Goal: Task Accomplishment & Management: Use online tool/utility

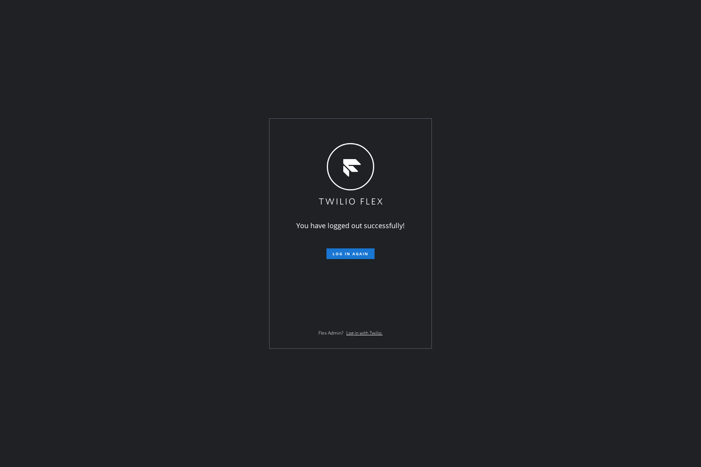
click at [56, 179] on div "You have logged out successfully! Log in again Flex Admin? Log in with Twilio." at bounding box center [350, 233] width 701 height 467
click at [341, 251] on button "Log in again" at bounding box center [350, 254] width 48 height 11
click at [517, 228] on div "You have logged out successfully! Log in again Flex Admin? Log in with Twilio." at bounding box center [350, 233] width 701 height 467
click at [349, 255] on span "Log in again" at bounding box center [351, 253] width 36 height 5
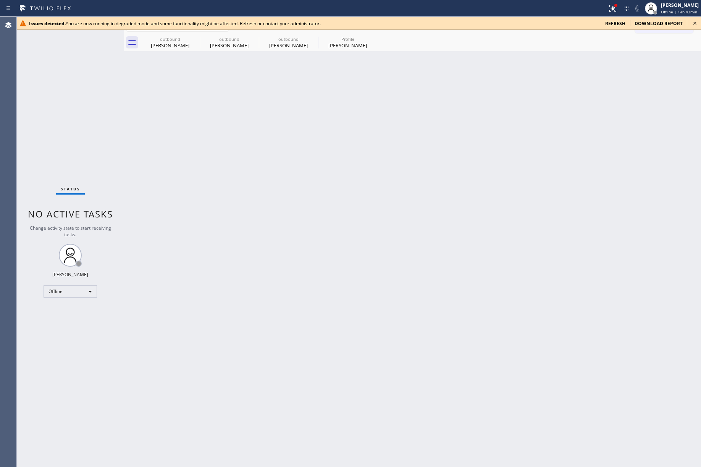
drag, startPoint x: 92, startPoint y: 110, endPoint x: 94, endPoint y: 80, distance: 29.8
click at [92, 110] on div "Status No active tasks Change activity state to start receiving tasks. [PERSON_…" at bounding box center [70, 242] width 107 height 450
click at [696, 25] on icon at bounding box center [694, 23] width 9 height 9
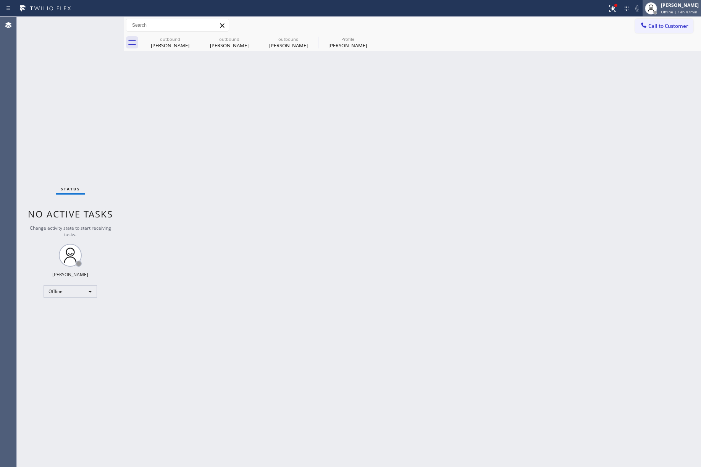
click at [669, 11] on span "Offline | 14h 47min" at bounding box center [679, 11] width 36 height 5
click at [647, 48] on button "Unavailable" at bounding box center [663, 50] width 76 height 10
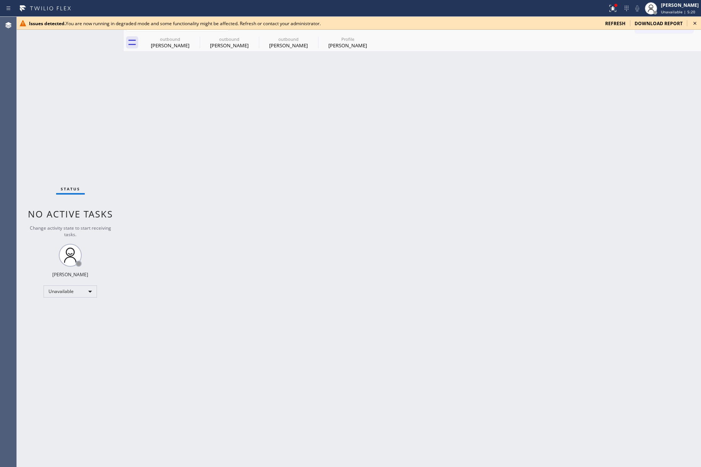
click at [97, 123] on div "Status No active tasks Change activity state to start receiving tasks. [PERSON_…" at bounding box center [70, 242] width 107 height 450
click at [695, 23] on icon at bounding box center [694, 23] width 3 height 3
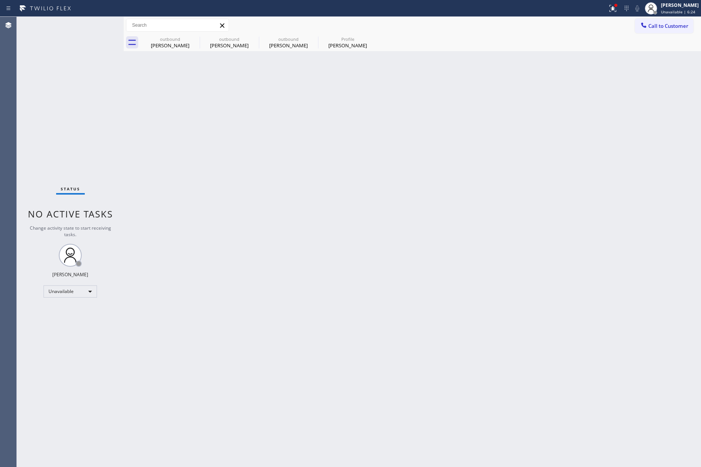
drag, startPoint x: 655, startPoint y: 31, endPoint x: 531, endPoint y: 72, distance: 130.5
click at [655, 31] on button "Call to Customer" at bounding box center [664, 26] width 58 height 15
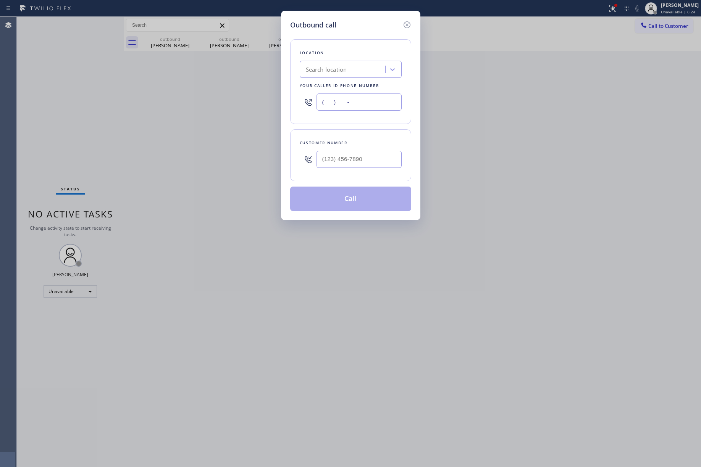
drag, startPoint x: 338, startPoint y: 106, endPoint x: 295, endPoint y: 105, distance: 43.5
click at [295, 105] on div "Location Search location Your caller id phone number (___) ___-____" at bounding box center [350, 81] width 121 height 85
paste input "954) 475-611"
type input "(954) 475-611_"
click at [342, 162] on input "text" at bounding box center [358, 159] width 85 height 17
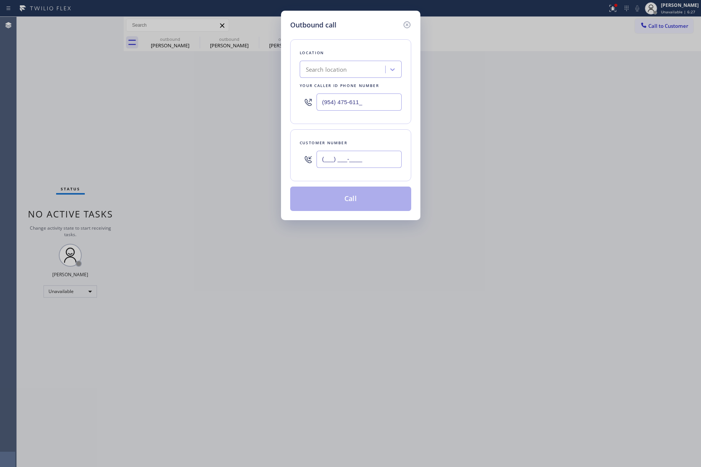
paste input "786) 706-7545"
type input "(786) 706-7545"
click at [357, 140] on div "Customer number" at bounding box center [351, 143] width 102 height 8
click at [338, 74] on div "Search location" at bounding box center [343, 69] width 83 height 13
paste input "Green Tree Heating and Cooling Sunrise"
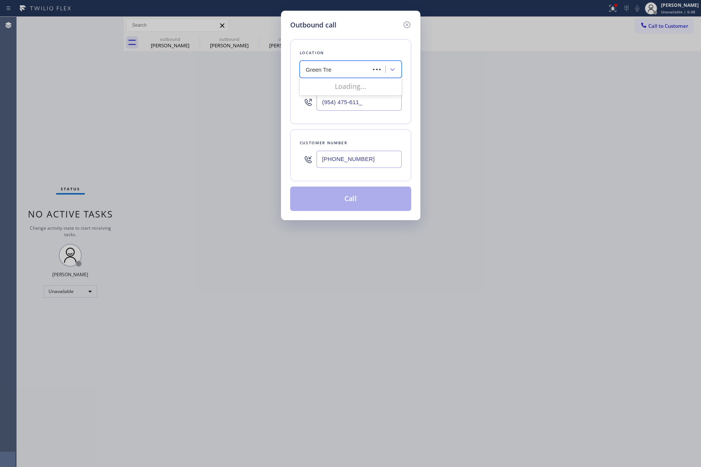
type input "Green Tr"
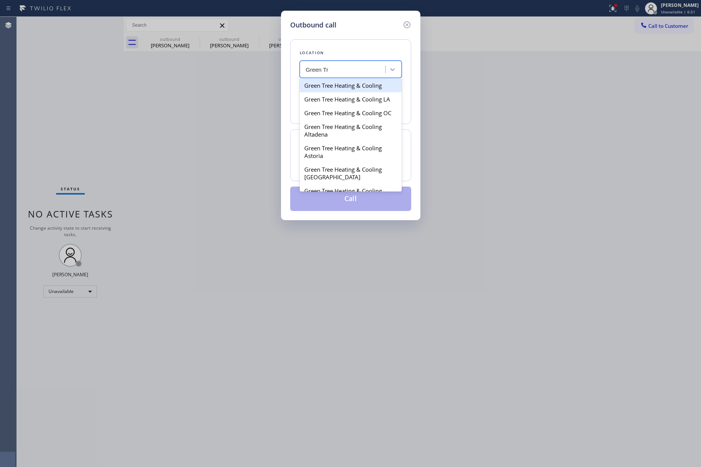
click at [349, 86] on div "Green Tree Heating & Cooling" at bounding box center [351, 86] width 102 height 14
type input "(877) 332-2767"
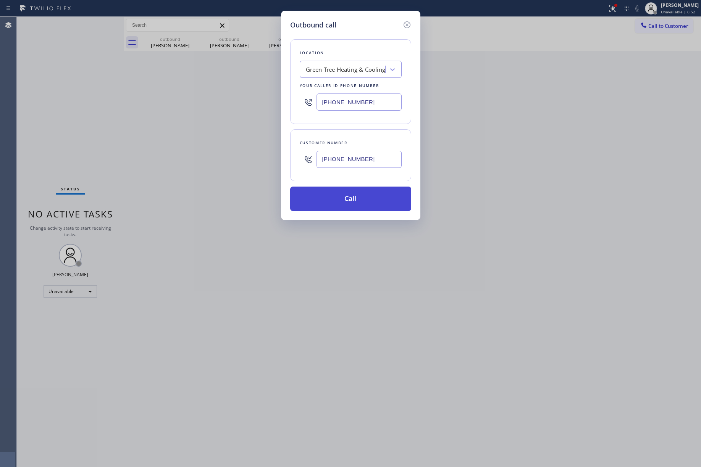
click at [384, 205] on button "Call" at bounding box center [350, 199] width 121 height 24
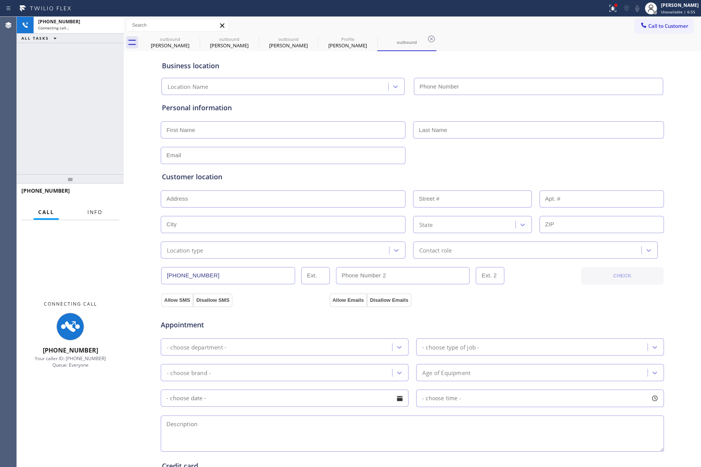
type input "(877) 332-2767"
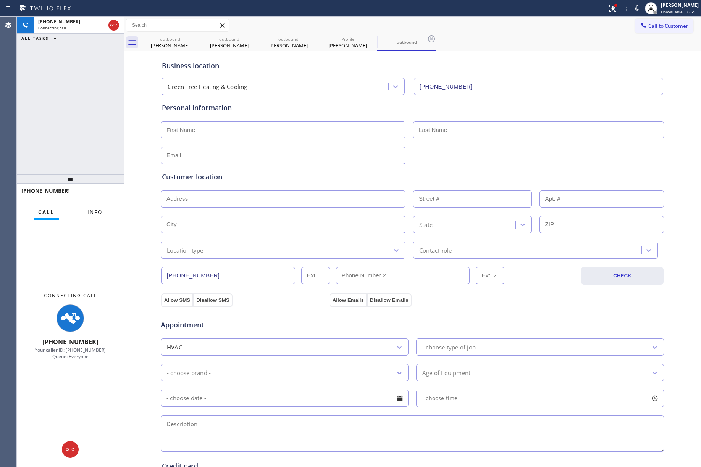
drag, startPoint x: 100, startPoint y: 214, endPoint x: 92, endPoint y: 140, distance: 74.2
click at [100, 214] on span "Info" at bounding box center [94, 212] width 15 height 7
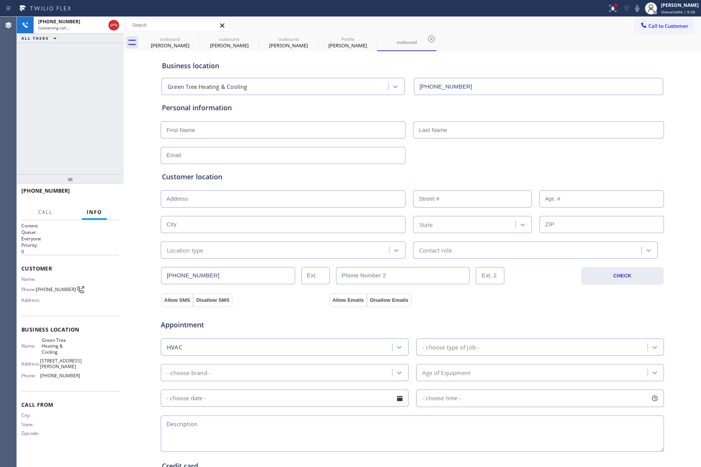
click at [80, 107] on div "+17867067545 Connecting call… ALL TASKS ALL TASKS ACTIVE TASKS TASKS IN WRAP UP" at bounding box center [70, 96] width 107 height 158
click at [72, 150] on div "+17867067545 Live | 00:04 ALL TASKS ALL TASKS ACTIVE TASKS TASKS IN WRAP UP" at bounding box center [70, 96] width 107 height 158
click at [109, 193] on span "HANG UP" at bounding box center [101, 194] width 23 height 5
click at [115, 193] on button "COMPLETE" at bounding box center [100, 194] width 39 height 11
click at [100, 153] on div "ALL TASKS ALL TASKS ACTIVE TASKS TASKS IN WRAP UP +17867067545 Wrap up | 00:00" at bounding box center [70, 96] width 107 height 158
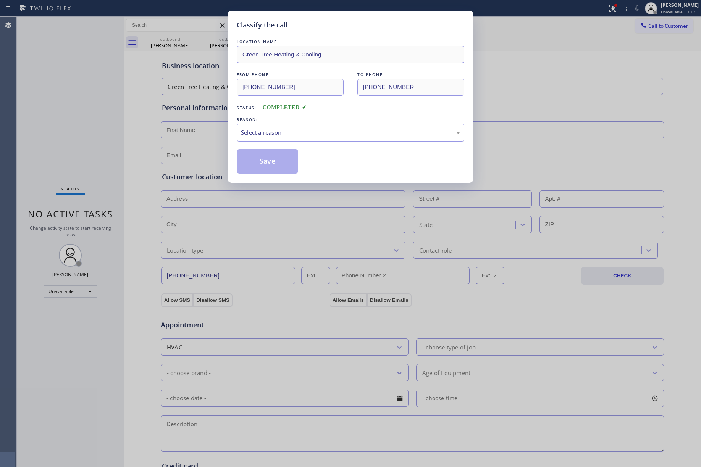
click at [279, 136] on div "Select a reason" at bounding box center [350, 132] width 219 height 9
click at [267, 158] on button "Save" at bounding box center [267, 161] width 61 height 24
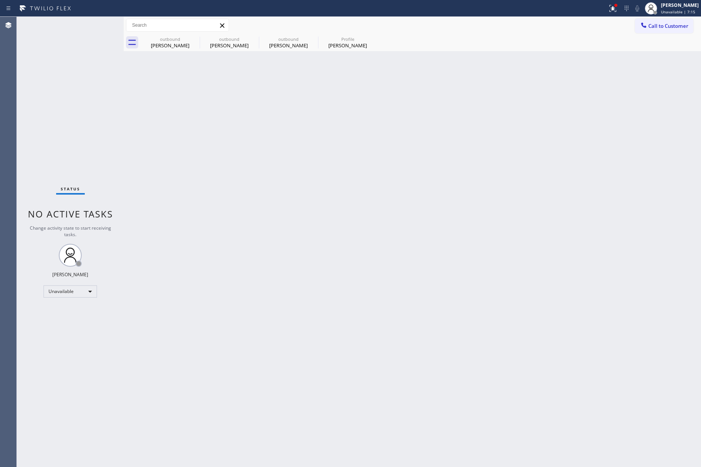
click at [662, 26] on span "Call to Customer" at bounding box center [668, 26] width 40 height 7
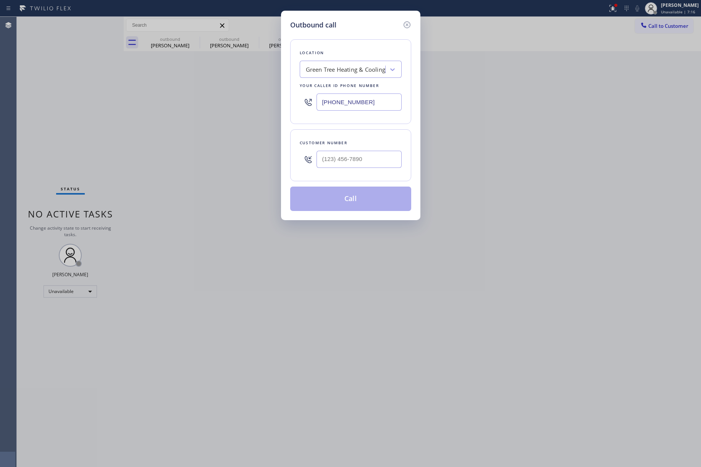
drag, startPoint x: 386, startPoint y: 108, endPoint x: 297, endPoint y: 104, distance: 89.4
click at [297, 104] on div "Location Green Tree Heating & Cooling Your caller id phone number (877) 332-2767" at bounding box center [350, 81] width 121 height 85
paste input "415) 801-0840"
drag, startPoint x: 383, startPoint y: 107, endPoint x: 309, endPoint y: 101, distance: 74.0
click at [309, 101] on div "(415) 801-0840" at bounding box center [351, 102] width 102 height 25
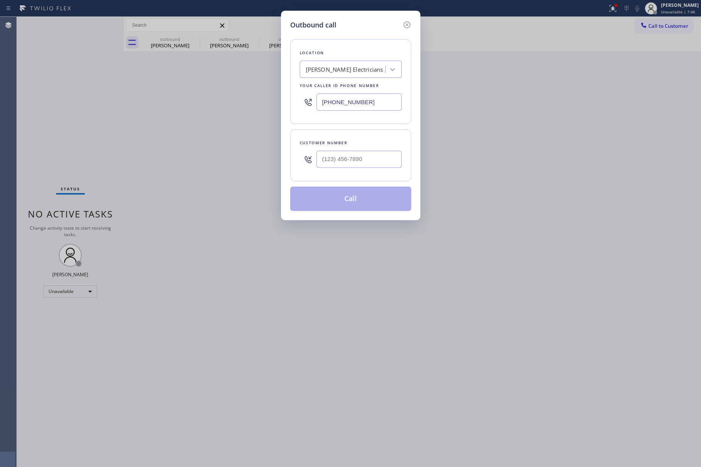
paste input "213) 817-5461"
type input "(213) 817-5461"
click at [359, 161] on input "(___) ___-____" at bounding box center [358, 159] width 85 height 17
paste input "743) 872-9456"
type input "(743) 872-9456"
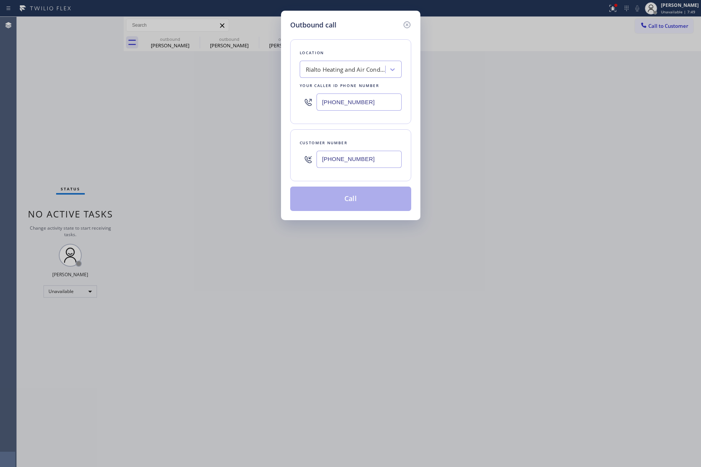
click at [366, 142] on div "Customer number" at bounding box center [351, 143] width 102 height 8
click at [369, 202] on button "Call" at bounding box center [350, 199] width 121 height 24
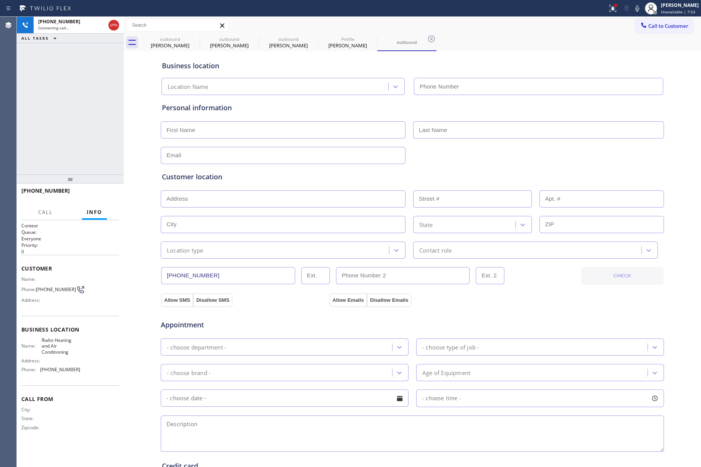
type input "(213) 817-5461"
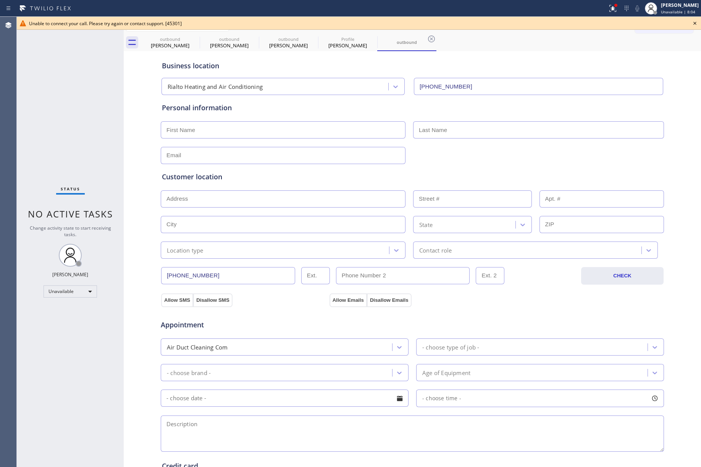
click at [615, 42] on div "outbound Mitchell David Kamarck outbound Rey Sison outbound Rey Sison Profile D…" at bounding box center [420, 42] width 560 height 17
click at [691, 21] on icon at bounding box center [694, 23] width 9 height 9
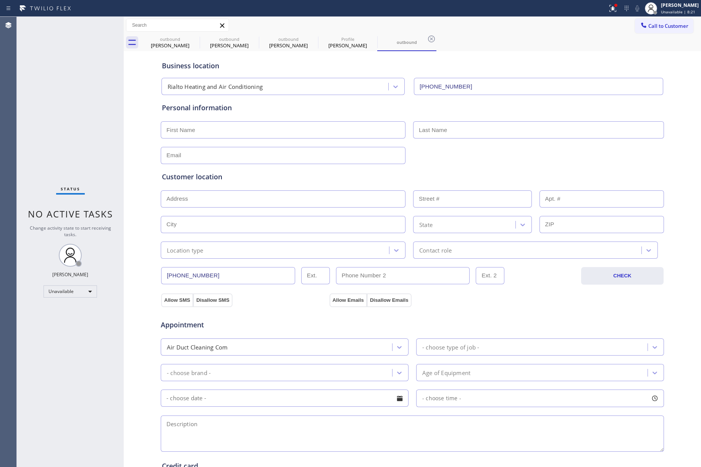
click at [673, 32] on button "Call to Customer" at bounding box center [664, 26] width 58 height 15
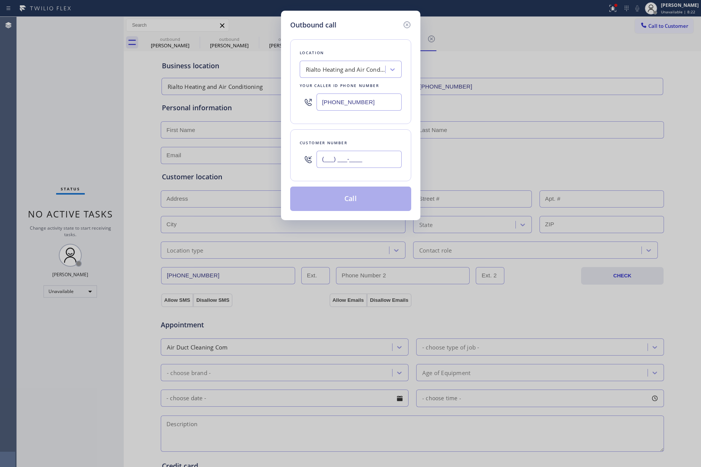
click at [345, 157] on input "(___) ___-____" at bounding box center [358, 159] width 85 height 17
paste input "847) 814-5151"
type input "(847) 814-5151"
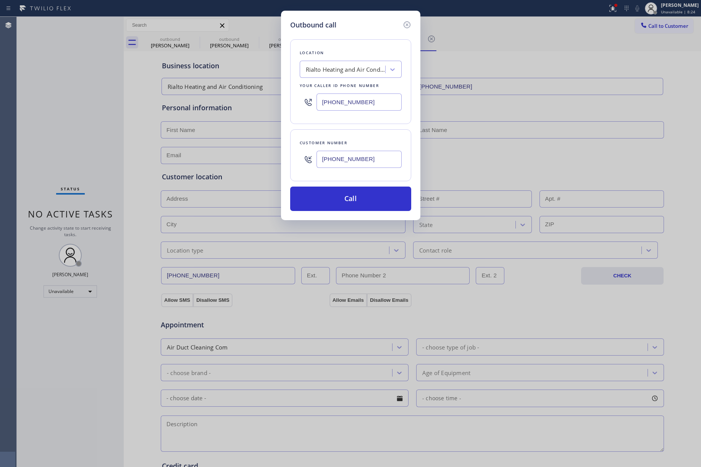
drag, startPoint x: 403, startPoint y: 105, endPoint x: 300, endPoint y: 98, distance: 103.7
click at [300, 101] on div "Location Rialto Heating and Air Conditioning Your caller id phone number (213) …" at bounding box center [350, 81] width 121 height 85
click at [375, 98] on input "(___) ___-____" at bounding box center [358, 102] width 85 height 17
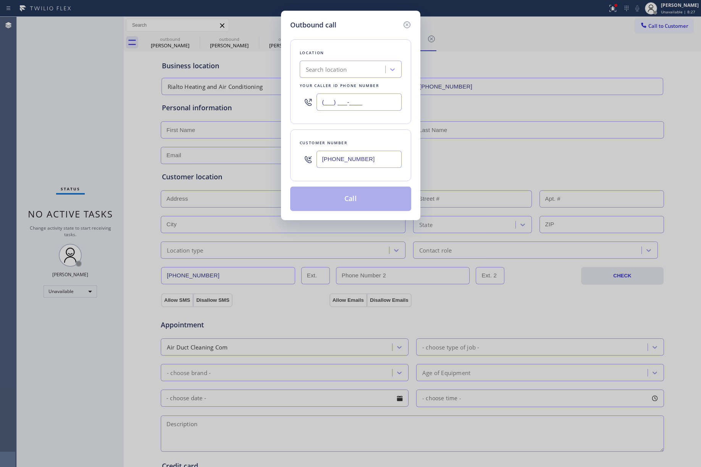
click at [375, 98] on input "(___) ___-____" at bounding box center [358, 102] width 85 height 17
paste input "855) 731-4952"
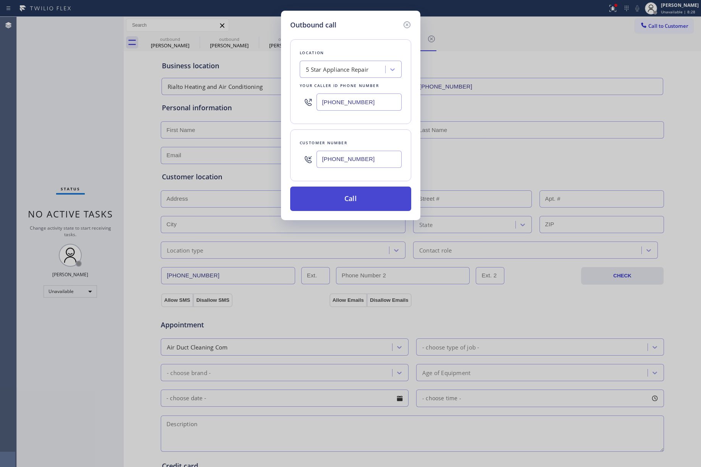
type input "[PHONE_NUMBER]"
click at [356, 205] on button "Call" at bounding box center [350, 199] width 121 height 24
click at [55, 124] on div "Outbound call Location 5 Star Appliance Repair Your caller id phone number (855…" at bounding box center [350, 233] width 701 height 467
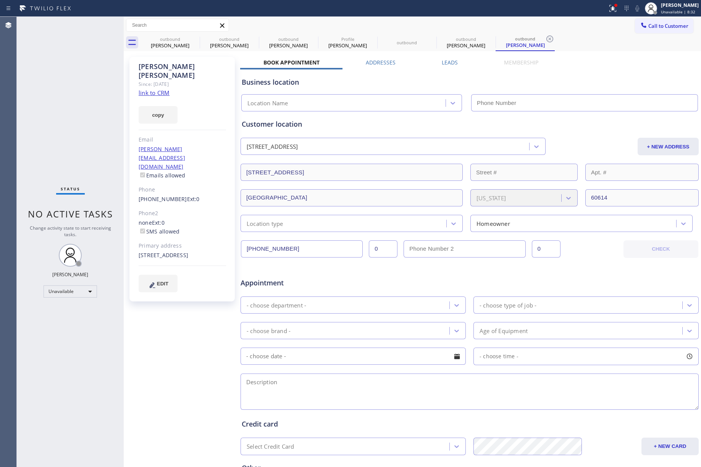
click at [161, 89] on link "link to CRM" at bounding box center [154, 93] width 31 height 8
type input "[PHONE_NUMBER]"
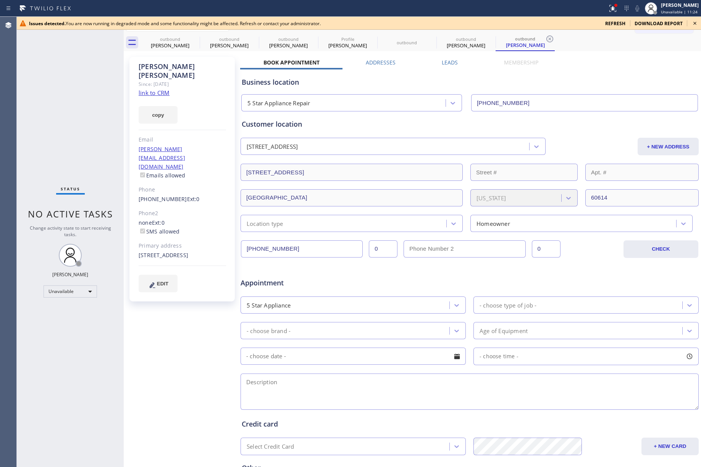
click at [692, 23] on icon at bounding box center [694, 23] width 9 height 9
click at [657, 23] on span "Call to Customer" at bounding box center [668, 26] width 40 height 7
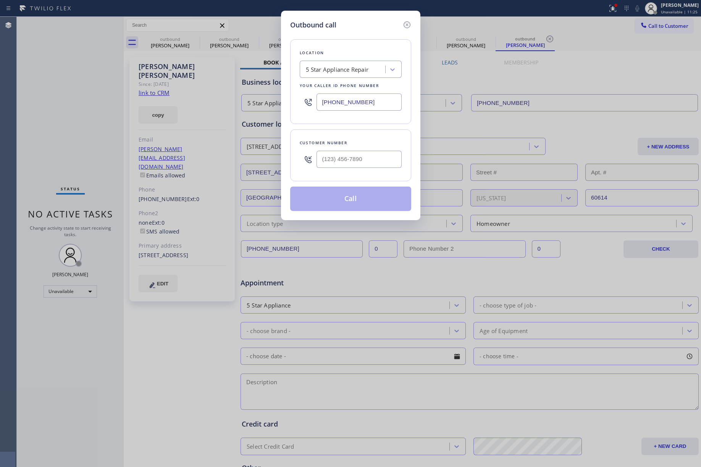
click at [368, 149] on div at bounding box center [358, 159] width 85 height 25
click at [364, 155] on input "(___) ___-____" at bounding box center [358, 159] width 85 height 17
paste input "347) 799-5867"
type input "(347) 799-5867"
click at [360, 137] on div "Customer number (347) 799-5867" at bounding box center [350, 155] width 121 height 52
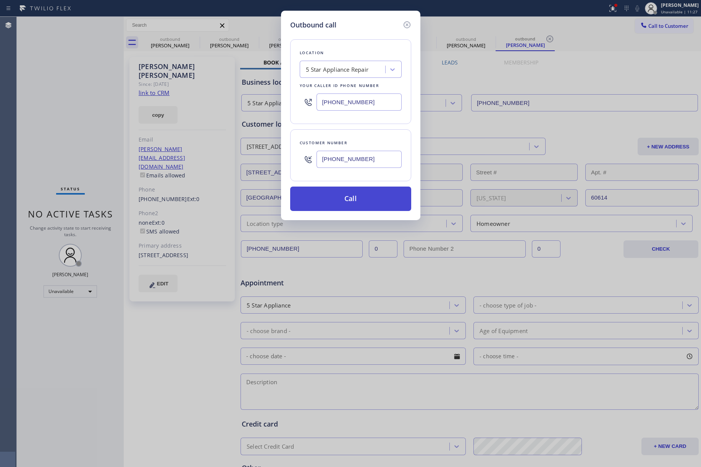
click at [341, 196] on button "Call" at bounding box center [350, 199] width 121 height 24
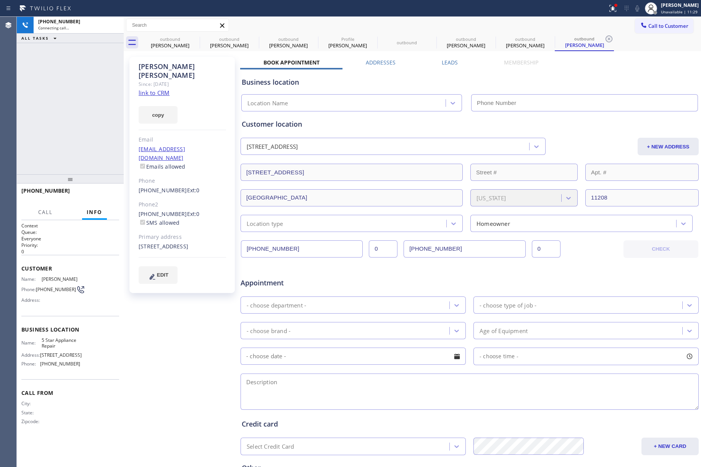
drag, startPoint x: 82, startPoint y: 89, endPoint x: 117, endPoint y: 42, distance: 58.2
click at [83, 89] on div "+13477995867 Connecting call… ALL TASKS ALL TASKS ACTIVE TASKS TASKS IN WRAP UP" at bounding box center [70, 96] width 107 height 158
drag, startPoint x: 112, startPoint y: 26, endPoint x: 159, endPoint y: 76, distance: 68.6
click at [112, 25] on icon at bounding box center [113, 25] width 9 height 9
click at [159, 89] on link "link to CRM" at bounding box center [154, 93] width 31 height 8
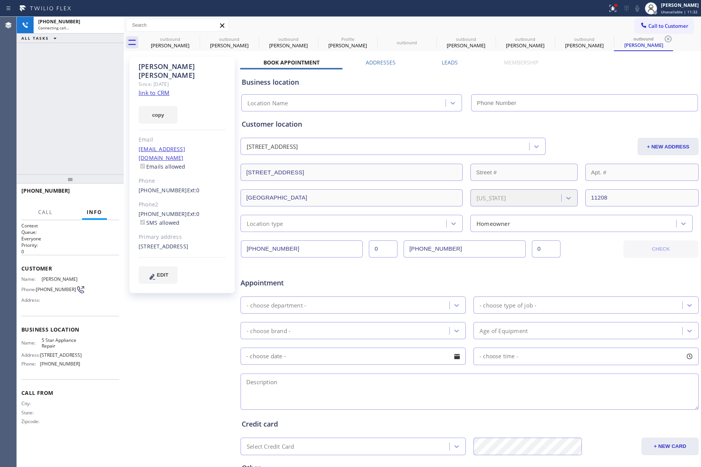
type input "[PHONE_NUMBER]"
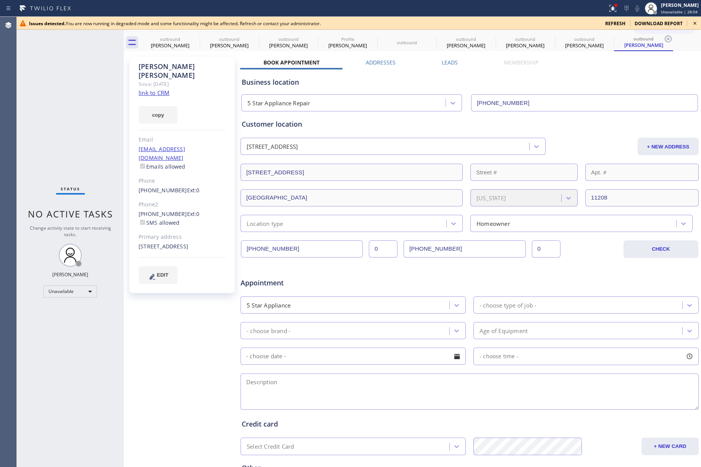
click at [695, 22] on icon at bounding box center [694, 23] width 9 height 9
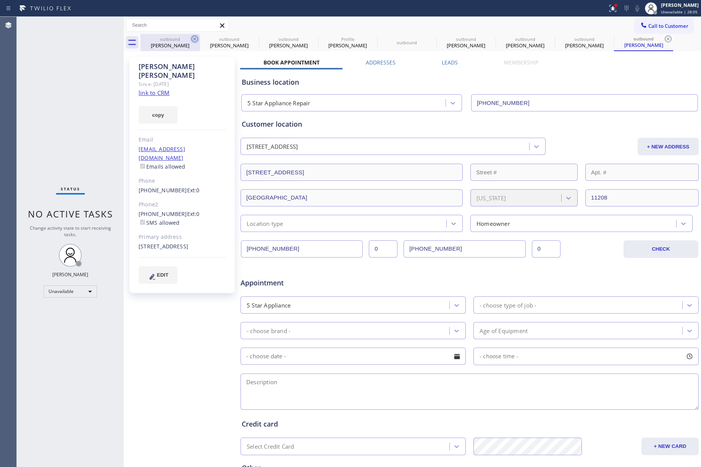
click at [195, 36] on icon at bounding box center [194, 39] width 7 height 7
click at [0, 0] on icon at bounding box center [0, 0] width 0 height 0
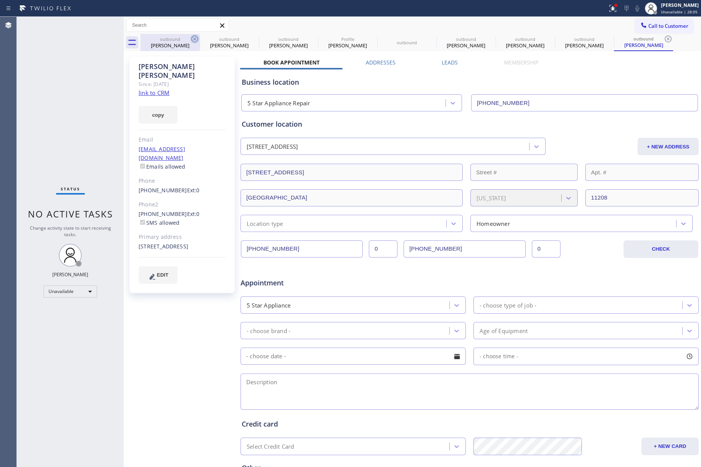
click at [0, 0] on icon at bounding box center [0, 0] width 0 height 0
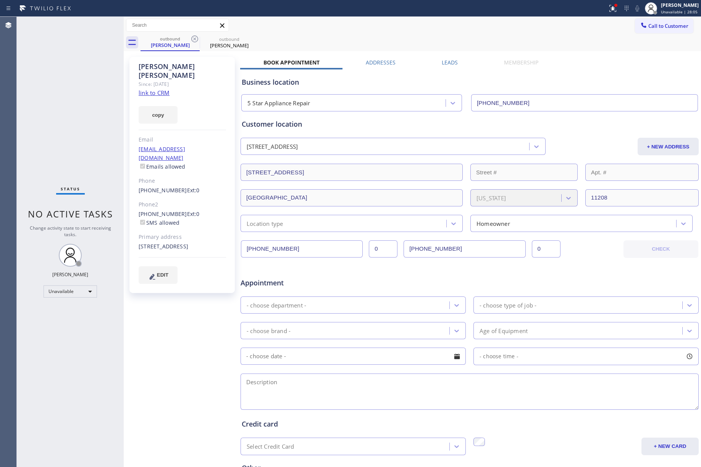
type input "[PHONE_NUMBER]"
click at [195, 36] on icon at bounding box center [194, 39] width 7 height 7
click at [0, 0] on icon at bounding box center [0, 0] width 0 height 0
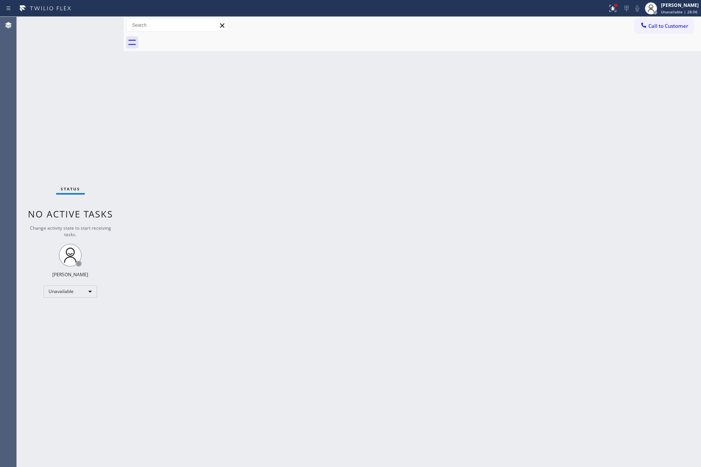
click at [195, 36] on div at bounding box center [420, 42] width 560 height 17
click at [660, 24] on span "Call to Customer" at bounding box center [668, 26] width 40 height 7
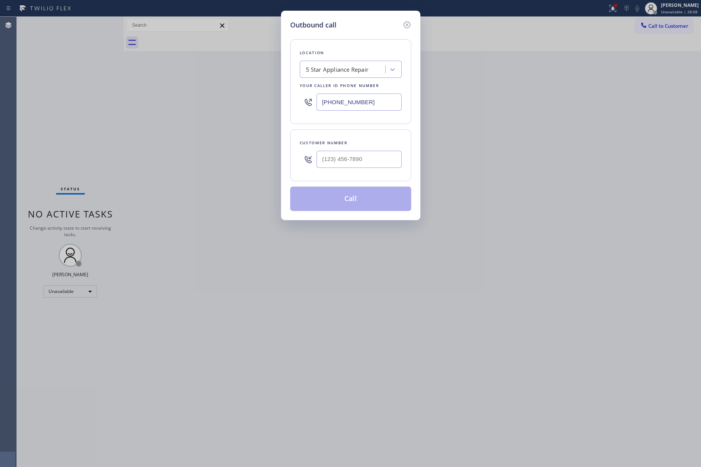
drag, startPoint x: 373, startPoint y: 100, endPoint x: 282, endPoint y: 98, distance: 90.9
click at [282, 98] on div "Outbound call Location 5 Star Appliance Repair Your caller id phone number (855…" at bounding box center [350, 116] width 139 height 210
paste input "33) 692-2271"
type input "(833) 692-2271"
drag, startPoint x: 336, startPoint y: 166, endPoint x: 341, endPoint y: 160, distance: 7.0
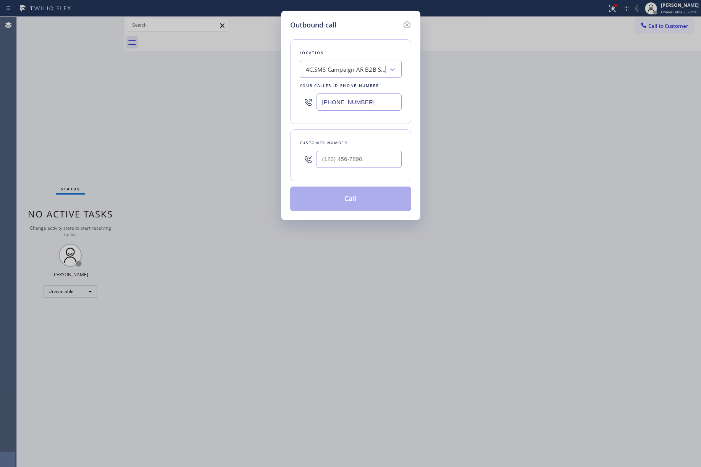
click at [336, 166] on input "text" at bounding box center [358, 159] width 85 height 17
paste input "949) 295-3691"
type input "(949) 295-3691"
click at [348, 141] on div "Customer number" at bounding box center [351, 143] width 102 height 8
click at [356, 207] on button "Call" at bounding box center [350, 199] width 121 height 24
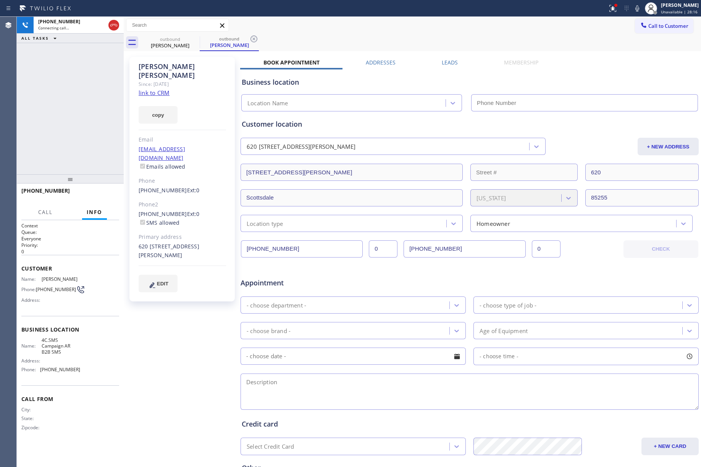
type input "(833) 692-2271"
click at [153, 89] on link "link to CRM" at bounding box center [154, 93] width 31 height 8
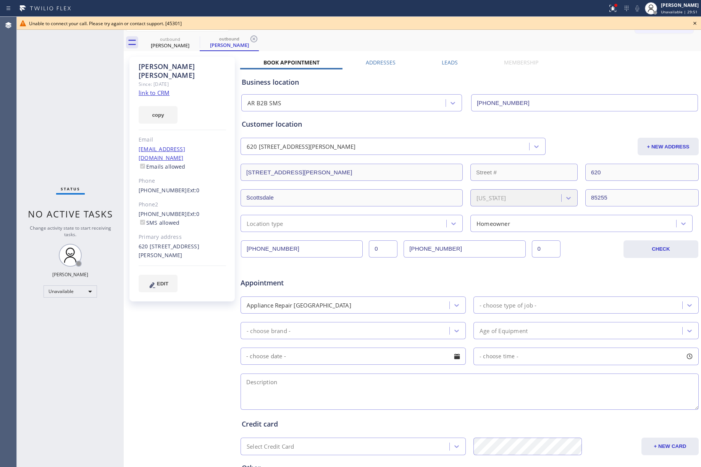
click at [695, 22] on icon at bounding box center [694, 23] width 9 height 9
drag, startPoint x: 78, startPoint y: 112, endPoint x: 102, endPoint y: 102, distance: 25.6
click at [78, 111] on div "Status No active tasks Change activity state to start receiving tasks. [PERSON_…" at bounding box center [70, 242] width 107 height 450
click at [692, 23] on icon at bounding box center [694, 23] width 9 height 9
click at [694, 22] on icon at bounding box center [694, 23] width 3 height 3
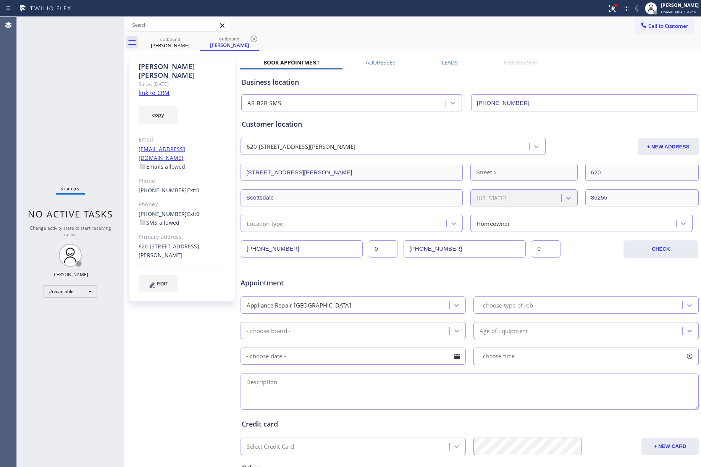
click at [99, 68] on div "Status No active tasks Change activity state to start receiving tasks. [PERSON_…" at bounding box center [70, 242] width 107 height 450
click at [660, 27] on span "Call to Customer" at bounding box center [668, 26] width 40 height 7
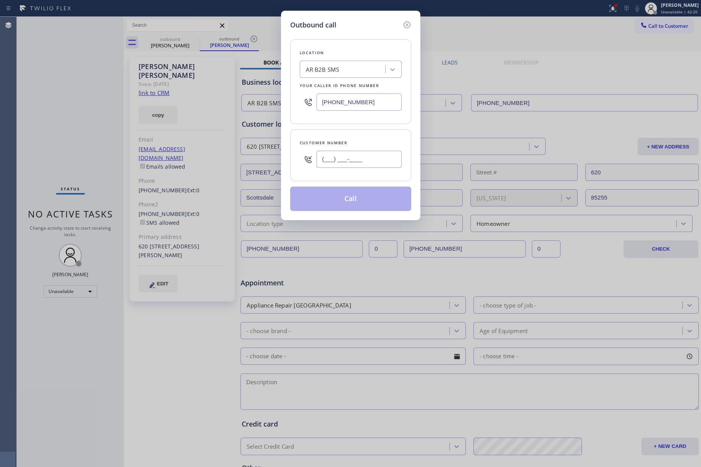
click at [356, 166] on input "(___) ___-____" at bounding box center [358, 159] width 85 height 17
paste input "305) 967-9008"
type input "(305) 967-9008"
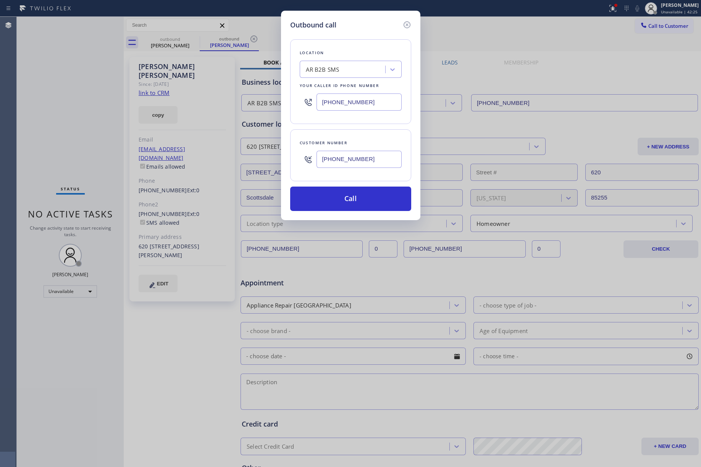
drag, startPoint x: 92, startPoint y: 94, endPoint x: 289, endPoint y: 80, distance: 196.7
click at [92, 93] on div "Outbound call Location AR B2B SMS Your caller id phone number (833) 692-2271 Cu…" at bounding box center [350, 233] width 701 height 467
click at [331, 72] on div "AR B2B SMS" at bounding box center [323, 69] width 34 height 9
paste input "Sub Zero Appliance Repair Key Biscayne"
type input "Sub Zero Appliance Repair Key Biscayne"
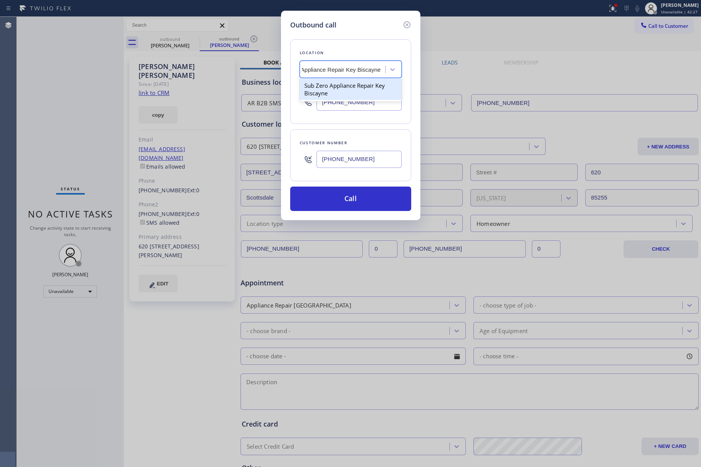
click at [344, 89] on div "Sub Zero Appliance Repair Key Biscayne" at bounding box center [351, 89] width 102 height 21
type input "(786) 713-8711"
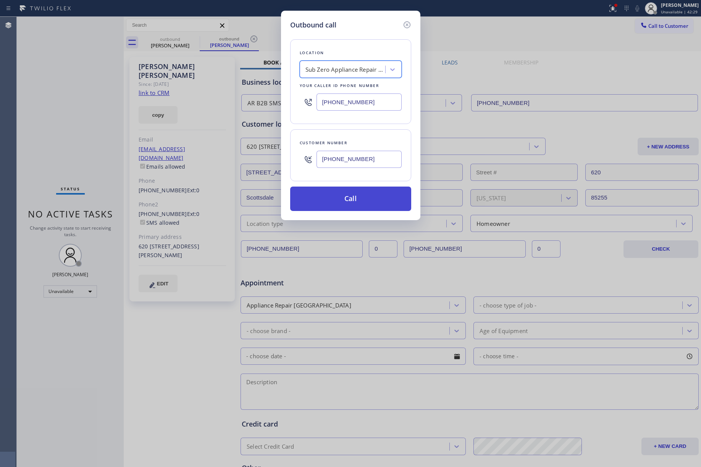
click at [351, 205] on button "Call" at bounding box center [350, 199] width 121 height 24
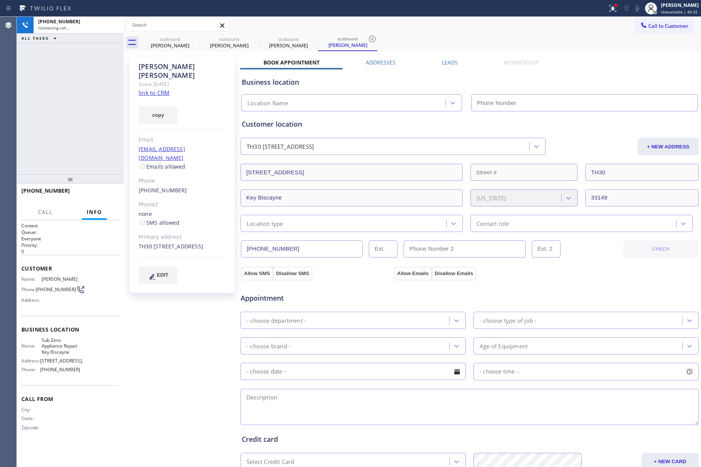
click at [161, 89] on link "link to CRM" at bounding box center [154, 93] width 31 height 8
type input "(786) 713-8711"
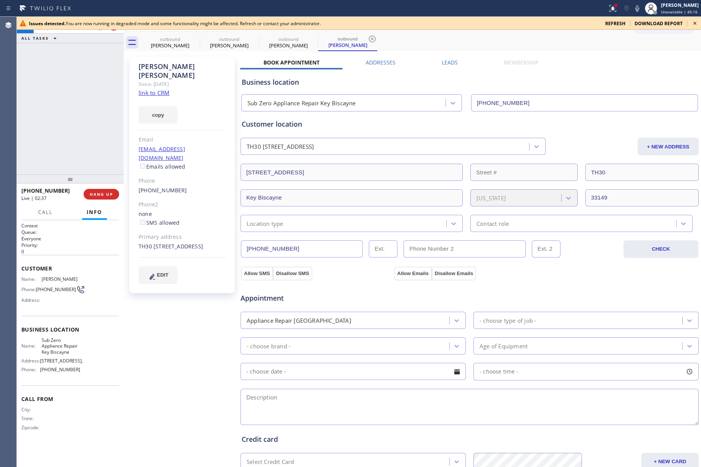
click at [60, 114] on div "+13059679008 Live | 02:37 ALL TASKS ALL TASKS ACTIVE TASKS TASKS IN WRAP UP" at bounding box center [70, 96] width 107 height 158
click at [696, 22] on icon at bounding box center [694, 23] width 3 height 3
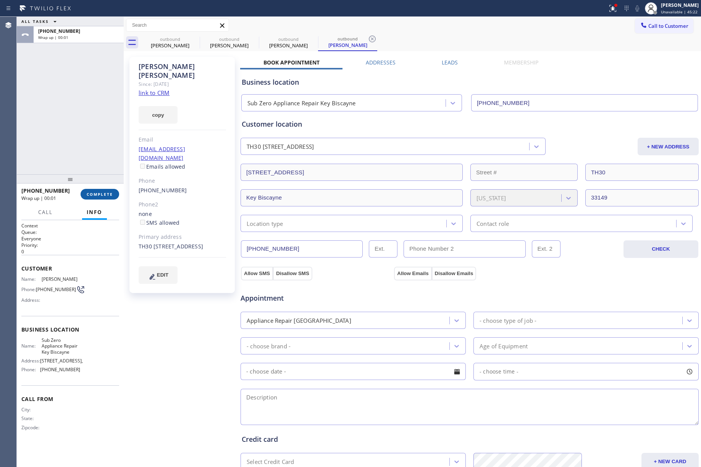
click at [107, 195] on span "COMPLETE" at bounding box center [100, 194] width 26 height 5
click at [97, 154] on div "ALL TASKS ALL TASKS ACTIVE TASKS TASKS IN WRAP UP +13059679008 Wrap up | 00:01" at bounding box center [70, 96] width 107 height 158
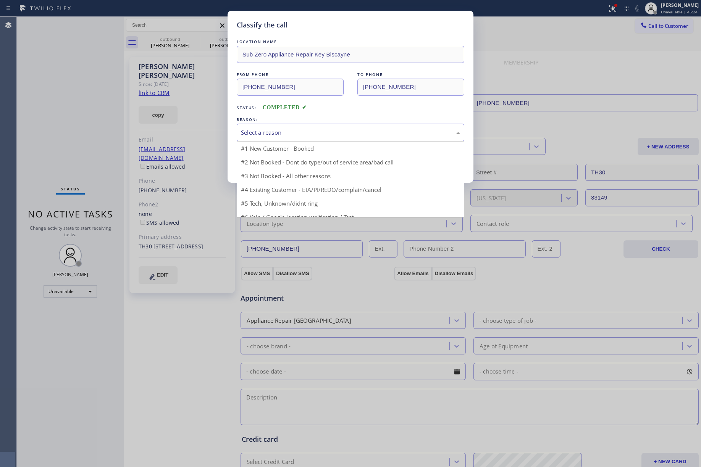
click at [258, 134] on div "Select a reason" at bounding box center [350, 132] width 219 height 9
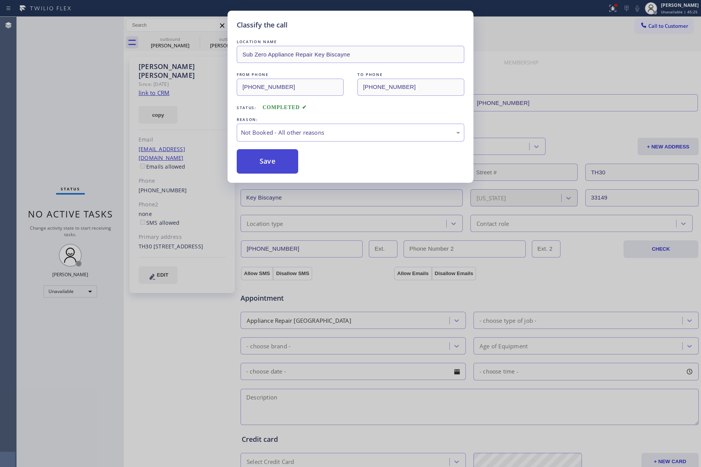
click at [265, 154] on button "Save" at bounding box center [267, 161] width 61 height 24
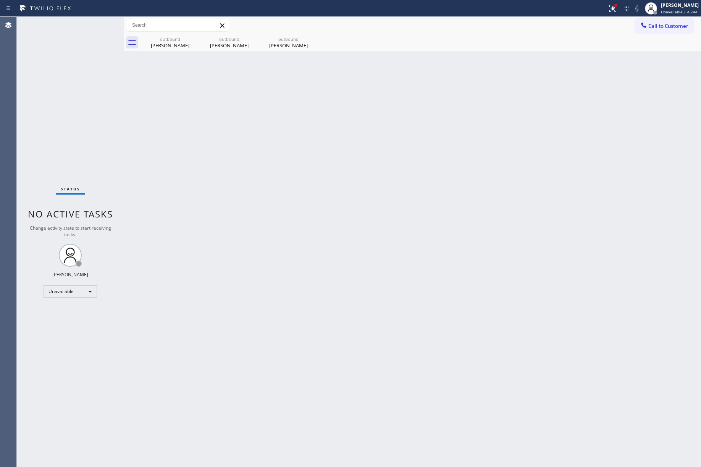
drag, startPoint x: 86, startPoint y: 89, endPoint x: 105, endPoint y: 86, distance: 20.1
click at [94, 89] on div "Status No active tasks Change activity state to start receiving tasks. [PERSON_…" at bounding box center [70, 242] width 107 height 450
click at [658, 24] on span "Call to Customer" at bounding box center [668, 26] width 40 height 7
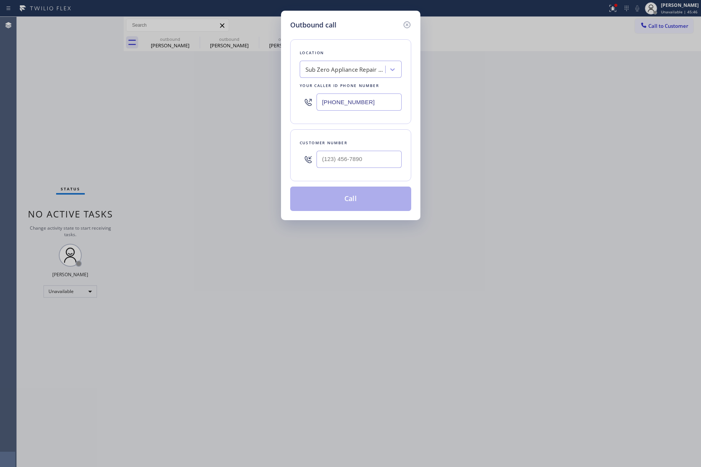
drag, startPoint x: 376, startPoint y: 99, endPoint x: 303, endPoint y: 105, distance: 73.9
click at [303, 105] on div "(786) 713-8711" at bounding box center [351, 102] width 102 height 25
paste input "561) 767-8595"
type input "(561) 767-8595"
click at [367, 154] on input "text" at bounding box center [358, 159] width 85 height 17
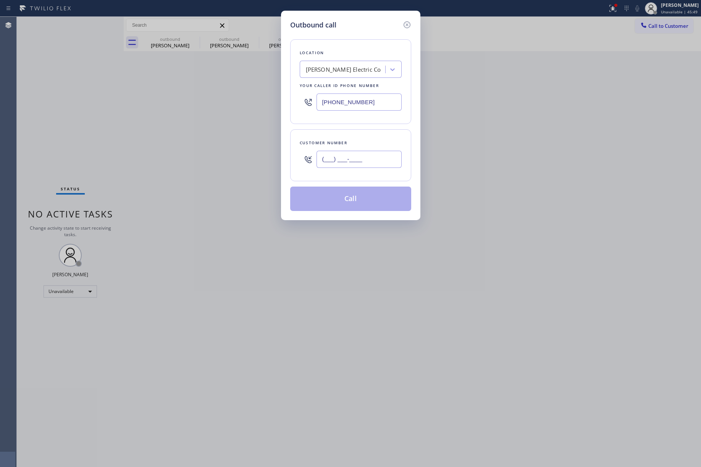
paste input "904) 204-6222"
type input "(904) 204-6222"
click at [367, 141] on div "Customer number" at bounding box center [351, 143] width 102 height 8
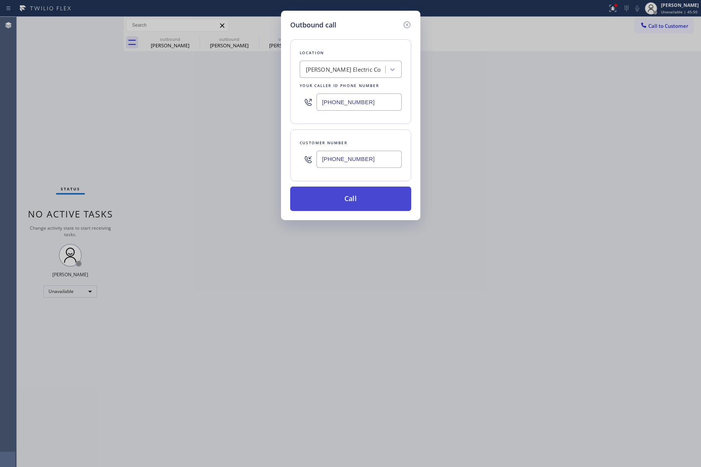
click at [355, 195] on button "Call" at bounding box center [350, 199] width 121 height 24
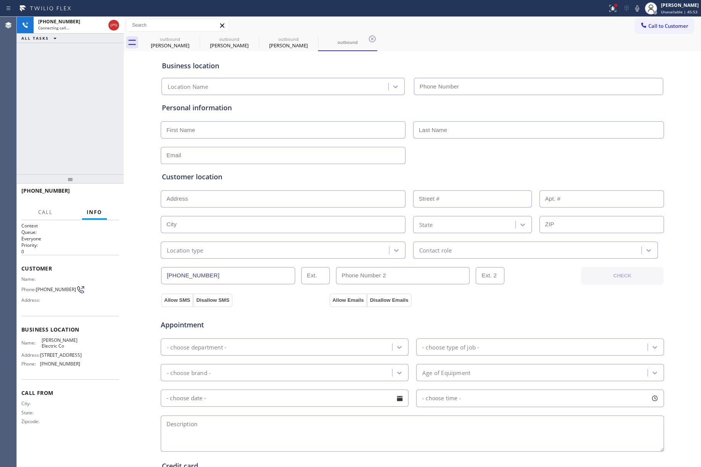
type input "(561) 767-8595"
click at [106, 192] on span "HANG UP" at bounding box center [101, 194] width 23 height 5
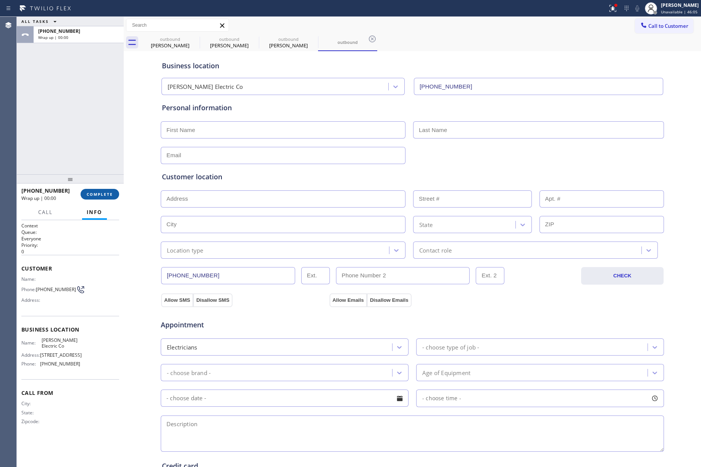
click at [113, 196] on button "COMPLETE" at bounding box center [100, 194] width 39 height 11
click at [79, 126] on div "ALL TASKS ALL TASKS ACTIVE TASKS TASKS IN WRAP UP +19042046222 Wrap up | 00:00" at bounding box center [70, 96] width 107 height 158
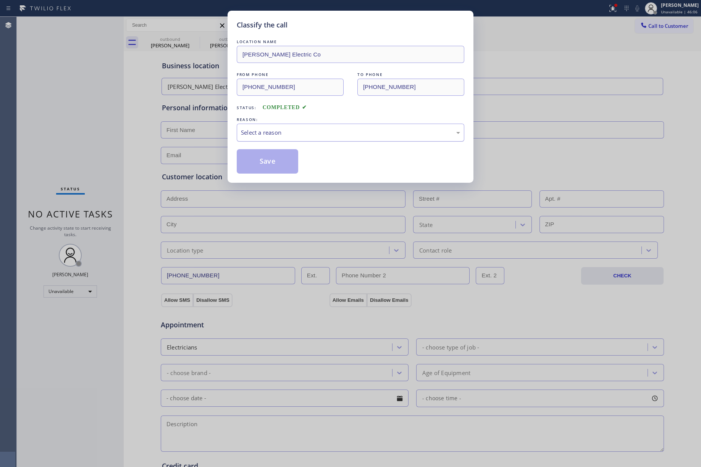
drag, startPoint x: 300, startPoint y: 130, endPoint x: 298, endPoint y: 135, distance: 5.5
click at [299, 132] on div "Select a reason" at bounding box center [350, 132] width 219 height 9
click at [259, 161] on button "Save" at bounding box center [267, 161] width 61 height 24
type input "(786) 713-8711"
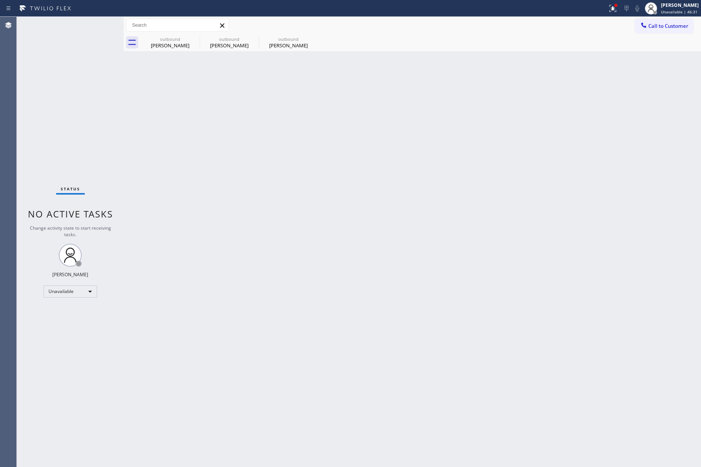
click at [113, 126] on div "Status No active tasks Change activity state to start receiving tasks. [PERSON_…" at bounding box center [70, 242] width 107 height 450
click at [673, 24] on span "Call to Customer" at bounding box center [668, 26] width 40 height 7
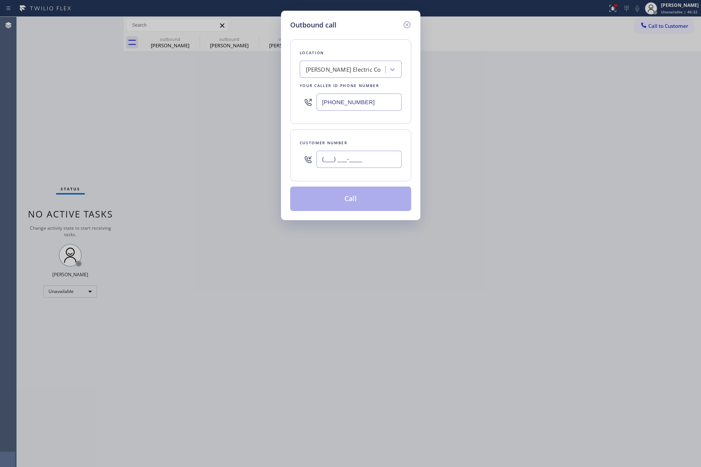
click at [352, 162] on input "(___) ___-____" at bounding box center [358, 159] width 85 height 17
paste input "225) 782-380"
type input "(225) 782-380_"
drag, startPoint x: 79, startPoint y: 110, endPoint x: 190, endPoint y: 61, distance: 120.7
click at [79, 110] on div "Outbound call Location Bowles Electric Co Your caller id phone number (561) 767…" at bounding box center [350, 233] width 701 height 467
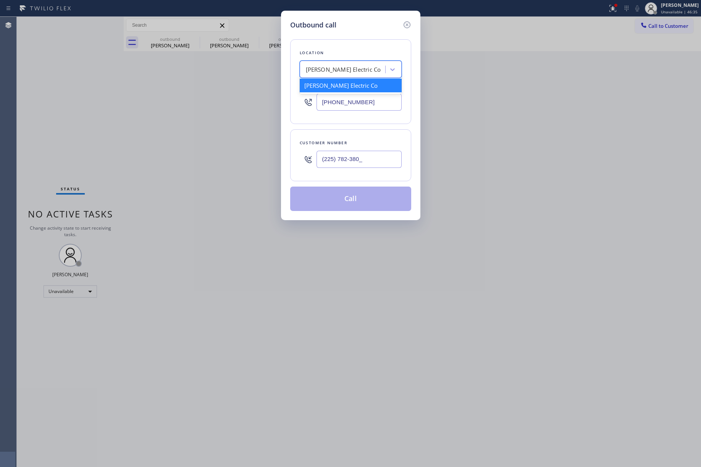
click at [320, 69] on div "Bowles Electric Co" at bounding box center [343, 69] width 75 height 9
type input "seatle"
click at [128, 97] on div "Outbound call Location Bowles Electric Co Your caller id phone number (561) 767…" at bounding box center [350, 233] width 701 height 467
click at [357, 71] on div "Bowles Electric Co" at bounding box center [343, 69] width 83 height 13
type input "seattle viking"
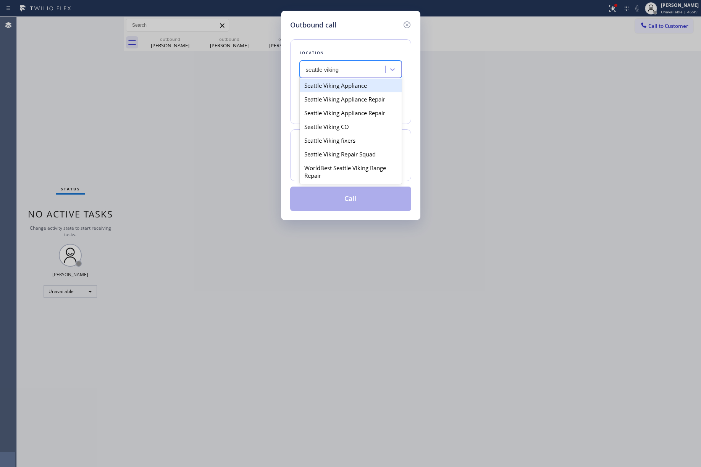
click at [341, 86] on div "Seattle Viking Appliance" at bounding box center [351, 86] width 102 height 14
type input "(206) 590-4500"
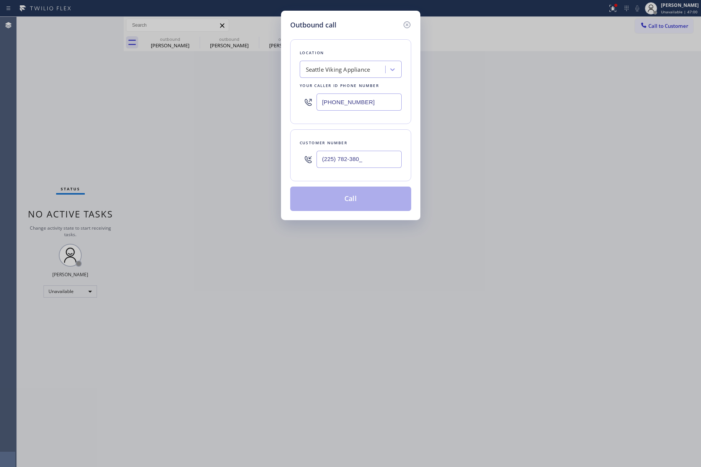
drag, startPoint x: 103, startPoint y: 103, endPoint x: 116, endPoint y: 103, distance: 13.4
click at [103, 102] on div "Outbound call Location Seattle Viking Appliance Your caller id phone number (20…" at bounding box center [350, 233] width 701 height 467
click at [557, 153] on div "Outbound call Location Seattle Viking Appliance Your caller id phone number (20…" at bounding box center [350, 233] width 701 height 467
click at [106, 131] on div "Outbound call Location Seattle Viking Appliance Your caller id phone number (20…" at bounding box center [350, 233] width 701 height 467
drag, startPoint x: 369, startPoint y: 164, endPoint x: 295, endPoint y: 163, distance: 74.1
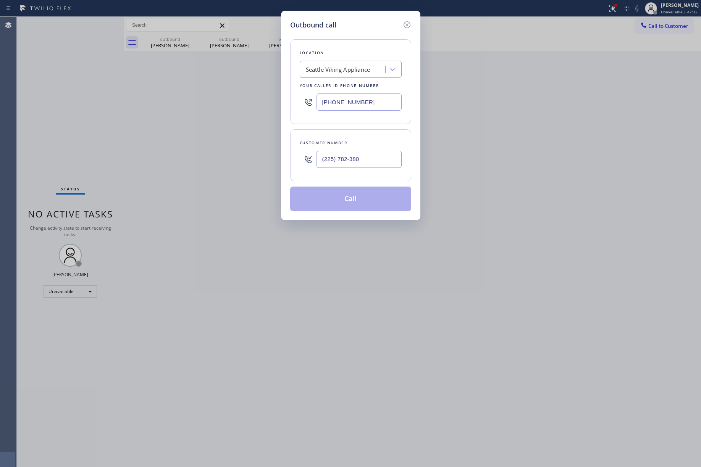
click at [295, 163] on div "Customer number (225) 782-380_" at bounding box center [350, 155] width 121 height 52
paste input "122) 578-2380"
type input "(122) 578-2380"
click at [345, 198] on button "Call" at bounding box center [350, 199] width 121 height 24
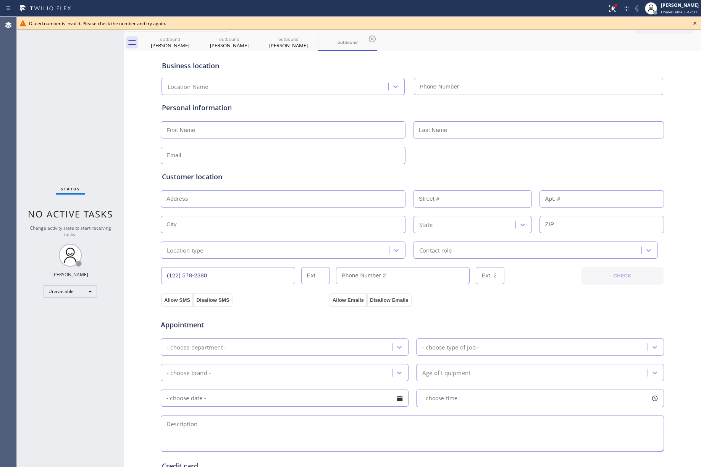
type input "(206) 590-4500"
drag, startPoint x: 694, startPoint y: 25, endPoint x: 639, endPoint y: 5, distance: 58.7
click at [694, 25] on icon at bounding box center [694, 23] width 9 height 9
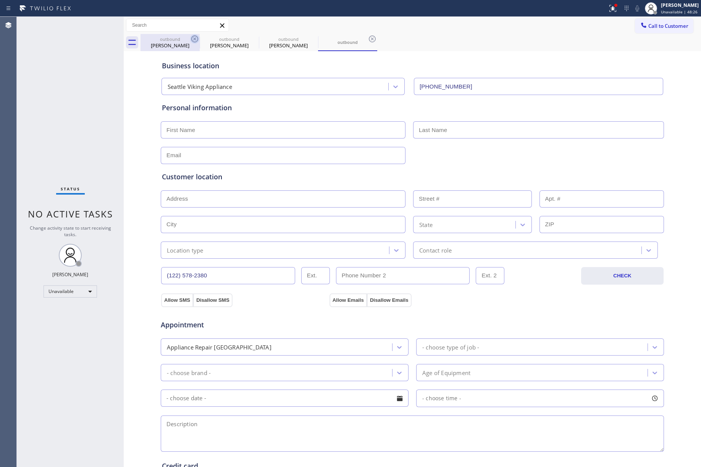
click at [194, 40] on icon at bounding box center [194, 38] width 9 height 9
type input "(833) 692-2271"
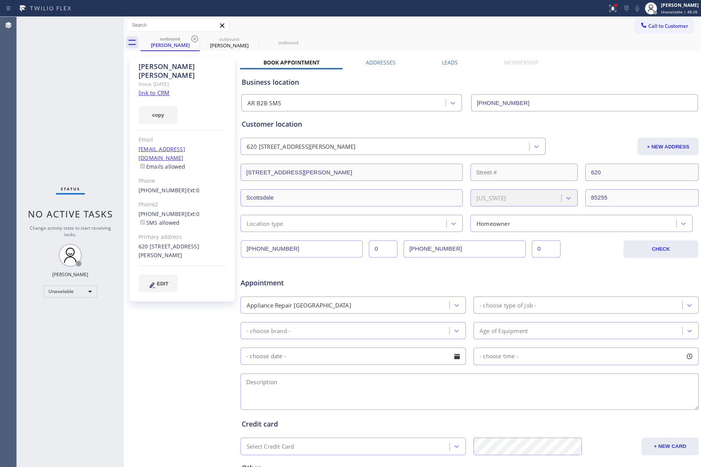
click at [194, 40] on icon at bounding box center [194, 38] width 9 height 9
type input "(786) 713-8711"
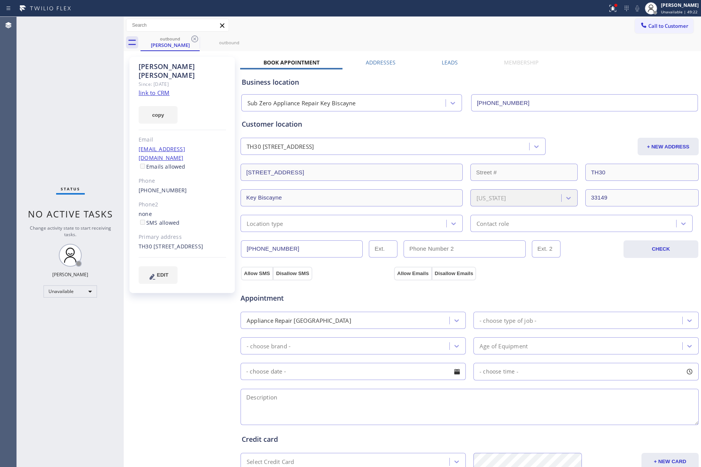
click at [85, 81] on div "Status No active tasks Change activity state to start receiving tasks. [PERSON_…" at bounding box center [70, 242] width 107 height 450
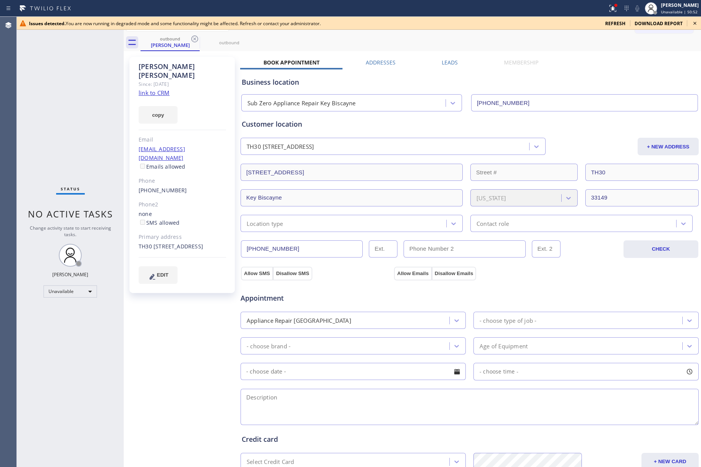
click at [694, 22] on icon at bounding box center [694, 23] width 3 height 3
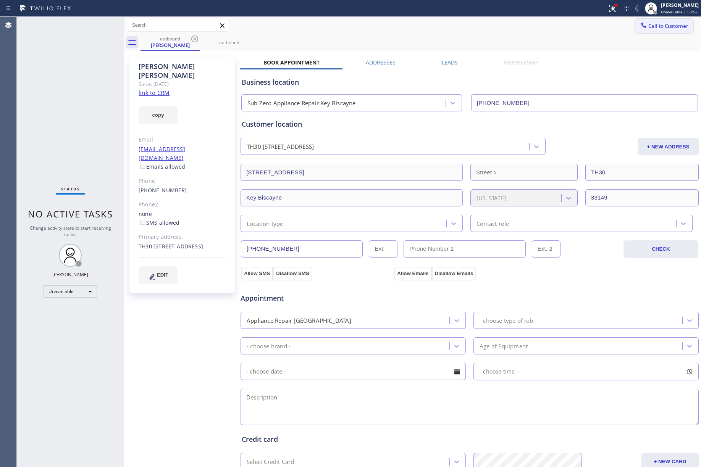
click at [669, 21] on button "Call to Customer" at bounding box center [664, 26] width 58 height 15
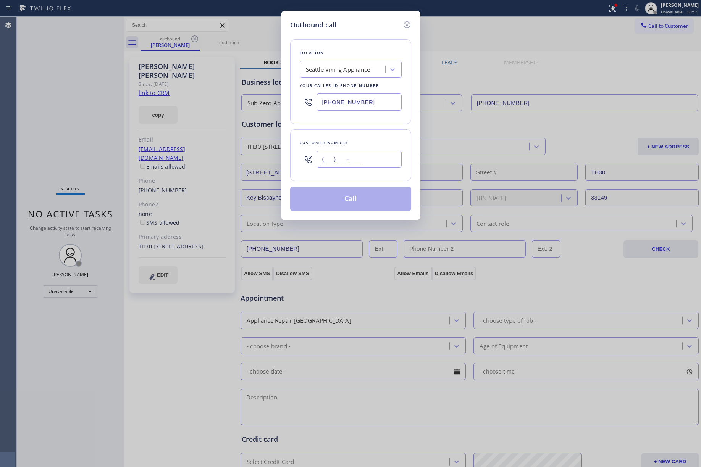
click at [327, 159] on input "(___) ___-____" at bounding box center [358, 159] width 85 height 17
paste input "954) 980-1404"
type input "(954) 980-1404"
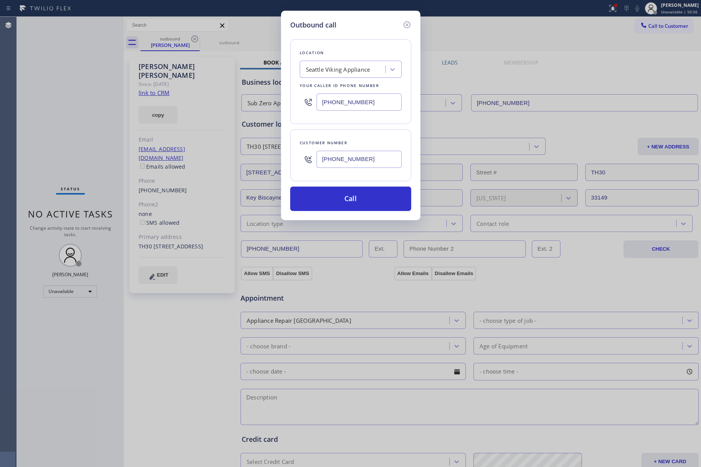
drag, startPoint x: 373, startPoint y: 97, endPoint x: 320, endPoint y: 65, distance: 62.0
click at [300, 98] on div "(206) 590-4500" at bounding box center [351, 102] width 102 height 25
paste input "855) 731-4952"
type input "[PHONE_NUMBER]"
click at [339, 31] on div "Location Seattle Viking Appliance Your caller id phone number (855) 731-4952 Cu…" at bounding box center [350, 120] width 121 height 181
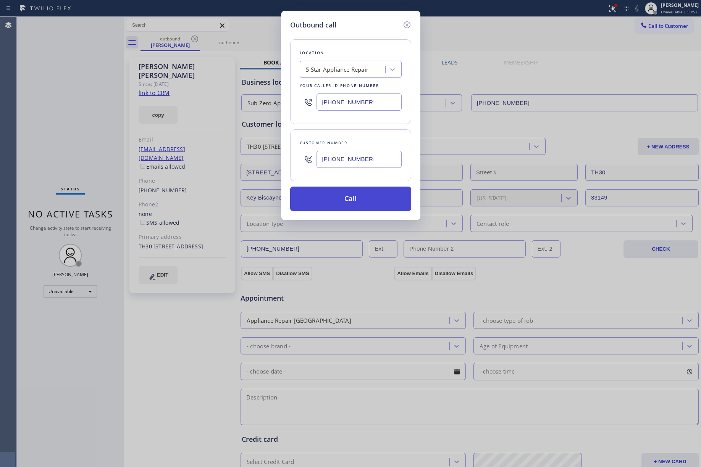
click at [343, 205] on button "Call" at bounding box center [350, 199] width 121 height 24
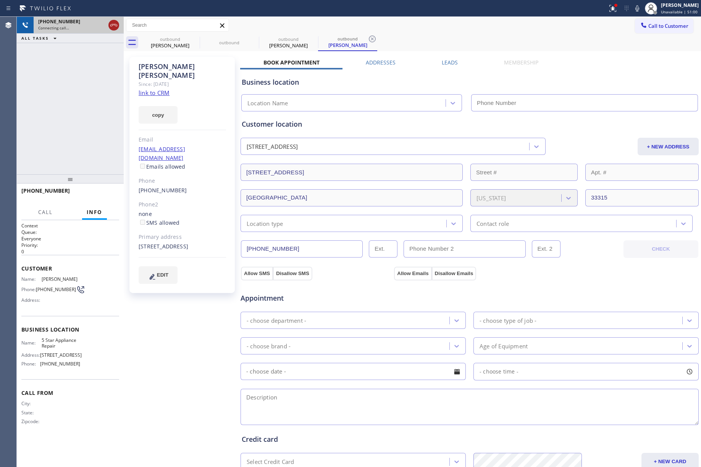
click at [114, 27] on icon at bounding box center [113, 25] width 9 height 9
click at [165, 89] on link "link to CRM" at bounding box center [154, 93] width 31 height 8
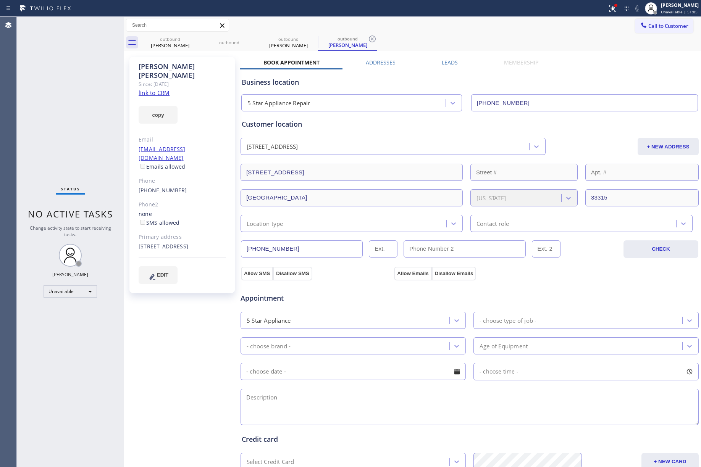
type input "[PHONE_NUMBER]"
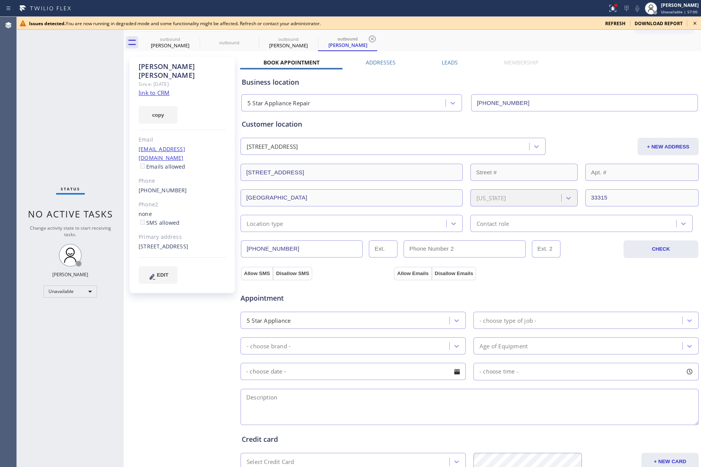
click at [692, 23] on icon at bounding box center [694, 23] width 9 height 9
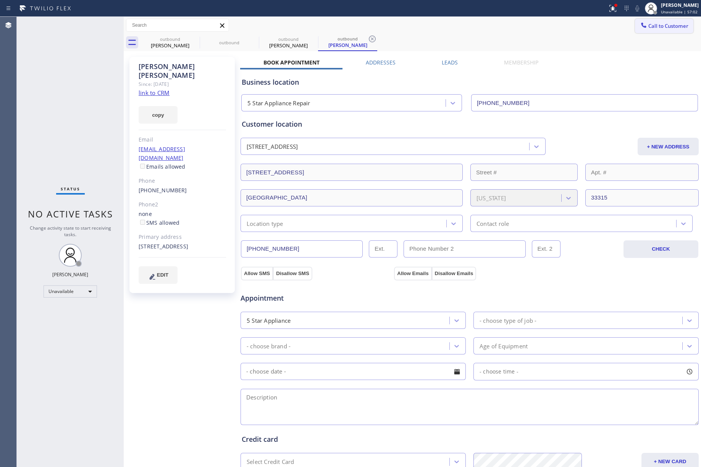
click at [648, 27] on span "Call to Customer" at bounding box center [668, 26] width 40 height 7
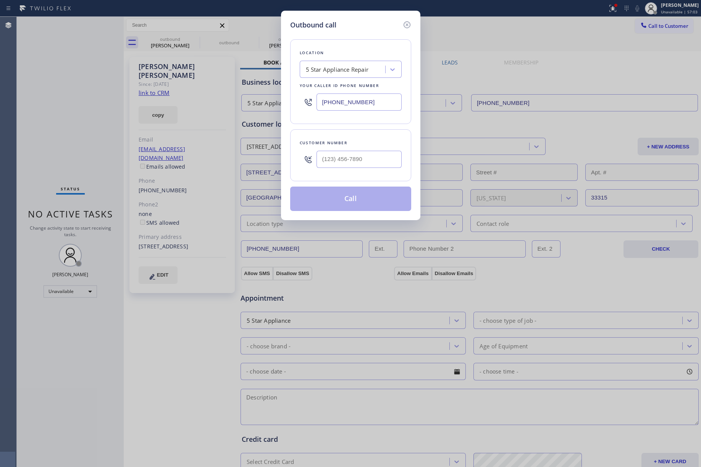
drag, startPoint x: 370, startPoint y: 103, endPoint x: 306, endPoint y: 102, distance: 64.1
click at [306, 102] on div "[PHONE_NUMBER]" at bounding box center [351, 102] width 102 height 25
paste input "732) 631-3621"
type input "(732) 631-3621"
click at [338, 156] on input "(___) ___-____" at bounding box center [358, 159] width 85 height 17
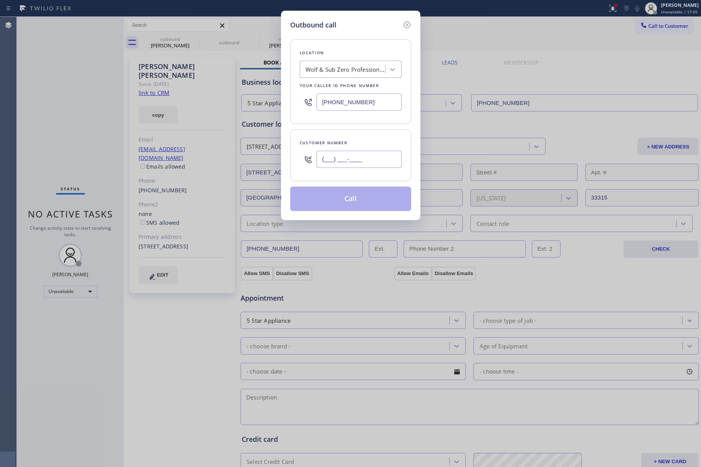
paste input "229) 312-0166"
type input "(229) 312-0166"
click at [339, 131] on div "Customer number (229) 312-0166" at bounding box center [350, 155] width 121 height 52
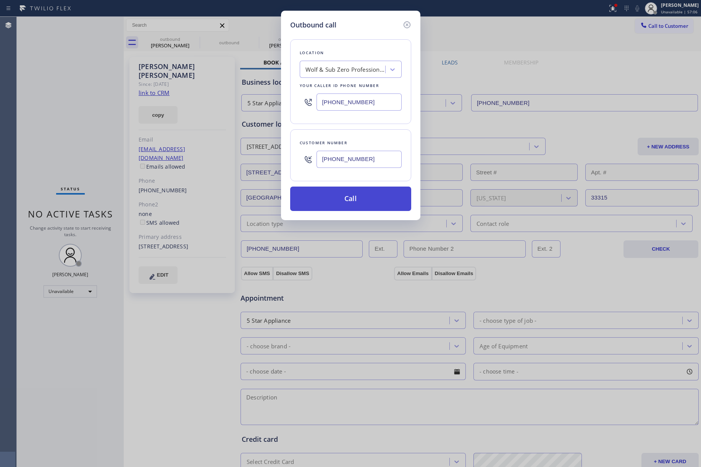
click at [344, 199] on button "Call" at bounding box center [350, 199] width 121 height 24
click at [379, 200] on button "Call" at bounding box center [350, 199] width 121 height 24
click at [368, 202] on button "Call" at bounding box center [350, 199] width 121 height 24
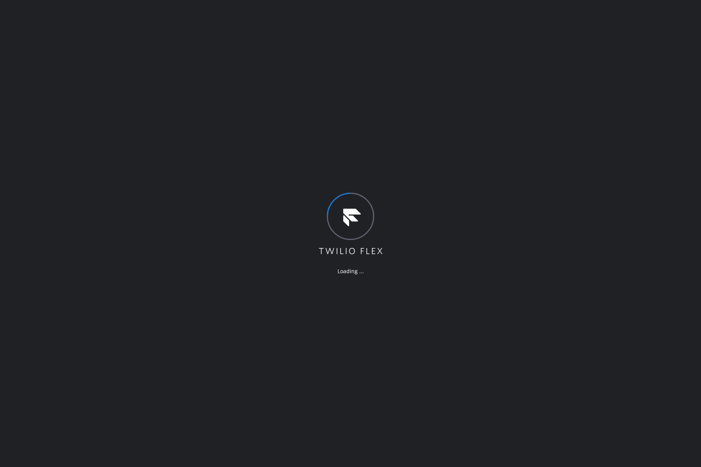
drag, startPoint x: 224, startPoint y: 91, endPoint x: 220, endPoint y: 86, distance: 6.5
click at [224, 90] on div "Loading ..." at bounding box center [350, 233] width 701 height 467
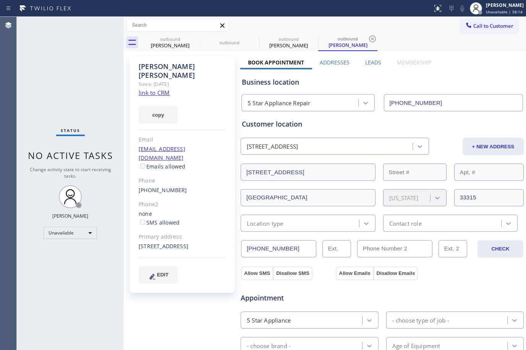
type input "[PHONE_NUMBER]"
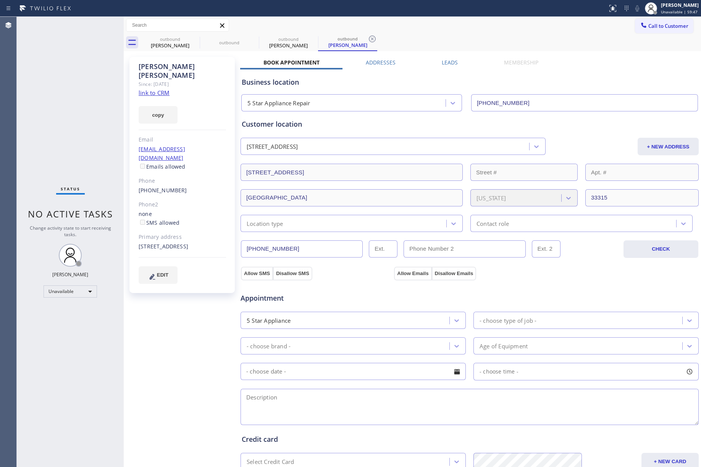
click at [525, 17] on div "Call to Customer Outbound call Location Search location Your caller id phone nu…" at bounding box center [412, 25] width 577 height 17
click at [525, 29] on span "Call to Customer" at bounding box center [668, 26] width 40 height 7
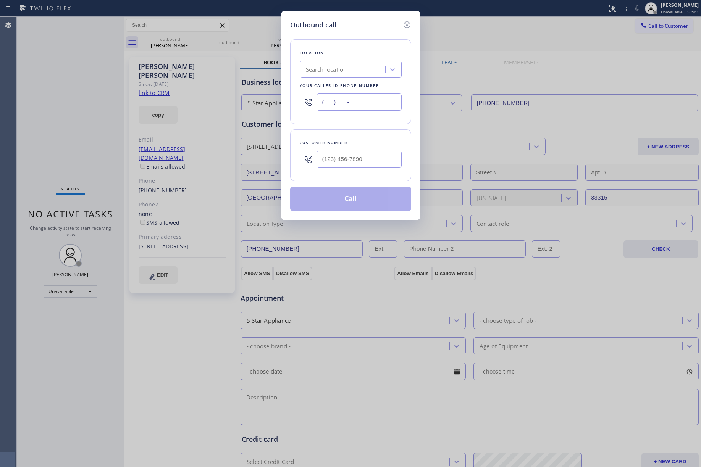
drag, startPoint x: 381, startPoint y: 105, endPoint x: 381, endPoint y: 150, distance: 44.7
click at [293, 99] on div "Location Search location Your caller id phone number (___) ___-____" at bounding box center [350, 81] width 121 height 85
paste input "732) 631-3621"
type input "(732) 631-3621"
click at [363, 163] on input "text" at bounding box center [358, 159] width 85 height 17
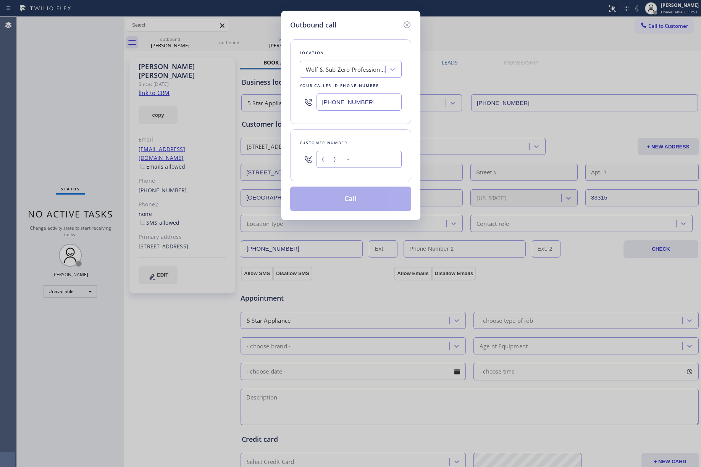
paste input "229) 312-0166"
type input "(229) 312-0166"
click at [362, 136] on div "Customer number (229) 312-0166" at bounding box center [350, 155] width 121 height 52
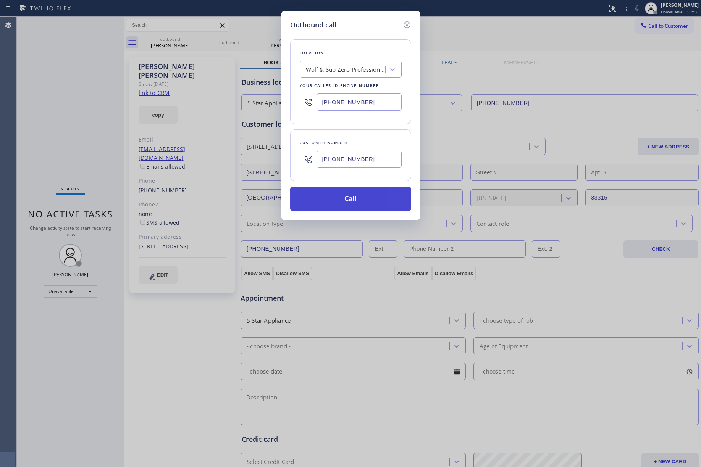
click at [356, 205] on button "Call" at bounding box center [350, 199] width 121 height 24
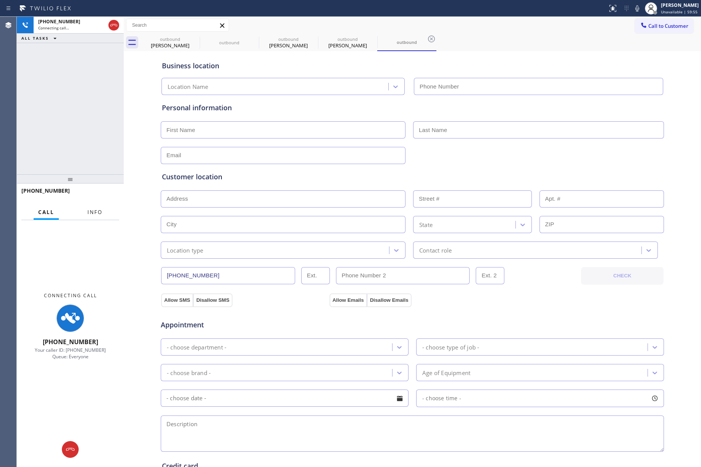
click at [97, 212] on span "Info" at bounding box center [94, 212] width 15 height 7
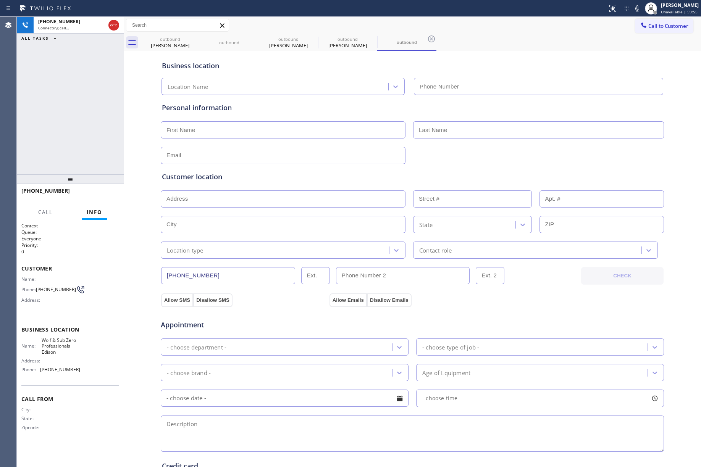
click at [61, 147] on div "+12293120166 Connecting call… ALL TASKS ALL TASKS ACTIVE TASKS TASKS IN WRAP UP" at bounding box center [70, 96] width 107 height 158
type input "(732) 631-3621"
click at [74, 135] on div "+12293120166 Live | 00:35 ALL TASKS ALL TASKS ACTIVE TASKS TASKS IN WRAP UP" at bounding box center [70, 96] width 107 height 158
click at [83, 138] on div "+12293120166 Live | 00:36 ALL TASKS ALL TASKS ACTIVE TASKS TASKS IN WRAP UP" at bounding box center [70, 96] width 107 height 158
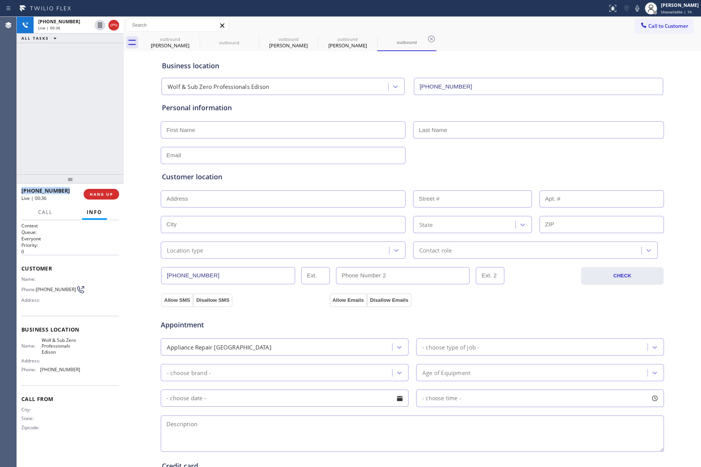
click at [83, 138] on div "+12293120166 Live | 00:36 ALL TASKS ALL TASKS ACTIVE TASKS TASKS IN WRAP UP" at bounding box center [70, 96] width 107 height 158
click at [95, 146] on div "+12293120166 Live | 00:37 ALL TASKS ALL TASKS ACTIVE TASKS TASKS IN WRAP UP" at bounding box center [70, 96] width 107 height 158
click at [101, 140] on div "+12293120166 Live | 00:37 ALL TASKS ALL TASKS ACTIVE TASKS TASKS IN WRAP UP" at bounding box center [70, 96] width 107 height 158
click at [101, 140] on div "+12293120166 Live | 00:38 ALL TASKS ALL TASKS ACTIVE TASKS TASKS IN WRAP UP" at bounding box center [70, 96] width 107 height 158
click at [90, 149] on div "+12293120166 Live | 00:38 ALL TASKS ALL TASKS ACTIVE TASKS TASKS IN WRAP UP" at bounding box center [70, 96] width 107 height 158
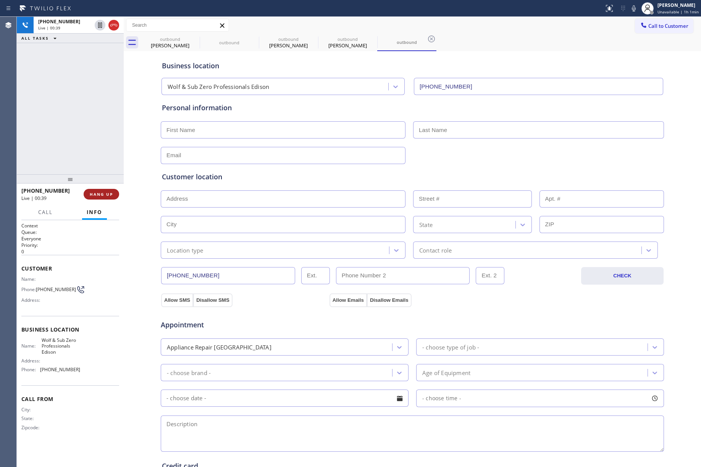
click at [102, 193] on span "HANG UP" at bounding box center [101, 194] width 23 height 5
click at [86, 155] on div "+12293120166 Live | 00:39 ALL TASKS ALL TASKS ACTIVE TASKS TASKS IN WRAP UP" at bounding box center [70, 96] width 107 height 158
click at [103, 193] on span "HANG UP" at bounding box center [101, 194] width 23 height 5
click at [69, 132] on div "ALL TASKS ALL TASKS ACTIVE TASKS TASKS IN WRAP UP +12293120166 Wrap up | 00:00" at bounding box center [70, 96] width 107 height 158
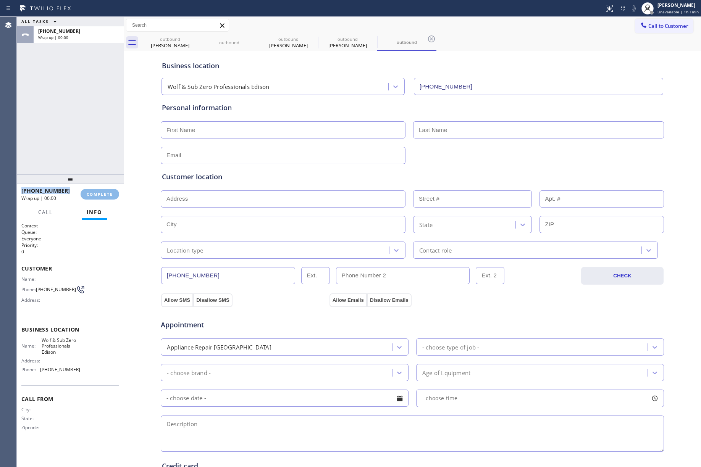
click at [69, 132] on div "ALL TASKS ALL TASKS ACTIVE TASKS TASKS IN WRAP UP +12293120166 Wrap up | 00:00" at bounding box center [70, 96] width 107 height 158
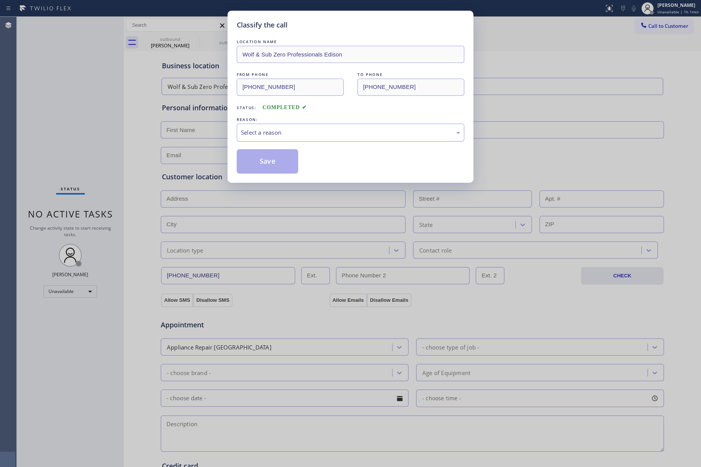
drag, startPoint x: 286, startPoint y: 133, endPoint x: 288, endPoint y: 138, distance: 4.8
click at [288, 138] on div "Select a reason" at bounding box center [351, 133] width 228 height 18
click at [266, 161] on button "Save" at bounding box center [267, 161] width 61 height 24
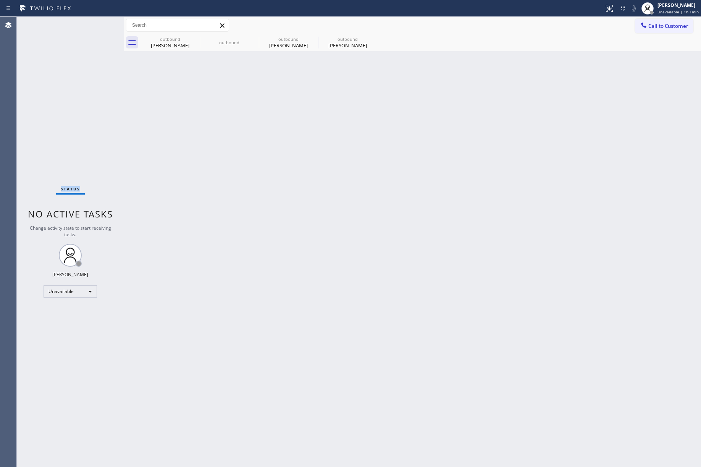
drag, startPoint x: 40, startPoint y: 110, endPoint x: 176, endPoint y: 0, distance: 174.8
click at [40, 110] on div "Status No active tasks Change activity state to start receiving tasks. [PERSON_…" at bounding box center [70, 242] width 107 height 450
click at [525, 28] on span "Call to Customer" at bounding box center [668, 26] width 40 height 7
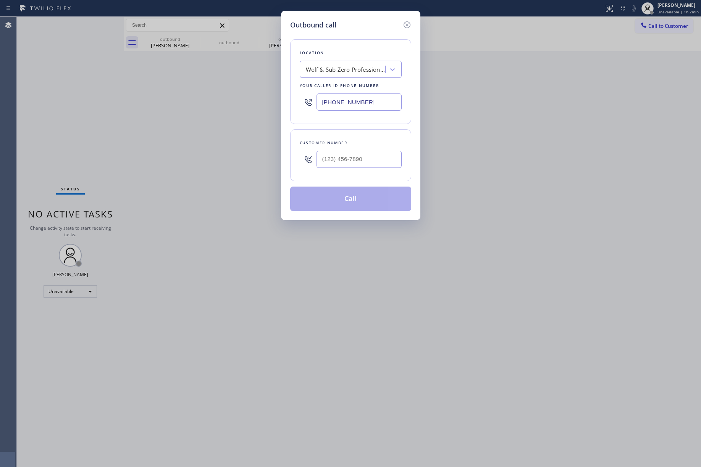
drag, startPoint x: 371, startPoint y: 106, endPoint x: 414, endPoint y: 157, distance: 65.8
click at [265, 105] on div "Outbound call Location Wolf & Sub Zero Professionals Edison Your caller id phon…" at bounding box center [350, 233] width 701 height 467
paste input "323) 310-2956"
type input "(732) 631-3621"
click at [358, 159] on input "(___) ___-____" at bounding box center [358, 159] width 85 height 17
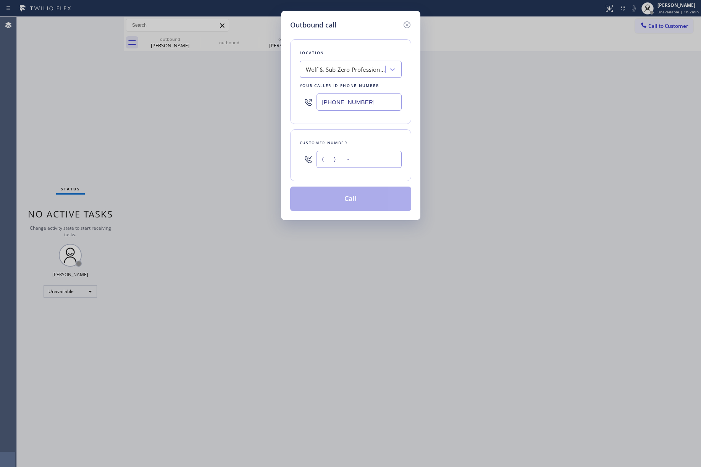
paste input "323) 329-5358"
type input "(323) 329-5358"
click at [367, 138] on div "Customer number (323) 329-5358" at bounding box center [350, 155] width 121 height 52
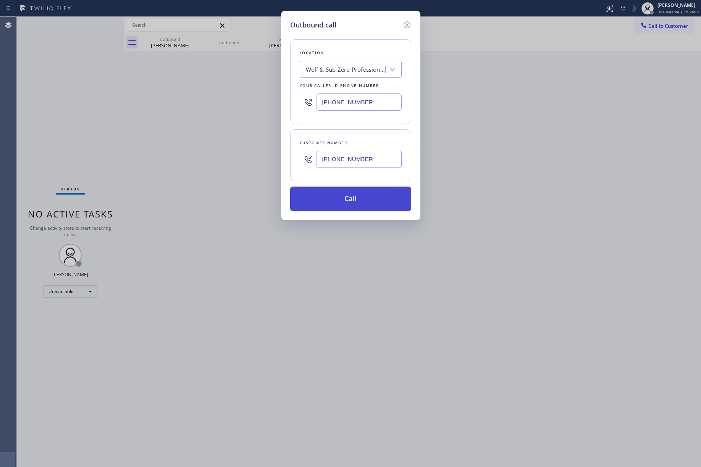
click at [364, 202] on button "Call" at bounding box center [350, 199] width 121 height 24
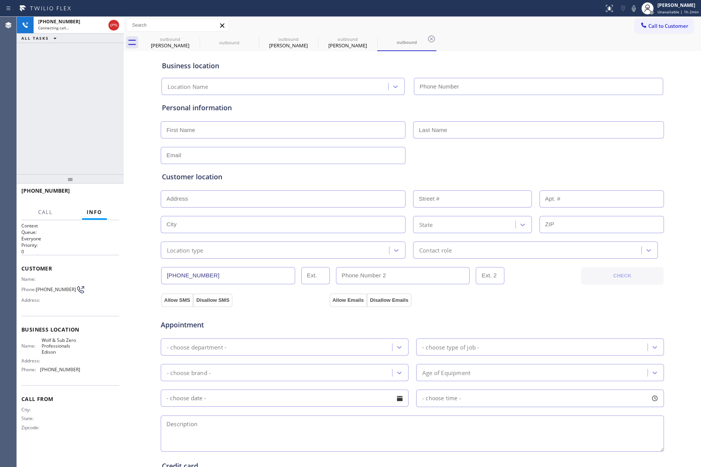
type input "(732) 631-3621"
drag, startPoint x: 48, startPoint y: 128, endPoint x: 88, endPoint y: 146, distance: 43.8
click at [48, 128] on div "+13233295358 Live | 00:17 ALL TASKS ALL TASKS ACTIVE TASKS TASKS IN WRAP UP" at bounding box center [70, 96] width 107 height 158
click at [112, 192] on span "HANG UP" at bounding box center [101, 194] width 23 height 5
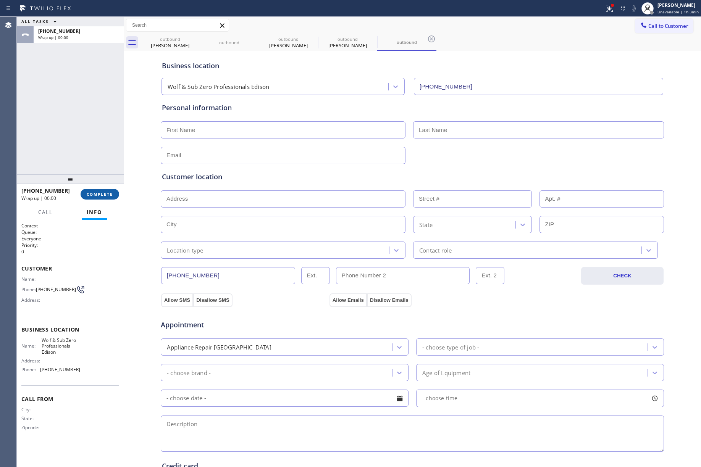
click at [96, 196] on span "COMPLETE" at bounding box center [100, 194] width 26 height 5
click at [63, 135] on div "ALL TASKS ALL TASKS ACTIVE TASKS TASKS IN WRAP UP +13233295358 Wrap up | 00:00" at bounding box center [70, 96] width 107 height 158
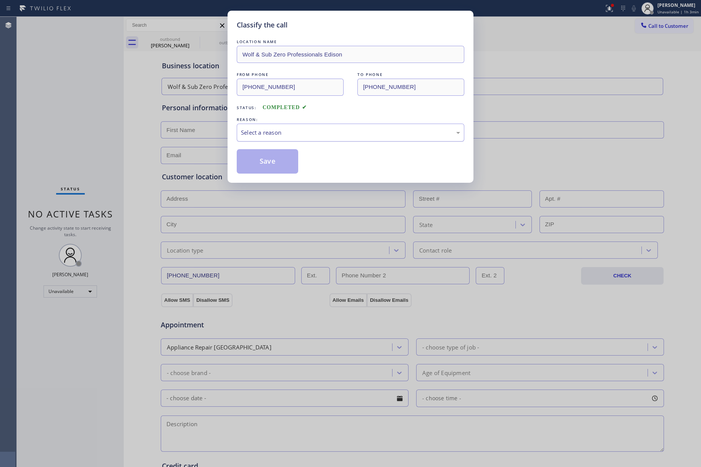
click at [265, 131] on div "Select a reason" at bounding box center [350, 132] width 219 height 9
click at [260, 170] on button "Save" at bounding box center [267, 161] width 61 height 24
type input "[PHONE_NUMBER]"
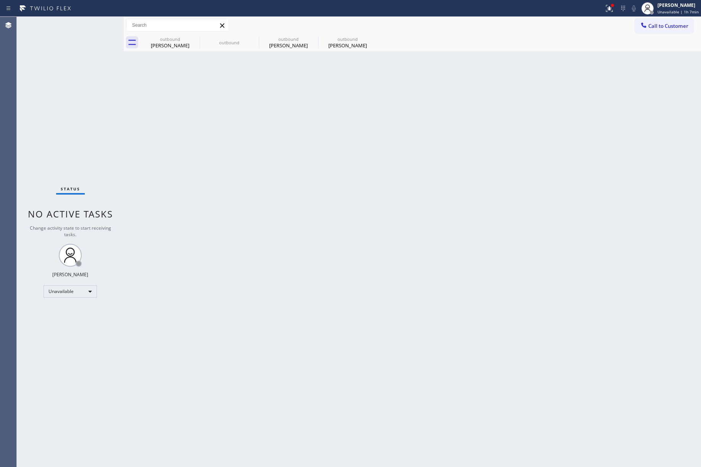
click at [37, 116] on div "Status No active tasks Change activity state to start receiving tasks. [PERSON_…" at bounding box center [70, 242] width 107 height 450
click at [296, 156] on div "Back to Dashboard Change Sender ID Customers Technicians Select a contact Outbo…" at bounding box center [412, 242] width 577 height 450
click at [191, 39] on icon at bounding box center [194, 39] width 7 height 7
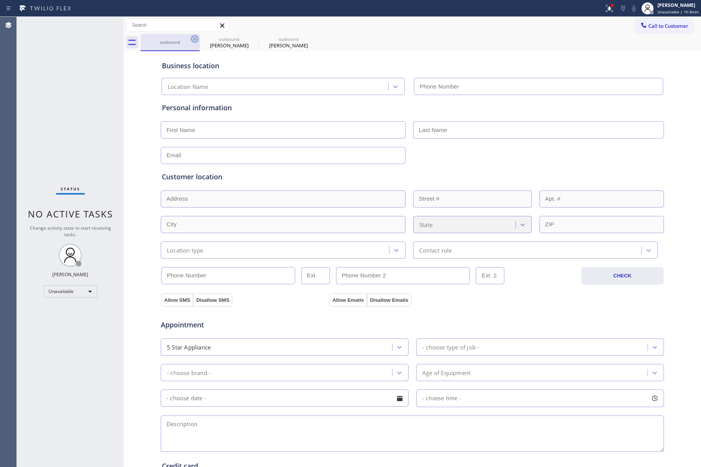
click at [196, 39] on icon at bounding box center [194, 38] width 9 height 9
type input "[PHONE_NUMBER]"
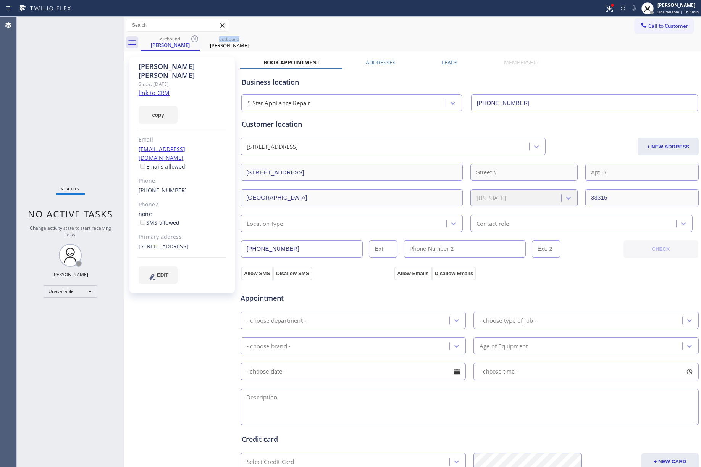
click at [196, 39] on icon at bounding box center [194, 38] width 9 height 9
click at [89, 91] on div "Status No active tasks Change activity state to start receiving tasks. [PERSON_…" at bounding box center [70, 242] width 107 height 450
click at [92, 91] on div "Status No active tasks Change activity state to start receiving tasks. [PERSON_…" at bounding box center [70, 242] width 107 height 450
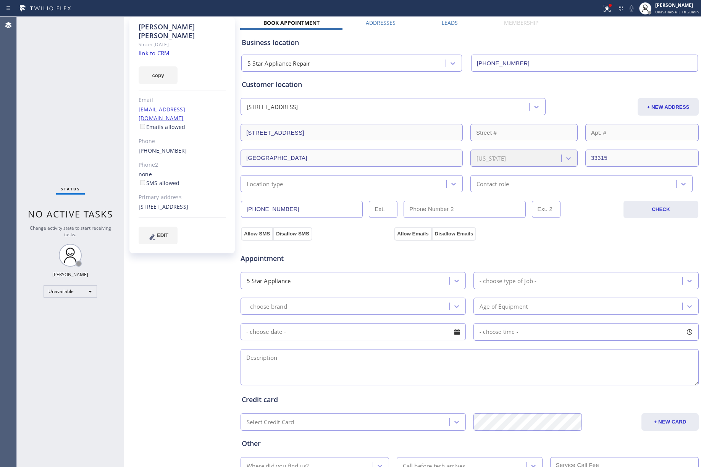
scroll to position [99, 0]
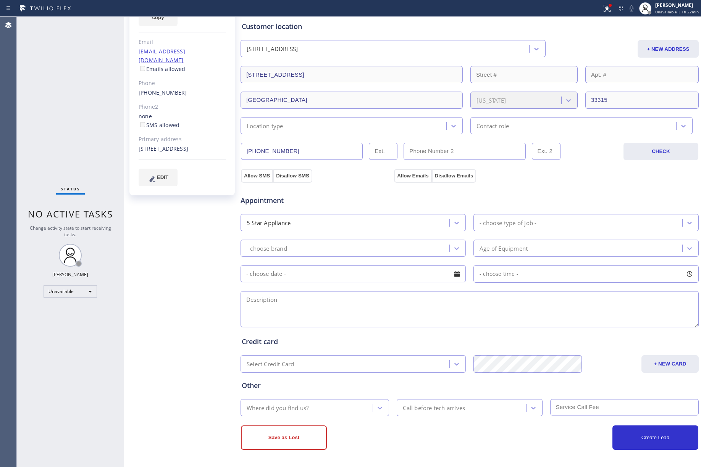
drag, startPoint x: 81, startPoint y: 107, endPoint x: 654, endPoint y: 33, distance: 577.8
click at [81, 106] on div "Status No active tasks Change activity state to start receiving tasks. [PERSON_…" at bounding box center [70, 242] width 107 height 450
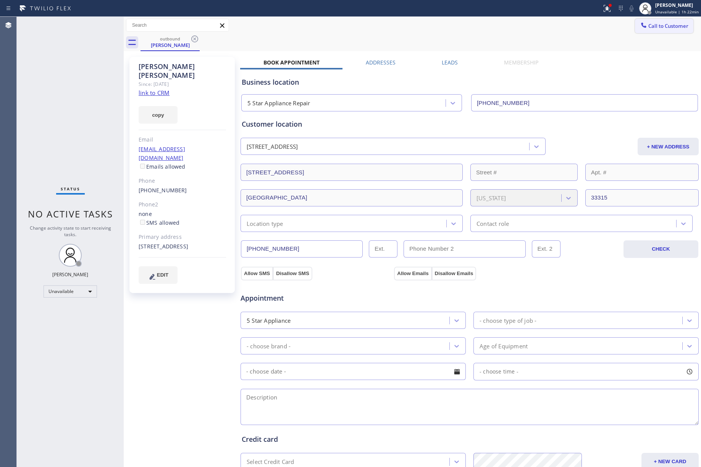
click at [525, 23] on span "Call to Customer" at bounding box center [668, 26] width 40 height 7
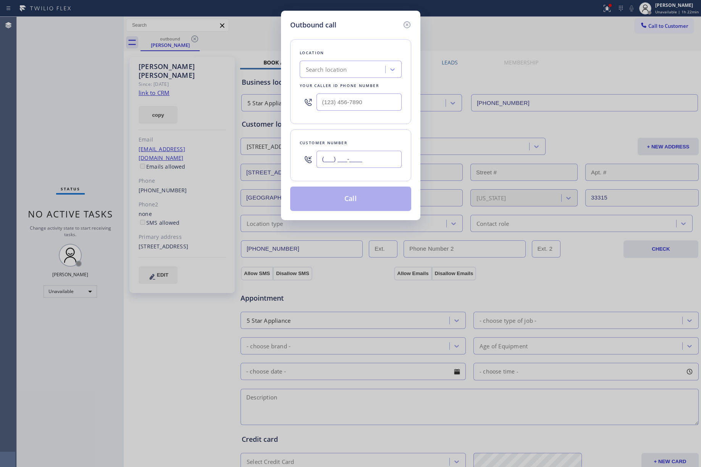
click at [365, 155] on input "(___) ___-____" at bounding box center [358, 159] width 85 height 17
paste input "925) 922-2505"
type input "(925) 922-2505"
click at [31, 95] on div "Outbound call Location Search location Your caller id phone number Customer num…" at bounding box center [350, 233] width 701 height 467
drag, startPoint x: 370, startPoint y: 103, endPoint x: 306, endPoint y: 103, distance: 63.8
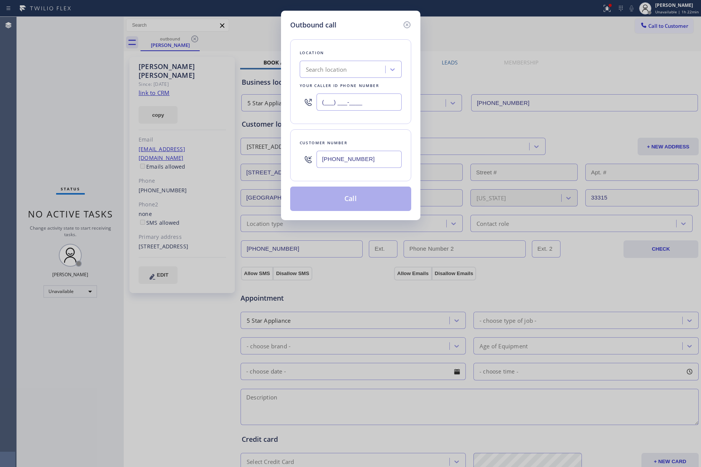
click at [306, 103] on div "(___) ___-____" at bounding box center [351, 102] width 102 height 25
paste input "855) 731-4952"
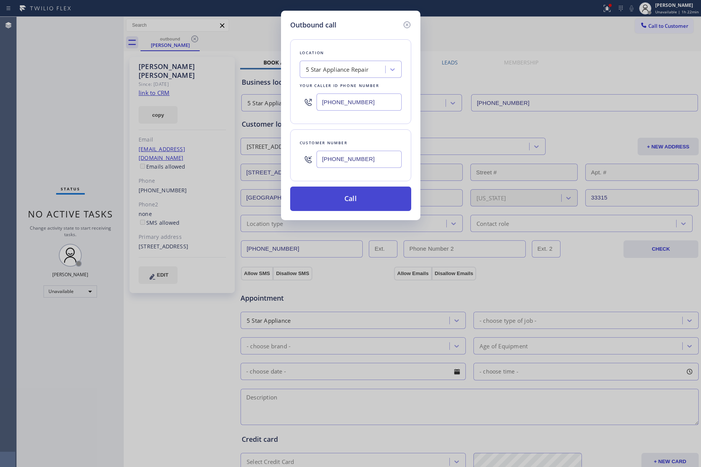
type input "[PHONE_NUMBER]"
click at [342, 195] on button "Call" at bounding box center [350, 199] width 121 height 24
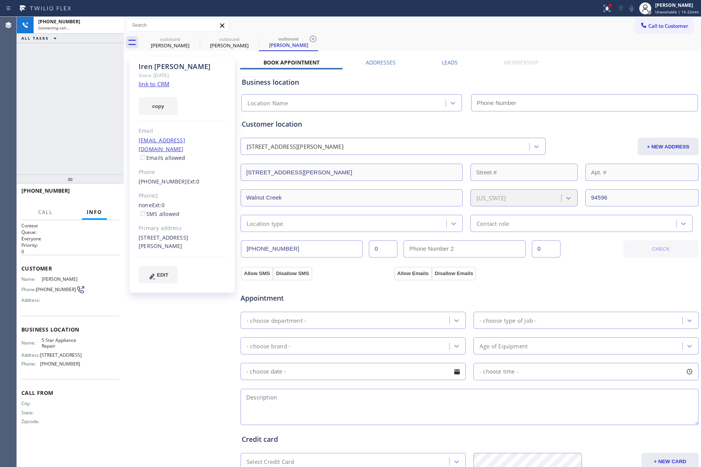
click at [44, 92] on div "+19259222505 Connecting call… ALL TASKS ALL TASKS ACTIVE TASKS TASKS IN WRAP UP" at bounding box center [70, 96] width 107 height 158
click at [113, 23] on icon at bounding box center [113, 25] width 9 height 9
click at [153, 87] on link "link to CRM" at bounding box center [154, 84] width 31 height 8
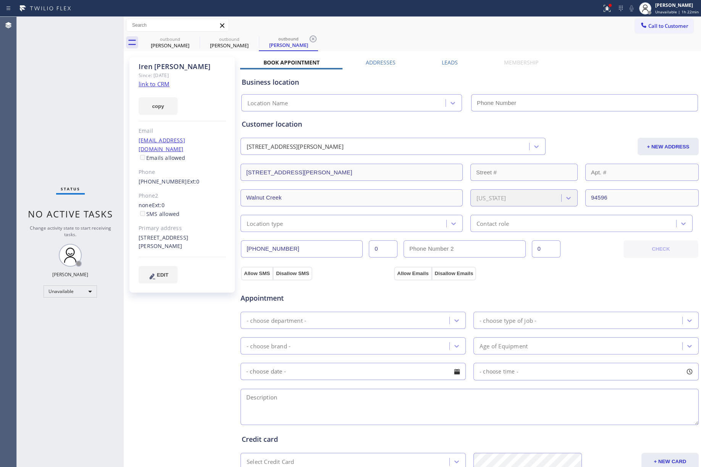
type input "[PHONE_NUMBER]"
click at [161, 178] on link "(925) 922-2505" at bounding box center [163, 181] width 48 height 7
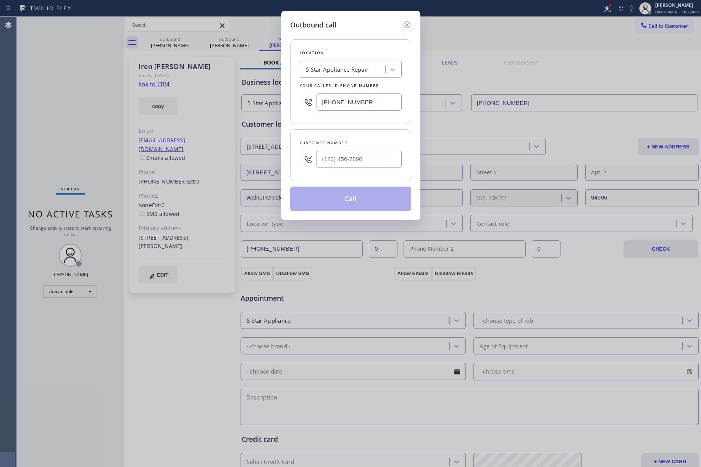
type input "(925) 922-2505"
click at [344, 197] on button "Call" at bounding box center [350, 199] width 121 height 24
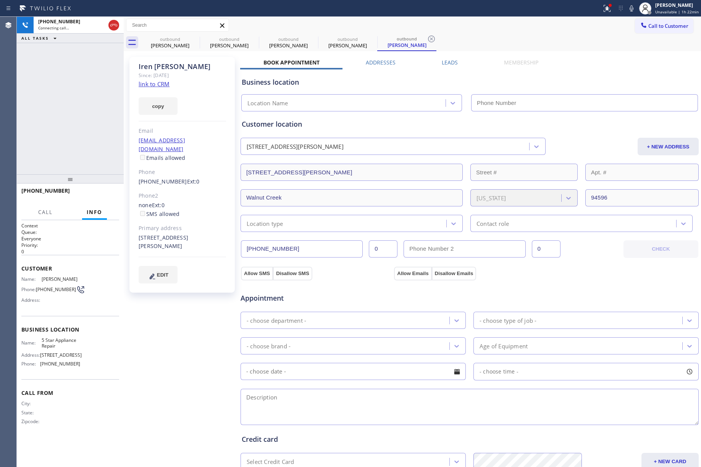
type input "[PHONE_NUMBER]"
click at [525, 11] on icon at bounding box center [631, 8] width 9 height 9
click at [525, 6] on icon at bounding box center [632, 8] width 4 height 6
click at [61, 110] on div "+19259222505 Live | 04:05 ALL TASKS ALL TASKS ACTIVE TASKS TASKS IN WRAP UP" at bounding box center [70, 96] width 107 height 158
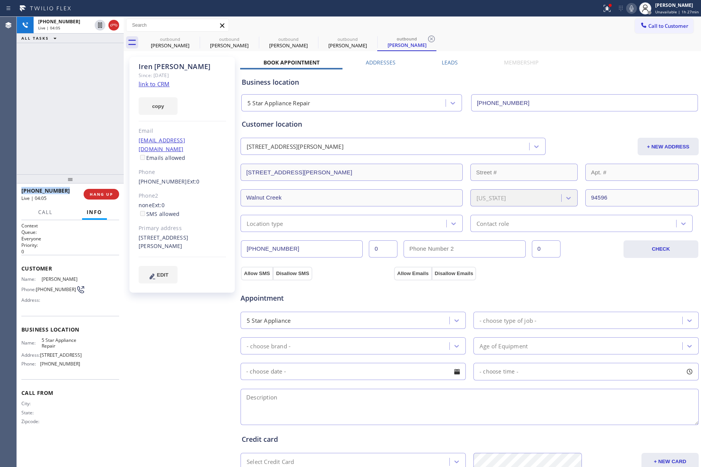
click at [61, 110] on div "+19259222505 Live | 04:05 ALL TASKS ALL TASKS ACTIVE TASKS TASKS IN WRAP UP" at bounding box center [70, 96] width 107 height 158
click at [46, 125] on div "ALL TASKS ALL TASKS ACTIVE TASKS TASKS IN WRAP UP +19259222505 Wrap up | 00:00" at bounding box center [70, 96] width 107 height 158
click at [98, 192] on span "COMPLETE" at bounding box center [100, 194] width 26 height 5
click at [58, 131] on div "ALL TASKS ALL TASKS ACTIVE TASKS TASKS IN WRAP UP +19259222505 Wrap up | 00:00" at bounding box center [70, 96] width 107 height 158
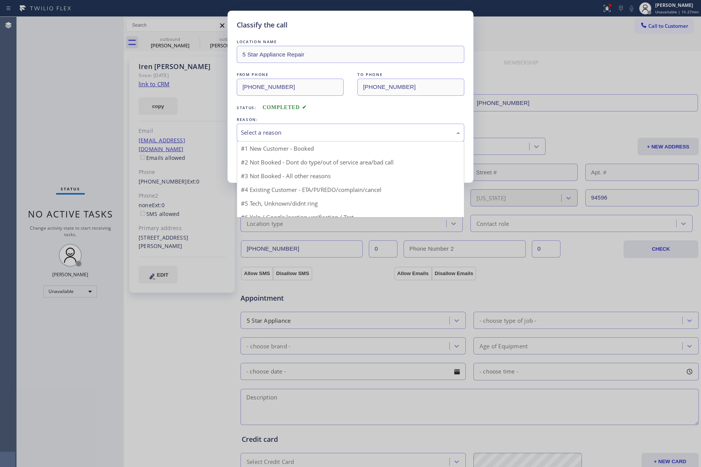
click at [328, 125] on div "Select a reason" at bounding box center [351, 133] width 228 height 18
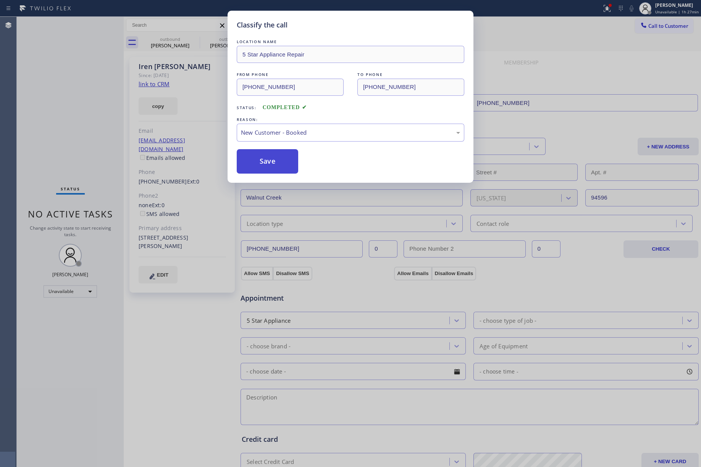
click at [274, 150] on button "Save" at bounding box center [267, 161] width 61 height 24
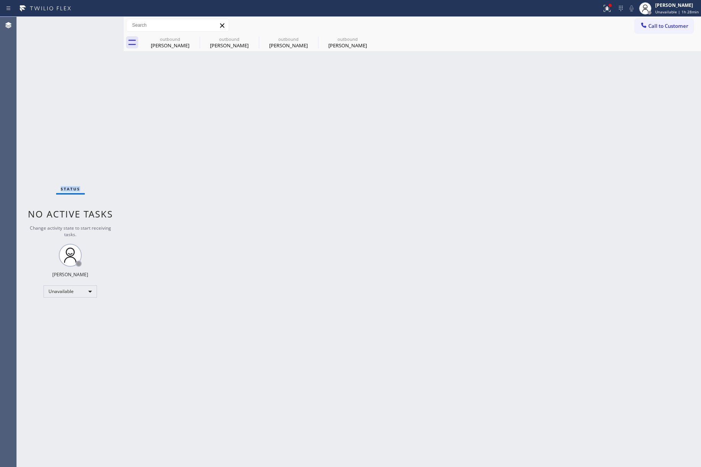
drag, startPoint x: 49, startPoint y: 88, endPoint x: 132, endPoint y: 2, distance: 119.1
click at [49, 87] on div "Status No active tasks Change activity state to start receiving tasks. [PERSON_…" at bounding box center [70, 242] width 107 height 450
click at [525, 24] on span "Call to Customer" at bounding box center [668, 26] width 40 height 7
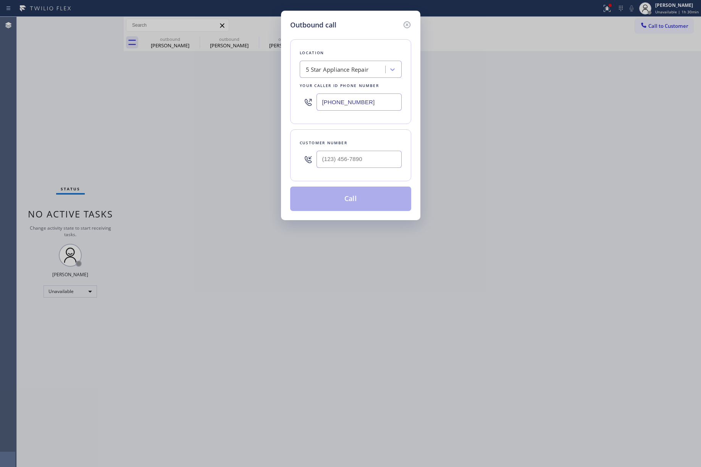
drag, startPoint x: 380, startPoint y: 105, endPoint x: 275, endPoint y: 99, distance: 105.5
click at [275, 99] on div "Outbound call Location 5 Star Appliance Repair Your caller id phone number (855…" at bounding box center [350, 233] width 701 height 467
paste input "617) 544-2354"
type input "(617) 544-2354"
click at [358, 164] on input "(___) ___-____" at bounding box center [358, 159] width 85 height 17
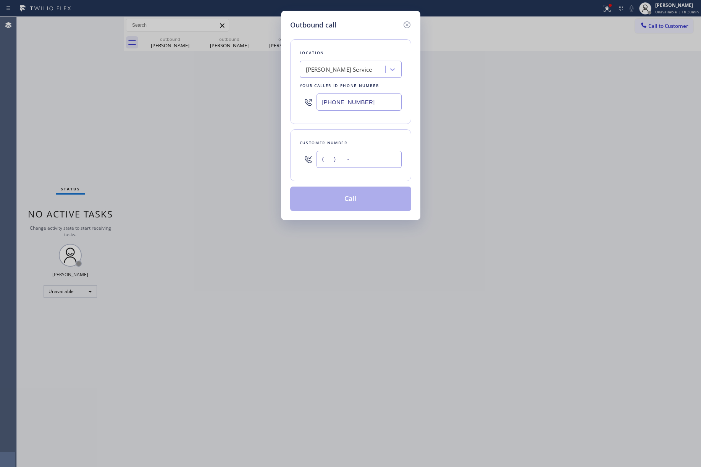
paste input "617) 201-7303"
type input "(617) 201-7303"
click at [359, 137] on div "Customer number (617) 201-7303" at bounding box center [350, 155] width 121 height 52
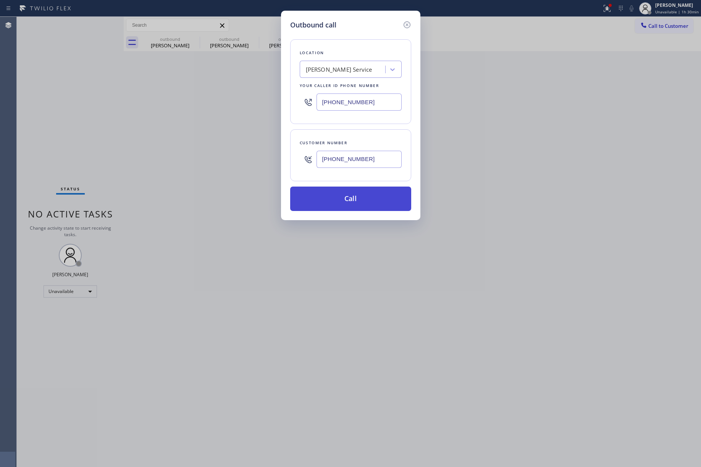
click at [342, 205] on button "Call" at bounding box center [350, 199] width 121 height 24
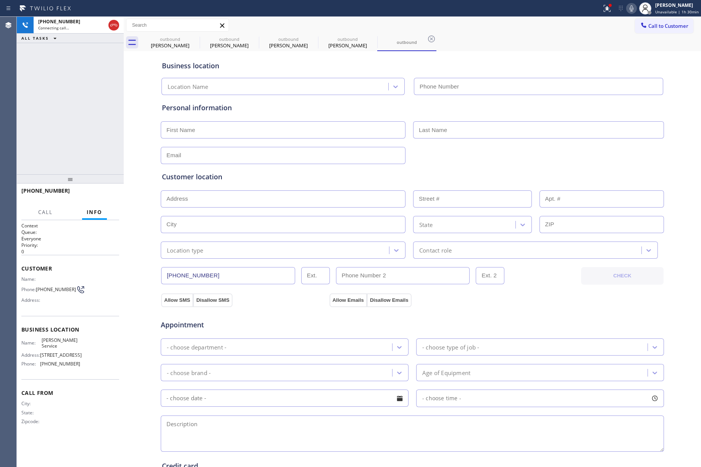
type input "(617) 544-2354"
click at [67, 111] on div "+16172017303 Live | 00:08 ALL TASKS ALL TASKS ACTIVE TASKS TASKS IN WRAP UP" at bounding box center [70, 96] width 107 height 158
drag, startPoint x: 97, startPoint y: 193, endPoint x: 145, endPoint y: 130, distance: 80.0
click at [97, 194] on span "HANG UP" at bounding box center [101, 194] width 23 height 5
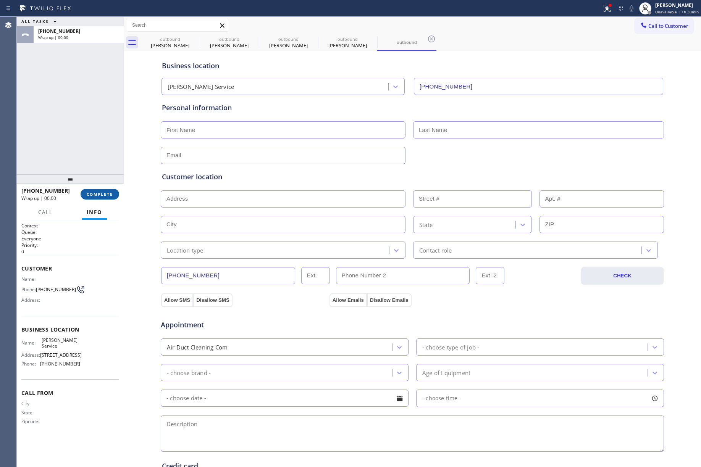
click at [105, 196] on span "COMPLETE" at bounding box center [100, 194] width 26 height 5
click at [77, 150] on div "ALL TASKS ALL TASKS ACTIVE TASKS TASKS IN WRAP UP +16172017303 Wrap up | 00:01" at bounding box center [70, 96] width 107 height 158
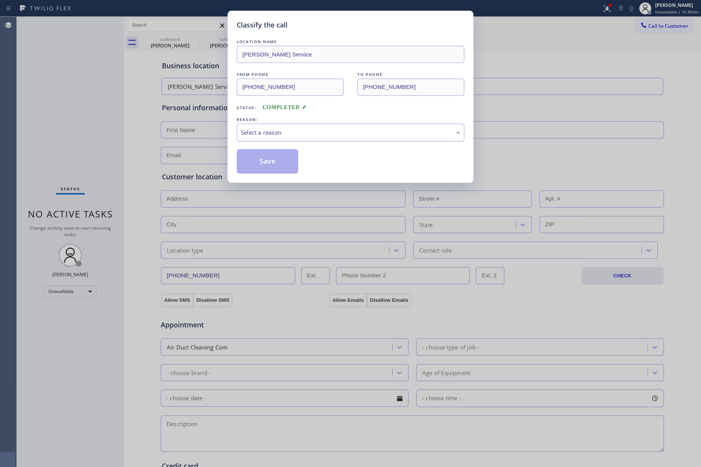
click at [274, 134] on div "Select a reason" at bounding box center [350, 132] width 219 height 9
click at [269, 164] on button "Save" at bounding box center [267, 161] width 61 height 24
type input "[PHONE_NUMBER]"
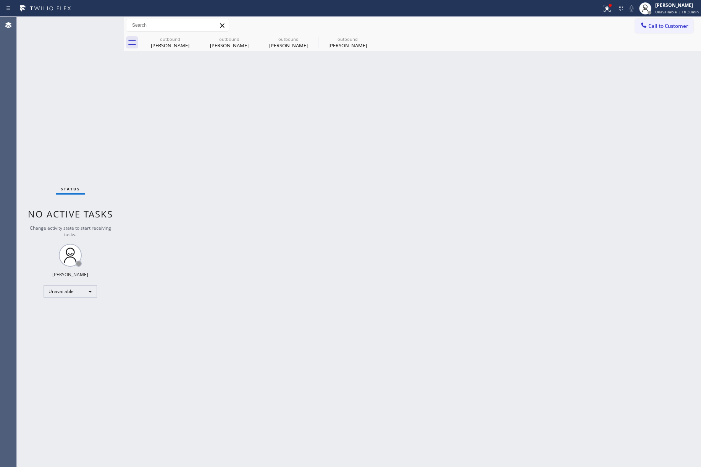
click at [525, 19] on div "Call to Customer" at bounding box center [664, 25] width 58 height 13
click at [525, 27] on span "Call to Customer" at bounding box center [668, 26] width 40 height 7
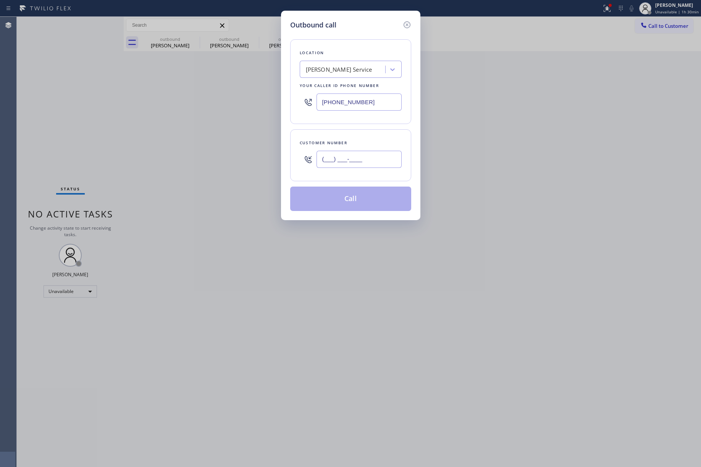
click at [367, 158] on input "(___) ___-____" at bounding box center [358, 159] width 85 height 17
paste input "301) 610-97"
click at [34, 82] on div "Outbound call Location Rene Cantero Service Your caller id phone number (617) 5…" at bounding box center [350, 233] width 701 height 467
click at [402, 25] on icon at bounding box center [406, 24] width 9 height 9
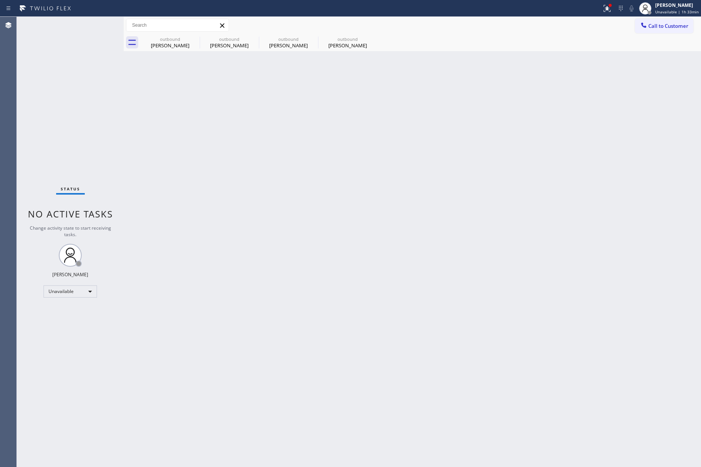
click at [429, 156] on div "Back to Dashboard Change Sender ID Customers Technicians Select a contact Outbo…" at bounding box center [412, 242] width 577 height 450
drag, startPoint x: 48, startPoint y: 115, endPoint x: 244, endPoint y: 7, distance: 224.1
click at [48, 115] on div "Status No active tasks Change activity state to start receiving tasks. [PERSON_…" at bounding box center [70, 242] width 107 height 450
drag, startPoint x: 51, startPoint y: 94, endPoint x: 378, endPoint y: 9, distance: 338.0
click at [51, 92] on div "Status No active tasks Change activity state to start receiving tasks. [PERSON_…" at bounding box center [70, 242] width 107 height 450
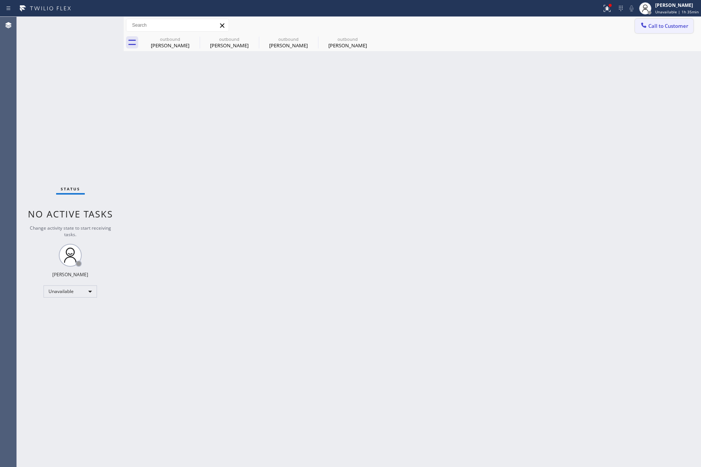
click at [525, 31] on button "Call to Customer" at bounding box center [664, 26] width 58 height 15
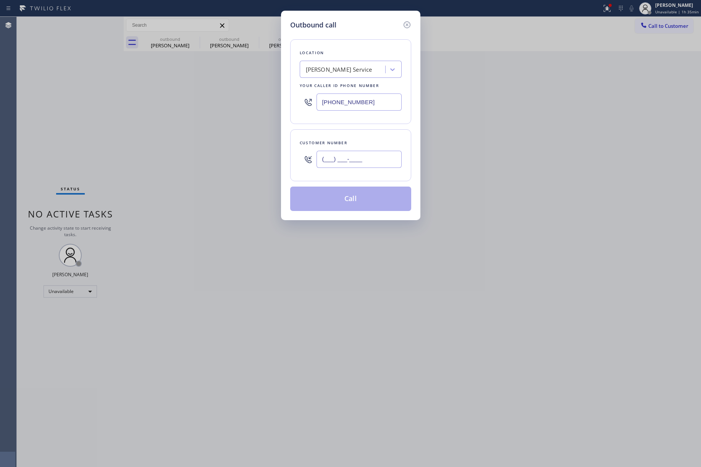
click at [360, 162] on input "(___) ___-____" at bounding box center [358, 159] width 85 height 17
paste input "832) 971-1268"
type input "(832) 971-1268"
click at [382, 350] on div "Outbound call Location Rene Cantero Service Your caller id phone number (617) 5…" at bounding box center [350, 233] width 701 height 467
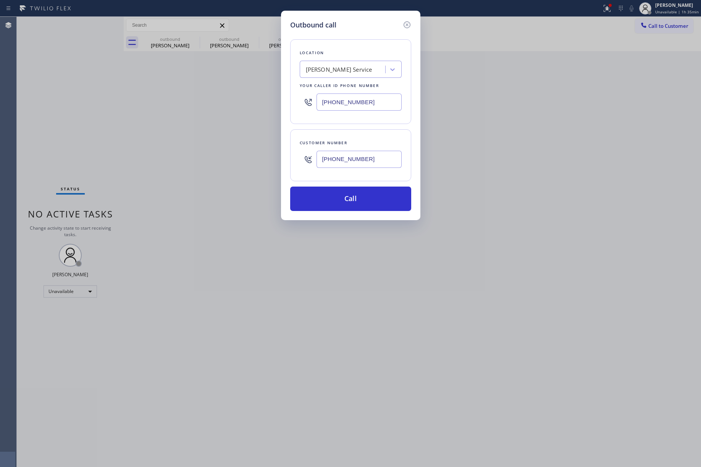
drag, startPoint x: 97, startPoint y: 81, endPoint x: 101, endPoint y: 80, distance: 4.4
click at [97, 81] on div "Outbound call Location Rene Cantero Service Your caller id phone number (617) 5…" at bounding box center [350, 233] width 701 height 467
click at [329, 69] on div "Rene Cantero Service" at bounding box center [339, 69] width 66 height 9
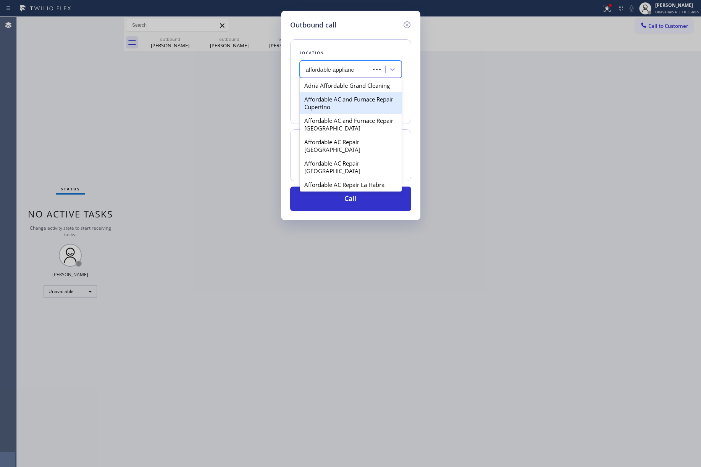
type input "affordable appliance"
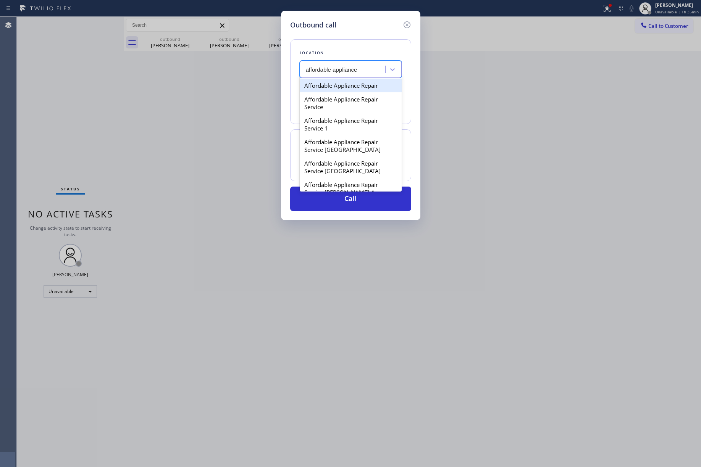
click at [347, 90] on div "Affordable Appliance Repair" at bounding box center [351, 86] width 102 height 14
type input "(617) 286-3750"
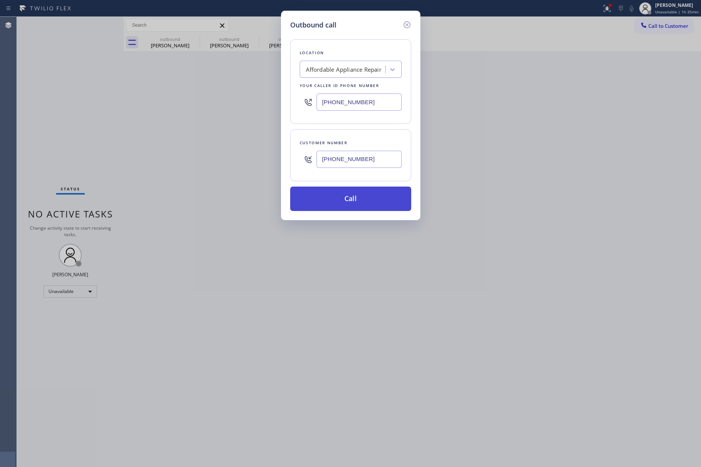
click at [352, 206] on button "Call" at bounding box center [350, 199] width 121 height 24
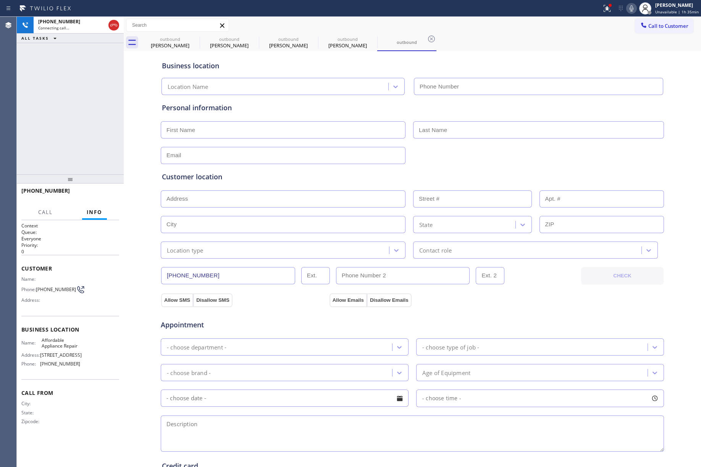
type input "(617) 286-3750"
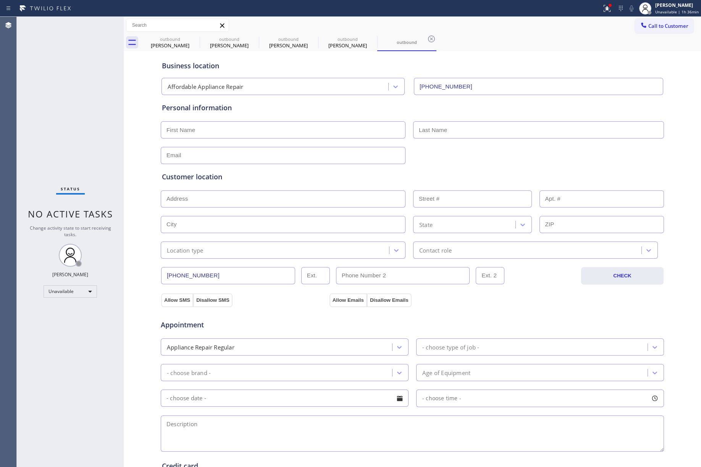
click at [42, 105] on div "Status No active tasks Change activity state to start receiving tasks. [PERSON_…" at bounding box center [70, 242] width 107 height 450
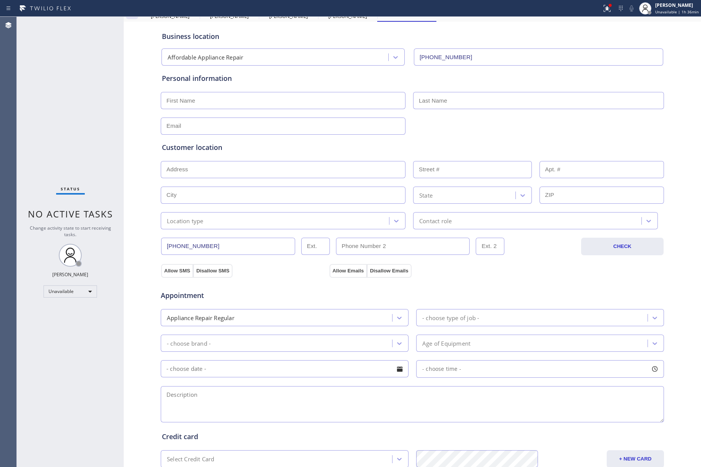
scroll to position [51, 0]
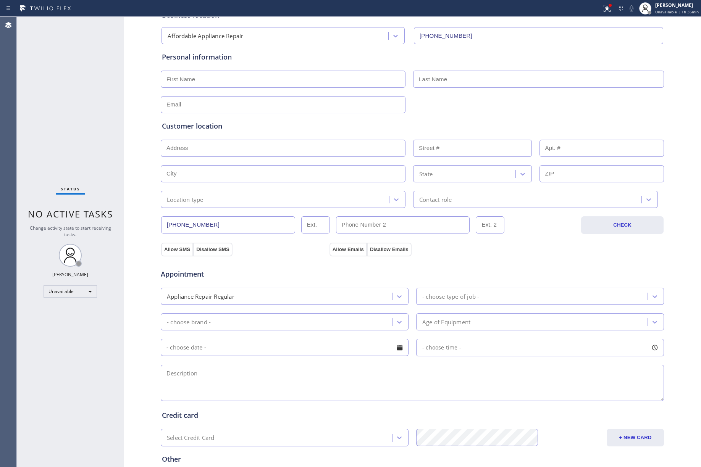
click at [37, 89] on div "Status No active tasks Change activity state to start receiving tasks. [PERSON_…" at bounding box center [70, 242] width 107 height 450
drag, startPoint x: 71, startPoint y: 132, endPoint x: 89, endPoint y: 111, distance: 27.8
click at [72, 131] on div "Status No active tasks Change activity state to start receiving tasks. [PERSON_…" at bounding box center [70, 242] width 107 height 450
click at [63, 98] on div "Status No active tasks Change activity state to start receiving tasks. [PERSON_…" at bounding box center [70, 242] width 107 height 450
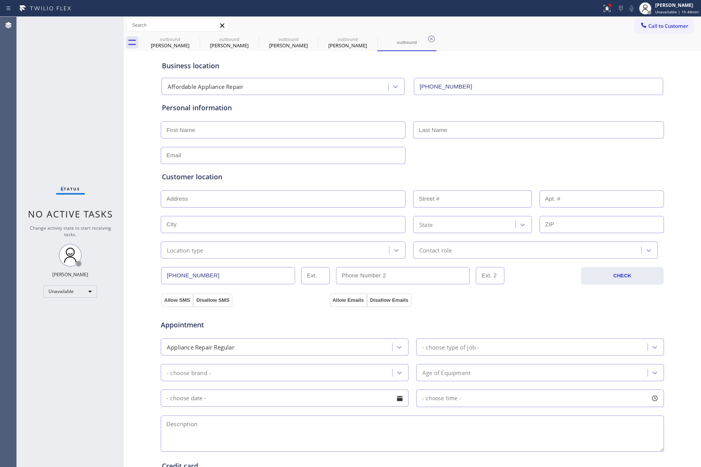
click at [525, 28] on span "Call to Customer" at bounding box center [668, 26] width 40 height 7
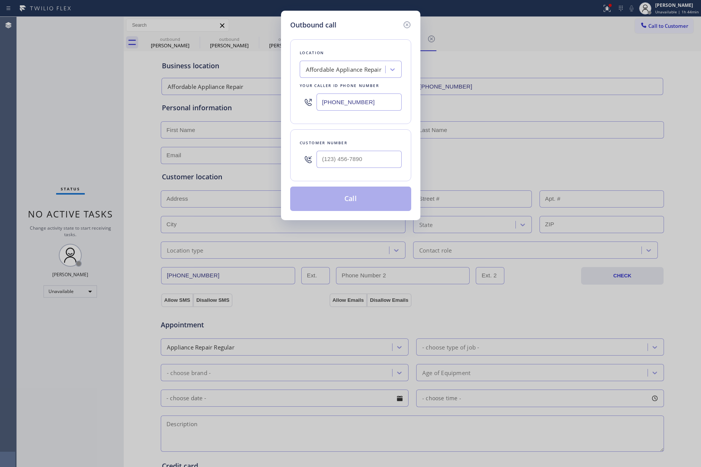
drag, startPoint x: 373, startPoint y: 106, endPoint x: 673, endPoint y: 217, distance: 319.6
click at [300, 105] on div "(617) 286-3750" at bounding box center [351, 102] width 102 height 25
paste input "323) 673-3696"
type input "(323) 673-3696"
type input "(___) ___-____"
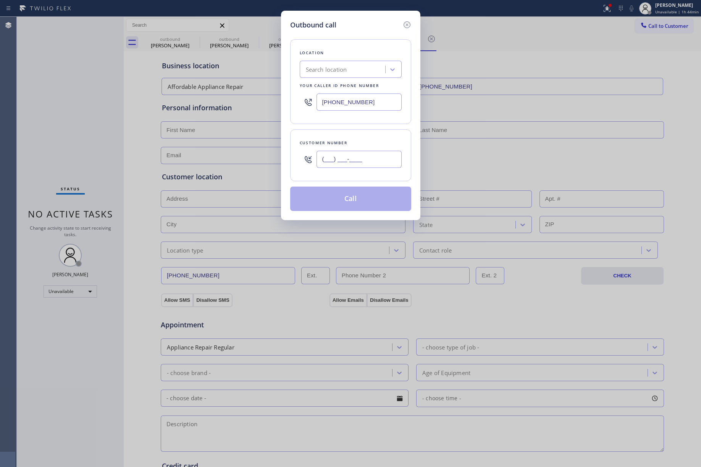
type input "(617) 286-3750"
click at [333, 158] on input "(___) ___-____" at bounding box center [358, 159] width 85 height 17
paste input "954) 200-4787"
type input "(954) 200-4787"
click at [348, 142] on div "Customer number" at bounding box center [351, 143] width 102 height 8
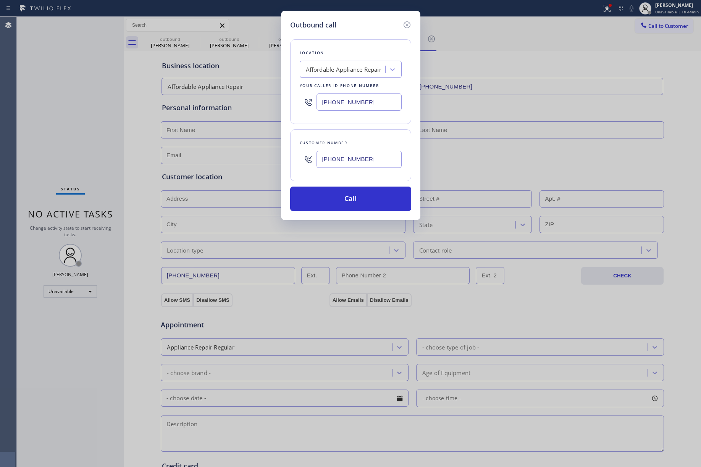
drag, startPoint x: 367, startPoint y: 103, endPoint x: 293, endPoint y: 98, distance: 73.8
click at [293, 98] on div "Location Affordable Appliance Repair Your caller id phone number (617) 286-3750" at bounding box center [350, 81] width 121 height 85
paste input "323) 673-3696"
type input "(323) 673-3696"
click at [370, 195] on button "Call" at bounding box center [350, 199] width 121 height 24
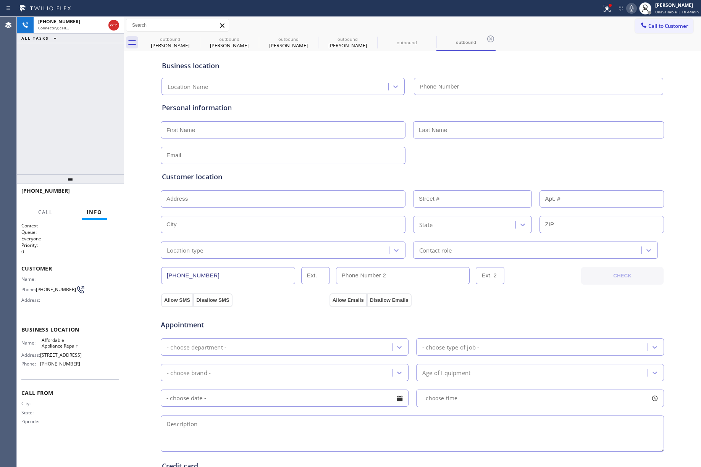
type input "(617) 286-3750"
click at [118, 29] on div at bounding box center [113, 25] width 11 height 9
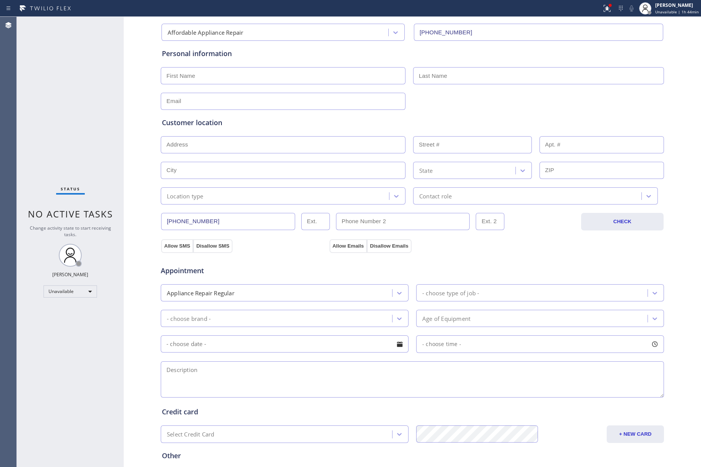
scroll to position [127, 0]
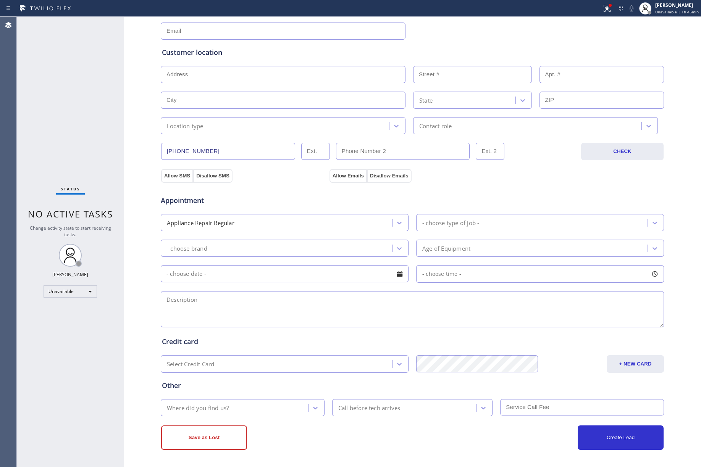
drag, startPoint x: 68, startPoint y: 127, endPoint x: 185, endPoint y: 6, distance: 168.7
click at [68, 126] on div "Status No active tasks Change activity state to start receiving tasks. [PERSON_…" at bounding box center [70, 242] width 107 height 450
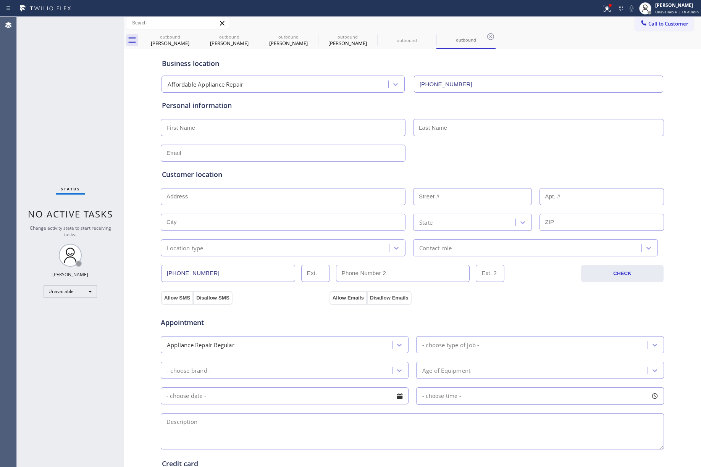
scroll to position [0, 0]
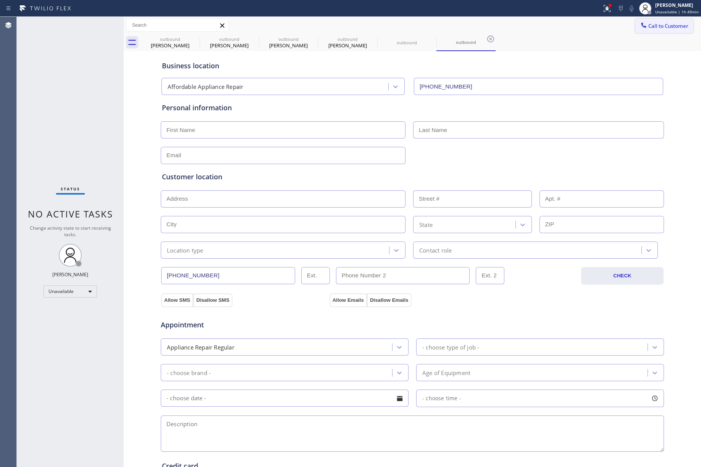
click at [525, 24] on span "Call to Customer" at bounding box center [668, 26] width 40 height 7
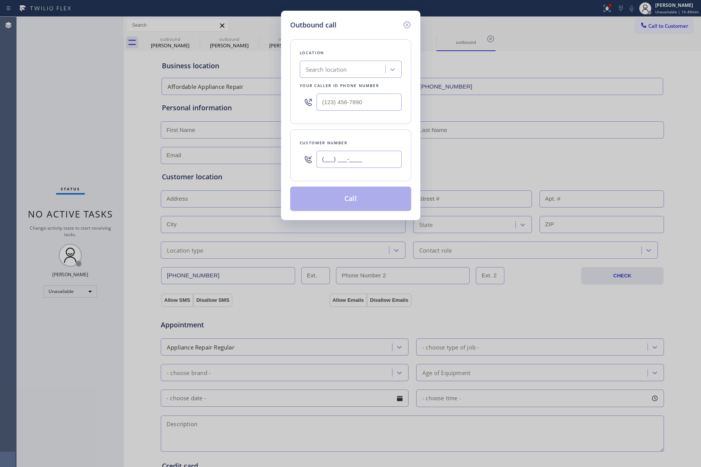
click at [371, 154] on input "(___) ___-____" at bounding box center [358, 159] width 85 height 17
paste input "792) 423-69"
drag, startPoint x: 86, startPoint y: 111, endPoint x: 193, endPoint y: 14, distance: 144.6
click at [96, 100] on div "Outbound call Location Search location Your caller id phone number Customer num…" at bounding box center [350, 233] width 701 height 467
drag, startPoint x: 373, startPoint y: 160, endPoint x: 305, endPoint y: 160, distance: 68.3
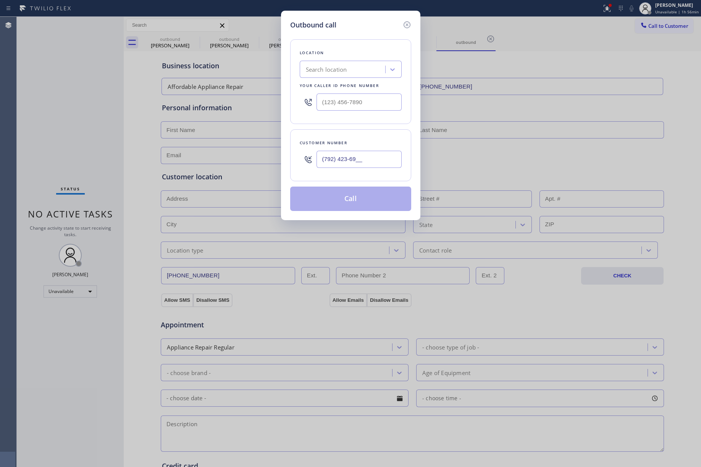
click at [305, 160] on div "(792) 423-69__" at bounding box center [351, 159] width 102 height 25
paste input "text"
type input "(792) 423-69__"
drag, startPoint x: 60, startPoint y: 98, endPoint x: 70, endPoint y: 95, distance: 11.0
click at [60, 98] on div "Outbound call Location Search location Your caller id phone number Customer num…" at bounding box center [350, 233] width 701 height 467
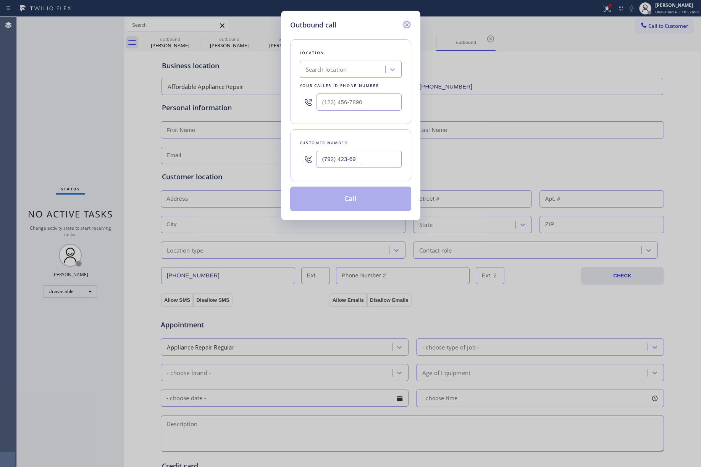
click at [405, 24] on icon at bounding box center [406, 24] width 9 height 9
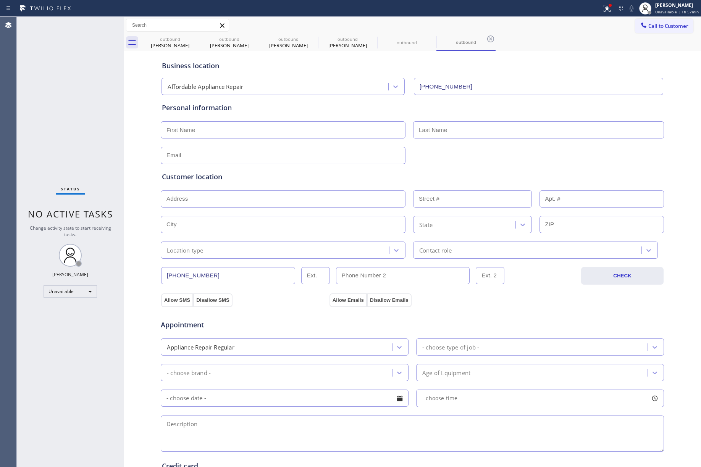
click at [524, 27] on div "Call to Customer Outbound call Location Search location Your caller id phone nu…" at bounding box center [412, 25] width 577 height 13
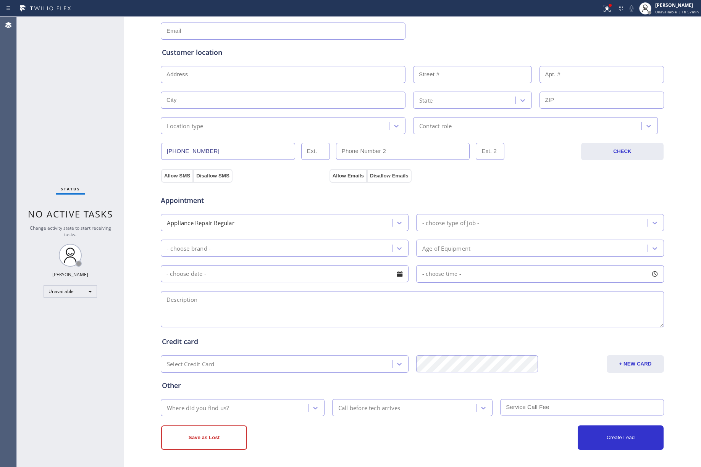
drag, startPoint x: 67, startPoint y: 98, endPoint x: 250, endPoint y: 5, distance: 205.6
click at [77, 89] on div "Status No active tasks Change activity state to start receiving tasks. [PERSON_…" at bounding box center [70, 242] width 107 height 450
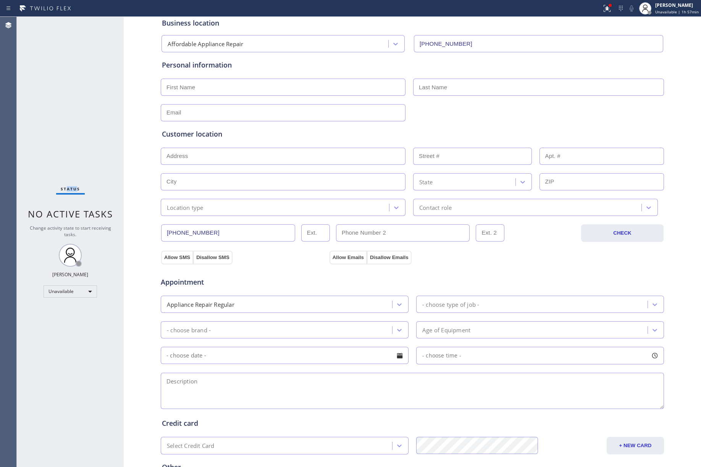
scroll to position [0, 0]
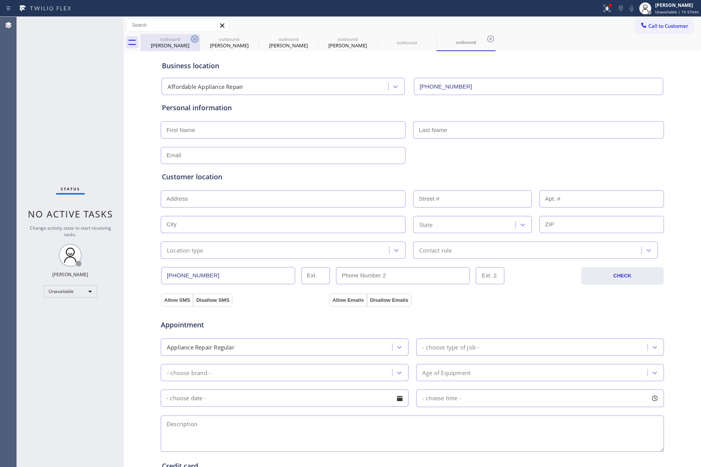
click at [194, 40] on icon at bounding box center [194, 38] width 9 height 9
type input "[PHONE_NUMBER]"
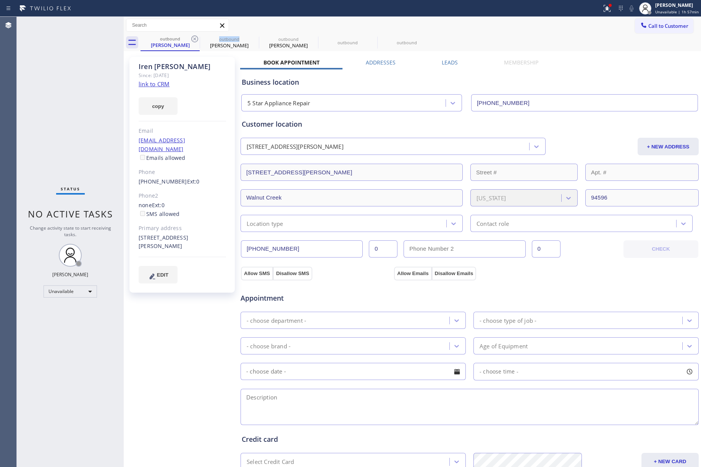
click at [194, 40] on icon at bounding box center [194, 38] width 9 height 9
click at [0, 0] on icon at bounding box center [0, 0] width 0 height 0
click at [194, 40] on icon at bounding box center [194, 38] width 9 height 9
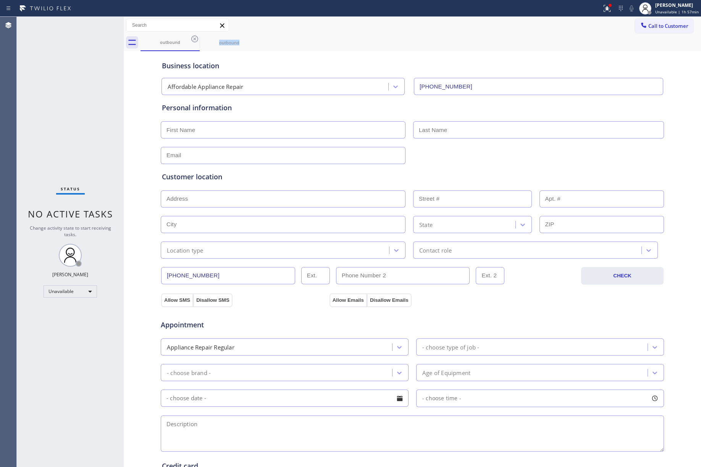
click at [194, 40] on icon at bounding box center [194, 38] width 9 height 9
click at [525, 25] on span "Call to Customer" at bounding box center [668, 26] width 40 height 7
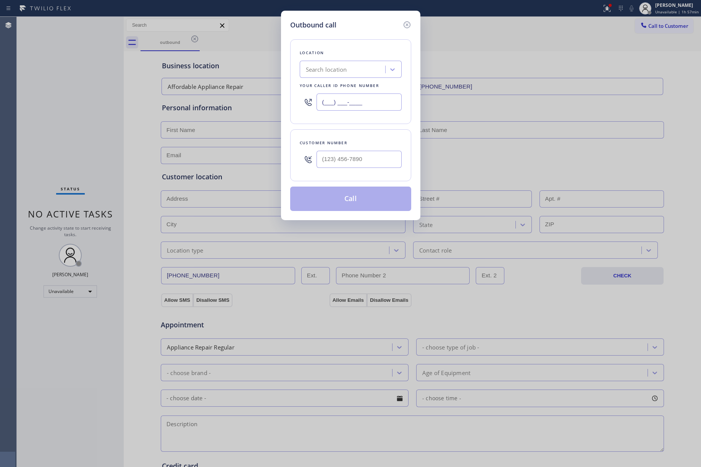
drag, startPoint x: 378, startPoint y: 103, endPoint x: 263, endPoint y: 103, distance: 114.9
click at [263, 103] on div "Outbound call Location Search location Your caller id phone number (___) ___-__…" at bounding box center [350, 233] width 701 height 467
paste input "954) 799-3474"
type input "(954) 799-3474"
click at [337, 159] on input "(___) ___-____" at bounding box center [358, 159] width 85 height 17
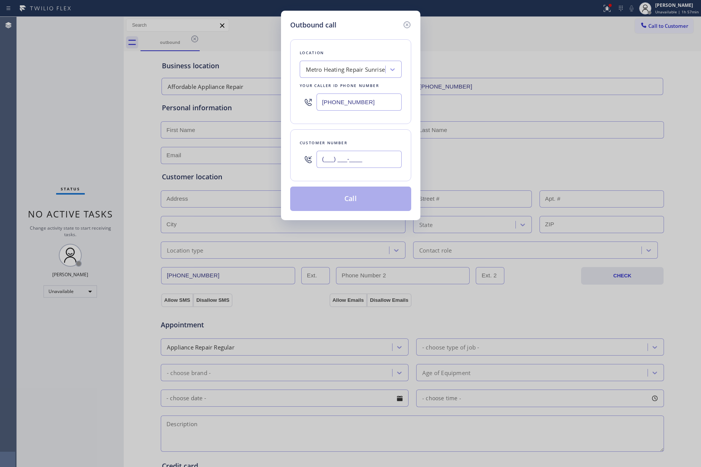
paste input "954) 251-7459"
type input "(954) 251-7459"
drag, startPoint x: 341, startPoint y: 147, endPoint x: 349, endPoint y: 182, distance: 36.0
click at [341, 146] on div "Customer number" at bounding box center [351, 143] width 102 height 8
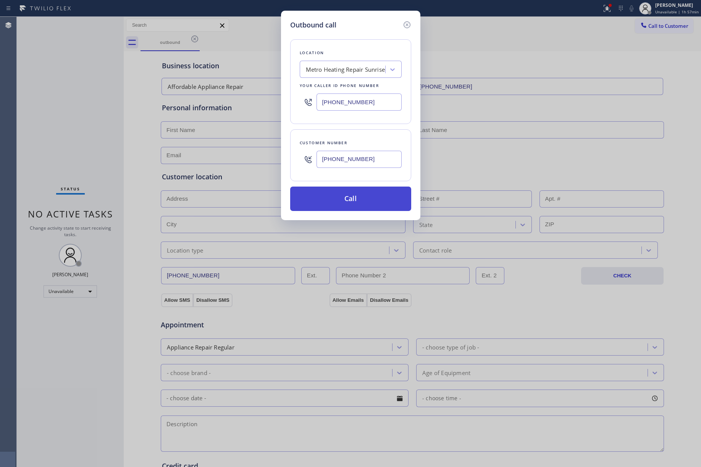
click at [350, 195] on button "Call" at bounding box center [350, 199] width 121 height 24
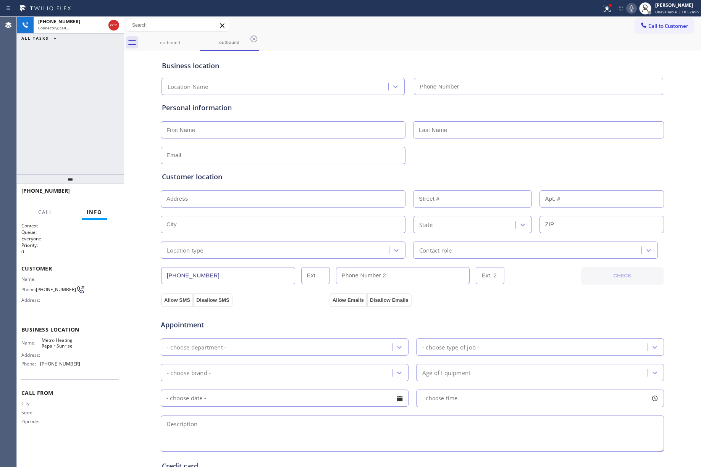
type input "(954) 799-3474"
click at [94, 125] on div "+19542517459 Live | 00:03 ALL TASKS ALL TASKS ACTIVE TASKS TASKS IN WRAP UP" at bounding box center [70, 96] width 107 height 158
click at [103, 191] on button "HANG UP" at bounding box center [102, 194] width 36 height 11
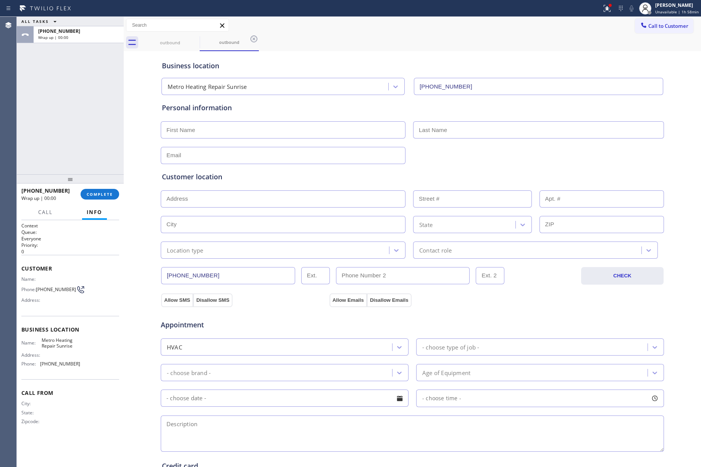
drag, startPoint x: 113, startPoint y: 192, endPoint x: 69, endPoint y: 146, distance: 63.7
click at [113, 192] on button "COMPLETE" at bounding box center [100, 194] width 39 height 11
click at [62, 135] on div "ALL TASKS ALL TASKS ACTIVE TASKS TASKS IN WRAP UP +19542517459 Wrap up | 00:00" at bounding box center [70, 96] width 107 height 158
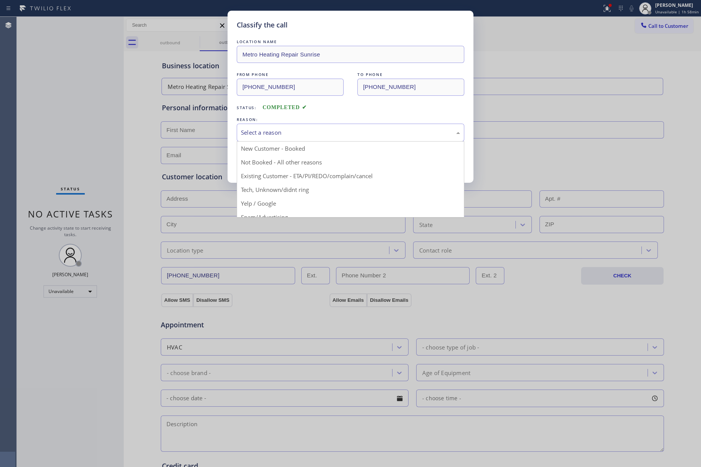
click at [294, 126] on div "Select a reason" at bounding box center [351, 133] width 228 height 18
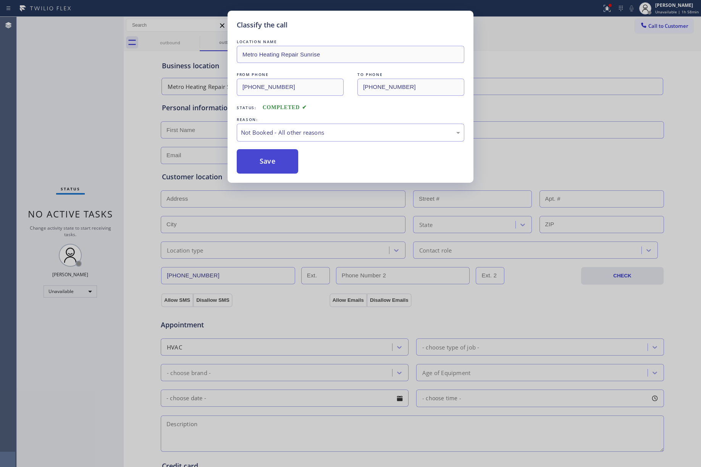
click at [255, 155] on button "Save" at bounding box center [267, 161] width 61 height 24
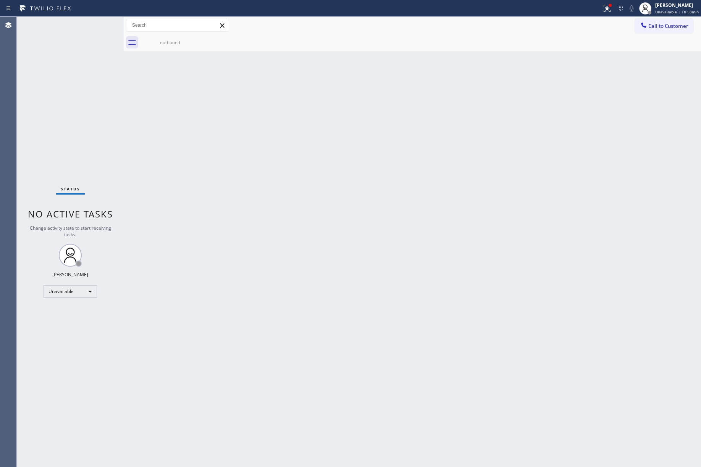
drag, startPoint x: 89, startPoint y: 105, endPoint x: 128, endPoint y: 75, distance: 48.4
click at [95, 97] on div "Status No active tasks Change activity state to start receiving tasks. [PERSON_…" at bounding box center [70, 242] width 107 height 450
drag, startPoint x: 653, startPoint y: 28, endPoint x: 637, endPoint y: 34, distance: 17.2
click at [525, 28] on span "Call to Customer" at bounding box center [668, 26] width 40 height 7
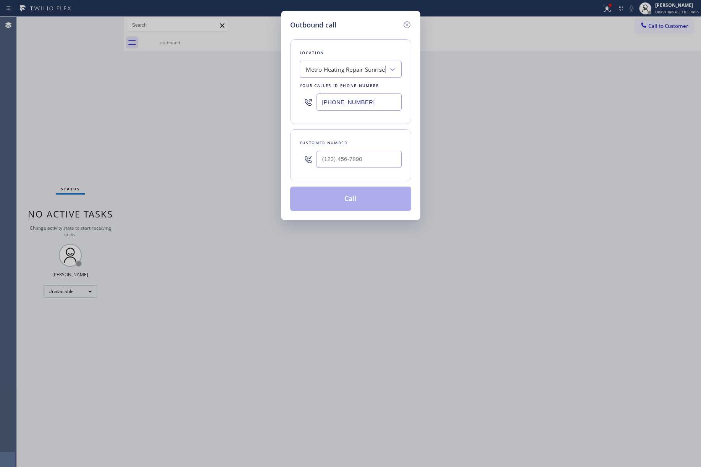
drag, startPoint x: 372, startPoint y: 95, endPoint x: 278, endPoint y: 104, distance: 94.3
click at [278, 104] on div "Outbound call Location Metro Heating Repair Sunrise Your caller id phone number…" at bounding box center [350, 233] width 701 height 467
paste input "877) 777-0796"
type input "(877) 777-0796"
click at [362, 155] on input "(___) ___-____" at bounding box center [358, 159] width 85 height 17
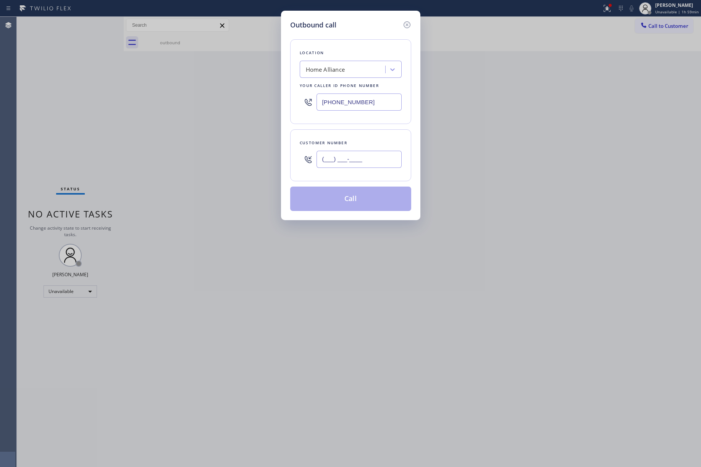
paste input "310) 525-8776"
type input "(310) 525-8776"
click at [362, 141] on div "Customer number" at bounding box center [351, 143] width 102 height 8
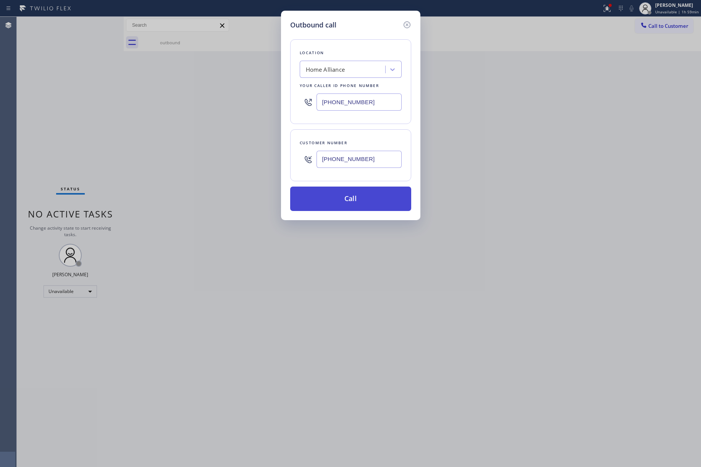
click at [352, 201] on button "Call" at bounding box center [350, 199] width 121 height 24
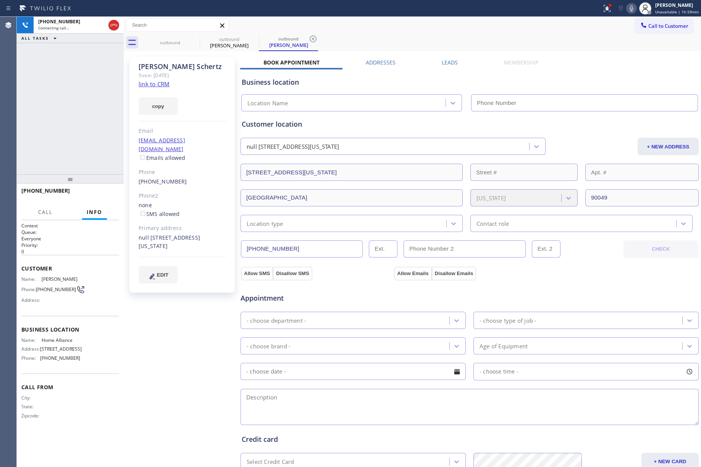
type input "(877) 777-0796"
drag, startPoint x: 101, startPoint y: 193, endPoint x: 362, endPoint y: 17, distance: 314.8
click at [101, 194] on span "HANG UP" at bounding box center [101, 194] width 23 height 5
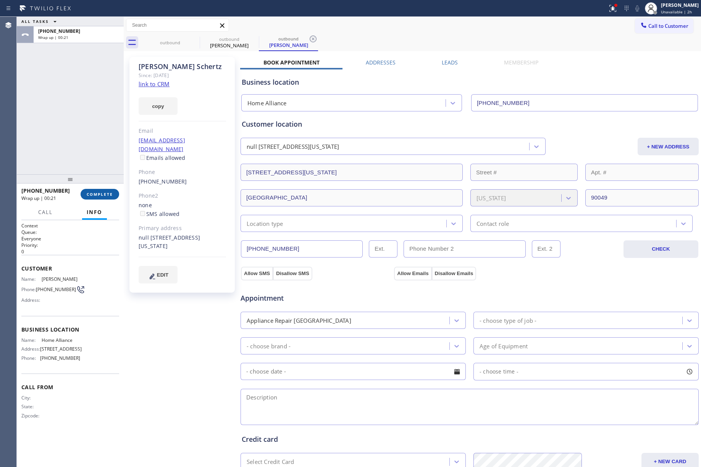
click at [95, 193] on span "COMPLETE" at bounding box center [100, 194] width 26 height 5
click at [96, 168] on div "ALL TASKS ALL TASKS ACTIVE TASKS TASKS IN WRAP UP +13105258776 Wrap up | 00:21" at bounding box center [70, 96] width 107 height 158
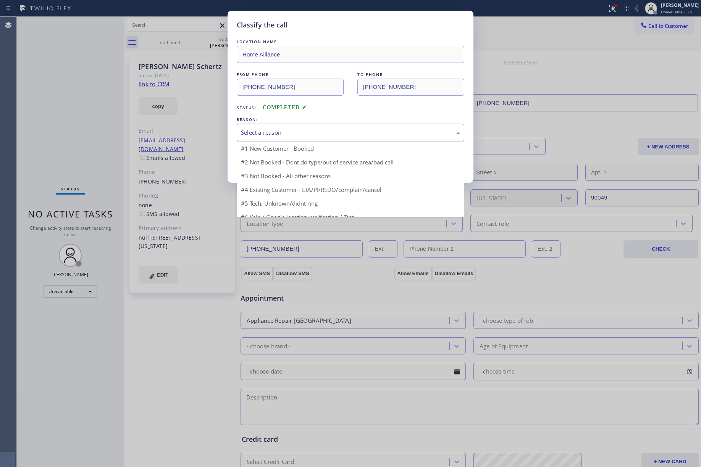
click at [279, 130] on div "Select a reason" at bounding box center [350, 132] width 219 height 9
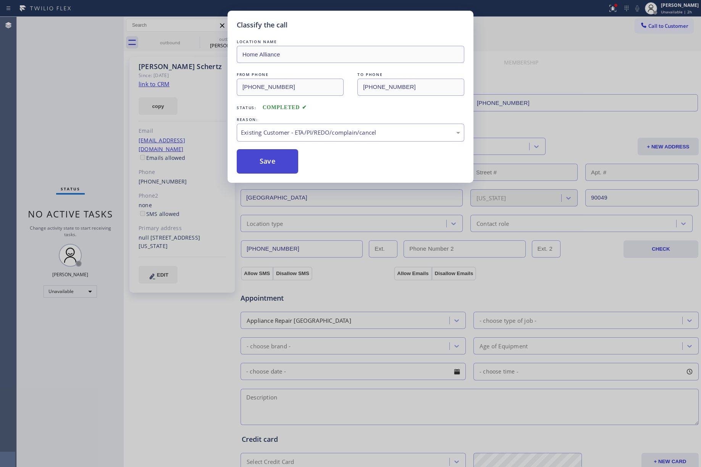
click at [285, 169] on button "Save" at bounding box center [267, 161] width 61 height 24
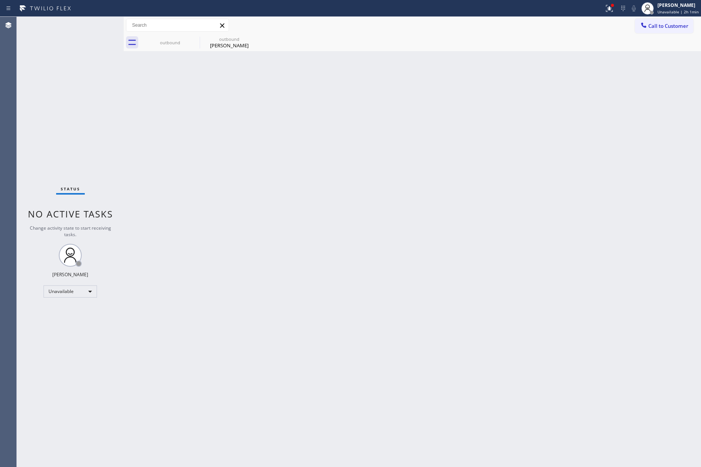
click at [525, 27] on span "Call to Customer" at bounding box center [668, 26] width 40 height 7
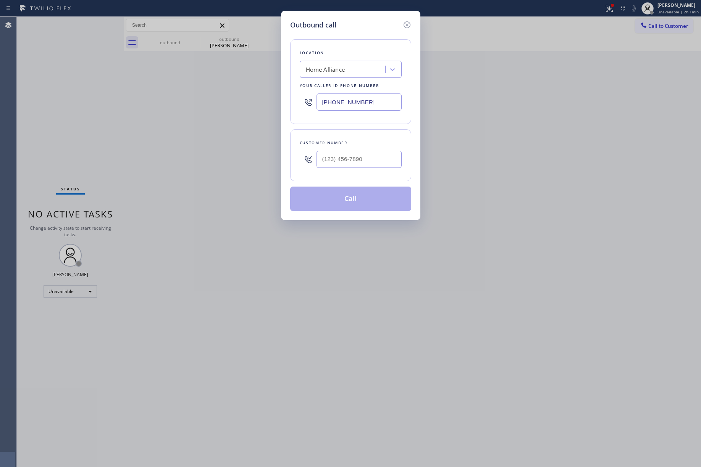
drag, startPoint x: 379, startPoint y: 95, endPoint x: 290, endPoint y: 100, distance: 89.4
click at [290, 100] on div "Location Home Alliance Your caller id phone number (877) 777-0796" at bounding box center [350, 81] width 121 height 85
paste input "05) 464-3703"
type input "(805) 464-3703"
click at [392, 162] on input "(___) ___-____" at bounding box center [358, 159] width 85 height 17
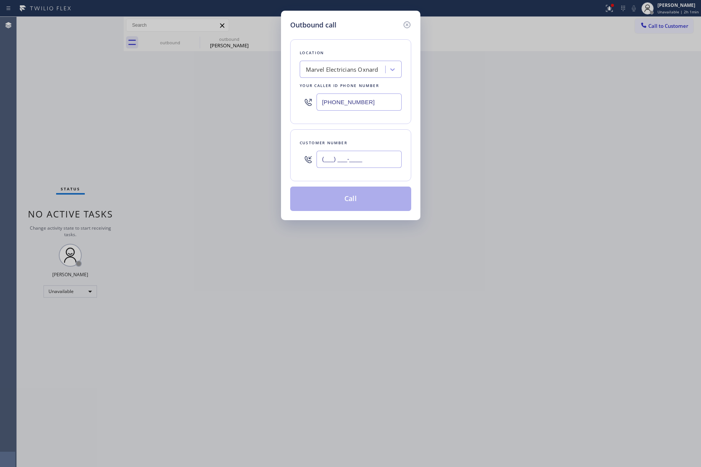
paste input "805) 616-3380"
type input "(805) 616-3380"
click at [373, 132] on div "Customer number (805) 616-3380" at bounding box center [350, 155] width 121 height 52
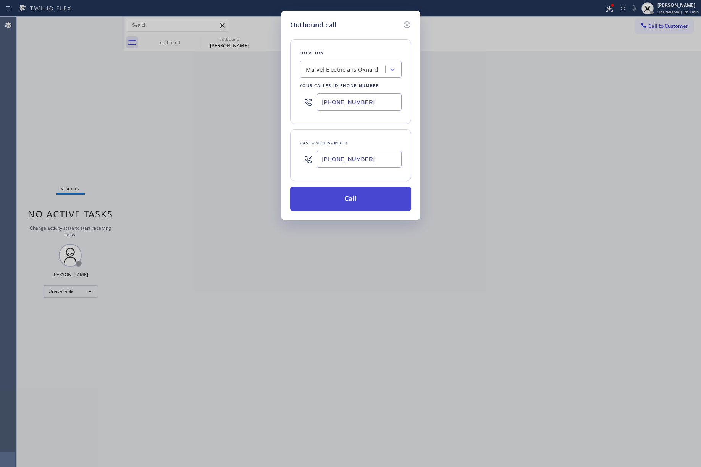
click at [367, 199] on button "Call" at bounding box center [350, 199] width 121 height 24
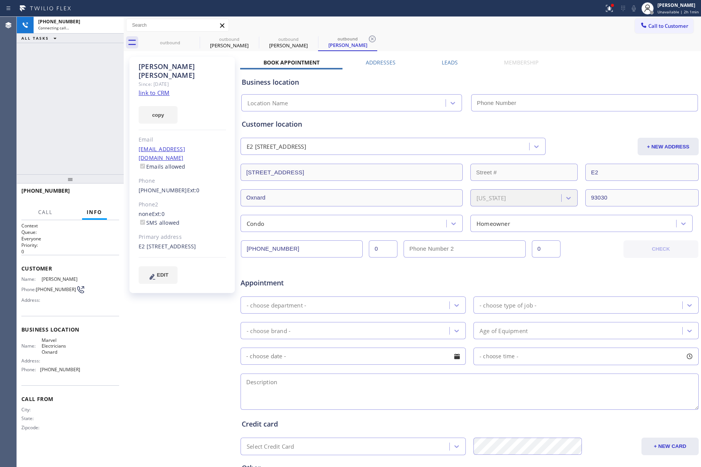
click at [37, 117] on div "+18056163380 Connecting call… ALL TASKS ALL TASKS ACTIVE TASKS TASKS IN WRAP UP" at bounding box center [70, 96] width 107 height 158
click at [146, 89] on link "link to CRM" at bounding box center [154, 93] width 31 height 8
type input "(805) 464-3703"
click at [47, 113] on div "+18056163380 Live | 02:02 ALL TASKS ALL TASKS ACTIVE TASKS TASKS IN WRAP UP" at bounding box center [70, 96] width 107 height 158
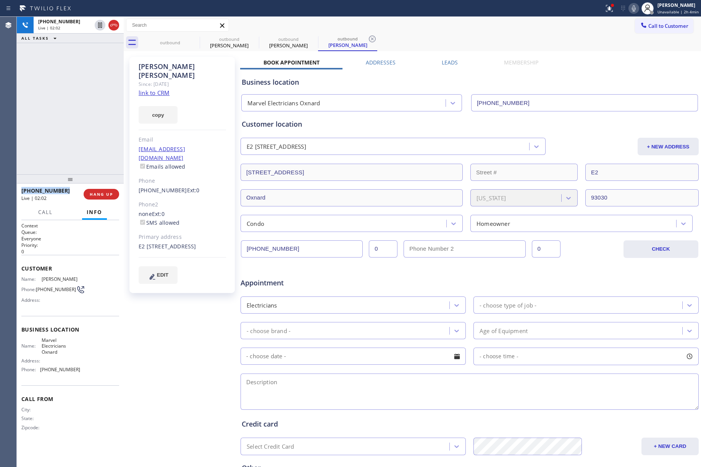
click at [47, 113] on div "+18056163380 Live | 02:02 ALL TASKS ALL TASKS ACTIVE TASKS TASKS IN WRAP UP" at bounding box center [70, 96] width 107 height 158
click at [105, 191] on button "COMPLETE" at bounding box center [100, 194] width 39 height 11
click at [89, 147] on div "ALL TASKS ALL TASKS ACTIVE TASKS TASKS IN WRAP UP +18056163380 Wrap up | 00:00" at bounding box center [70, 96] width 107 height 158
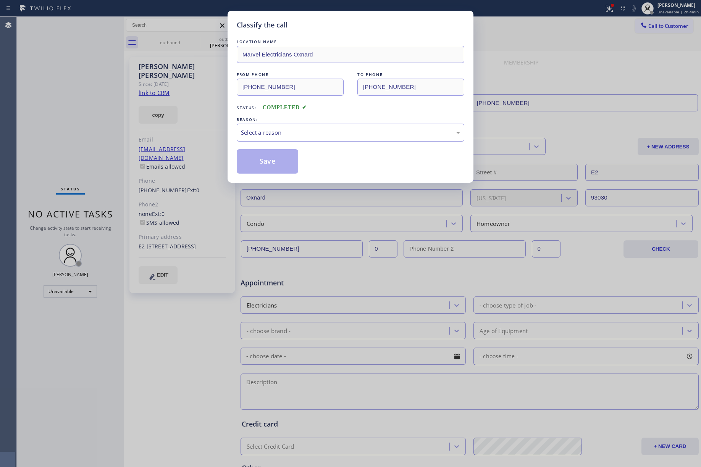
click at [300, 130] on div "Select a reason" at bounding box center [350, 132] width 219 height 9
drag, startPoint x: 269, startPoint y: 165, endPoint x: 344, endPoint y: 3, distance: 179.0
click at [270, 163] on button "Save" at bounding box center [267, 161] width 61 height 24
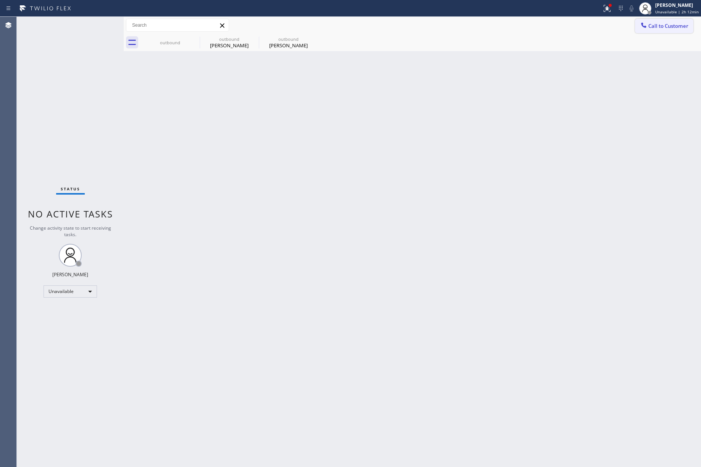
click at [525, 25] on span "Call to Customer" at bounding box center [668, 26] width 40 height 7
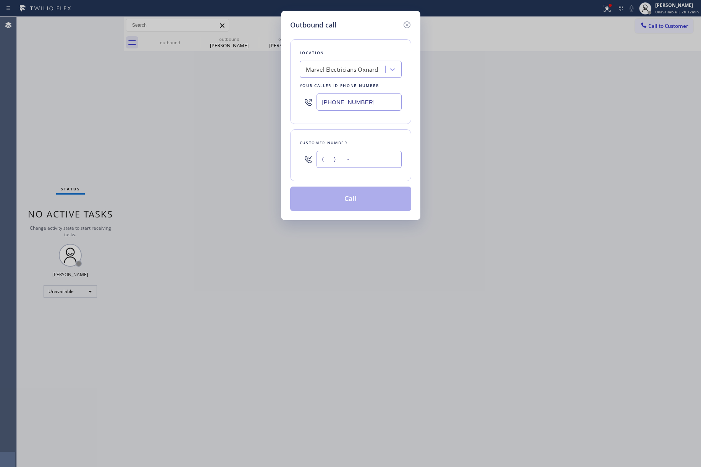
click at [343, 163] on input "(___) ___-____" at bounding box center [358, 159] width 85 height 17
paste input "212) 666-8300"
type input "(212) 666-8300"
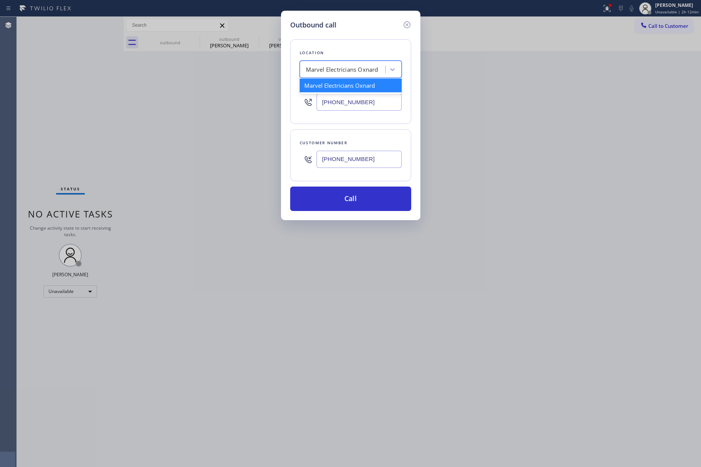
click at [340, 74] on div "Marvel Electricians Oxnard" at bounding box center [343, 69] width 83 height 13
paste input "Kraus HVAC Repair"
type input "Kraus HVAC Repair"
drag, startPoint x: 330, startPoint y: 85, endPoint x: 335, endPoint y: 86, distance: 5.0
click at [330, 85] on div "Kraus HVAC Repair" at bounding box center [351, 86] width 102 height 14
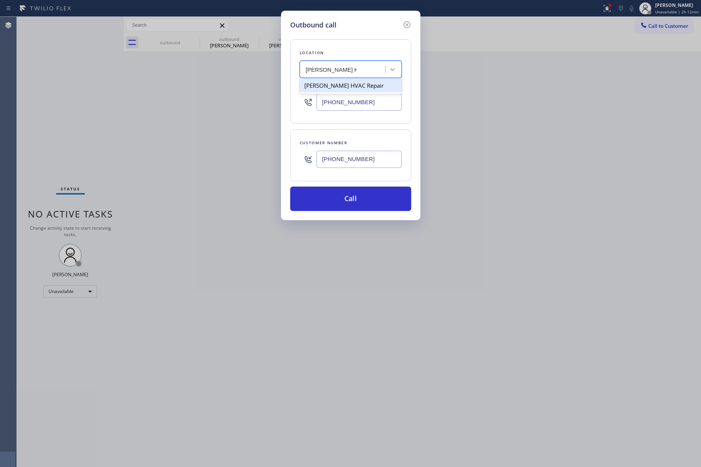
type input "(929) 325-2750"
click at [378, 181] on div "Customer number (212) 666-8300" at bounding box center [350, 155] width 121 height 52
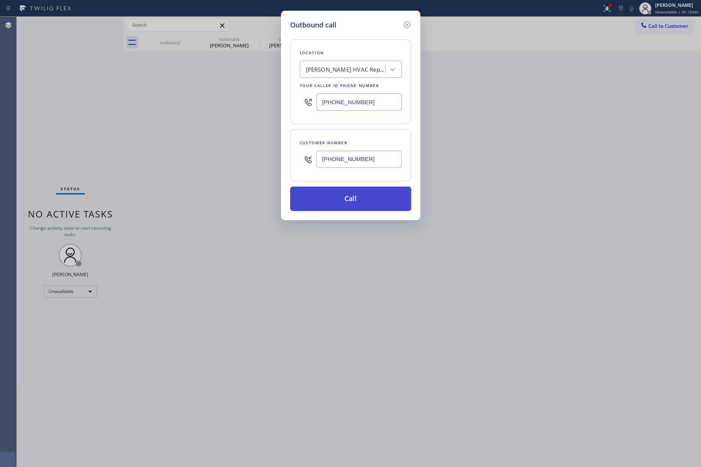
click at [378, 197] on button "Call" at bounding box center [350, 199] width 121 height 24
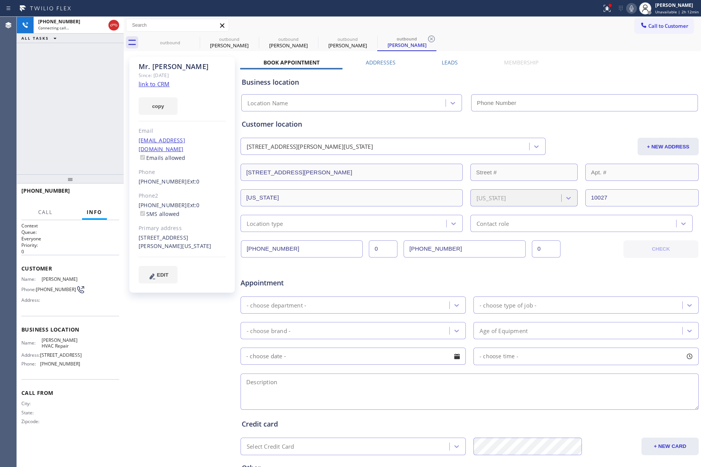
type input "(929) 325-2750"
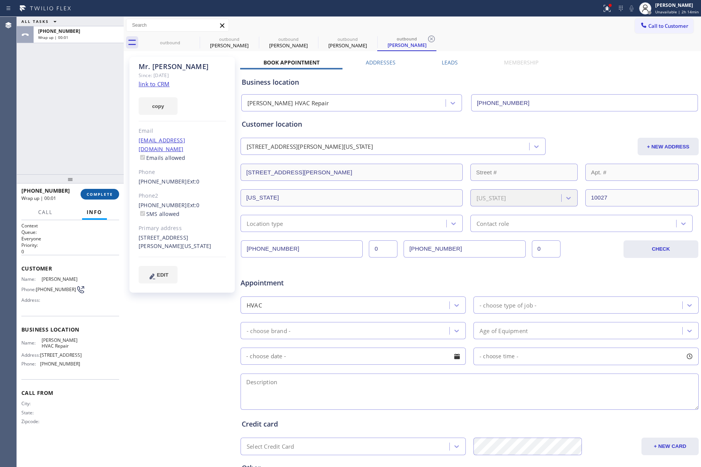
click at [96, 194] on span "COMPLETE" at bounding box center [100, 194] width 26 height 5
click at [94, 142] on div "ALL TASKS ALL TASKS ACTIVE TASKS TASKS IN WRAP UP +12126668300 Wrap up | 00:01" at bounding box center [70, 96] width 107 height 158
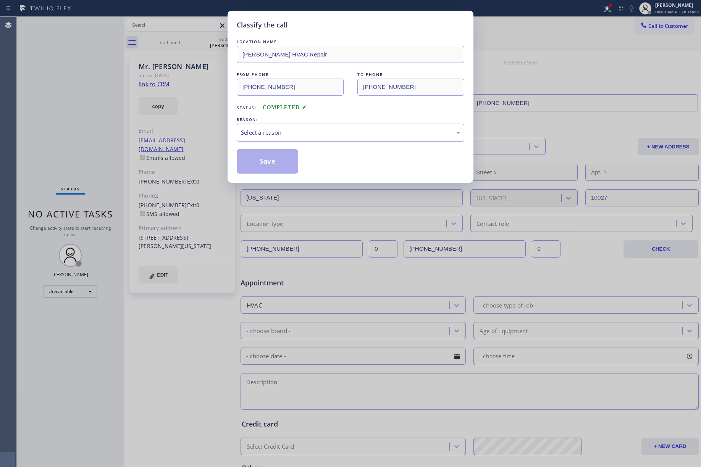
click at [287, 132] on div "Select a reason" at bounding box center [350, 132] width 219 height 9
click at [257, 156] on button "Save" at bounding box center [267, 161] width 61 height 24
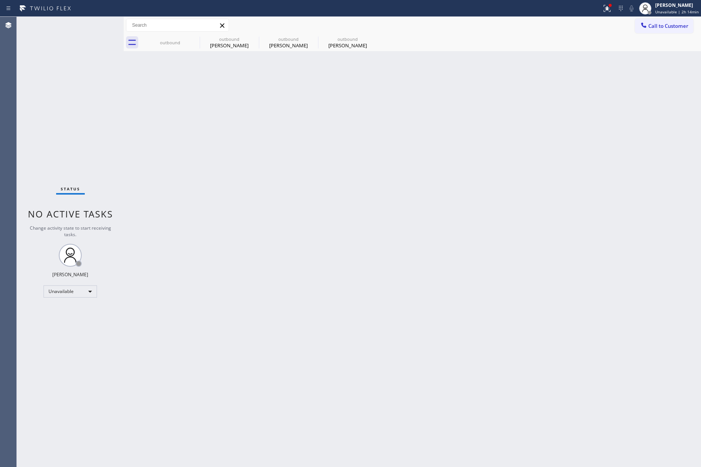
click at [400, 191] on div "Back to Dashboard Change Sender ID Customers Technicians Select a contact Outbo…" at bounding box center [412, 242] width 577 height 450
click at [194, 40] on icon at bounding box center [194, 38] width 9 height 9
type input "(877) 777-0796"
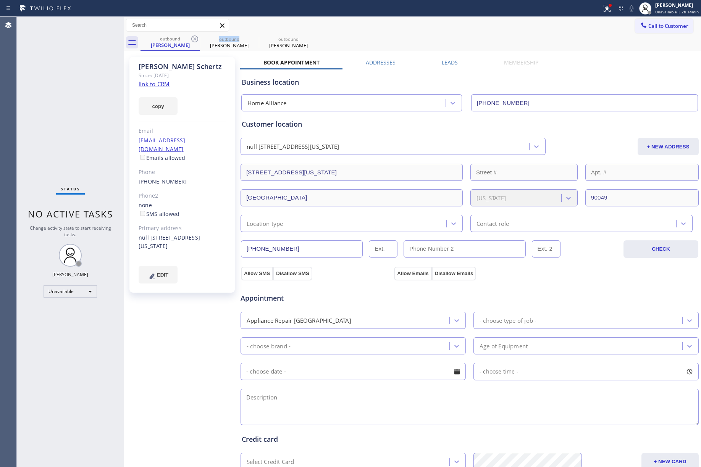
click at [194, 40] on icon at bounding box center [194, 38] width 9 height 9
type input "(805) 464-3703"
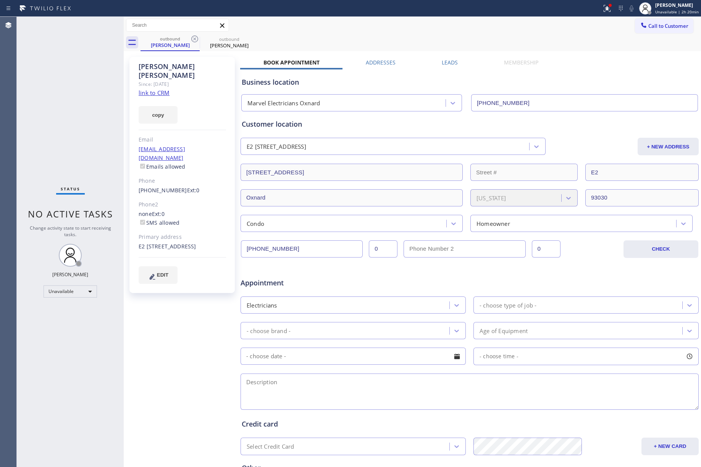
click at [83, 107] on div "Status No active tasks Change activity state to start receiving tasks. [PERSON_…" at bounding box center [70, 242] width 107 height 450
click at [525, 9] on span "Unavailable | 2h 22min" at bounding box center [677, 11] width 44 height 5
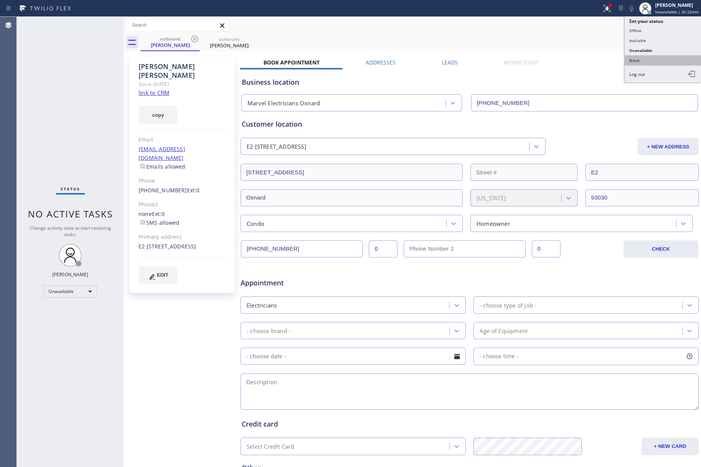
click at [525, 57] on button "Break" at bounding box center [663, 60] width 76 height 10
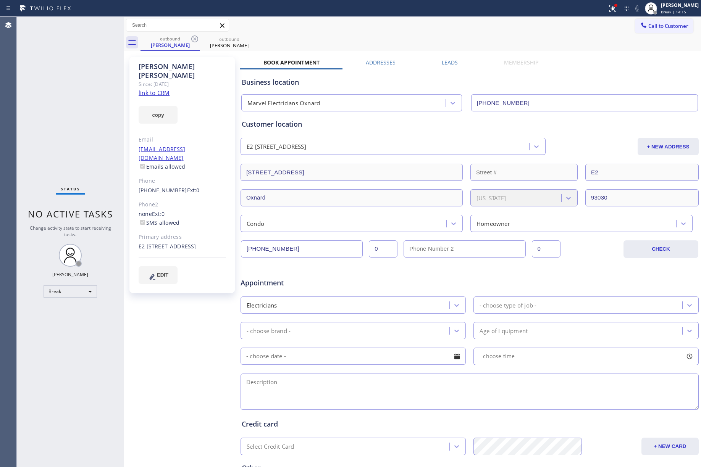
click at [90, 116] on div "Status No active tasks Change activity state to start receiving tasks. Jenelyn …" at bounding box center [70, 242] width 107 height 450
click at [525, 14] on span "Break | 14:16" at bounding box center [673, 11] width 25 height 5
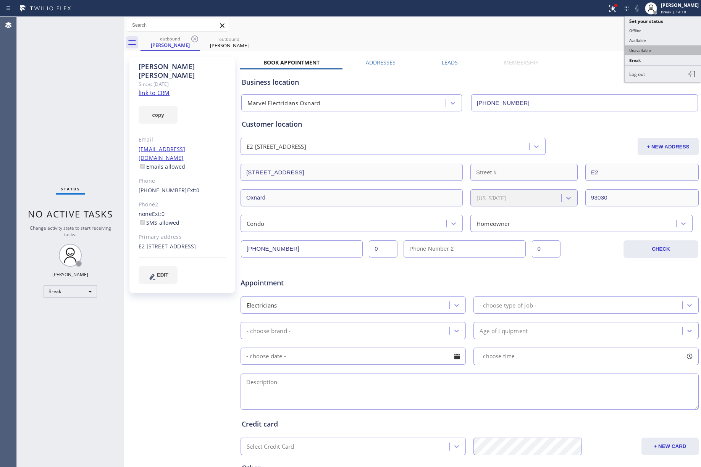
click at [525, 48] on button "Unavailable" at bounding box center [663, 50] width 76 height 10
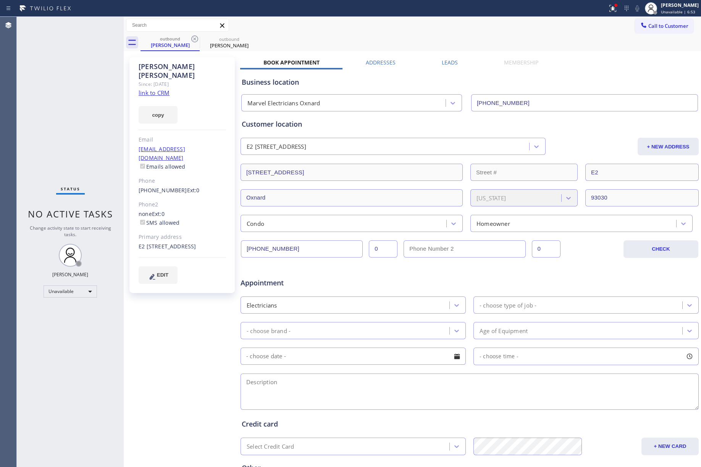
drag, startPoint x: 45, startPoint y: 89, endPoint x: 158, endPoint y: 3, distance: 141.9
click at [47, 88] on div "Status No active tasks Change activity state to start receiving tasks. [PERSON_…" at bounding box center [70, 242] width 107 height 450
click at [525, 27] on span "Call to Customer" at bounding box center [668, 26] width 40 height 7
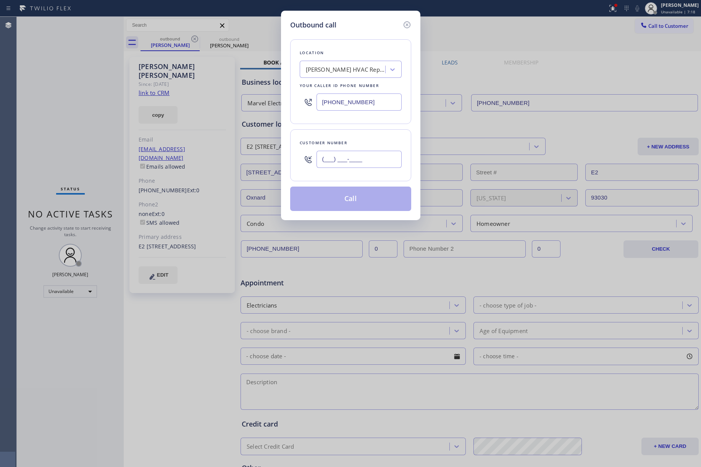
click at [334, 155] on input "(___) ___-____" at bounding box center [358, 159] width 85 height 17
paste input "818) 823-0128"
type input "(818) 823-0128"
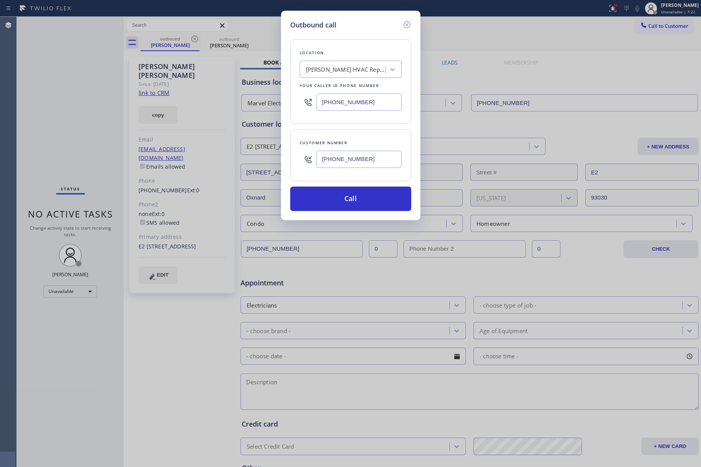
drag, startPoint x: 367, startPoint y: 101, endPoint x: 269, endPoint y: 89, distance: 98.8
click at [269, 89] on div "Outbound call Location Kraus HVAC Repair Your caller id phone number (929) 325-…" at bounding box center [350, 233] width 701 height 467
paste input "855) 731-4952"
type input "[PHONE_NUMBER]"
click at [342, 37] on div "Location Kraus HVAC Repair Your caller id phone number (855) 731-4952 Customer …" at bounding box center [350, 120] width 121 height 181
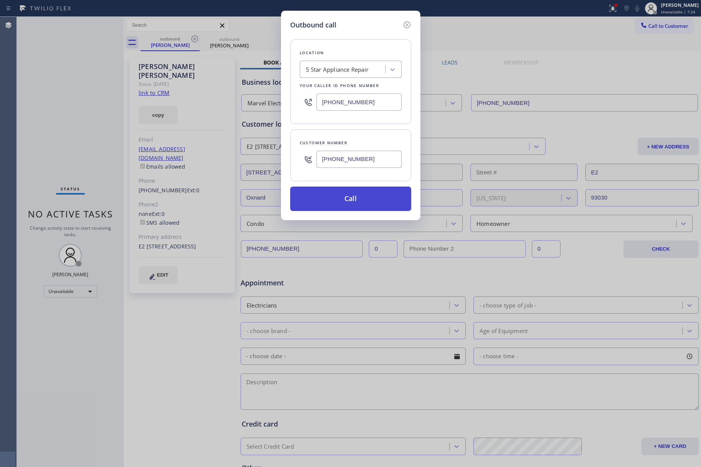
click at [345, 202] on button "Call" at bounding box center [350, 199] width 121 height 24
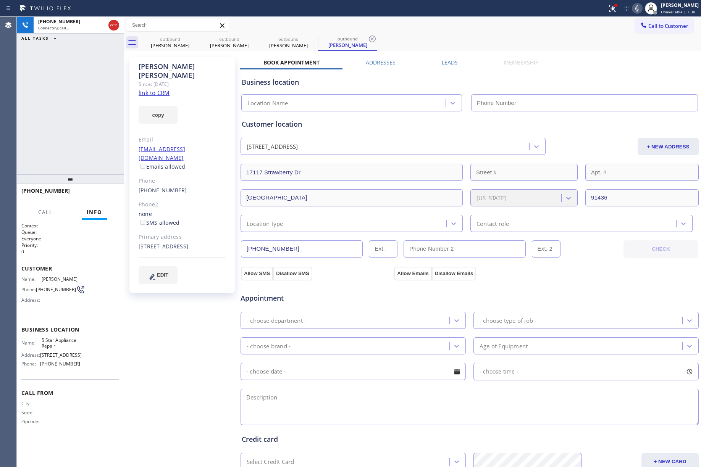
type input "[PHONE_NUMBER]"
click at [51, 113] on div "+18188230128 Connecting call… ALL TASKS ALL TASKS ACTIVE TASKS TASKS IN WRAP UP" at bounding box center [70, 96] width 107 height 158
click at [82, 126] on div "+18188230128 Live | 00:00 ALL TASKS ALL TASKS ACTIVE TASKS TASKS IN WRAP UP" at bounding box center [70, 96] width 107 height 158
click at [59, 102] on div "+18188230128 Live | 00:34 ALL TASKS ALL TASKS ACTIVE TASKS TASKS IN WRAP UP" at bounding box center [70, 96] width 107 height 158
click at [59, 102] on div "+18188230128 Live | 00:35 ALL TASKS ALL TASKS ACTIVE TASKS TASKS IN WRAP UP" at bounding box center [70, 96] width 107 height 158
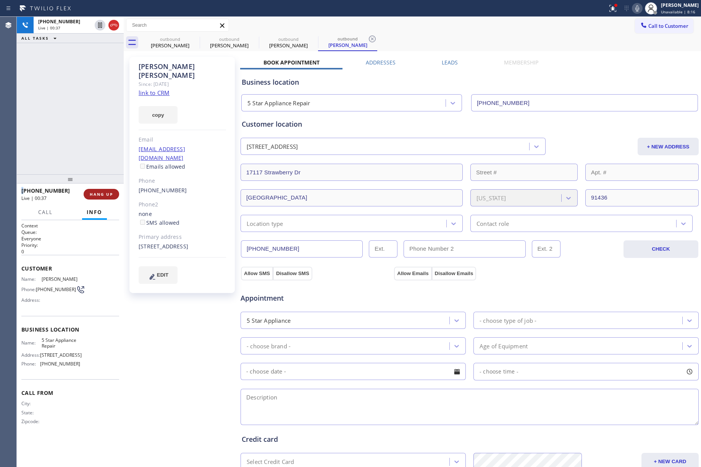
click at [107, 193] on span "HANG UP" at bounding box center [101, 194] width 23 height 5
click at [107, 194] on span "HANG UP" at bounding box center [101, 194] width 23 height 5
click at [89, 141] on div "+18188230128 Live | 00:39 ALL TASKS ALL TASKS ACTIVE TASKS TASKS IN WRAP UP" at bounding box center [70, 96] width 107 height 158
drag, startPoint x: 100, startPoint y: 192, endPoint x: 84, endPoint y: 153, distance: 41.6
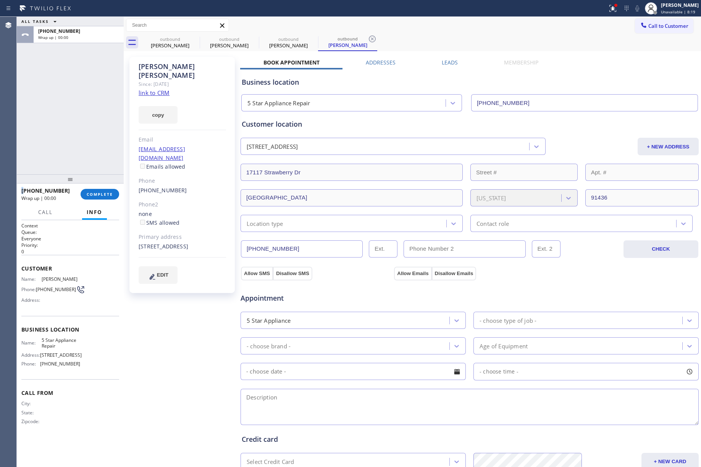
click at [100, 191] on button "COMPLETE" at bounding box center [100, 194] width 39 height 11
click at [83, 152] on div "ALL TASKS ALL TASKS ACTIVE TASKS TASKS IN WRAP UP +18188230128 Wrap up | 00:00" at bounding box center [70, 96] width 107 height 158
click at [83, 152] on div "ALL TASKS ALL TASKS ACTIVE TASKS TASKS IN WRAP UP +18188230128 Wrap up | 00:01" at bounding box center [70, 96] width 107 height 158
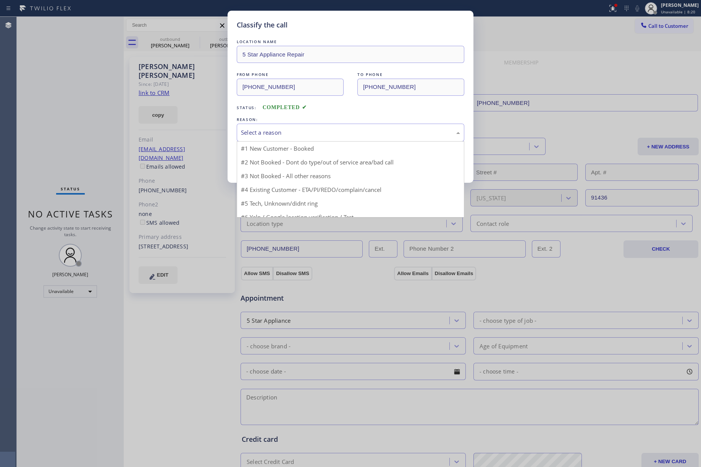
click at [274, 133] on div "Select a reason" at bounding box center [350, 132] width 219 height 9
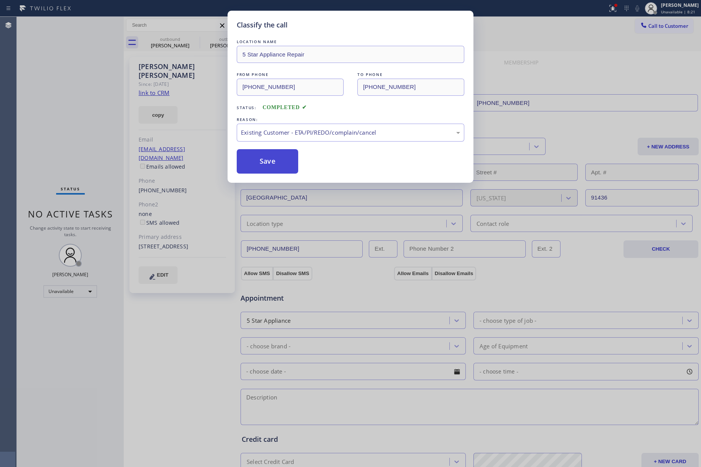
click at [278, 171] on button "Save" at bounding box center [267, 161] width 61 height 24
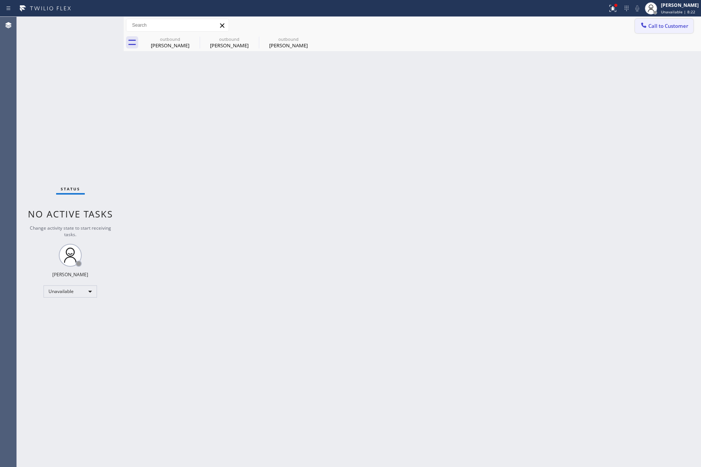
click at [525, 25] on span "Call to Customer" at bounding box center [668, 26] width 40 height 7
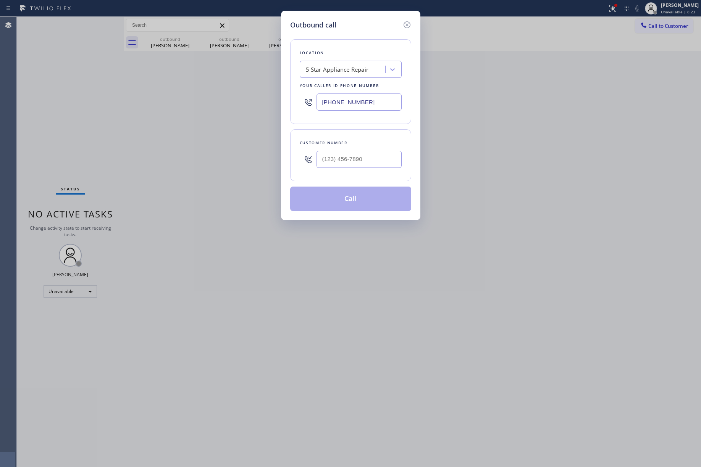
drag, startPoint x: 309, startPoint y: 101, endPoint x: 302, endPoint y: 103, distance: 6.9
click at [294, 100] on div "Location 5 Star Appliance Repair Your caller id phone number (855) 731-4952" at bounding box center [350, 81] width 121 height 85
paste input "213) 566-122"
type input "(213) 566-1222"
click at [359, 158] on input "(___) ___-____" at bounding box center [358, 159] width 85 height 17
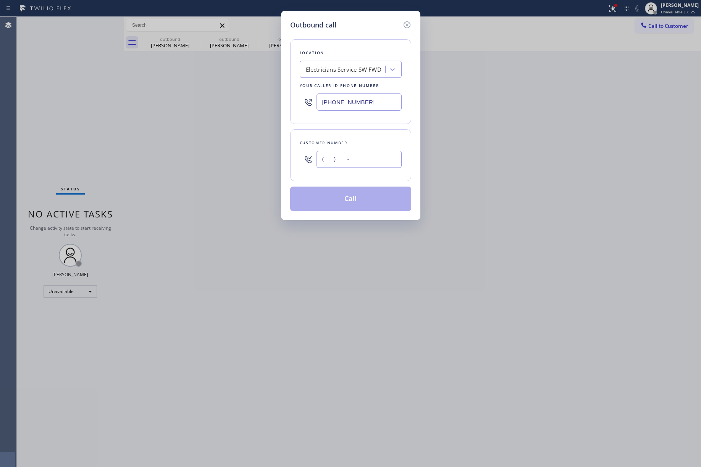
paste input "732) 212-8810"
type input "(732) 212-8810"
drag, startPoint x: 356, startPoint y: 142, endPoint x: 373, endPoint y: 196, distance: 56.5
click at [356, 142] on div "Customer number" at bounding box center [351, 143] width 102 height 8
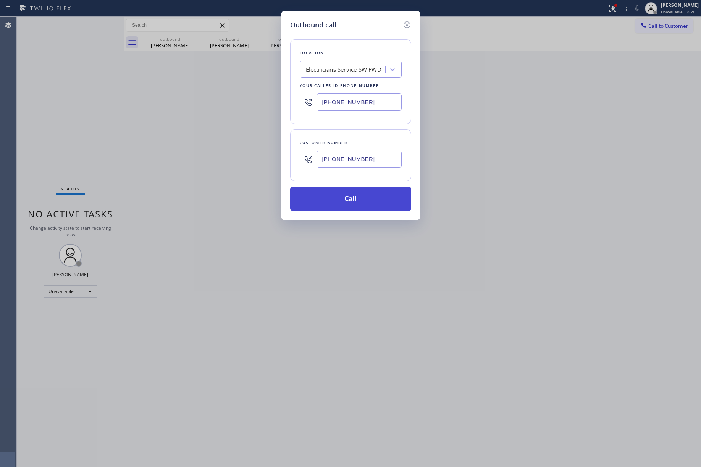
click at [364, 196] on button "Call" at bounding box center [350, 199] width 121 height 24
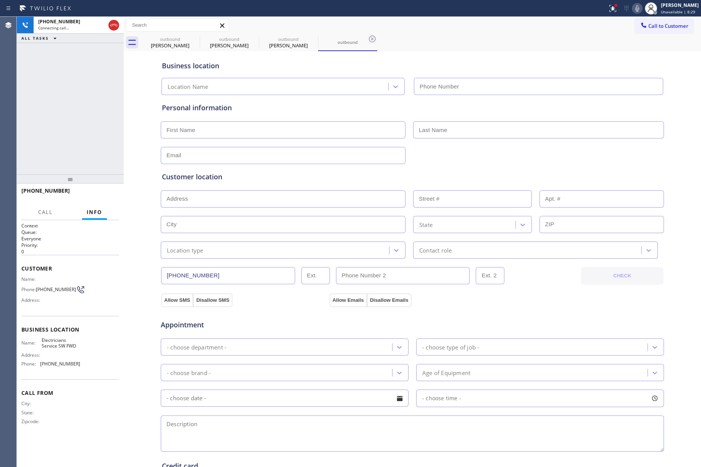
type input "(213) 566-1222"
drag, startPoint x: 114, startPoint y: 24, endPoint x: 117, endPoint y: 21, distance: 4.3
click at [114, 24] on icon at bounding box center [113, 25] width 9 height 9
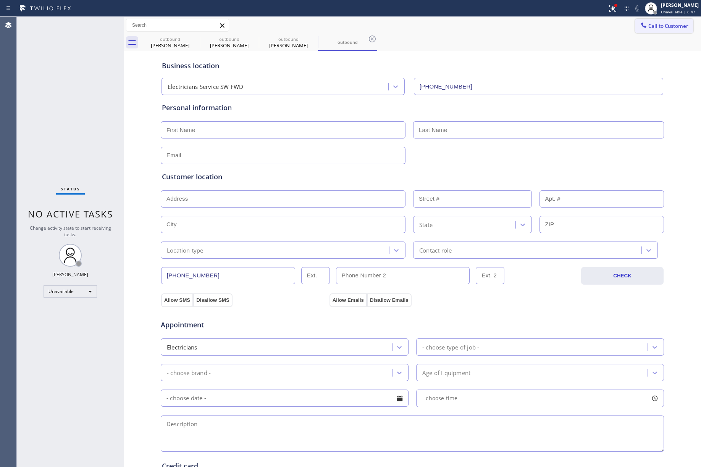
click at [525, 29] on span "Call to Customer" at bounding box center [668, 26] width 40 height 7
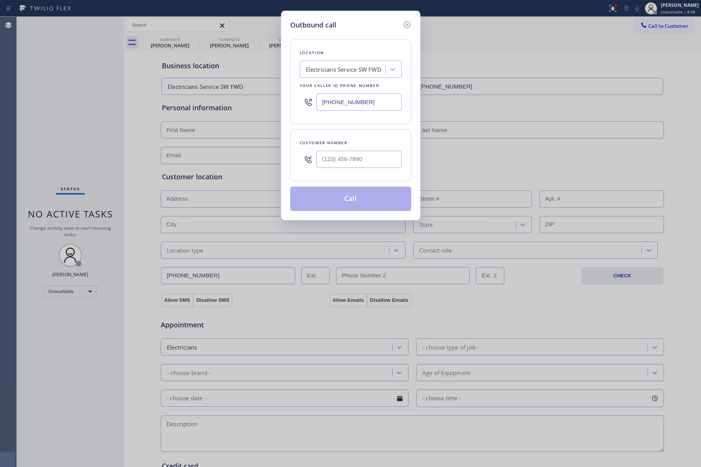
drag, startPoint x: 373, startPoint y: 100, endPoint x: 299, endPoint y: 100, distance: 73.7
click at [300, 100] on div "(213) 566-1222" at bounding box center [351, 102] width 102 height 25
paste input "360) 548-7789"
type input "(360) 548-7789"
click at [362, 156] on input "(___) ___-____" at bounding box center [358, 159] width 85 height 17
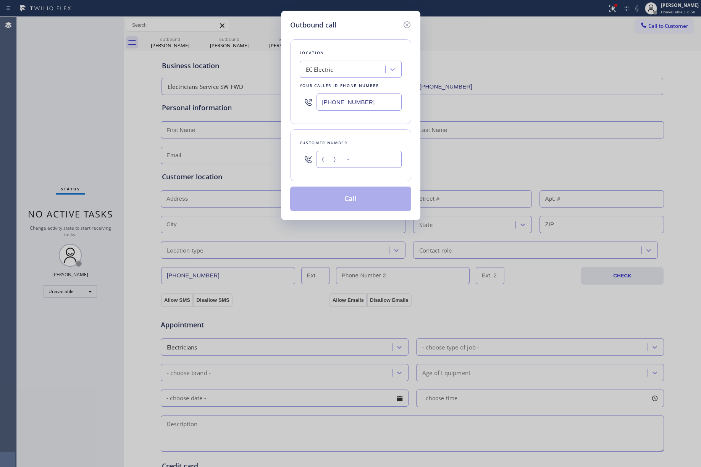
paste input "800) 624-7082"
type input "(800) 624-7082"
click at [364, 144] on div "Customer number" at bounding box center [351, 143] width 102 height 8
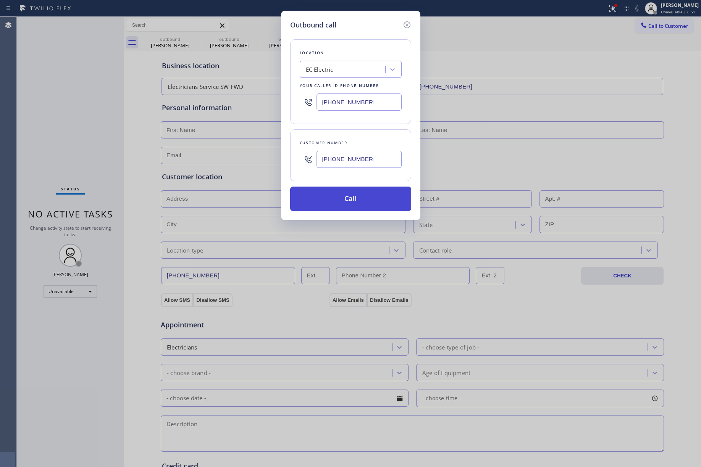
click at [371, 199] on button "Call" at bounding box center [350, 199] width 121 height 24
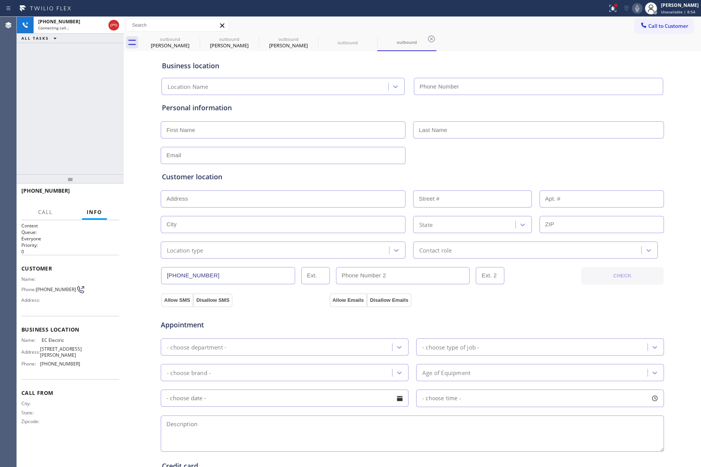
type input "(360) 548-7789"
drag, startPoint x: 107, startPoint y: 193, endPoint x: 100, endPoint y: 153, distance: 40.7
click at [107, 193] on span "HANG UP" at bounding box center [101, 194] width 23 height 5
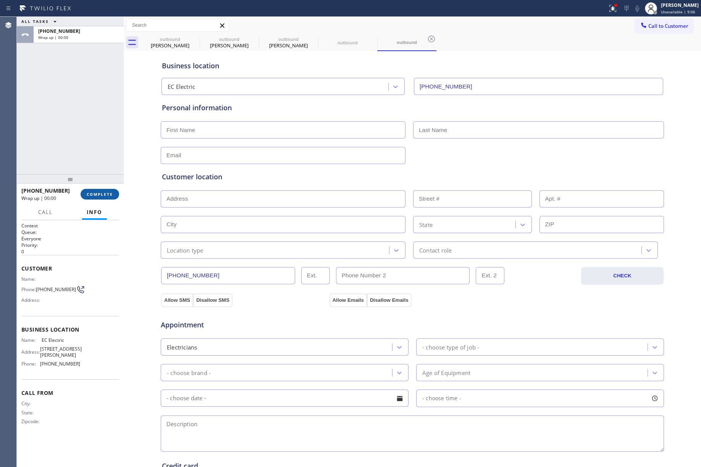
click at [103, 195] on span "COMPLETE" at bounding box center [100, 194] width 26 height 5
click at [74, 109] on div "ALL TASKS ALL TASKS ACTIVE TASKS TASKS IN WRAP UP +18006247082 Wrap up | 00:00" at bounding box center [70, 96] width 107 height 158
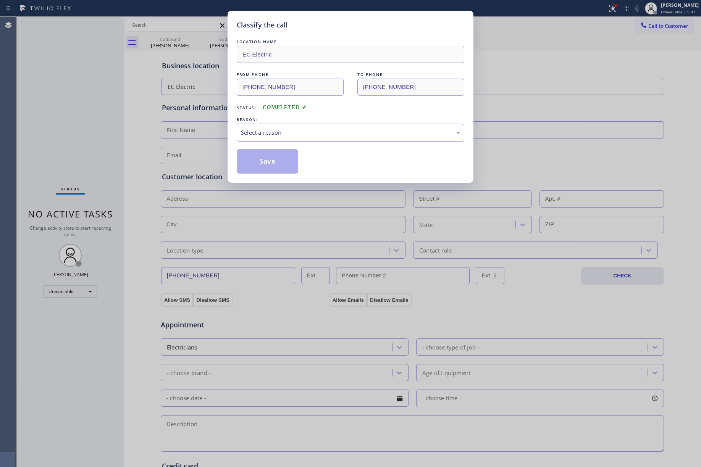
click at [278, 132] on div "Select a reason" at bounding box center [350, 132] width 219 height 9
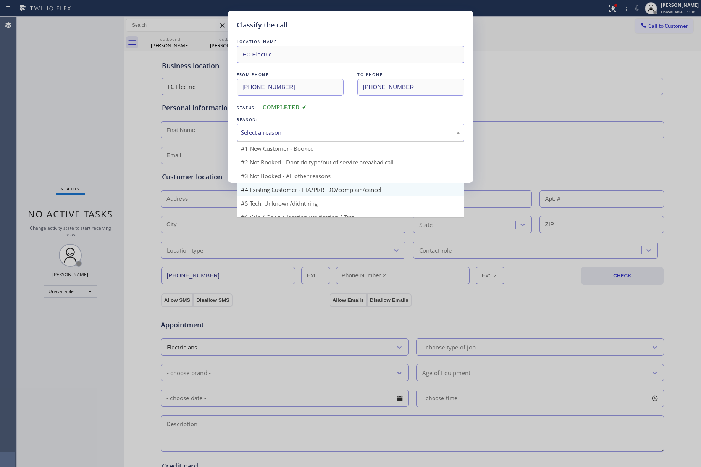
scroll to position [21, 0]
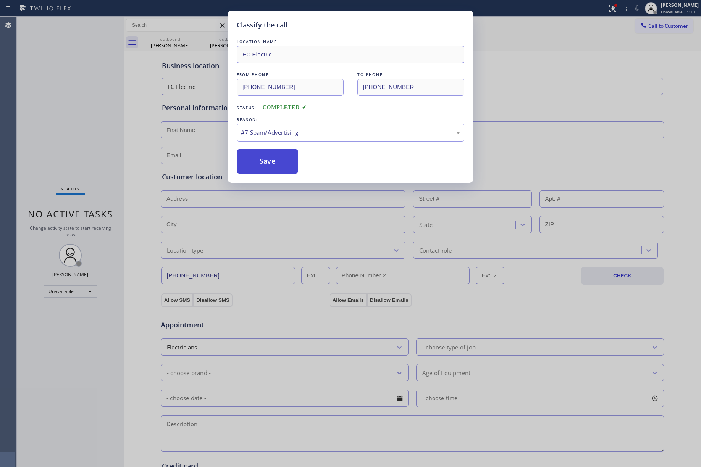
click at [257, 166] on button "Save" at bounding box center [267, 161] width 61 height 24
click at [262, 163] on button "Save" at bounding box center [267, 161] width 61 height 24
click at [525, 33] on div "Classify the call LOCATION NAME EC Electric FROM PHONE (360) 548-7789 TO PHONE …" at bounding box center [350, 233] width 701 height 467
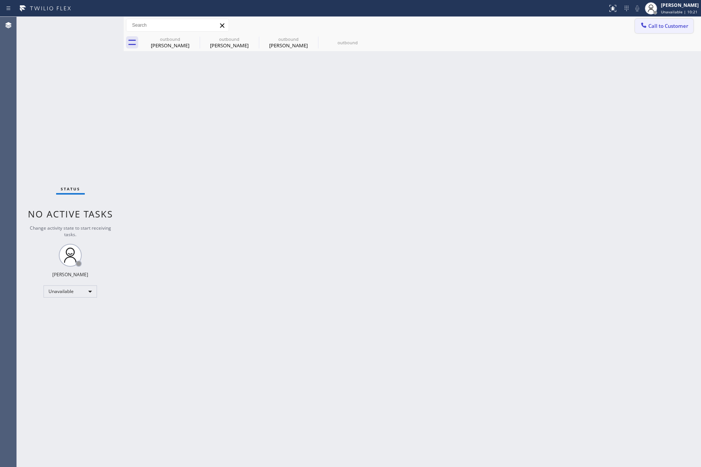
click at [651, 27] on span "Call to Customer" at bounding box center [668, 26] width 40 height 7
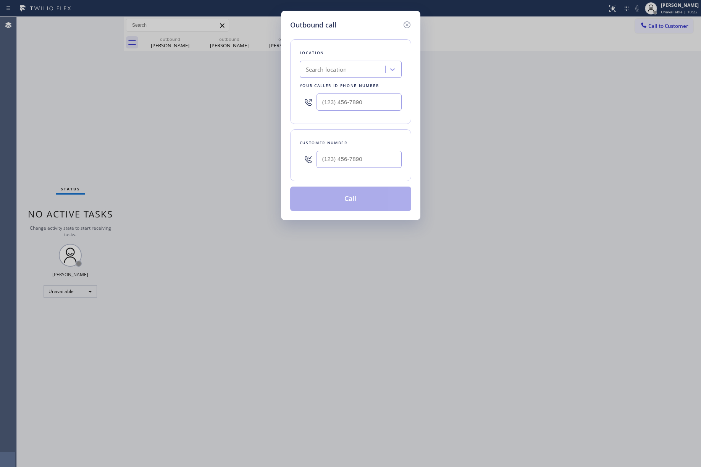
click at [355, 149] on div at bounding box center [358, 159] width 85 height 25
click at [383, 168] on input "(___) ___-____" at bounding box center [358, 159] width 85 height 17
paste input "415) 269-2361"
type input "[PHONE_NUMBER]"
drag, startPoint x: 383, startPoint y: 109, endPoint x: 313, endPoint y: 109, distance: 70.2
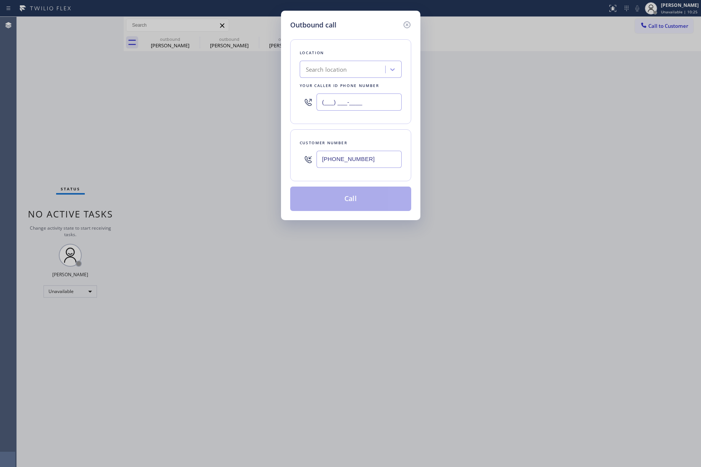
click at [313, 109] on div "(___) ___-____" at bounding box center [351, 102] width 102 height 25
paste input "855) 731-4952"
type input "[PHONE_NUMBER]"
click at [311, 37] on div "Location Search location Your caller id phone number (855) 731-4952 Customer nu…" at bounding box center [350, 120] width 121 height 181
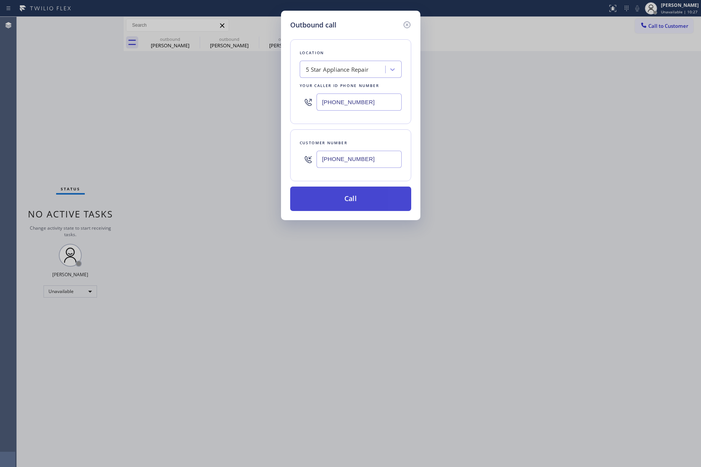
click at [349, 205] on button "Call" at bounding box center [350, 199] width 121 height 24
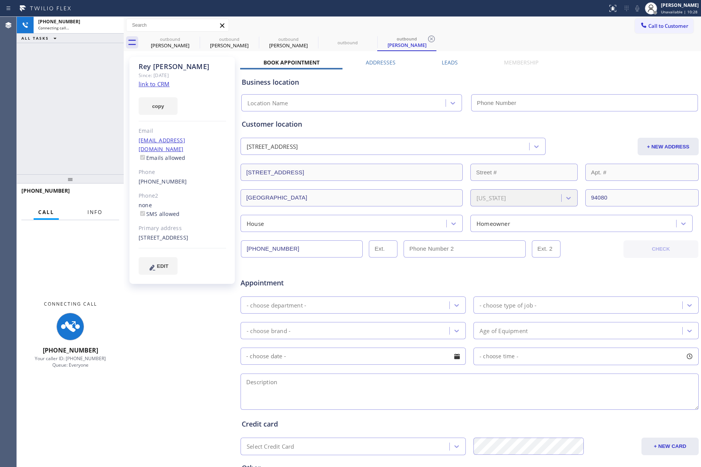
click at [97, 214] on span "Info" at bounding box center [94, 212] width 15 height 7
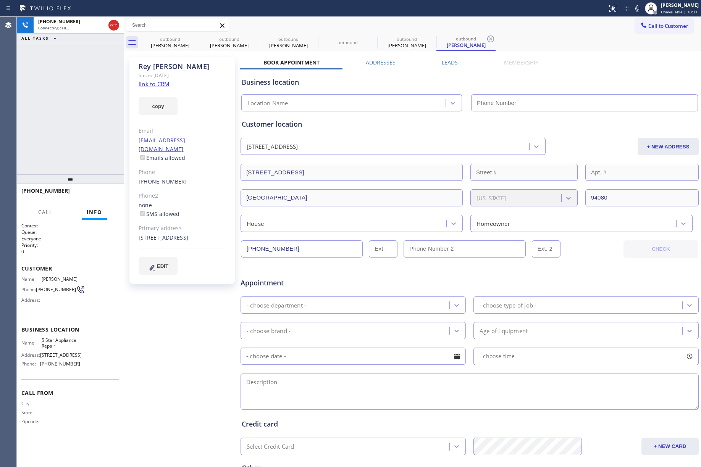
type input "[PHONE_NUMBER]"
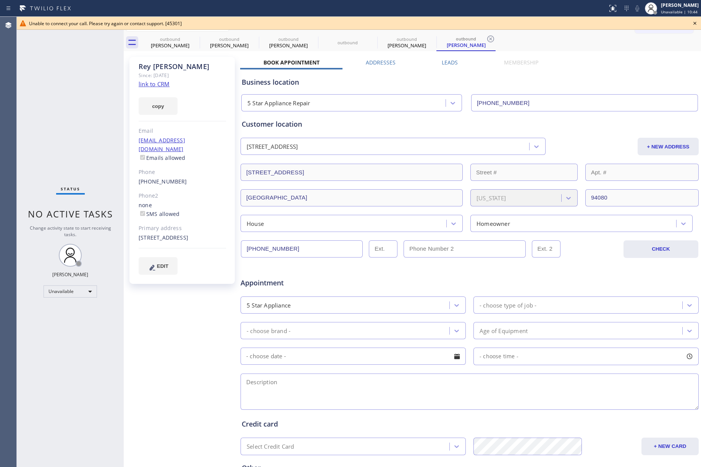
click at [695, 25] on icon at bounding box center [694, 23] width 9 height 9
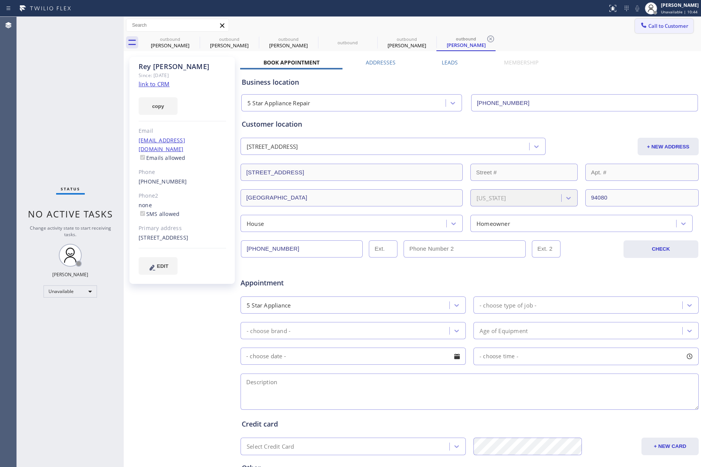
click at [663, 25] on span "Call to Customer" at bounding box center [668, 26] width 40 height 7
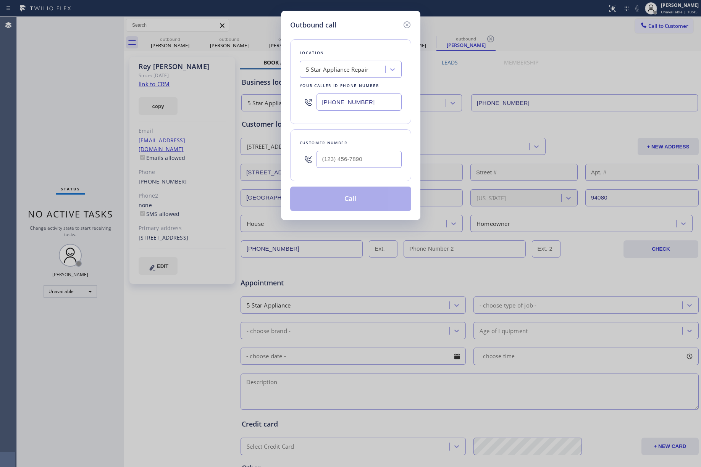
drag, startPoint x: 373, startPoint y: 102, endPoint x: 262, endPoint y: 8, distance: 145.2
click at [279, 90] on div "Outbound call Location 5 Star Appliance Repair Your caller id phone number (855…" at bounding box center [350, 233] width 701 height 467
paste input "212) 464-7494"
type input "[PHONE_NUMBER]"
click at [320, 163] on input "(___) ___-____" at bounding box center [358, 159] width 85 height 17
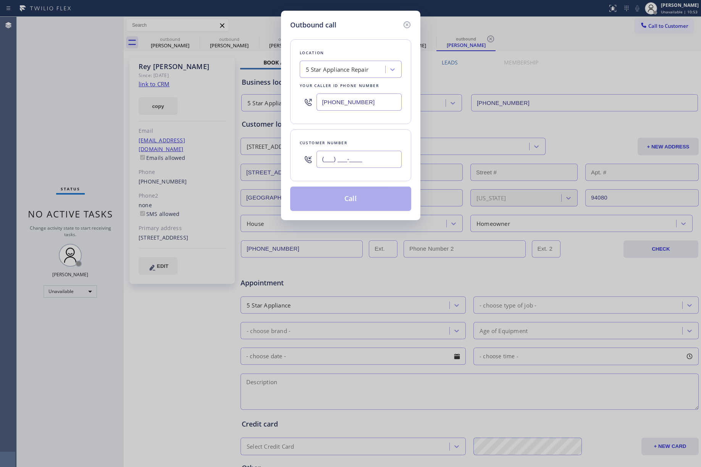
paste input "212) 464-7494"
type input "[PHONE_NUMBER]"
click at [337, 135] on div "Customer number (212) 464-7494" at bounding box center [350, 155] width 121 height 52
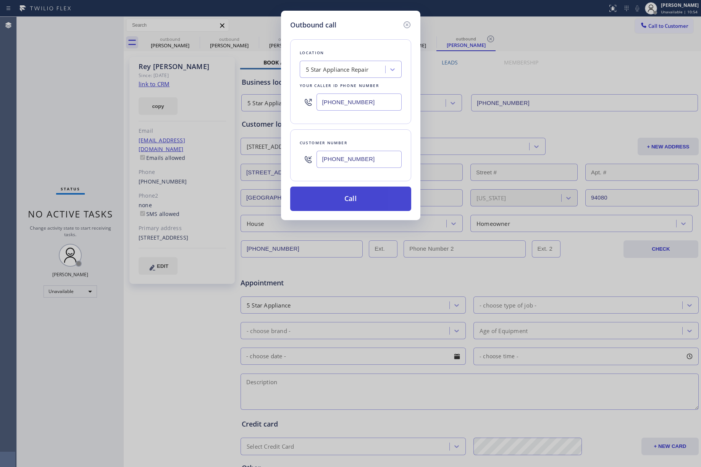
click at [353, 202] on button "Call" at bounding box center [350, 199] width 121 height 24
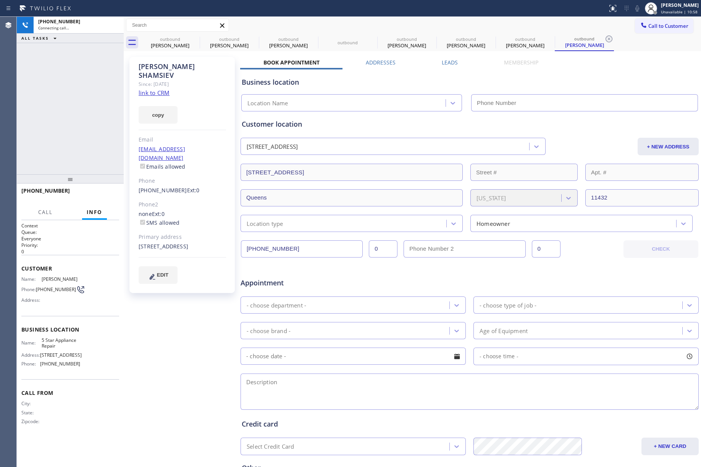
type input "[PHONE_NUMBER]"
click at [76, 144] on div "+12124647494 Live | 00:03 ALL TASKS ALL TASKS ACTIVE TASKS TASKS IN WRAP UP" at bounding box center [70, 96] width 107 height 158
click at [80, 137] on div "+12124647494 Live | 00:18 ALL TASKS ALL TASKS ACTIVE TASKS TASKS IN WRAP UP" at bounding box center [70, 96] width 107 height 158
click at [50, 134] on div "+12124647494 Live | 00:19 ALL TASKS ALL TASKS ACTIVE TASKS TASKS IN WRAP UP" at bounding box center [70, 96] width 107 height 158
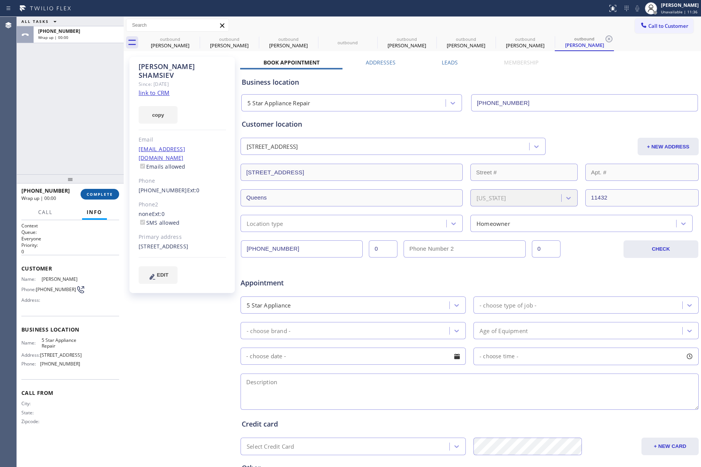
click at [107, 192] on span "COMPLETE" at bounding box center [100, 194] width 26 height 5
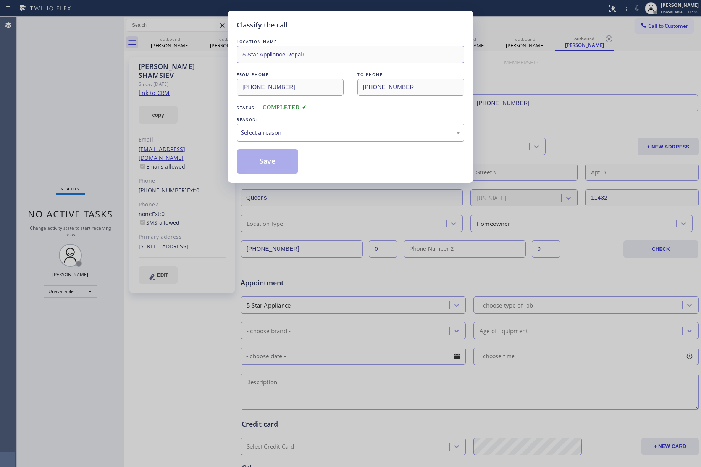
click at [280, 140] on div "Select a reason" at bounding box center [351, 133] width 228 height 18
click at [258, 166] on button "Save" at bounding box center [267, 161] width 61 height 24
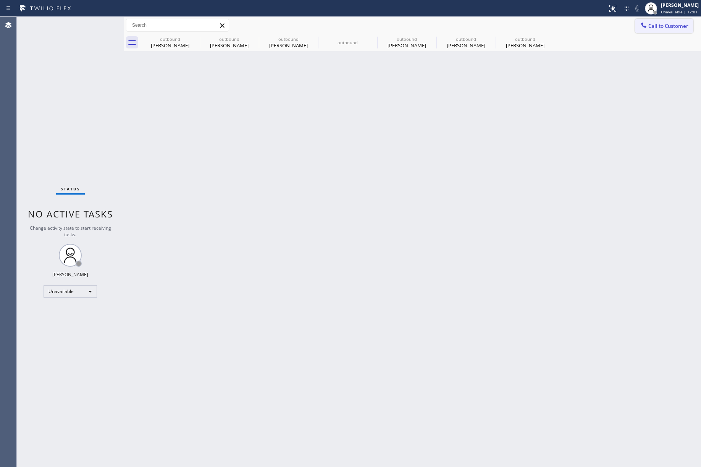
click at [668, 27] on span "Call to Customer" at bounding box center [668, 26] width 40 height 7
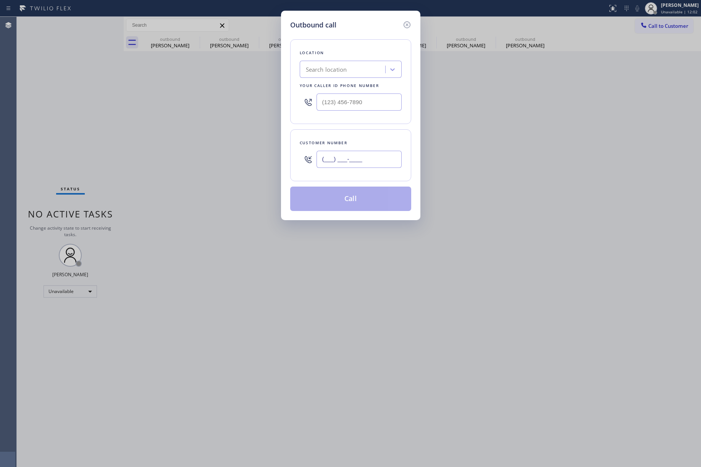
click at [376, 164] on input "(___) ___-____" at bounding box center [358, 159] width 85 height 17
paste input "650) 303-2133"
type input "(650) 303-2133"
drag, startPoint x: 379, startPoint y: 102, endPoint x: 303, endPoint y: 93, distance: 76.1
click at [303, 94] on div "(___) ___-____" at bounding box center [351, 102] width 102 height 25
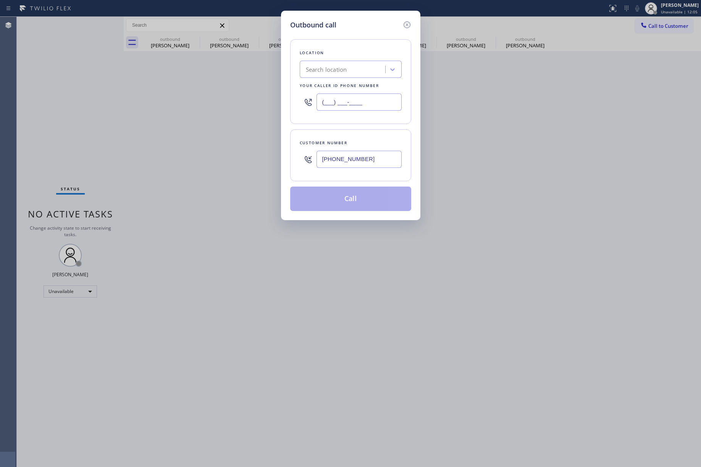
paste input "855) 731-4952"
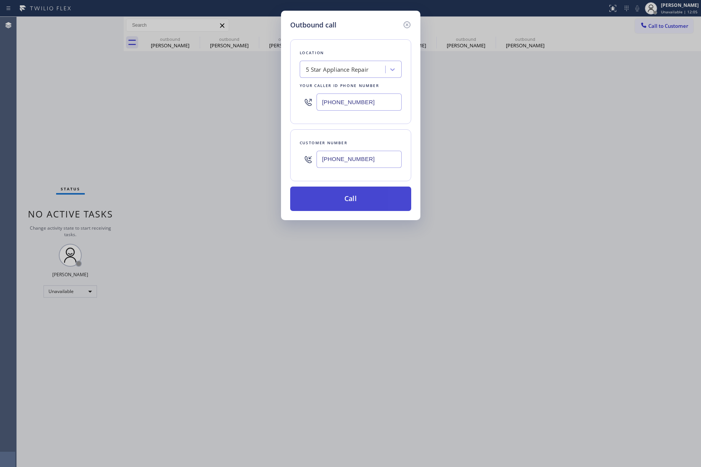
type input "[PHONE_NUMBER]"
click at [344, 202] on button "Call" at bounding box center [350, 199] width 121 height 24
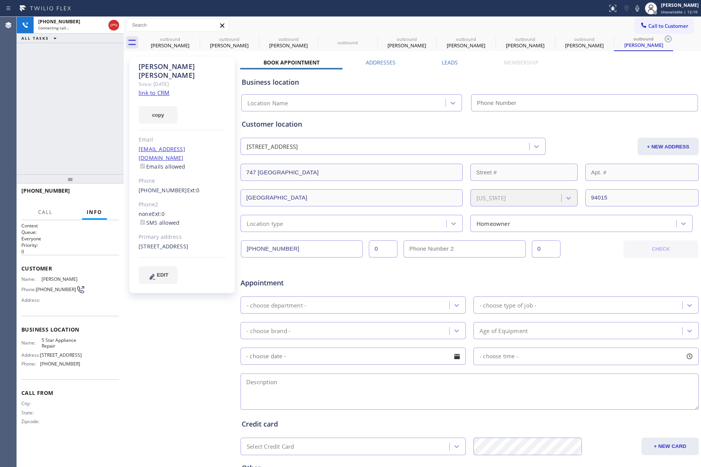
type input "[PHONE_NUMBER]"
click at [39, 80] on div "+16503032133 Connecting call… ALL TASKS ALL TASKS ACTIVE TASKS TASKS IN WRAP UP" at bounding box center [70, 96] width 107 height 158
click at [115, 26] on icon at bounding box center [113, 25] width 9 height 9
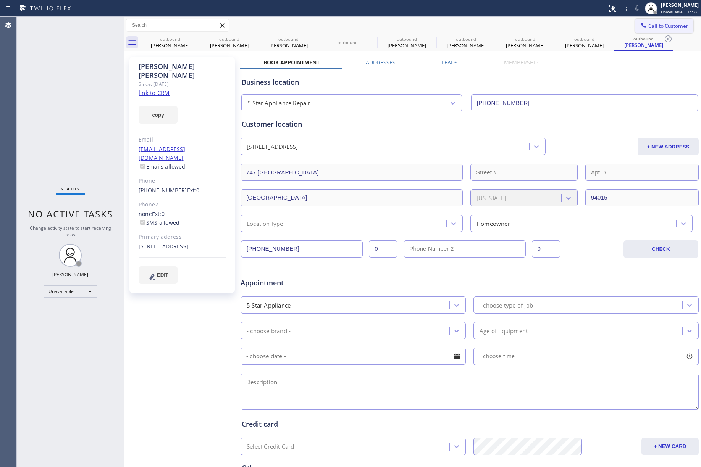
click at [657, 27] on span "Call to Customer" at bounding box center [668, 26] width 40 height 7
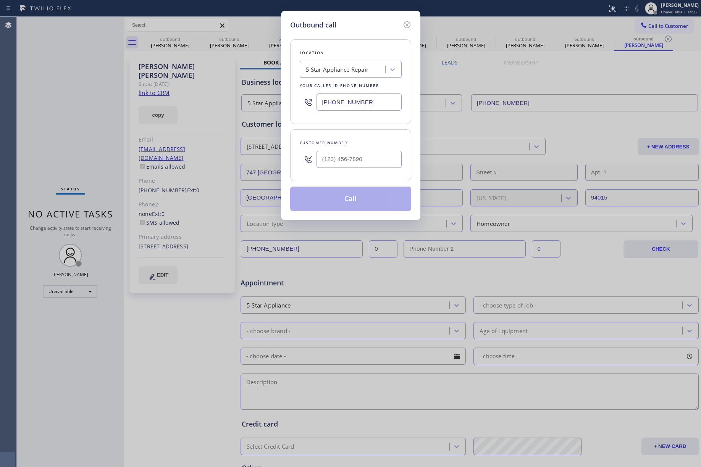
click at [361, 171] on div at bounding box center [358, 159] width 85 height 25
click at [362, 152] on input "(___) ___-____" at bounding box center [358, 159] width 85 height 17
paste input "480) 266-1051"
type input "[PHONE_NUMBER]"
click at [365, 137] on div "Customer number (480) 266-1051" at bounding box center [350, 155] width 121 height 52
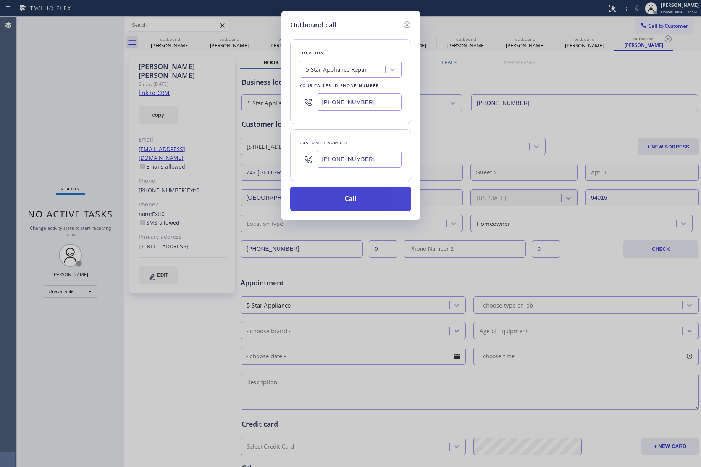
click at [360, 203] on button "Call" at bounding box center [350, 199] width 121 height 24
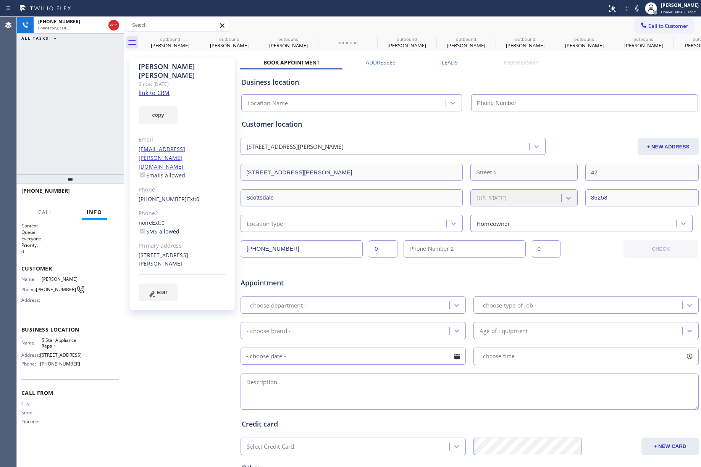
type input "[PHONE_NUMBER]"
click at [111, 193] on span "HANG UP" at bounding box center [101, 194] width 23 height 5
click at [84, 144] on div "+14802661051 Live | 00:02 ALL TASKS ALL TASKS ACTIVE TASKS TASKS IN WRAP UP" at bounding box center [70, 96] width 107 height 158
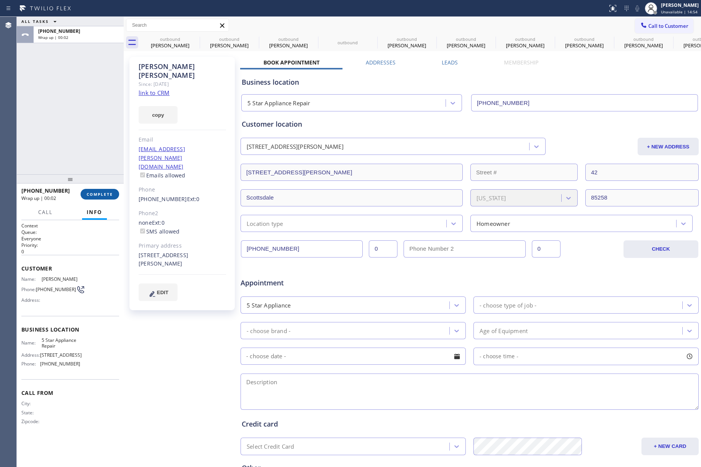
drag, startPoint x: 105, startPoint y: 193, endPoint x: 91, endPoint y: 150, distance: 44.8
click at [105, 192] on span "COMPLETE" at bounding box center [100, 194] width 26 height 5
click at [91, 150] on div "ALL TASKS ALL TASKS ACTIVE TASKS TASKS IN WRAP UP +14802661051 Wrap up | 00:02" at bounding box center [70, 96] width 107 height 158
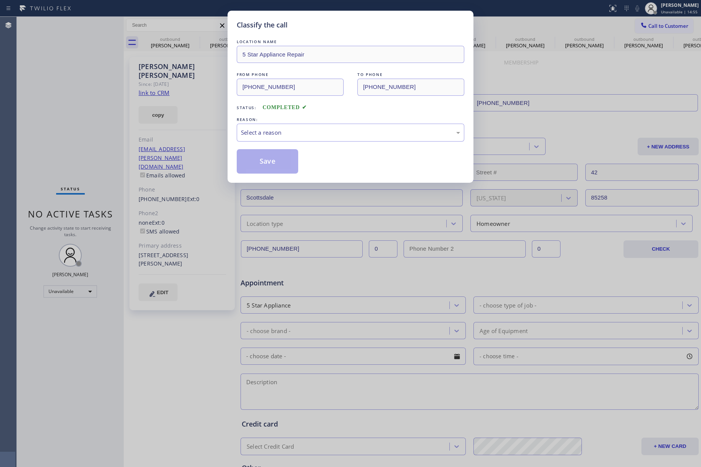
click at [299, 121] on div "REASON:" at bounding box center [351, 120] width 228 height 8
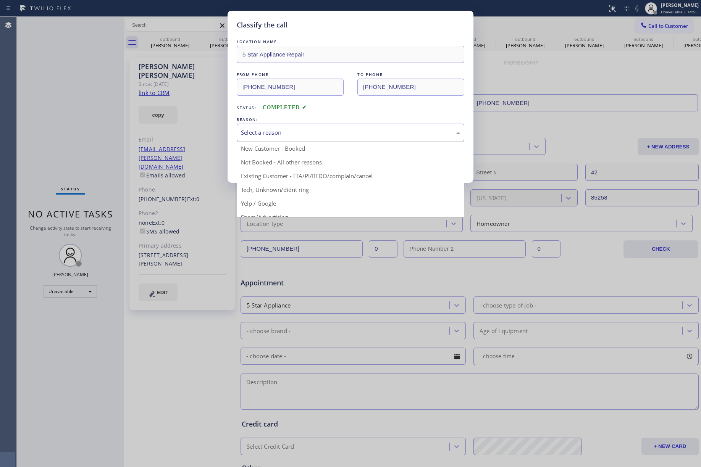
click at [294, 133] on div "Select a reason" at bounding box center [350, 132] width 219 height 9
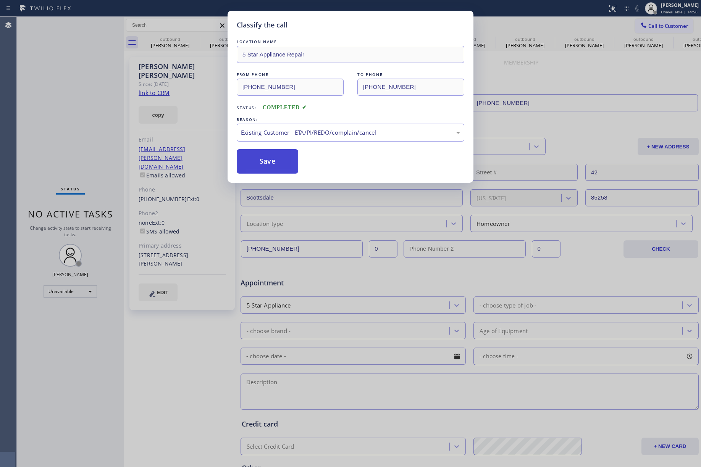
click at [262, 166] on button "Save" at bounding box center [267, 161] width 61 height 24
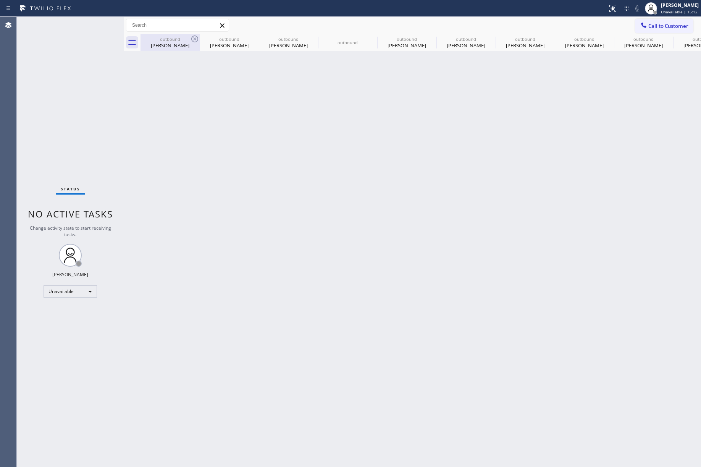
click at [189, 36] on div "outbound" at bounding box center [170, 39] width 58 height 6
click at [194, 38] on icon at bounding box center [194, 39] width 7 height 7
click at [0, 0] on icon at bounding box center [0, 0] width 0 height 0
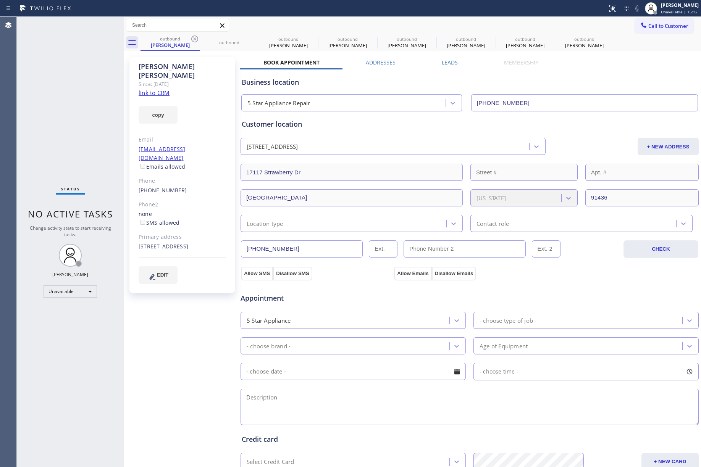
click at [194, 38] on icon at bounding box center [194, 39] width 7 height 7
click at [0, 0] on icon at bounding box center [0, 0] width 0 height 0
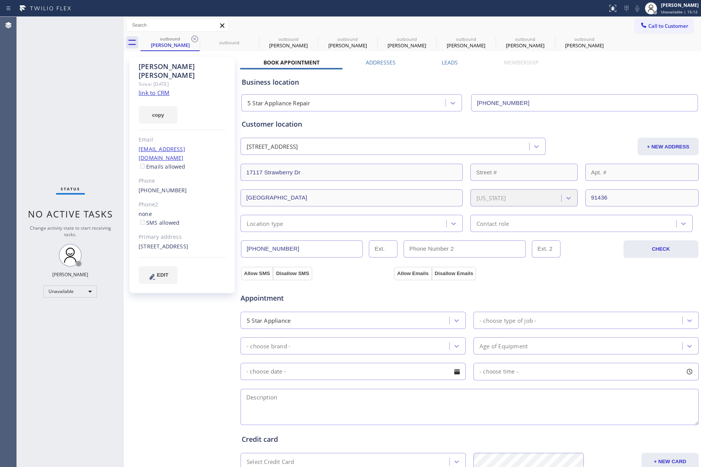
click at [0, 0] on icon at bounding box center [0, 0] width 0 height 0
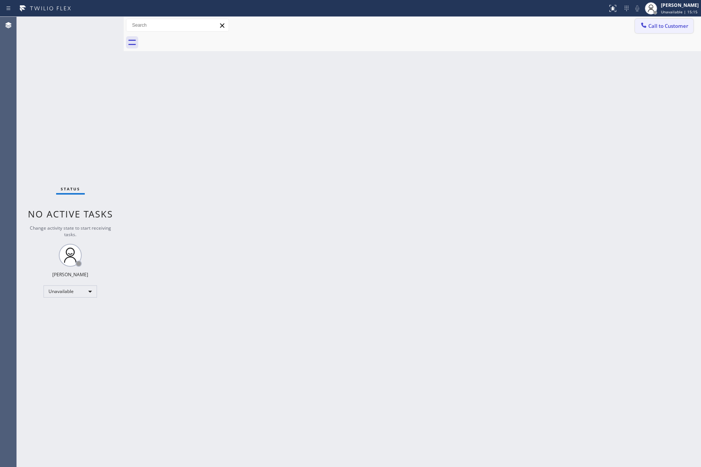
click at [648, 20] on button "Call to Customer" at bounding box center [664, 26] width 58 height 15
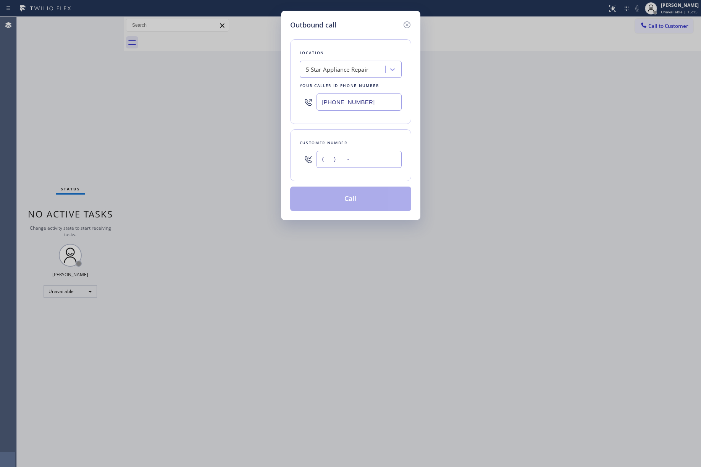
click at [365, 157] on input "(___) ___-____" at bounding box center [358, 159] width 85 height 17
paste input "650) 269-7935"
type input "(650) 269-7935"
click at [364, 135] on div "Customer number (650) 269-7935" at bounding box center [350, 155] width 121 height 52
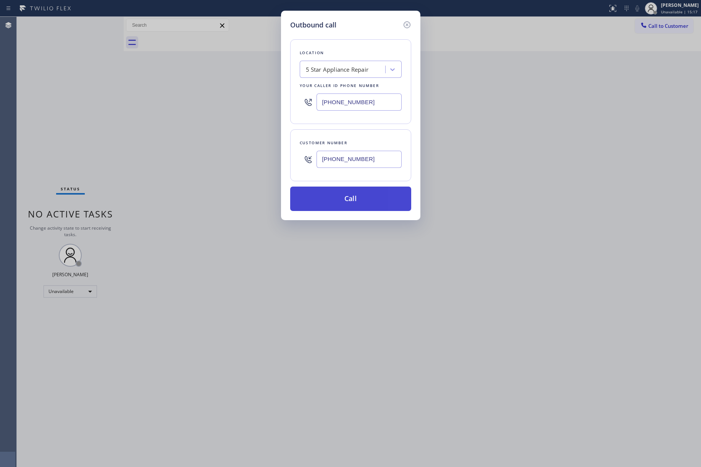
click at [359, 199] on button "Call" at bounding box center [350, 199] width 121 height 24
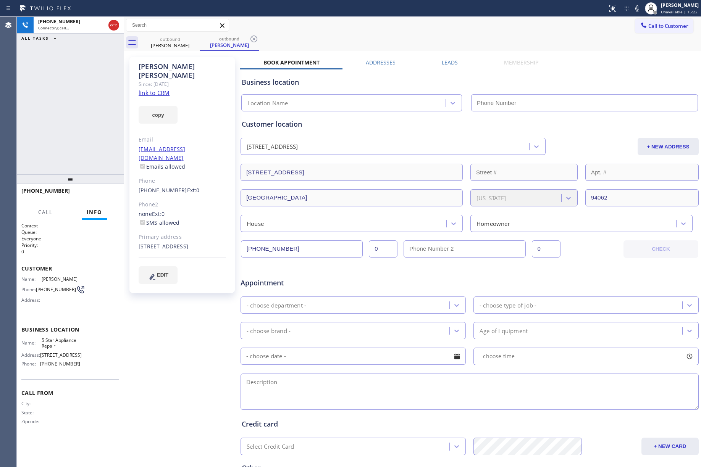
type input "[PHONE_NUMBER]"
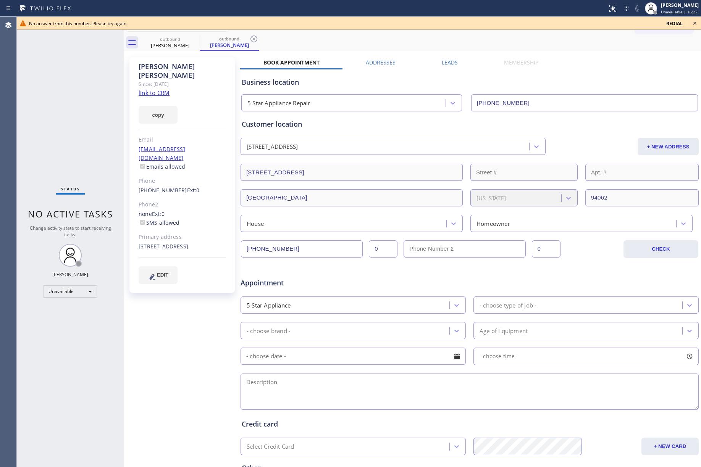
click at [69, 68] on div "Status No active tasks Change activity state to start receiving tasks. [PERSON_…" at bounding box center [70, 242] width 107 height 450
click at [694, 21] on icon at bounding box center [694, 23] width 9 height 9
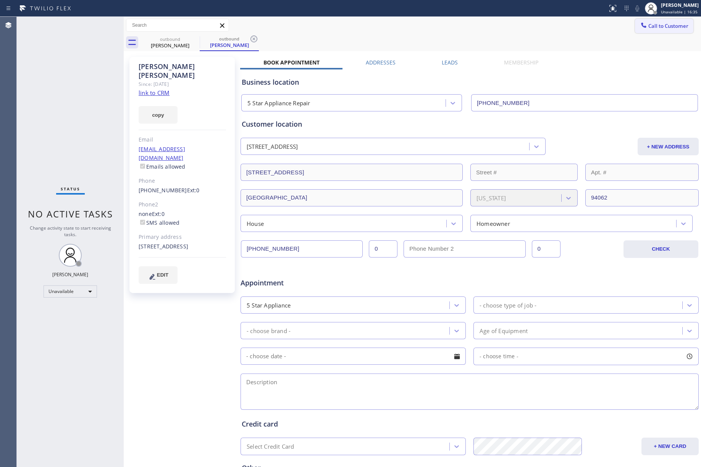
click at [669, 23] on span "Call to Customer" at bounding box center [668, 26] width 40 height 7
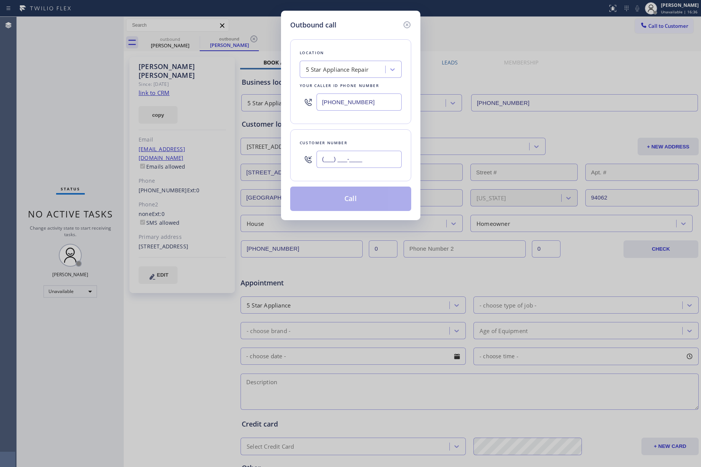
click at [383, 161] on input "(___) ___-____" at bounding box center [358, 159] width 85 height 17
paste input "858) 735-0843"
type input "[PHONE_NUMBER]"
click at [378, 135] on div "Customer number (858) 735-0843" at bounding box center [350, 155] width 121 height 52
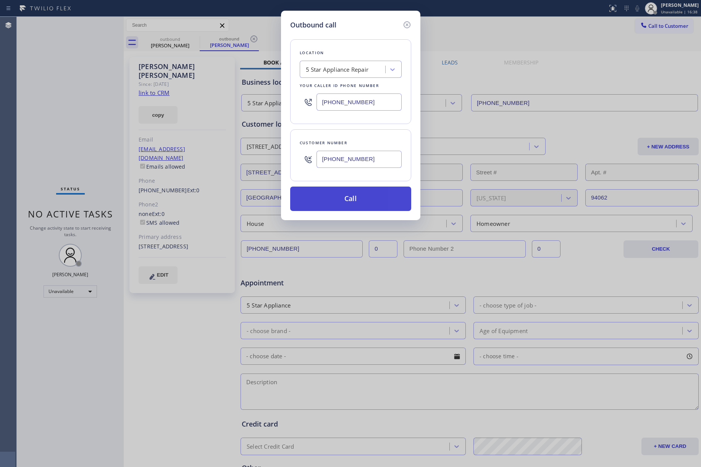
click at [372, 198] on button "Call" at bounding box center [350, 199] width 121 height 24
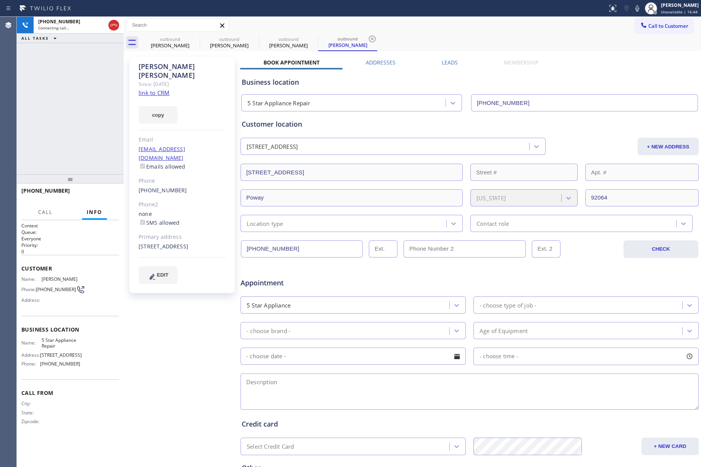
type input "[PHONE_NUMBER]"
drag, startPoint x: 89, startPoint y: 104, endPoint x: 208, endPoint y: 42, distance: 133.9
click at [89, 104] on div "+18587350843 Connecting call… ALL TASKS ALL TASKS ACTIVE TASKS TASKS IN WRAP UP" at bounding box center [70, 96] width 107 height 158
click at [642, 8] on div at bounding box center [637, 8] width 11 height 9
drag, startPoint x: 66, startPoint y: 123, endPoint x: 104, endPoint y: 53, distance: 78.8
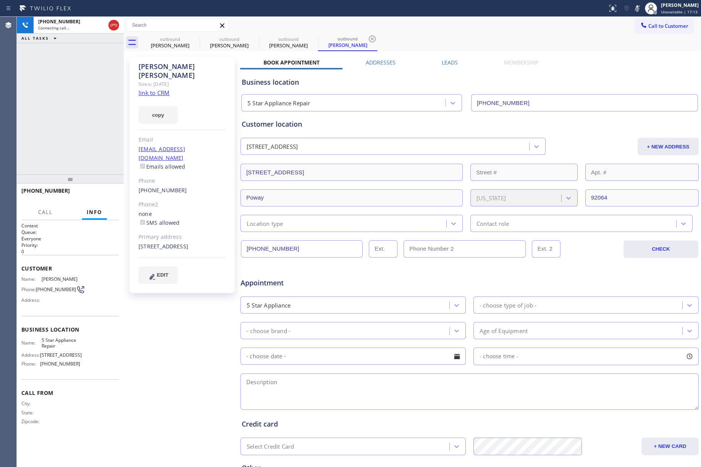
click at [69, 118] on div "+18587350843 Connecting call… ALL TASKS ALL TASKS ACTIVE TASKS TASKS IN WRAP UP" at bounding box center [70, 96] width 107 height 158
click at [111, 25] on icon at bounding box center [113, 25] width 9 height 9
drag, startPoint x: 87, startPoint y: 79, endPoint x: 146, endPoint y: 5, distance: 94.0
click at [90, 77] on div "+18587350843 Connecting call… ALL TASKS ALL TASKS ACTIVE TASKS TASKS IN WRAP UP" at bounding box center [70, 96] width 107 height 158
click at [109, 188] on div "+18587350843 Wrap up | 00:00 COMPLETE" at bounding box center [70, 194] width 98 height 20
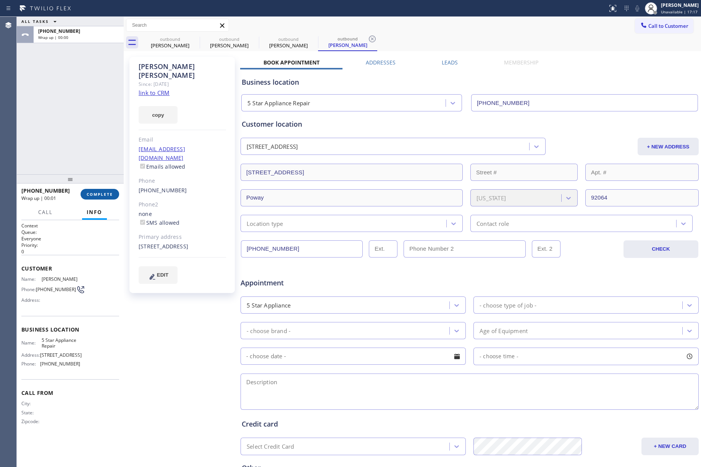
click at [108, 190] on button "COMPLETE" at bounding box center [100, 194] width 39 height 11
click at [93, 128] on div "ALL TASKS ALL TASKS ACTIVE TASKS TASKS IN WRAP UP +18587350843 Wrap up | 00:00" at bounding box center [70, 96] width 107 height 158
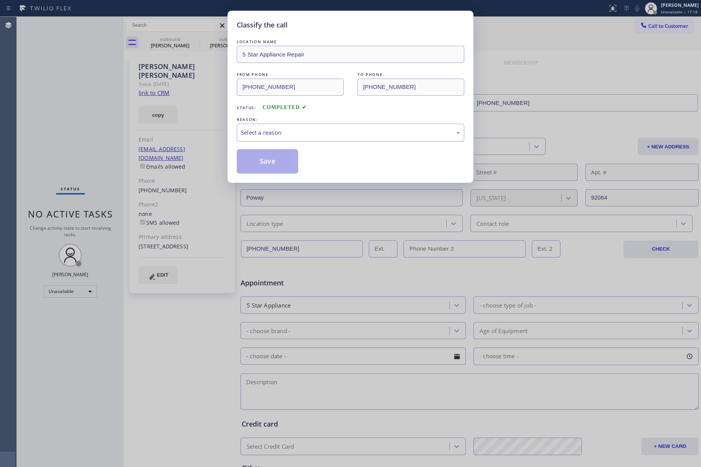
click at [321, 138] on div "Select a reason" at bounding box center [351, 133] width 228 height 18
click at [255, 169] on button "Save" at bounding box center [267, 161] width 61 height 24
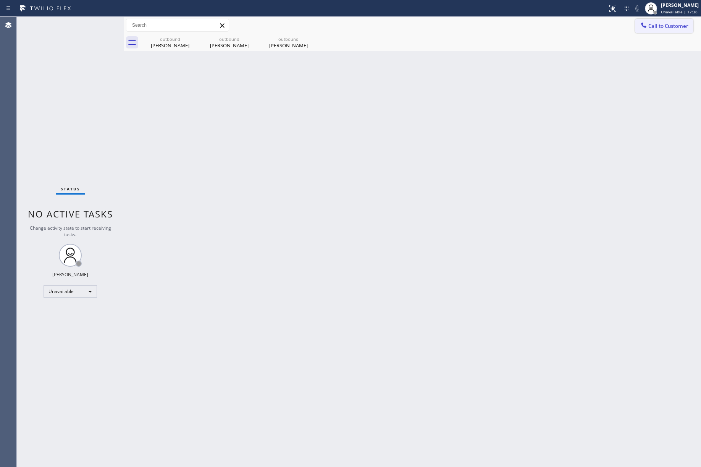
click at [668, 23] on span "Call to Customer" at bounding box center [668, 26] width 40 height 7
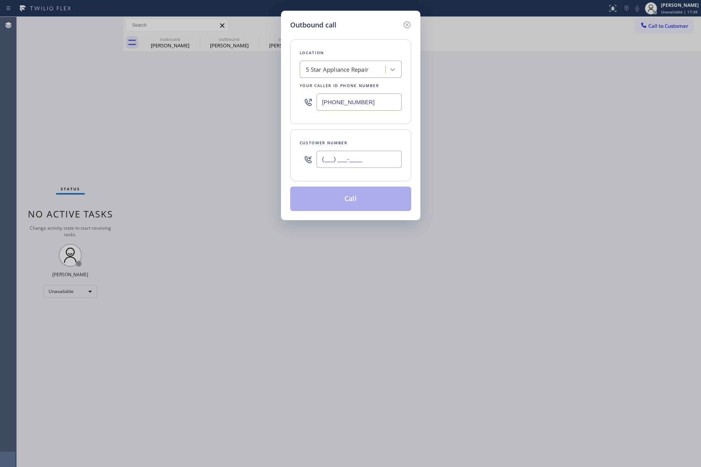
click at [366, 156] on input "(___) ___-____" at bounding box center [358, 159] width 85 height 17
paste input "214) 404-5535"
type input "(214) 404-5535"
click at [368, 138] on div "Customer number (214) 404-5535" at bounding box center [350, 155] width 121 height 52
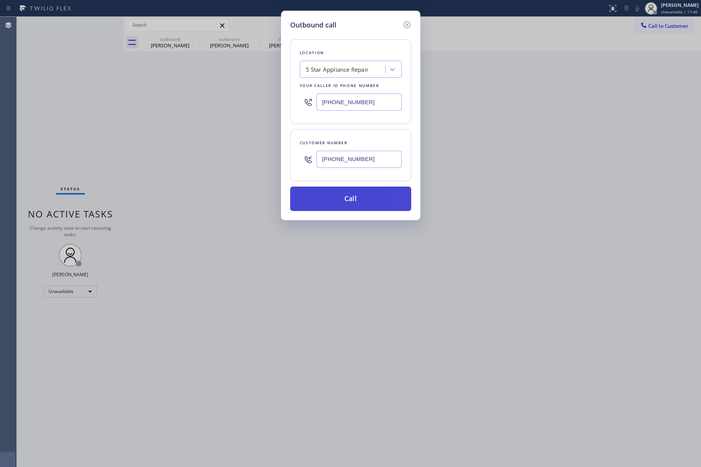
click at [362, 198] on button "Call" at bounding box center [350, 199] width 121 height 24
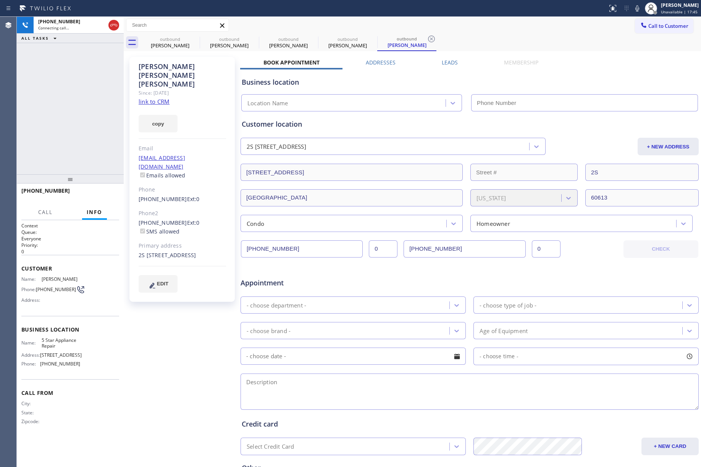
type input "[PHONE_NUMBER]"
click at [73, 117] on div "+12144045535 Connecting call… ALL TASKS ALL TASKS ACTIVE TASKS TASKS IN WRAP UP" at bounding box center [70, 96] width 107 height 158
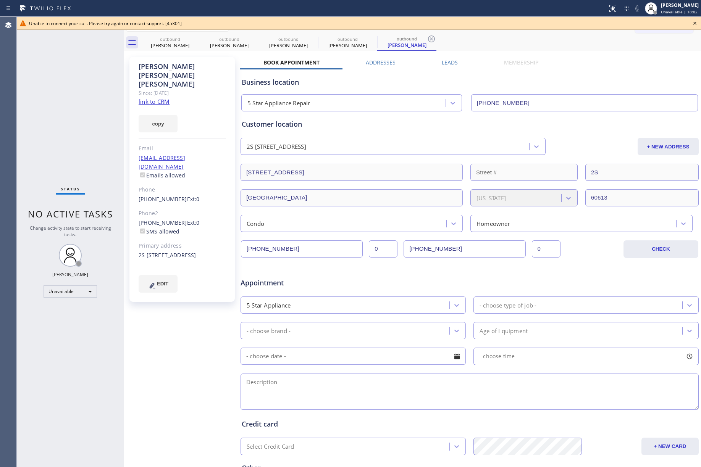
click at [692, 24] on icon at bounding box center [694, 23] width 9 height 9
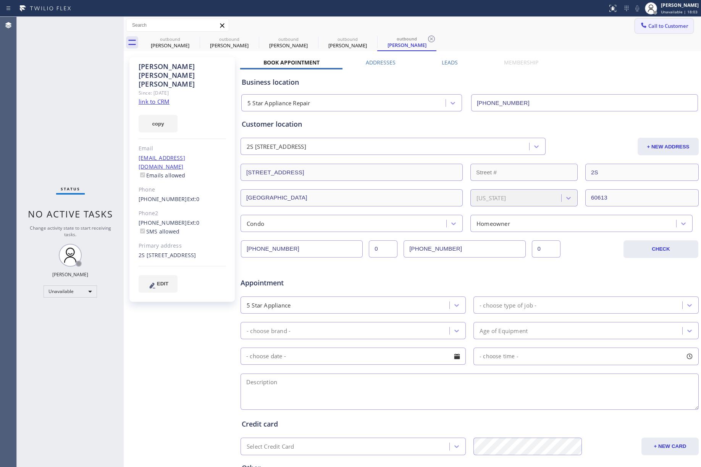
click at [667, 31] on button "Call to Customer" at bounding box center [664, 26] width 58 height 15
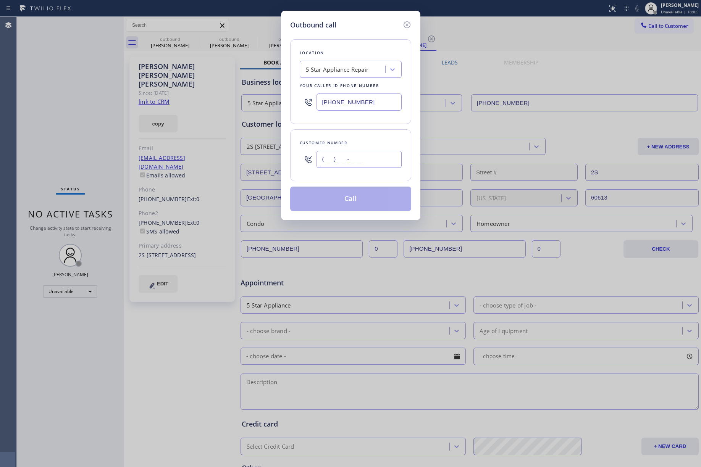
click at [362, 155] on input "(___) ___-____" at bounding box center [358, 159] width 85 height 17
paste input "202) 288-3488"
type input "[PHONE_NUMBER]"
click at [362, 141] on div "Customer number" at bounding box center [351, 143] width 102 height 8
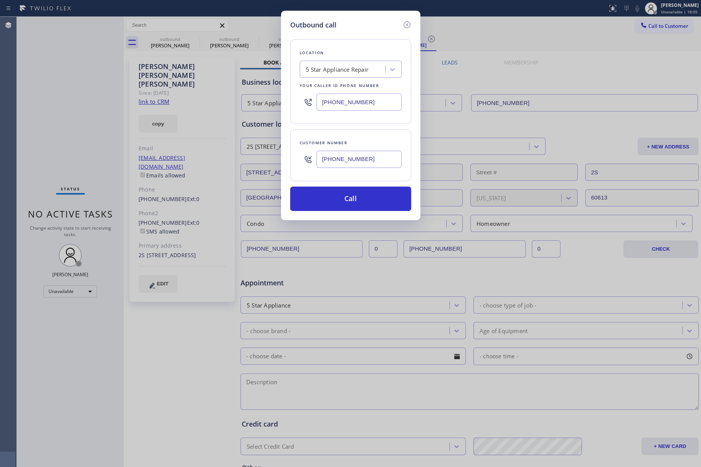
drag, startPoint x: 350, startPoint y: 202, endPoint x: 351, endPoint y: 213, distance: 10.8
click at [350, 202] on button "Call" at bounding box center [350, 199] width 121 height 24
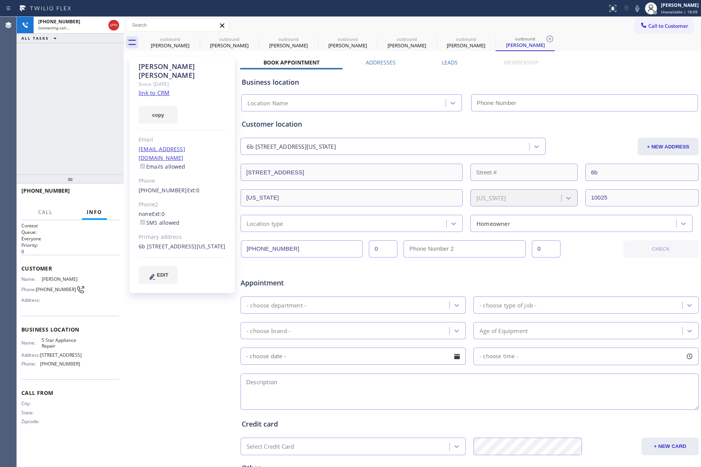
click at [82, 102] on div "+12022883488 Connecting call… ALL TASKS ALL TASKS ACTIVE TASKS TASKS IN WRAP UP" at bounding box center [70, 96] width 107 height 158
type input "[PHONE_NUMBER]"
click at [81, 97] on div "+12022883488 Connecting call… ALL TASKS ALL TASKS ACTIVE TASKS TASKS IN WRAP UP" at bounding box center [70, 96] width 107 height 158
click at [58, 115] on div "+12022883488 Connecting call… ALL TASKS ALL TASKS ACTIVE TASKS TASKS IN WRAP UP" at bounding box center [70, 96] width 107 height 158
click at [107, 194] on span "HANG UP" at bounding box center [101, 194] width 23 height 5
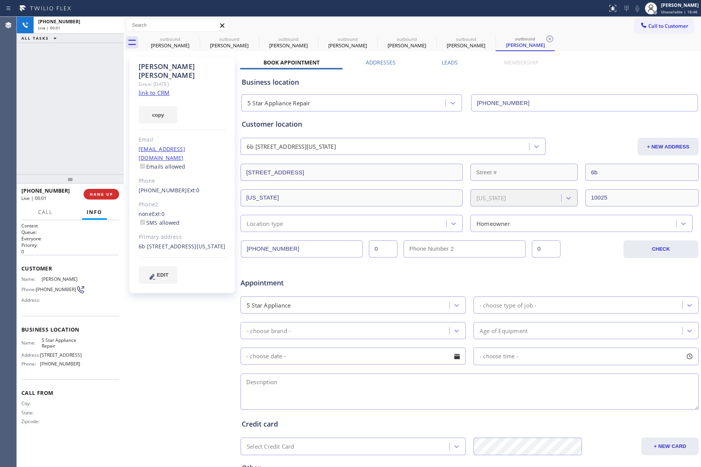
click at [96, 152] on div "+12022883488 Live | 00:01 ALL TASKS ALL TASKS ACTIVE TASKS TASKS IN WRAP UP" at bounding box center [70, 96] width 107 height 158
click at [103, 186] on div "+12022883488 Live | 00:01 HANG UP" at bounding box center [70, 194] width 98 height 20
click at [107, 195] on span "COMPLETE" at bounding box center [100, 194] width 26 height 5
click at [82, 143] on div "ALL TASKS ALL TASKS ACTIVE TASKS TASKS IN WRAP UP +12022883488 Wrap up | 00:00" at bounding box center [70, 96] width 107 height 158
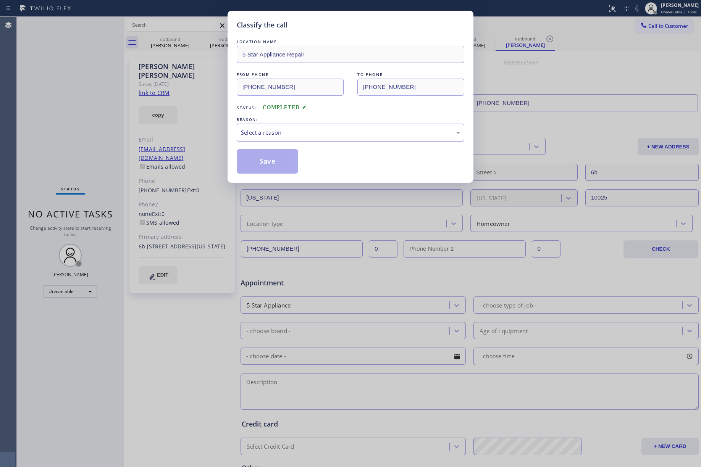
click at [336, 135] on div "Select a reason" at bounding box center [350, 132] width 219 height 9
click at [278, 167] on button "Save" at bounding box center [267, 161] width 61 height 24
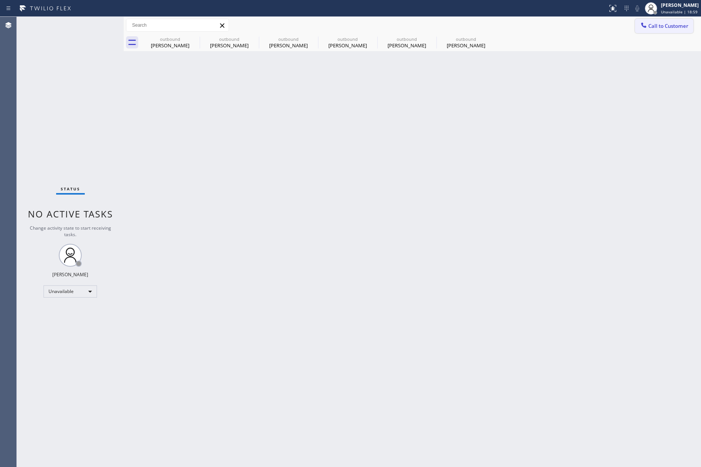
click at [660, 28] on span "Call to Customer" at bounding box center [668, 26] width 40 height 7
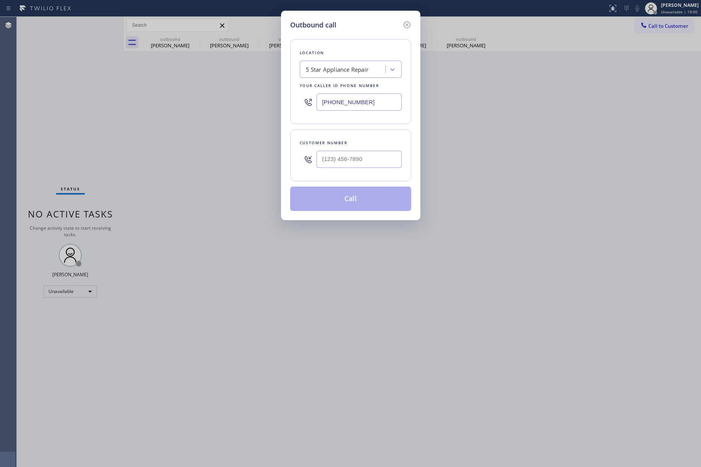
click at [368, 149] on div at bounding box center [358, 159] width 85 height 25
click at [368, 158] on input "(___) ___-____" at bounding box center [358, 159] width 85 height 17
paste input "646) 642-7051"
type input "[PHONE_NUMBER]"
click at [369, 142] on div "Customer number" at bounding box center [351, 143] width 102 height 8
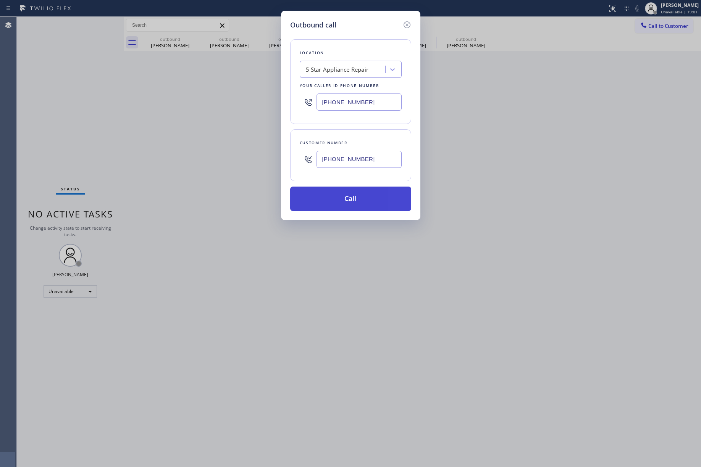
click at [368, 200] on button "Call" at bounding box center [350, 199] width 121 height 24
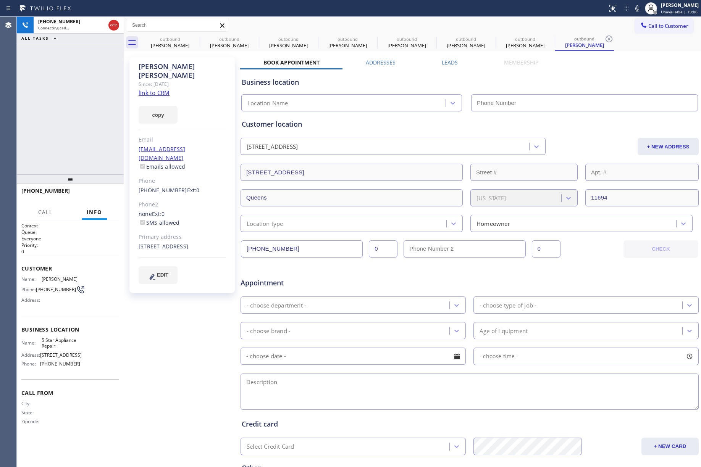
type input "[PHONE_NUMBER]"
click at [18, 85] on div "+16466427051 Live | 00:00 ALL TASKS ALL TASKS ACTIVE TASKS TASKS IN WRAP UP" at bounding box center [70, 96] width 107 height 158
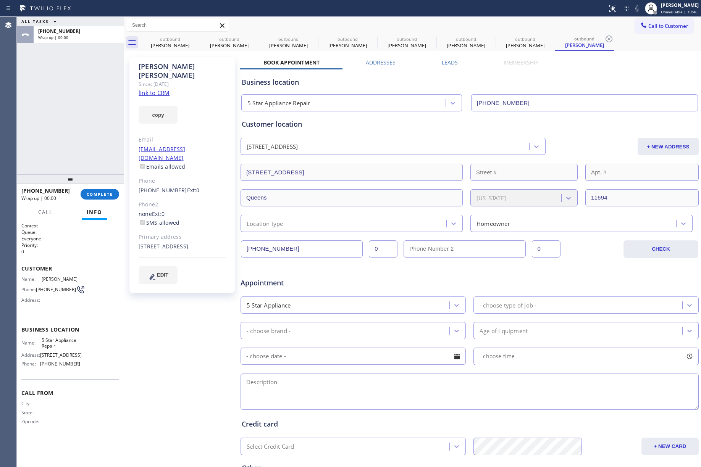
click at [101, 187] on div "+16466427051 Wrap up | 00:00 COMPLETE" at bounding box center [70, 194] width 98 height 20
click at [103, 194] on span "COMPLETE" at bounding box center [100, 194] width 26 height 5
click at [94, 149] on div "ALL TASKS ALL TASKS ACTIVE TASKS TASKS IN WRAP UP +16466427051 Wrap up | 00:02" at bounding box center [70, 96] width 107 height 158
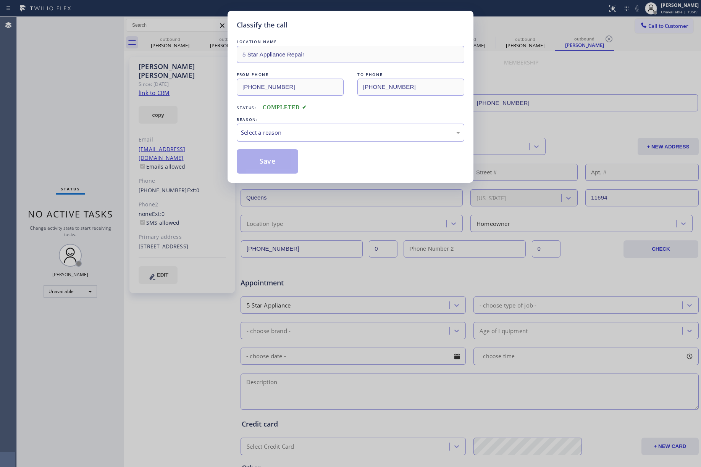
click at [276, 131] on div "Select a reason" at bounding box center [350, 132] width 219 height 9
click at [264, 168] on button "Save" at bounding box center [267, 161] width 61 height 24
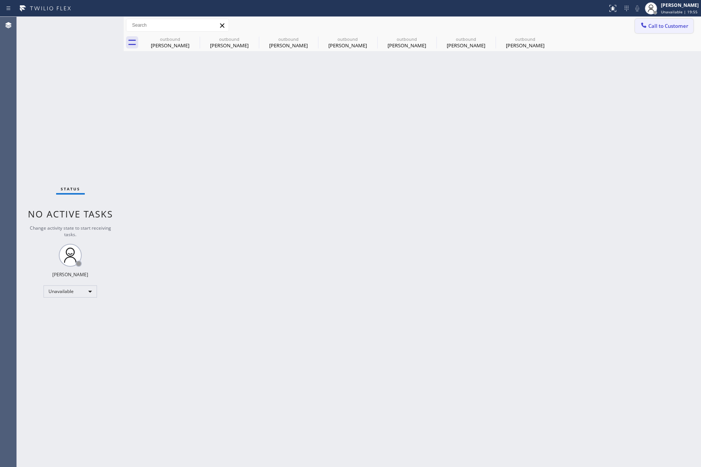
click at [666, 21] on button "Call to Customer" at bounding box center [664, 26] width 58 height 15
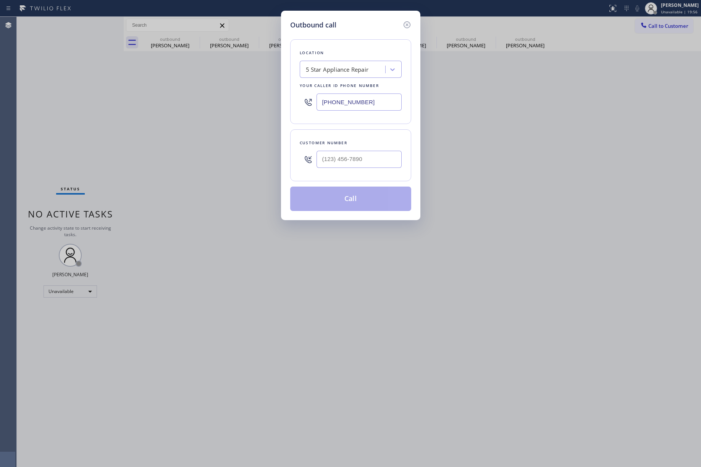
click at [359, 175] on div "Customer number" at bounding box center [350, 155] width 121 height 52
click at [361, 161] on input "(___) ___-____" at bounding box center [358, 159] width 85 height 17
paste input "443) 421-0740"
type input "(443) 421-0740"
click at [363, 138] on div "Customer number (443) 421-0740" at bounding box center [350, 155] width 121 height 52
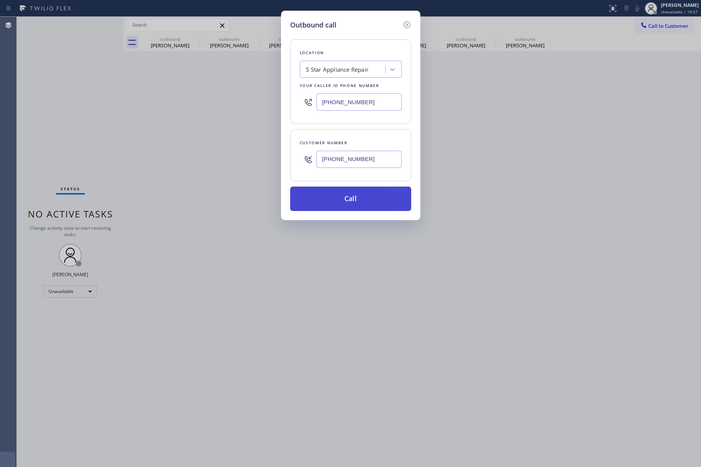
click at [359, 205] on button "Call" at bounding box center [350, 199] width 121 height 24
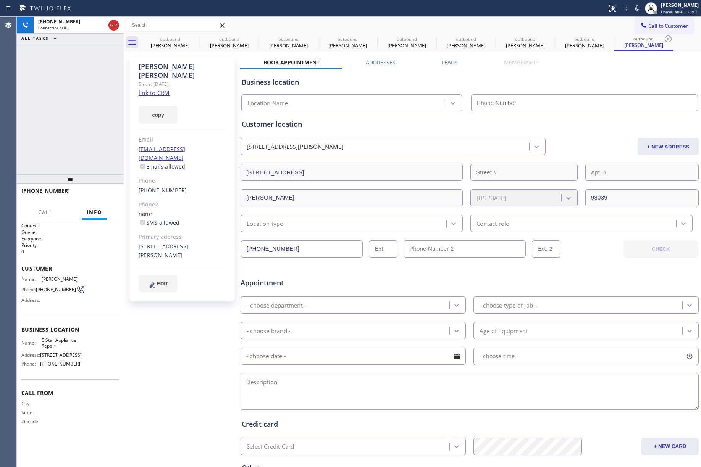
type input "[PHONE_NUMBER]"
click at [93, 103] on div "+14434210740 Connecting call… ALL TASKS ALL TASKS ACTIVE TASKS TASKS IN WRAP UP" at bounding box center [70, 96] width 107 height 158
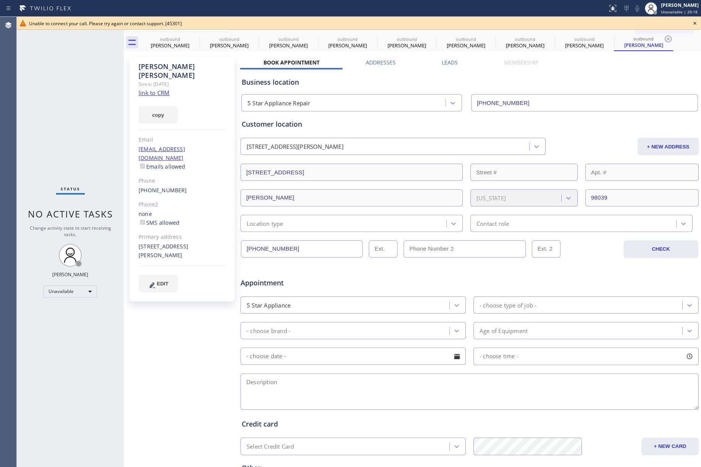
click at [77, 126] on div "Status No active tasks Change activity state to start receiving tasks. [PERSON_…" at bounding box center [70, 242] width 107 height 450
click at [694, 23] on icon at bounding box center [694, 23] width 9 height 9
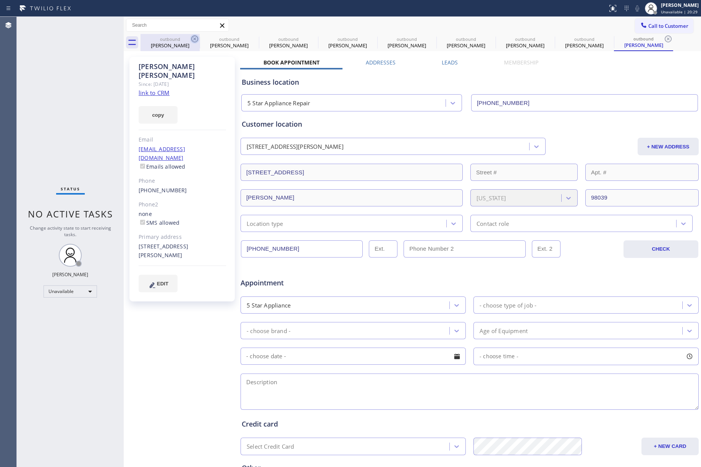
click at [196, 39] on icon at bounding box center [194, 38] width 9 height 9
click at [0, 0] on icon at bounding box center [0, 0] width 0 height 0
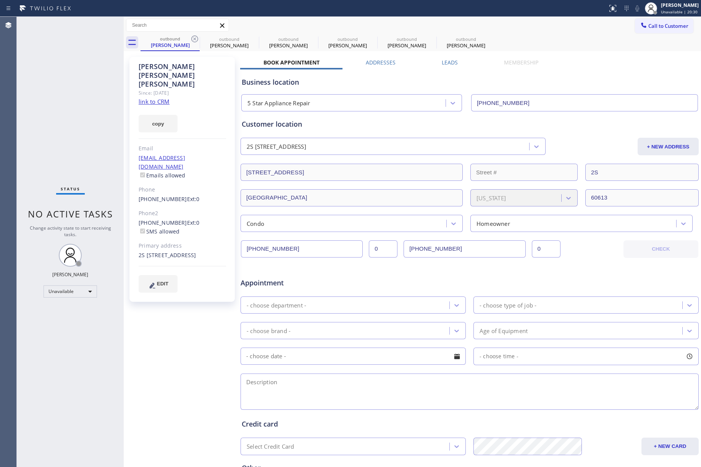
click at [196, 39] on icon at bounding box center [194, 38] width 9 height 9
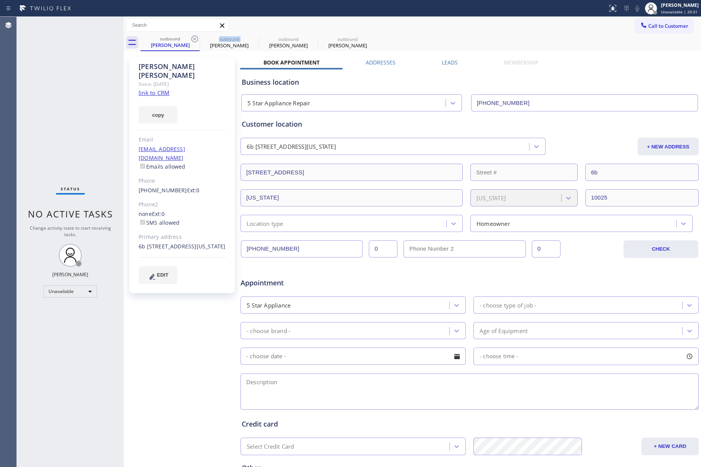
click at [196, 39] on icon at bounding box center [194, 38] width 9 height 9
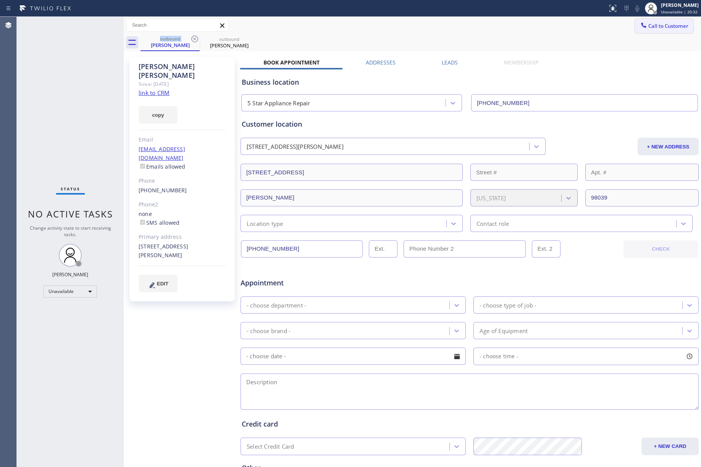
click at [654, 25] on span "Call to Customer" at bounding box center [668, 26] width 40 height 7
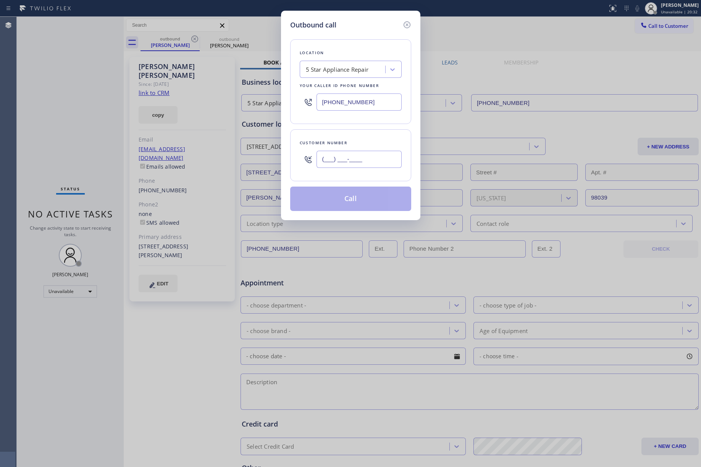
click at [343, 165] on input "(___) ___-____" at bounding box center [358, 159] width 85 height 17
paste input "949) 633-3008"
type input "[PHONE_NUMBER]"
click at [354, 137] on div "Customer number (949) 633-3008" at bounding box center [350, 155] width 121 height 52
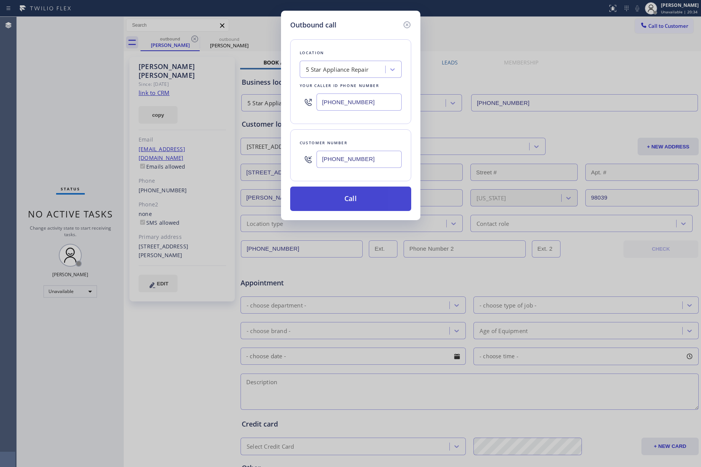
click at [342, 195] on button "Call" at bounding box center [350, 199] width 121 height 24
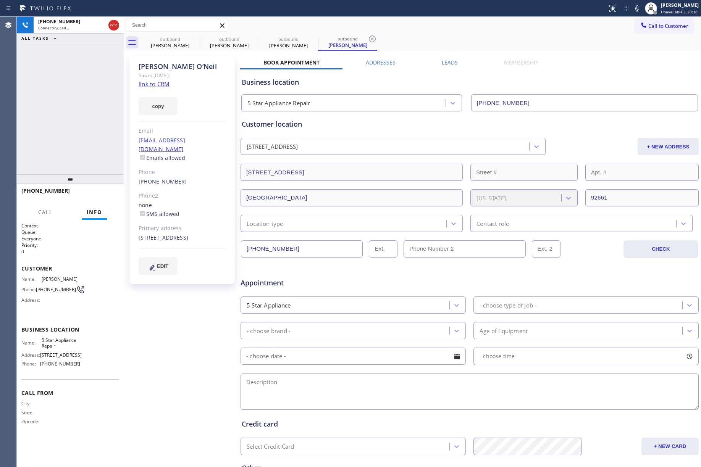
type input "[PHONE_NUMBER]"
click at [52, 116] on div "+19496333008 Connecting call… ALL TASKS ALL TASKS ACTIVE TASKS TASKS IN WRAP UP" at bounding box center [70, 96] width 107 height 158
click at [61, 152] on div "+19496333008 Connecting call… ALL TASKS ALL TASKS ACTIVE TASKS TASKS IN WRAP UP" at bounding box center [70, 96] width 107 height 158
click at [109, 196] on span "HANG UP" at bounding box center [101, 194] width 23 height 5
click at [95, 160] on div "+19496333008 Live | 00:02 ALL TASKS ALL TASKS ACTIVE TASKS TASKS IN WRAP UP" at bounding box center [70, 96] width 107 height 158
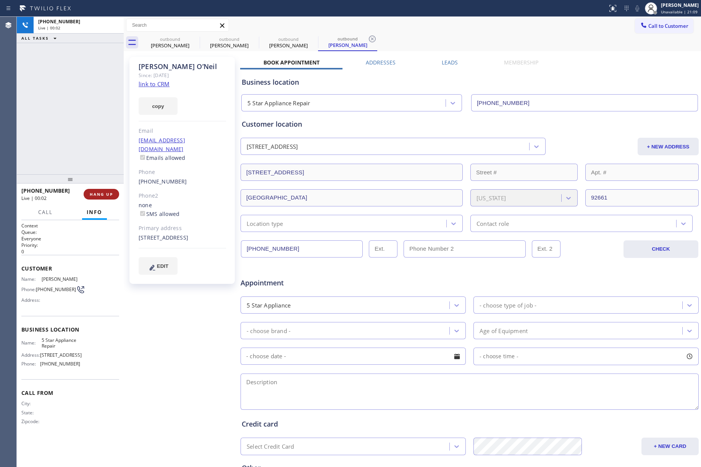
click at [105, 199] on button "HANG UP" at bounding box center [102, 194] width 36 height 11
click at [83, 148] on div "ALL TASKS ALL TASKS ACTIVE TASKS TASKS IN WRAP UP +19496333008 Wrap up | 00:00" at bounding box center [70, 96] width 107 height 158
drag, startPoint x: 95, startPoint y: 195, endPoint x: 71, endPoint y: 122, distance: 76.4
click at [95, 195] on span "COMPLETE" at bounding box center [100, 194] width 26 height 5
click at [71, 121] on div "ALL TASKS ALL TASKS ACTIVE TASKS TASKS IN WRAP UP +19496333008 Wrap up | 00:01" at bounding box center [70, 96] width 107 height 158
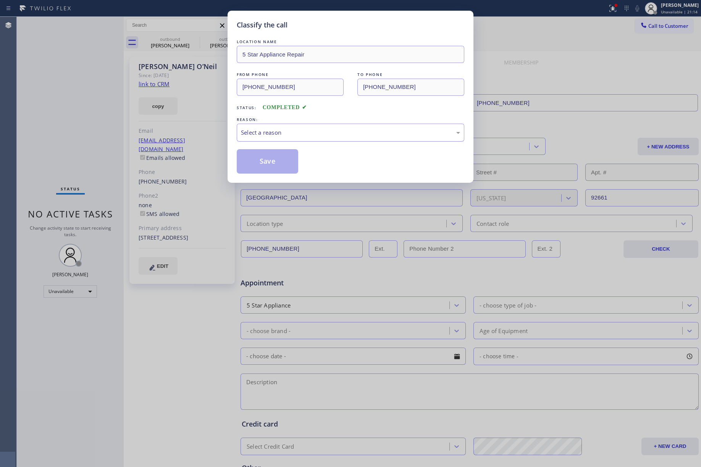
click at [270, 130] on div "Select a reason" at bounding box center [350, 132] width 219 height 9
click at [262, 161] on button "Save" at bounding box center [267, 161] width 61 height 24
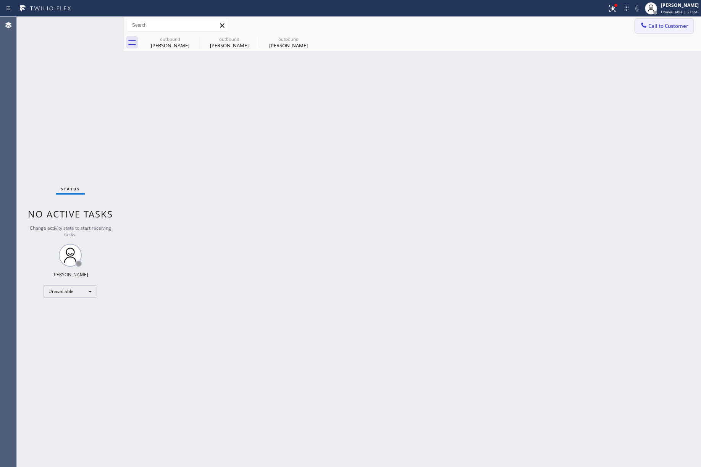
click at [663, 31] on button "Call to Customer" at bounding box center [664, 26] width 58 height 15
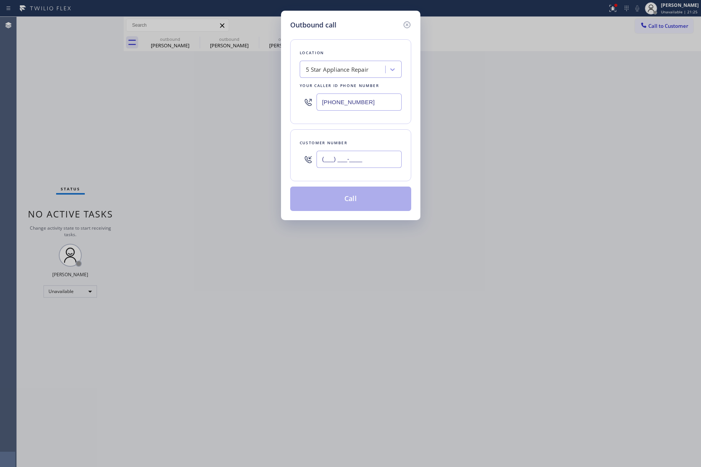
click at [379, 163] on input "(___) ___-____" at bounding box center [358, 159] width 85 height 17
paste input "917) 239-4205"
type input "[PHONE_NUMBER]"
click at [373, 139] on div "Customer number" at bounding box center [351, 143] width 102 height 8
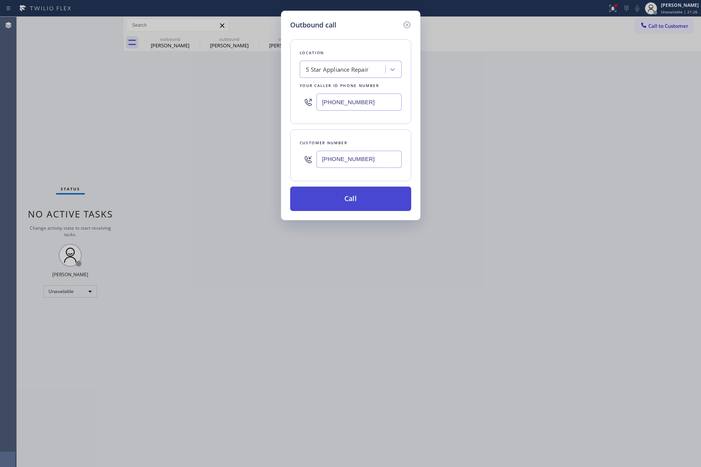
click at [356, 203] on button "Call" at bounding box center [350, 199] width 121 height 24
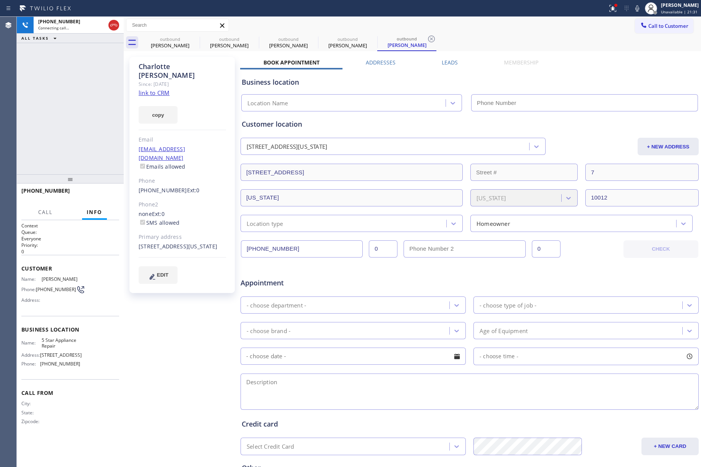
type input "[PHONE_NUMBER]"
click at [73, 104] on div "+19172394205 Connecting call… ALL TASKS ALL TASKS ACTIVE TASKS TASKS IN WRAP UP" at bounding box center [70, 96] width 107 height 158
click at [106, 195] on span "HANG UP" at bounding box center [101, 194] width 23 height 5
click at [92, 162] on div "+19172394205 Live | 00:35 ALL TASKS ALL TASKS ACTIVE TASKS TASKS IN WRAP UP" at bounding box center [70, 96] width 107 height 158
click at [102, 195] on span "HANG UP" at bounding box center [101, 194] width 23 height 5
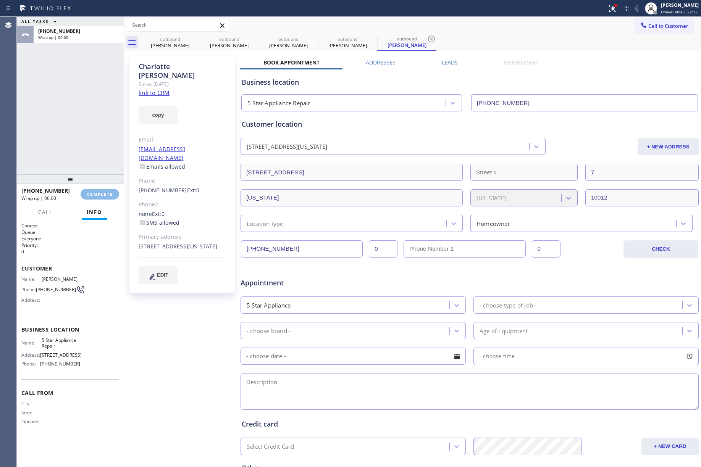
click at [80, 132] on div "ALL TASKS ALL TASKS ACTIVE TASKS TASKS IN WRAP UP +19172394205 Wrap up | 00:00" at bounding box center [70, 96] width 107 height 158
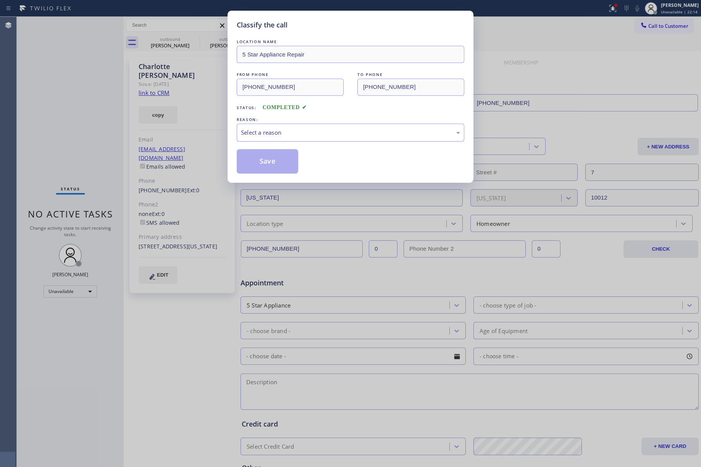
click at [267, 133] on div "Select a reason" at bounding box center [350, 132] width 219 height 9
click at [270, 154] on button "Save" at bounding box center [267, 161] width 61 height 24
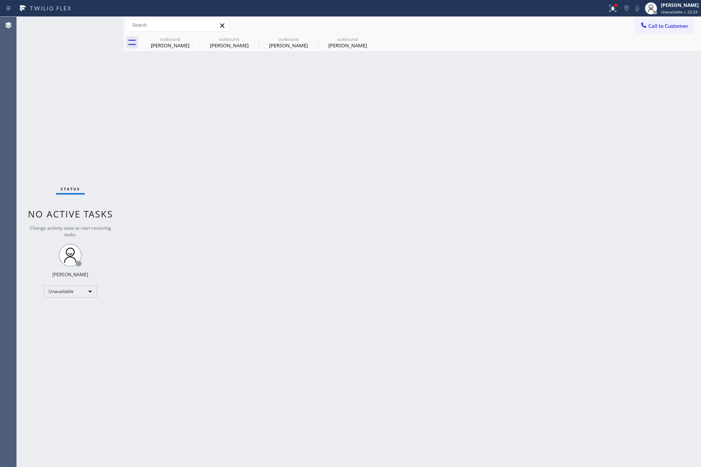
drag, startPoint x: 52, startPoint y: 92, endPoint x: 598, endPoint y: 68, distance: 546.1
click at [52, 92] on div "Status No active tasks Change activity state to start receiving tasks. [PERSON_…" at bounding box center [70, 242] width 107 height 450
click at [667, 17] on div "Call to Customer Outbound call Location 5 Star Appliance Repair Your caller id …" at bounding box center [412, 25] width 577 height 17
click at [658, 29] on span "Call to Customer" at bounding box center [668, 26] width 40 height 7
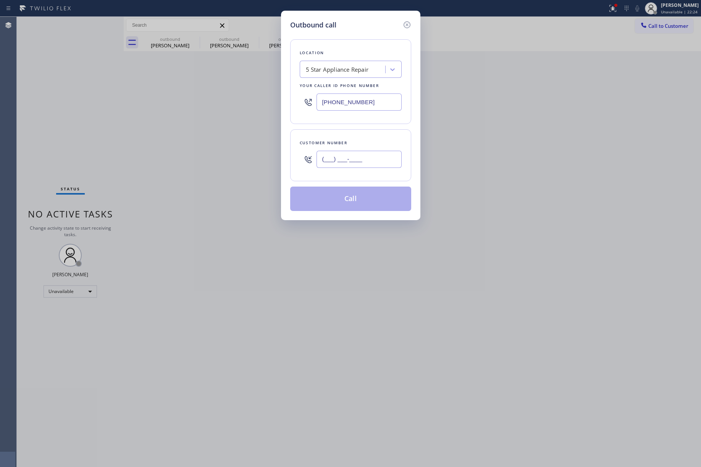
click at [378, 167] on input "(___) ___-____" at bounding box center [358, 159] width 85 height 17
paste input "408) 480-4959"
type input "[PHONE_NUMBER]"
click at [370, 144] on div "Customer number" at bounding box center [351, 143] width 102 height 8
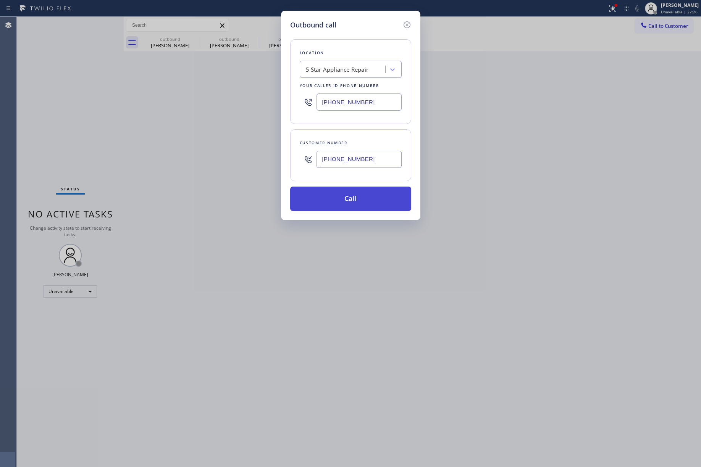
click at [353, 199] on button "Call" at bounding box center [350, 199] width 121 height 24
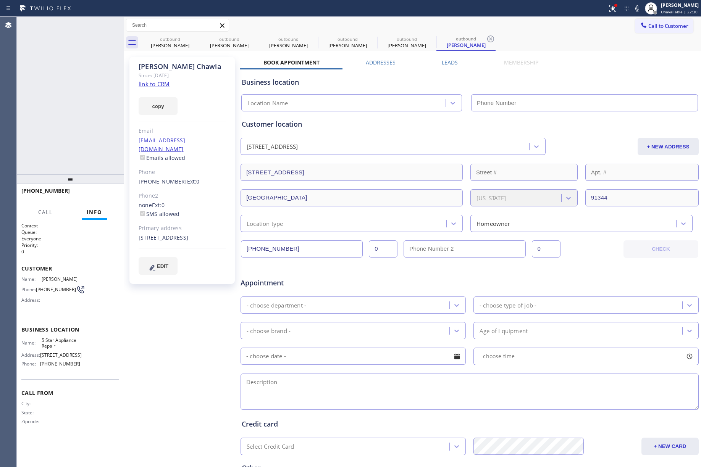
type input "[PHONE_NUMBER]"
click at [111, 194] on span "HANG UP" at bounding box center [101, 194] width 23 height 5
click at [106, 190] on button "HANG UP" at bounding box center [102, 194] width 36 height 11
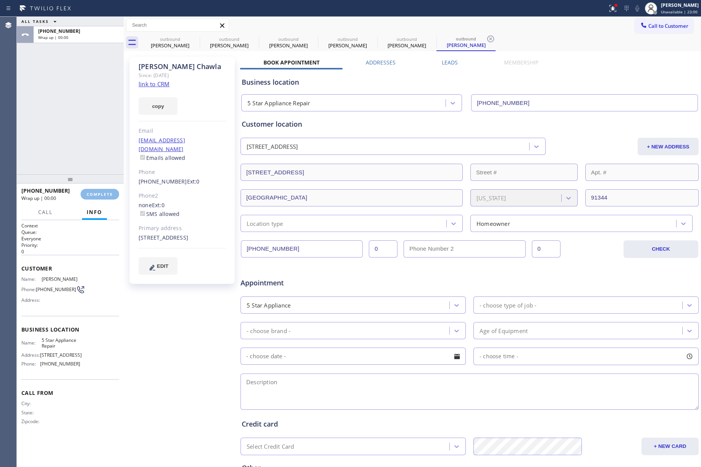
click at [91, 141] on div "ALL TASKS ALL TASKS ACTIVE TASKS TASKS IN WRAP UP +14084804959 Wrap up | 00:00" at bounding box center [70, 96] width 107 height 158
drag, startPoint x: 91, startPoint y: 141, endPoint x: 91, endPoint y: 160, distance: 19.1
click at [91, 141] on div "ALL TASKS ALL TASKS ACTIVE TASKS TASKS IN WRAP UP +14084804959 Wrap up | 00:00" at bounding box center [70, 96] width 107 height 158
click at [100, 196] on span "COMPLETE" at bounding box center [100, 194] width 26 height 5
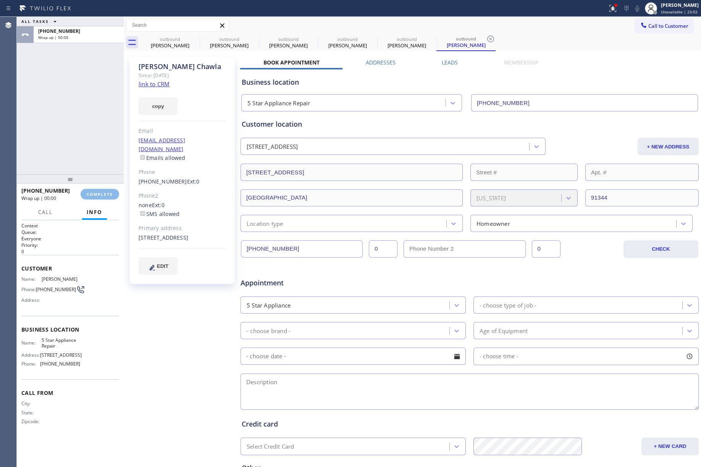
click at [89, 133] on div "ALL TASKS ALL TASKS ACTIVE TASKS TASKS IN WRAP UP +14084804959 Wrap up | 00:00" at bounding box center [70, 96] width 107 height 158
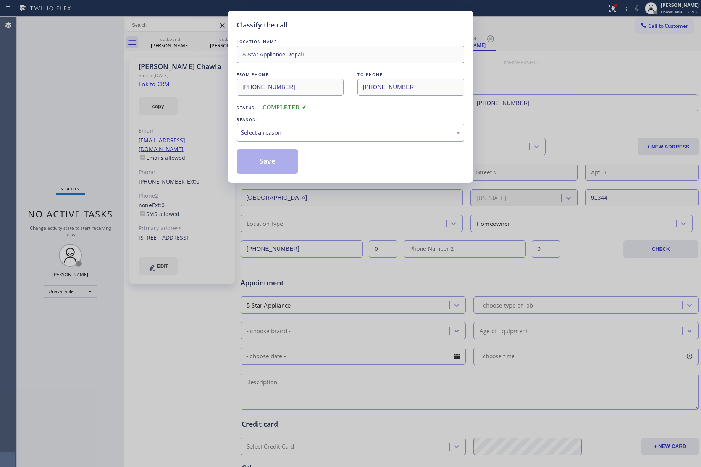
click at [279, 139] on div "Select a reason" at bounding box center [351, 133] width 228 height 18
click at [261, 165] on button "Save" at bounding box center [267, 161] width 61 height 24
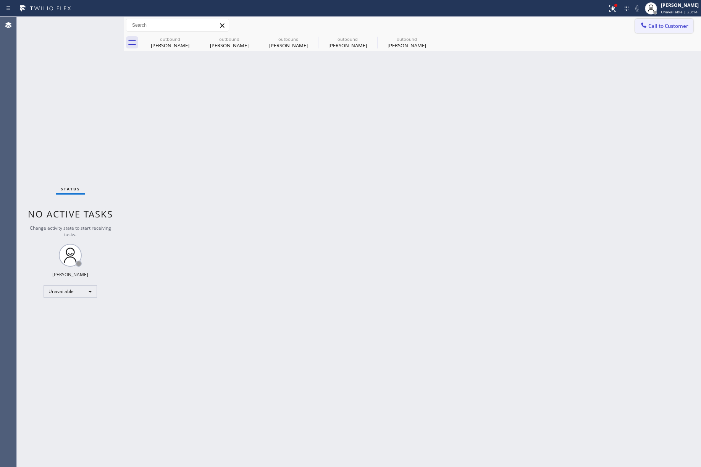
click at [651, 26] on span "Call to Customer" at bounding box center [668, 26] width 40 height 7
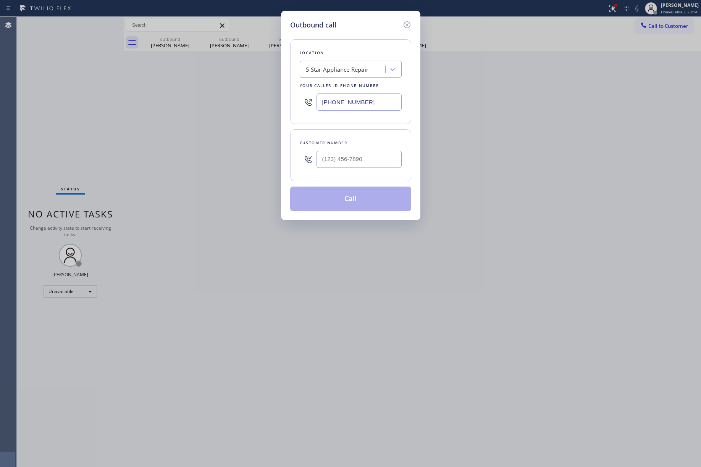
click at [390, 173] on div "Customer number" at bounding box center [350, 155] width 121 height 52
click at [384, 161] on input "(___) ___-____" at bounding box center [358, 159] width 85 height 17
paste input "714) 349-4549"
type input "[PHONE_NUMBER]"
click at [378, 145] on div "Customer number" at bounding box center [351, 143] width 102 height 8
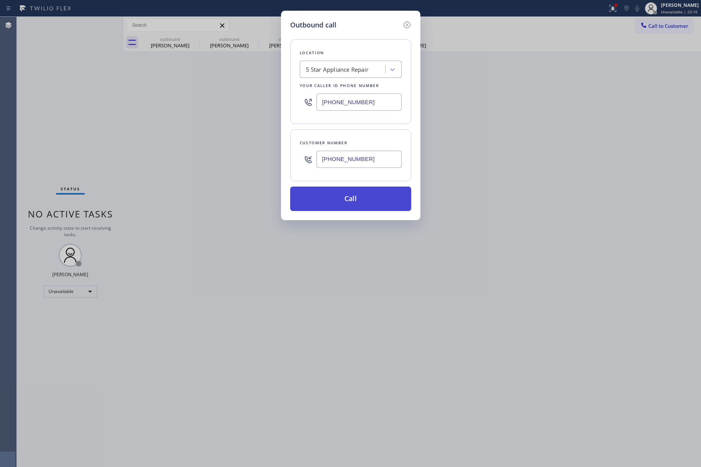
click at [365, 199] on button "Call" at bounding box center [350, 199] width 121 height 24
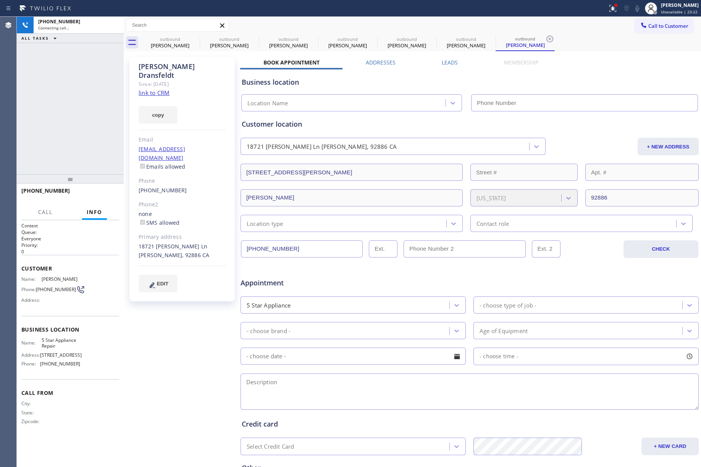
type input "[PHONE_NUMBER]"
click at [47, 75] on div "+17143494549 Connecting call… ALL TASKS ALL TASKS ACTIVE TASKS TASKS IN WRAP UP" at bounding box center [70, 96] width 107 height 158
drag, startPoint x: 96, startPoint y: 194, endPoint x: 91, endPoint y: 174, distance: 20.6
click at [96, 194] on span "HANG UP" at bounding box center [101, 194] width 23 height 5
drag, startPoint x: 89, startPoint y: 167, endPoint x: 97, endPoint y: 197, distance: 31.2
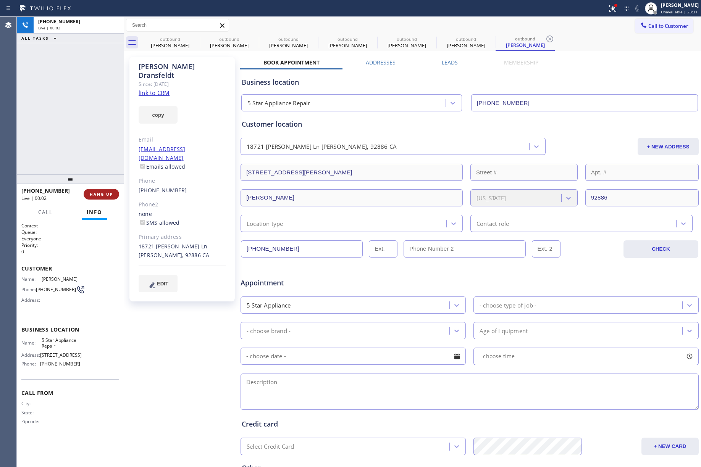
click at [89, 168] on div "+17143494549 Live | 00:02 ALL TASKS ALL TASKS ACTIVE TASKS TASKS IN WRAP UP" at bounding box center [70, 96] width 107 height 158
click at [98, 196] on span "COMPLETE" at bounding box center [100, 194] width 26 height 5
click at [84, 148] on div "ALL TASKS ALL TASKS ACTIVE TASKS TASKS IN WRAP UP +17143494549 Wrap up | 00:00" at bounding box center [70, 96] width 107 height 158
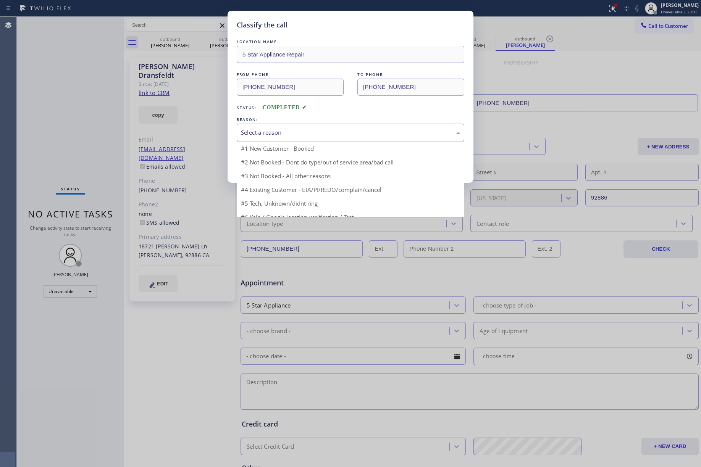
click at [297, 130] on div "Select a reason" at bounding box center [350, 132] width 219 height 9
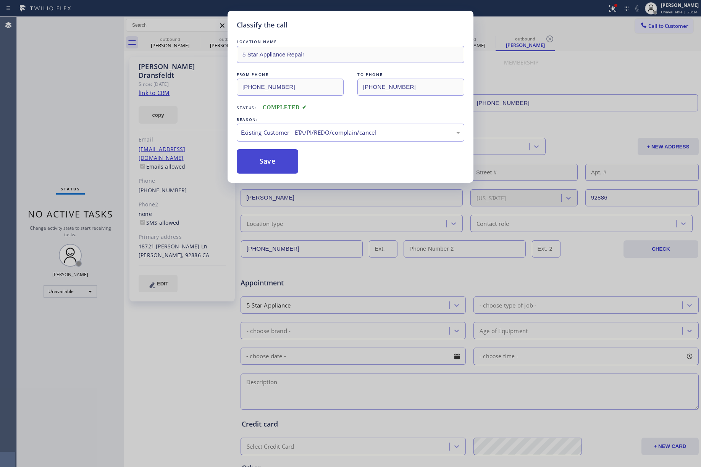
click at [273, 163] on button "Save" at bounding box center [267, 161] width 61 height 24
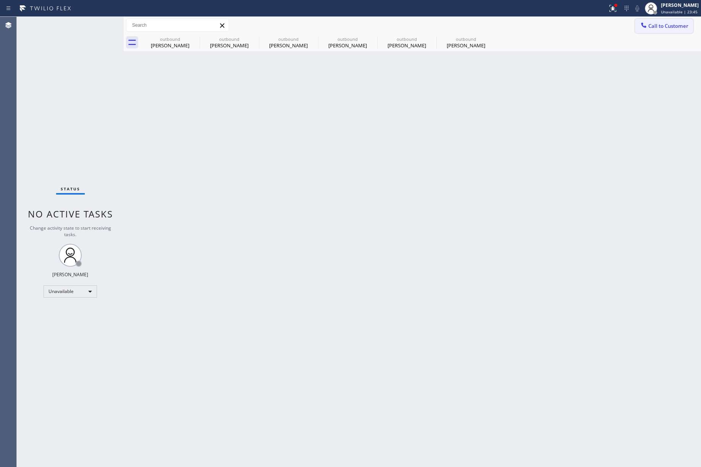
click at [683, 28] on span "Call to Customer" at bounding box center [668, 26] width 40 height 7
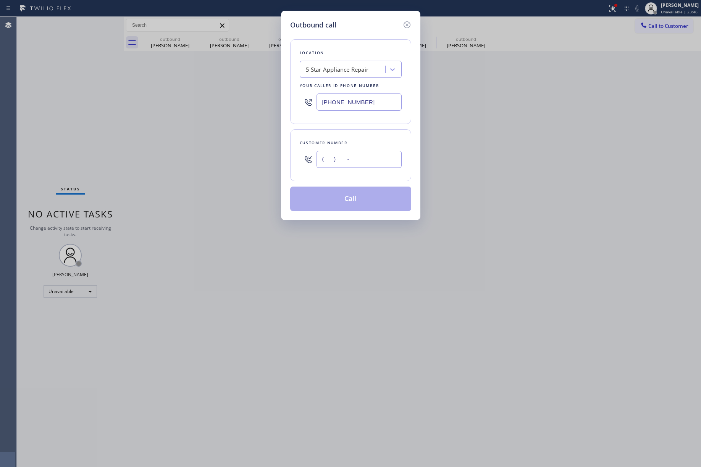
click at [368, 157] on input "(___) ___-____" at bounding box center [358, 159] width 85 height 17
paste input "347) 672-4836"
type input "[PHONE_NUMBER]"
click at [365, 132] on div "Customer number (347) 672-4836" at bounding box center [350, 155] width 121 height 52
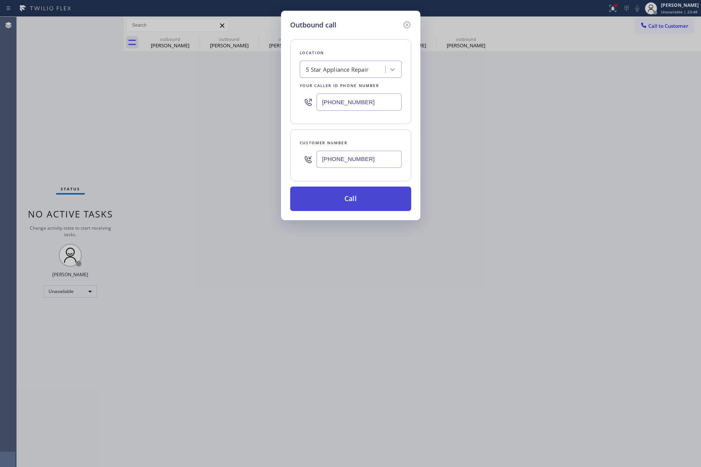
click at [356, 193] on button "Call" at bounding box center [350, 199] width 121 height 24
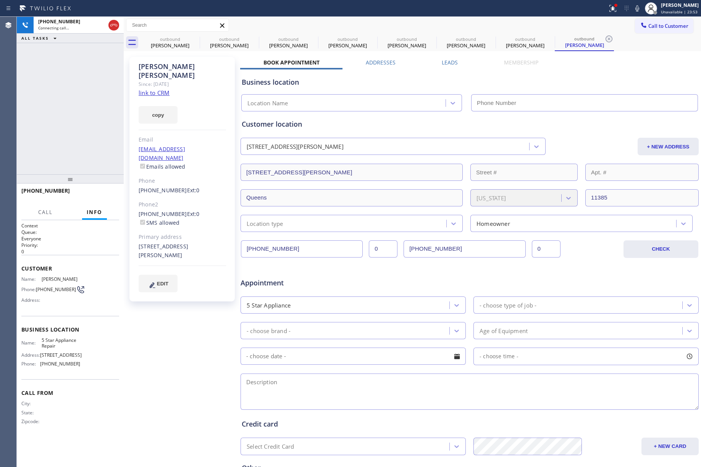
type input "[PHONE_NUMBER]"
click at [83, 126] on div "+13476724836 Live | 00:00 ALL TASKS ALL TASKS ACTIVE TASKS TASKS IN WRAP UP" at bounding box center [70, 96] width 107 height 158
click at [98, 192] on span "HANG UP" at bounding box center [101, 194] width 23 height 5
click at [94, 198] on button "HANG UP" at bounding box center [102, 194] width 36 height 11
click at [79, 145] on div "ALL TASKS ALL TASKS ACTIVE TASKS TASKS IN WRAP UP +13476724836 Wrap up | 00:00" at bounding box center [70, 96] width 107 height 158
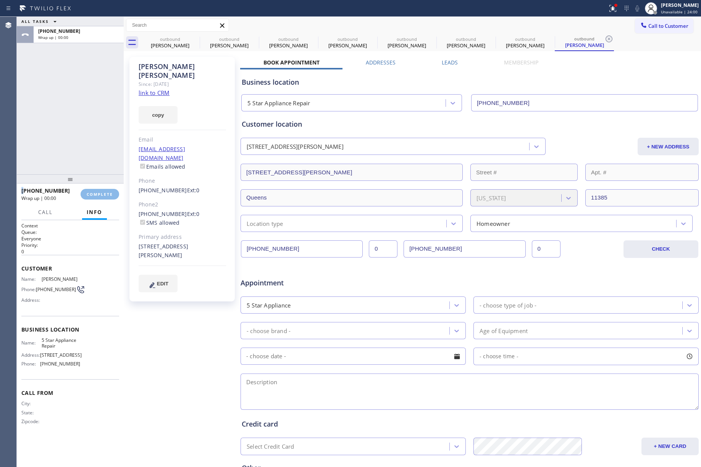
click at [79, 145] on div "ALL TASKS ALL TASKS ACTIVE TASKS TASKS IN WRAP UP +13476724836 Wrap up | 00:00" at bounding box center [70, 96] width 107 height 158
click at [101, 192] on span "COMPLETE" at bounding box center [100, 194] width 26 height 5
click at [79, 147] on div "ALL TASKS ALL TASKS ACTIVE TASKS TASKS IN WRAP UP +13476724836 Wrap up | 00:00" at bounding box center [70, 96] width 107 height 158
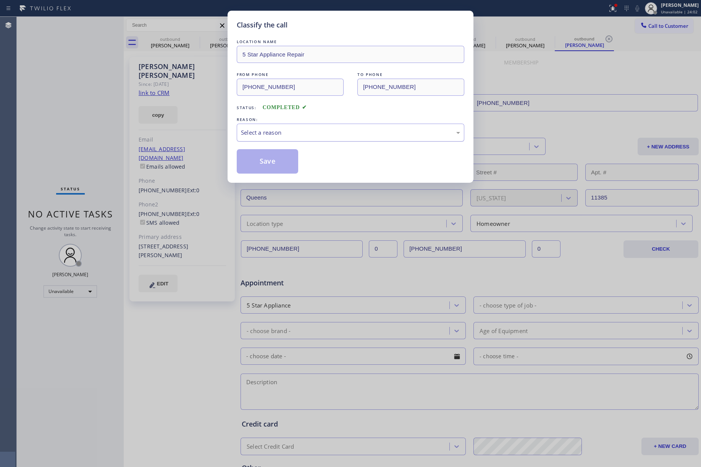
click at [314, 137] on div "Select a reason" at bounding box center [350, 132] width 219 height 9
click at [274, 164] on button "Save" at bounding box center [267, 161] width 61 height 24
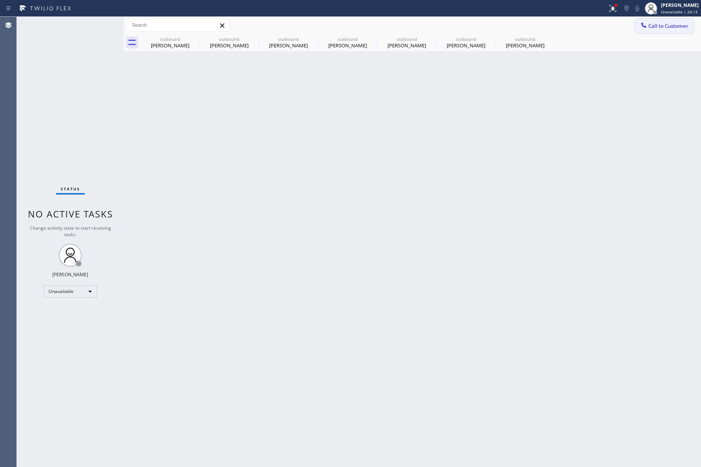
click at [666, 21] on button "Call to Customer" at bounding box center [664, 26] width 58 height 15
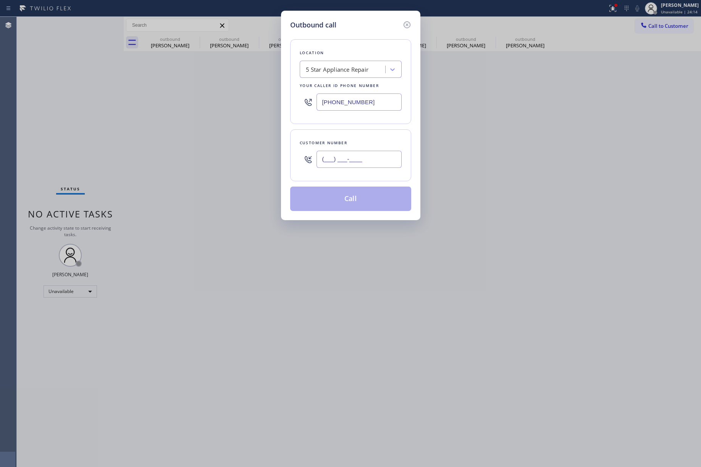
click at [351, 159] on input "(___) ___-____" at bounding box center [358, 159] width 85 height 17
paste input "949) 400-2621"
type input "(949) 400-2621"
click at [362, 139] on div "Customer number" at bounding box center [351, 143] width 102 height 8
click at [361, 199] on button "Call" at bounding box center [350, 199] width 121 height 24
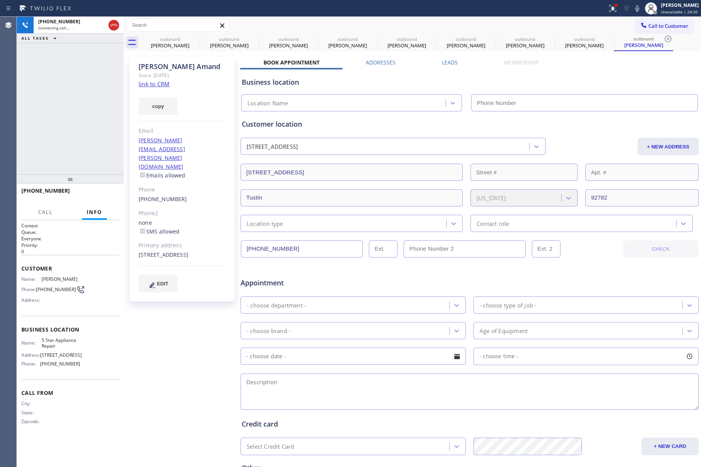
type input "[PHONE_NUMBER]"
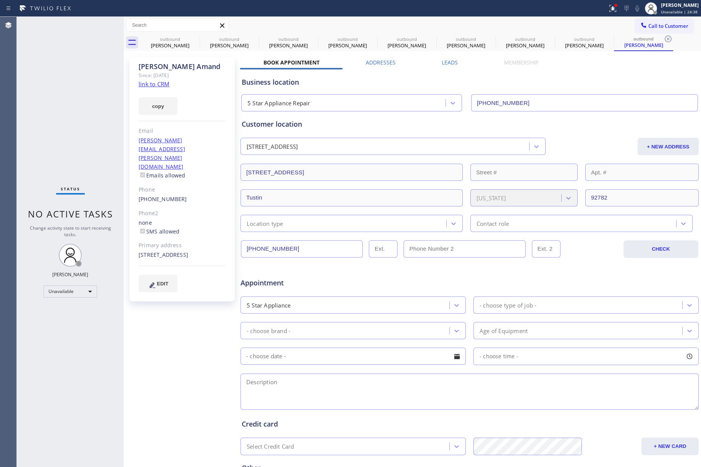
click at [65, 83] on div "Status No active tasks Change activity state to start receiving tasks. [PERSON_…" at bounding box center [70, 242] width 107 height 450
click at [665, 30] on button "Call to Customer" at bounding box center [664, 26] width 58 height 15
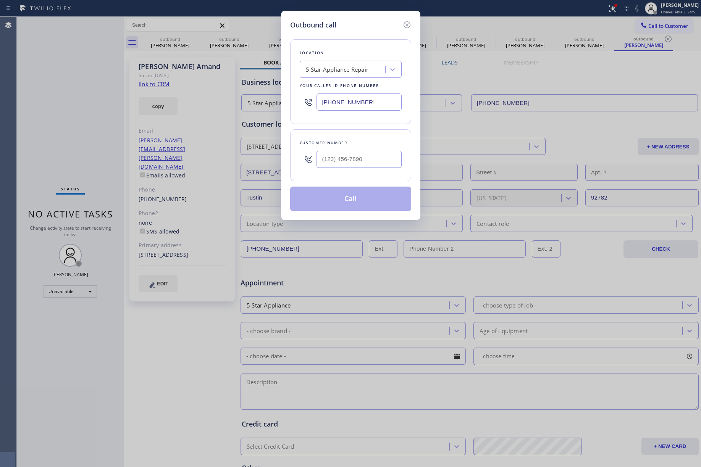
click at [367, 171] on div at bounding box center [358, 159] width 85 height 25
click at [367, 159] on input "(___) ___-____" at bounding box center [358, 159] width 85 height 17
paste input "626) 524-6863"
type input "[PHONE_NUMBER]"
click at [365, 141] on div "Customer number" at bounding box center [351, 143] width 102 height 8
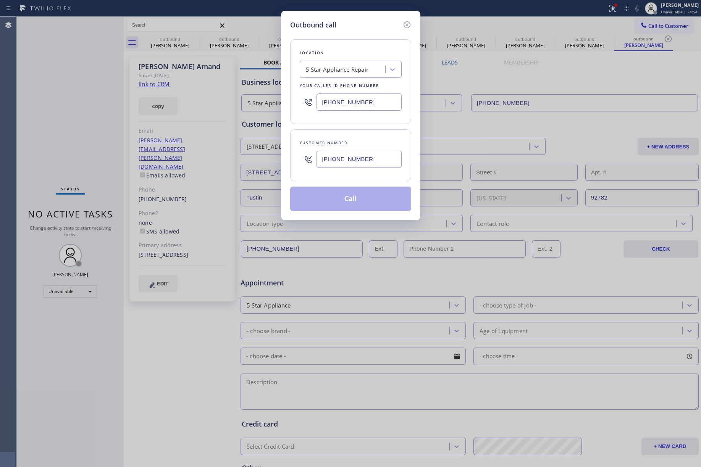
click at [361, 203] on button "Call" at bounding box center [350, 199] width 121 height 24
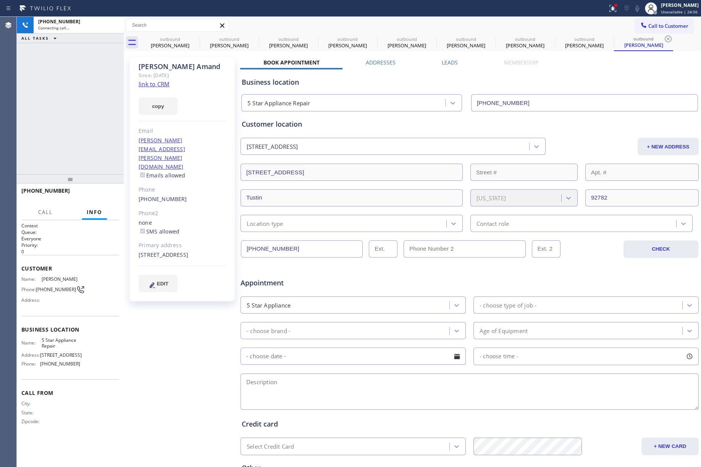
click at [88, 137] on div "+16265246863 Connecting call… ALL TASKS ALL TASKS ACTIVE TASKS TASKS IN WRAP UP" at bounding box center [70, 96] width 107 height 158
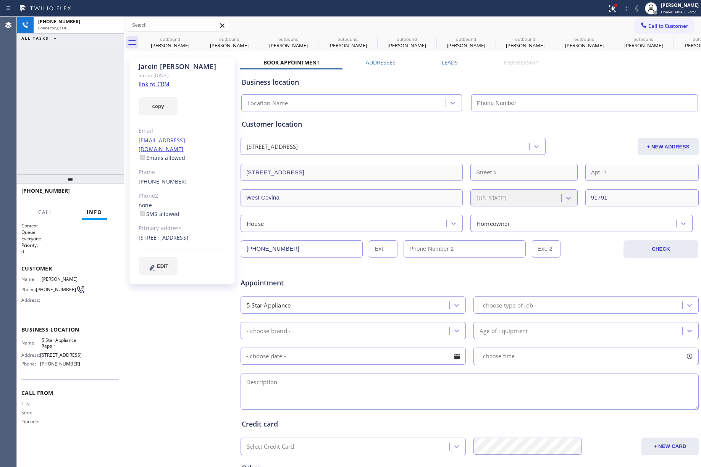
type input "[PHONE_NUMBER]"
drag, startPoint x: 101, startPoint y: 193, endPoint x: 100, endPoint y: 158, distance: 35.5
click at [101, 193] on span "HANG UP" at bounding box center [101, 194] width 23 height 5
click at [97, 145] on div "+16265246863 Live | 00:05 ALL TASKS ALL TASKS ACTIVE TASKS TASKS IN WRAP UP" at bounding box center [70, 96] width 107 height 158
click at [109, 192] on span "COMPLETE" at bounding box center [100, 194] width 26 height 5
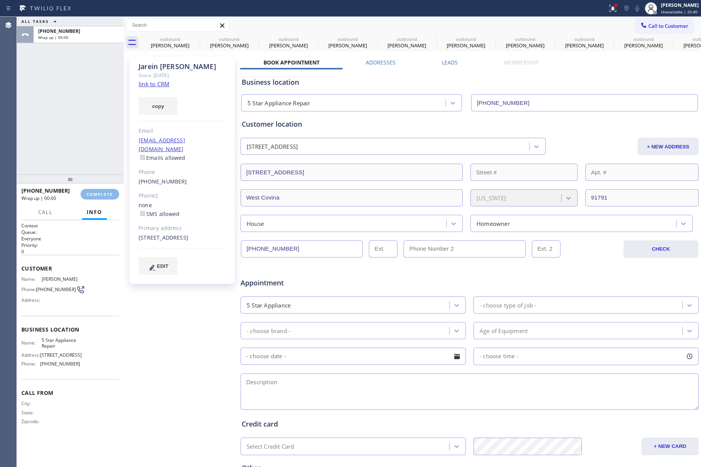
click at [86, 127] on div "ALL TASKS ALL TASKS ACTIVE TASKS TASKS IN WRAP UP +16265246863 Wrap up | 00:00" at bounding box center [70, 96] width 107 height 158
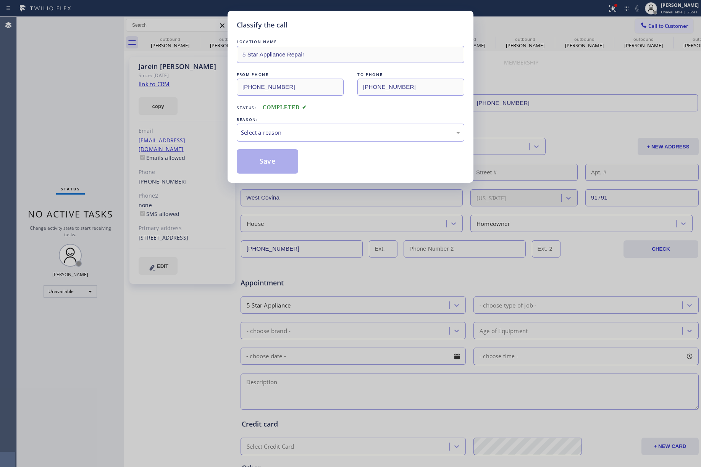
click at [277, 119] on div "REASON:" at bounding box center [351, 120] width 228 height 8
click at [279, 128] on div "Select a reason" at bounding box center [350, 132] width 219 height 9
drag, startPoint x: 298, startPoint y: 176, endPoint x: 262, endPoint y: 165, distance: 37.8
click at [261, 165] on button "Save" at bounding box center [267, 161] width 61 height 24
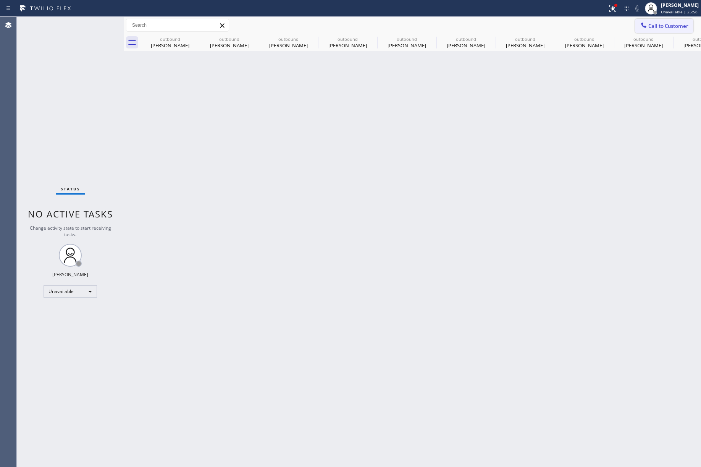
click at [683, 24] on span "Call to Customer" at bounding box center [668, 26] width 40 height 7
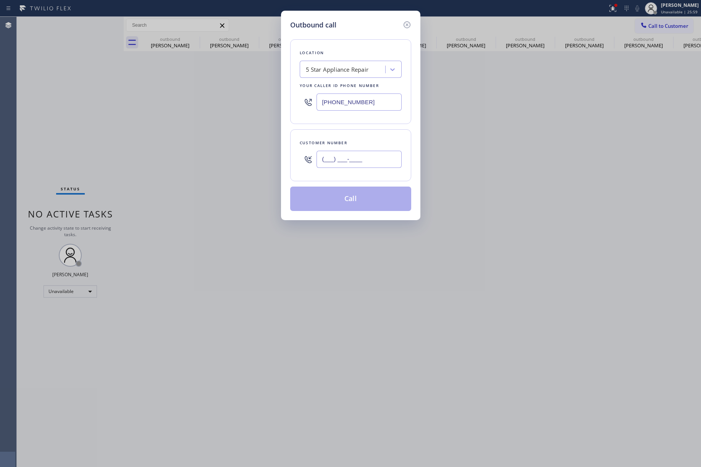
click at [358, 156] on input "(___) ___-____" at bounding box center [358, 159] width 85 height 17
paste input "714) 504-6593"
click at [360, 142] on div "Customer number" at bounding box center [351, 143] width 102 height 8
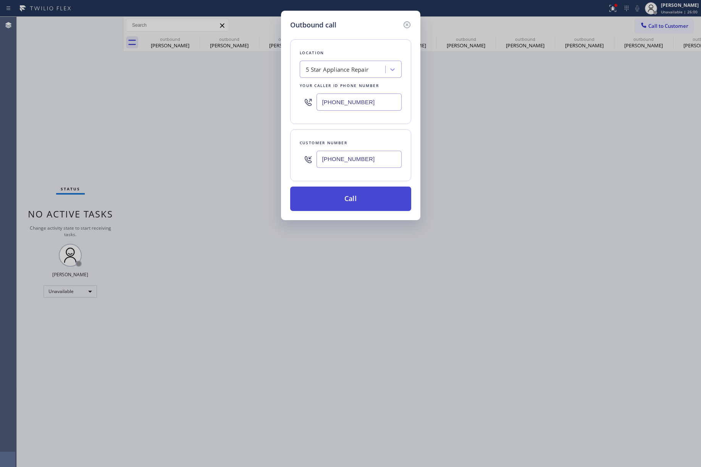
click at [348, 198] on button "Call" at bounding box center [350, 199] width 121 height 24
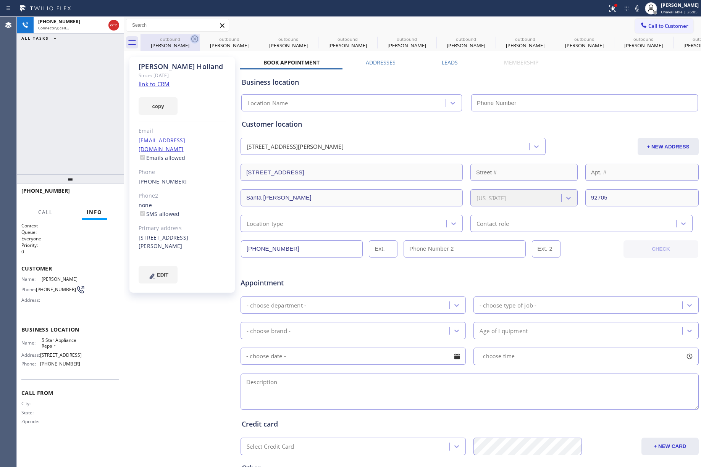
click at [195, 39] on icon at bounding box center [194, 39] width 7 height 7
click at [0, 0] on icon at bounding box center [0, 0] width 0 height 0
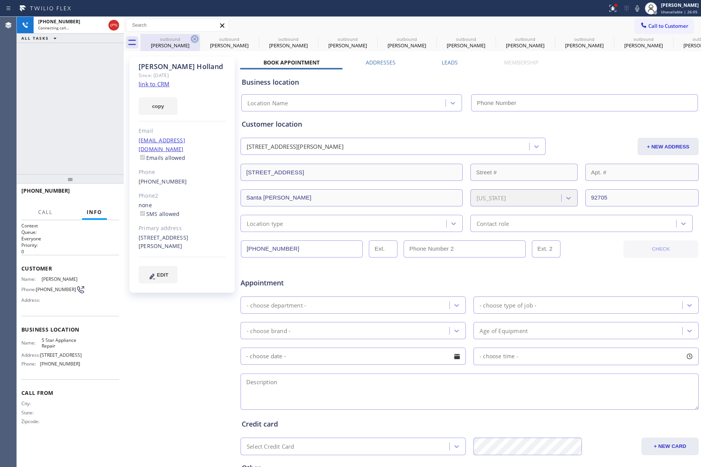
click at [0, 0] on icon at bounding box center [0, 0] width 0 height 0
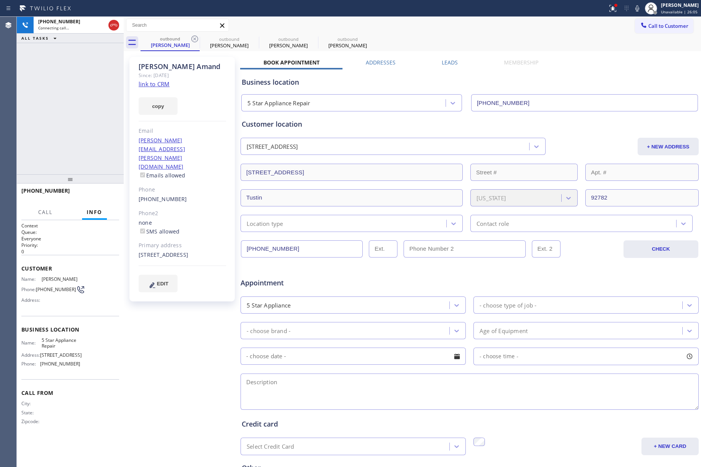
click at [195, 39] on icon at bounding box center [194, 39] width 7 height 7
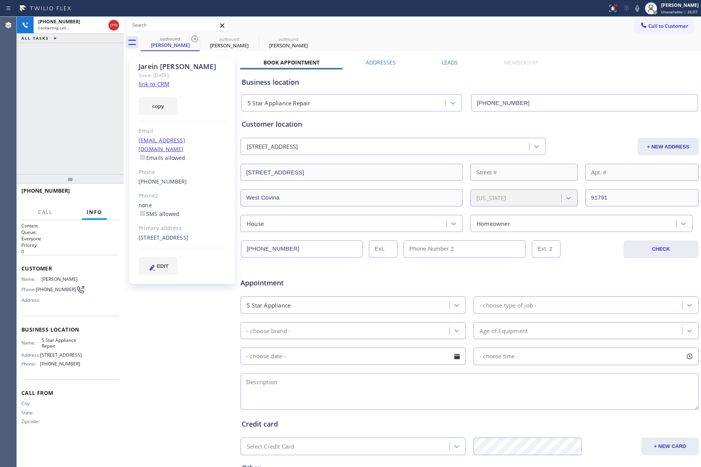
click at [195, 39] on icon at bounding box center [194, 39] width 7 height 7
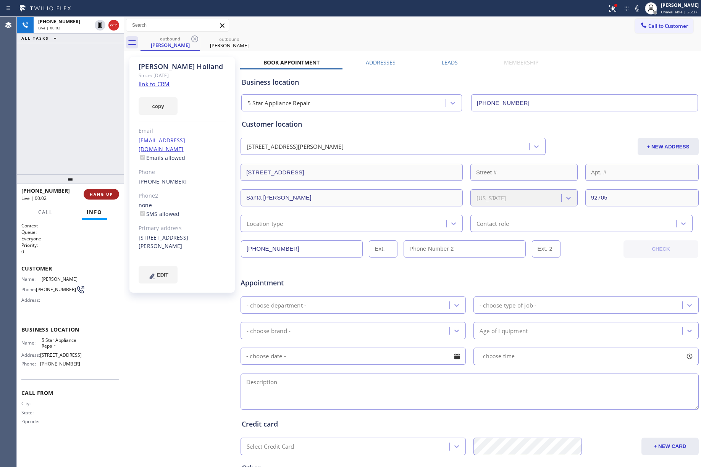
click at [103, 190] on button "HANG UP" at bounding box center [102, 194] width 36 height 11
click at [105, 199] on button "HANG UP" at bounding box center [102, 194] width 36 height 11
click at [95, 149] on div "ALL TASKS ALL TASKS ACTIVE TASKS TASKS IN WRAP UP +17145046593 Wrap up | 00:00" at bounding box center [70, 96] width 107 height 158
click at [100, 195] on span "COMPLETE" at bounding box center [100, 194] width 26 height 5
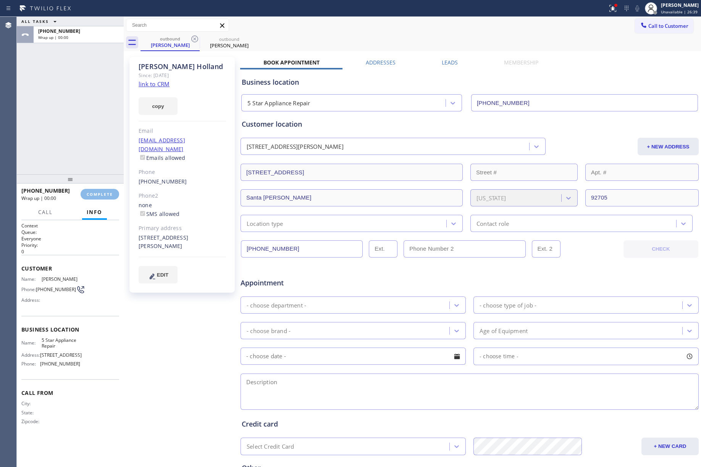
click at [82, 143] on div "ALL TASKS ALL TASKS ACTIVE TASKS TASKS IN WRAP UP +17145046593 Wrap up | 00:00" at bounding box center [70, 96] width 107 height 158
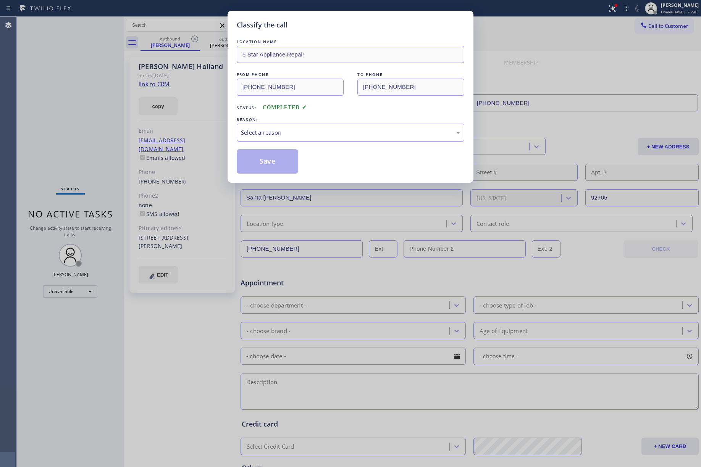
click at [268, 134] on div "Select a reason" at bounding box center [350, 132] width 219 height 9
click at [256, 159] on button "Save" at bounding box center [267, 161] width 61 height 24
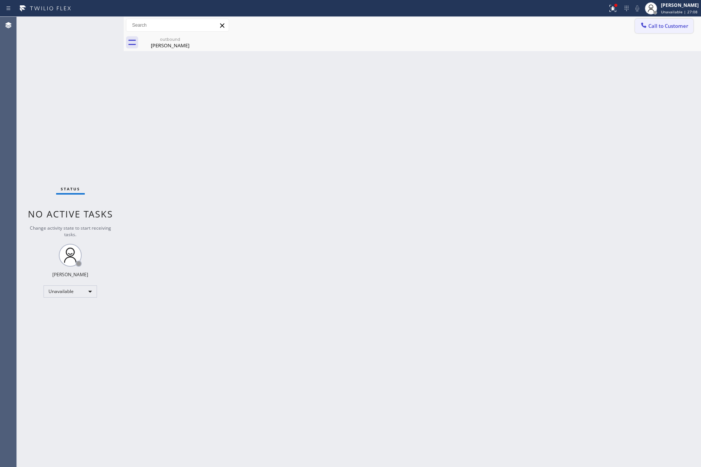
click at [678, 26] on span "Call to Customer" at bounding box center [668, 26] width 40 height 7
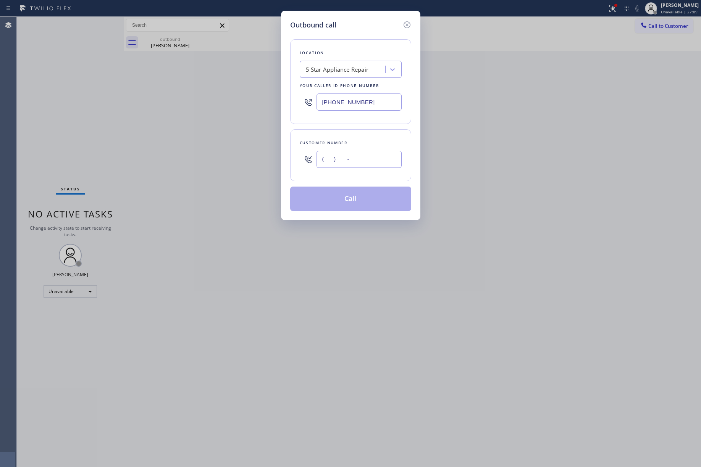
click at [362, 151] on input "(___) ___-____" at bounding box center [358, 159] width 85 height 17
paste input "818) 640-5981"
type input "[PHONE_NUMBER]"
click at [357, 142] on div "Customer number" at bounding box center [351, 143] width 102 height 8
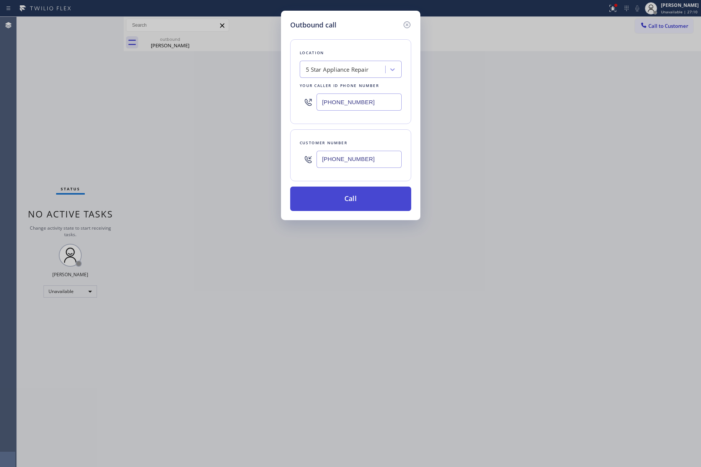
click at [353, 195] on button "Call" at bounding box center [350, 199] width 121 height 24
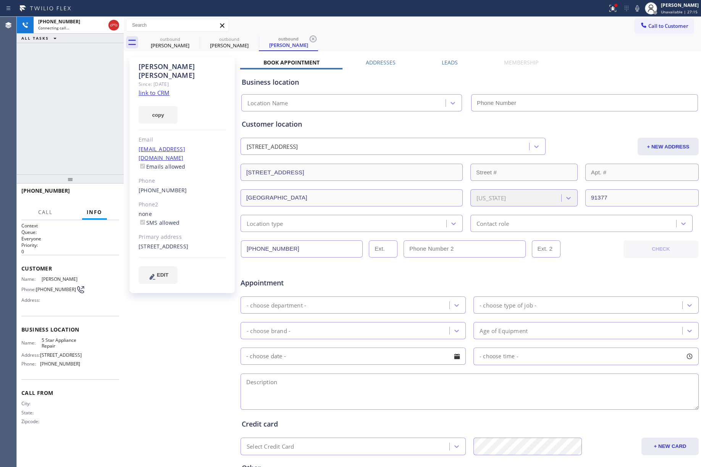
type input "[PHONE_NUMBER]"
drag, startPoint x: 80, startPoint y: 95, endPoint x: 84, endPoint y: 94, distance: 4.0
click at [80, 95] on div "+18186405981 Connecting call… ALL TASKS ALL TASKS ACTIVE TASKS TASKS IN WRAP UP" at bounding box center [70, 96] width 107 height 158
click at [63, 88] on div "+18186405981 Connecting call… ALL TASKS ALL TASKS ACTIVE TASKS TASKS IN WRAP UP" at bounding box center [70, 96] width 107 height 158
click at [98, 196] on span "HANG UP" at bounding box center [101, 194] width 23 height 5
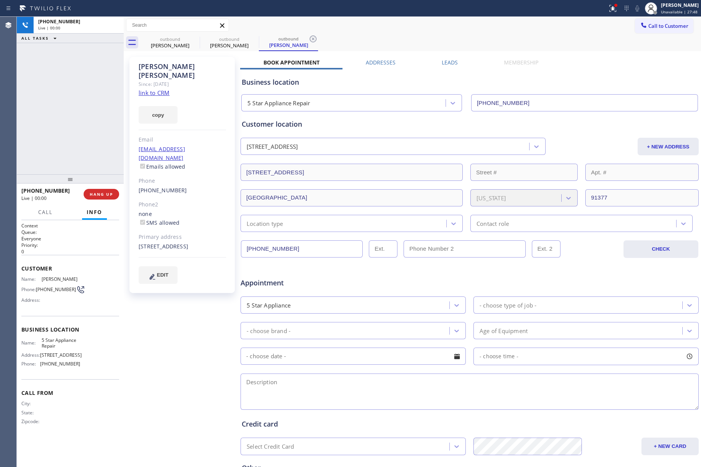
drag, startPoint x: 92, startPoint y: 163, endPoint x: 94, endPoint y: 182, distance: 19.1
click at [92, 163] on div "+18186405981 Live | 00:00 ALL TASKS ALL TASKS ACTIVE TASKS TASKS IN WRAP UP" at bounding box center [70, 96] width 107 height 158
click at [95, 184] on div at bounding box center [70, 178] width 107 height 9
drag, startPoint x: 100, startPoint y: 196, endPoint x: 91, endPoint y: 144, distance: 52.7
click at [100, 196] on span "COMPLETE" at bounding box center [100, 194] width 26 height 5
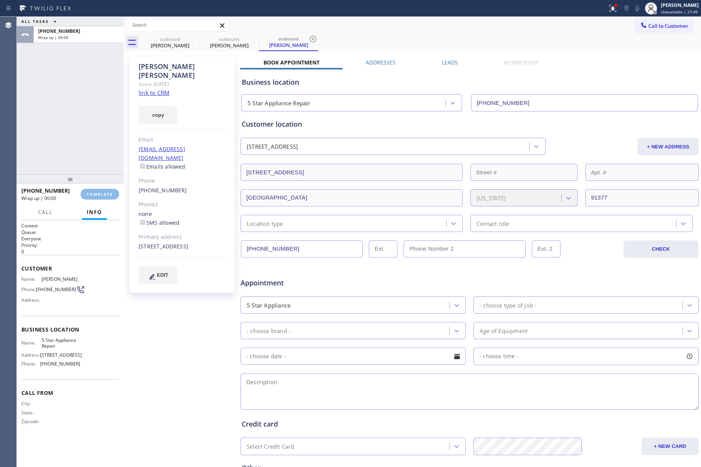
click at [91, 144] on div "ALL TASKS ALL TASKS ACTIVE TASKS TASKS IN WRAP UP +18186405981 Wrap up | 00:00" at bounding box center [70, 96] width 107 height 158
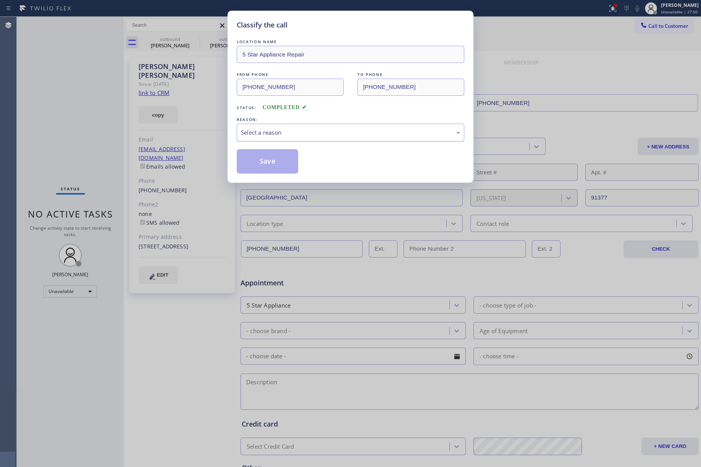
click at [312, 136] on div "Select a reason" at bounding box center [350, 132] width 219 height 9
click at [281, 167] on button "Save" at bounding box center [267, 161] width 61 height 24
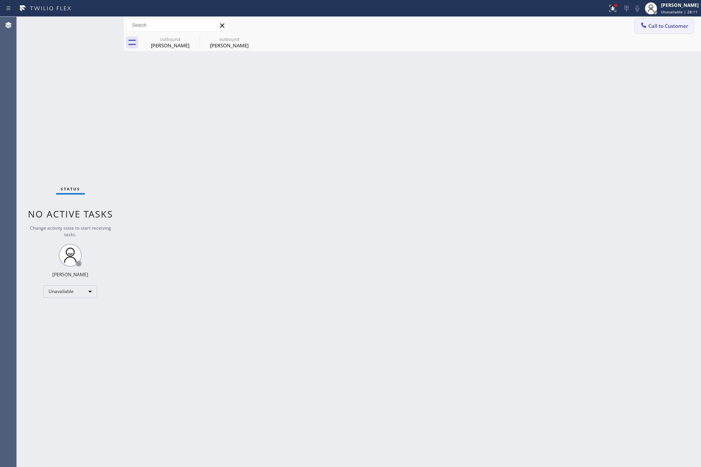
click at [649, 19] on button "Call to Customer" at bounding box center [664, 26] width 58 height 15
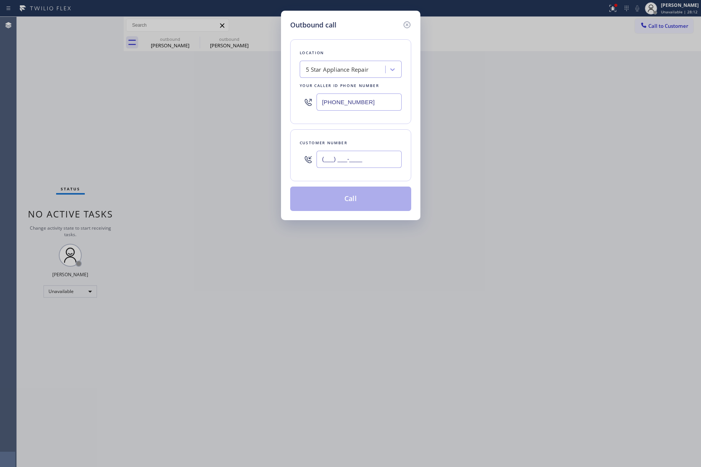
click at [347, 158] on input "(___) ___-____" at bounding box center [358, 159] width 85 height 17
paste input "914) 393-4435"
type input "[PHONE_NUMBER]"
click at [352, 135] on div "Customer number (914) 393-4435" at bounding box center [350, 155] width 121 height 52
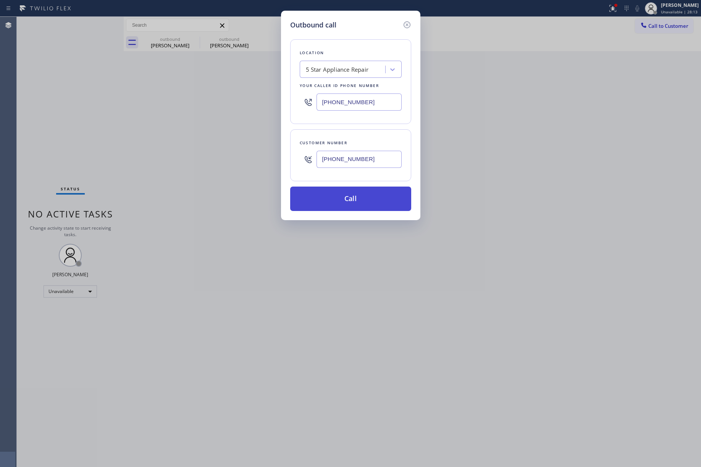
click at [347, 206] on button "Call" at bounding box center [350, 199] width 121 height 24
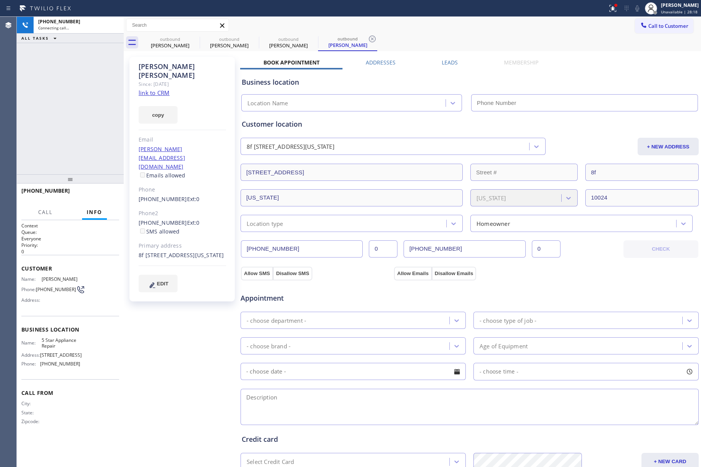
type input "[PHONE_NUMBER]"
drag, startPoint x: 112, startPoint y: 192, endPoint x: 100, endPoint y: 151, distance: 43.0
click at [112, 192] on span "HANG UP" at bounding box center [101, 194] width 23 height 5
click at [106, 192] on span "HANG UP" at bounding box center [101, 194] width 23 height 5
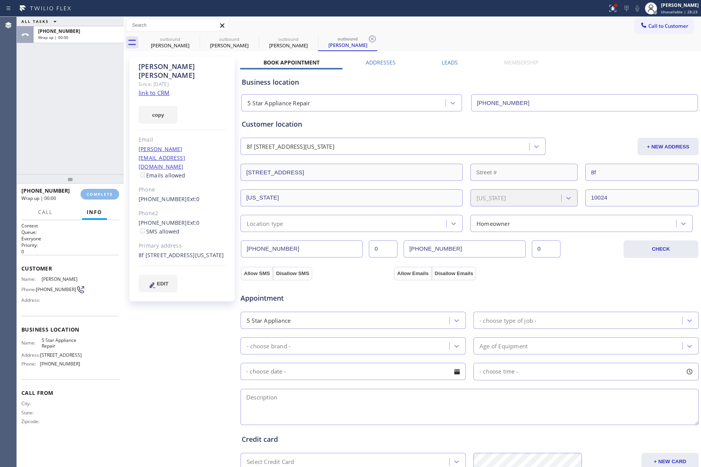
click at [89, 139] on div "ALL TASKS ALL TASKS ACTIVE TASKS TASKS IN WRAP UP +19143934435 Wrap up | 00:00" at bounding box center [70, 96] width 107 height 158
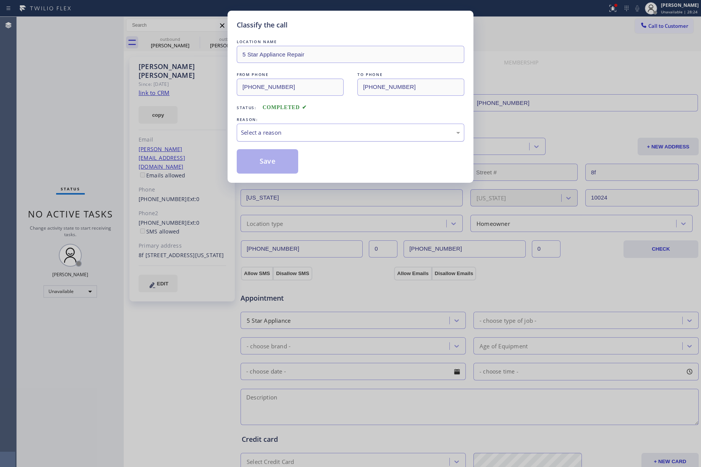
drag, startPoint x: 285, startPoint y: 125, endPoint x: 285, endPoint y: 133, distance: 7.6
click at [285, 126] on div "Select a reason" at bounding box center [351, 133] width 228 height 18
click at [255, 164] on button "Save" at bounding box center [267, 161] width 61 height 24
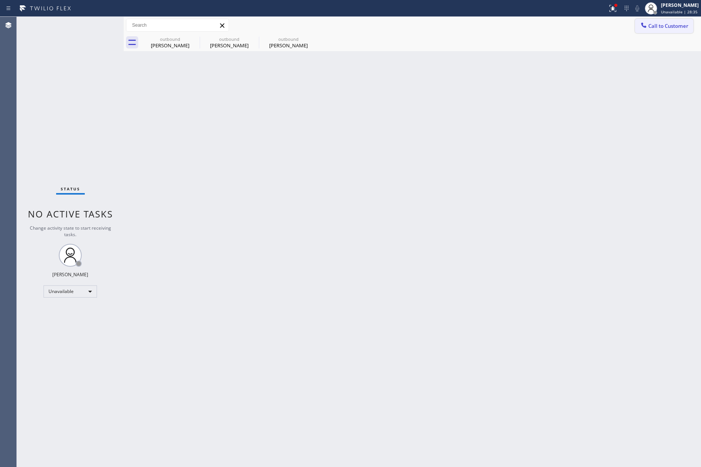
click at [683, 29] on button "Call to Customer" at bounding box center [664, 26] width 58 height 15
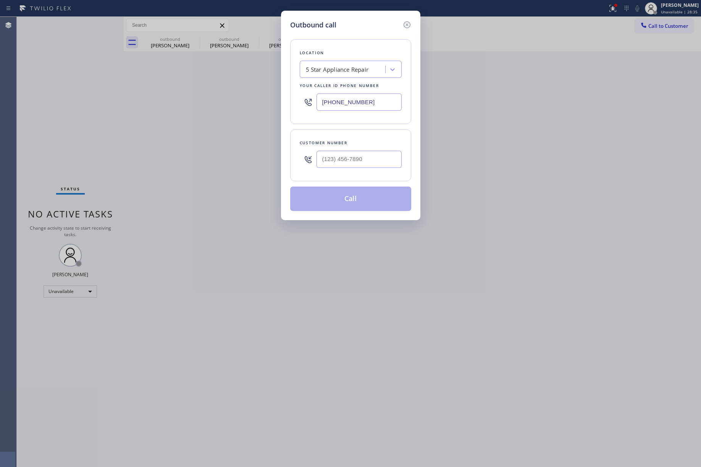
drag, startPoint x: 326, startPoint y: 172, endPoint x: 332, endPoint y: 159, distance: 14.5
click at [326, 170] on div at bounding box center [358, 159] width 85 height 25
click at [333, 158] on input "(___) ___-____" at bounding box center [358, 159] width 85 height 17
paste input "303) 588-1754"
type input "[PHONE_NUMBER]"
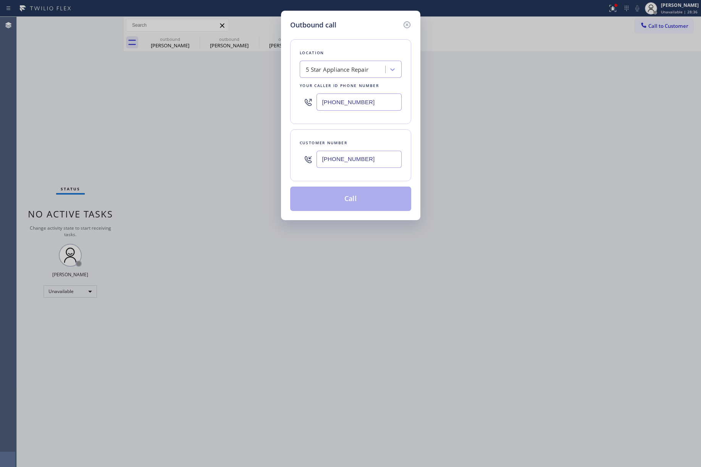
click at [347, 135] on div "Customer number (303) 588-1754" at bounding box center [350, 155] width 121 height 52
click at [362, 201] on button "Call" at bounding box center [350, 199] width 121 height 24
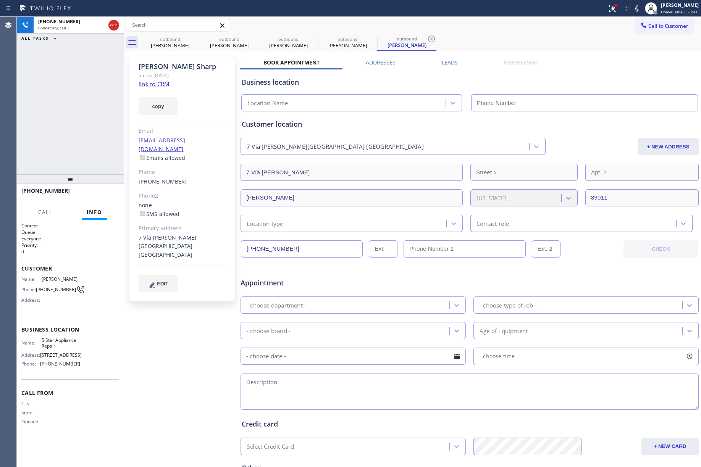
type input "[PHONE_NUMBER]"
drag, startPoint x: 95, startPoint y: 197, endPoint x: 101, endPoint y: 150, distance: 47.6
click at [95, 197] on button "HANG UP" at bounding box center [102, 194] width 36 height 11
click at [105, 193] on span "HANG UP" at bounding box center [101, 194] width 23 height 5
click at [100, 128] on div "+13035881754 Live | 00:01 ALL TASKS ALL TASKS ACTIVE TASKS TASKS IN WRAP UP" at bounding box center [70, 96] width 107 height 158
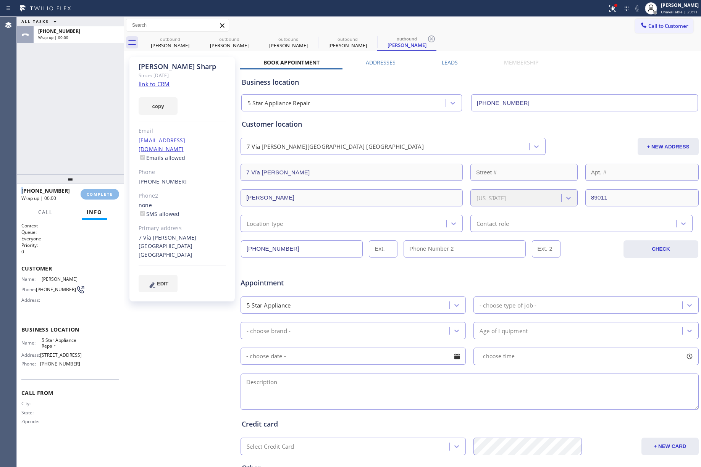
click at [100, 128] on div "ALL TASKS ALL TASKS ACTIVE TASKS TASKS IN WRAP UP +13035881754 Wrap up | 00:00" at bounding box center [70, 96] width 107 height 158
click at [99, 190] on button "COMPLETE" at bounding box center [100, 194] width 39 height 11
click at [90, 138] on div "ALL TASKS ALL TASKS ACTIVE TASKS TASKS IN WRAP UP +13035881754 Wrap up | 00:00" at bounding box center [70, 96] width 107 height 158
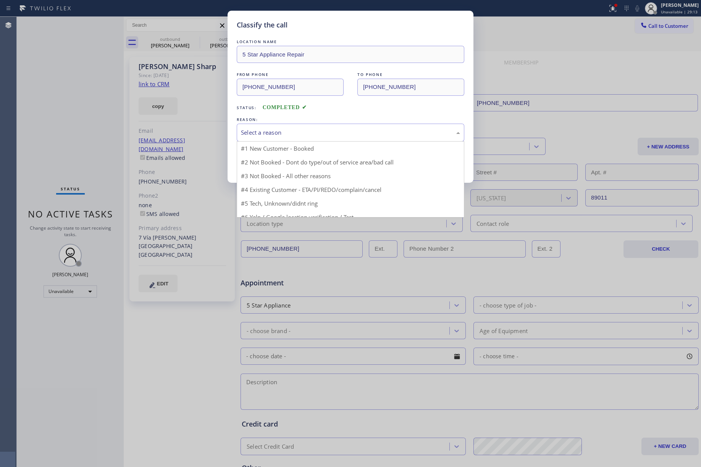
click at [282, 135] on div "Select a reason" at bounding box center [350, 132] width 219 height 9
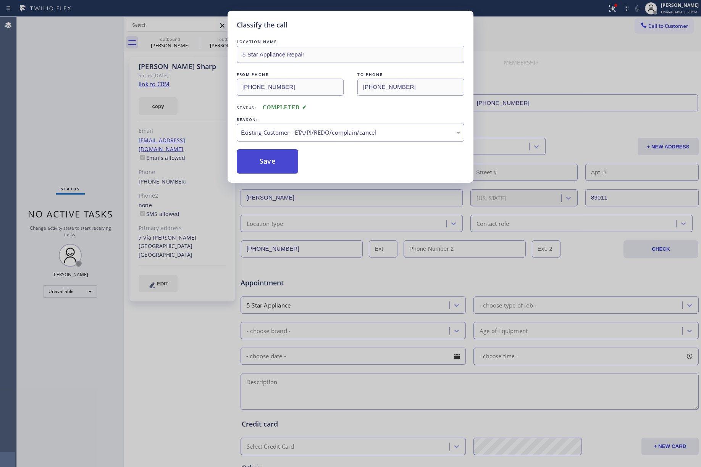
click at [276, 170] on button "Save" at bounding box center [267, 161] width 61 height 24
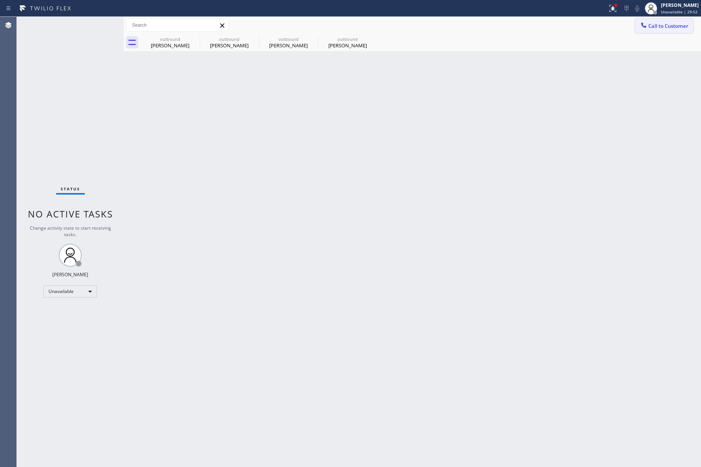
click at [649, 31] on button "Call to Customer" at bounding box center [664, 26] width 58 height 15
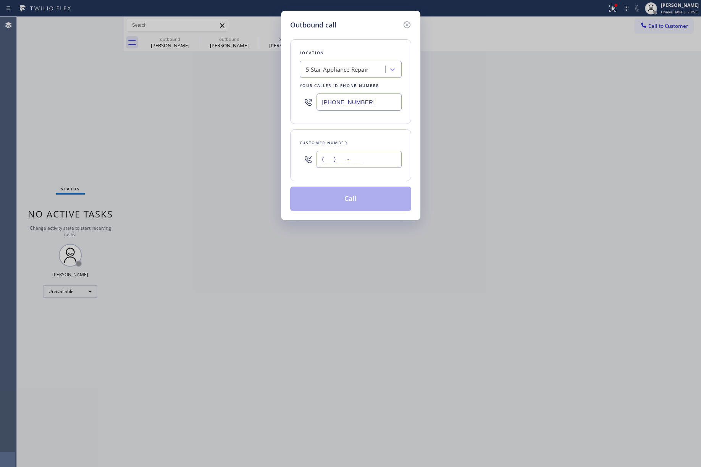
click at [353, 165] on input "(___) ___-____" at bounding box center [358, 159] width 85 height 17
paste input "310) 488-2676"
type input "[PHONE_NUMBER]"
click at [354, 142] on div "Customer number" at bounding box center [351, 143] width 102 height 8
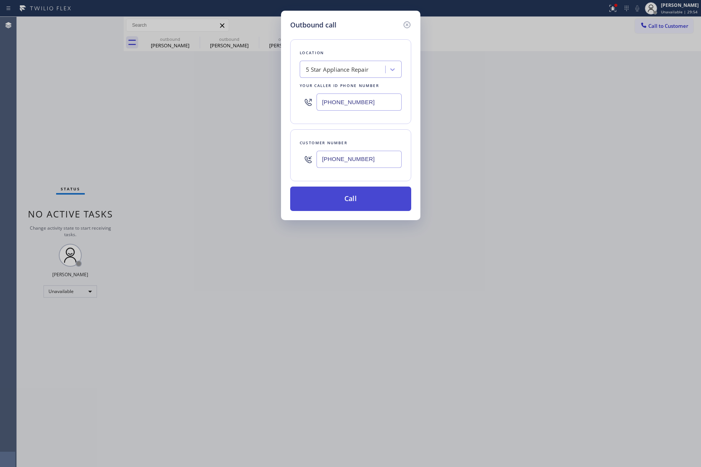
click at [347, 199] on button "Call" at bounding box center [350, 199] width 121 height 24
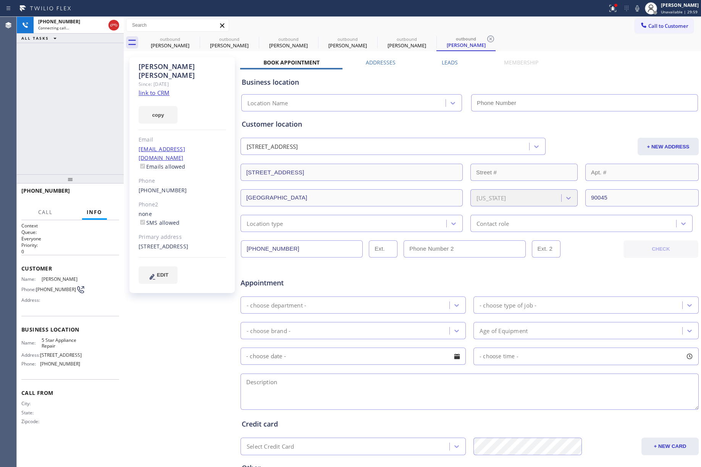
type input "[PHONE_NUMBER]"
click at [17, 121] on div "+13104882676 Connecting call… ALL TASKS ALL TASKS ACTIVE TASKS TASKS IN WRAP UP" at bounding box center [70, 96] width 107 height 158
click at [74, 123] on div "+13104882676 Connecting call… ALL TASKS ALL TASKS ACTIVE TASKS TASKS IN WRAP UP" at bounding box center [70, 96] width 107 height 158
click at [70, 110] on div "+13104882676 Live | 00:01 ALL TASKS ALL TASKS ACTIVE TASKS TASKS IN WRAP UP" at bounding box center [70, 96] width 107 height 158
click at [102, 194] on span "HANG UP" at bounding box center [101, 194] width 23 height 5
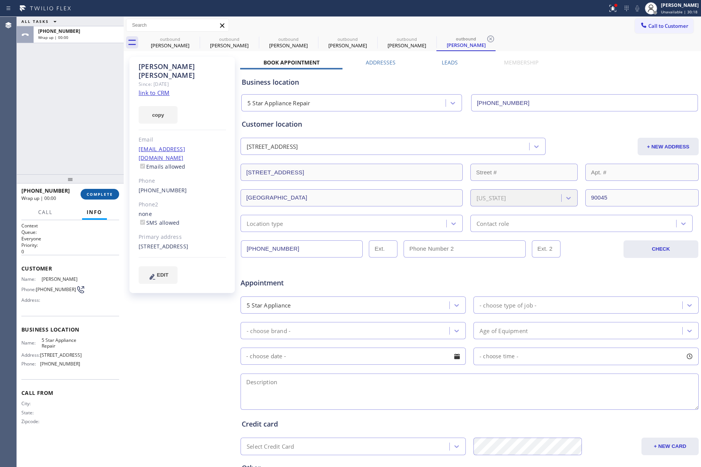
click at [97, 196] on span "COMPLETE" at bounding box center [100, 194] width 26 height 5
click at [86, 144] on div "ALL TASKS ALL TASKS ACTIVE TASKS TASKS IN WRAP UP +13104882676 Wrap up | 00:00" at bounding box center [70, 96] width 107 height 158
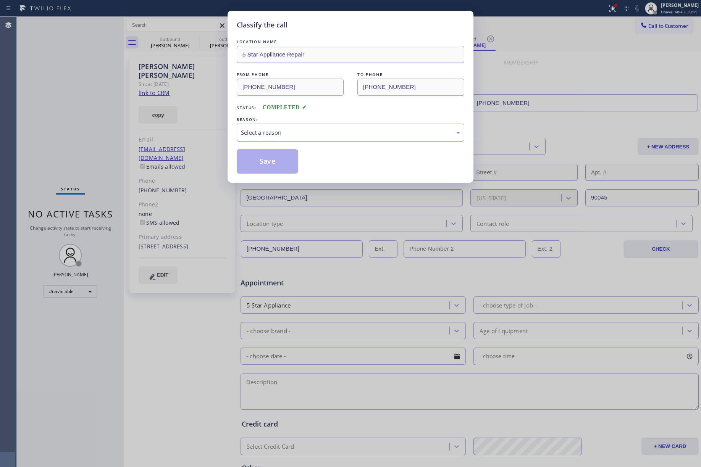
click at [318, 131] on div "Select a reason" at bounding box center [350, 132] width 219 height 9
click at [270, 172] on button "Save" at bounding box center [267, 161] width 61 height 24
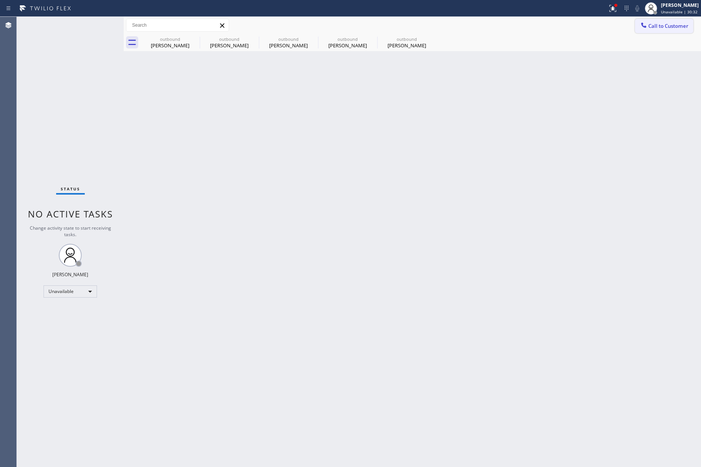
click at [666, 23] on span "Call to Customer" at bounding box center [668, 26] width 40 height 7
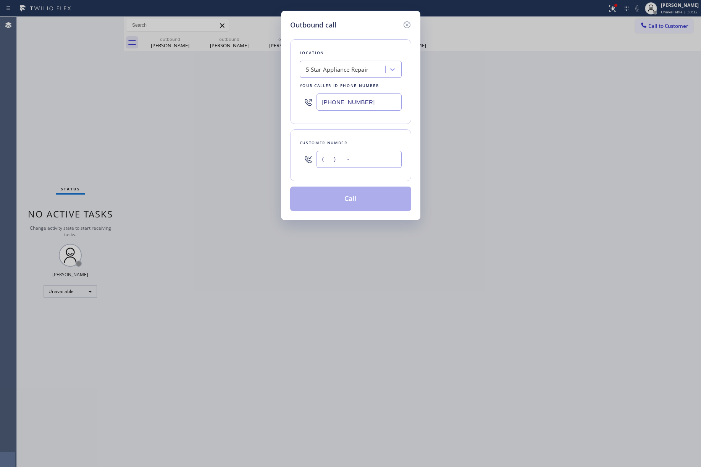
click at [361, 165] on input "(___) ___-____" at bounding box center [358, 159] width 85 height 17
paste input "214) 906-0443"
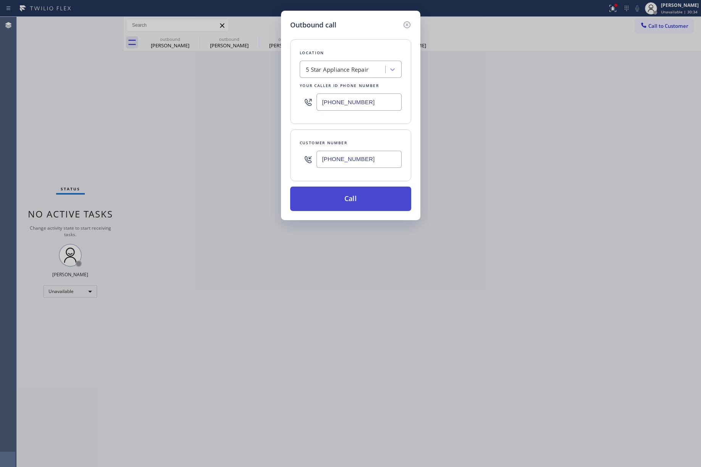
type input "[PHONE_NUMBER]"
click at [344, 201] on button "Call" at bounding box center [350, 199] width 121 height 24
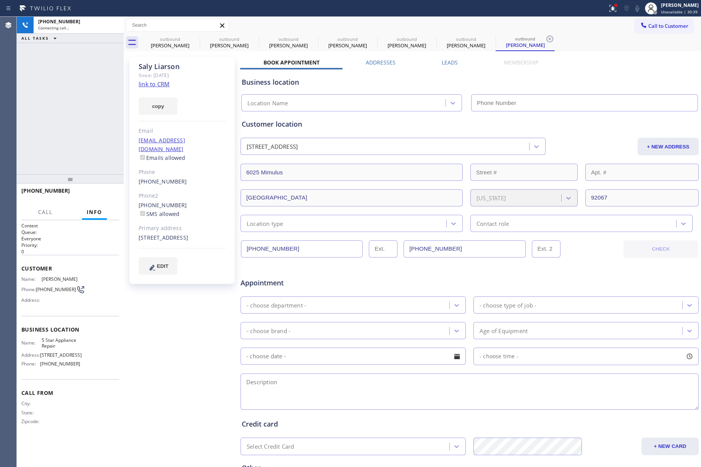
type input "[PHONE_NUMBER]"
click at [107, 195] on span "HANG UP" at bounding box center [101, 194] width 23 height 5
click at [101, 198] on button "HANG UP" at bounding box center [102, 194] width 36 height 11
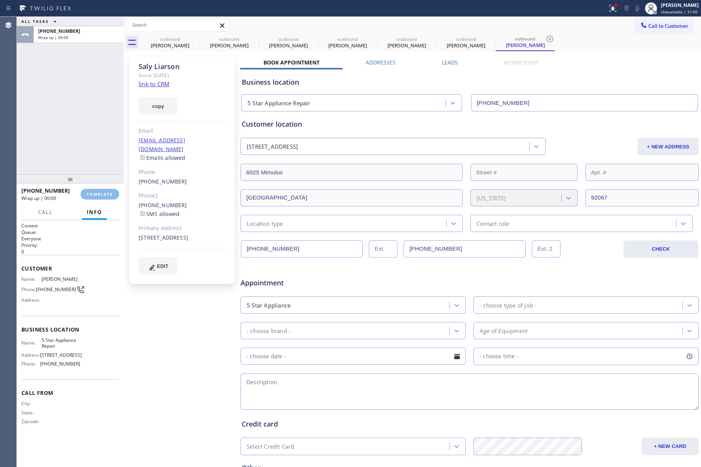
click at [80, 139] on div "ALL TASKS ALL TASKS ACTIVE TASKS TASKS IN WRAP UP +12149060443 Wrap up | 00:00" at bounding box center [70, 96] width 107 height 158
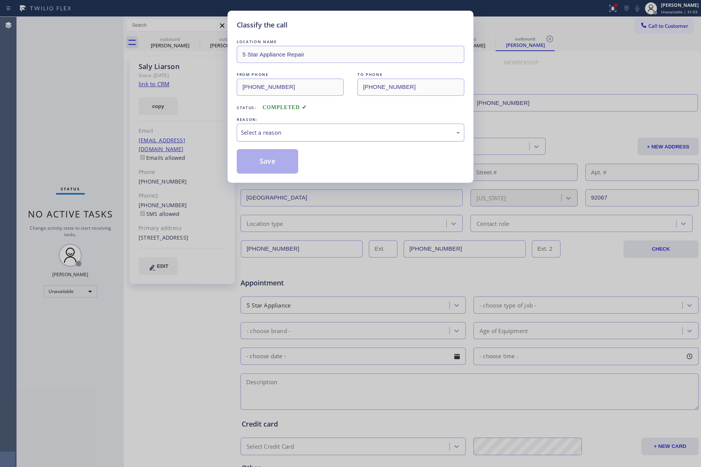
click at [278, 135] on div "Select a reason" at bounding box center [350, 132] width 219 height 9
click at [257, 164] on button "Save" at bounding box center [267, 161] width 61 height 24
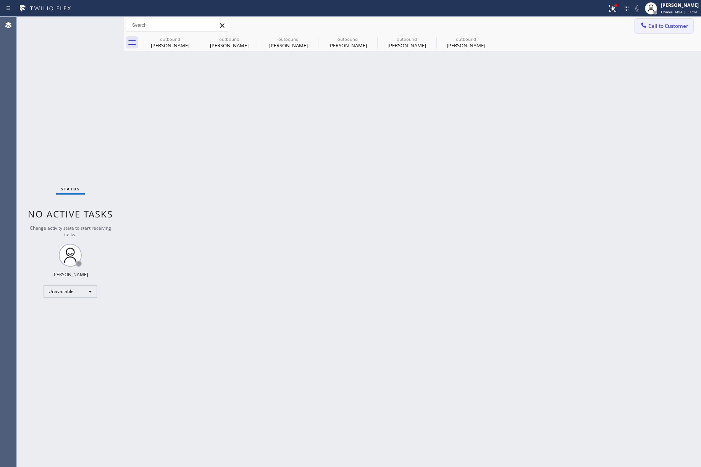
click at [673, 19] on button "Call to Customer" at bounding box center [664, 26] width 58 height 15
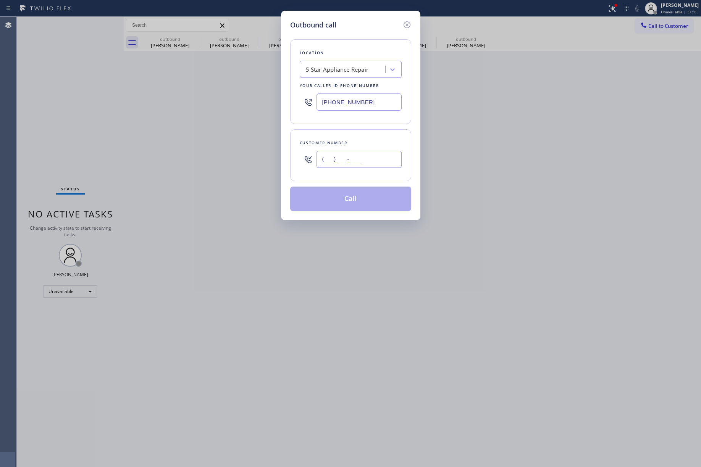
click at [360, 153] on input "(___) ___-____" at bounding box center [358, 159] width 85 height 17
paste input "301) 502-2486"
type input "[PHONE_NUMBER]"
click at [365, 138] on div "Customer number (301) 502-2486" at bounding box center [350, 155] width 121 height 52
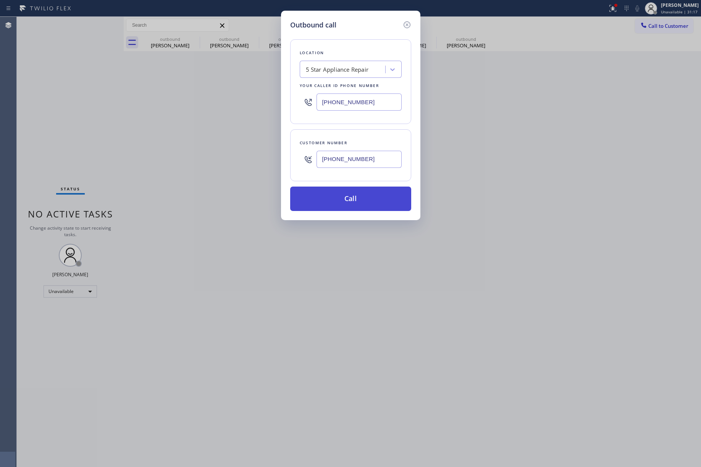
click at [367, 200] on button "Call" at bounding box center [350, 199] width 121 height 24
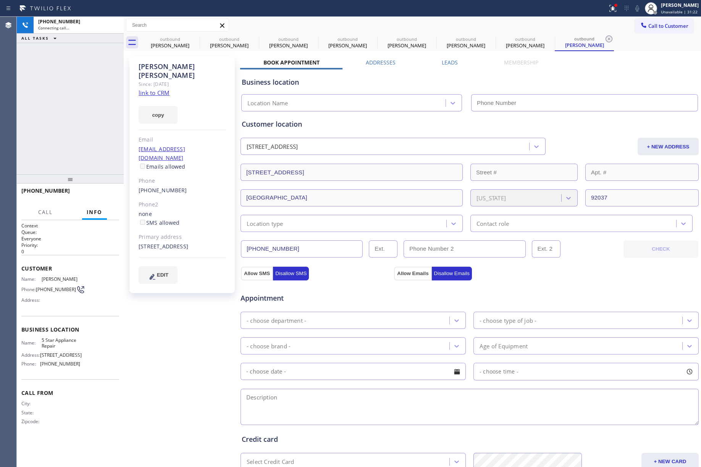
type input "[PHONE_NUMBER]"
drag, startPoint x: 61, startPoint y: 94, endPoint x: 98, endPoint y: 79, distance: 39.3
click at [61, 94] on div "+13015022486 Connecting call… ALL TASKS ALL TASKS ACTIVE TASKS TASKS IN WRAP UP" at bounding box center [70, 96] width 107 height 158
click at [83, 121] on div "+13015022486 Connecting call… ALL TASKS ALL TASKS ACTIVE TASKS TASKS IN WRAP UP" at bounding box center [70, 96] width 107 height 158
click at [86, 127] on div "+13015022486 Connecting call… ALL TASKS ALL TASKS ACTIVE TASKS TASKS IN WRAP UP" at bounding box center [70, 96] width 107 height 158
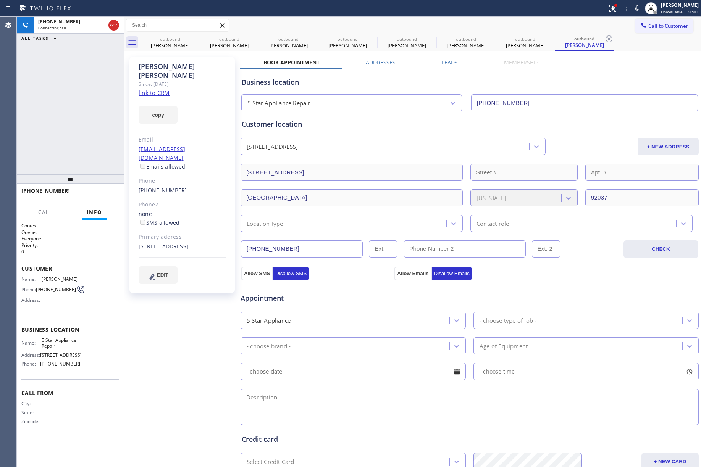
drag, startPoint x: 70, startPoint y: 116, endPoint x: 532, endPoint y: 157, distance: 463.3
click at [70, 115] on div "+13015022486 Connecting call… ALL TASKS ALL TASKS ACTIVE TASKS TASKS IN WRAP UP" at bounding box center [70, 96] width 107 height 158
click at [107, 195] on span "HANG UP" at bounding box center [101, 194] width 23 height 5
click at [107, 186] on div "+13015022486 Live | 00:03 HANG UP" at bounding box center [70, 194] width 98 height 20
click at [107, 189] on button "COMPLETE" at bounding box center [100, 194] width 39 height 11
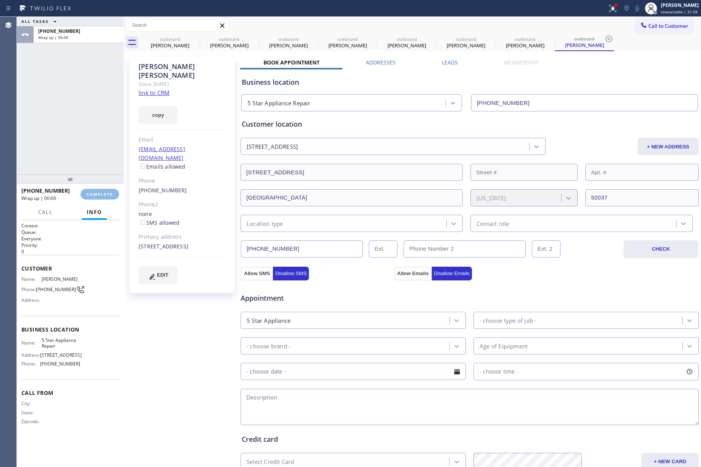
click at [86, 130] on div "ALL TASKS ALL TASKS ACTIVE TASKS TASKS IN WRAP UP +13015022486 Wrap up | 00:00" at bounding box center [70, 96] width 107 height 158
drag, startPoint x: 86, startPoint y: 130, endPoint x: 94, endPoint y: 133, distance: 8.6
click at [86, 130] on div "ALL TASKS ALL TASKS ACTIVE TASKS TASKS IN WRAP UP +13015022486 Wrap up | 00:00" at bounding box center [70, 96] width 107 height 158
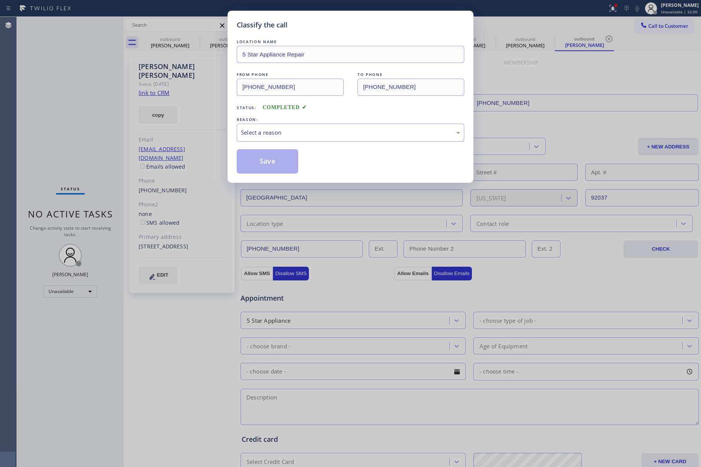
click at [286, 133] on div "Select a reason" at bounding box center [350, 132] width 219 height 9
click at [269, 167] on button "Save" at bounding box center [267, 161] width 61 height 24
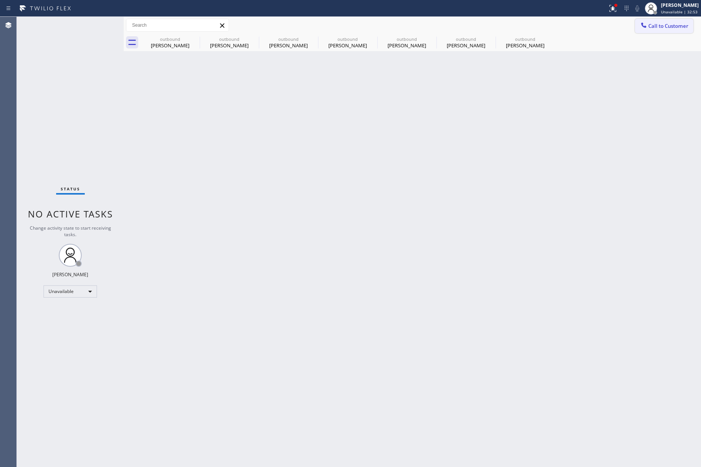
click at [654, 24] on span "Call to Customer" at bounding box center [668, 26] width 40 height 7
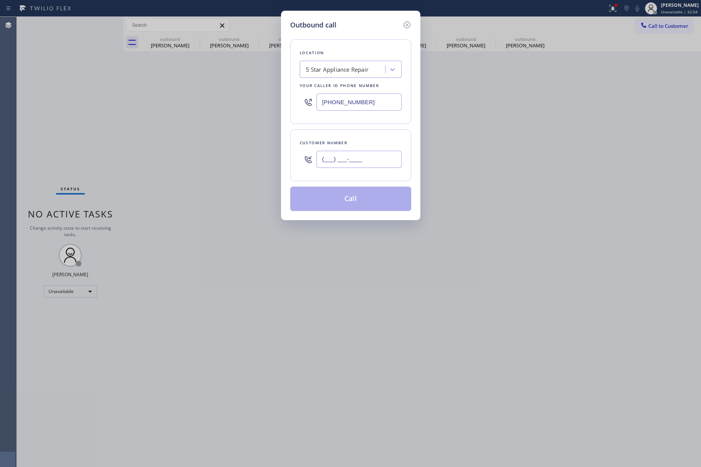
click at [360, 165] on input "(___) ___-____" at bounding box center [358, 159] width 85 height 17
paste input "619) 997-3377"
type input "[PHONE_NUMBER]"
click at [359, 136] on div "Customer number (619) 997-3377" at bounding box center [350, 155] width 121 height 52
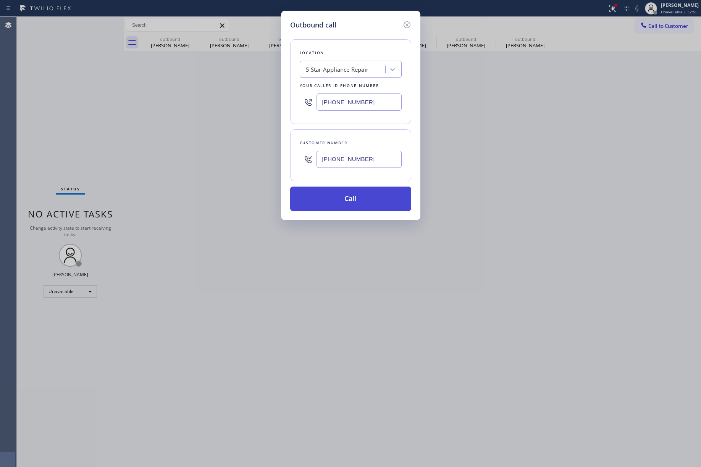
click at [356, 202] on button "Call" at bounding box center [350, 199] width 121 height 24
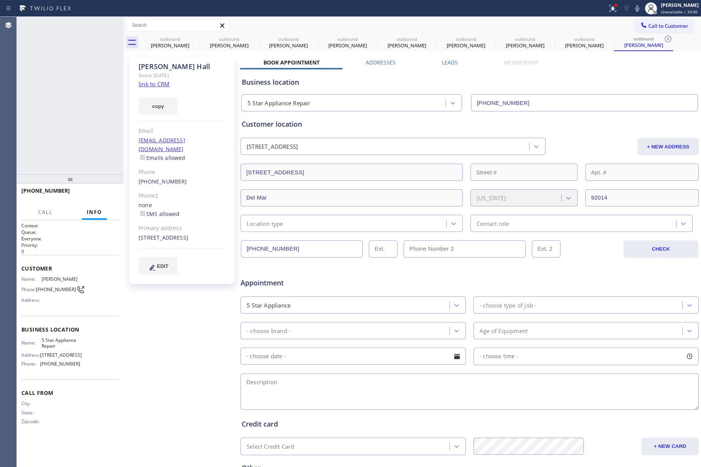
type input "[PHONE_NUMBER]"
click at [80, 113] on div "+16199973377 Live | 00:43 ALL TASKS ALL TASKS ACTIVE TASKS TASKS IN WRAP UP" at bounding box center [70, 96] width 107 height 158
click at [80, 145] on div "+16199973377 Live | 00:44 ALL TASKS ALL TASKS ACTIVE TASKS TASKS IN WRAP UP" at bounding box center [70, 96] width 107 height 158
click at [103, 192] on span "HANG UP" at bounding box center [101, 194] width 23 height 5
drag, startPoint x: 90, startPoint y: 147, endPoint x: 102, endPoint y: 196, distance: 50.5
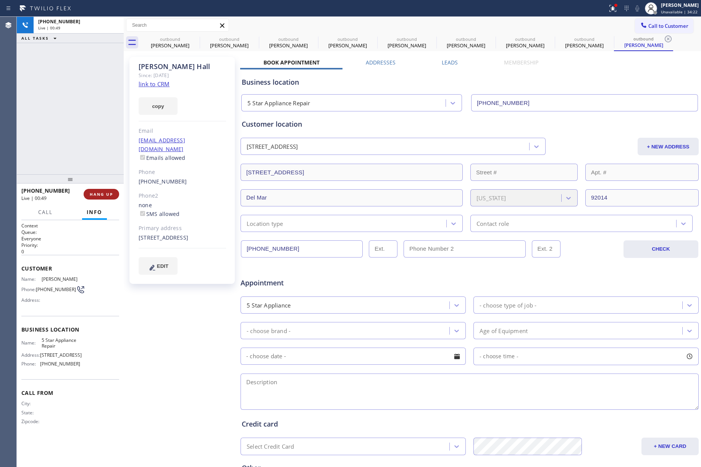
click at [90, 147] on div "+16199973377 Live | 00:49 ALL TASKS ALL TASKS ACTIVE TASKS TASKS IN WRAP UP" at bounding box center [70, 96] width 107 height 158
click at [102, 197] on button "HANG UP" at bounding box center [102, 194] width 36 height 11
click at [95, 133] on div "ALL TASKS ALL TASKS ACTIVE TASKS TASKS IN WRAP UP +16199973377 Wrap up | 00:00" at bounding box center [70, 96] width 107 height 158
click at [102, 197] on button "COMPLETE" at bounding box center [100, 194] width 39 height 11
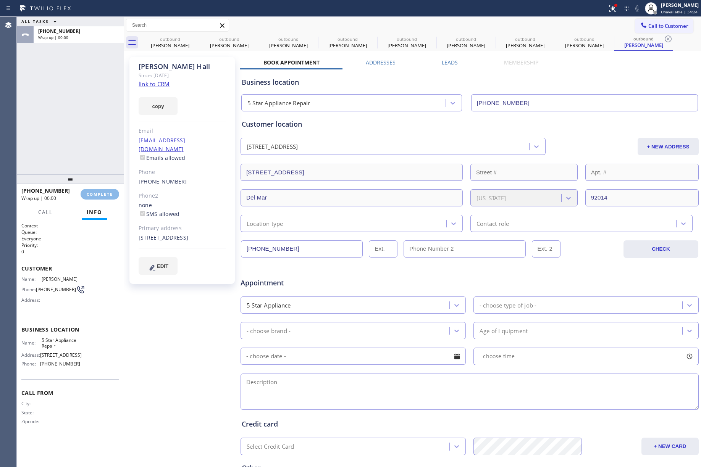
click at [65, 134] on div "ALL TASKS ALL TASKS ACTIVE TASKS TASKS IN WRAP UP +16199973377 Wrap up | 00:00" at bounding box center [70, 96] width 107 height 158
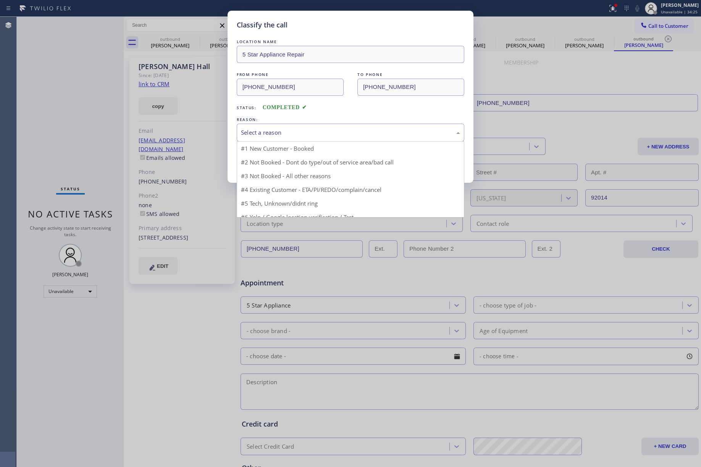
click at [315, 138] on div "Select a reason" at bounding box center [351, 133] width 228 height 18
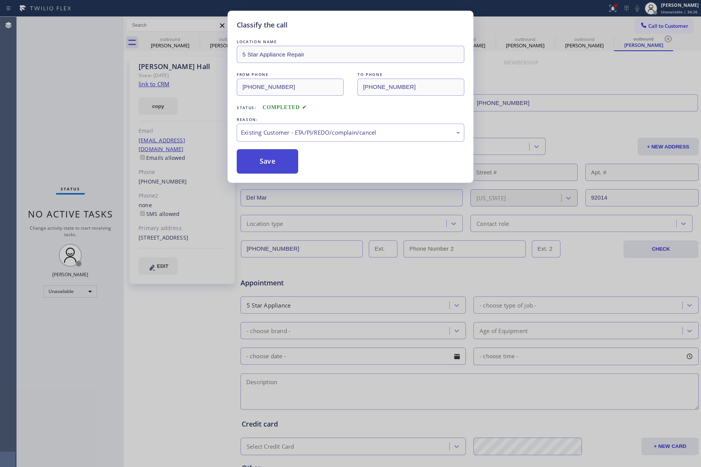
click at [252, 162] on button "Save" at bounding box center [267, 161] width 61 height 24
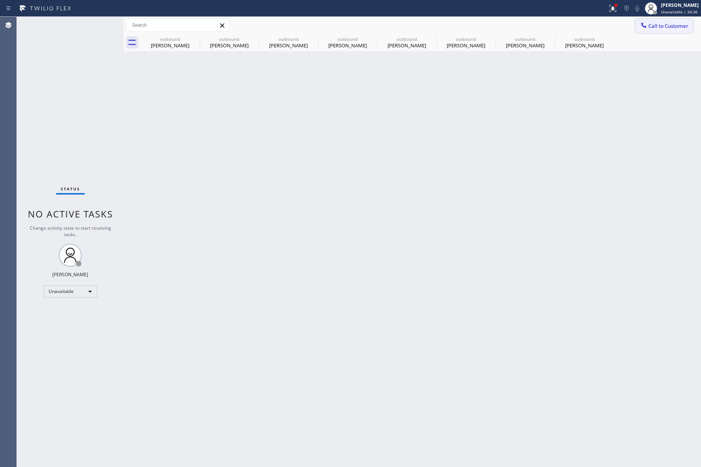
click at [662, 19] on button "Call to Customer" at bounding box center [664, 26] width 58 height 15
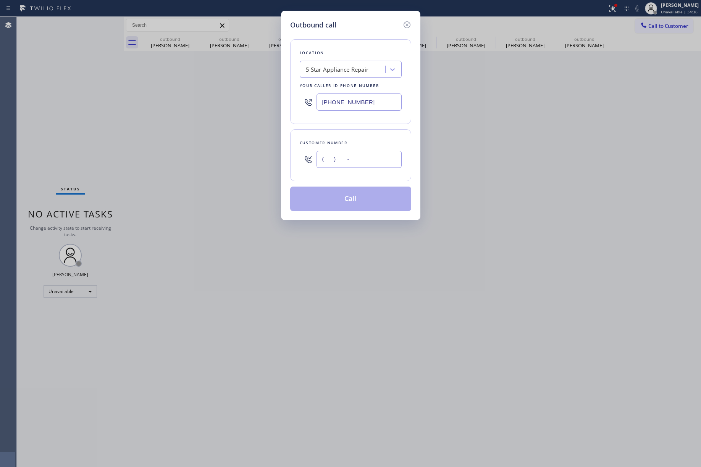
click at [355, 155] on input "(___) ___-____" at bounding box center [358, 159] width 85 height 17
paste input "213) 705-6715"
type input "[PHONE_NUMBER]"
click at [354, 128] on div "Location 5 Star Appliance Repair Your caller id phone number (855) 731-4952 Cus…" at bounding box center [350, 120] width 121 height 181
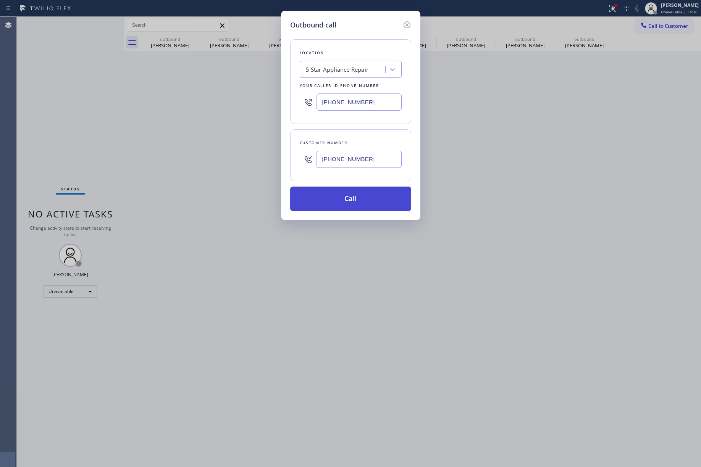
click at [350, 195] on button "Call" at bounding box center [350, 199] width 121 height 24
click at [338, 194] on button "Call" at bounding box center [350, 199] width 121 height 24
click at [467, 232] on div "Outbound call Location 5 Star Appliance Repair Your caller id phone number (855…" at bounding box center [350, 233] width 701 height 467
click at [474, 234] on div "Outbound call Location 5 Star Appliance Repair Your caller id phone number (855…" at bounding box center [350, 233] width 701 height 467
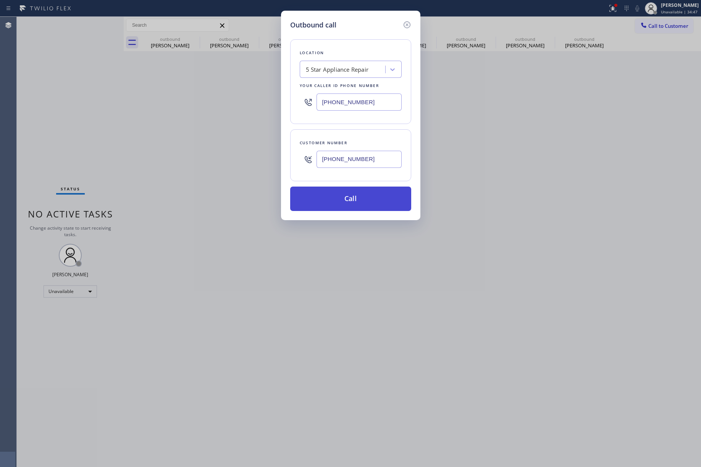
click at [325, 201] on button "Call" at bounding box center [350, 199] width 121 height 24
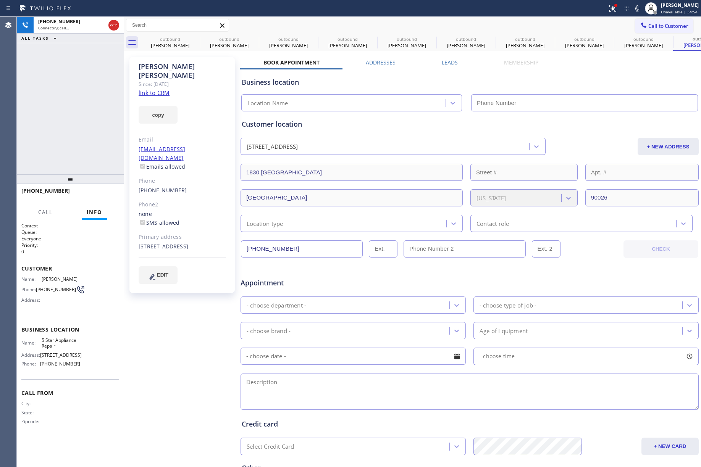
type input "[PHONE_NUMBER]"
drag, startPoint x: 115, startPoint y: 195, endPoint x: 111, endPoint y: 181, distance: 15.4
click at [115, 195] on button "HANG UP" at bounding box center [102, 194] width 36 height 11
drag, startPoint x: 102, startPoint y: 147, endPoint x: 102, endPoint y: 168, distance: 21.0
click at [102, 152] on div "+12137056715 Live | 00:03 ALL TASKS ALL TASKS ACTIVE TASKS TASKS IN WRAP UP" at bounding box center [70, 96] width 107 height 158
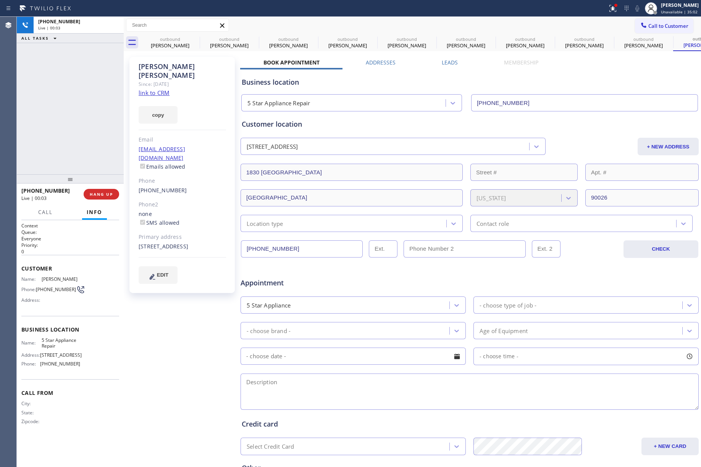
click at [102, 202] on div "+12137056715 Live | 00:03 HANG UP" at bounding box center [70, 194] width 98 height 20
click at [102, 191] on button "COMPLETE" at bounding box center [100, 194] width 39 height 11
click at [88, 135] on div "ALL TASKS ALL TASKS ACTIVE TASKS TASKS IN WRAP UP +12137056715 Wrap up | 00:00" at bounding box center [70, 96] width 107 height 158
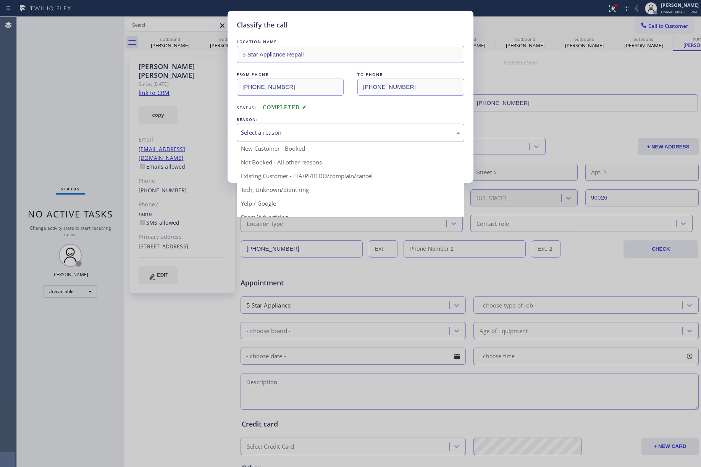
click at [306, 137] on div "Select a reason" at bounding box center [350, 132] width 219 height 9
drag, startPoint x: 289, startPoint y: 174, endPoint x: 282, endPoint y: 172, distance: 7.4
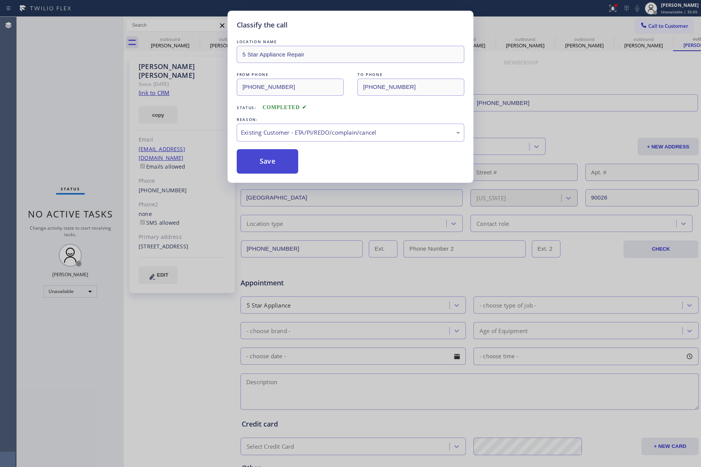
click at [260, 164] on button "Save" at bounding box center [267, 161] width 61 height 24
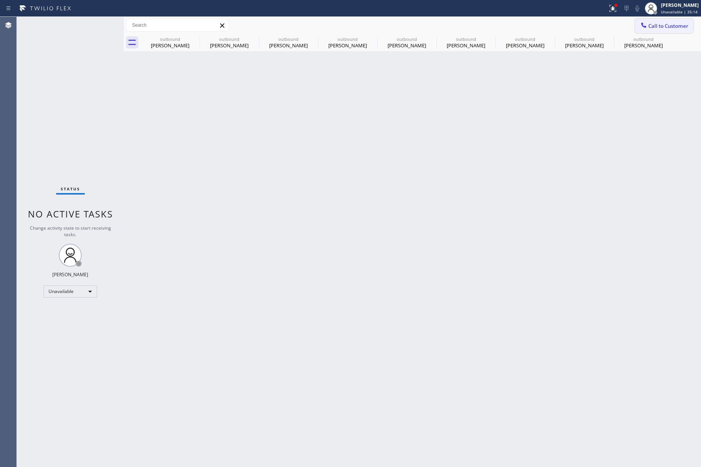
click at [669, 25] on span "Call to Customer" at bounding box center [668, 26] width 40 height 7
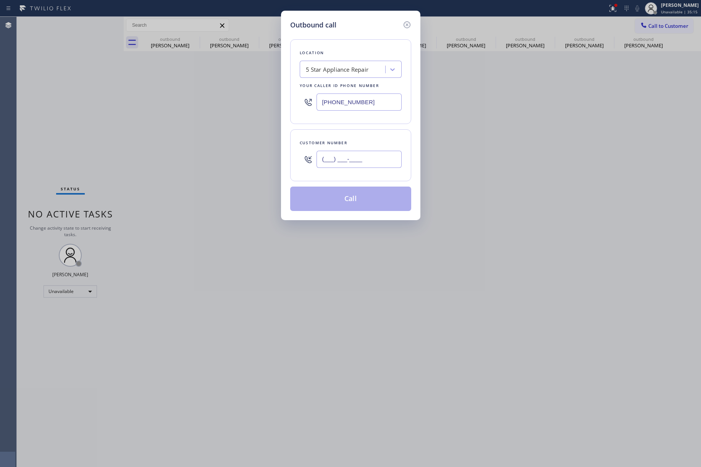
click at [386, 158] on input "(___) ___-____" at bounding box center [358, 159] width 85 height 17
paste input "732) 233-9600"
type input "[PHONE_NUMBER]"
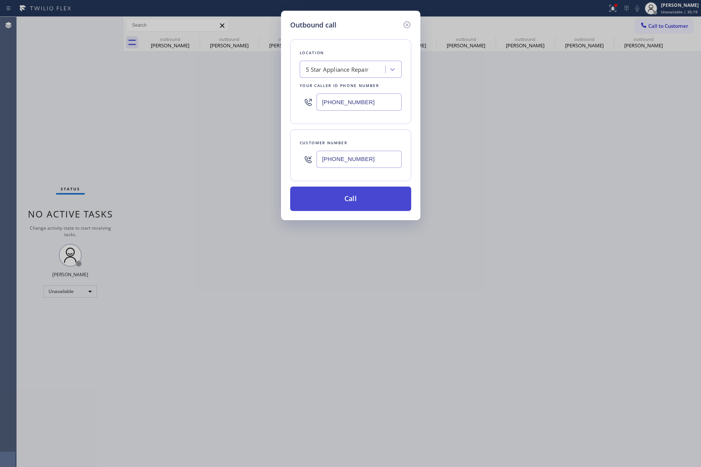
click at [381, 198] on button "Call" at bounding box center [350, 199] width 121 height 24
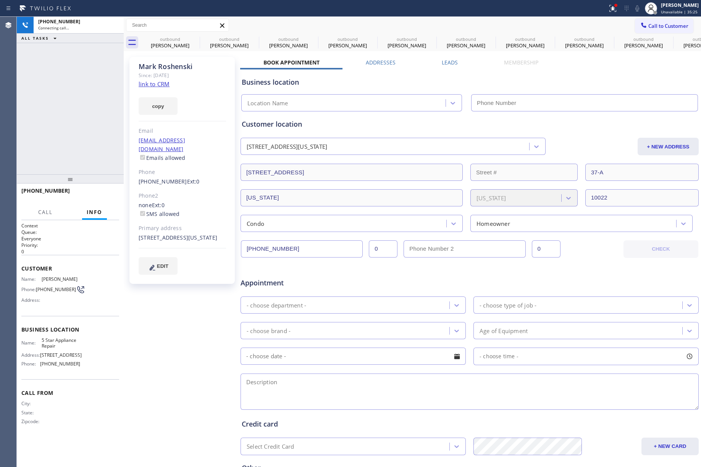
type input "[PHONE_NUMBER]"
click at [101, 193] on span "HANG UP" at bounding box center [101, 194] width 23 height 5
click at [109, 190] on button "HANG UP" at bounding box center [102, 194] width 36 height 11
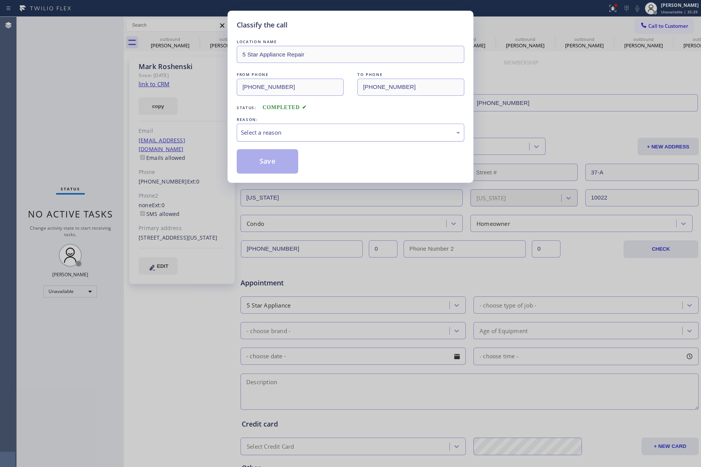
click at [269, 137] on div "Select a reason" at bounding box center [350, 132] width 219 height 9
click at [260, 163] on button "Save" at bounding box center [267, 161] width 61 height 24
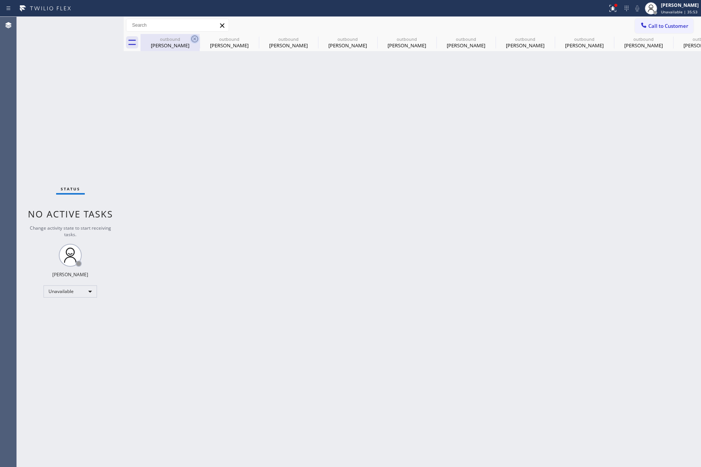
click at [192, 39] on icon at bounding box center [194, 38] width 9 height 9
click at [0, 0] on icon at bounding box center [0, 0] width 0 height 0
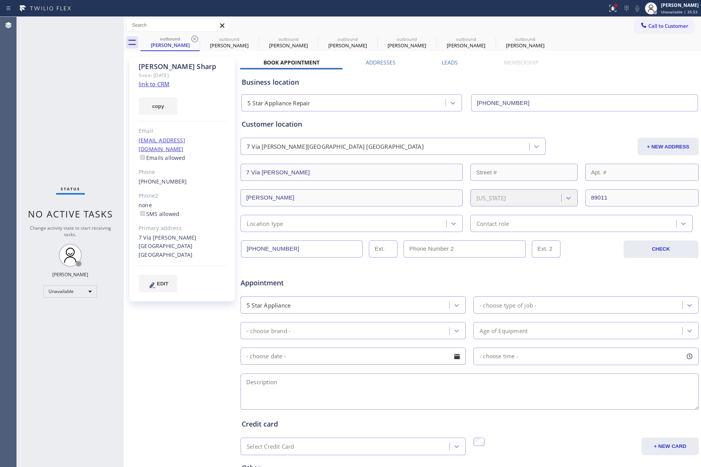
click at [192, 39] on icon at bounding box center [194, 38] width 9 height 9
click at [0, 0] on icon at bounding box center [0, 0] width 0 height 0
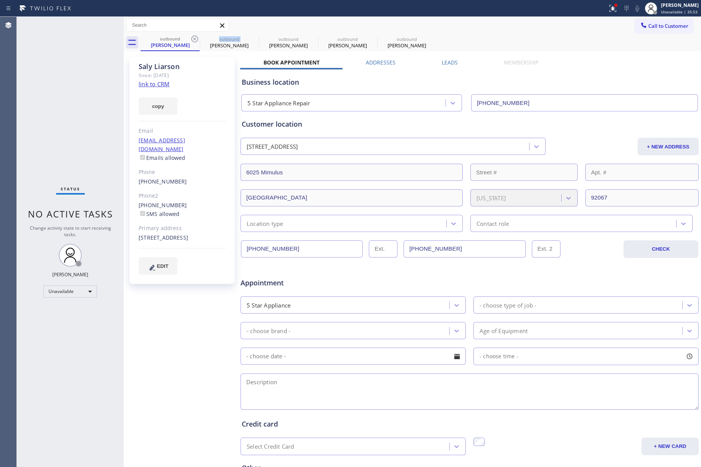
click at [192, 39] on icon at bounding box center [194, 38] width 9 height 9
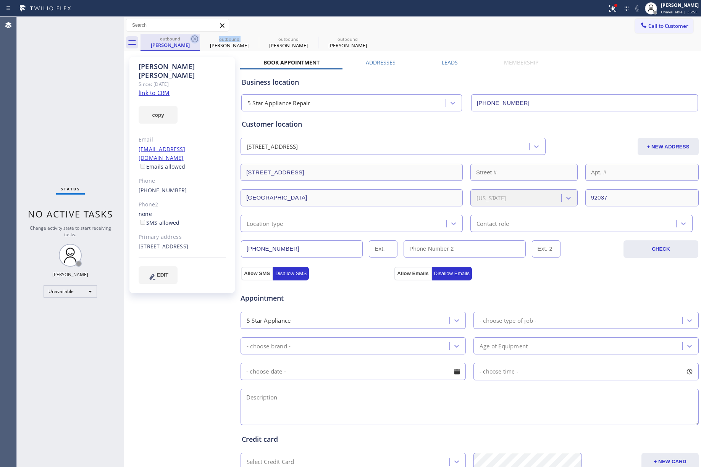
click at [192, 39] on icon at bounding box center [194, 38] width 9 height 9
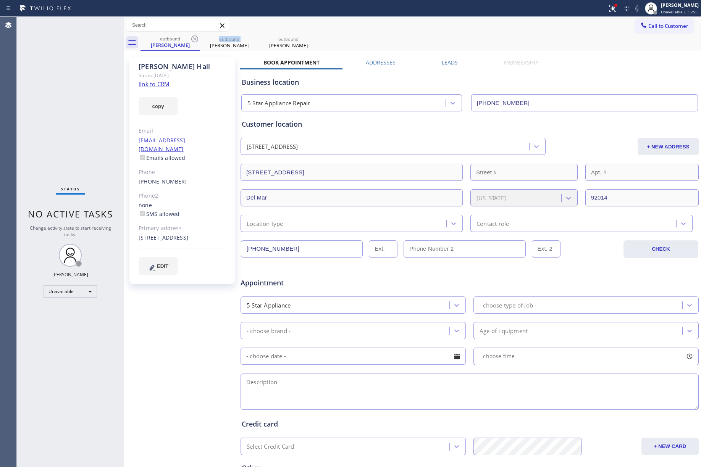
click at [192, 39] on icon at bounding box center [194, 38] width 9 height 9
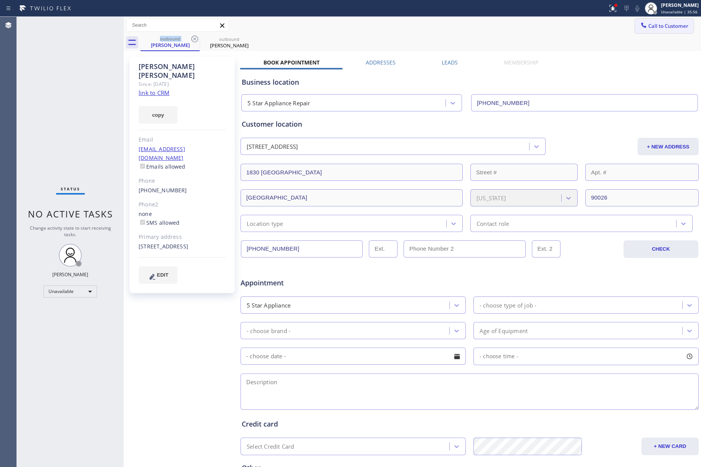
click at [649, 28] on span "Call to Customer" at bounding box center [668, 26] width 40 height 7
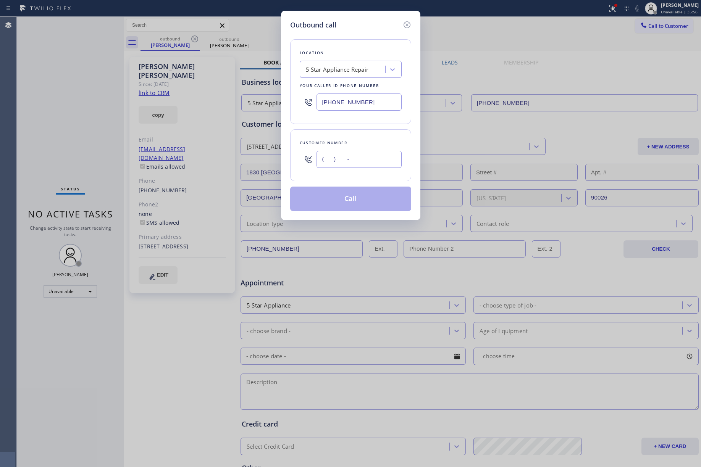
click at [368, 158] on input "(___) ___-____" at bounding box center [358, 159] width 85 height 17
paste input "617) 922-4645"
type input "[PHONE_NUMBER]"
click at [358, 137] on div "Customer number (617) 922-4645" at bounding box center [350, 155] width 121 height 52
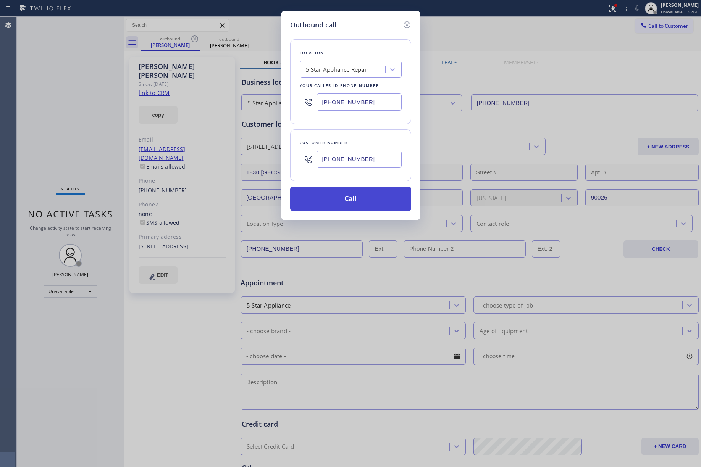
click at [332, 196] on button "Call" at bounding box center [350, 199] width 121 height 24
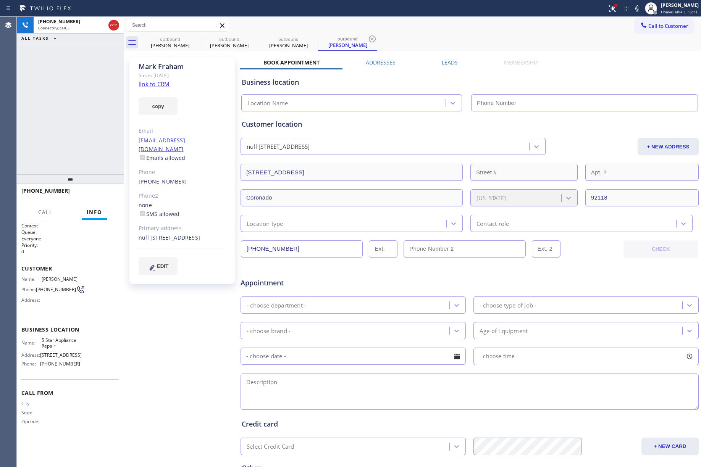
type input "[PHONE_NUMBER]"
click at [107, 193] on span "HANG UP" at bounding box center [101, 194] width 23 height 5
drag, startPoint x: 95, startPoint y: 151, endPoint x: 94, endPoint y: 187, distance: 35.9
click at [94, 153] on div "+16179224645 Live | 00:11 ALL TASKS ALL TASKS ACTIVE TASKS TASKS IN WRAP UP" at bounding box center [70, 96] width 107 height 158
click at [94, 191] on button "HANG UP" at bounding box center [102, 194] width 36 height 11
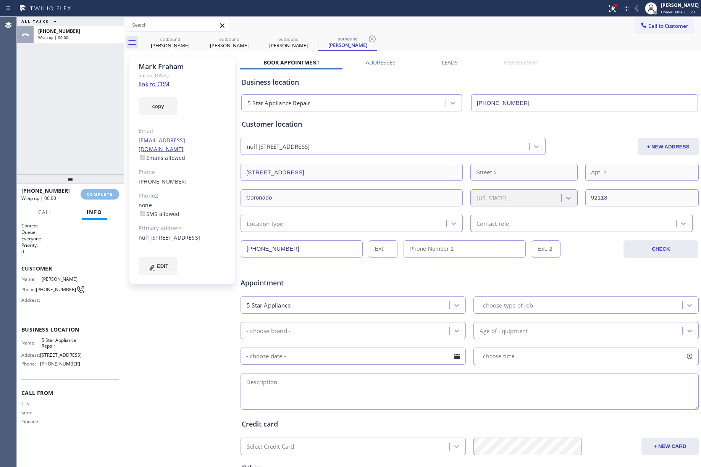
click at [86, 132] on div "ALL TASKS ALL TASKS ACTIVE TASKS TASKS IN WRAP UP +16179224645 Wrap up | 00:00" at bounding box center [70, 96] width 107 height 158
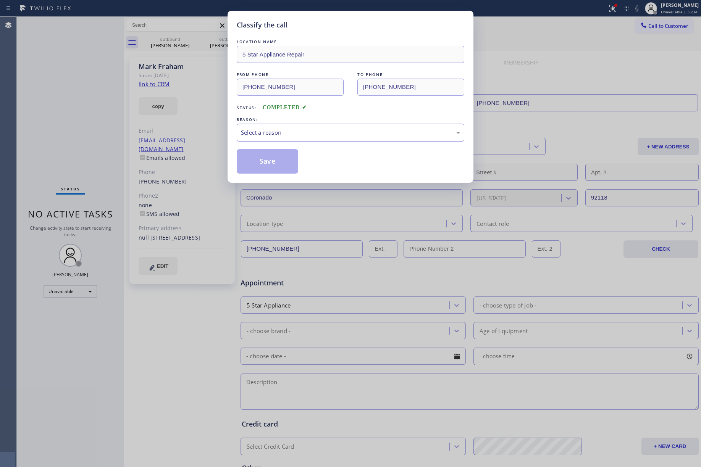
click at [281, 129] on div "Select a reason" at bounding box center [350, 132] width 219 height 9
click at [260, 159] on button "Save" at bounding box center [267, 161] width 61 height 24
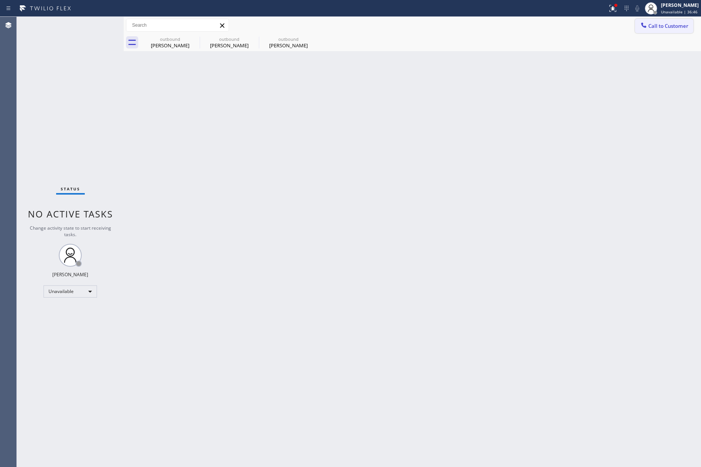
click at [674, 24] on span "Call to Customer" at bounding box center [668, 26] width 40 height 7
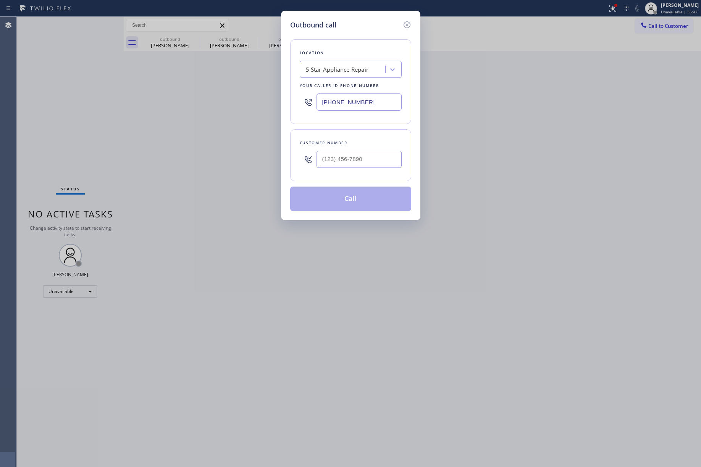
click at [346, 169] on div at bounding box center [358, 159] width 85 height 25
click at [352, 165] on input "(___) ___-____" at bounding box center [358, 159] width 85 height 17
paste input "310) 486-8788"
type input "[PHONE_NUMBER]"
click at [356, 137] on div "Customer number (310) 486-8788" at bounding box center [350, 155] width 121 height 52
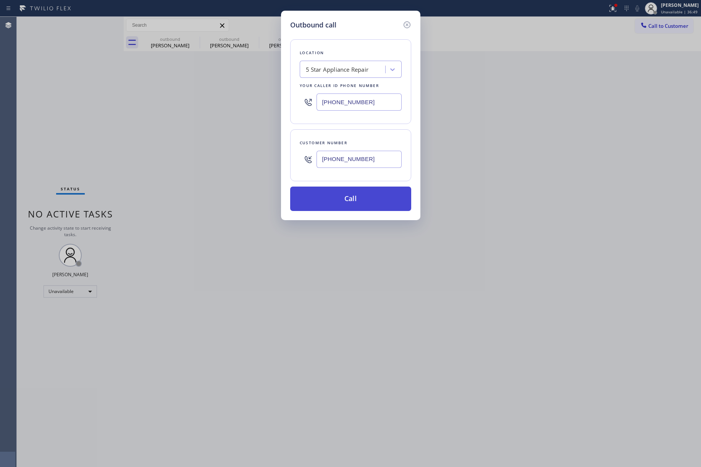
click at [360, 203] on button "Call" at bounding box center [350, 199] width 121 height 24
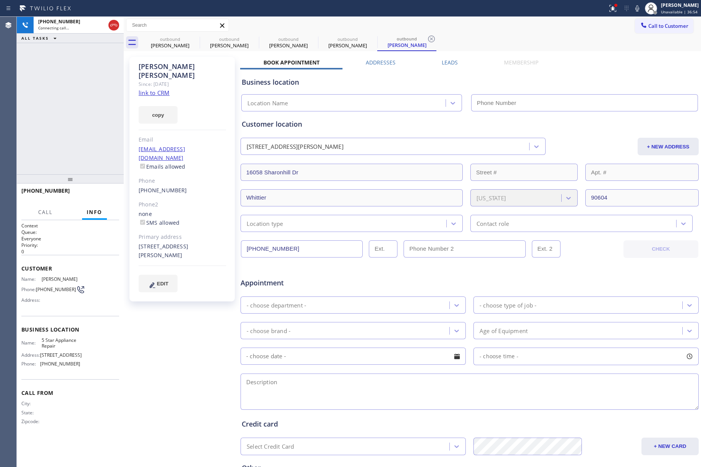
type input "[PHONE_NUMBER]"
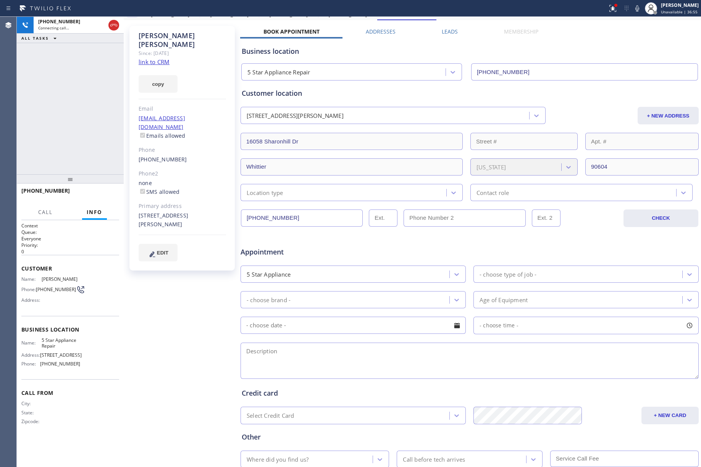
scroll to position [84, 0]
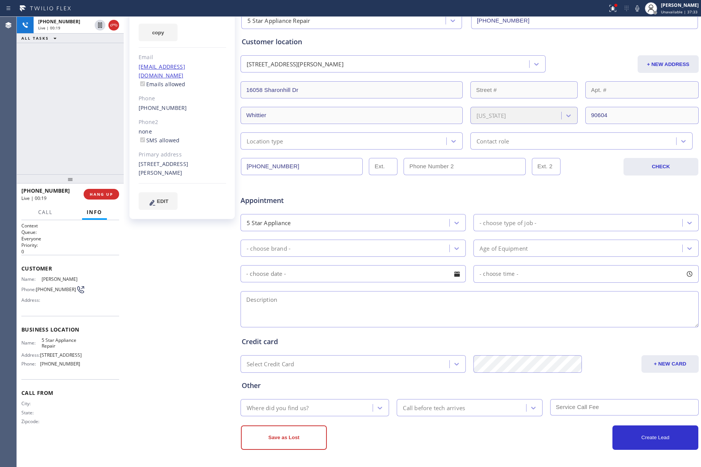
drag, startPoint x: 98, startPoint y: 192, endPoint x: 98, endPoint y: 171, distance: 20.6
click at [98, 192] on span "HANG UP" at bounding box center [101, 194] width 23 height 5
click at [96, 153] on div "+13104868788 Live | 00:20 ALL TASKS ALL TASKS ACTIVE TASKS TASKS IN WRAP UP" at bounding box center [70, 96] width 107 height 158
click at [105, 196] on span "COMPLETE" at bounding box center [100, 194] width 26 height 5
click at [96, 139] on div "ALL TASKS ALL TASKS ACTIVE TASKS TASKS IN WRAP UP +13104868788 Wrap up | 00:00" at bounding box center [70, 96] width 107 height 158
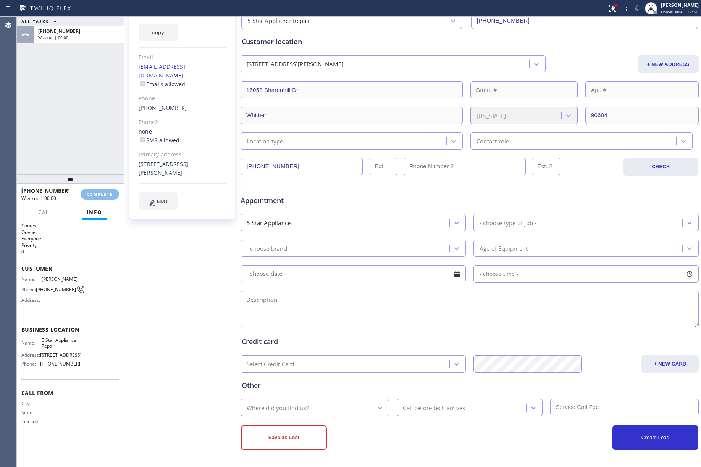
click at [96, 139] on div "ALL TASKS ALL TASKS ACTIVE TASKS TASKS IN WRAP UP +13104868788 Wrap up | 00:00" at bounding box center [70, 96] width 107 height 158
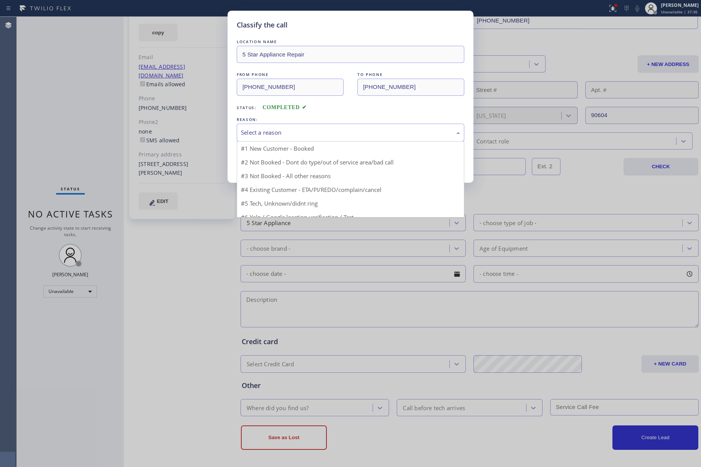
click at [295, 129] on div "Select a reason" at bounding box center [350, 132] width 219 height 9
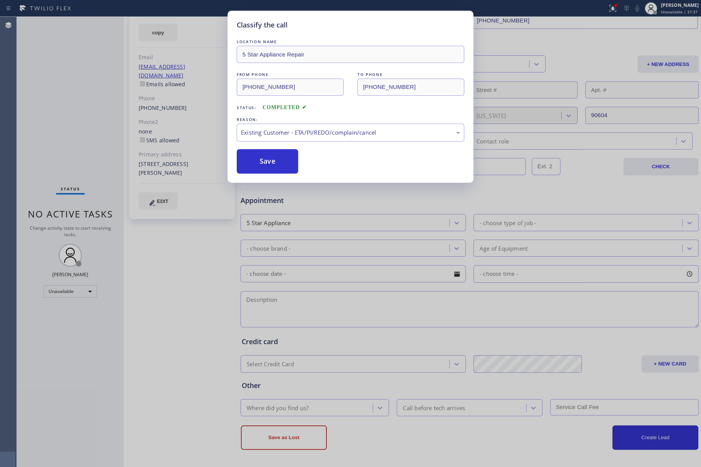
click at [254, 122] on div "REASON:" at bounding box center [351, 120] width 228 height 8
click at [255, 129] on div "Existing Customer - ETA/PI/REDO/complain/cancel" at bounding box center [350, 132] width 219 height 9
click at [253, 158] on button "Save" at bounding box center [267, 161] width 61 height 24
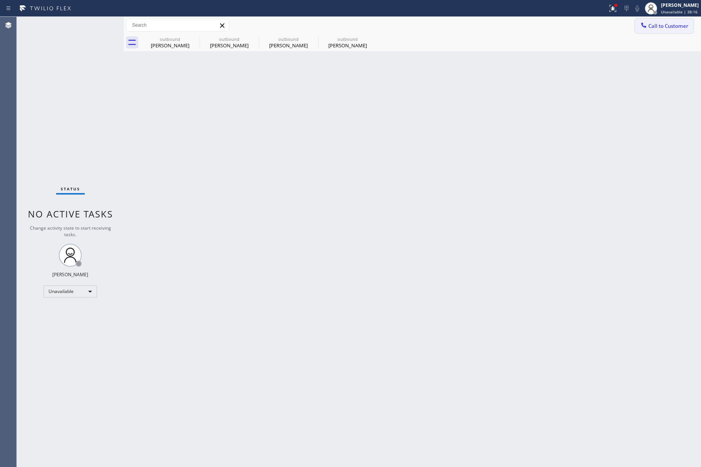
click at [655, 25] on span "Call to Customer" at bounding box center [668, 26] width 40 height 7
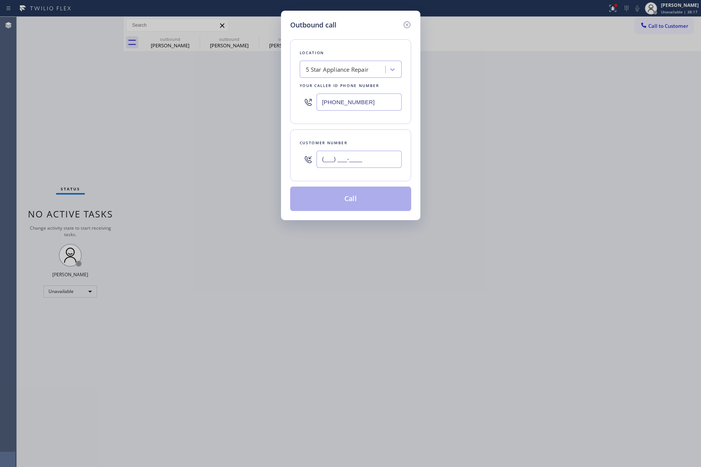
click at [374, 162] on input "(___) ___-____" at bounding box center [358, 159] width 85 height 17
paste input "229) 251-3440"
type input "[PHONE_NUMBER]"
click at [365, 127] on div "Location 5 Star Appliance Repair Your caller id phone number (855) 731-4952 Cus…" at bounding box center [350, 120] width 121 height 181
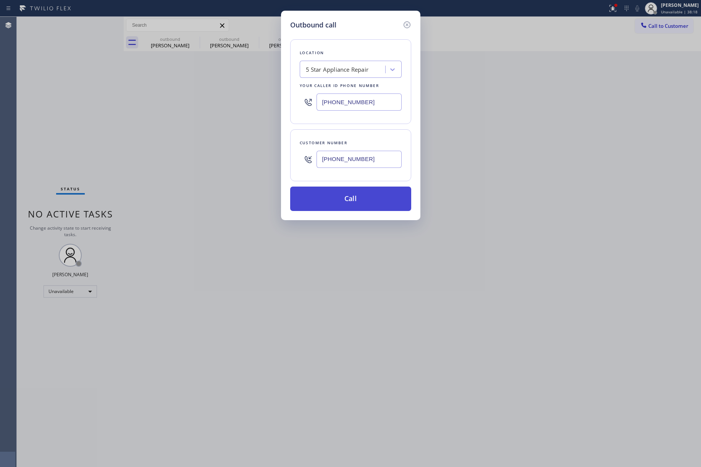
click at [364, 196] on button "Call" at bounding box center [350, 199] width 121 height 24
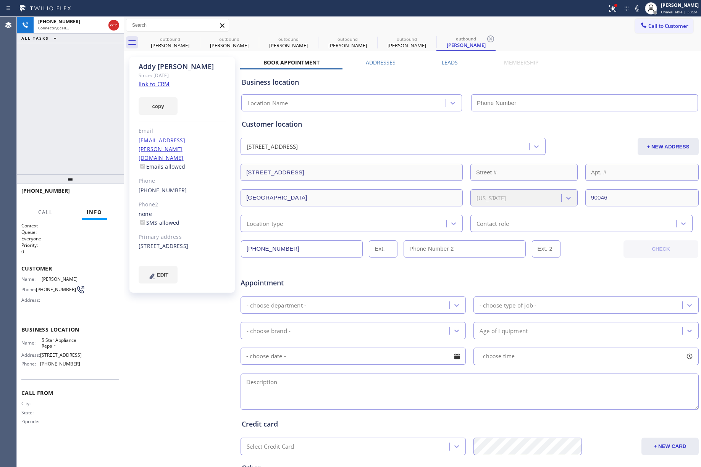
type input "[PHONE_NUMBER]"
click at [62, 103] on div "+12292513440 Live | 00:01 ALL TASKS ALL TASKS ACTIVE TASKS TASKS IN WRAP UP" at bounding box center [70, 96] width 107 height 158
click at [98, 195] on span "HANG UP" at bounding box center [101, 194] width 23 height 5
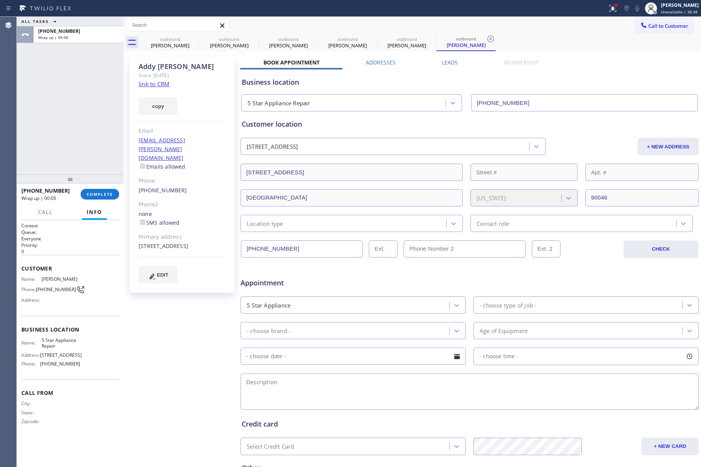
drag, startPoint x: 100, startPoint y: 197, endPoint x: 97, endPoint y: 175, distance: 22.4
click at [100, 197] on button "COMPLETE" at bounding box center [100, 194] width 39 height 11
click at [81, 133] on div "ALL TASKS ALL TASKS ACTIVE TASKS TASKS IN WRAP UP +12292513440 Wrap up | 00:00" at bounding box center [70, 96] width 107 height 158
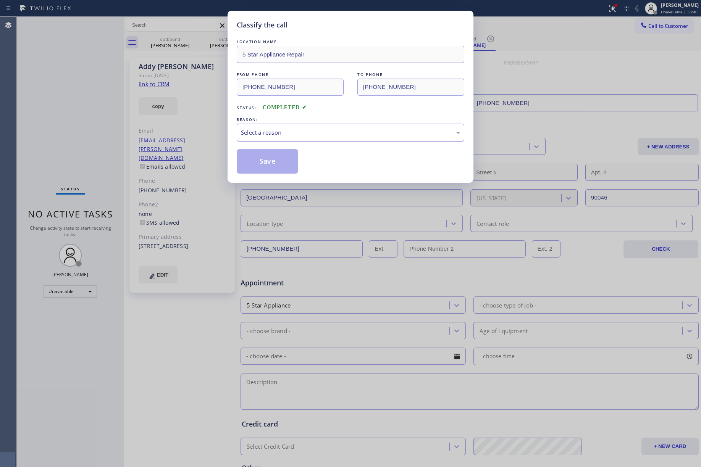
click at [308, 127] on div "Select a reason" at bounding box center [351, 133] width 228 height 18
click at [252, 156] on button "Save" at bounding box center [267, 161] width 61 height 24
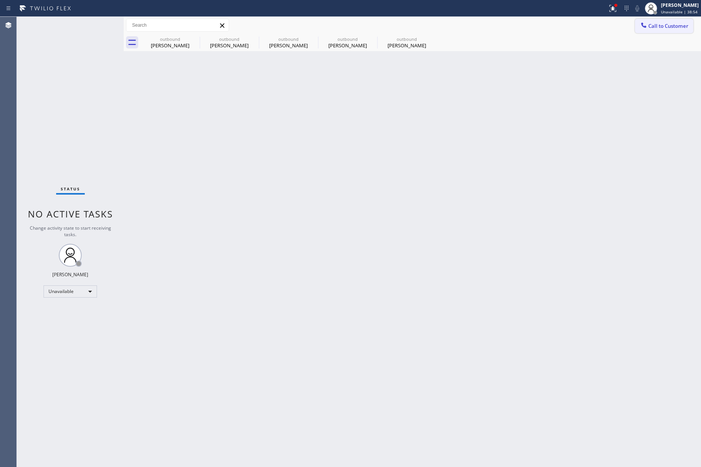
click at [674, 27] on span "Call to Customer" at bounding box center [668, 26] width 40 height 7
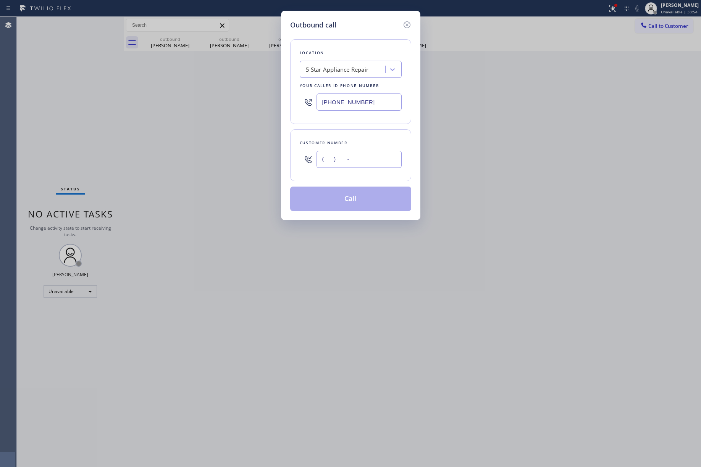
click at [360, 153] on input "(___) ___-____" at bounding box center [358, 159] width 85 height 17
paste input "415) 939-2609"
type input "[PHONE_NUMBER]"
click at [355, 140] on div "Customer number" at bounding box center [351, 143] width 102 height 8
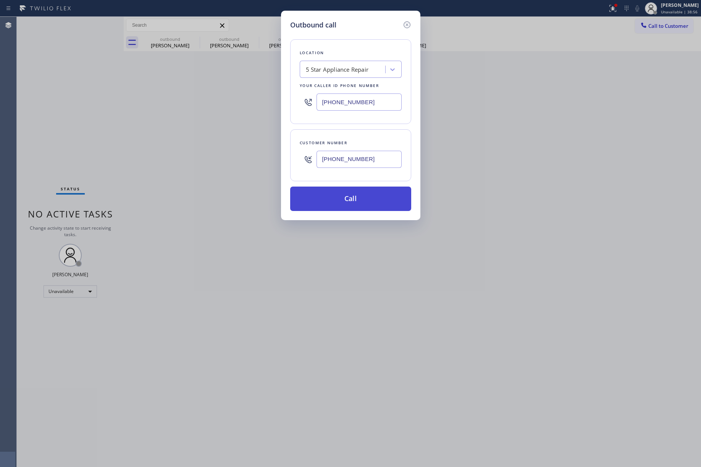
click at [365, 197] on button "Call" at bounding box center [350, 199] width 121 height 24
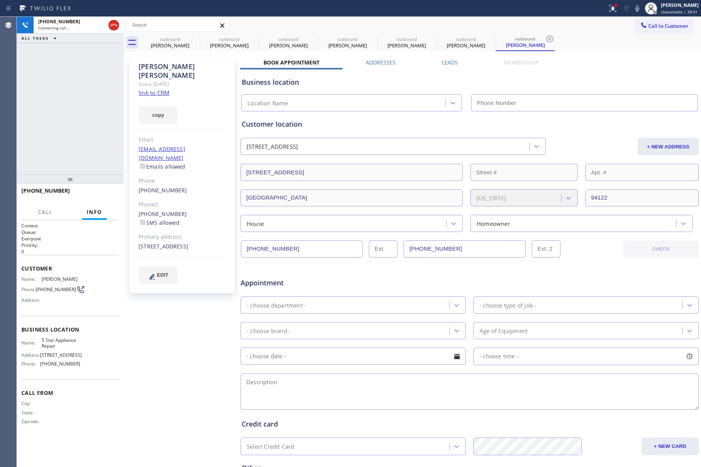
type input "[PHONE_NUMBER]"
click at [66, 109] on div "+14159392609 Connecting call… ALL TASKS ALL TASKS ACTIVE TASKS TASKS IN WRAP UP" at bounding box center [70, 96] width 107 height 158
click at [642, 6] on icon at bounding box center [637, 8] width 9 height 9
click at [104, 194] on span "HANG UP" at bounding box center [101, 194] width 23 height 5
click at [101, 197] on button "HANG UP" at bounding box center [102, 194] width 36 height 11
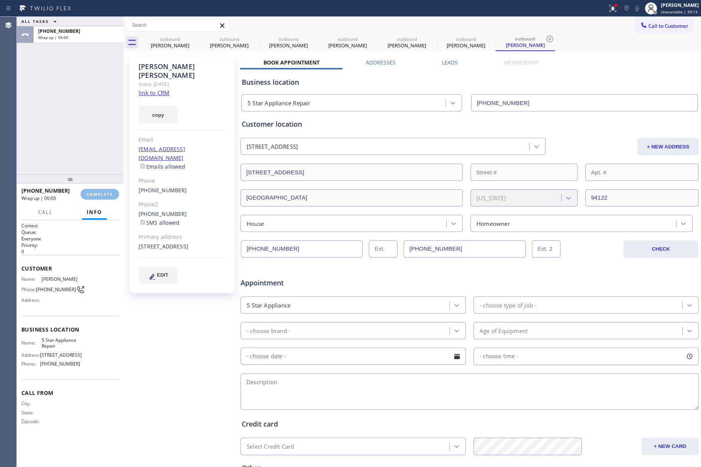
click at [87, 144] on div "ALL TASKS ALL TASKS ACTIVE TASKS TASKS IN WRAP UP +14159392609 Wrap up | 00:00" at bounding box center [70, 96] width 107 height 158
click at [108, 194] on span "COMPLETE" at bounding box center [100, 194] width 26 height 5
click at [87, 143] on div "ALL TASKS ALL TASKS ACTIVE TASKS TASKS IN WRAP UP +14159392609 Wrap up | 00:00" at bounding box center [70, 96] width 107 height 158
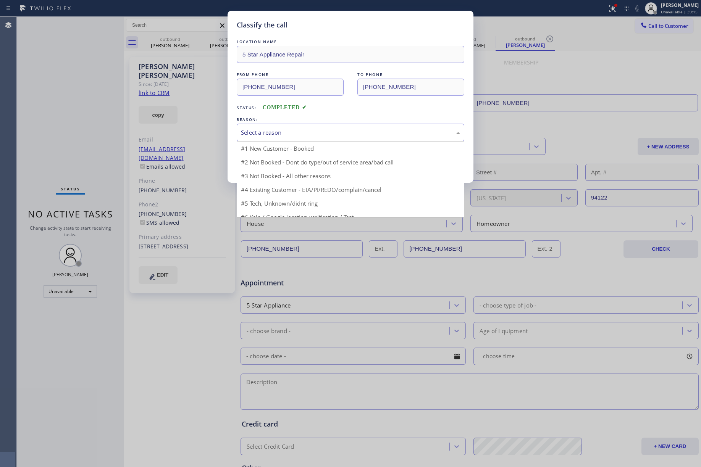
click at [338, 131] on div "Select a reason" at bounding box center [350, 132] width 219 height 9
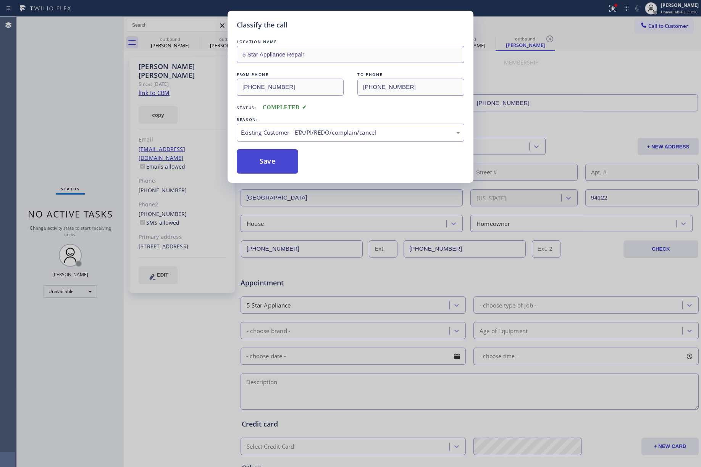
drag, startPoint x: 263, startPoint y: 163, endPoint x: 234, endPoint y: 27, distance: 139.8
click at [264, 163] on button "Save" at bounding box center [267, 161] width 61 height 24
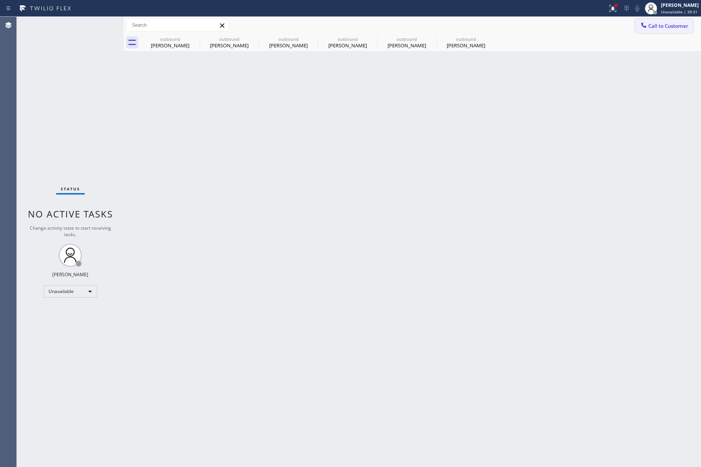
click at [655, 24] on span "Call to Customer" at bounding box center [668, 26] width 40 height 7
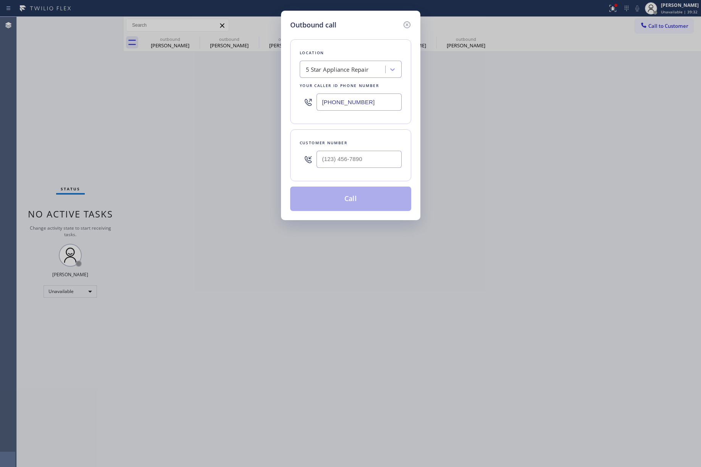
drag, startPoint x: 379, startPoint y: 98, endPoint x: 297, endPoint y: 97, distance: 82.8
click at [297, 97] on div "Location 5 Star Appliance Repair Your caller id phone number (855) 731-4952" at bounding box center [350, 81] width 121 height 85
paste input "408) 684-7401"
type input "[PHONE_NUMBER]"
click at [348, 163] on input "(___) ___-____" at bounding box center [358, 159] width 85 height 17
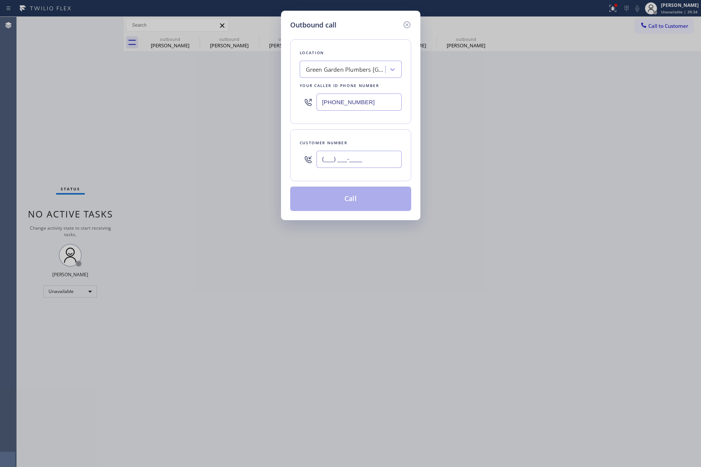
paste input "413) 529-6780"
type input "[PHONE_NUMBER]"
click at [350, 134] on div "Customer number (413) 529-6780" at bounding box center [350, 155] width 121 height 52
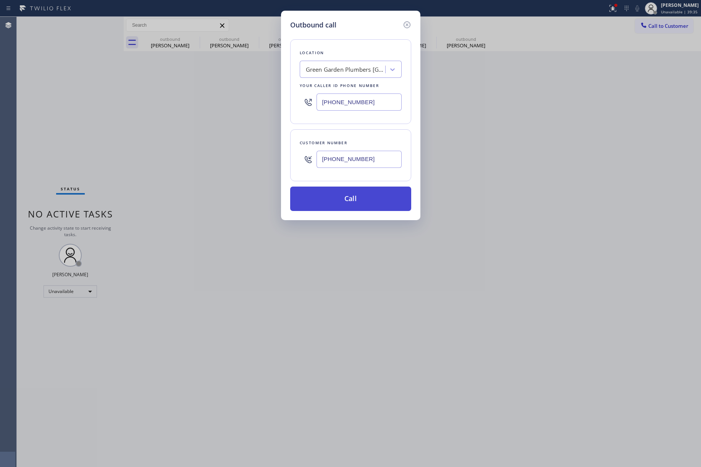
click at [352, 195] on button "Call" at bounding box center [350, 199] width 121 height 24
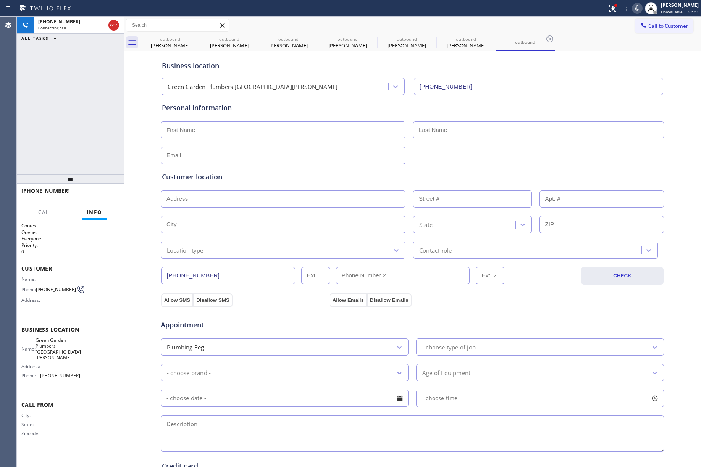
type input "[PHONE_NUMBER]"
drag, startPoint x: 86, startPoint y: 104, endPoint x: 100, endPoint y: 95, distance: 17.4
click at [86, 104] on div "+14135296780 Live | 00:34 ALL TASKS ALL TASKS ACTIVE TASKS TASKS IN WRAP UP" at bounding box center [70, 96] width 107 height 158
click at [95, 189] on button "COMPLETE" at bounding box center [100, 194] width 39 height 11
click at [92, 144] on div "ALL TASKS ALL TASKS ACTIVE TASKS TASKS IN WRAP UP +14135296780 Wrap up | 00:00" at bounding box center [70, 96] width 107 height 158
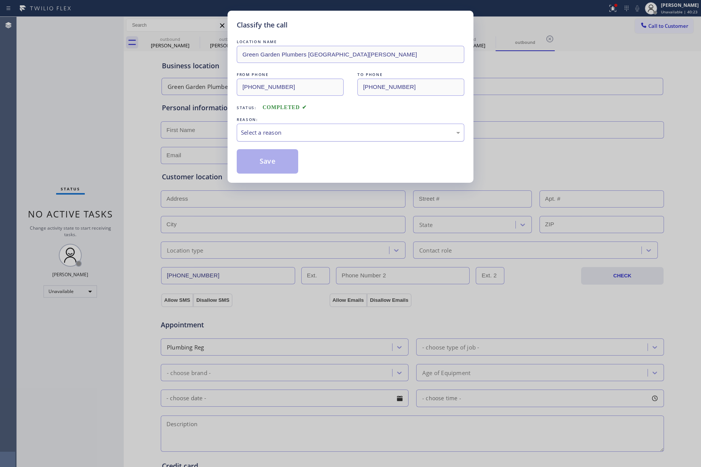
click at [284, 138] on div "Select a reason" at bounding box center [351, 133] width 228 height 18
click at [269, 166] on button "Save" at bounding box center [267, 161] width 61 height 24
type input "[PHONE_NUMBER]"
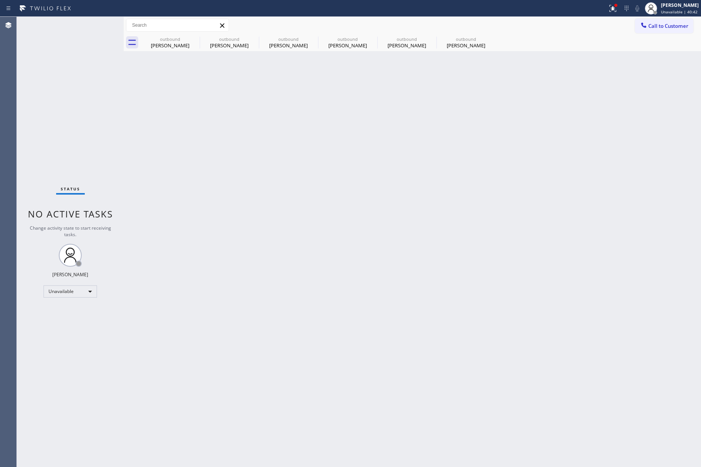
click at [663, 25] on span "Call to Customer" at bounding box center [668, 26] width 40 height 7
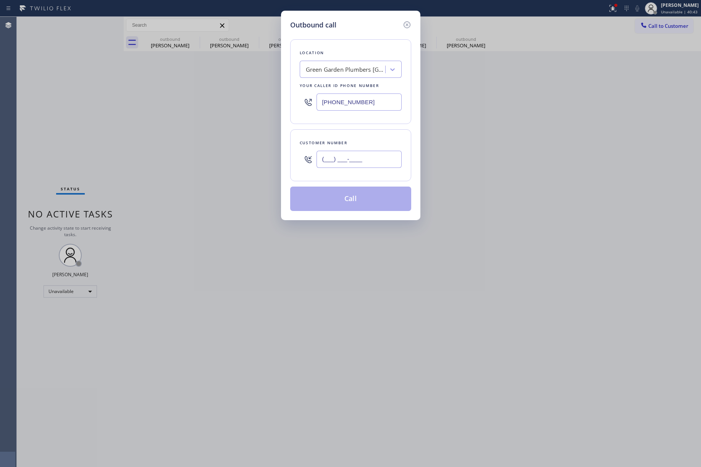
click at [384, 159] on input "(___) ___-____" at bounding box center [358, 159] width 85 height 17
paste input "949) 505-2048"
type input "[PHONE_NUMBER]"
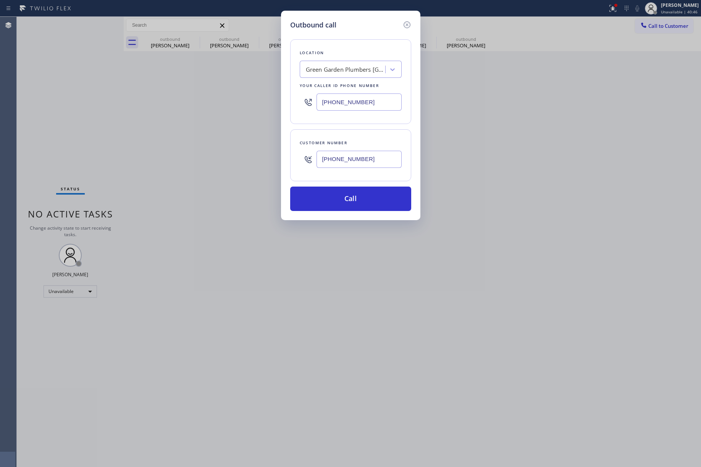
drag, startPoint x: 379, startPoint y: 103, endPoint x: 299, endPoint y: 102, distance: 79.8
click at [300, 102] on div "[PHONE_NUMBER]" at bounding box center [351, 102] width 102 height 25
paste input "855) 731-4952"
type input "[PHONE_NUMBER]"
click at [341, 53] on div "Location" at bounding box center [351, 53] width 102 height 8
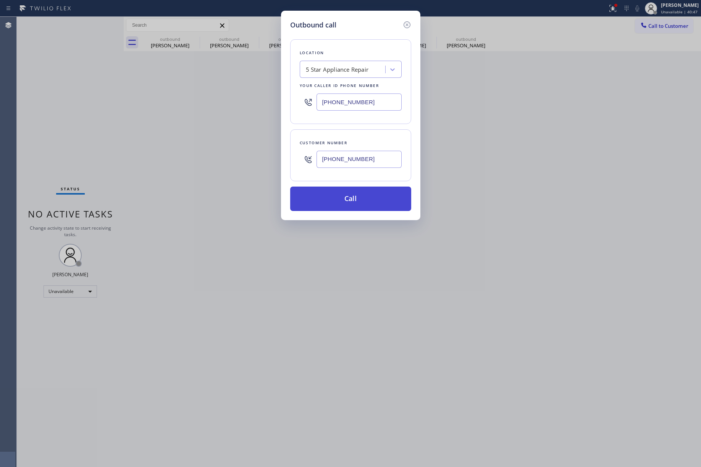
click at [345, 200] on button "Call" at bounding box center [350, 199] width 121 height 24
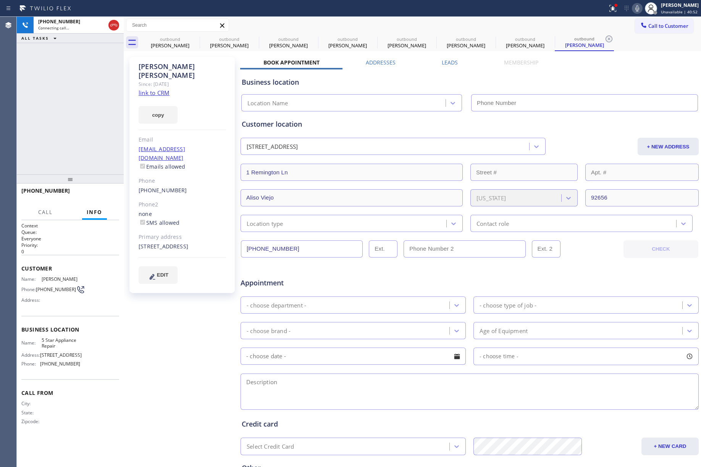
type input "[PHONE_NUMBER]"
click at [28, 94] on div "+19495052048 Connecting call… ALL TASKS ALL TASKS ACTIVE TASKS TASKS IN WRAP UP" at bounding box center [70, 96] width 107 height 158
click at [40, 132] on div "+19495052048 Connecting call… ALL TASKS ALL TASKS ACTIVE TASKS TASKS IN WRAP UP" at bounding box center [70, 96] width 107 height 158
click at [65, 128] on div "+19495052048 Live | 00:00 ALL TASKS ALL TASKS ACTIVE TASKS TASKS IN WRAP UP" at bounding box center [70, 96] width 107 height 158
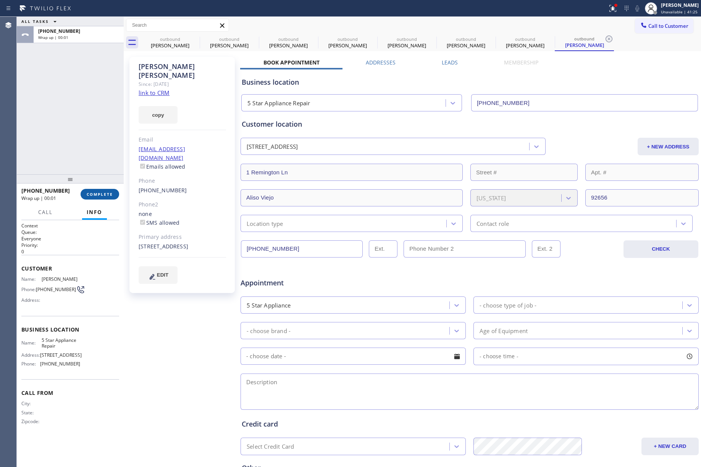
click at [108, 192] on span "COMPLETE" at bounding box center [100, 194] width 26 height 5
click at [86, 144] on div "ALL TASKS ALL TASKS ACTIVE TASKS TASKS IN WRAP UP +19495052048 Wrap up | 00:01" at bounding box center [70, 96] width 107 height 158
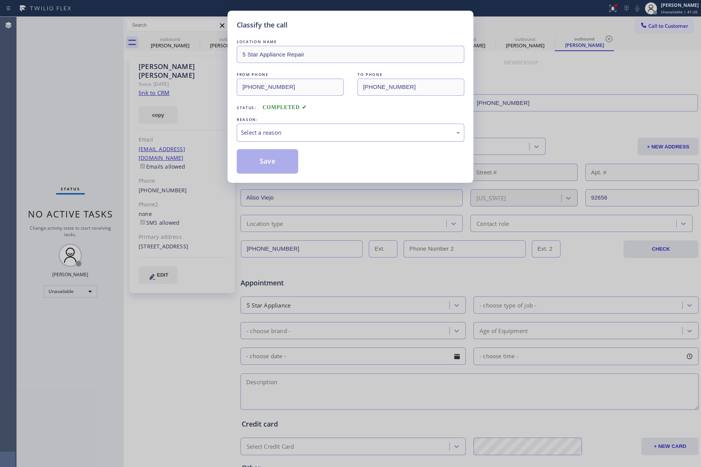
click at [303, 137] on div "Select a reason" at bounding box center [350, 132] width 219 height 9
click at [258, 166] on button "Save" at bounding box center [267, 161] width 61 height 24
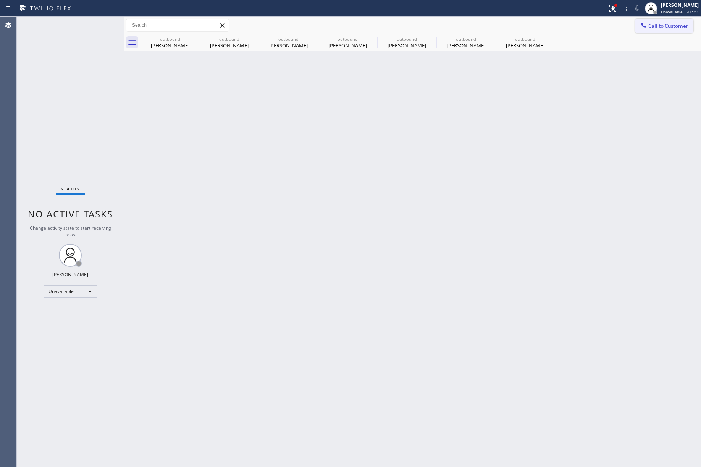
click at [656, 21] on button "Call to Customer" at bounding box center [664, 26] width 58 height 15
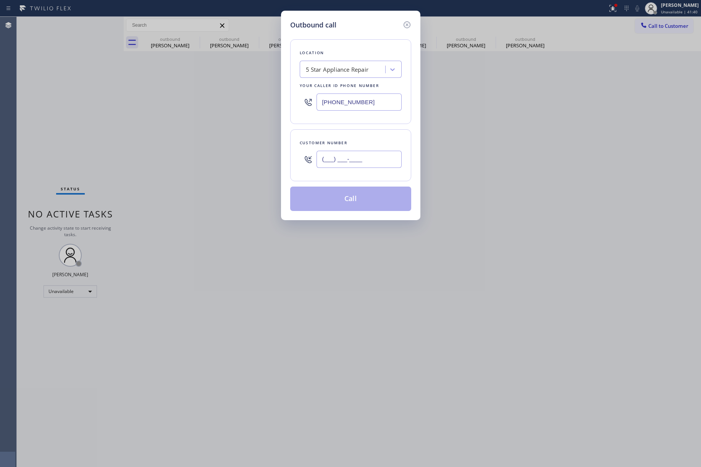
click at [367, 163] on input "(___) ___-____" at bounding box center [358, 159] width 85 height 17
paste input "858) 775-4698"
type input "[PHONE_NUMBER]"
click at [367, 147] on div "[PHONE_NUMBER]" at bounding box center [358, 159] width 85 height 25
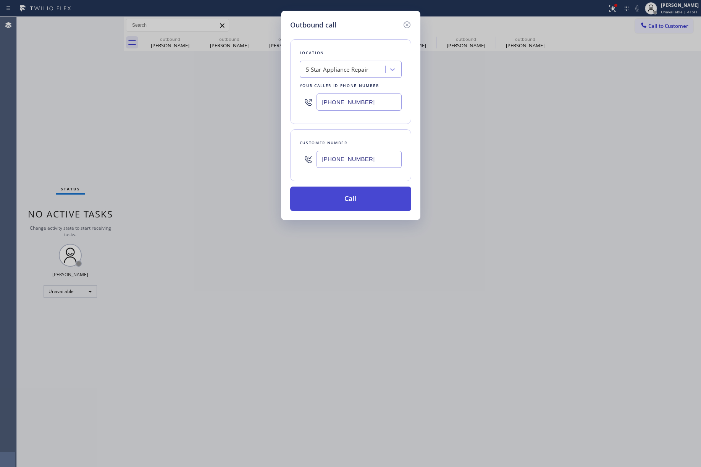
click at [359, 199] on button "Call" at bounding box center [350, 199] width 121 height 24
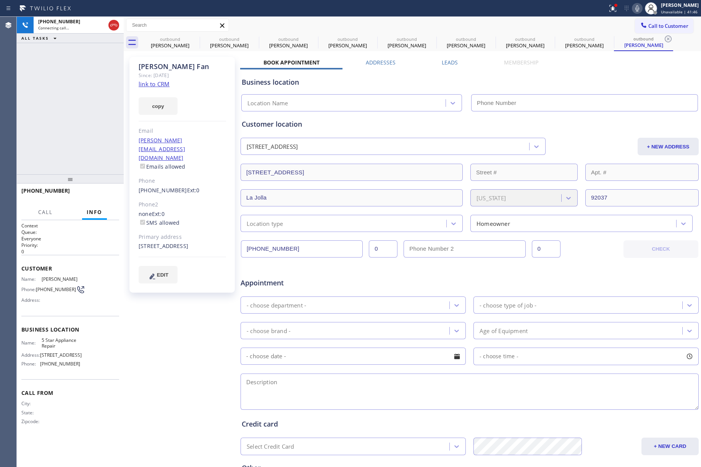
type input "[PHONE_NUMBER]"
click at [102, 192] on span "HANG UP" at bounding box center [101, 194] width 23 height 5
click at [106, 193] on span "COMPLETE" at bounding box center [100, 194] width 26 height 5
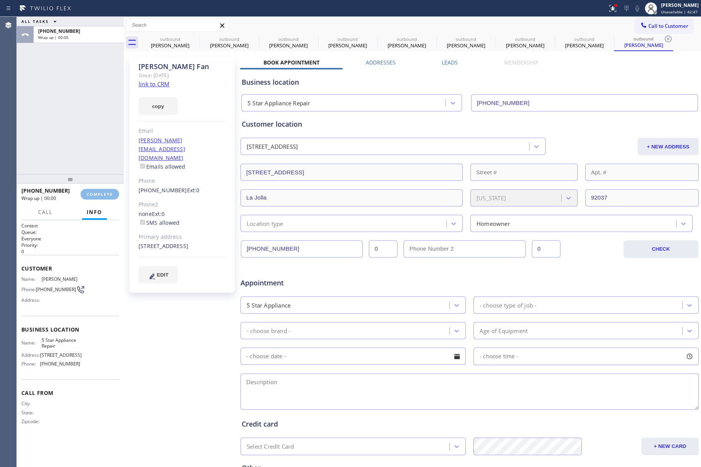
click at [92, 144] on div "ALL TASKS ALL TASKS ACTIVE TASKS TASKS IN WRAP UP +18587754698 Wrap up | 00:00" at bounding box center [70, 96] width 107 height 158
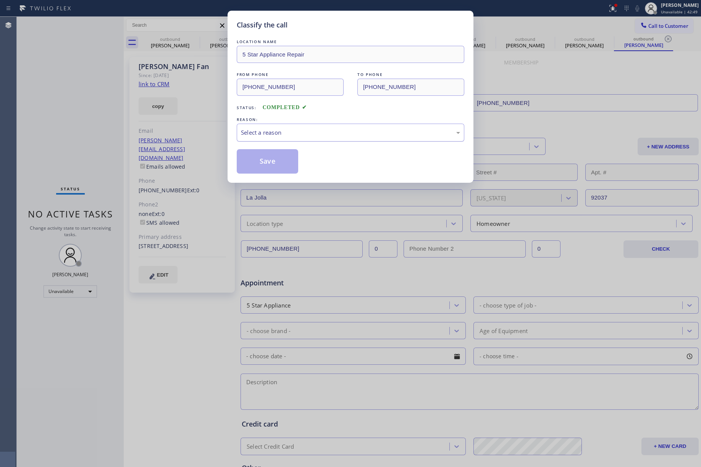
click at [270, 135] on div "Select a reason" at bounding box center [350, 132] width 219 height 9
click at [253, 167] on button "Save" at bounding box center [267, 161] width 61 height 24
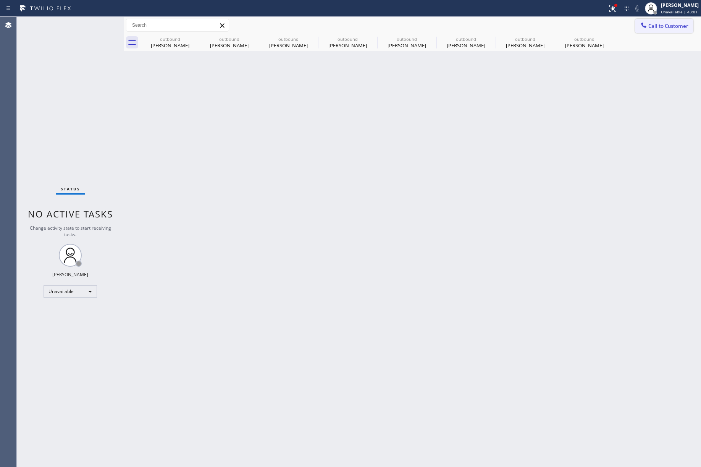
click at [654, 21] on button "Call to Customer" at bounding box center [664, 26] width 58 height 15
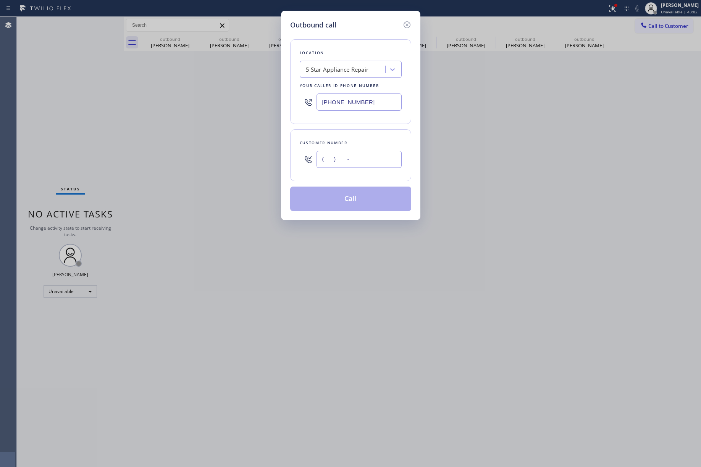
click at [348, 163] on input "(___) ___-____" at bounding box center [358, 159] width 85 height 17
paste input "858) 353-9721"
type input "[PHONE_NUMBER]"
click at [352, 134] on div "Customer number (858) 353-9721" at bounding box center [350, 155] width 121 height 52
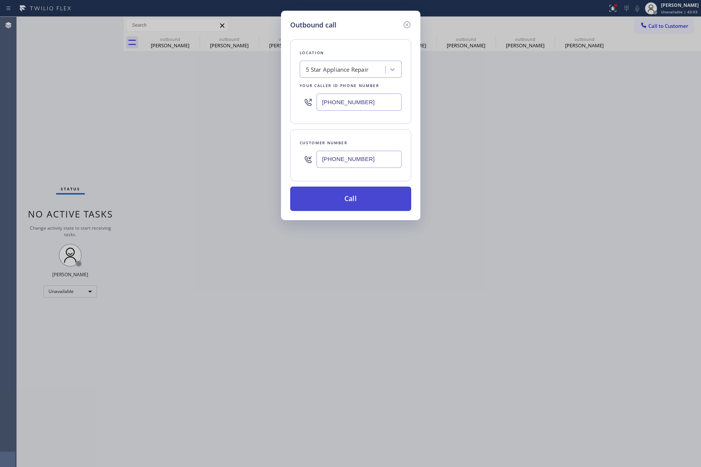
click at [384, 202] on button "Call" at bounding box center [350, 199] width 121 height 24
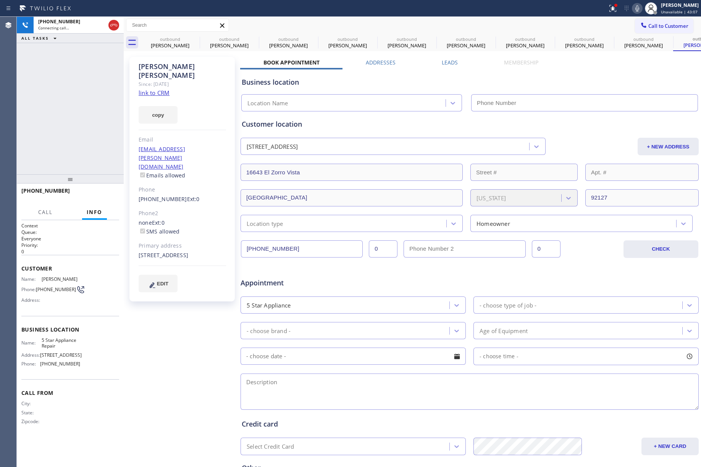
type input "[PHONE_NUMBER]"
drag, startPoint x: 101, startPoint y: 193, endPoint x: 96, endPoint y: 171, distance: 21.9
click at [101, 193] on span "HANG UP" at bounding box center [101, 194] width 23 height 5
click at [95, 167] on div "+18583539721 Live | 00:31 ALL TASKS ALL TASKS ACTIVE TASKS TASKS IN WRAP UP" at bounding box center [70, 96] width 107 height 158
click at [100, 192] on span "HANG UP" at bounding box center [101, 194] width 23 height 5
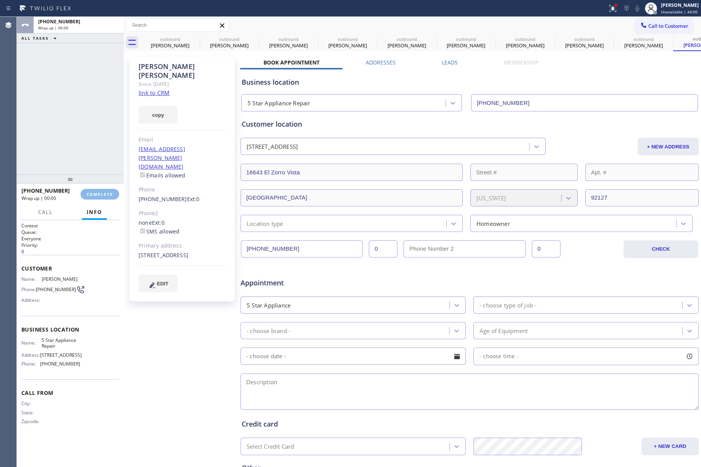
click at [84, 139] on div "ALL TASKS ALL TASKS ACTIVE TASKS TASKS IN WRAP UP +18583539721 Wrap up | 00:00" at bounding box center [70, 96] width 107 height 158
click at [103, 192] on span "COMPLETE" at bounding box center [100, 194] width 26 height 5
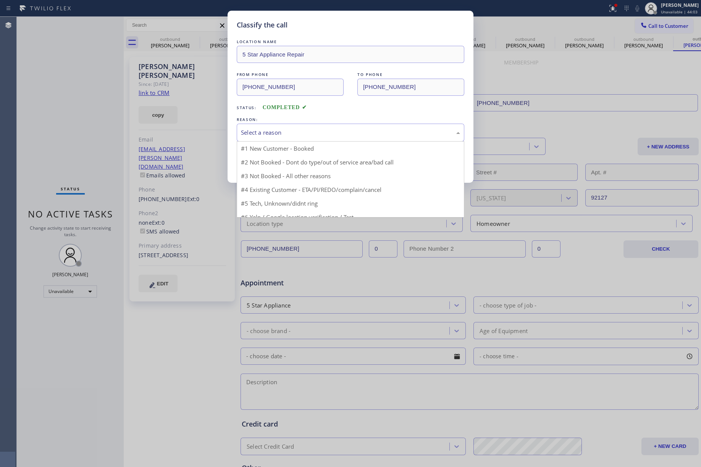
click at [312, 132] on div "Select a reason" at bounding box center [350, 132] width 219 height 9
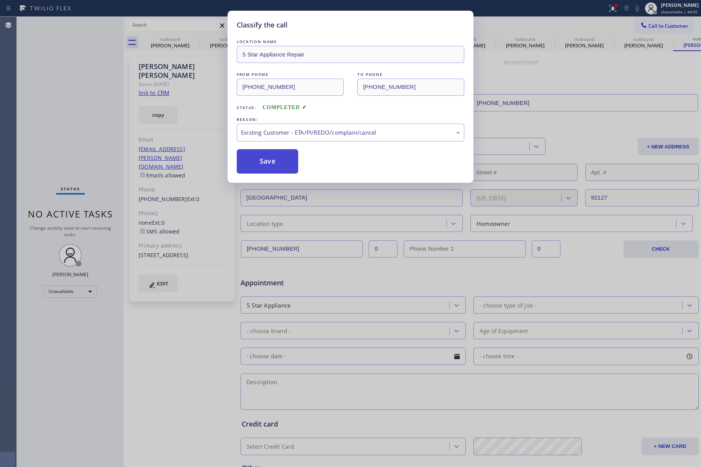
click at [274, 163] on button "Save" at bounding box center [267, 161] width 61 height 24
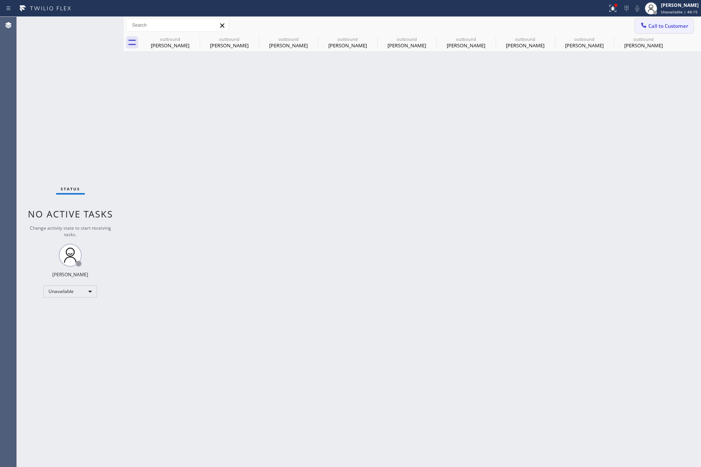
click at [666, 25] on span "Call to Customer" at bounding box center [668, 26] width 40 height 7
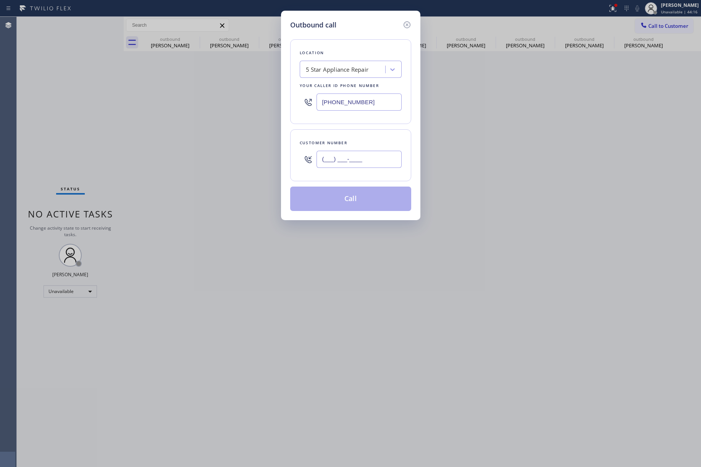
click at [336, 163] on input "(___) ___-____" at bounding box center [358, 159] width 85 height 17
paste input "206) 399-7611"
type input "[PHONE_NUMBER]"
click at [352, 140] on div "Customer number" at bounding box center [351, 143] width 102 height 8
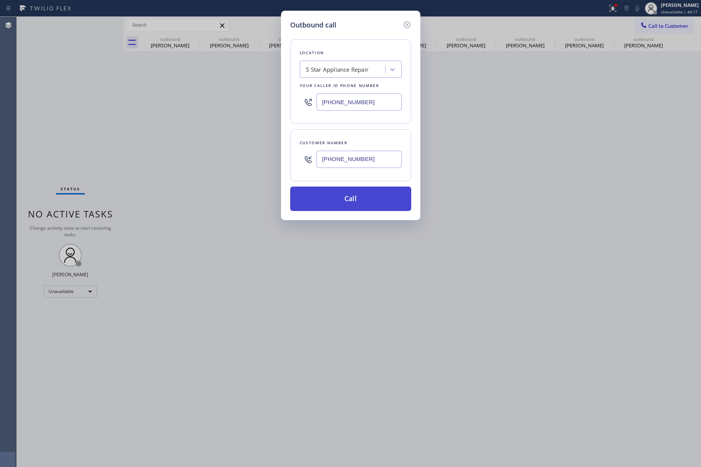
click at [349, 200] on button "Call" at bounding box center [350, 199] width 121 height 24
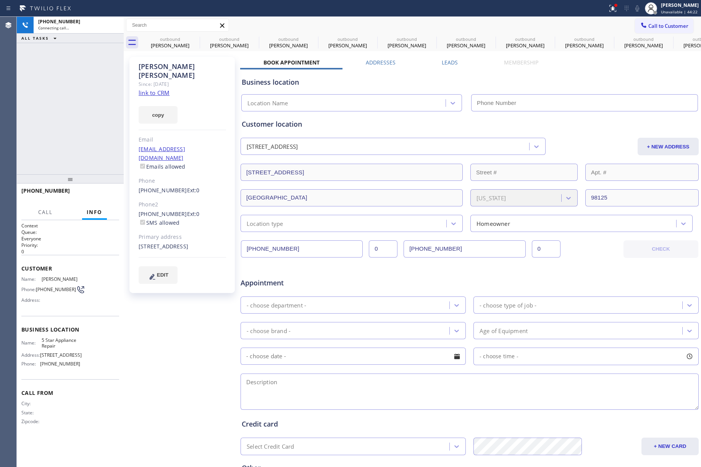
type input "[PHONE_NUMBER]"
click at [61, 147] on div "+12063997611 Connecting call… ALL TASKS ALL TASKS ACTIVE TASKS TASKS IN WRAP UP" at bounding box center [70, 96] width 107 height 158
click at [102, 197] on button "HANG UP" at bounding box center [102, 194] width 36 height 11
drag, startPoint x: 97, startPoint y: 160, endPoint x: 101, endPoint y: 196, distance: 36.1
click at [97, 169] on div "+12063997611 Live | 00:02 ALL TASKS ALL TASKS ACTIVE TASKS TASKS IN WRAP UP" at bounding box center [70, 96] width 107 height 158
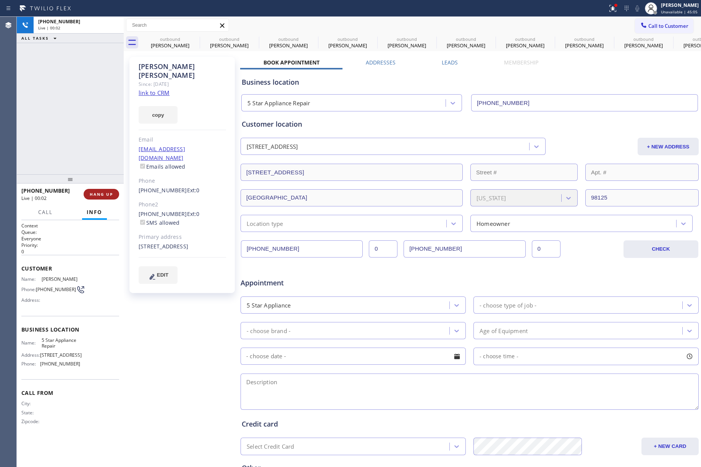
click at [101, 196] on span "HANG UP" at bounding box center [101, 194] width 23 height 5
click at [98, 158] on div "ALL TASKS ALL TASKS ACTIVE TASKS TASKS IN WRAP UP +12063997611 Wrap up | 00:00" at bounding box center [70, 96] width 107 height 158
click at [103, 192] on span "COMPLETE" at bounding box center [100, 194] width 26 height 5
click at [89, 146] on div "ALL TASKS ALL TASKS ACTIVE TASKS TASKS IN WRAP UP +12063997611 Wrap up | 00:00" at bounding box center [70, 96] width 107 height 158
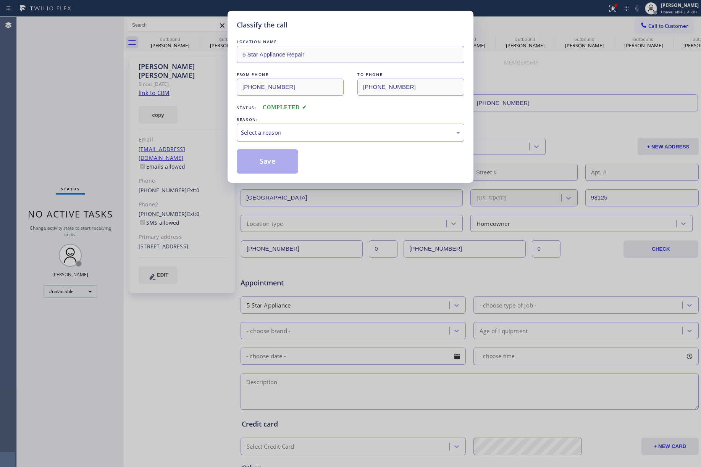
click at [303, 139] on div "Select a reason" at bounding box center [351, 133] width 228 height 18
click at [266, 162] on button "Save" at bounding box center [267, 161] width 61 height 24
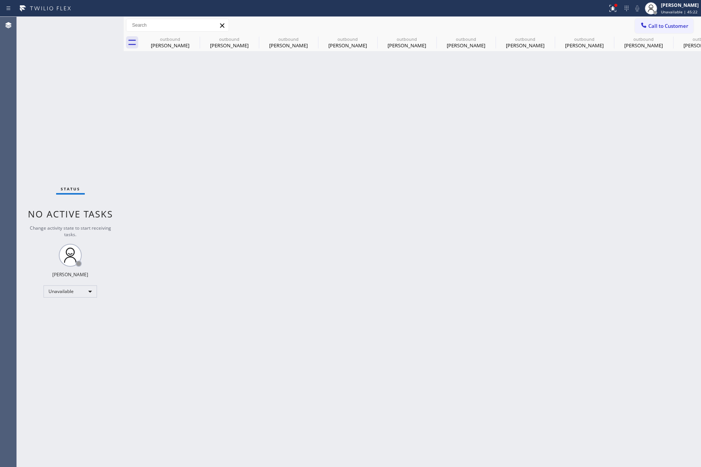
click at [673, 18] on div "Call to Customer Outbound call Location 5 Star Appliance Repair Your caller id …" at bounding box center [412, 25] width 577 height 17
click at [658, 25] on span "Call to Customer" at bounding box center [668, 26] width 40 height 7
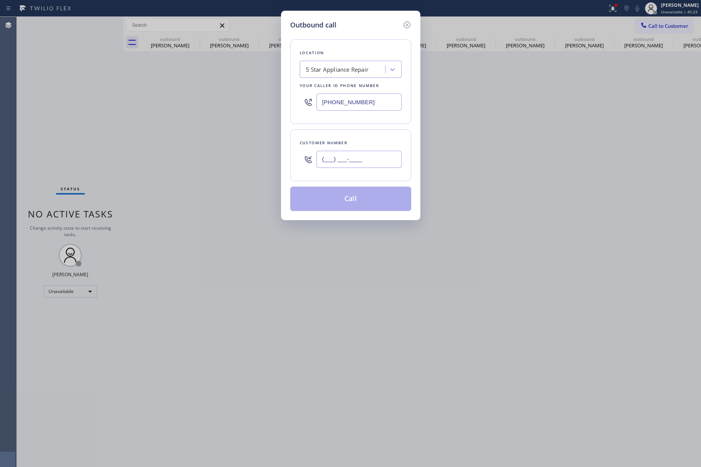
click at [345, 153] on input "(___) ___-____" at bounding box center [358, 159] width 85 height 17
paste input "626) 885-3588"
type input "[PHONE_NUMBER]"
click at [347, 139] on div "Customer number (626) 885-3588" at bounding box center [350, 155] width 121 height 52
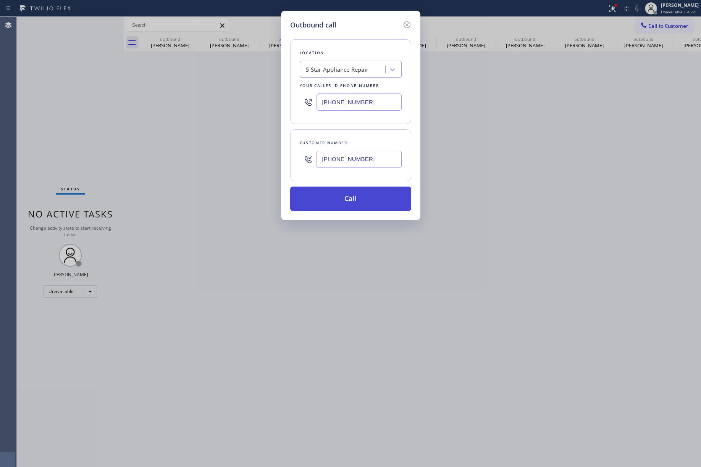
click at [357, 193] on button "Call" at bounding box center [350, 199] width 121 height 24
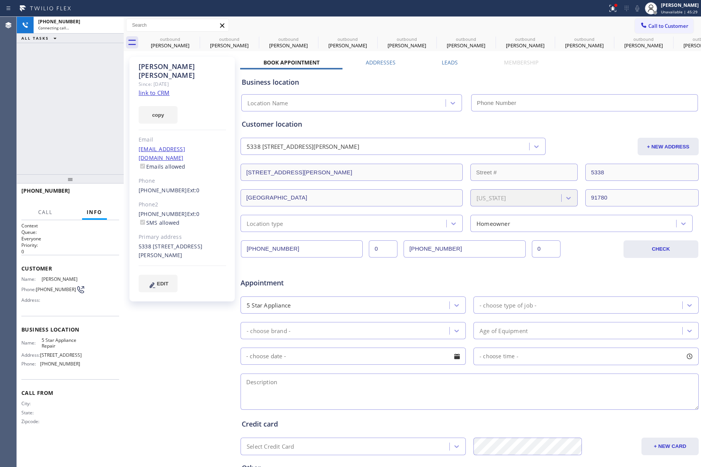
type input "[PHONE_NUMBER]"
click at [84, 127] on div "+16268853588 Connecting call… ALL TASKS ALL TASKS ACTIVE TASKS TASKS IN WRAP UP" at bounding box center [70, 96] width 107 height 158
click at [13, 86] on div "Agent Desktop" at bounding box center [8, 242] width 16 height 450
click at [29, 111] on div "+16268853588 Connecting call… ALL TASKS ALL TASKS ACTIVE TASKS TASKS IN WRAP UP" at bounding box center [70, 96] width 107 height 158
click at [91, 139] on div "+16268853588 Live | 00:00 ALL TASKS ALL TASKS ACTIVE TASKS TASKS IN WRAP UP" at bounding box center [70, 96] width 107 height 158
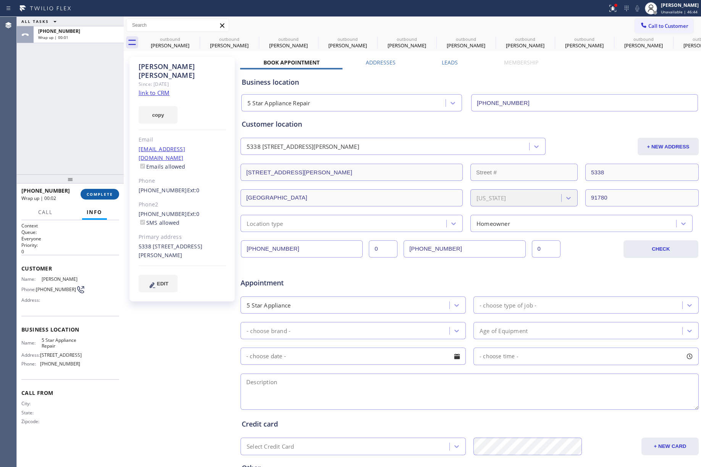
click at [100, 192] on span "COMPLETE" at bounding box center [100, 194] width 26 height 5
click at [99, 147] on div "ALL TASKS ALL TASKS ACTIVE TASKS TASKS IN WRAP UP +16268853588 Wrap up | 00:01" at bounding box center [70, 96] width 107 height 158
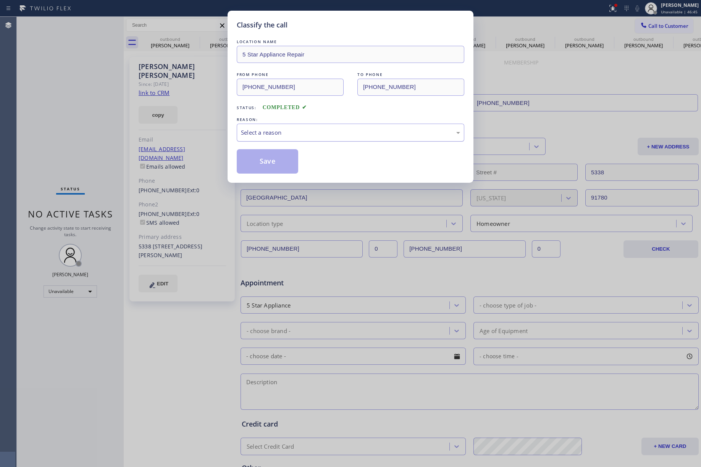
click at [281, 137] on div "Select a reason" at bounding box center [350, 132] width 219 height 9
click at [261, 159] on button "Save" at bounding box center [267, 161] width 61 height 24
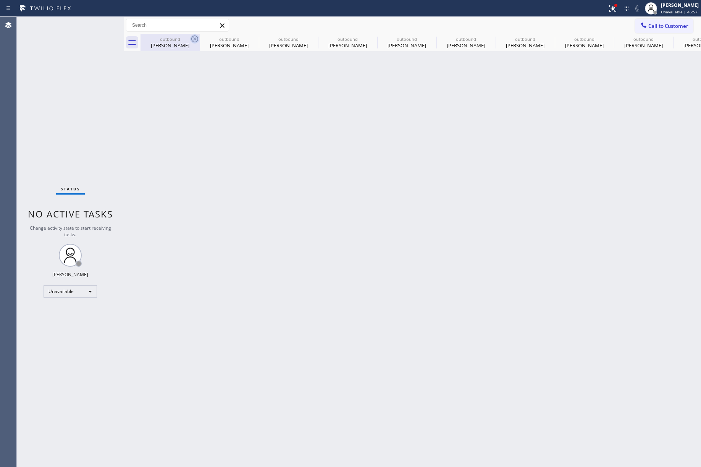
click at [193, 39] on icon at bounding box center [194, 38] width 9 height 9
click at [0, 0] on icon at bounding box center [0, 0] width 0 height 0
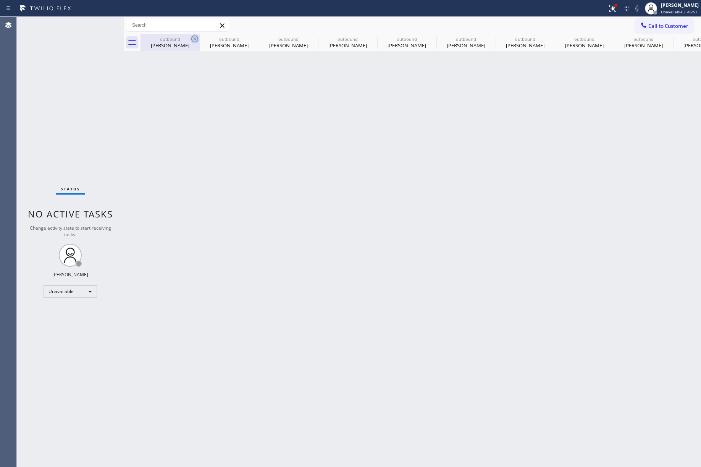
click at [0, 0] on icon at bounding box center [0, 0] width 0 height 0
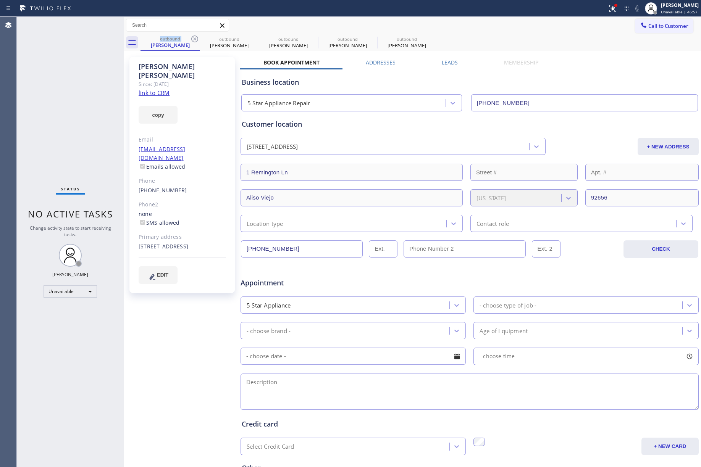
click at [193, 39] on icon at bounding box center [194, 38] width 9 height 9
click at [0, 0] on icon at bounding box center [0, 0] width 0 height 0
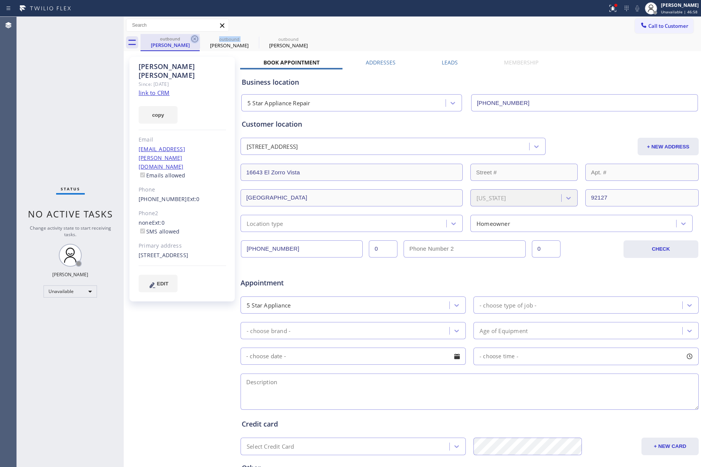
click at [192, 39] on icon at bounding box center [194, 38] width 9 height 9
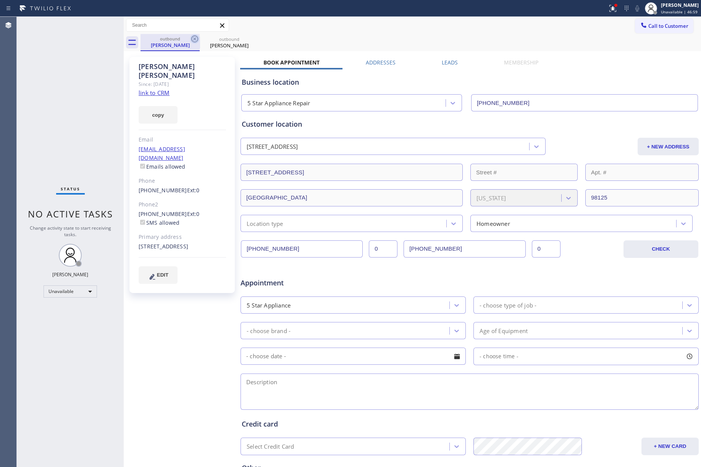
click at [191, 39] on icon at bounding box center [194, 38] width 9 height 9
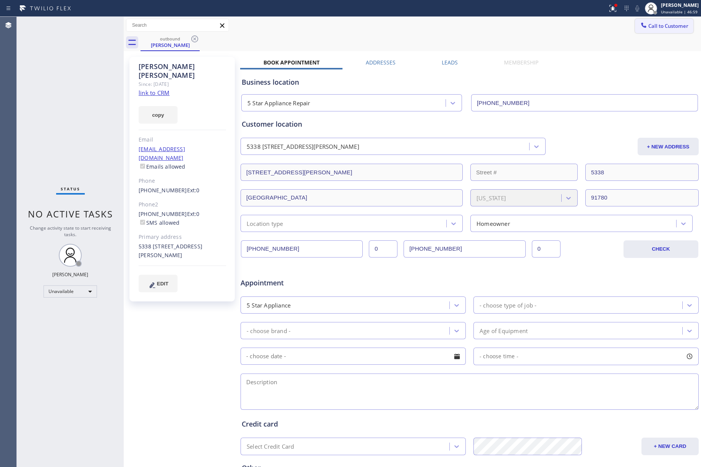
click at [648, 28] on span "Call to Customer" at bounding box center [668, 26] width 40 height 7
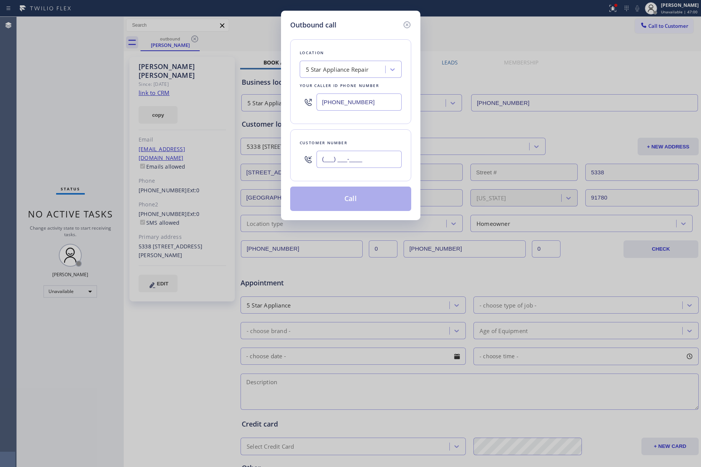
click at [358, 164] on input "(___) ___-____" at bounding box center [358, 159] width 85 height 17
paste input "408) 655-7034"
type input "[PHONE_NUMBER]"
click at [362, 139] on div "Customer number (408) 655-7034" at bounding box center [350, 155] width 121 height 52
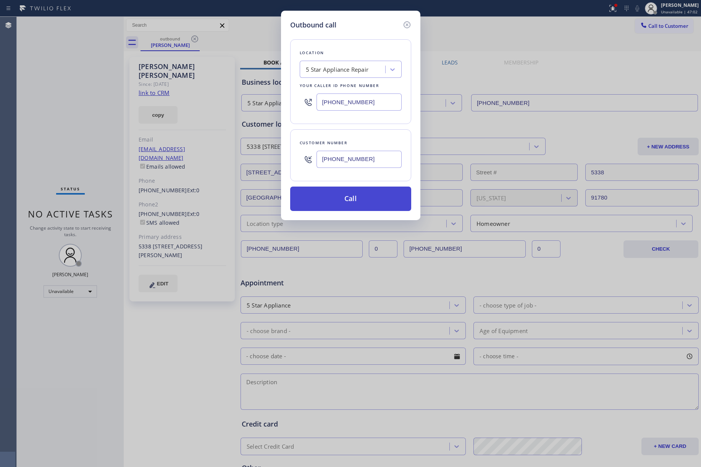
click at [350, 203] on button "Call" at bounding box center [350, 199] width 121 height 24
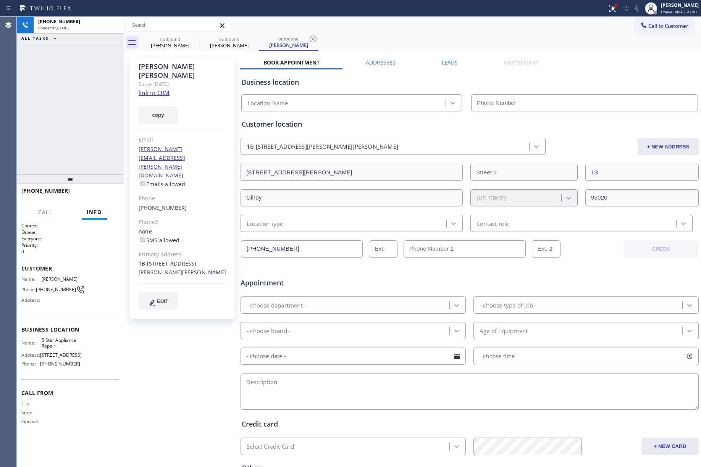
type input "[PHONE_NUMBER]"
click at [103, 192] on span "HANG UP" at bounding box center [101, 194] width 23 height 5
click at [97, 153] on div "+14086557034 Live | 00:01 ALL TASKS ALL TASKS ACTIVE TASKS TASKS IN WRAP UP" at bounding box center [70, 96] width 107 height 158
click at [111, 197] on button "HANG UP" at bounding box center [102, 194] width 36 height 11
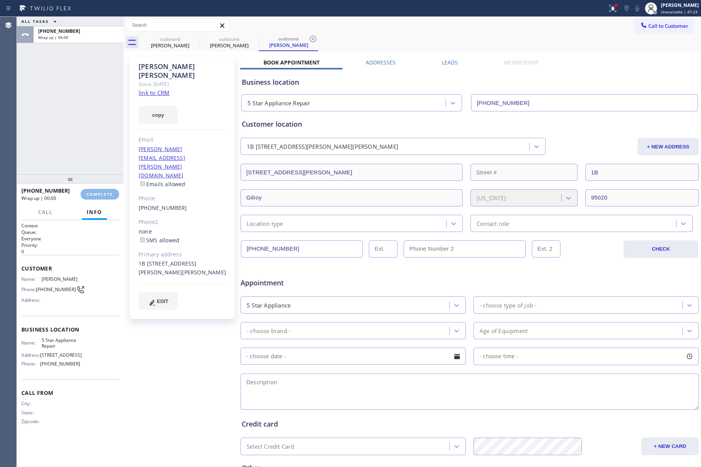
click at [86, 130] on div "ALL TASKS ALL TASKS ACTIVE TASKS TASKS IN WRAP UP +14086557034 Wrap up | 00:00" at bounding box center [70, 96] width 107 height 158
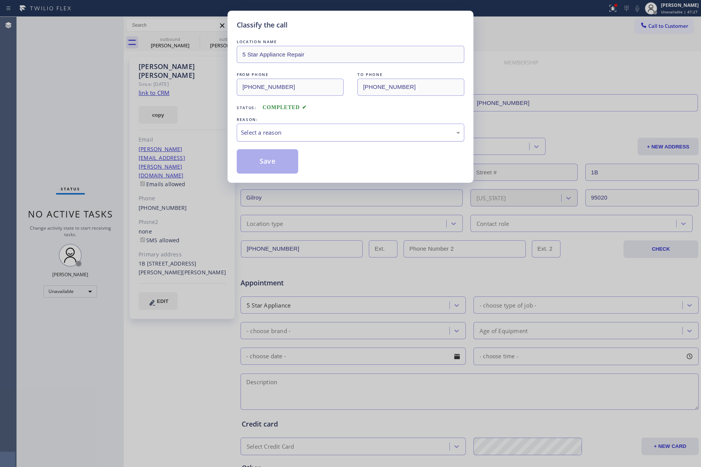
click at [280, 132] on div "Select a reason" at bounding box center [350, 132] width 219 height 9
click at [263, 165] on button "Save" at bounding box center [267, 161] width 61 height 24
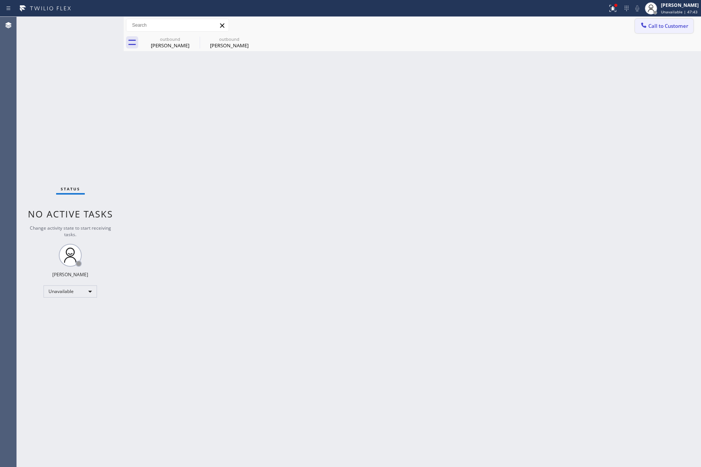
click at [668, 25] on span "Call to Customer" at bounding box center [668, 26] width 40 height 7
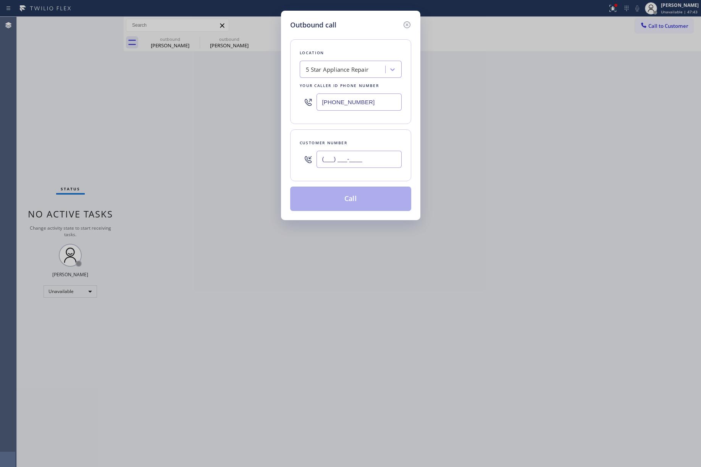
click at [341, 162] on input "(___) ___-____" at bounding box center [358, 159] width 85 height 17
paste input "631) 576-5325"
type input "[PHONE_NUMBER]"
click at [345, 144] on div "Customer number" at bounding box center [351, 143] width 102 height 8
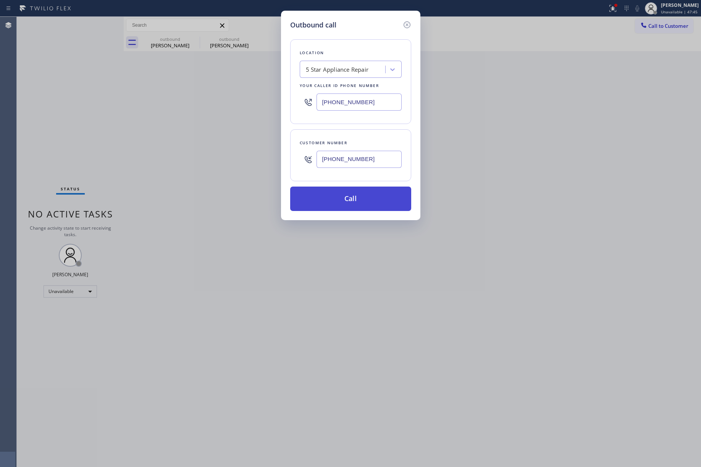
click at [350, 199] on button "Call" at bounding box center [350, 199] width 121 height 24
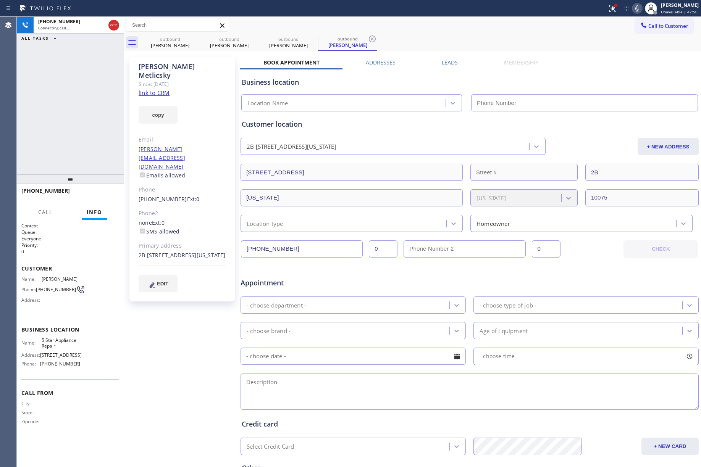
type input "[PHONE_NUMBER]"
click at [25, 102] on div "+16315765325 Connecting call… ALL TASKS ALL TASKS ACTIVE TASKS TASKS IN WRAP UP" at bounding box center [70, 96] width 107 height 158
click at [108, 193] on span "HANG UP" at bounding box center [101, 194] width 23 height 5
drag, startPoint x: 104, startPoint y: 146, endPoint x: 105, endPoint y: 187, distance: 41.2
click at [104, 147] on div "+16315765325 Live | 00:01 ALL TASKS ALL TASKS ACTIVE TASKS TASKS IN WRAP UP" at bounding box center [70, 96] width 107 height 158
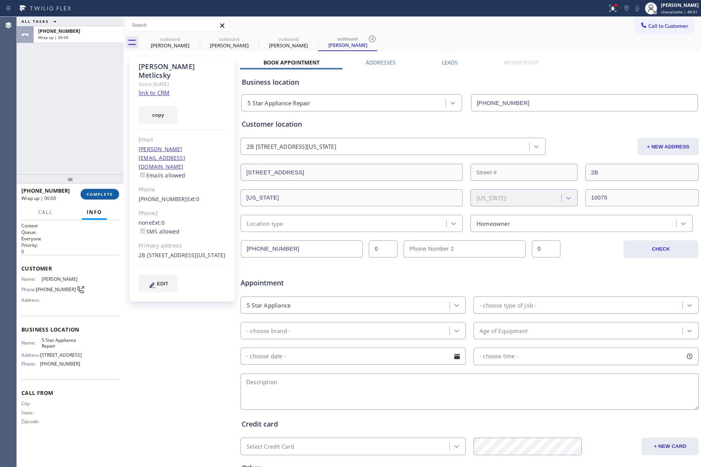
click at [105, 193] on span "COMPLETE" at bounding box center [100, 194] width 26 height 5
click at [92, 130] on div "ALL TASKS ALL TASKS ACTIVE TASKS TASKS IN WRAP UP +16315765325 Wrap up | 00:00" at bounding box center [70, 96] width 107 height 158
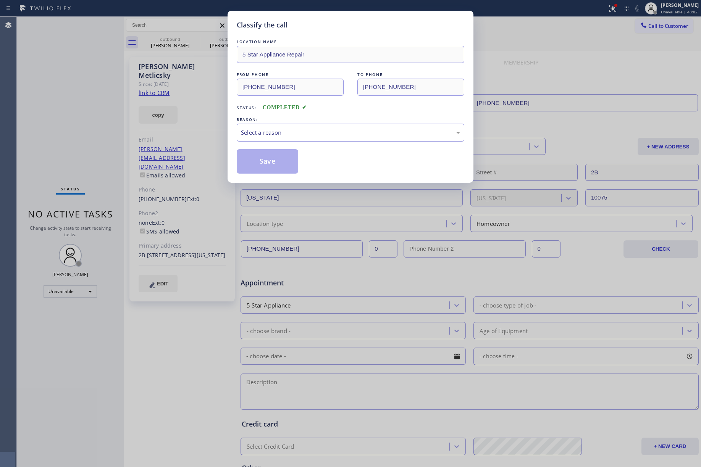
click at [274, 131] on div "Select a reason" at bounding box center [350, 132] width 219 height 9
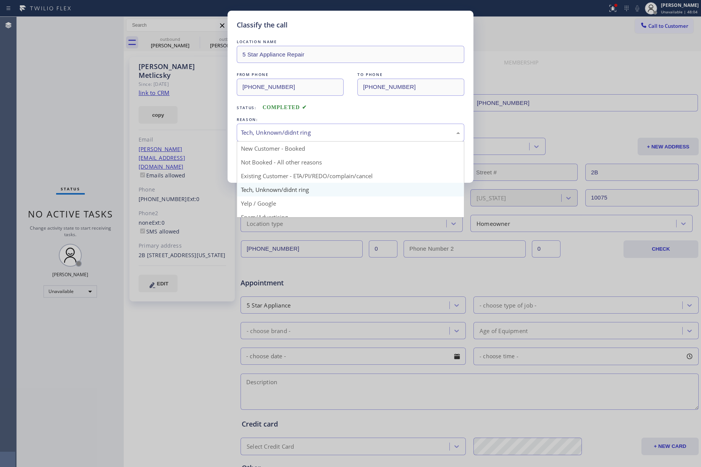
click at [288, 130] on div "Tech, Unknown/didnt ring" at bounding box center [350, 132] width 219 height 9
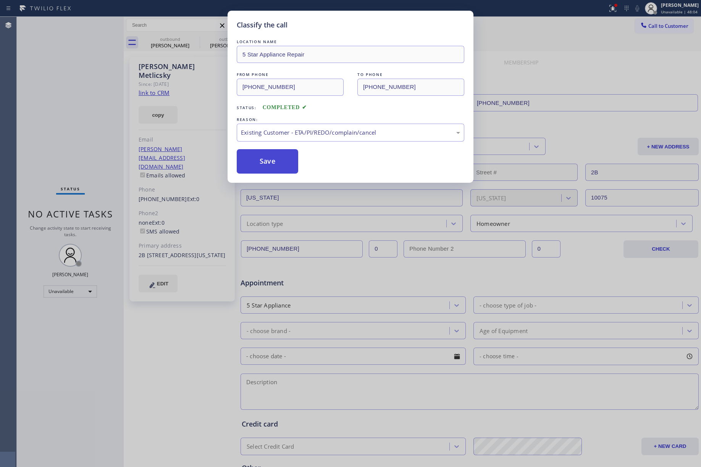
click at [270, 165] on button "Save" at bounding box center [267, 161] width 61 height 24
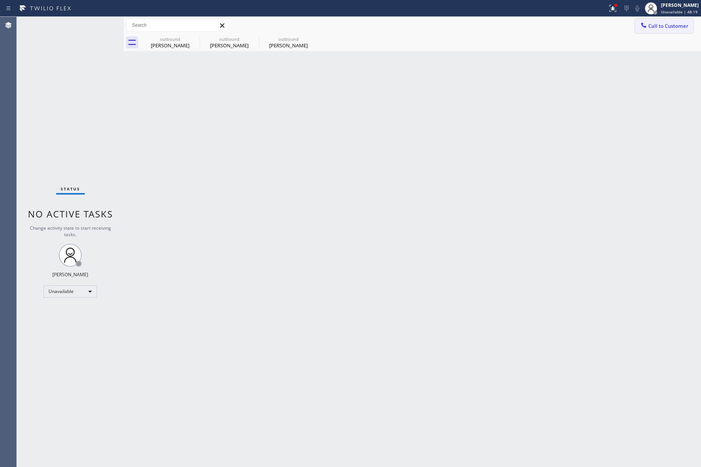
click at [667, 29] on span "Call to Customer" at bounding box center [668, 26] width 40 height 7
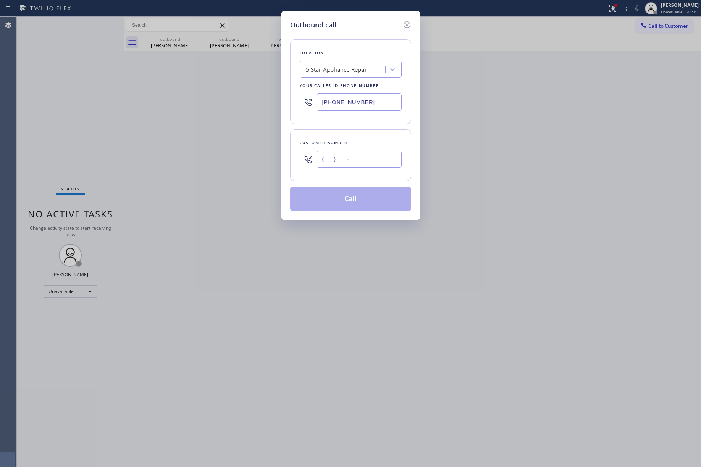
click at [364, 153] on input "(___) ___-____" at bounding box center [358, 159] width 85 height 17
paste input "917) 414-6106"
type input "[PHONE_NUMBER]"
click at [365, 137] on div "Customer number (917) 414-6106" at bounding box center [350, 155] width 121 height 52
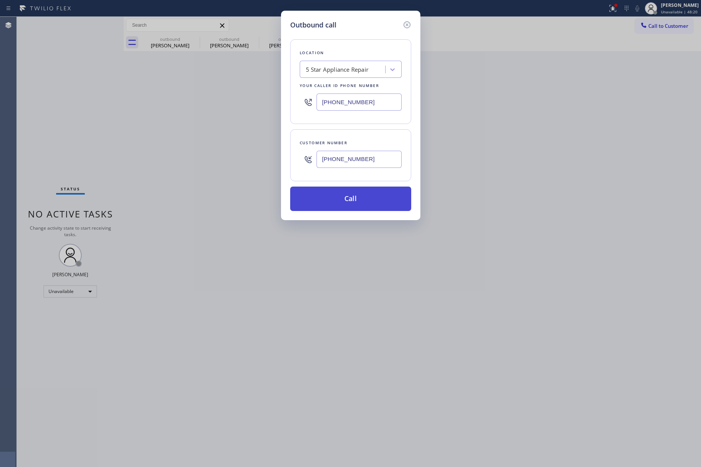
click at [344, 198] on button "Call" at bounding box center [350, 199] width 121 height 24
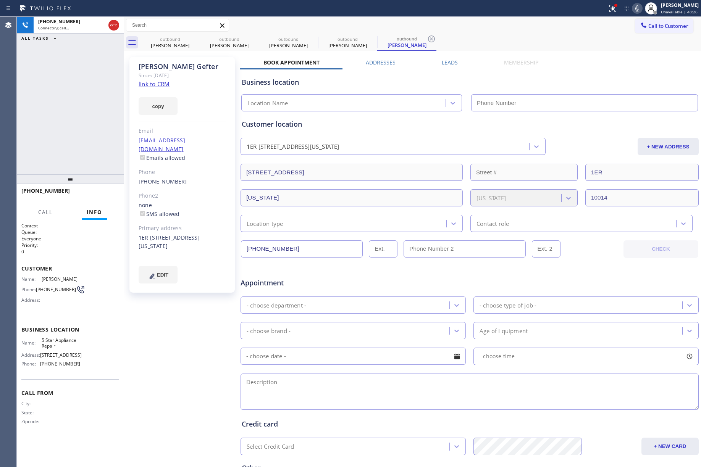
type input "[PHONE_NUMBER]"
click at [62, 127] on div "+19174146106 Connecting call… ALL TASKS ALL TASKS ACTIVE TASKS TASKS IN WRAP UP" at bounding box center [70, 96] width 107 height 158
click at [53, 103] on div "+19174146106 Connecting call… ALL TASKS ALL TASKS ACTIVE TASKS TASKS IN WRAP UP" at bounding box center [70, 96] width 107 height 158
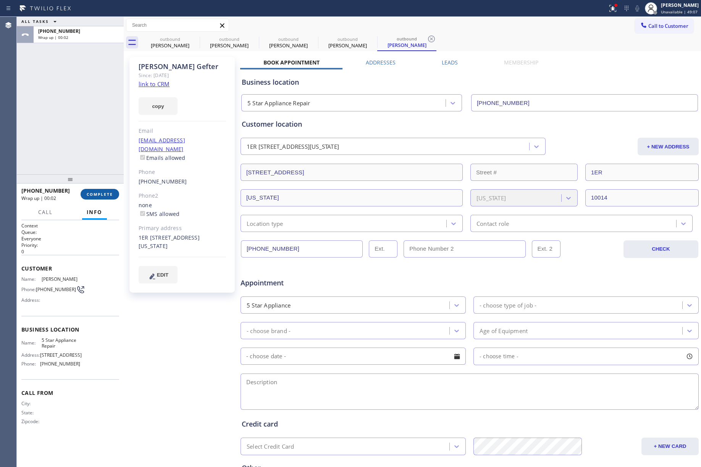
click at [95, 196] on span "COMPLETE" at bounding box center [100, 194] width 26 height 5
click at [89, 137] on div "ALL TASKS ALL TASKS ACTIVE TASKS TASKS IN WRAP UP +19174146106 Wrap up | 00:02" at bounding box center [70, 96] width 107 height 158
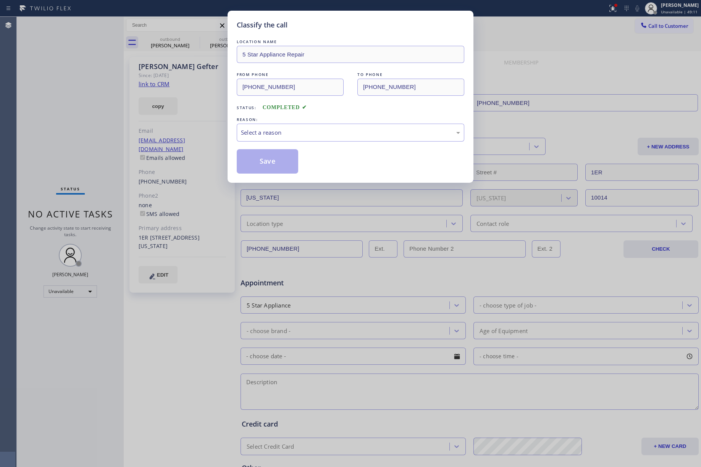
click at [309, 142] on div "LOCATION NAME 5 Star Appliance Repair FROM PHONE (855) 731-4952 TO PHONE (917) …" at bounding box center [351, 106] width 228 height 136
click at [310, 138] on div "Select a reason" at bounding box center [351, 133] width 228 height 18
click at [268, 163] on button "Save" at bounding box center [267, 161] width 61 height 24
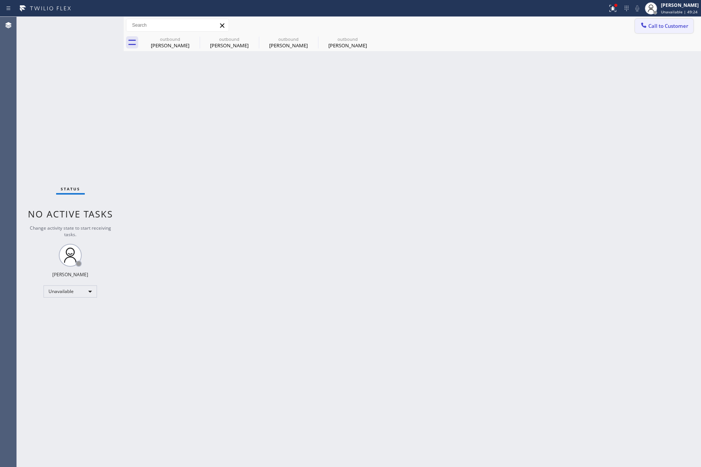
click at [646, 25] on icon at bounding box center [644, 25] width 8 height 8
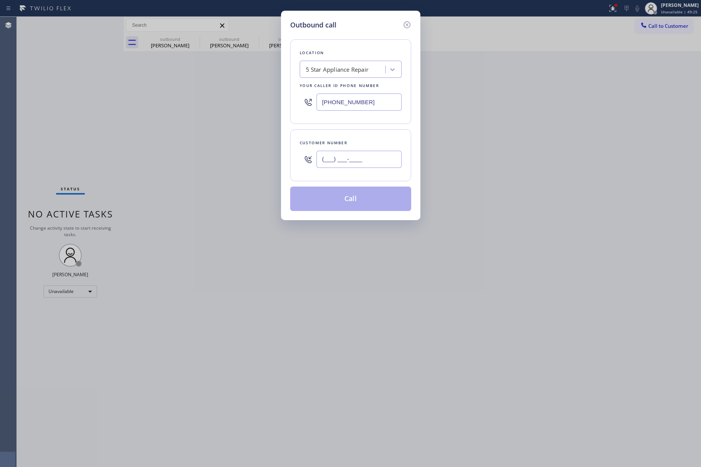
click at [367, 158] on input "(___) ___-____" at bounding box center [358, 159] width 85 height 17
paste input "661) 201-1064"
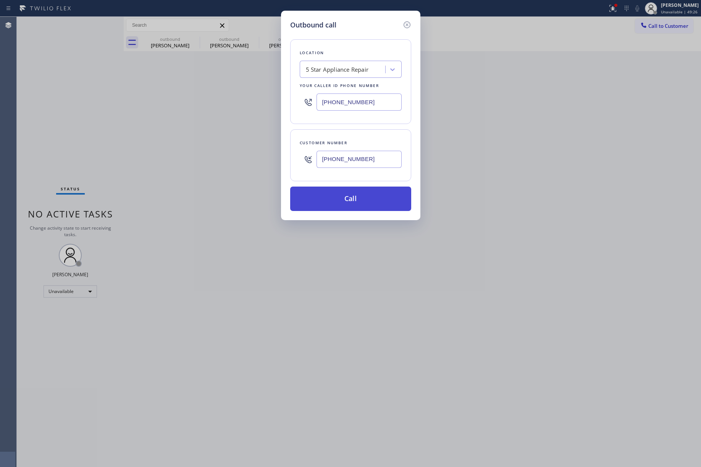
type input "[PHONE_NUMBER]"
click at [355, 197] on button "Call" at bounding box center [350, 199] width 121 height 24
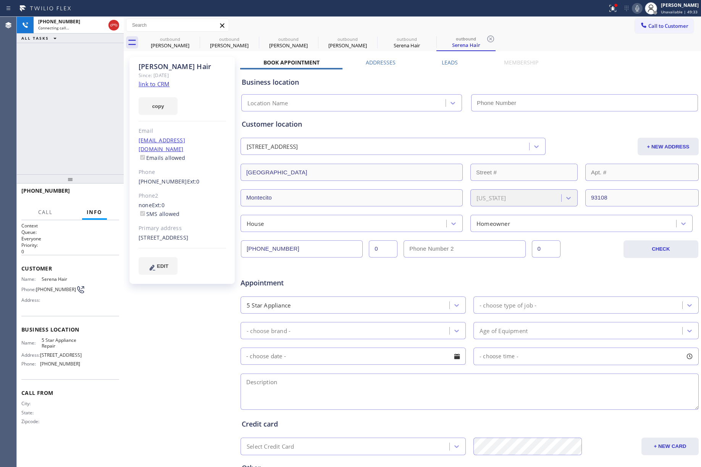
type input "[PHONE_NUMBER]"
click at [61, 105] on div "+16612011064 Live | 00:53 ALL TASKS ALL TASKS ACTIVE TASKS TASKS IN WRAP UP" at bounding box center [70, 96] width 107 height 158
click at [104, 194] on span "HANG UP" at bounding box center [101, 194] width 23 height 5
drag, startPoint x: 89, startPoint y: 153, endPoint x: 98, endPoint y: 189, distance: 37.2
click at [89, 154] on div "+16612011064 Live | 00:56 ALL TASKS ALL TASKS ACTIVE TASKS TASKS IN WRAP UP" at bounding box center [70, 96] width 107 height 158
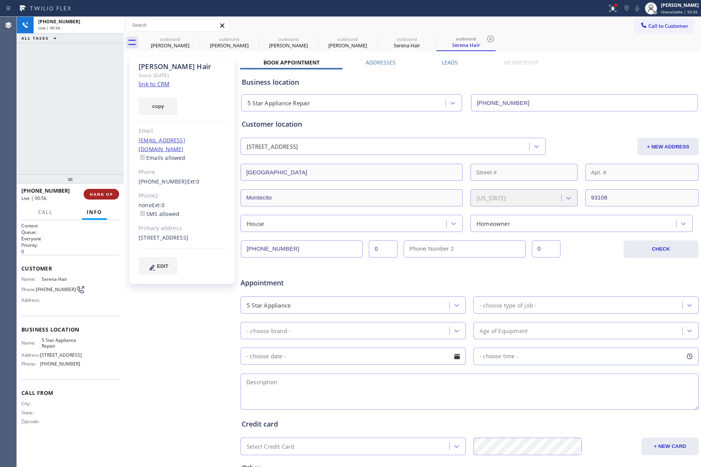
click at [98, 189] on button "HANG UP" at bounding box center [102, 194] width 36 height 11
click at [94, 132] on div "ALL TASKS ALL TASKS ACTIVE TASKS TASKS IN WRAP UP +16612011064 Wrap up | 00:00" at bounding box center [70, 96] width 107 height 158
click at [109, 192] on span "COMPLETE" at bounding box center [100, 194] width 26 height 5
click at [76, 144] on div "ALL TASKS ALL TASKS ACTIVE TASKS TASKS IN WRAP UP +16612011064 Wrap up | 00:00" at bounding box center [70, 96] width 107 height 158
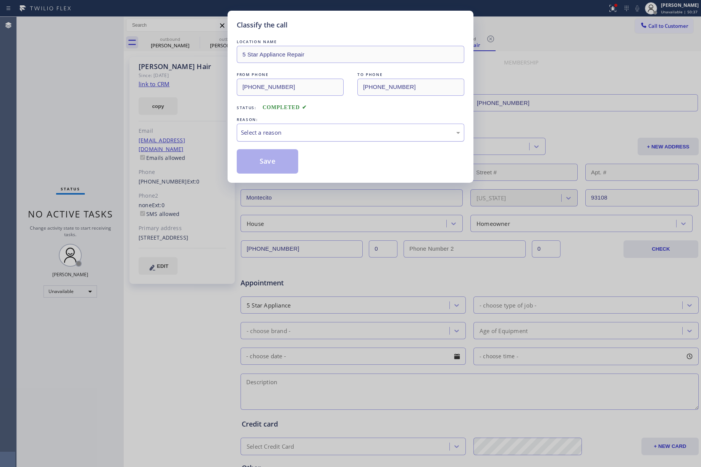
click at [277, 132] on div "Select a reason" at bounding box center [350, 132] width 219 height 9
click at [255, 162] on button "Save" at bounding box center [267, 161] width 61 height 24
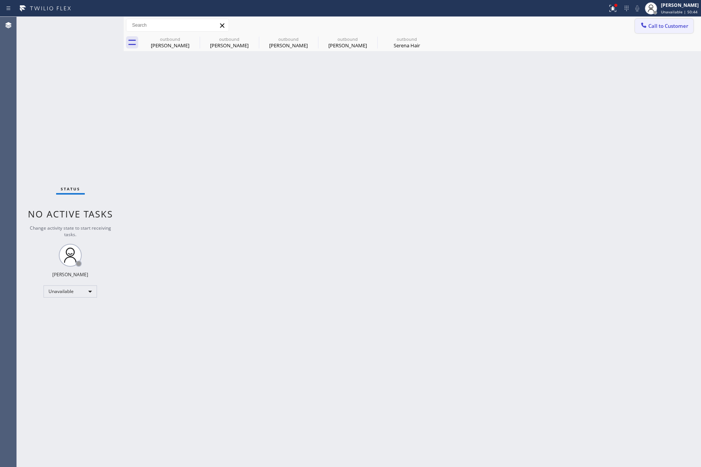
click at [659, 26] on span "Call to Customer" at bounding box center [668, 26] width 40 height 7
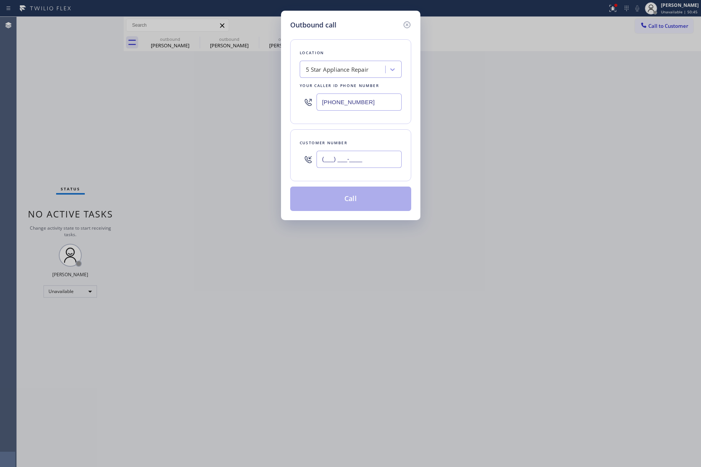
click at [347, 153] on input "(___) ___-____" at bounding box center [358, 159] width 85 height 17
paste input "212) 744-0481"
type input "[PHONE_NUMBER]"
click at [350, 139] on div "Customer number" at bounding box center [351, 143] width 102 height 8
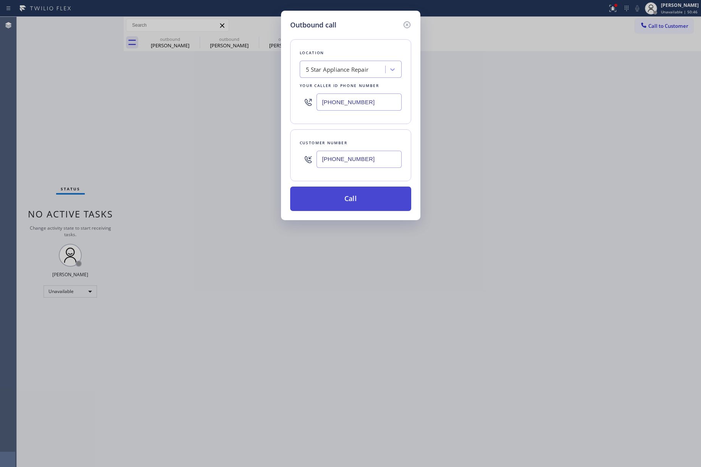
click at [333, 194] on button "Call" at bounding box center [350, 199] width 121 height 24
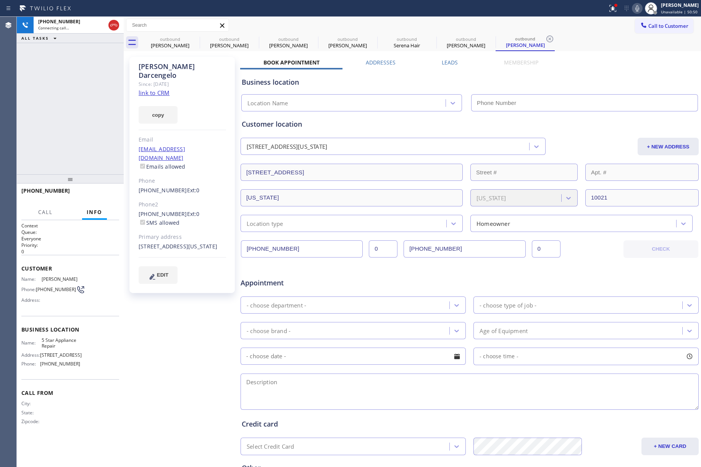
type input "[PHONE_NUMBER]"
click at [50, 97] on div "+12127440481 Live | 00:00 ALL TASKS ALL TASKS ACTIVE TASKS TASKS IN WRAP UP" at bounding box center [70, 96] width 107 height 158
click at [99, 195] on span "HANG UP" at bounding box center [101, 194] width 23 height 5
click at [99, 191] on button "HANG UP" at bounding box center [102, 194] width 36 height 11
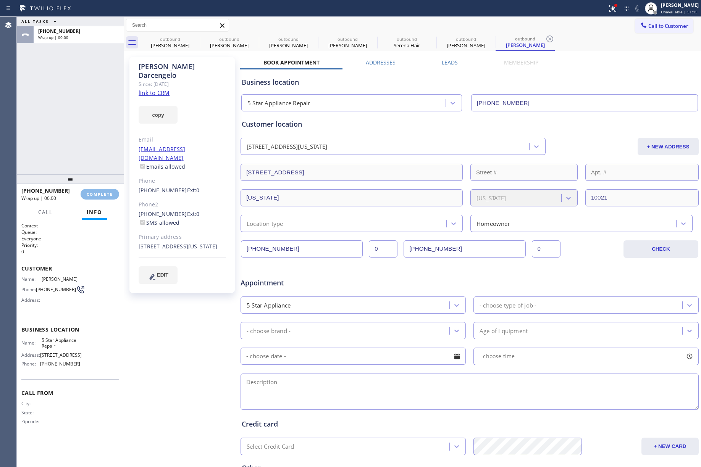
click at [75, 145] on div "ALL TASKS ALL TASKS ACTIVE TASKS TASKS IN WRAP UP +12127440481 Wrap up | 00:00" at bounding box center [70, 96] width 107 height 158
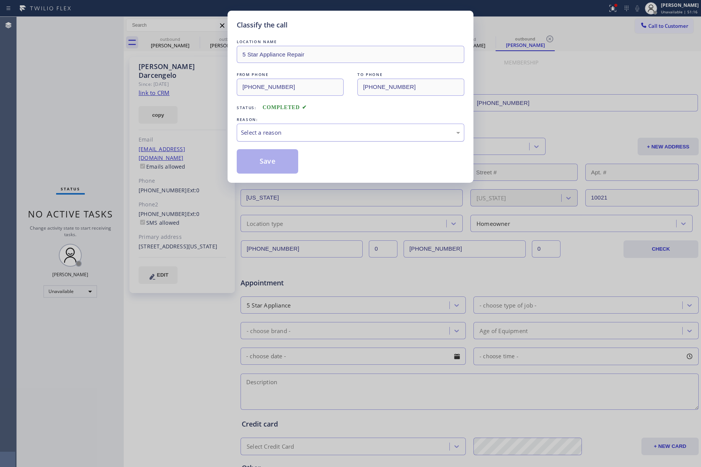
click at [309, 127] on div "Select a reason" at bounding box center [351, 133] width 228 height 18
click at [263, 162] on button "Save" at bounding box center [267, 161] width 61 height 24
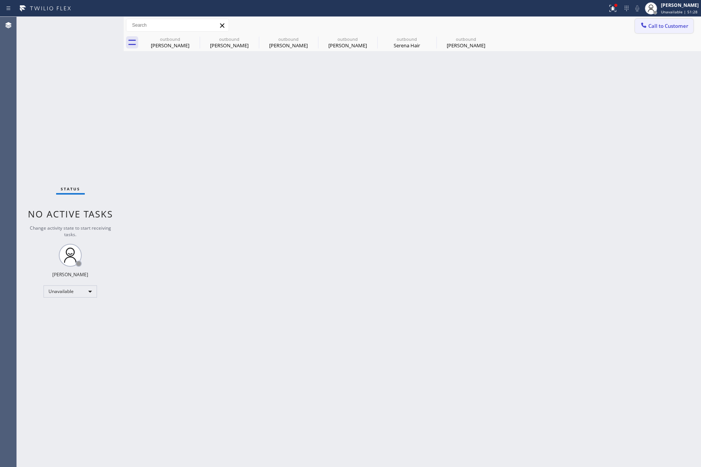
click at [675, 29] on span "Call to Customer" at bounding box center [668, 26] width 40 height 7
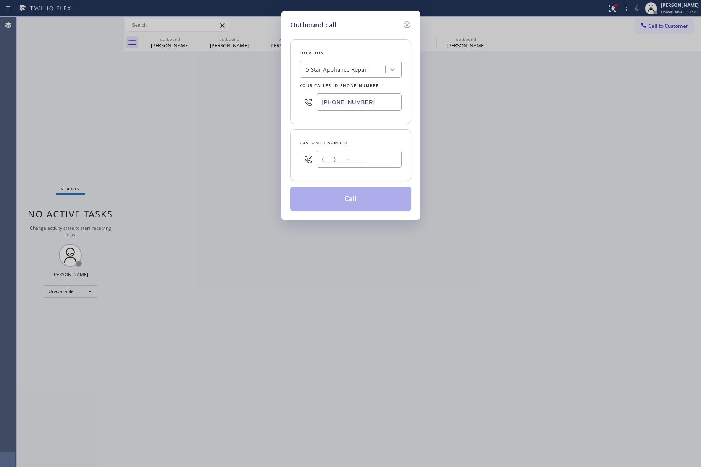
click at [373, 155] on input "(___) ___-____" at bounding box center [358, 159] width 85 height 17
paste input "310) 569-9783"
type input "[PHONE_NUMBER]"
click at [373, 139] on div "Customer number (310) 569-9783" at bounding box center [350, 155] width 121 height 52
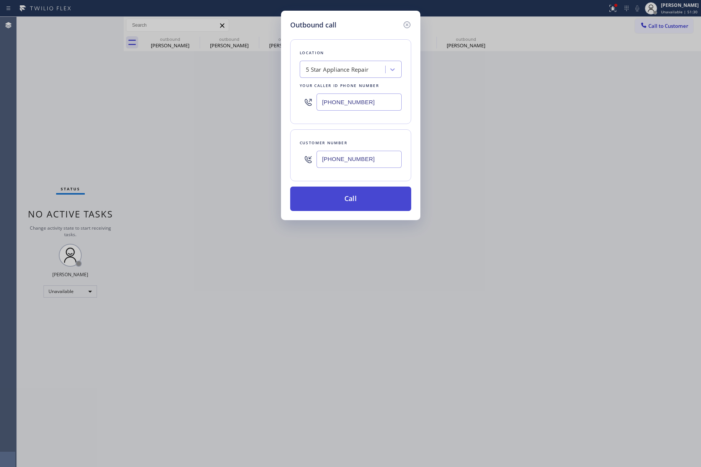
click at [356, 197] on button "Call" at bounding box center [350, 199] width 121 height 24
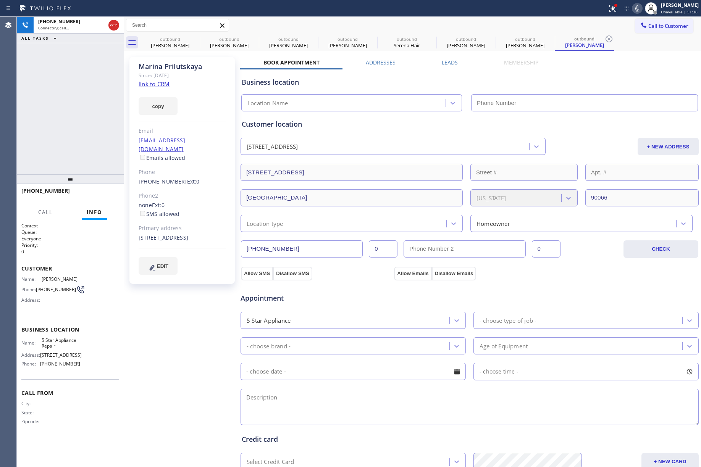
type input "[PHONE_NUMBER]"
drag, startPoint x: 96, startPoint y: 191, endPoint x: 86, endPoint y: 150, distance: 42.8
click at [96, 192] on span "HANG UP" at bounding box center [101, 194] width 23 height 5
drag, startPoint x: 86, startPoint y: 150, endPoint x: 98, endPoint y: 194, distance: 46.1
click at [86, 150] on div "+13105699783 Live | 00:03 ALL TASKS ALL TASKS ACTIVE TASKS TASKS IN WRAP UP" at bounding box center [70, 96] width 107 height 158
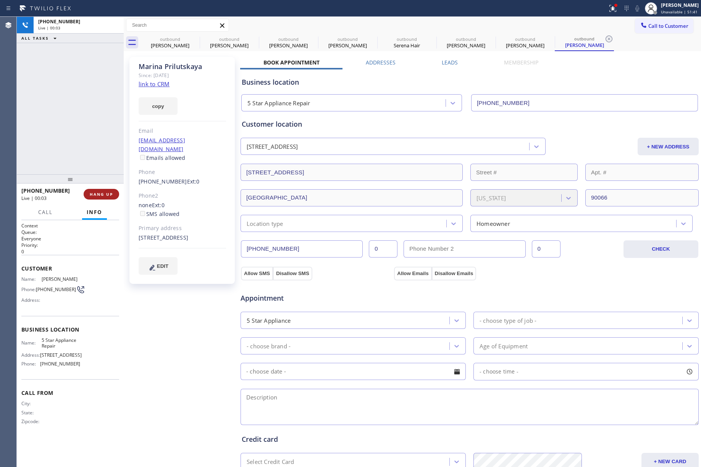
click at [99, 198] on button "HANG UP" at bounding box center [102, 194] width 36 height 11
click at [86, 142] on div "ALL TASKS ALL TASKS ACTIVE TASKS TASKS IN WRAP UP +13105699783 Wrap up | 00:00" at bounding box center [70, 96] width 107 height 158
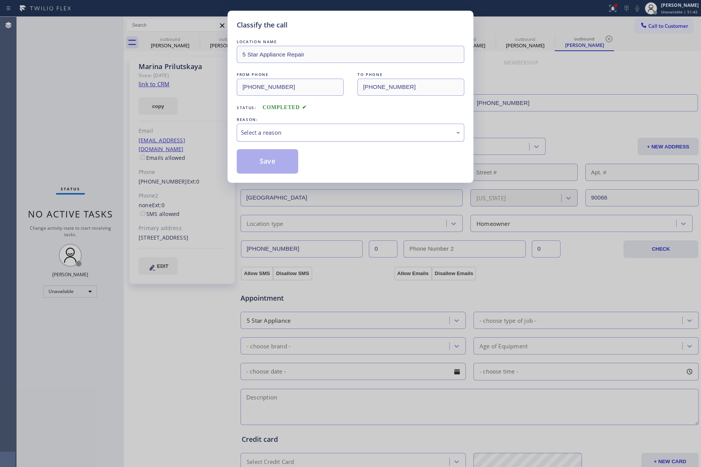
click at [305, 126] on div "Select a reason" at bounding box center [351, 133] width 228 height 18
click at [266, 163] on button "Save" at bounding box center [267, 161] width 61 height 24
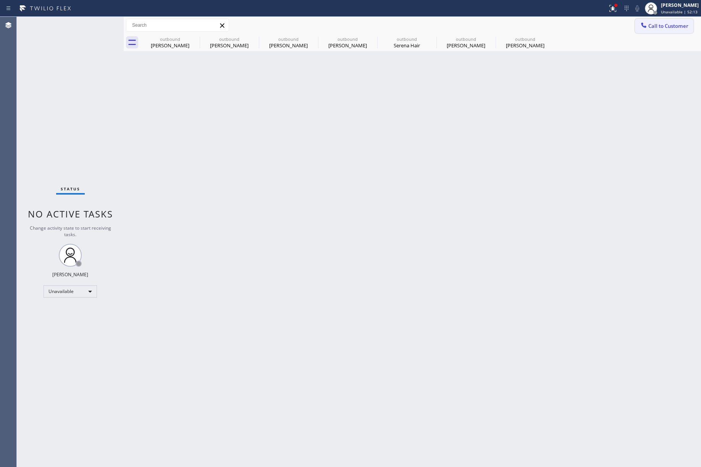
click at [660, 31] on button "Call to Customer" at bounding box center [664, 26] width 58 height 15
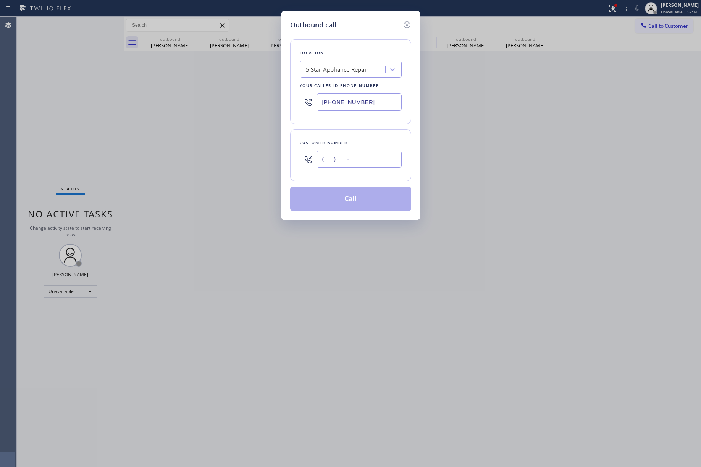
click at [362, 166] on input "(___) ___-____" at bounding box center [358, 159] width 85 height 17
paste input "206) 605-5275"
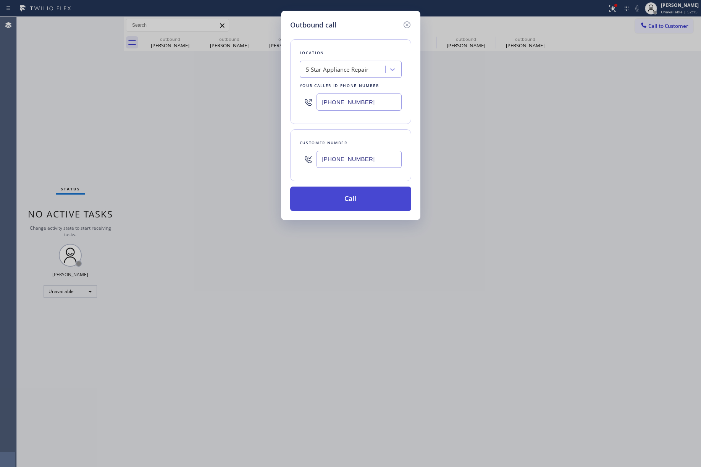
type input "[PHONE_NUMBER]"
click at [368, 201] on button "Call" at bounding box center [350, 199] width 121 height 24
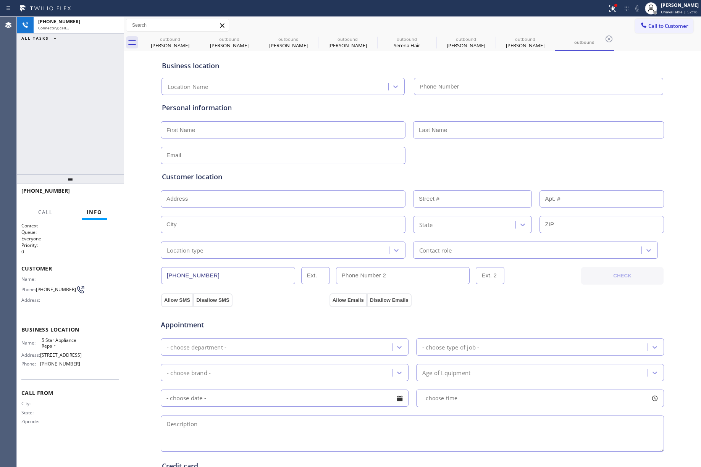
type input "[PHONE_NUMBER]"
drag, startPoint x: 54, startPoint y: 141, endPoint x: 63, endPoint y: 132, distance: 12.7
click at [54, 141] on div "+12066055275 Connecting call… ALL TASKS ALL TASKS ACTIVE TASKS TASKS IN WRAP UP" at bounding box center [70, 96] width 107 height 158
click at [79, 126] on div "+12066055275 Live | 00:30 ALL TASKS ALL TASKS ACTIVE TASKS TASKS IN WRAP UP" at bounding box center [70, 96] width 107 height 158
click at [69, 136] on div "+12066055275 Live | 00:31 ALL TASKS ALL TASKS ACTIVE TASKS TASKS IN WRAP UP" at bounding box center [70, 96] width 107 height 158
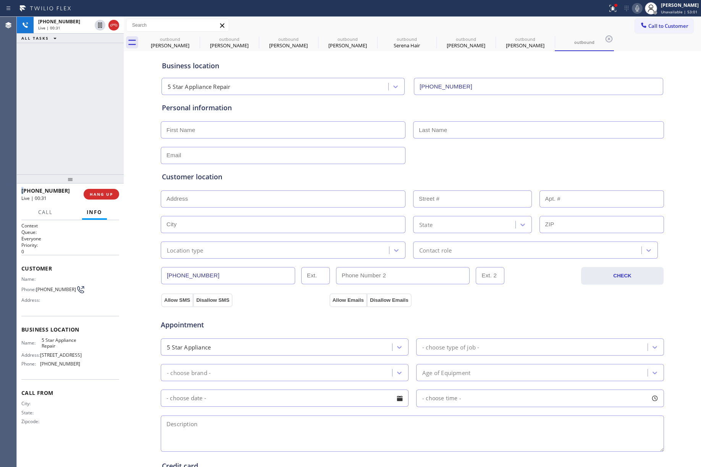
click at [69, 135] on div "+12066055275 Live | 00:31 ALL TASKS ALL TASKS ACTIVE TASKS TASKS IN WRAP UP" at bounding box center [70, 96] width 107 height 158
click at [69, 135] on div "+12066055275 Live | 00:32 ALL TASKS ALL TASKS ACTIVE TASKS TASKS IN WRAP UP" at bounding box center [70, 96] width 107 height 158
click at [98, 199] on button "HANG UP" at bounding box center [102, 194] width 36 height 11
click at [98, 199] on button "COMPLETE" at bounding box center [100, 194] width 39 height 11
click at [66, 103] on div "ALL TASKS ALL TASKS ACTIVE TASKS TASKS IN WRAP UP +12066055275 Wrap up | 00:00" at bounding box center [70, 96] width 107 height 158
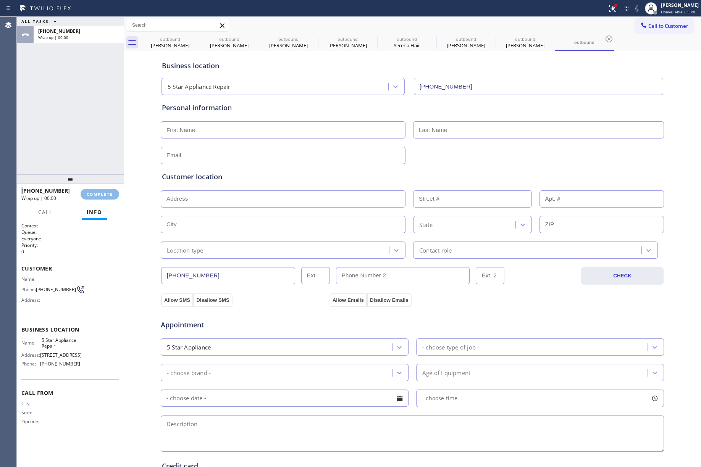
click at [66, 103] on div "ALL TASKS ALL TASKS ACTIVE TASKS TASKS IN WRAP UP +12066055275 Wrap up | 00:00" at bounding box center [70, 96] width 107 height 158
drag, startPoint x: 107, startPoint y: 195, endPoint x: 107, endPoint y: 183, distance: 11.5
click at [107, 194] on span "COMPLETE" at bounding box center [100, 194] width 26 height 5
click at [82, 140] on div "ALL TASKS ALL TASKS ACTIVE TASKS TASKS IN WRAP UP +12066055275 Wrap up | 00:11" at bounding box center [70, 96] width 107 height 158
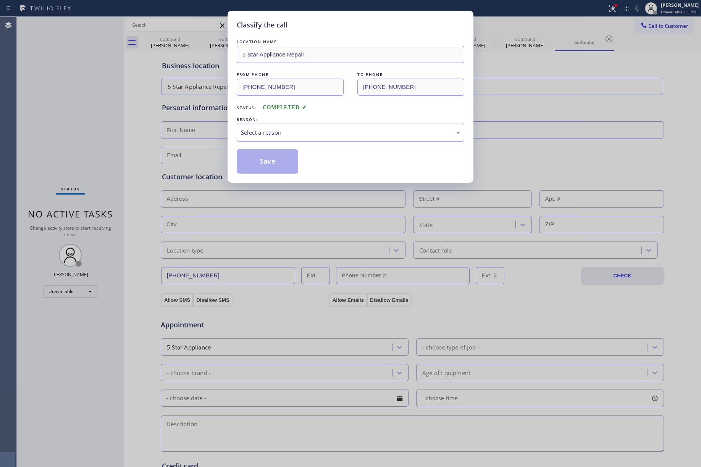
click at [273, 135] on div "Select a reason" at bounding box center [350, 132] width 219 height 9
click at [269, 163] on button "Save" at bounding box center [267, 161] width 61 height 24
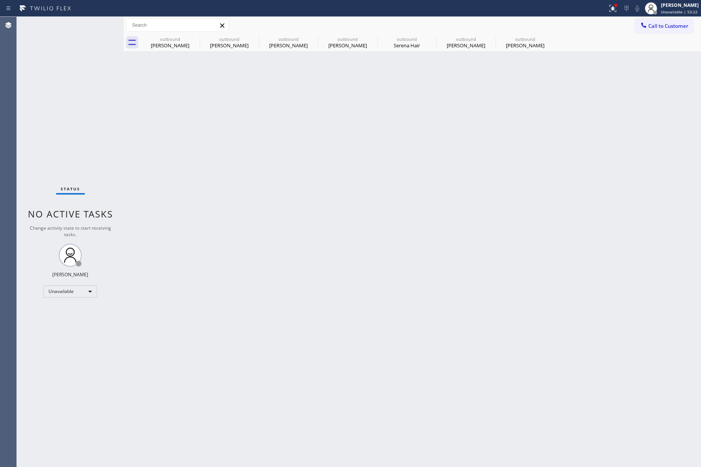
click at [78, 102] on div "Status No active tasks Change activity state to start receiving tasks. [PERSON_…" at bounding box center [70, 242] width 107 height 450
click at [659, 27] on span "Call to Customer" at bounding box center [668, 26] width 40 height 7
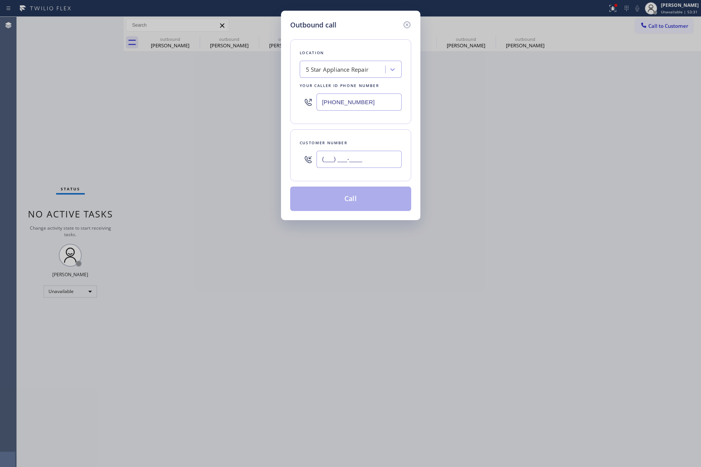
click at [341, 161] on input "(___) ___-____" at bounding box center [358, 159] width 85 height 17
paste input "714) 323-9671"
type input "[PHONE_NUMBER]"
click at [346, 136] on div "Customer number (714) 323-9671" at bounding box center [350, 155] width 121 height 52
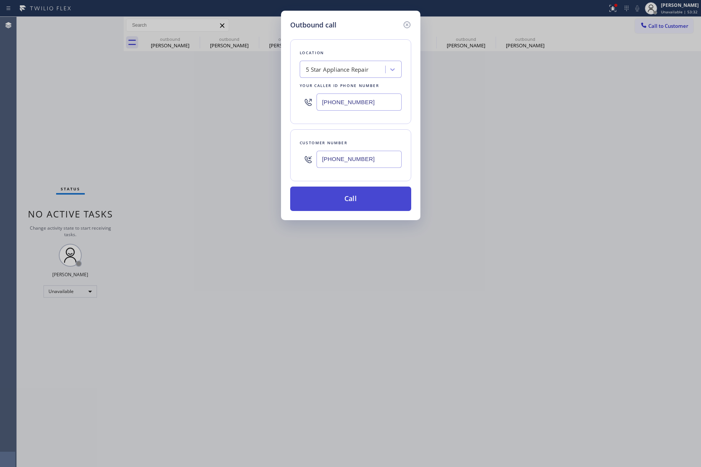
click at [341, 199] on button "Call" at bounding box center [350, 199] width 121 height 24
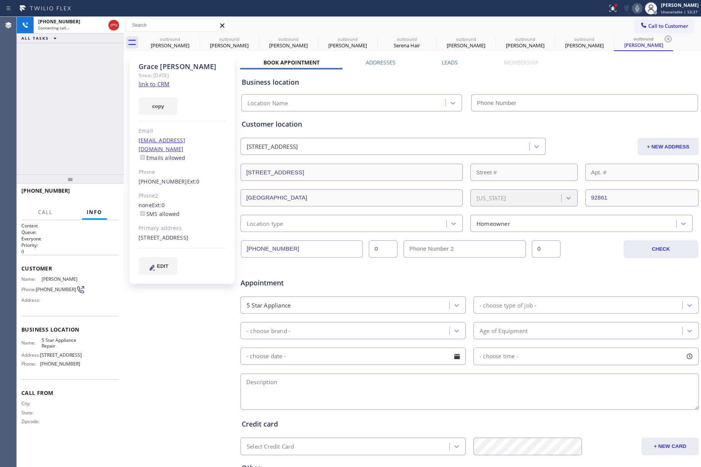
type input "[PHONE_NUMBER]"
click at [101, 188] on div "+17143239671 Live | 00:03 HANG UP" at bounding box center [70, 194] width 98 height 20
drag, startPoint x: 104, startPoint y: 197, endPoint x: 103, endPoint y: 191, distance: 5.8
click at [104, 197] on button "HANG UP" at bounding box center [102, 194] width 36 height 11
click at [94, 154] on div "+17143239671 Live | 00:04 ALL TASKS ALL TASKS ACTIVE TASKS TASKS IN WRAP UP" at bounding box center [70, 96] width 107 height 158
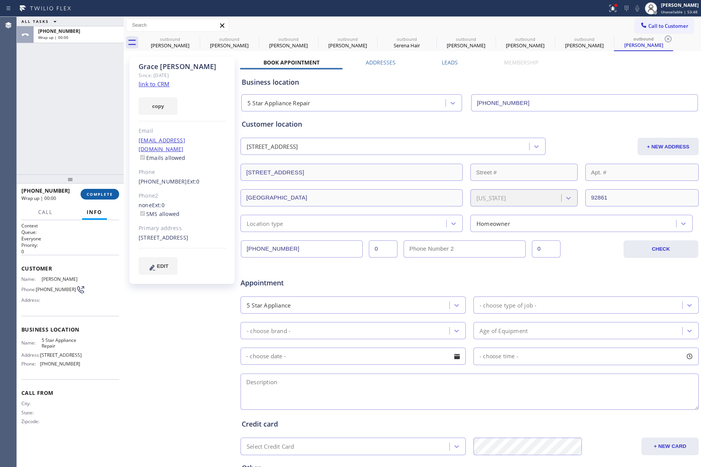
click at [104, 194] on span "COMPLETE" at bounding box center [100, 194] width 26 height 5
click at [92, 129] on div "ALL TASKS ALL TASKS ACTIVE TASKS TASKS IN WRAP UP +17143239671 Wrap up | 00:00" at bounding box center [70, 96] width 107 height 158
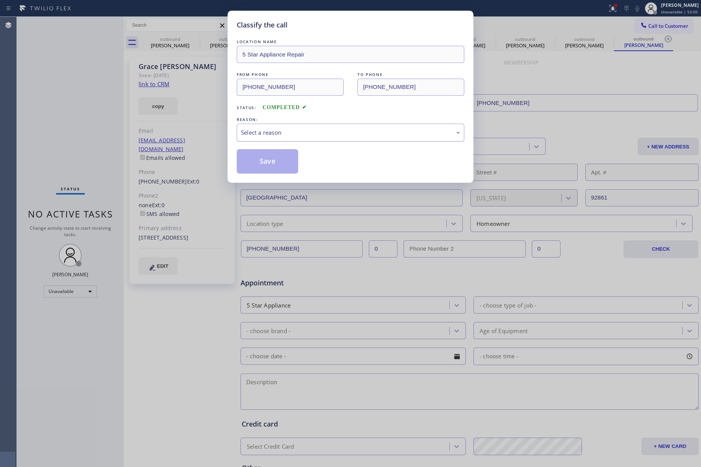
click at [282, 130] on div "Select a reason" at bounding box center [350, 132] width 219 height 9
click at [257, 163] on button "Save" at bounding box center [267, 161] width 61 height 24
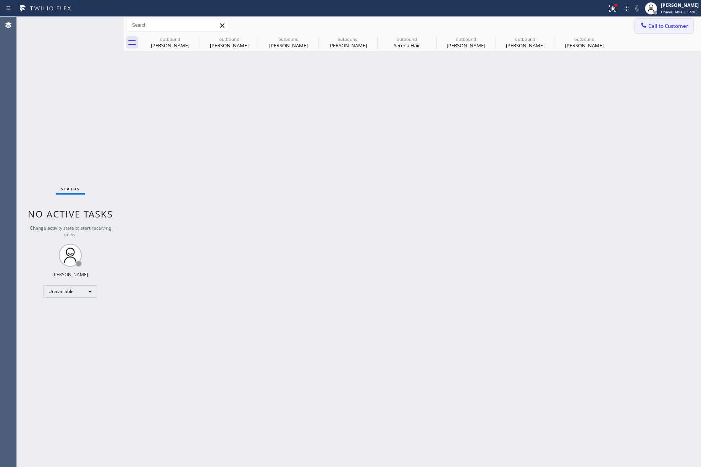
click at [665, 24] on span "Call to Customer" at bounding box center [668, 26] width 40 height 7
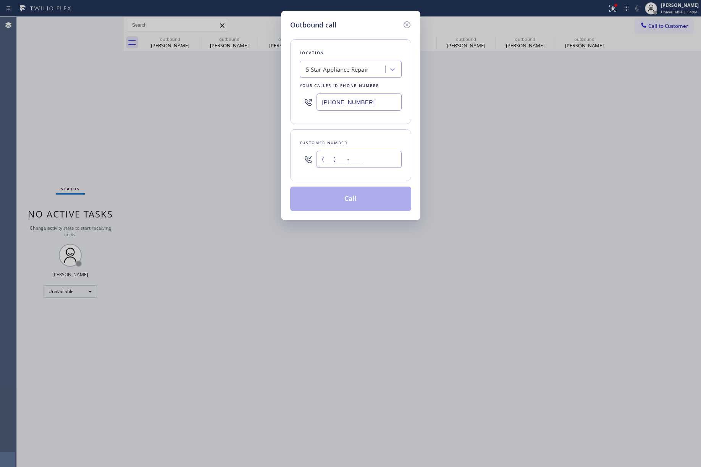
click at [353, 162] on input "(___) ___-____" at bounding box center [358, 159] width 85 height 17
paste input "602) 639-0518"
type input "[PHONE_NUMBER]"
click at [361, 135] on div "Customer number (602) 639-0518" at bounding box center [350, 155] width 121 height 52
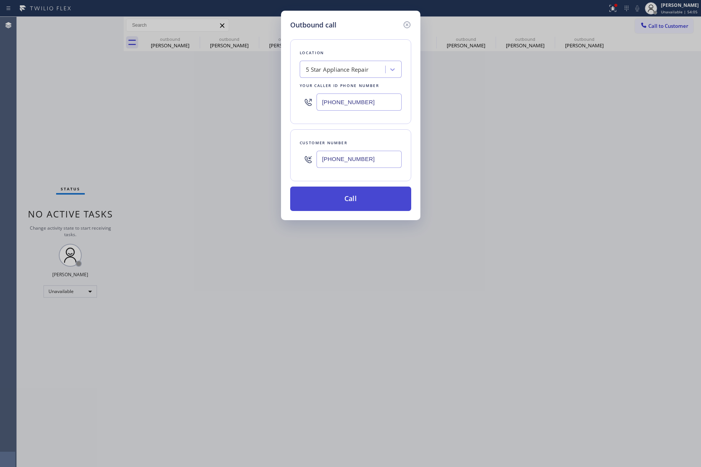
click at [356, 194] on button "Call" at bounding box center [350, 199] width 121 height 24
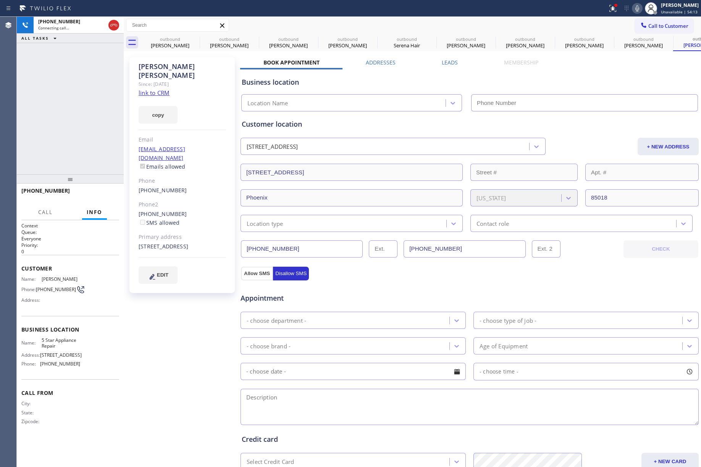
type input "[PHONE_NUMBER]"
click at [47, 68] on div "+16026390518 Connecting call… ALL TASKS ALL TASKS ACTIVE TASKS TASKS IN WRAP UP" at bounding box center [70, 96] width 107 height 158
click at [66, 103] on div "+16026390518 Live | 00:00 ALL TASKS ALL TASKS ACTIVE TASKS TASKS IN WRAP UP" at bounding box center [70, 96] width 107 height 158
click at [105, 193] on span "HANG UP" at bounding box center [101, 194] width 23 height 5
click at [111, 193] on span "HANG UP" at bounding box center [101, 194] width 23 height 5
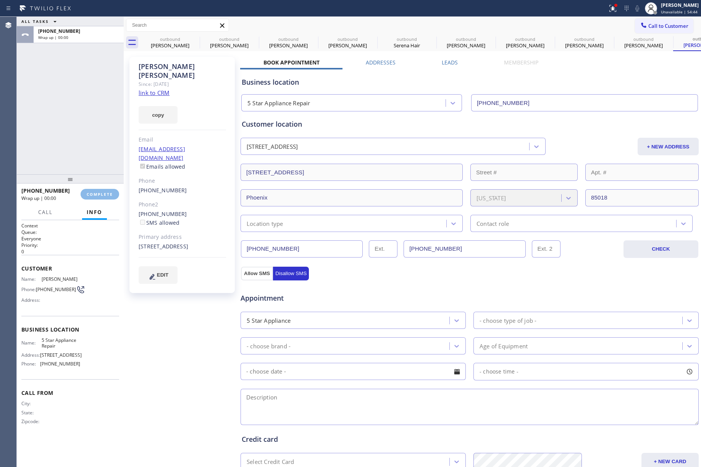
click at [89, 145] on div "ALL TASKS ALL TASKS ACTIVE TASKS TASKS IN WRAP UP +16026390518 Wrap up | 00:00" at bounding box center [70, 96] width 107 height 158
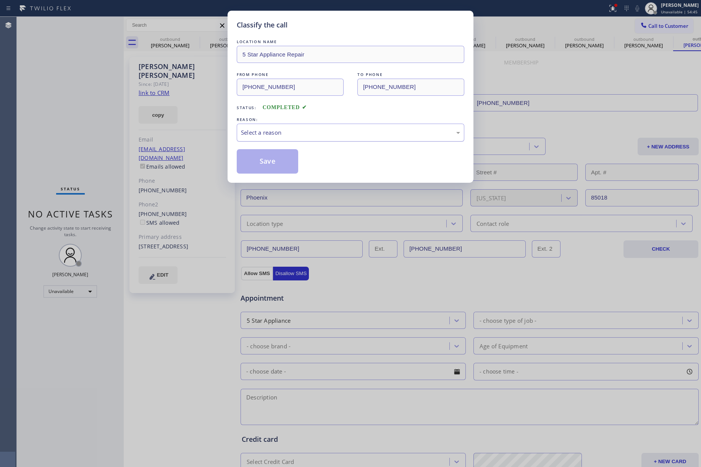
click at [303, 130] on div "Select a reason" at bounding box center [350, 132] width 219 height 9
click at [268, 164] on button "Save" at bounding box center [267, 161] width 61 height 24
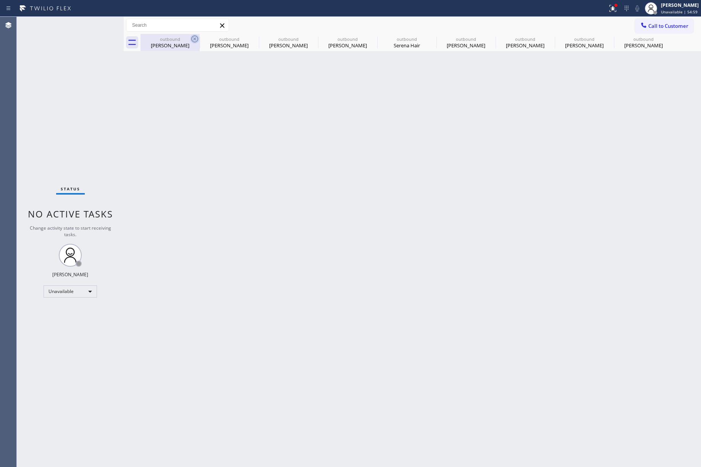
click at [196, 38] on icon at bounding box center [194, 38] width 9 height 9
click at [0, 0] on icon at bounding box center [0, 0] width 0 height 0
click at [308, 38] on icon at bounding box center [312, 38] width 9 height 9
click at [0, 0] on icon at bounding box center [0, 0] width 0 height 0
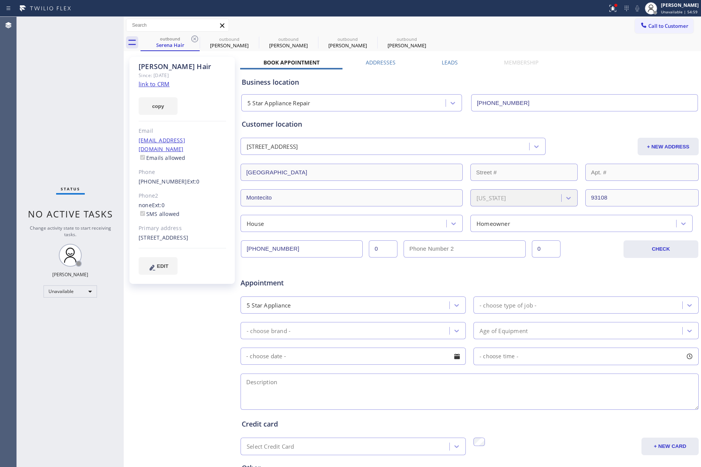
click at [196, 38] on icon at bounding box center [194, 38] width 9 height 9
click at [0, 0] on icon at bounding box center [0, 0] width 0 height 0
click at [196, 38] on icon at bounding box center [194, 38] width 9 height 9
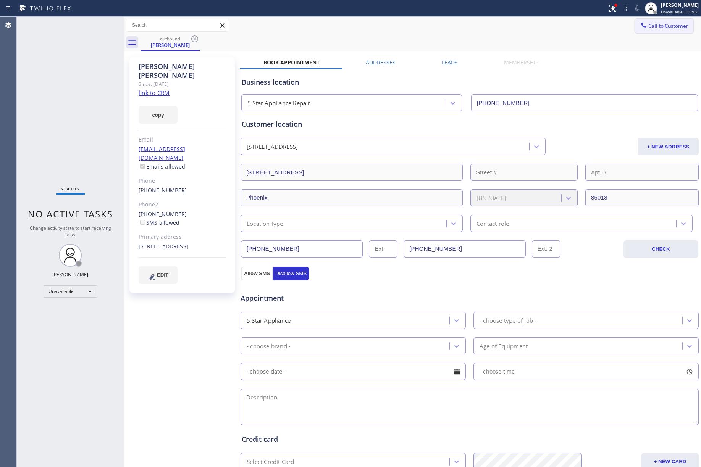
click at [653, 26] on span "Call to Customer" at bounding box center [668, 26] width 40 height 7
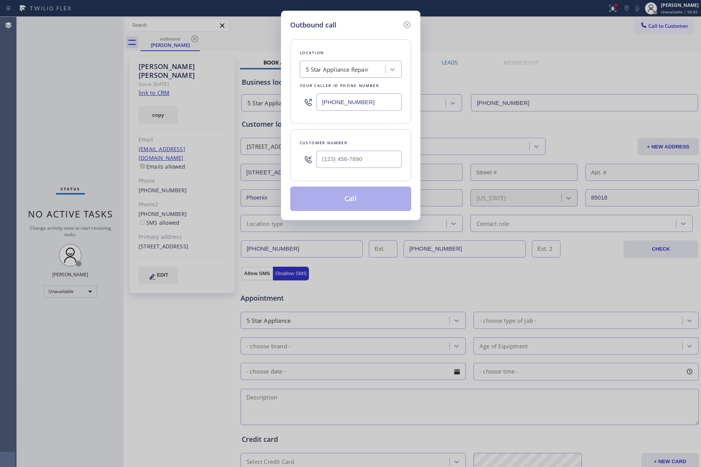
click at [351, 171] on div at bounding box center [358, 159] width 85 height 25
click at [352, 164] on input "(___) ___-____" at bounding box center [358, 159] width 85 height 17
paste input "949) 244-5685"
type input "[PHONE_NUMBER]"
click at [356, 142] on div "Customer number" at bounding box center [351, 143] width 102 height 8
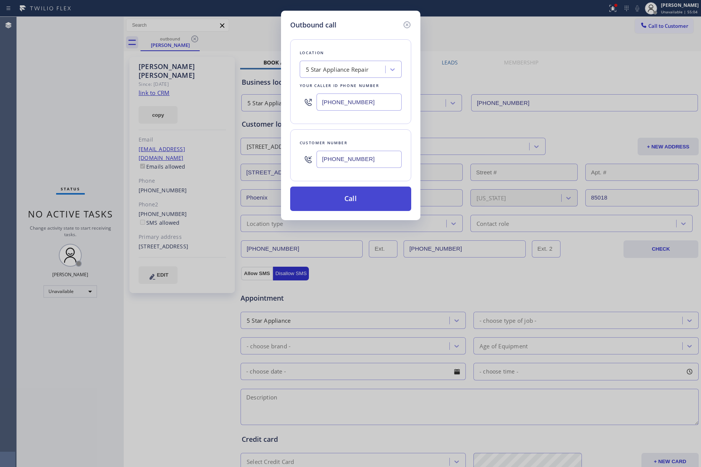
click at [363, 202] on button "Call" at bounding box center [350, 199] width 121 height 24
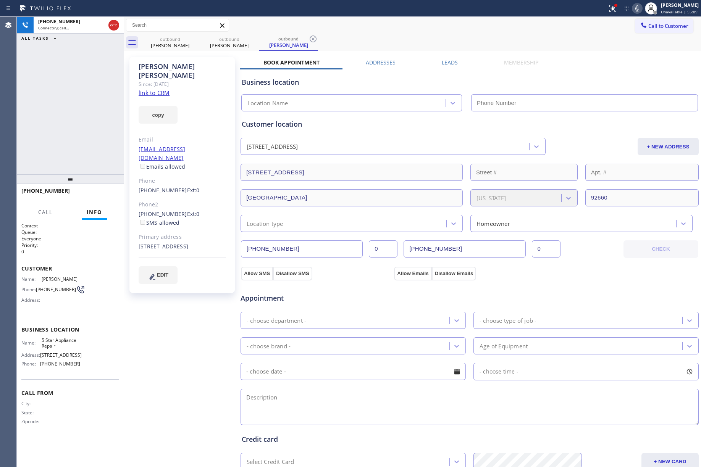
type input "[PHONE_NUMBER]"
click at [51, 110] on div "+19492445685 Live | 00:00 ALL TASKS ALL TASKS ACTIVE TASKS TASKS IN WRAP UP" at bounding box center [70, 96] width 107 height 158
drag, startPoint x: 95, startPoint y: 187, endPoint x: 95, endPoint y: 194, distance: 6.9
click at [95, 189] on div "+19492445685 Live | 00:47 HANG UP" at bounding box center [70, 194] width 98 height 20
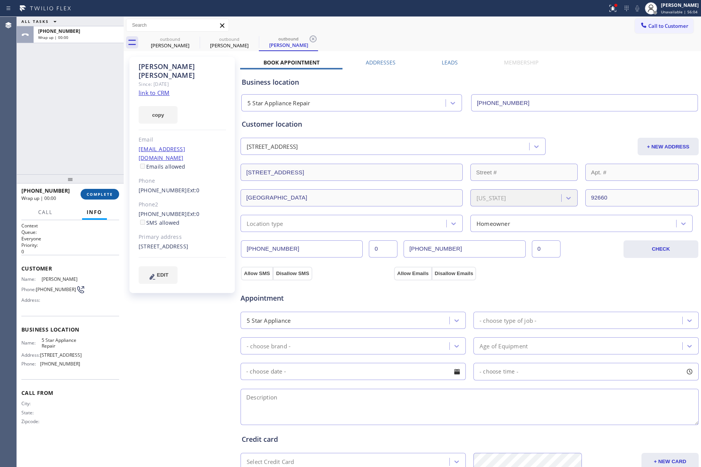
click at [95, 194] on span "COMPLETE" at bounding box center [100, 194] width 26 height 5
click at [84, 143] on div "ALL TASKS ALL TASKS ACTIVE TASKS TASKS IN WRAP UP +19492445685 Wrap up | 00:00" at bounding box center [70, 96] width 107 height 158
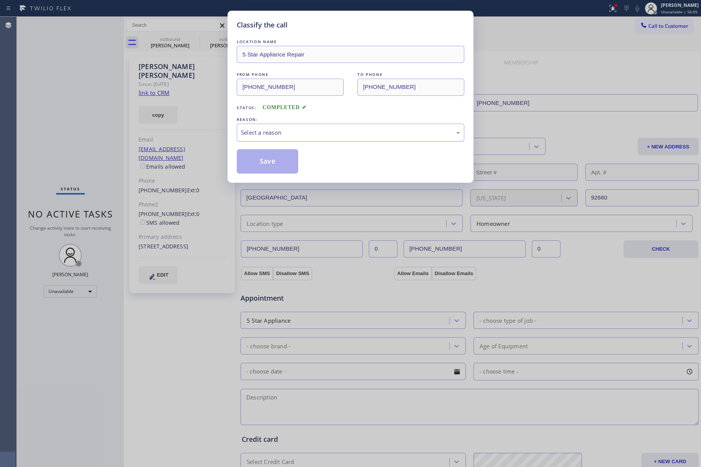
click at [305, 131] on div "Select a reason" at bounding box center [350, 132] width 219 height 9
click at [259, 162] on button "Save" at bounding box center [267, 161] width 61 height 24
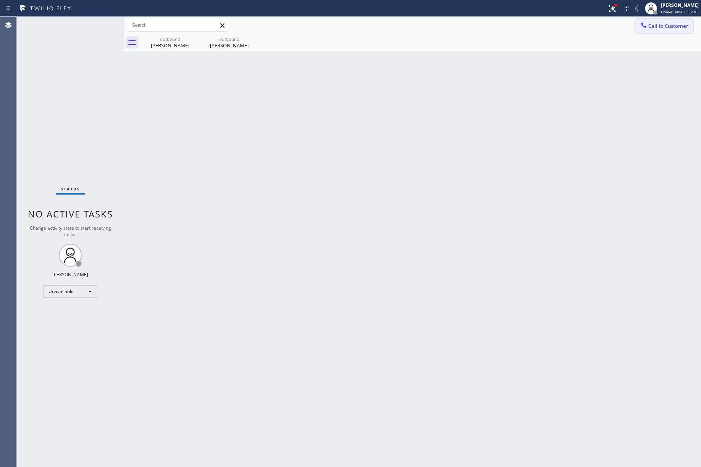
click at [653, 24] on span "Call to Customer" at bounding box center [668, 26] width 40 height 7
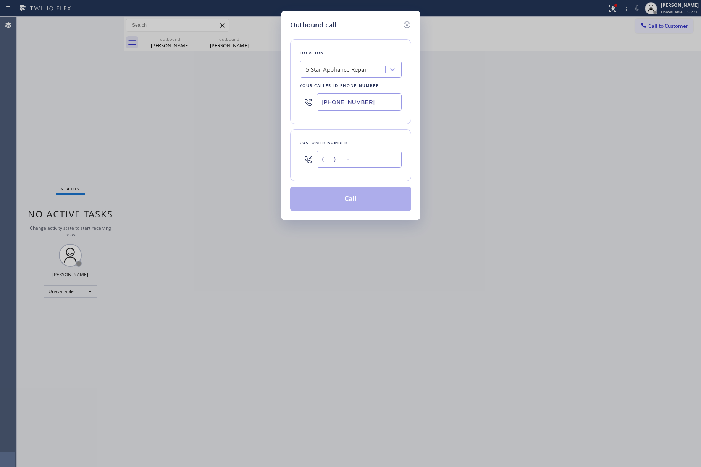
click at [370, 168] on input "(___) ___-____" at bounding box center [358, 159] width 85 height 17
paste input "646) 519-1093"
type input "[PHONE_NUMBER]"
click at [371, 140] on div "Customer number" at bounding box center [351, 143] width 102 height 8
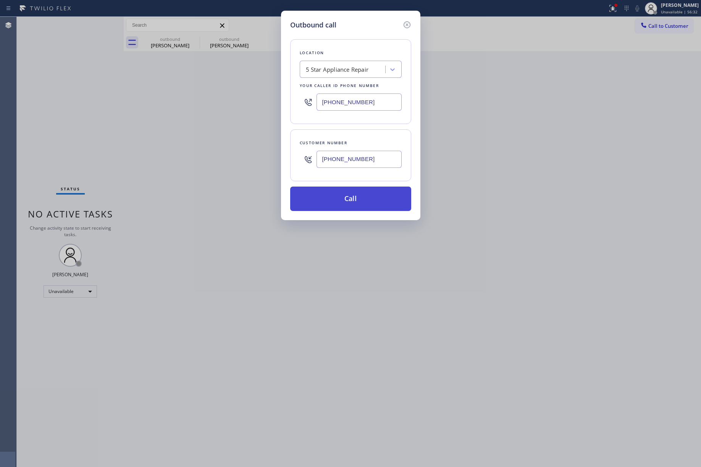
click at [354, 204] on button "Call" at bounding box center [350, 199] width 121 height 24
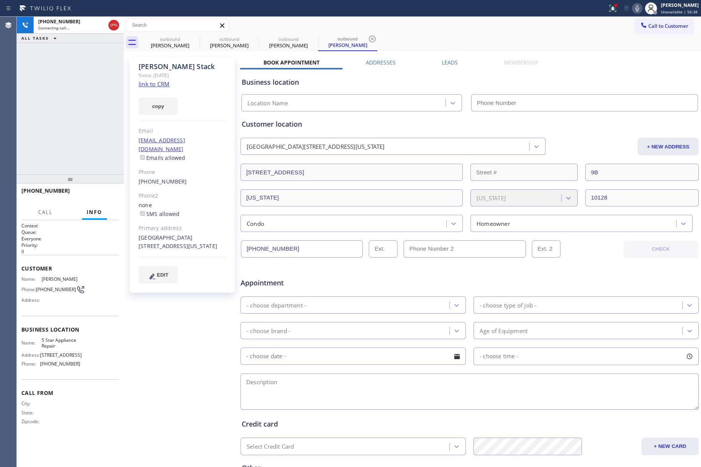
type input "[PHONE_NUMBER]"
click at [60, 137] on div "+16465191093 Live | 00:18 ALL TASKS ALL TASKS ACTIVE TASKS TASKS IN WRAP UP" at bounding box center [70, 96] width 107 height 158
click at [84, 140] on div "+16465191093 Live | 00:21 ALL TASKS ALL TASKS ACTIVE TASKS TASKS IN WRAP UP" at bounding box center [70, 96] width 107 height 158
drag, startPoint x: 72, startPoint y: 140, endPoint x: 87, endPoint y: 194, distance: 56.6
click at [73, 140] on div "+16465191093 Live | 00:22 ALL TASKS ALL TASKS ACTIVE TASKS TASKS IN WRAP UP" at bounding box center [70, 96] width 107 height 158
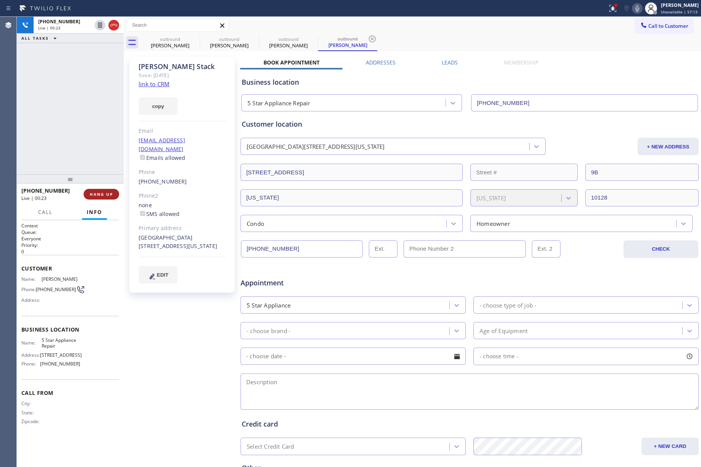
click at [98, 190] on button "HANG UP" at bounding box center [102, 194] width 36 height 11
click at [94, 154] on div "+16465191093 Live | 00:23 ALL TASKS ALL TASKS ACTIVE TASKS TASKS IN WRAP UP" at bounding box center [70, 96] width 107 height 158
click at [103, 194] on span "COMPLETE" at bounding box center [100, 194] width 26 height 5
click at [92, 129] on div "ALL TASKS ALL TASKS ACTIVE TASKS TASKS IN WRAP UP +16465191093 Wrap up | 00:00" at bounding box center [70, 96] width 107 height 158
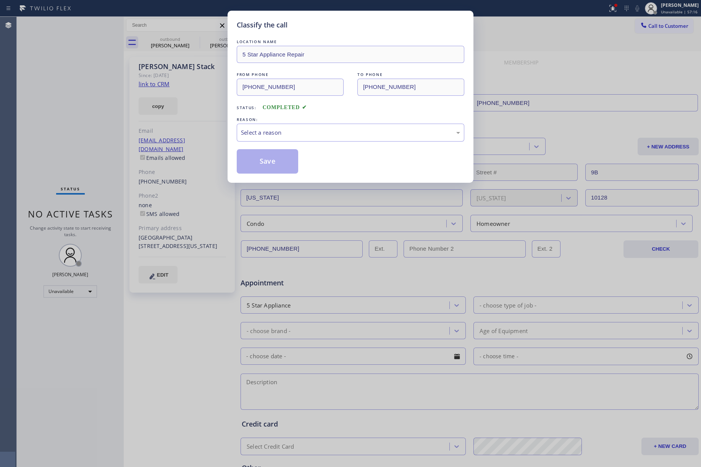
click at [58, 110] on div "Classify the call LOCATION NAME 5 Star Appliance Repair FROM PHONE (855) 731-49…" at bounding box center [350, 233] width 701 height 467
click at [316, 135] on div "Select a reason" at bounding box center [350, 132] width 219 height 9
click at [265, 167] on button "Save" at bounding box center [267, 161] width 61 height 24
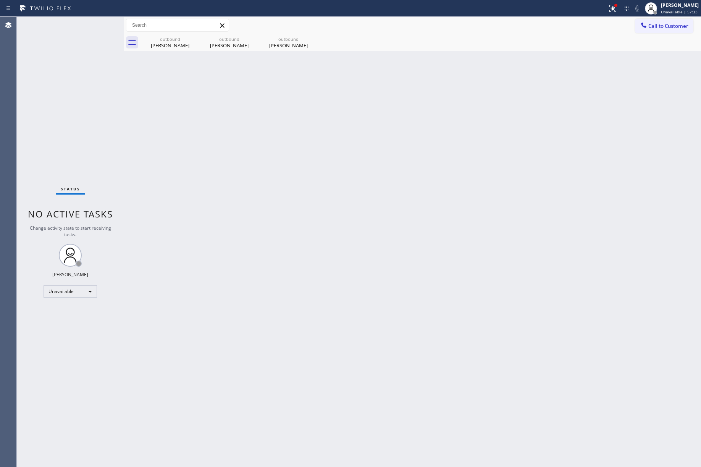
drag, startPoint x: 659, startPoint y: 27, endPoint x: 589, endPoint y: 46, distance: 72.1
click at [660, 27] on span "Call to Customer" at bounding box center [668, 26] width 40 height 7
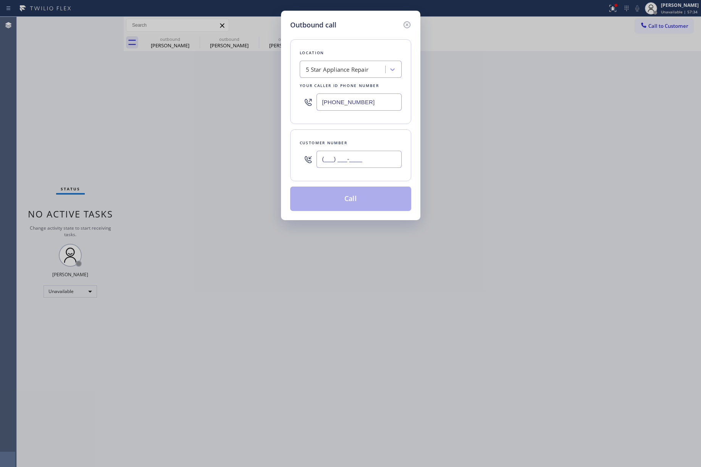
click at [354, 158] on input "(___) ___-____" at bounding box center [358, 159] width 85 height 17
paste input "718) 781-5828"
type input "[PHONE_NUMBER]"
click at [350, 136] on div "Customer number (718) 781-5828" at bounding box center [350, 155] width 121 height 52
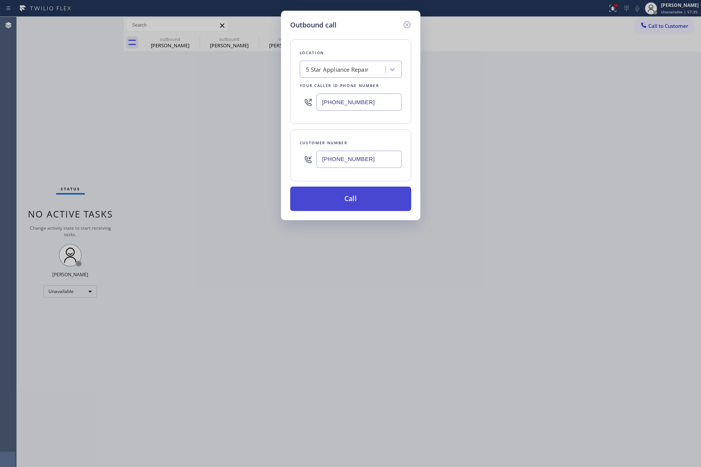
click at [360, 205] on button "Call" at bounding box center [350, 199] width 121 height 24
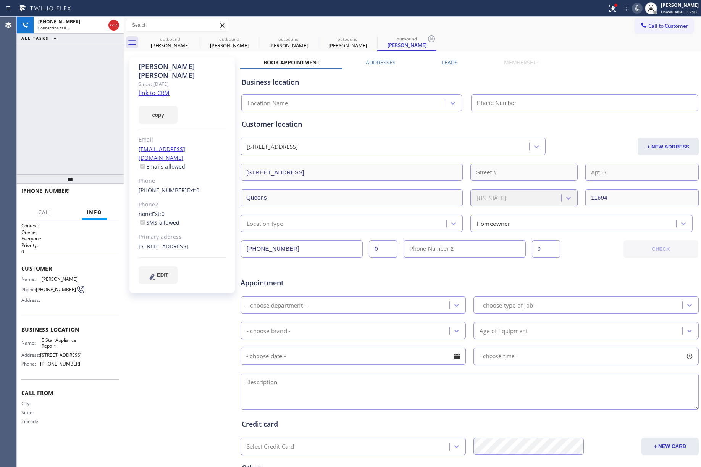
type input "[PHONE_NUMBER]"
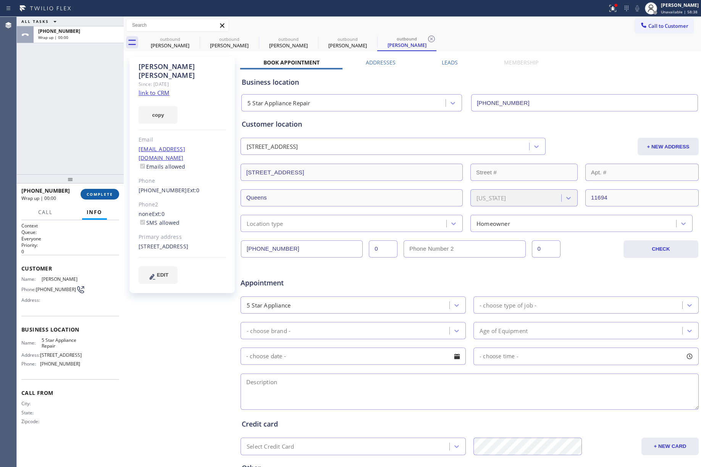
click at [95, 196] on span "COMPLETE" at bounding box center [100, 194] width 26 height 5
click at [95, 135] on div "ALL TASKS ALL TASKS ACTIVE TASKS TASKS IN WRAP UP +17187815828 Wrap up | 00:00" at bounding box center [70, 96] width 107 height 158
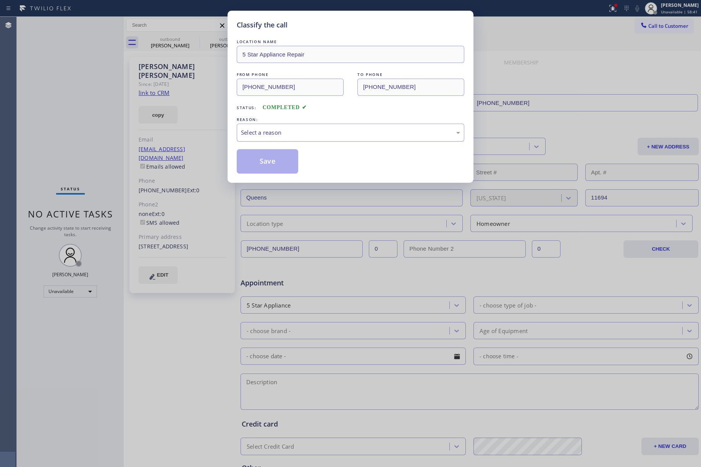
click at [280, 135] on div "Select a reason" at bounding box center [350, 132] width 219 height 9
click at [253, 161] on button "Save" at bounding box center [267, 161] width 61 height 24
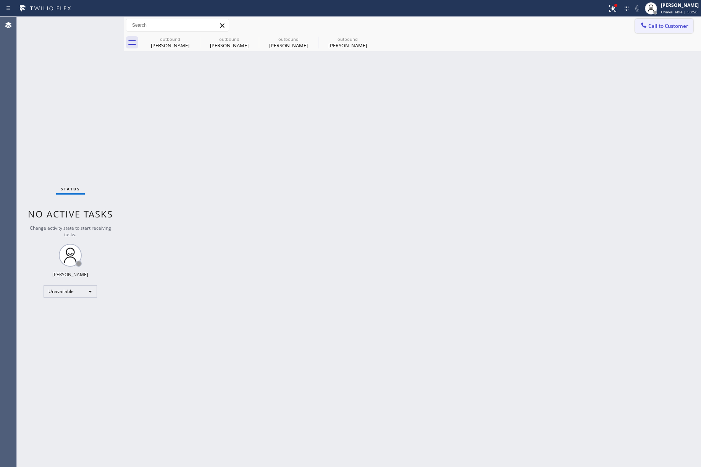
click at [654, 26] on span "Call to Customer" at bounding box center [668, 26] width 40 height 7
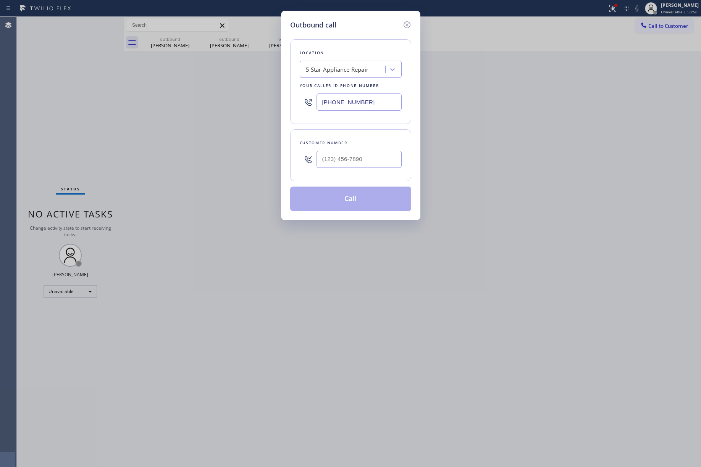
click at [398, 172] on div at bounding box center [358, 159] width 85 height 25
click at [391, 164] on input "(___) ___-____" at bounding box center [358, 159] width 85 height 17
paste input "206) 566-3067"
type input "[PHONE_NUMBER]"
click at [361, 136] on div "Customer number (206) 566-3067" at bounding box center [350, 155] width 121 height 52
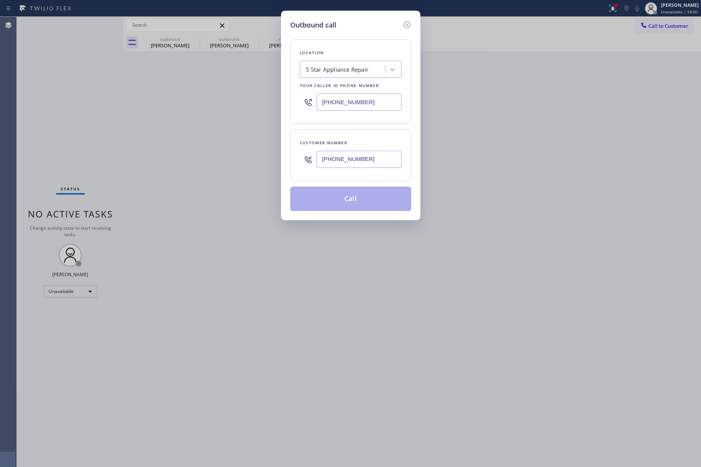
click at [356, 199] on button "Call" at bounding box center [350, 199] width 121 height 24
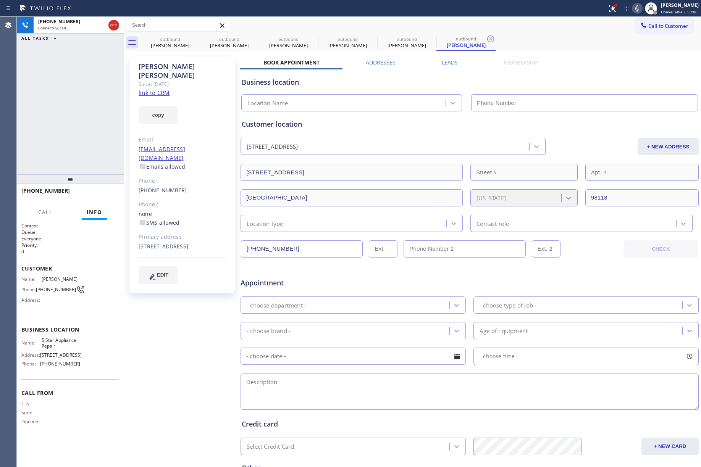
type input "[PHONE_NUMBER]"
click at [98, 193] on span "HANG UP" at bounding box center [101, 194] width 23 height 5
click at [89, 155] on div "+12065663067 Live | 00:03 ALL TASKS ALL TASKS ACTIVE TASKS TASKS IN WRAP UP" at bounding box center [70, 96] width 107 height 158
click at [99, 196] on span "HANG UP" at bounding box center [101, 194] width 23 height 5
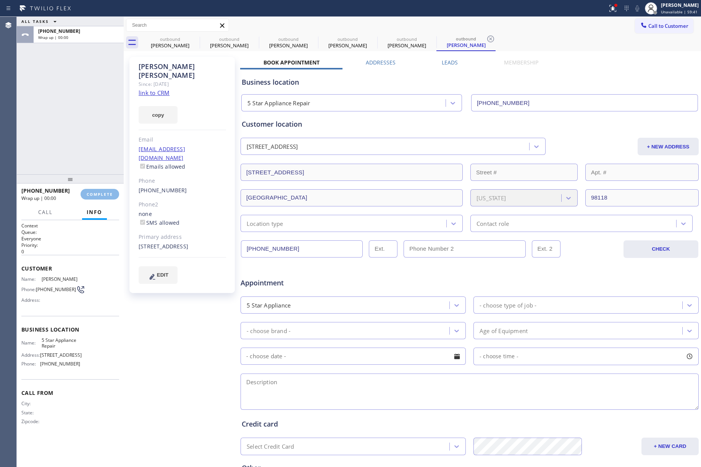
click at [89, 144] on div "ALL TASKS ALL TASKS ACTIVE TASKS TASKS IN WRAP UP +12065663067 Wrap up | 00:00" at bounding box center [70, 96] width 107 height 158
click at [94, 193] on span "COMPLETE" at bounding box center [100, 194] width 26 height 5
drag, startPoint x: 82, startPoint y: 137, endPoint x: 104, endPoint y: 134, distance: 22.4
click at [82, 137] on div "ALL TASKS ALL TASKS ACTIVE TASKS TASKS IN WRAP UP +12065663067 Wrap up | 00:01" at bounding box center [70, 96] width 107 height 158
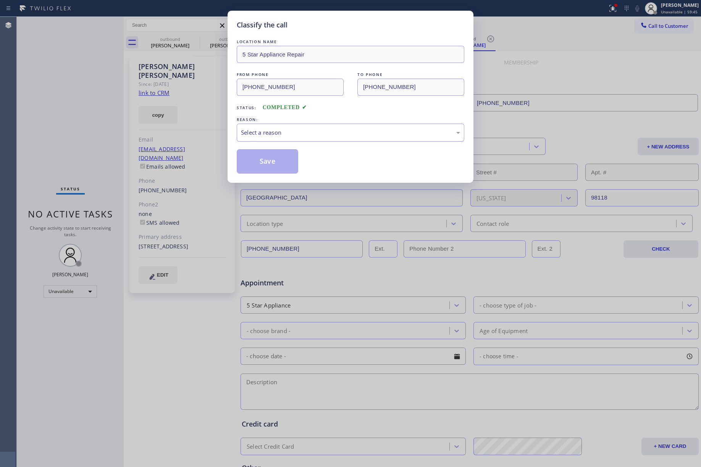
click at [318, 137] on div "Select a reason" at bounding box center [350, 132] width 219 height 9
click at [284, 162] on button "Save" at bounding box center [267, 161] width 61 height 24
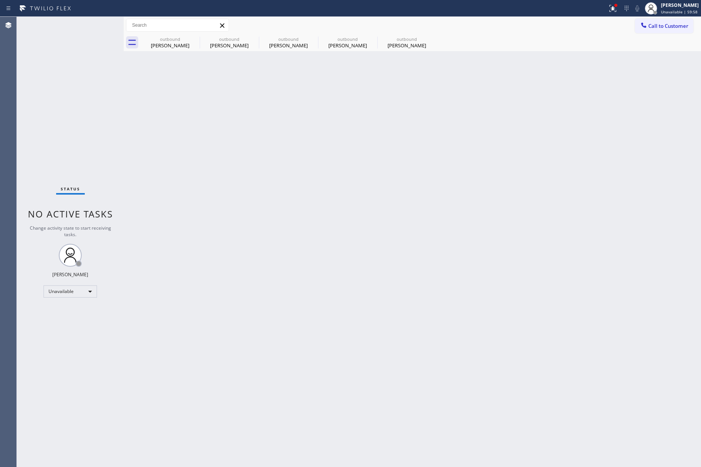
click at [66, 94] on div "Status No active tasks Change activity state to start receiving tasks. [PERSON_…" at bounding box center [70, 242] width 107 height 450
click at [673, 30] on button "Call to Customer" at bounding box center [664, 26] width 58 height 15
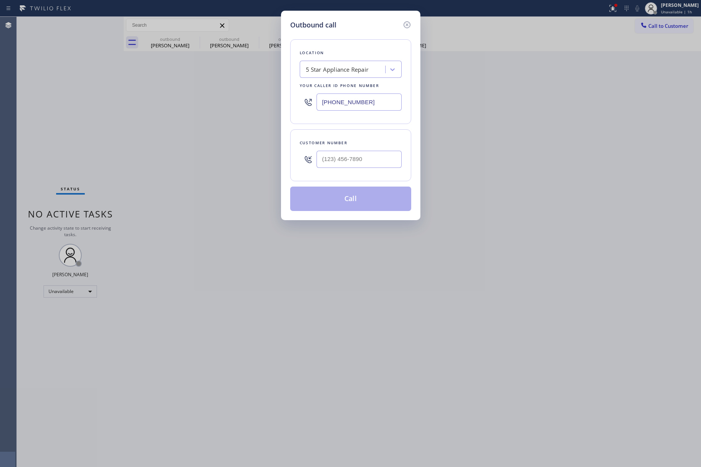
click at [78, 105] on div "Outbound call Location 5 Star Appliance Repair Your caller id phone number (855…" at bounding box center [350, 233] width 701 height 467
click at [346, 157] on input "(___) ___-____" at bounding box center [358, 159] width 85 height 17
paste input "719) 331-5575"
click at [76, 100] on div "Outbound call Location 5 Star Appliance Repair Your caller id phone number (855…" at bounding box center [350, 233] width 701 height 467
click at [353, 199] on button "Call" at bounding box center [350, 199] width 121 height 24
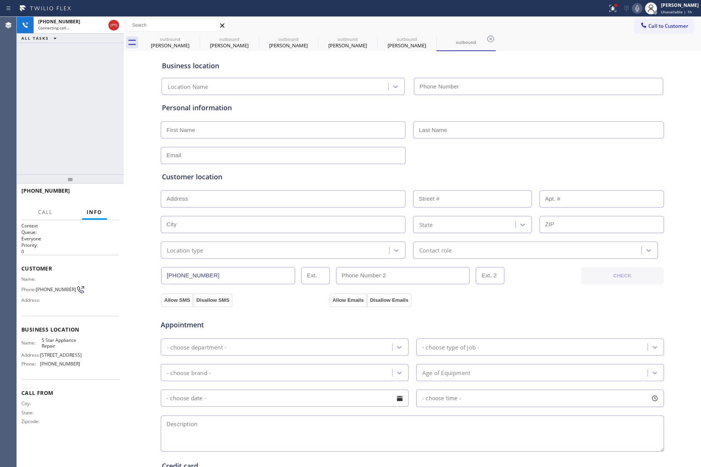
drag, startPoint x: 51, startPoint y: 108, endPoint x: 72, endPoint y: 98, distance: 23.6
click at [52, 109] on div "+17193315575 Connecting call… ALL TASKS ALL TASKS ACTIVE TASKS TASKS IN WRAP UP" at bounding box center [70, 96] width 107 height 158
click at [471, 154] on div at bounding box center [412, 154] width 505 height 19
click at [414, 104] on div "Personal information" at bounding box center [412, 108] width 501 height 10
click at [31, 109] on div "+17193315575 Live | 00:32 ALL TASKS ALL TASKS ACTIVE TASKS TASKS IN WRAP UP" at bounding box center [70, 96] width 107 height 158
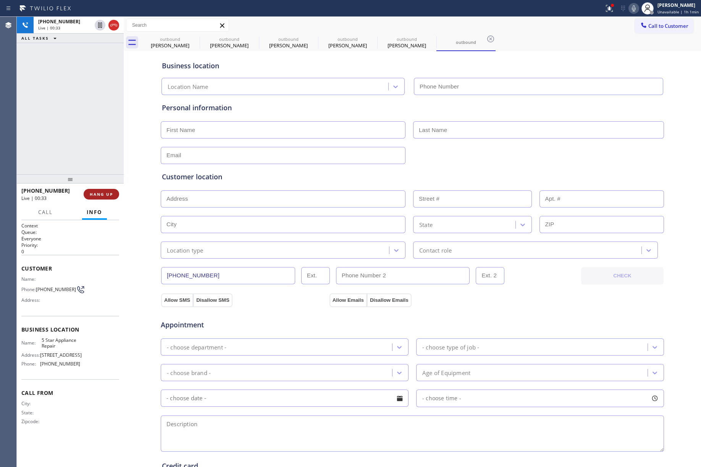
click at [106, 196] on span "HANG UP" at bounding box center [101, 194] width 23 height 5
click at [86, 144] on div "+17193315575 Live | 00:34 ALL TASKS ALL TASKS ACTIVE TASKS TASKS IN WRAP UP" at bounding box center [70, 96] width 107 height 158
click at [94, 194] on span "COMPLETE" at bounding box center [100, 194] width 26 height 5
click at [73, 132] on div "ALL TASKS ALL TASKS ACTIVE TASKS TASKS IN WRAP UP +17193315575 Wrap up | 00:00" at bounding box center [70, 96] width 107 height 158
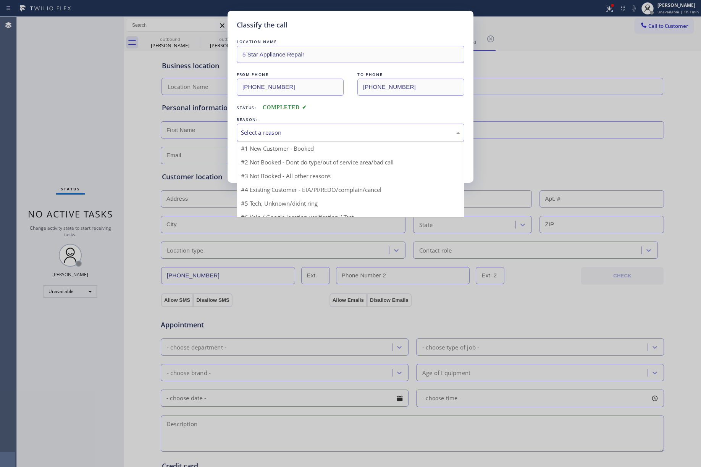
click at [265, 140] on div "Select a reason" at bounding box center [351, 133] width 228 height 18
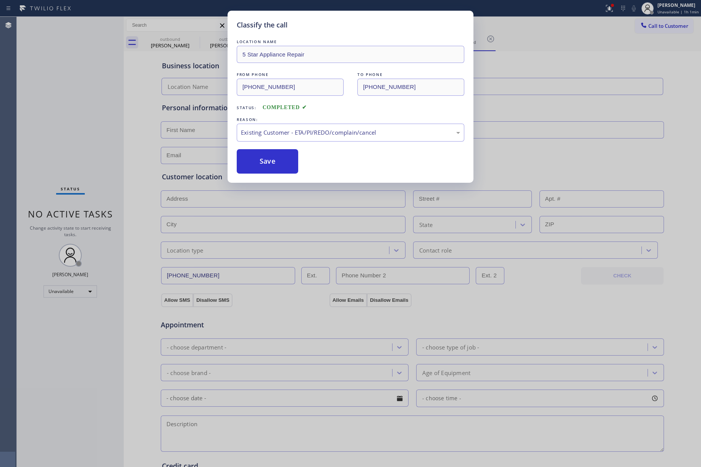
drag, startPoint x: 265, startPoint y: 170, endPoint x: 400, endPoint y: 460, distance: 320.0
click at [264, 170] on button "Save" at bounding box center [267, 161] width 61 height 24
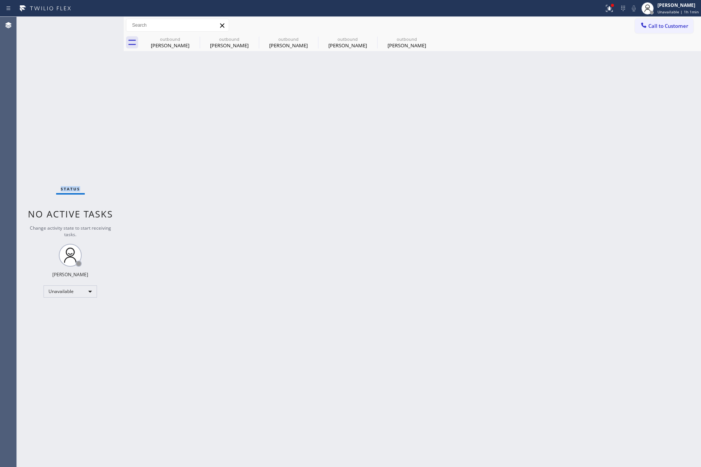
click at [27, 118] on div "Status No active tasks Change activity state to start receiving tasks. [PERSON_…" at bounding box center [70, 242] width 107 height 450
click at [677, 22] on button "Call to Customer" at bounding box center [664, 26] width 58 height 15
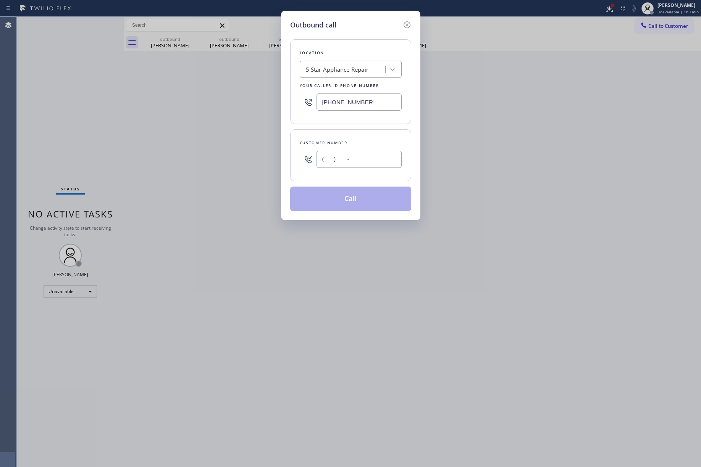
click at [346, 168] on input "(___) ___-____" at bounding box center [358, 159] width 85 height 17
paste input "858) 539-5155"
type input "(858) 539-5155"
click at [359, 137] on div "Customer number (858) 539-5155" at bounding box center [350, 155] width 121 height 52
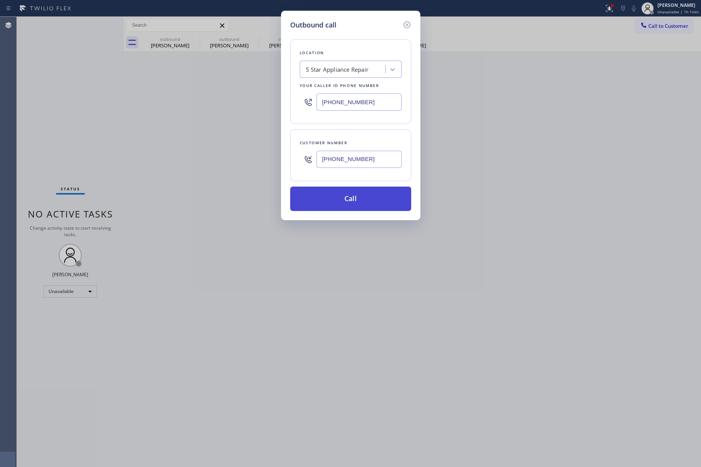
click at [356, 198] on button "Call" at bounding box center [350, 199] width 121 height 24
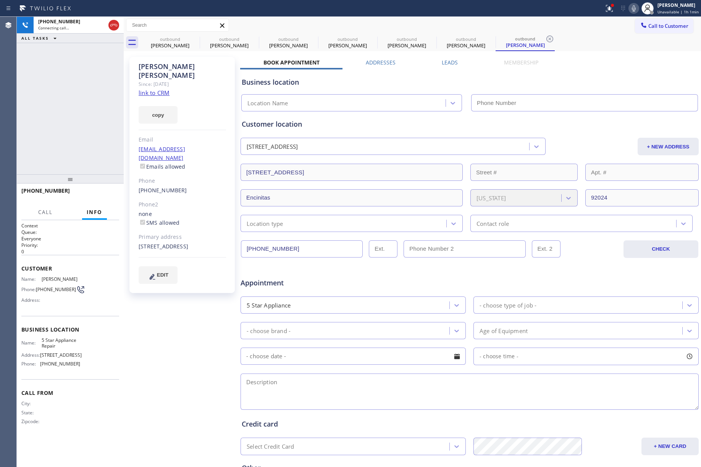
type input "[PHONE_NUMBER]"
drag, startPoint x: 58, startPoint y: 97, endPoint x: 102, endPoint y: 39, distance: 72.0
click at [60, 96] on div "+18585395155 Connecting call… ALL TASKS ALL TASKS ACTIVE TASKS TASKS IN WRAP UP" at bounding box center [70, 96] width 107 height 158
click at [111, 28] on icon at bounding box center [113, 25] width 9 height 9
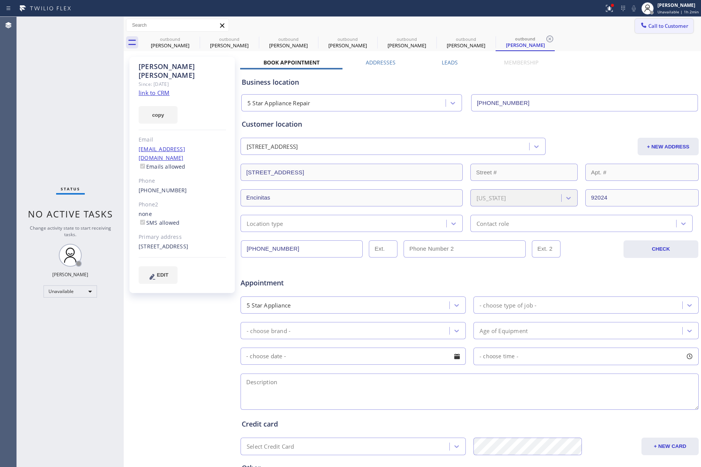
click at [649, 25] on span "Call to Customer" at bounding box center [668, 26] width 40 height 7
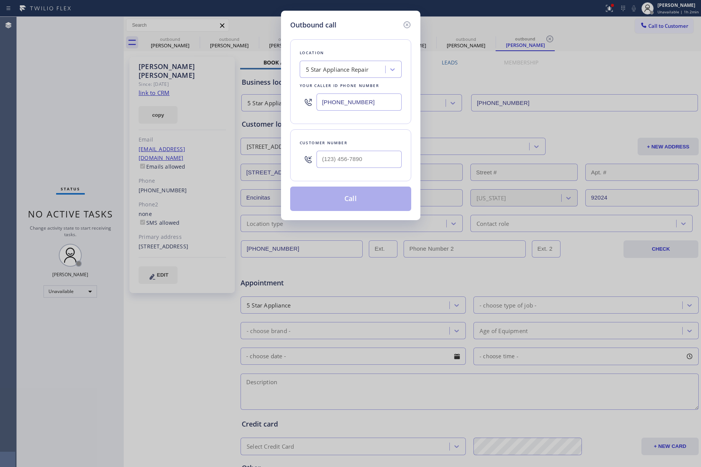
drag, startPoint x: 372, startPoint y: 100, endPoint x: 302, endPoint y: 100, distance: 70.2
click at [302, 100] on div "[PHONE_NUMBER]" at bounding box center [351, 102] width 102 height 25
paste input "215) 883-8321"
type input "[PHONE_NUMBER]"
drag, startPoint x: 384, startPoint y: 167, endPoint x: 376, endPoint y: 144, distance: 24.0
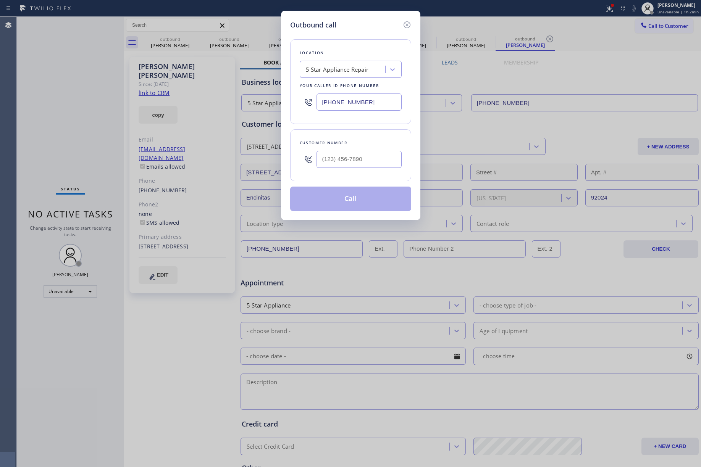
click at [384, 167] on input "text" at bounding box center [358, 159] width 85 height 17
paste input "267) 228-3533"
type input "[PHONE_NUMBER]"
click at [372, 135] on div "Customer number (267) 228-3533" at bounding box center [350, 155] width 121 height 52
drag, startPoint x: 370, startPoint y: 104, endPoint x: 302, endPoint y: 100, distance: 68.9
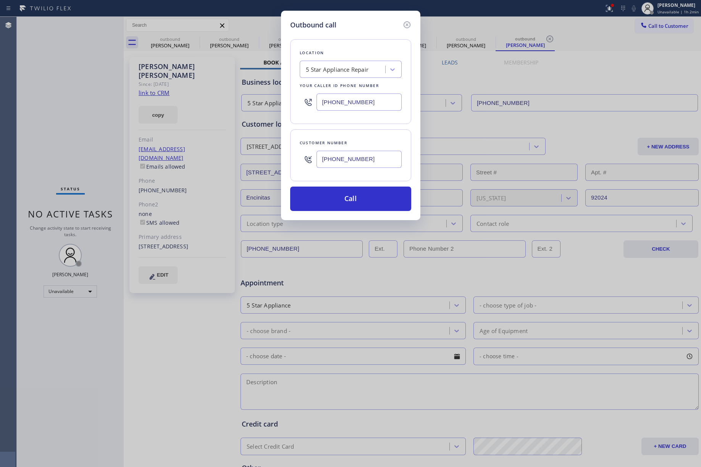
click at [302, 100] on div "[PHONE_NUMBER]" at bounding box center [351, 102] width 102 height 25
paste input "215) 883-8321"
type input "[PHONE_NUMBER]"
click at [361, 196] on button "Call" at bounding box center [350, 199] width 121 height 24
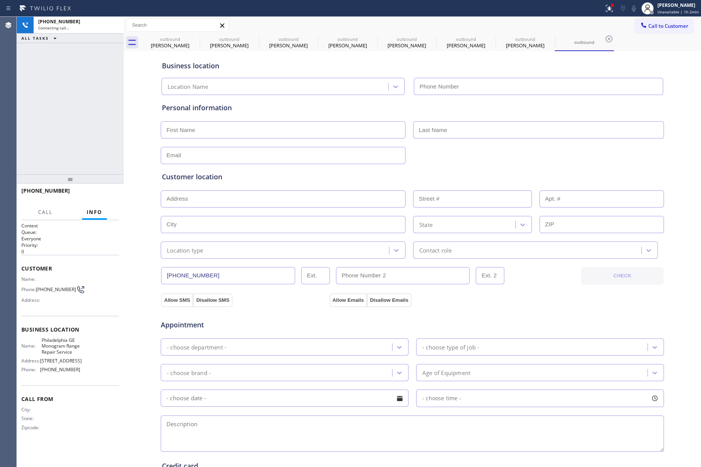
type input "[PHONE_NUMBER]"
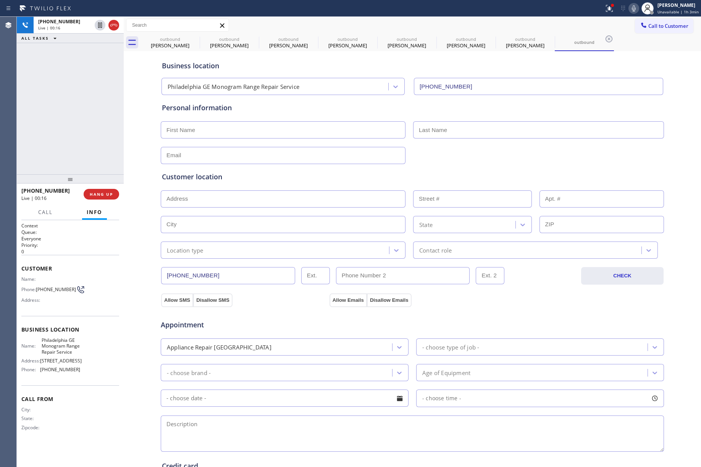
click at [73, 156] on div "+12672283533 Live | 00:16 ALL TASKS ALL TASKS ACTIVE TASKS TASKS IN WRAP UP" at bounding box center [70, 96] width 107 height 158
click at [107, 193] on span "HANG UP" at bounding box center [101, 194] width 23 height 5
click at [94, 190] on button "COMPLETE" at bounding box center [100, 194] width 39 height 11
click at [68, 141] on div "ALL TASKS ALL TASKS ACTIVE TASKS TASKS IN WRAP UP +12672283533 Wrap up | 00:05" at bounding box center [70, 96] width 107 height 158
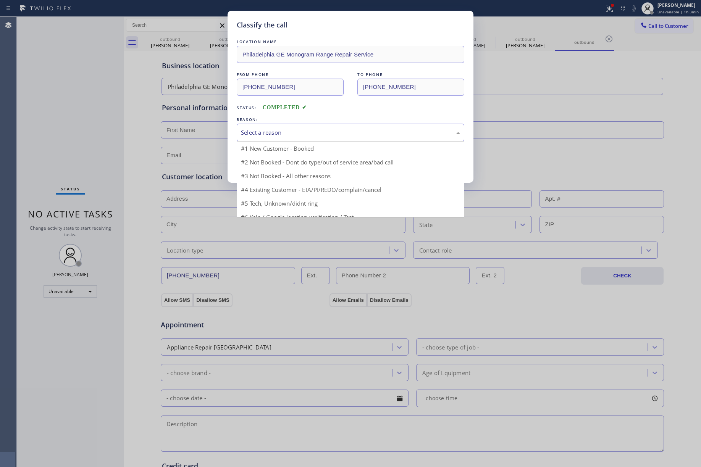
click at [297, 132] on div "Select a reason" at bounding box center [350, 132] width 219 height 9
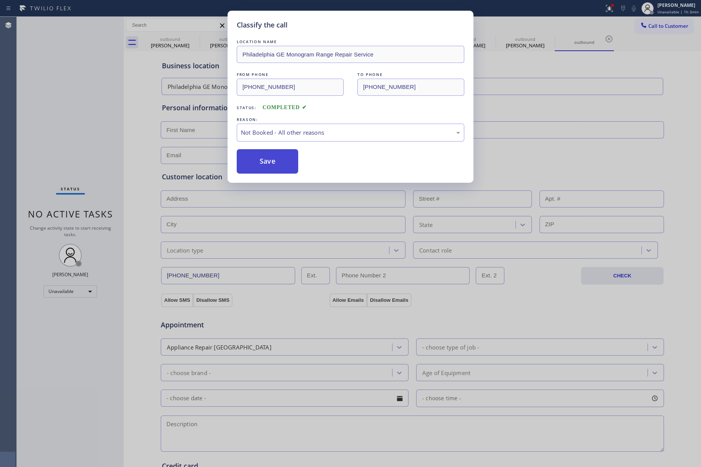
click at [256, 154] on button "Save" at bounding box center [267, 161] width 61 height 24
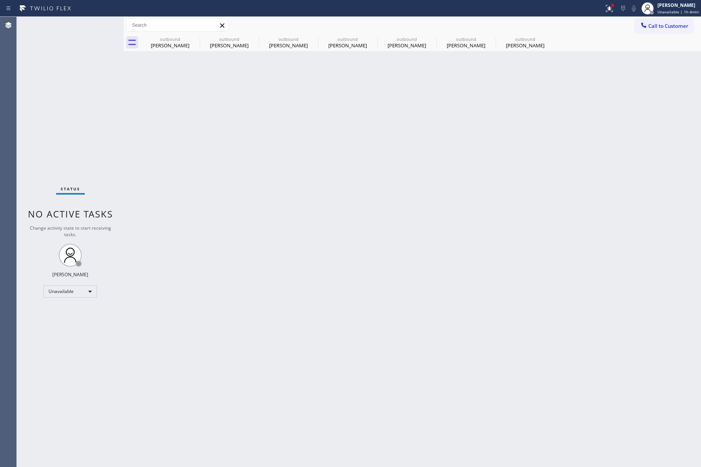
click at [386, 176] on div "Back to Dashboard Change Sender ID Customers Technicians Select a contact Outbo…" at bounding box center [412, 242] width 577 height 450
click at [654, 28] on span "Call to Customer" at bounding box center [668, 26] width 40 height 7
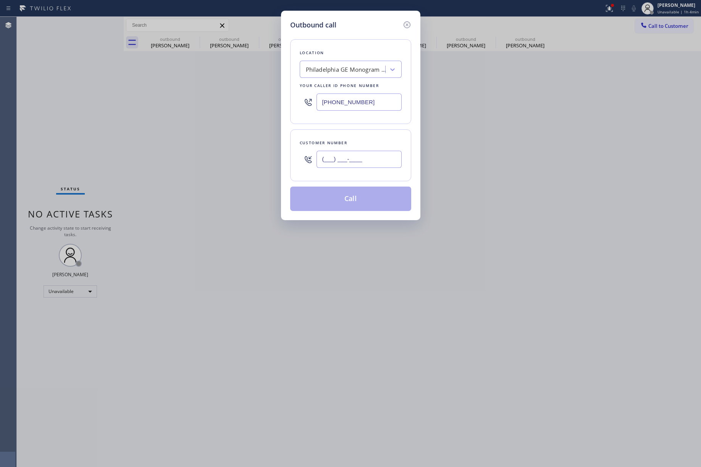
click at [357, 161] on input "(___) ___-____" at bounding box center [358, 159] width 85 height 17
paste input "858) 213-1371"
type input "[PHONE_NUMBER]"
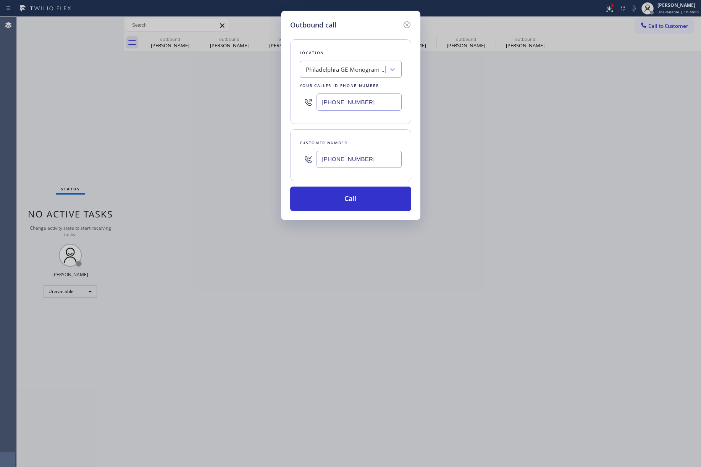
drag, startPoint x: 385, startPoint y: 92, endPoint x: 306, endPoint y: 99, distance: 79.0
click at [306, 99] on div "[PHONE_NUMBER]" at bounding box center [351, 102] width 102 height 25
drag, startPoint x: 381, startPoint y: 103, endPoint x: 331, endPoint y: 63, distance: 63.3
click at [300, 103] on div "[PHONE_NUMBER]" at bounding box center [351, 102] width 102 height 25
paste input "855) 731-4952"
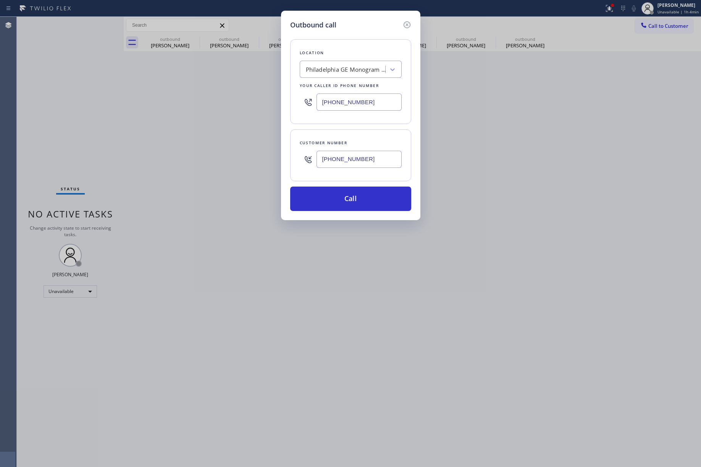
type input "[PHONE_NUMBER]"
click at [341, 31] on div "Location Philadelphia GE Monogram Range Repair Service Your caller id phone num…" at bounding box center [350, 120] width 121 height 181
click at [350, 203] on button "Call" at bounding box center [350, 199] width 121 height 24
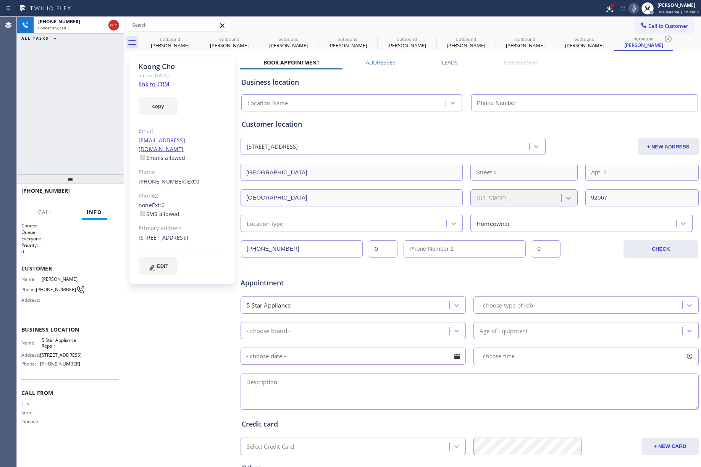
type input "[PHONE_NUMBER]"
click at [36, 125] on div "+18582131371 Live | 00:01 ALL TASKS ALL TASKS ACTIVE TASKS TASKS IN WRAP UP" at bounding box center [70, 96] width 107 height 158
click at [48, 127] on div "+18582131371 Live | 01:01 ALL TASKS ALL TASKS ACTIVE TASKS TASKS IN WRAP UP" at bounding box center [70, 96] width 107 height 158
drag, startPoint x: 48, startPoint y: 127, endPoint x: 104, endPoint y: 203, distance: 94.8
click at [52, 128] on div "+18582131371 Live | 01:01 ALL TASKS ALL TASKS ACTIVE TASKS TASKS IN WRAP UP" at bounding box center [70, 96] width 107 height 158
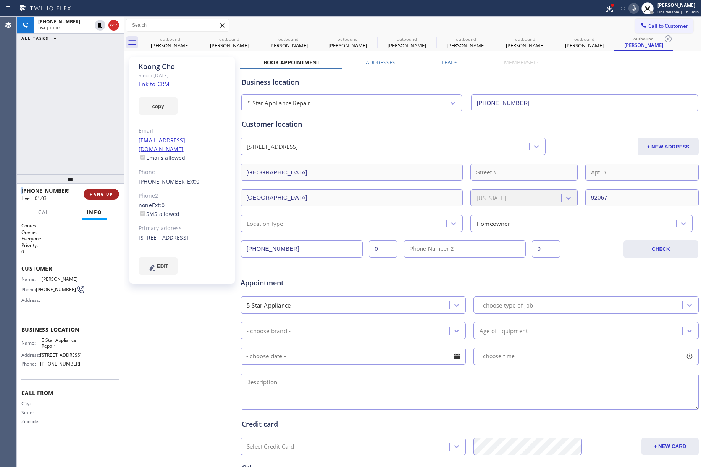
click at [101, 196] on span "HANG UP" at bounding box center [101, 194] width 23 height 5
click at [90, 139] on div "+18582131371 Live | 01:03 ALL TASKS ALL TASKS ACTIVE TASKS TASKS IN WRAP UP" at bounding box center [70, 96] width 107 height 158
click at [109, 194] on span "HANG UP" at bounding box center [101, 194] width 23 height 5
click at [84, 134] on div "ALL TASKS ALL TASKS ACTIVE TASKS TASKS IN WRAP UP +18582131371 Wrap up | 00:00" at bounding box center [70, 96] width 107 height 158
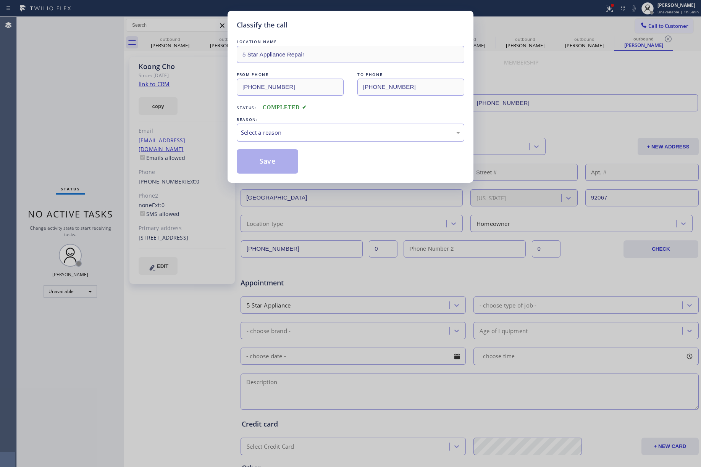
click at [312, 125] on div "Select a reason" at bounding box center [351, 133] width 228 height 18
click at [251, 156] on button "Save" at bounding box center [267, 161] width 61 height 24
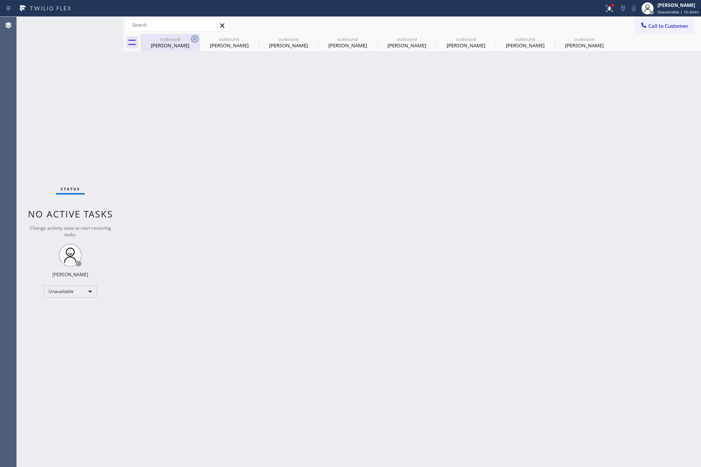
click at [196, 38] on icon at bounding box center [194, 38] width 9 height 9
click at [0, 0] on icon at bounding box center [0, 0] width 0 height 0
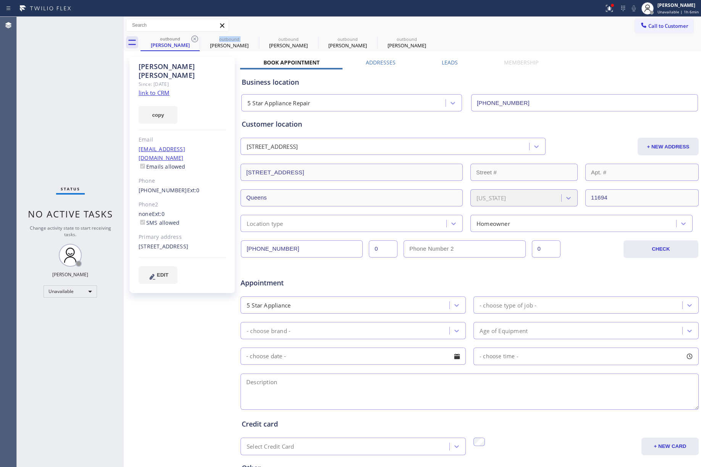
click at [196, 38] on icon at bounding box center [194, 38] width 9 height 9
click at [195, 39] on icon at bounding box center [194, 38] width 9 height 9
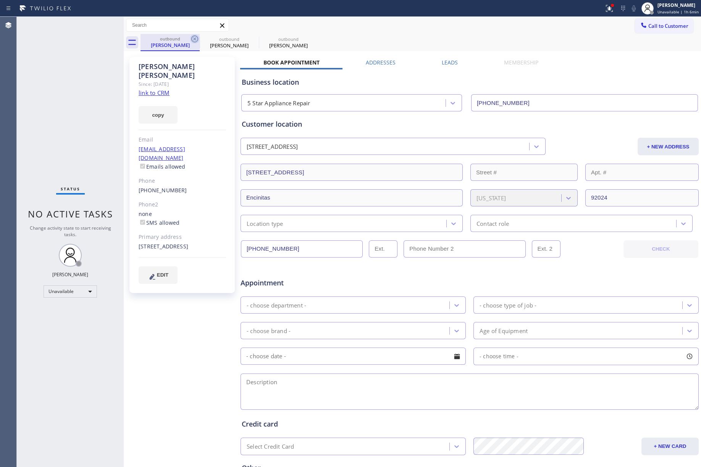
click at [195, 39] on icon at bounding box center [194, 39] width 7 height 7
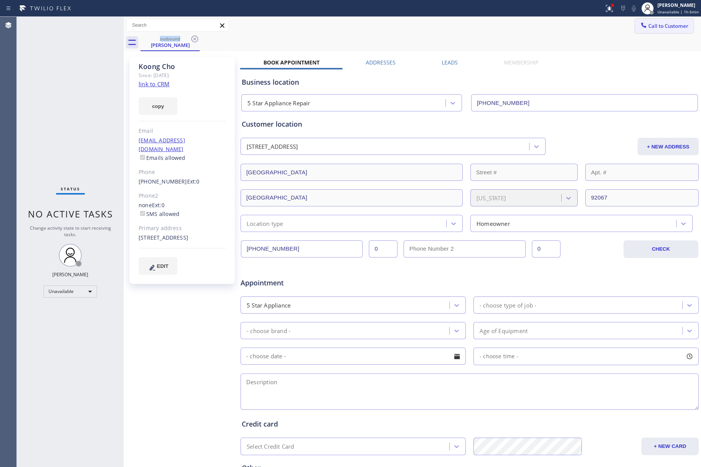
click at [648, 28] on span "Call to Customer" at bounding box center [668, 26] width 40 height 7
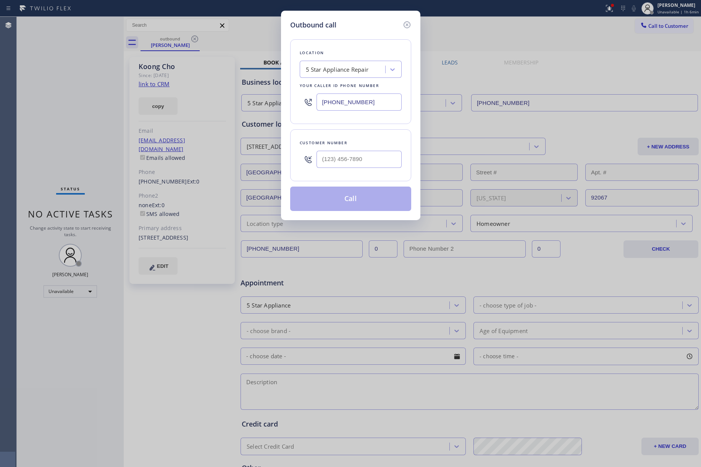
click at [355, 171] on div at bounding box center [358, 159] width 85 height 25
click at [360, 155] on input "(___) ___-____" at bounding box center [358, 159] width 85 height 17
paste input "773) 844-7671"
type input "[PHONE_NUMBER]"
click at [362, 144] on div "Customer number" at bounding box center [351, 143] width 102 height 8
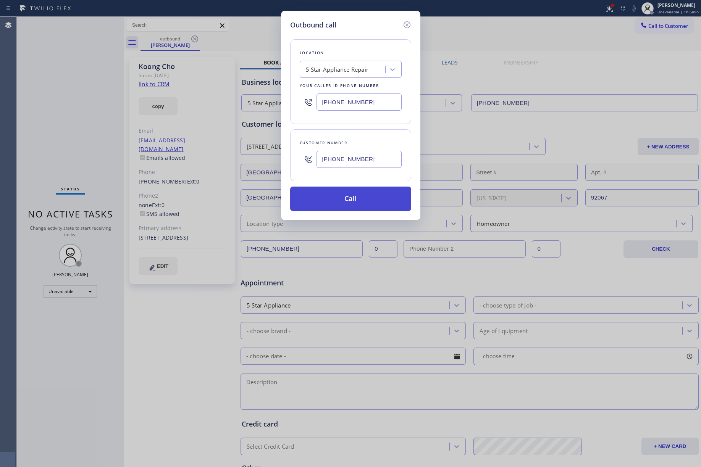
click at [355, 203] on button "Call" at bounding box center [350, 199] width 121 height 24
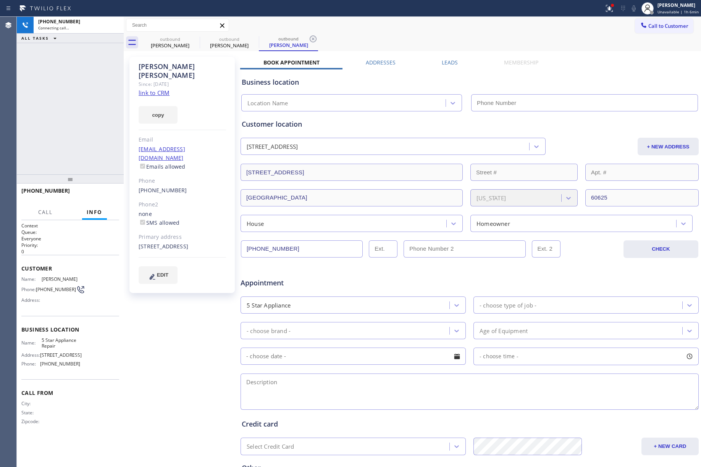
type input "[PHONE_NUMBER]"
click at [97, 194] on span "HANG UP" at bounding box center [101, 194] width 23 height 5
click at [88, 170] on div "+17738447671 Live | 00:02 ALL TASKS ALL TASKS ACTIVE TASKS TASKS IN WRAP UP" at bounding box center [70, 96] width 107 height 158
drag, startPoint x: 94, startPoint y: 193, endPoint x: 93, endPoint y: 163, distance: 30.5
click at [94, 193] on span "HANG UP" at bounding box center [101, 194] width 23 height 5
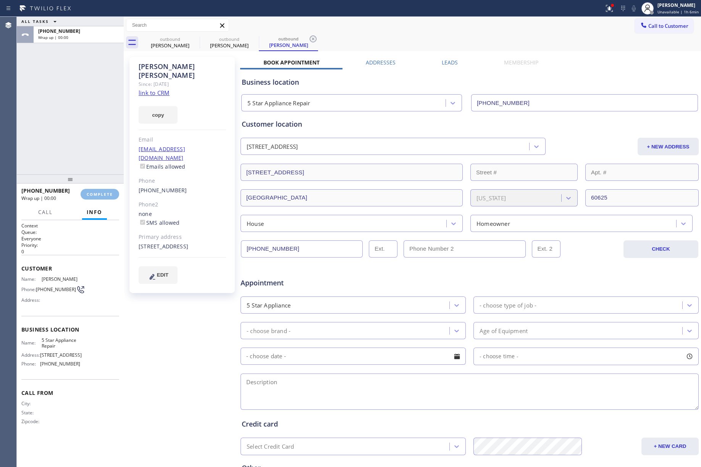
click at [67, 116] on div "ALL TASKS ALL TASKS ACTIVE TASKS TASKS IN WRAP UP +17738447671 Wrap up | 00:00" at bounding box center [70, 96] width 107 height 158
click at [112, 192] on span "COMPLETE" at bounding box center [100, 194] width 26 height 5
click at [84, 118] on div "ALL TASKS ALL TASKS ACTIVE TASKS TASKS IN WRAP UP +17738447671 Wrap up | 00:00" at bounding box center [70, 96] width 107 height 158
click at [84, 118] on div "ALL TASKS ALL TASKS ACTIVE TASKS TASKS IN WRAP UP +17738447671 Wrap up | 00:01" at bounding box center [70, 96] width 107 height 158
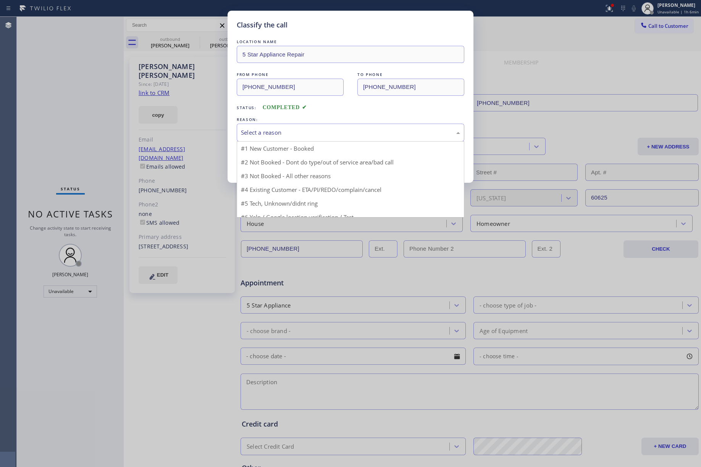
click at [322, 134] on div "Select a reason" at bounding box center [350, 132] width 219 height 9
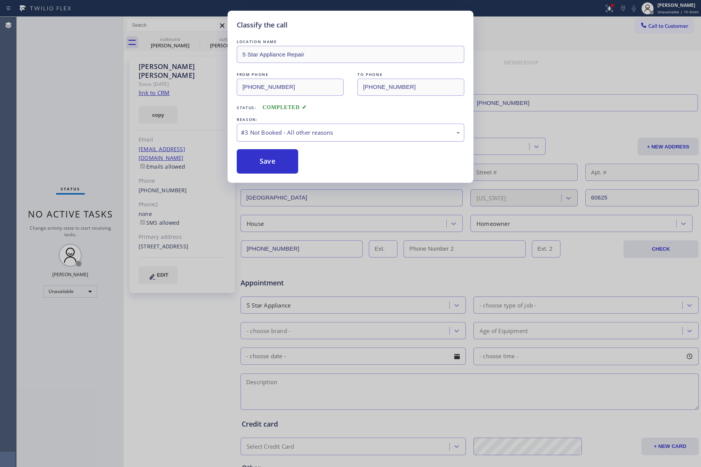
click at [270, 128] on div "#3 Not Booked - All other reasons" at bounding box center [350, 132] width 219 height 9
click at [278, 165] on button "Save" at bounding box center [267, 161] width 61 height 24
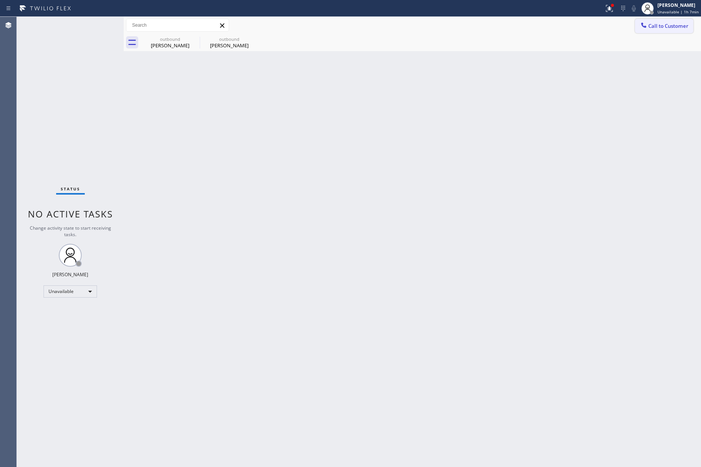
click at [673, 26] on span "Call to Customer" at bounding box center [668, 26] width 40 height 7
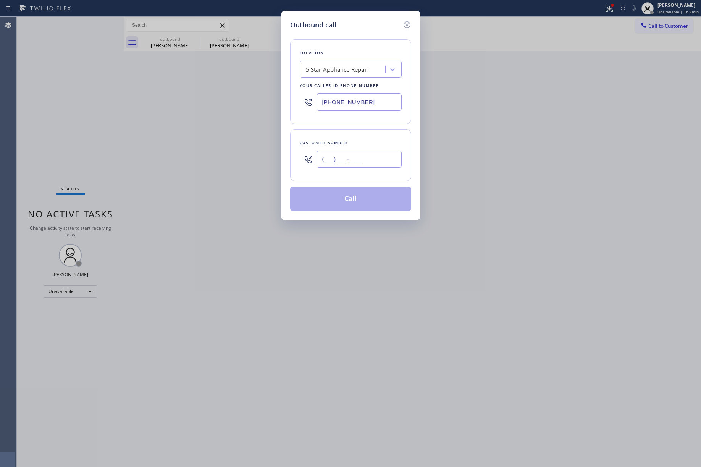
click at [359, 159] on input "(___) ___-____" at bounding box center [358, 159] width 85 height 17
paste input "408) 930-4262"
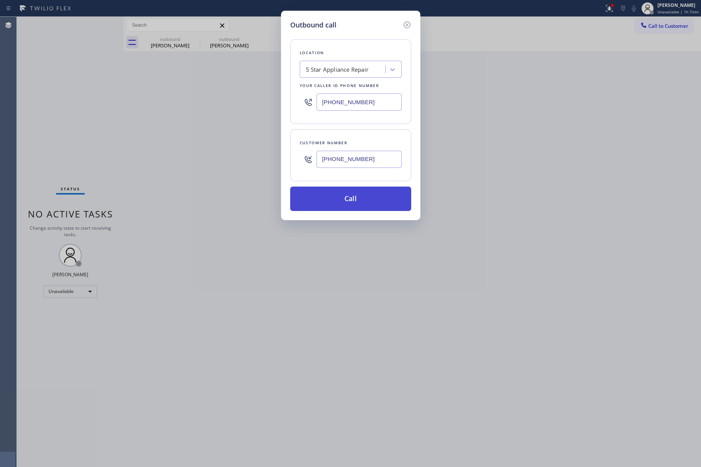
type input "[PHONE_NUMBER]"
click at [365, 200] on button "Call" at bounding box center [350, 199] width 121 height 24
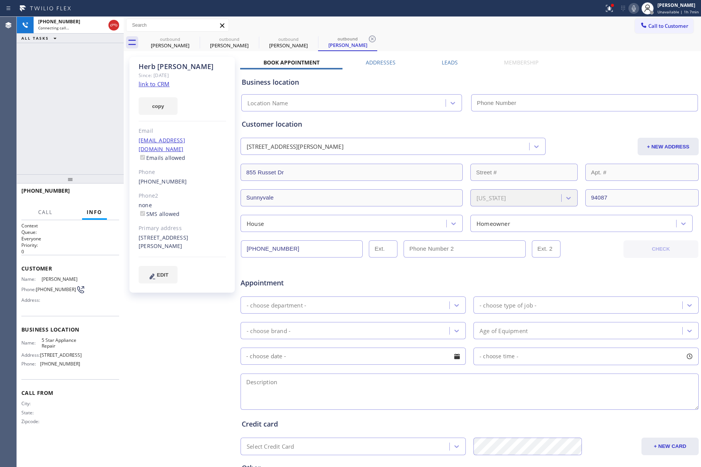
click at [26, 97] on div "+14089304262 Connecting call… ALL TASKS ALL TASKS ACTIVE TASKS TASKS IN WRAP UP" at bounding box center [70, 96] width 107 height 158
type input "[PHONE_NUMBER]"
click at [107, 194] on span "HANG UP" at bounding box center [101, 194] width 23 height 5
click at [84, 147] on div "+14089304262 Live | 00:04 ALL TASKS ALL TASKS ACTIVE TASKS TASKS IN WRAP UP" at bounding box center [70, 96] width 107 height 158
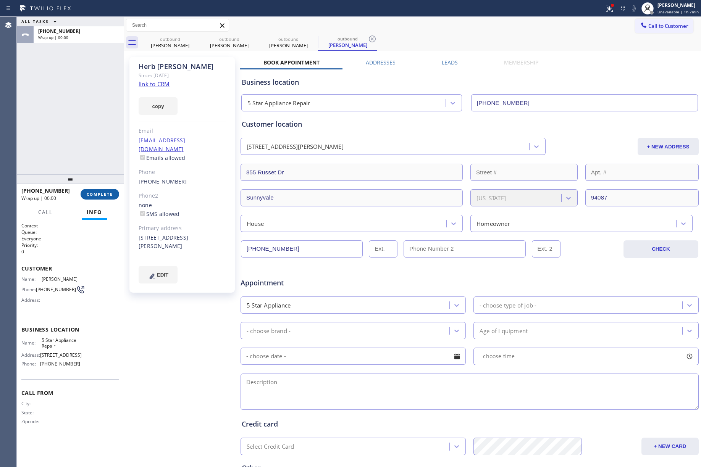
click at [95, 191] on button "COMPLETE" at bounding box center [100, 194] width 39 height 11
click at [97, 137] on div "ALL TASKS ALL TASKS ACTIVE TASKS TASKS IN WRAP UP +14089304262 Wrap up | 00:00" at bounding box center [70, 96] width 107 height 158
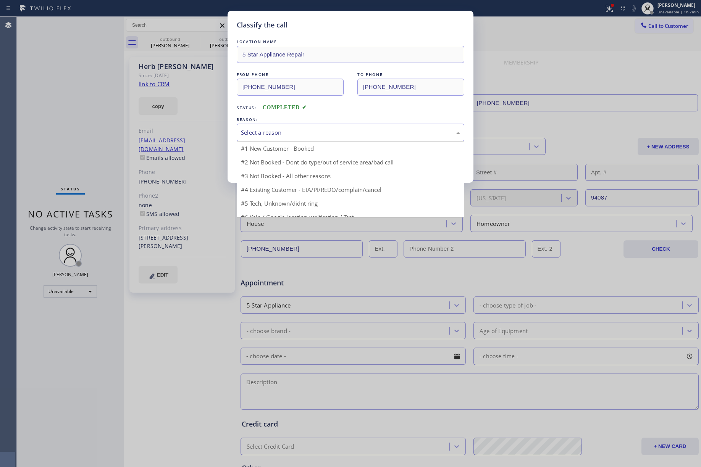
click at [300, 132] on div "Select a reason" at bounding box center [350, 132] width 219 height 9
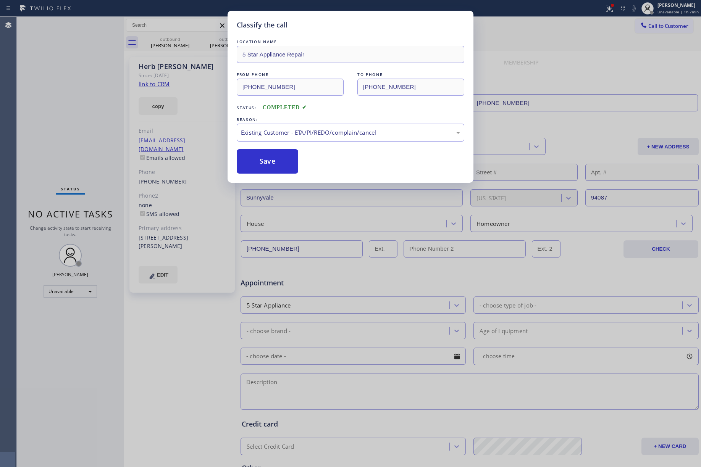
click at [251, 170] on button "Save" at bounding box center [267, 161] width 61 height 24
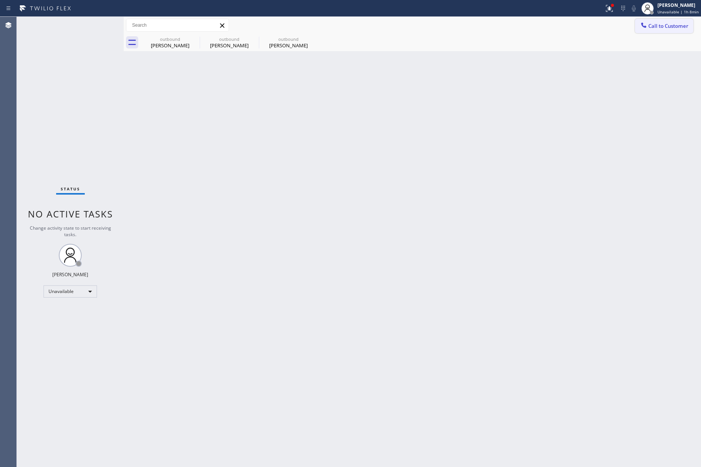
click at [657, 27] on span "Call to Customer" at bounding box center [668, 26] width 40 height 7
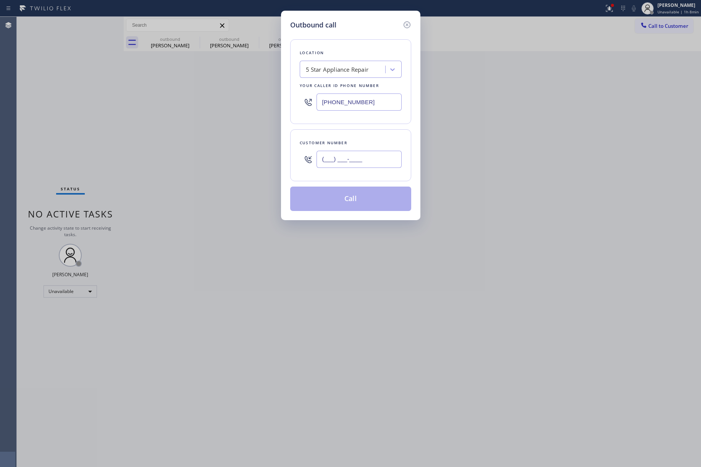
click at [342, 163] on input "(___) ___-____" at bounding box center [358, 159] width 85 height 17
paste input "949) 633-3008"
type input "[PHONE_NUMBER]"
click at [349, 142] on div "Customer number" at bounding box center [351, 143] width 102 height 8
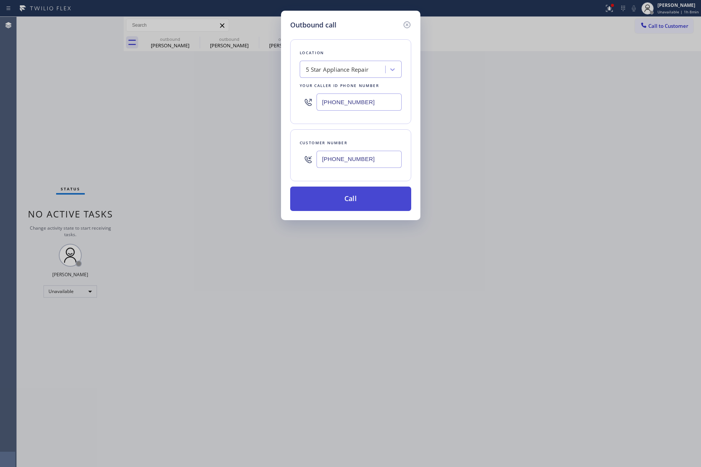
click at [350, 195] on button "Call" at bounding box center [350, 199] width 121 height 24
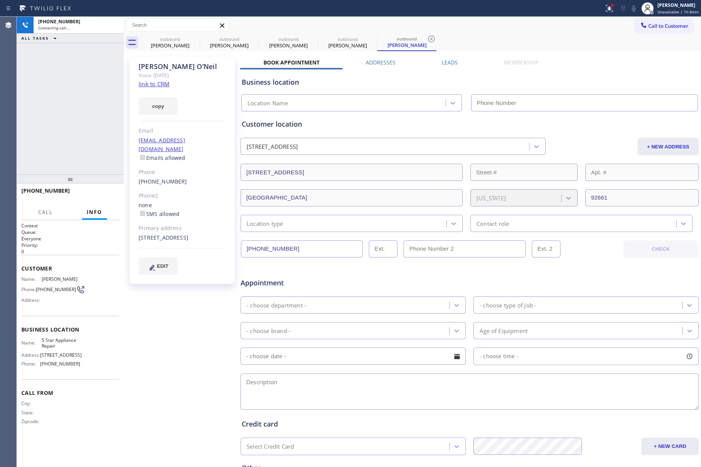
scroll to position [84, 0]
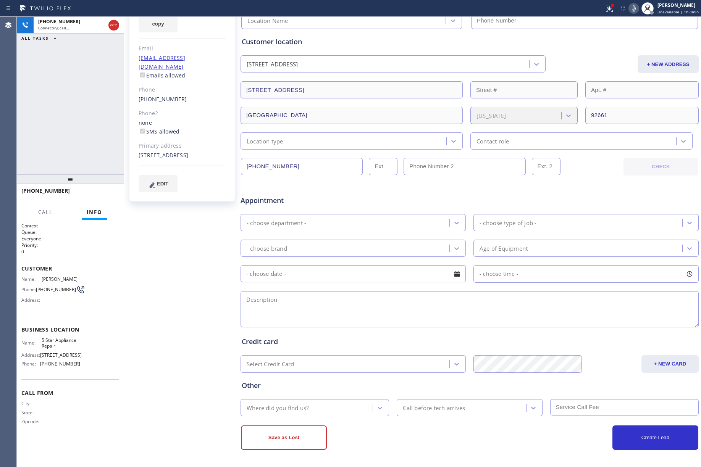
type input "[PHONE_NUMBER]"
click at [83, 99] on div "+19496333008 Connecting call… ALL TASKS ALL TASKS ACTIVE TASKS TASKS IN WRAP UP" at bounding box center [70, 96] width 107 height 158
click at [89, 193] on button "HANG UP" at bounding box center [102, 194] width 36 height 11
click at [92, 156] on div "+19496333008 Live | 00:10 ALL TASKS ALL TASKS ACTIVE TASKS TASKS IN WRAP UP" at bounding box center [70, 96] width 107 height 158
click at [106, 192] on span "HANG UP" at bounding box center [101, 194] width 23 height 5
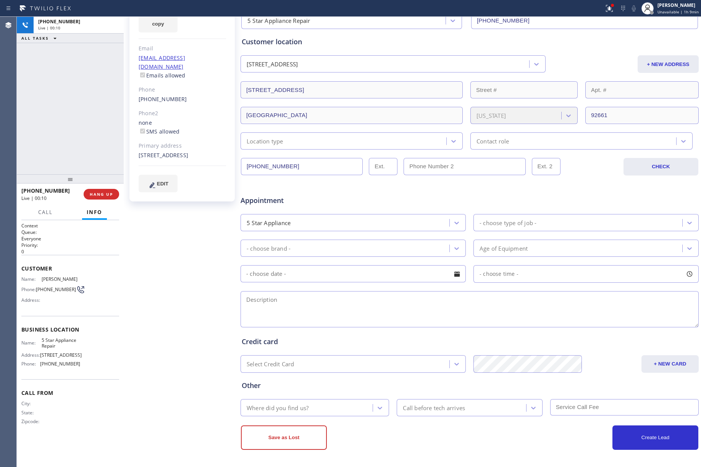
click at [81, 152] on div "+19496333008 Live | 00:10 ALL TASKS ALL TASKS ACTIVE TASKS TASKS IN WRAP UP" at bounding box center [70, 96] width 107 height 158
click at [81, 152] on div "ALL TASKS ALL TASKS ACTIVE TASKS TASKS IN WRAP UP +19496333008 Wrap up | 00:00" at bounding box center [70, 96] width 107 height 158
click at [96, 197] on button "COMPLETE" at bounding box center [100, 194] width 39 height 11
click at [69, 131] on div "ALL TASKS ALL TASKS ACTIVE TASKS TASKS IN WRAP UP +19496333008 Wrap up | 00:00" at bounding box center [70, 96] width 107 height 158
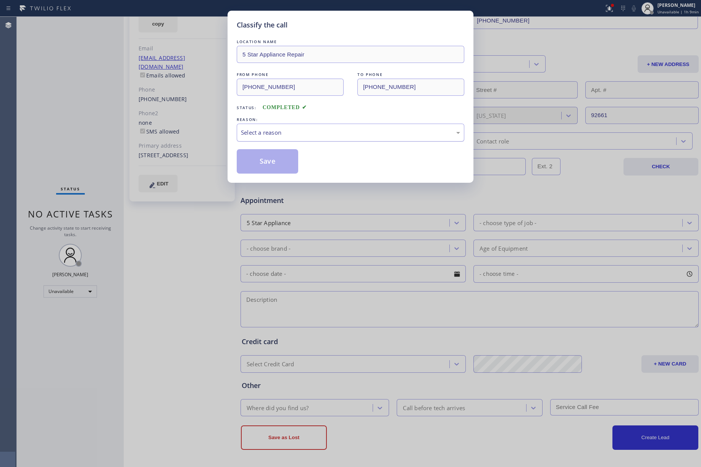
click at [303, 131] on div "Select a reason" at bounding box center [350, 132] width 219 height 9
click at [265, 161] on button "Save" at bounding box center [267, 161] width 61 height 24
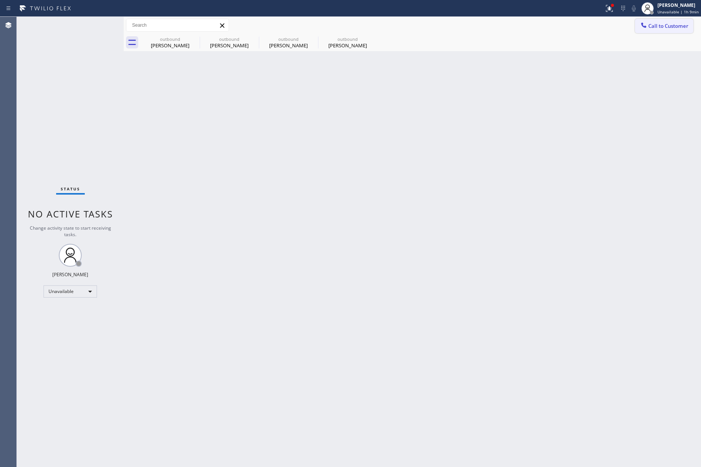
drag, startPoint x: 681, startPoint y: 31, endPoint x: 371, endPoint y: 78, distance: 313.6
click at [681, 30] on button "Call to Customer" at bounding box center [664, 26] width 58 height 15
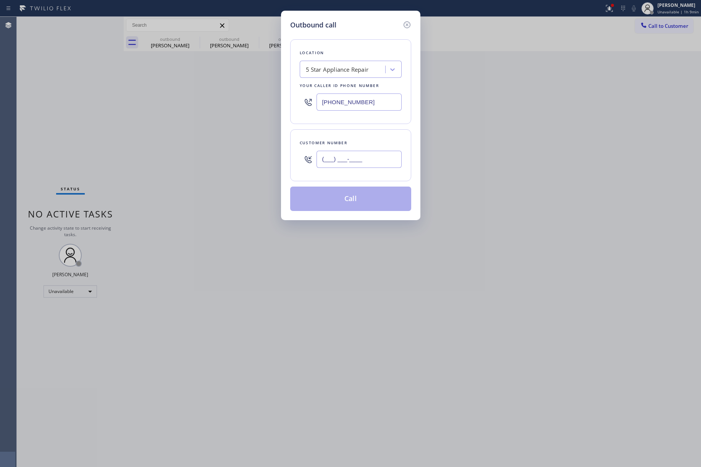
click at [368, 153] on input "(___) ___-____" at bounding box center [358, 159] width 85 height 17
paste input "949) 350-3136"
type input "[PHONE_NUMBER]"
click at [359, 136] on div "Customer number (949) 350-3136" at bounding box center [350, 155] width 121 height 52
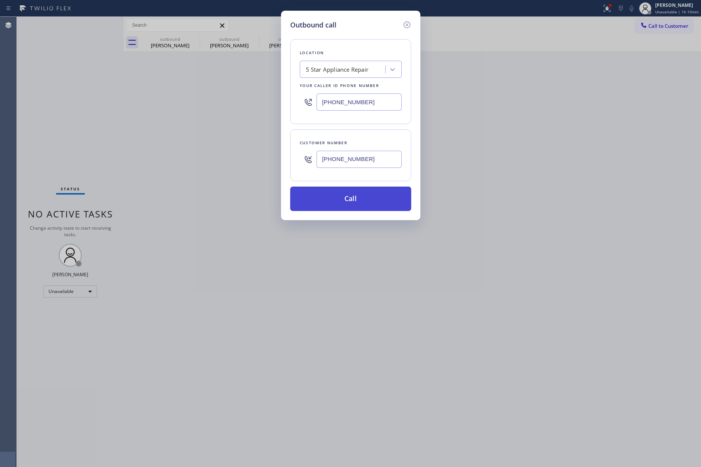
click at [363, 195] on button "Call" at bounding box center [350, 199] width 121 height 24
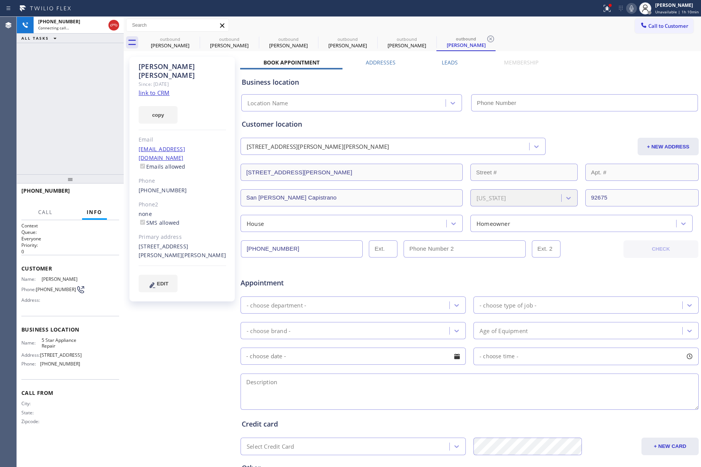
type input "[PHONE_NUMBER]"
drag, startPoint x: 11, startPoint y: 98, endPoint x: 21, endPoint y: 94, distance: 10.2
click at [12, 98] on div "Agent Desktop" at bounding box center [8, 242] width 16 height 450
drag, startPoint x: 104, startPoint y: 193, endPoint x: 86, endPoint y: 139, distance: 56.9
click at [104, 193] on span "HANG UP" at bounding box center [101, 194] width 23 height 5
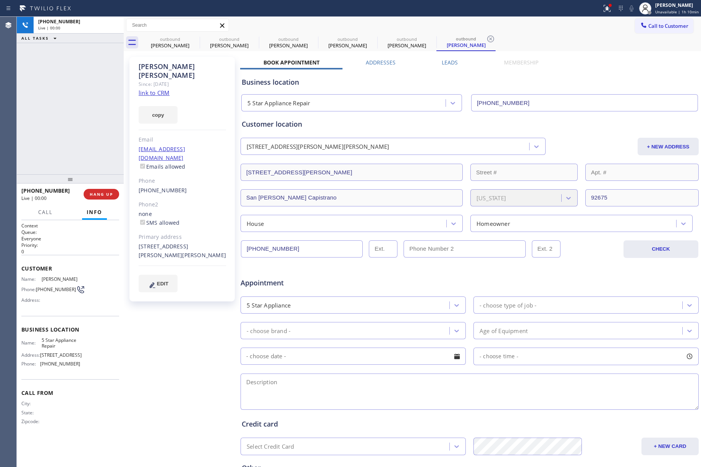
drag, startPoint x: 86, startPoint y: 139, endPoint x: 97, endPoint y: 168, distance: 31.2
click at [86, 139] on div "+19493503136 Live | 00:00 ALL TASKS ALL TASKS ACTIVE TASKS TASKS IN WRAP UP" at bounding box center [70, 96] width 107 height 158
click at [101, 192] on span "COMPLETE" at bounding box center [100, 194] width 26 height 5
click at [83, 140] on div "ALL TASKS ALL TASKS ACTIVE TASKS TASKS IN WRAP UP +19493503136 Wrap up | 00:00" at bounding box center [70, 96] width 107 height 158
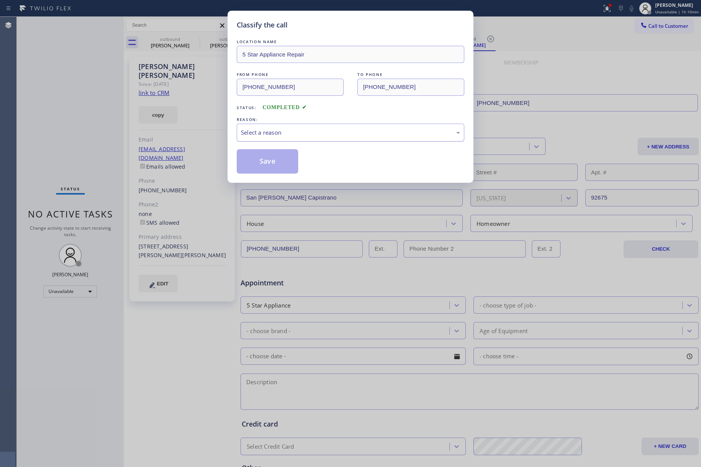
click at [277, 138] on div "Select a reason" at bounding box center [351, 133] width 228 height 18
click at [264, 165] on button "Save" at bounding box center [267, 161] width 61 height 24
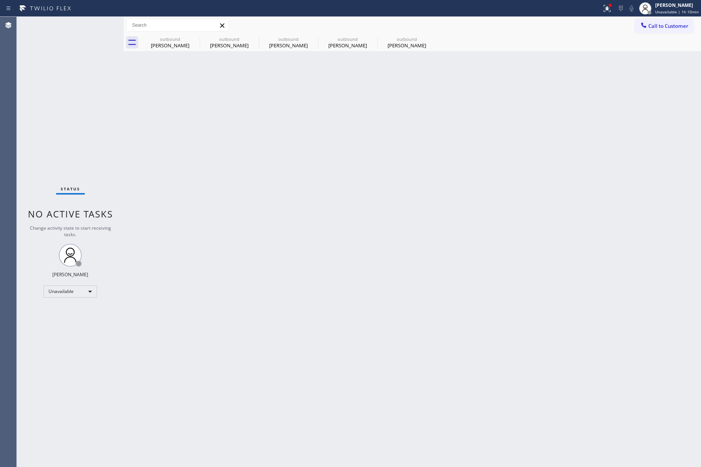
click at [128, 149] on div "Back to Dashboard Change Sender ID Customers Technicians Select a contact Outbo…" at bounding box center [412, 242] width 577 height 450
click at [681, 24] on span "Call to Customer" at bounding box center [668, 26] width 40 height 7
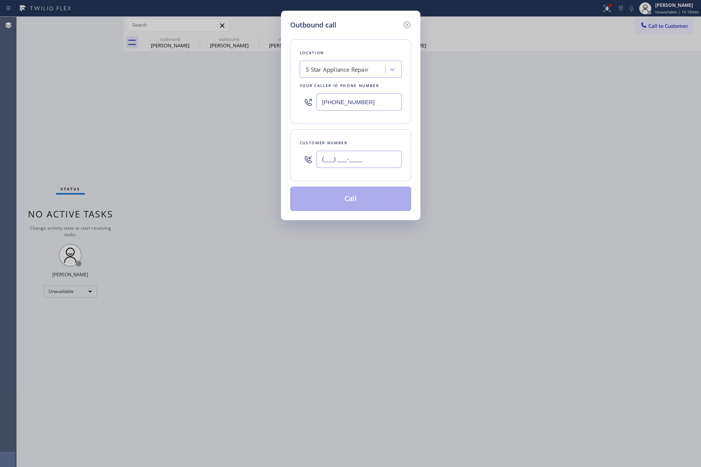
click at [347, 157] on input "(___) ___-____" at bounding box center [358, 159] width 85 height 17
paste input "661) 764-854"
type input "(661) 764-854_"
click at [331, 66] on div "5 Star Appliance Repair" at bounding box center [337, 69] width 63 height 9
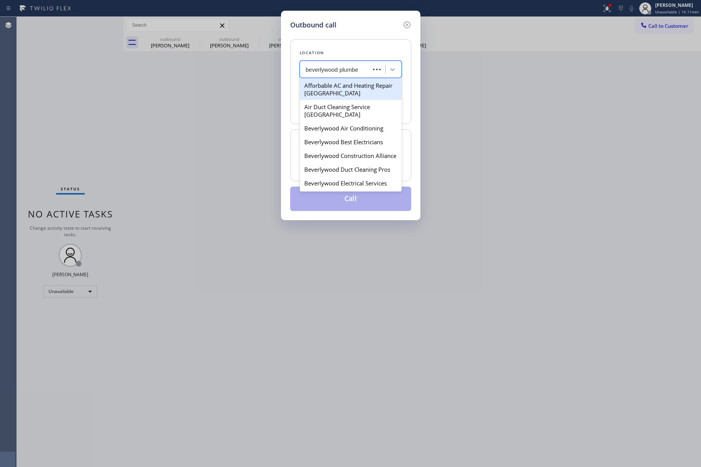
type input "beverlywood plumber"
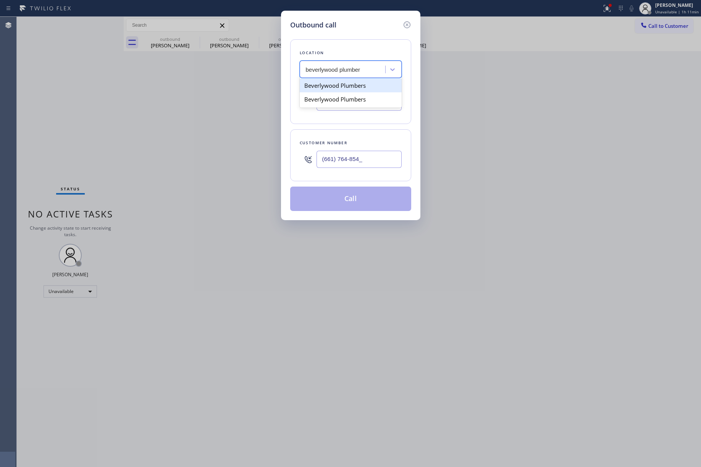
click at [331, 85] on div "Beverlywood Plumbers" at bounding box center [351, 86] width 102 height 14
click at [344, 66] on div "Beverlywood Plumbers" at bounding box center [337, 69] width 63 height 9
click at [341, 98] on div "Beverlywood Plumbers" at bounding box center [351, 99] width 102 height 14
click at [342, 69] on div "Beverlywood Plumbers" at bounding box center [337, 69] width 63 height 9
click at [334, 86] on div "Beverlywood Plumbers" at bounding box center [351, 86] width 102 height 14
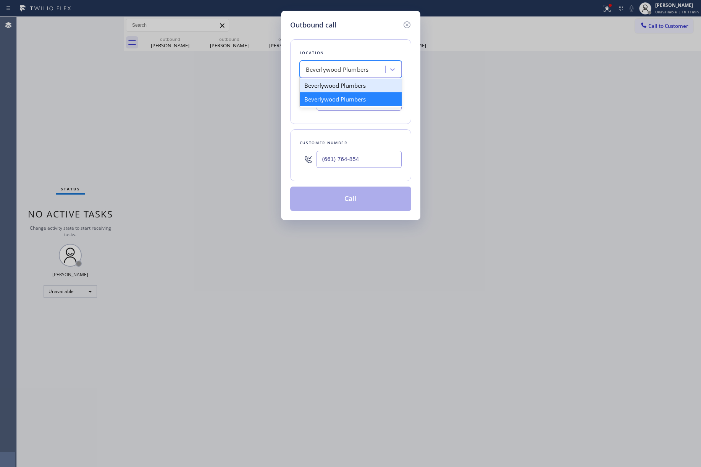
type input "(310) 929-6858"
click at [58, 80] on div "Outbound call Location Beverlywood Plumbers Your caller id phone number (310) 9…" at bounding box center [350, 233] width 701 height 467
click at [406, 24] on icon at bounding box center [406, 24] width 9 height 9
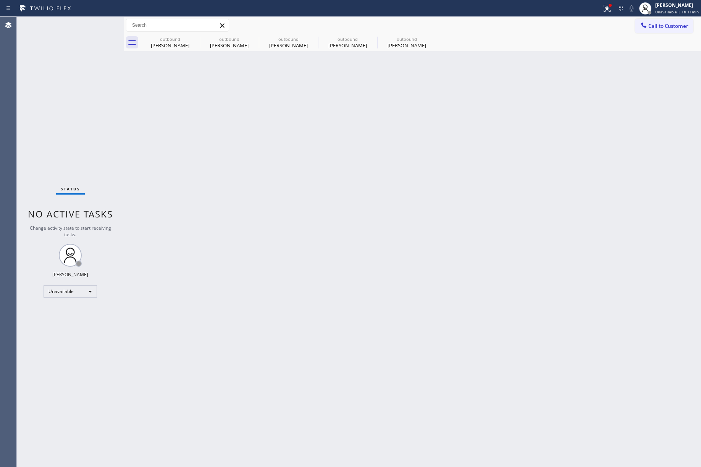
click at [560, 132] on div "Back to Dashboard Change Sender ID Customers Technicians Select a contact Outbo…" at bounding box center [412, 242] width 577 height 450
click at [665, 34] on div "outbound Koong Cho outbound Pam Rieger outbound Herb Weil outbound Kerry O’Neil…" at bounding box center [420, 42] width 560 height 17
click at [669, 24] on span "Call to Customer" at bounding box center [668, 26] width 40 height 7
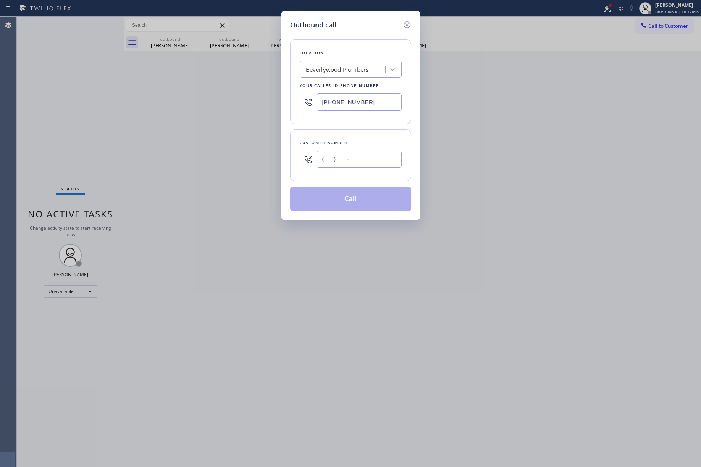
click at [362, 161] on input "(___) ___-____" at bounding box center [358, 159] width 85 height 17
paste input "206) 793-0740"
type input "[PHONE_NUMBER]"
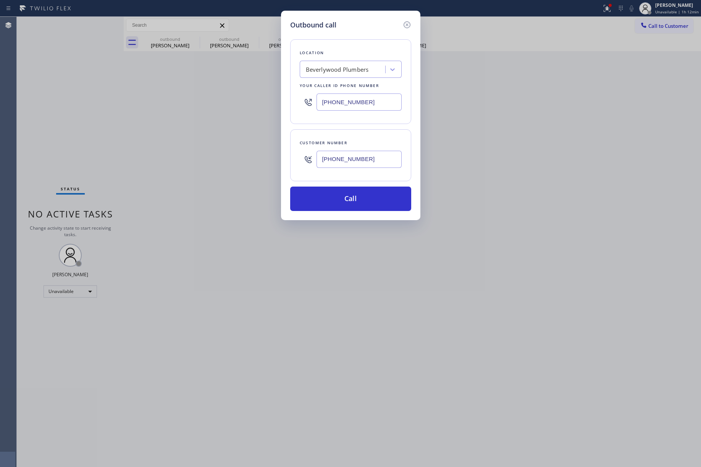
drag, startPoint x: 372, startPoint y: 95, endPoint x: 307, endPoint y: 95, distance: 64.9
click at [307, 95] on div "(310) 929-6858" at bounding box center [351, 102] width 102 height 25
paste input "855) 731-4952"
type input "[PHONE_NUMBER]"
click at [341, 44] on div "Location Beverlywood Plumbers Your caller id phone number (855) 731-4952" at bounding box center [350, 81] width 121 height 85
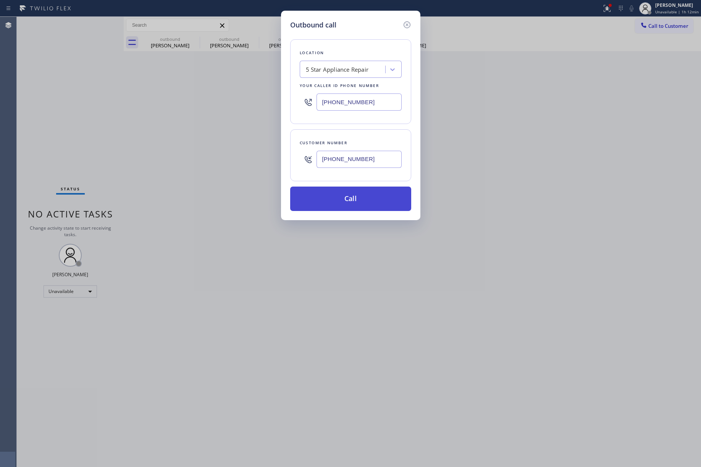
click at [338, 199] on button "Call" at bounding box center [350, 199] width 121 height 24
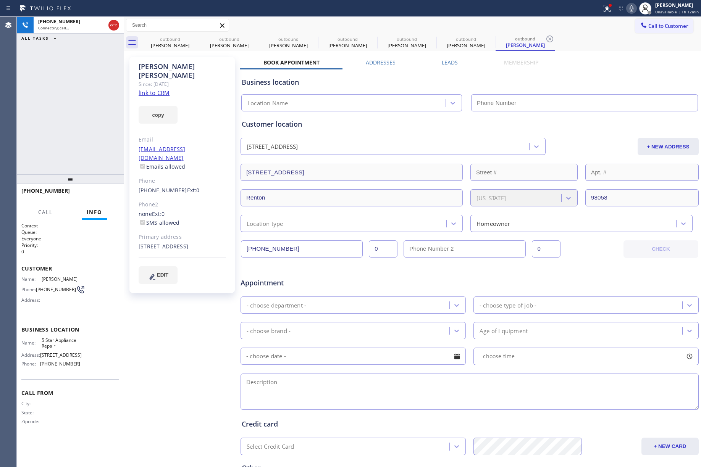
type input "[PHONE_NUMBER]"
click at [66, 124] on div "+12067930740 Live | 00:00 ALL TASKS ALL TASKS ACTIVE TASKS TASKS IN WRAP UP" at bounding box center [70, 96] width 107 height 158
click at [53, 106] on div "+12067930740 Live | 00:50 ALL TASKS ALL TASKS ACTIVE TASKS TASKS IN WRAP UP" at bounding box center [70, 96] width 107 height 158
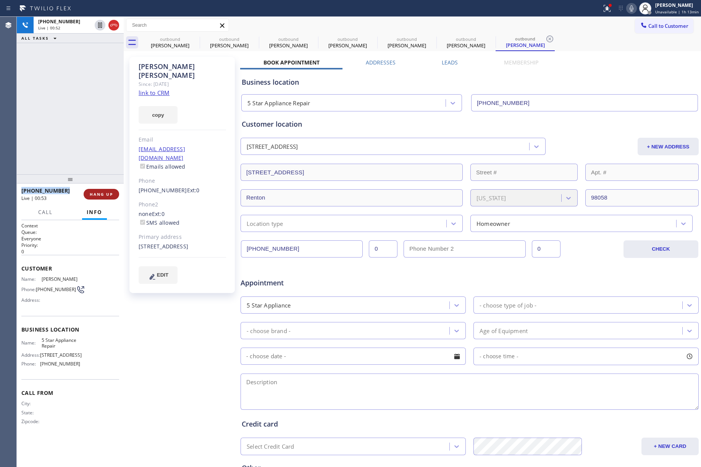
click at [109, 192] on span "HANG UP" at bounding box center [101, 194] width 23 height 5
click at [108, 192] on span "HANG UP" at bounding box center [101, 194] width 23 height 5
click at [76, 147] on div "ALL TASKS ALL TASKS ACTIVE TASKS TASKS IN WRAP UP +12067930740 Wrap up | 00:00" at bounding box center [70, 96] width 107 height 158
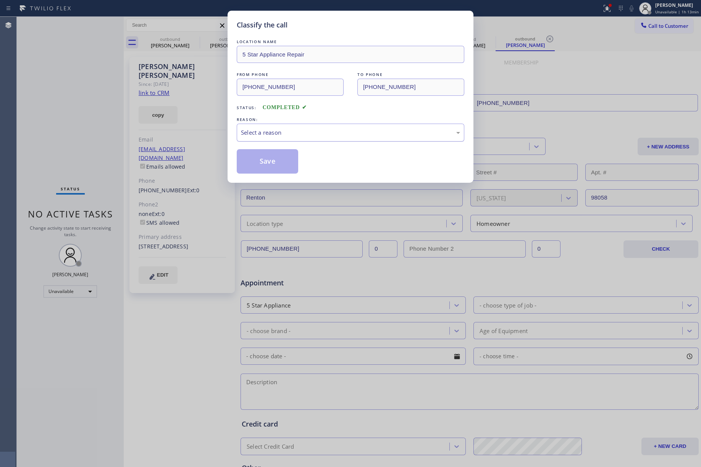
click at [273, 130] on div "Select a reason" at bounding box center [350, 132] width 219 height 9
click at [273, 135] on div "#3 Not Booked - All other reasons" at bounding box center [350, 132] width 219 height 9
click at [260, 166] on button "Save" at bounding box center [267, 161] width 61 height 24
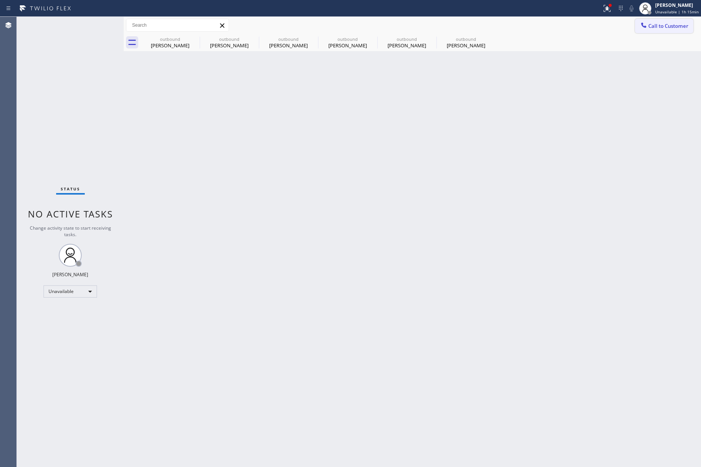
click at [664, 31] on button "Call to Customer" at bounding box center [664, 26] width 58 height 15
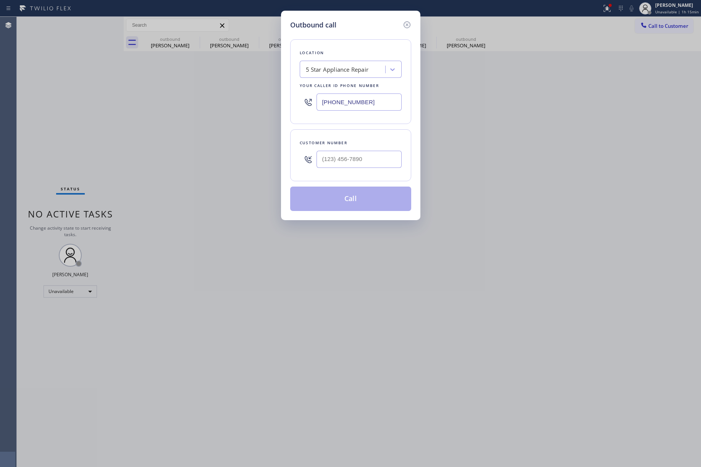
click at [357, 170] on div at bounding box center [358, 159] width 85 height 25
click at [357, 163] on input "(___) ___-____" at bounding box center [358, 159] width 85 height 17
paste input "323) 256-5400"
type input "[PHONE_NUMBER]"
click at [359, 142] on div "Customer number" at bounding box center [351, 143] width 102 height 8
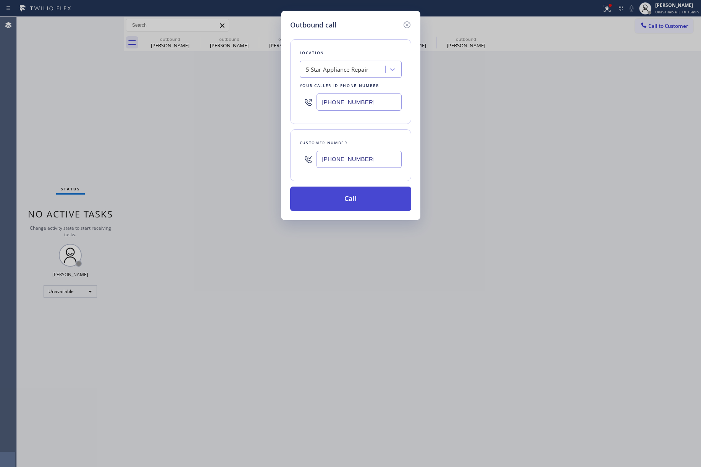
click at [361, 206] on button "Call" at bounding box center [350, 199] width 121 height 24
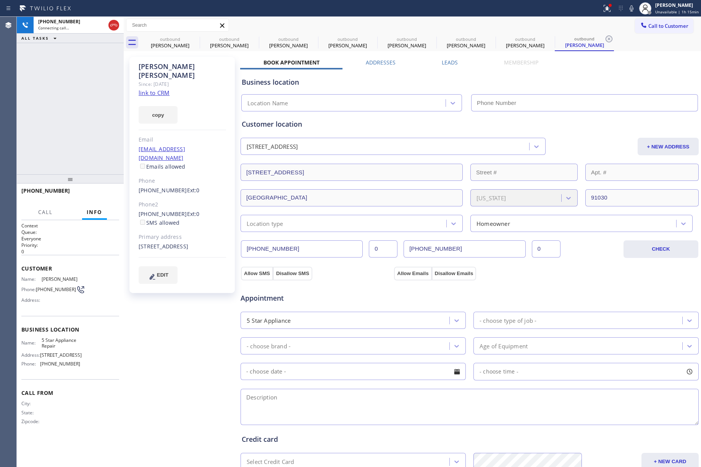
type input "[PHONE_NUMBER]"
click at [106, 191] on button "HANG UP" at bounding box center [102, 194] width 36 height 11
click at [111, 194] on span "COMPLETE" at bounding box center [100, 194] width 26 height 5
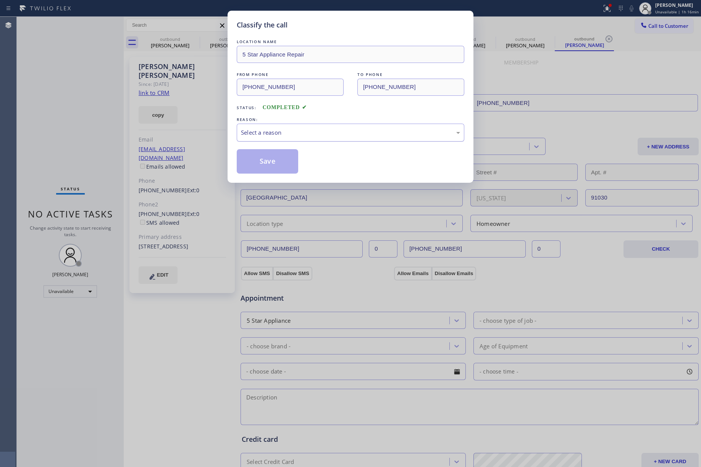
click at [297, 129] on div "Select a reason" at bounding box center [350, 132] width 219 height 9
click at [261, 169] on button "Save" at bounding box center [267, 161] width 61 height 24
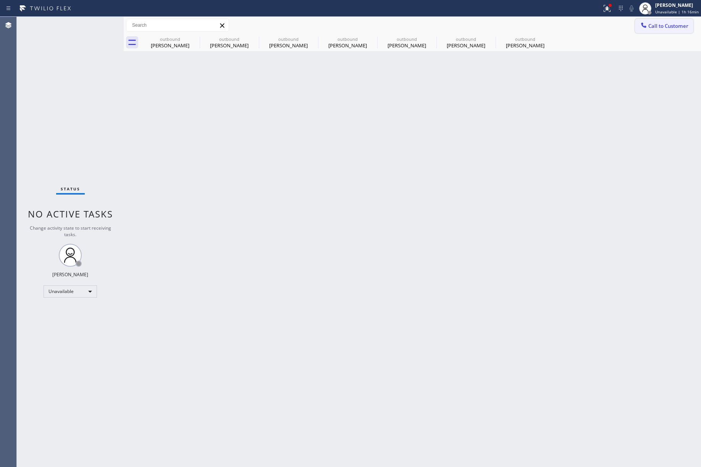
click at [653, 23] on span "Call to Customer" at bounding box center [668, 26] width 40 height 7
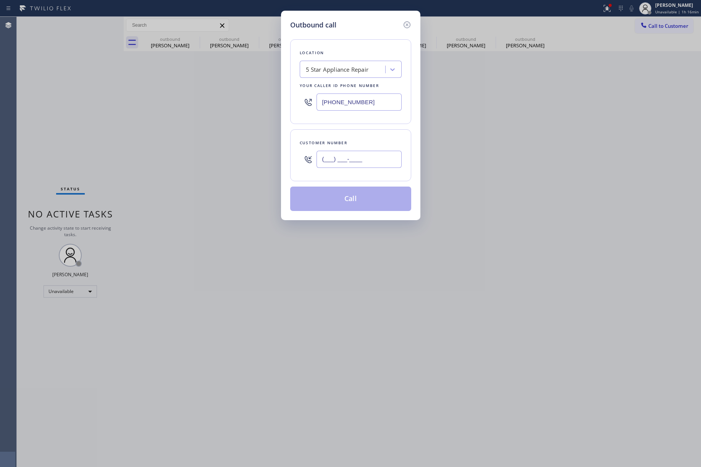
click at [365, 165] on input "(___) ___-____" at bounding box center [358, 159] width 85 height 17
paste input "917) 652-2785"
type input "[PHONE_NUMBER]"
click at [357, 136] on div "Customer number [PHONE_NUMBER]" at bounding box center [350, 155] width 121 height 52
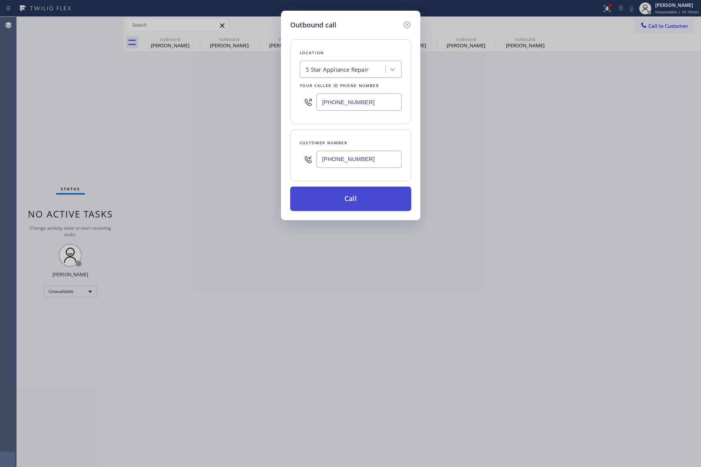
click at [341, 202] on button "Call" at bounding box center [350, 199] width 121 height 24
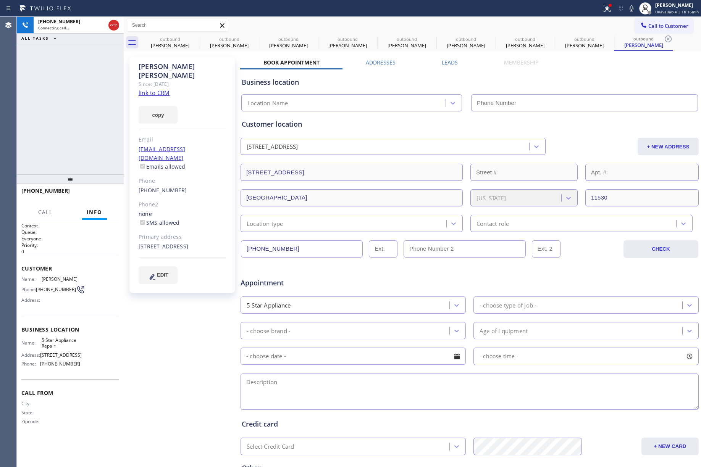
type input "[PHONE_NUMBER]"
click at [106, 194] on span "HANG UP" at bounding box center [101, 194] width 23 height 5
click at [90, 190] on button "HANG UP" at bounding box center [102, 194] width 36 height 11
click at [75, 128] on div "ALL TASKS ALL TASKS ACTIVE TASKS TASKS IN WRAP UP [PHONE_NUMBER] Wrap up | 00:00" at bounding box center [70, 96] width 107 height 158
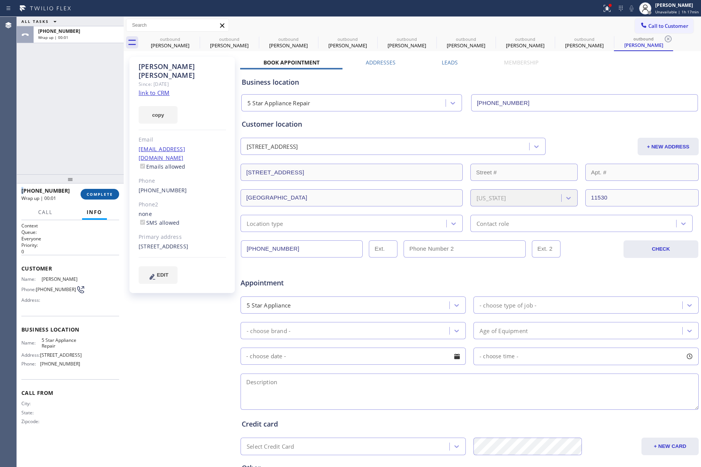
click at [82, 193] on button "COMPLETE" at bounding box center [100, 194] width 39 height 11
click at [60, 134] on div "ALL TASKS ALL TASKS ACTIVE TASKS TASKS IN WRAP UP [PHONE_NUMBER] Wrap up | 00:01" at bounding box center [70, 96] width 107 height 158
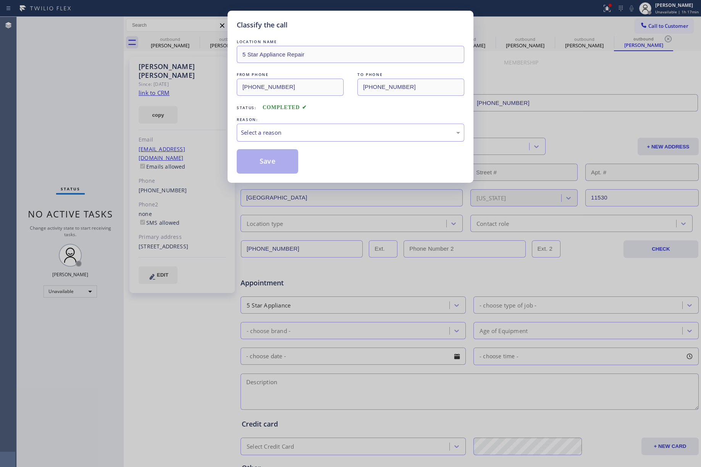
click at [311, 132] on div "Select a reason" at bounding box center [350, 132] width 219 height 9
click at [263, 160] on button "Save" at bounding box center [267, 161] width 61 height 24
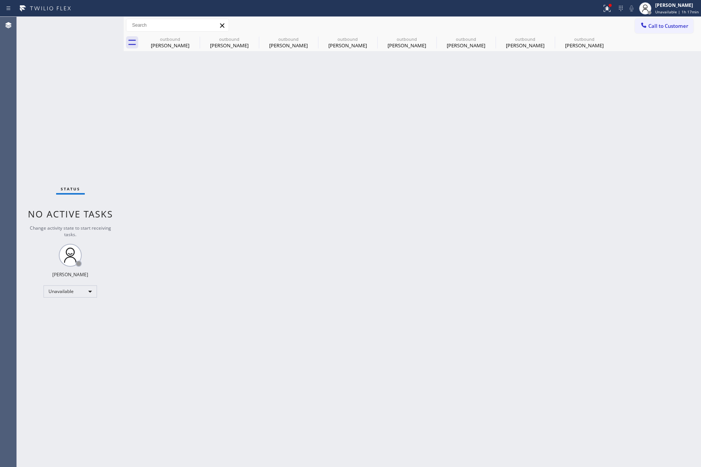
drag, startPoint x: 667, startPoint y: 26, endPoint x: 654, endPoint y: 26, distance: 12.2
click at [667, 25] on span "Call to Customer" at bounding box center [668, 26] width 40 height 7
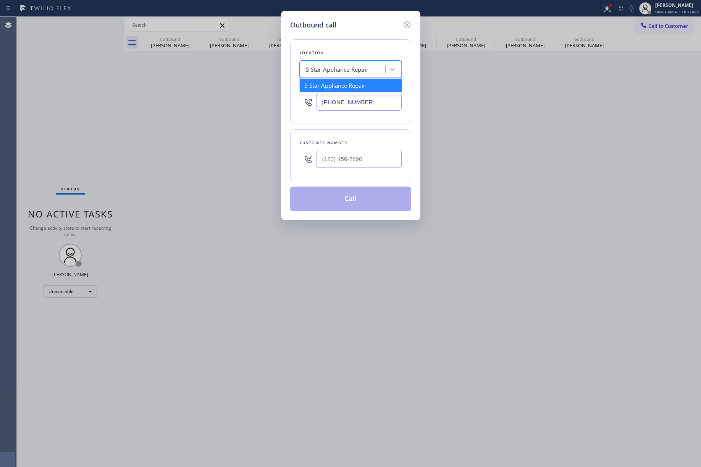
click at [359, 72] on div "5 Star Appliance Repair" at bounding box center [337, 69] width 63 height 9
paste input "Synergy Home Services [GEOGRAPHIC_DATA]"
type input "Synergy Home Services [GEOGRAPHIC_DATA]"
click at [329, 89] on div "Synergy Home Services [GEOGRAPHIC_DATA]" at bounding box center [351, 89] width 102 height 21
type input "[PHONE_NUMBER]"
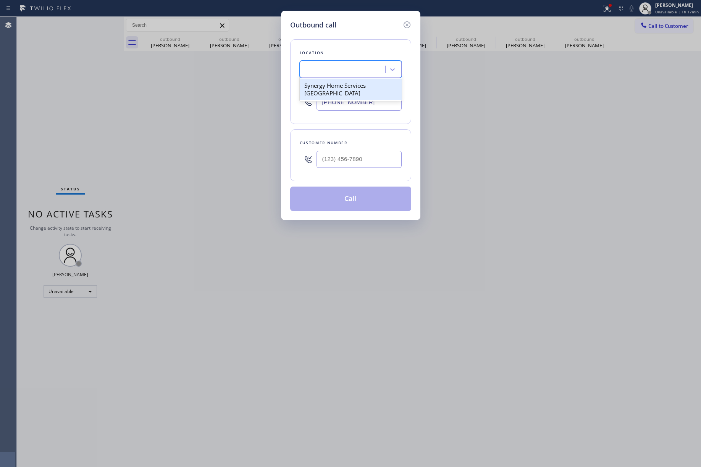
scroll to position [0, 0]
click at [361, 162] on input "(___) ___-____" at bounding box center [358, 159] width 85 height 17
paste input "310) 704-2070"
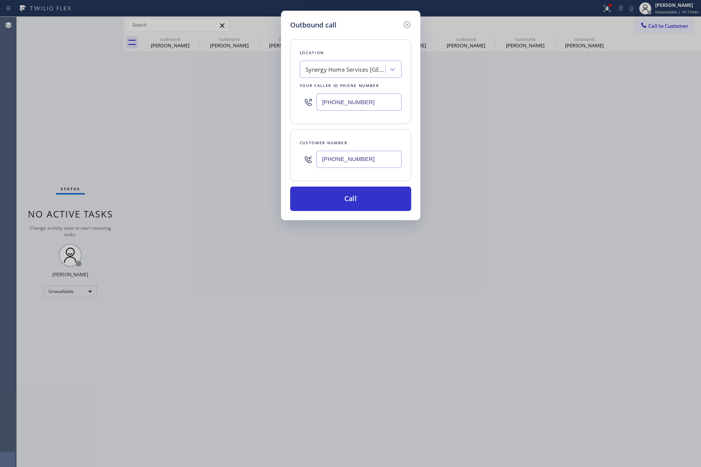
type input "[PHONE_NUMBER]"
click at [366, 197] on button "Call" at bounding box center [350, 199] width 121 height 24
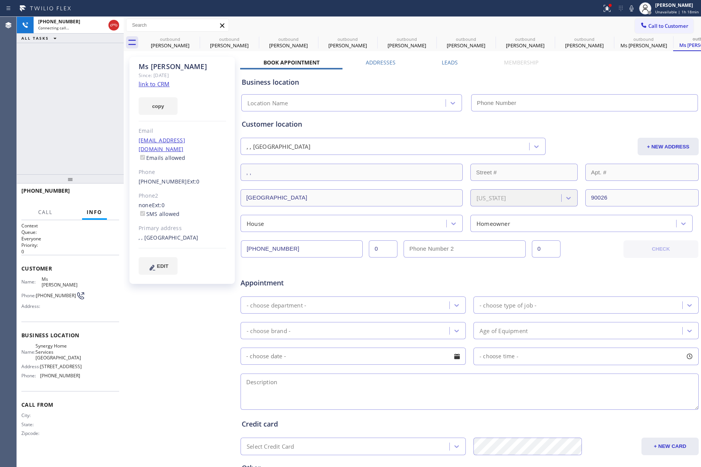
type input "[PHONE_NUMBER]"
click at [42, 95] on div "[PHONE_NUMBER] Connecting call… ALL TASKS ALL TASKS ACTIVE TASKS TASKS IN WRAP …" at bounding box center [70, 96] width 107 height 158
drag, startPoint x: 25, startPoint y: 81, endPoint x: 62, endPoint y: 78, distance: 36.8
click at [26, 81] on div "[PHONE_NUMBER] Live | 00:00 ALL TASKS ALL TASKS ACTIVE TASKS TASKS IN WRAP UP" at bounding box center [70, 96] width 107 height 158
click at [103, 193] on span "HANG UP" at bounding box center [101, 194] width 23 height 5
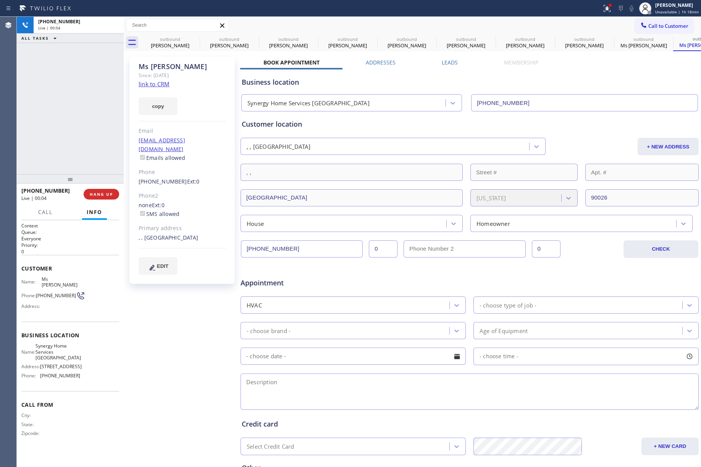
click at [89, 145] on div "[PHONE_NUMBER] Live | 00:04 ALL TASKS ALL TASKS ACTIVE TASKS TASKS IN WRAP UP" at bounding box center [70, 96] width 107 height 158
click at [98, 195] on span "COMPLETE" at bounding box center [100, 194] width 26 height 5
click at [49, 90] on div "ALL TASKS ALL TASKS ACTIVE TASKS TASKS IN WRAP UP [PHONE_NUMBER] Wrap up | 00:00" at bounding box center [70, 96] width 107 height 158
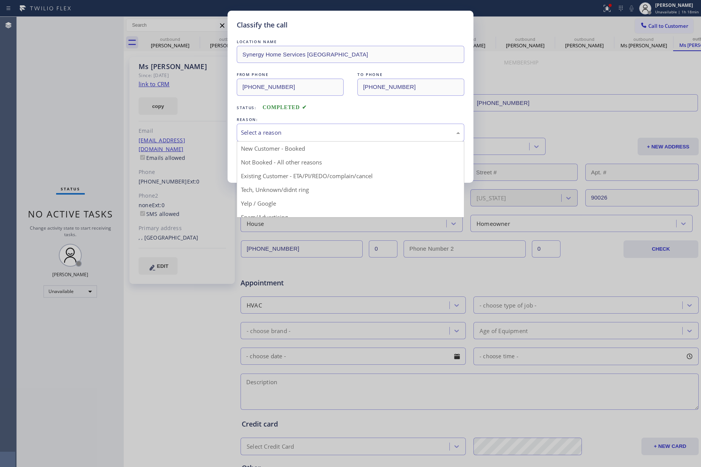
click at [274, 126] on div "Select a reason" at bounding box center [351, 133] width 228 height 18
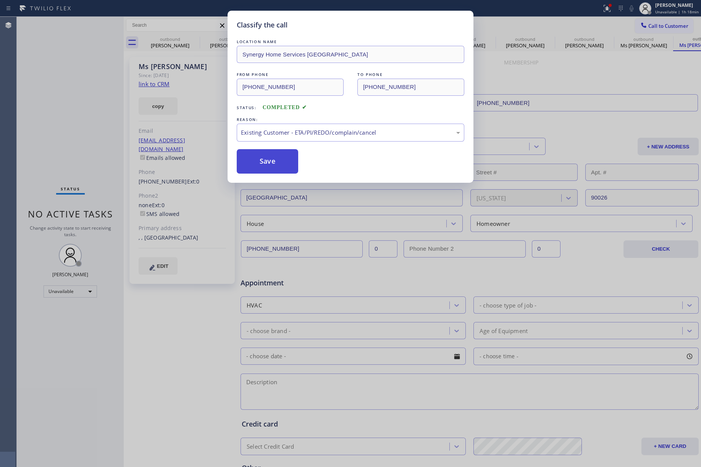
click at [260, 166] on button "Save" at bounding box center [267, 161] width 61 height 24
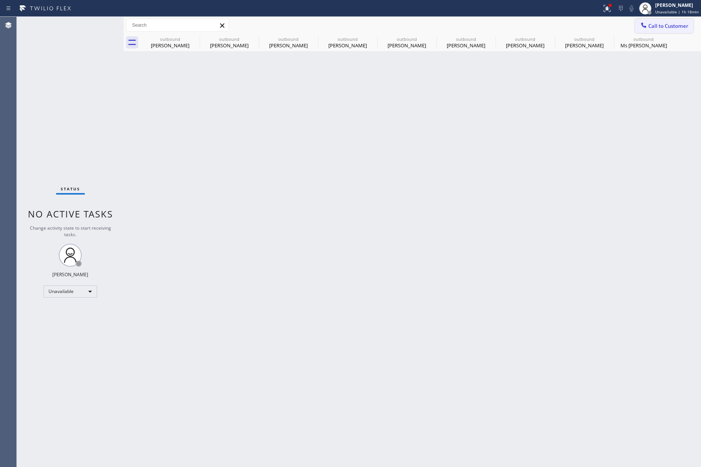
click at [644, 23] on icon at bounding box center [644, 25] width 8 height 8
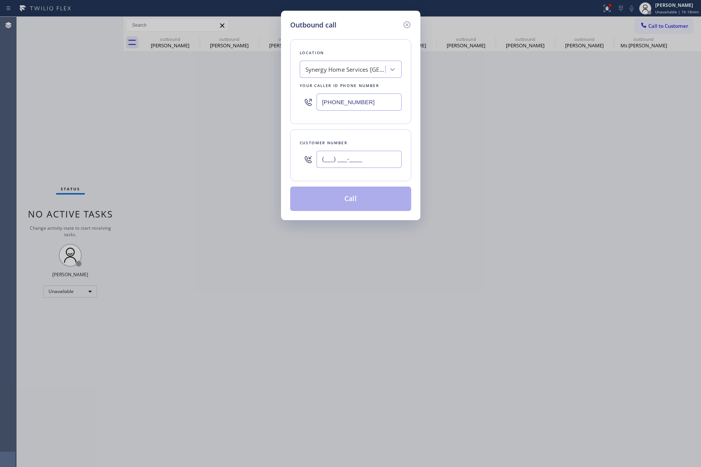
click at [350, 163] on input "(___) ___-____" at bounding box center [358, 159] width 85 height 17
paste input "415) 860-8248"
type input "[PHONE_NUMBER]"
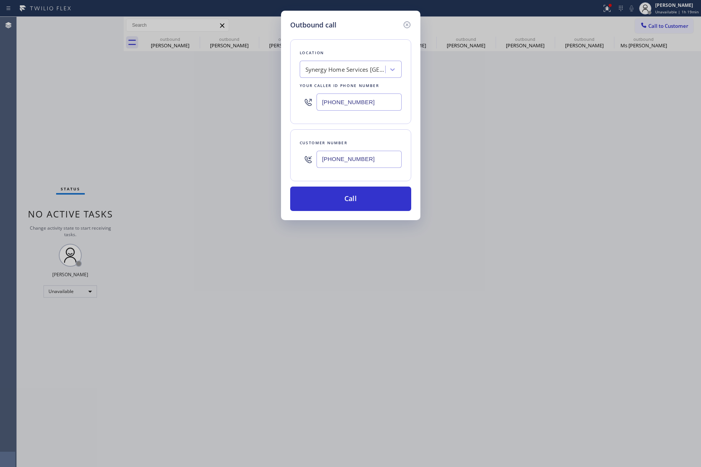
click at [332, 70] on div "Synergy Home Services [GEOGRAPHIC_DATA]" at bounding box center [345, 69] width 80 height 9
paste input "Inner Sunset Top HVAC Repair"
type input "Inner Sunset Top HVAC Repair"
click at [345, 89] on div "Inner Sunset Top HVAC Repair" at bounding box center [351, 86] width 102 height 14
type input "[PHONE_NUMBER]"
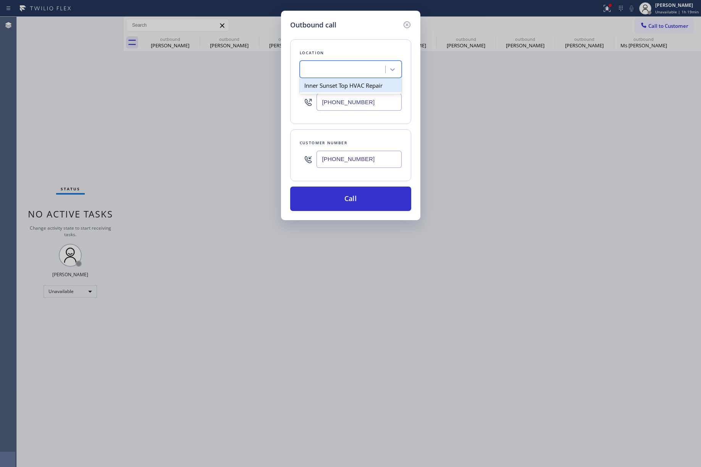
scroll to position [0, 0]
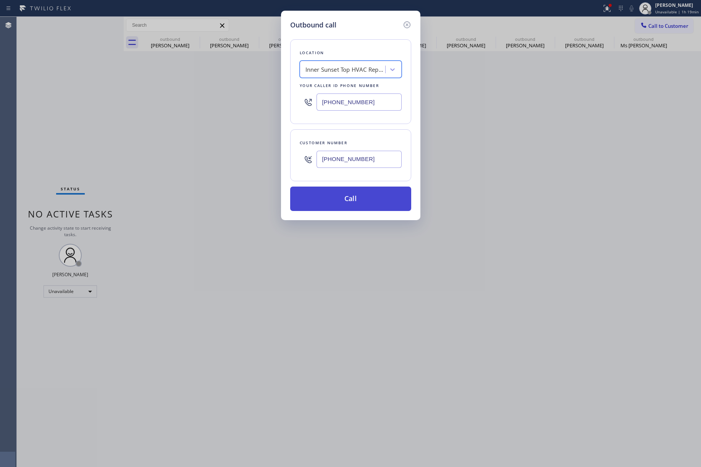
click at [358, 199] on button "Call" at bounding box center [350, 199] width 121 height 24
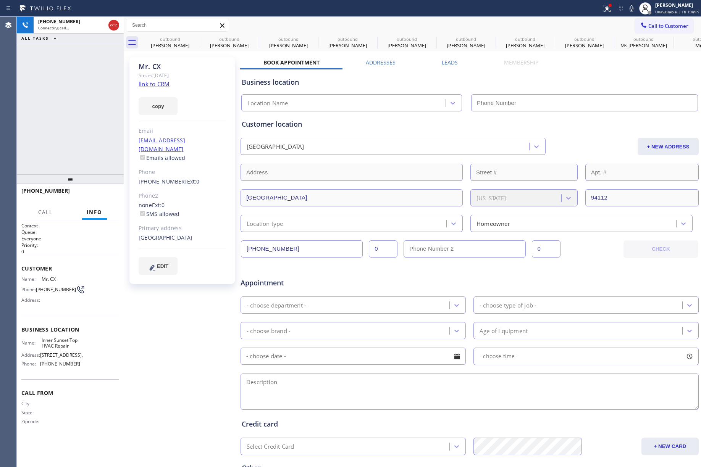
type input "[PHONE_NUMBER]"
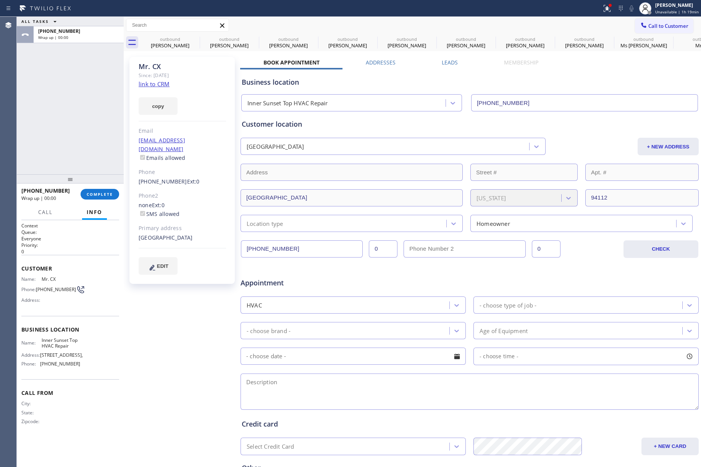
drag, startPoint x: 104, startPoint y: 188, endPoint x: 89, endPoint y: 171, distance: 22.4
click at [104, 188] on div "[PHONE_NUMBER] Wrap up | 00:00 COMPLETE" at bounding box center [70, 194] width 98 height 20
click at [91, 197] on button "COMPLETE" at bounding box center [100, 194] width 39 height 11
click at [62, 116] on div "ALL TASKS ALL TASKS ACTIVE TASKS TASKS IN WRAP UP [PHONE_NUMBER] Wrap up | 00:00" at bounding box center [70, 96] width 107 height 158
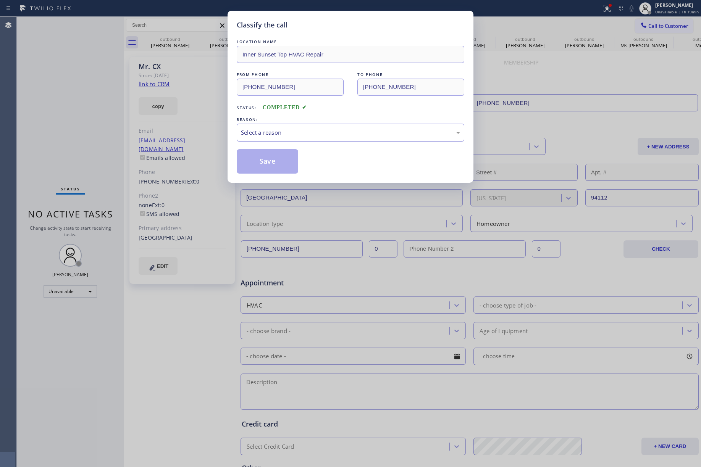
click at [266, 132] on div "Select a reason" at bounding box center [350, 132] width 219 height 9
click at [252, 163] on button "Save" at bounding box center [267, 161] width 61 height 24
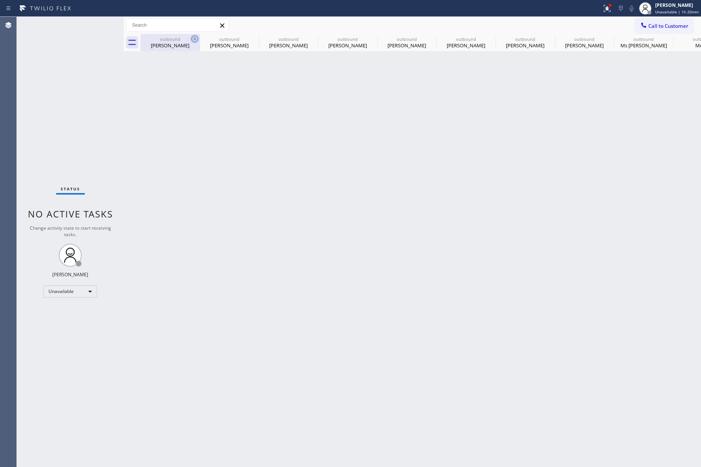
click at [194, 39] on icon at bounding box center [194, 39] width 7 height 7
click at [0, 0] on icon at bounding box center [0, 0] width 0 height 0
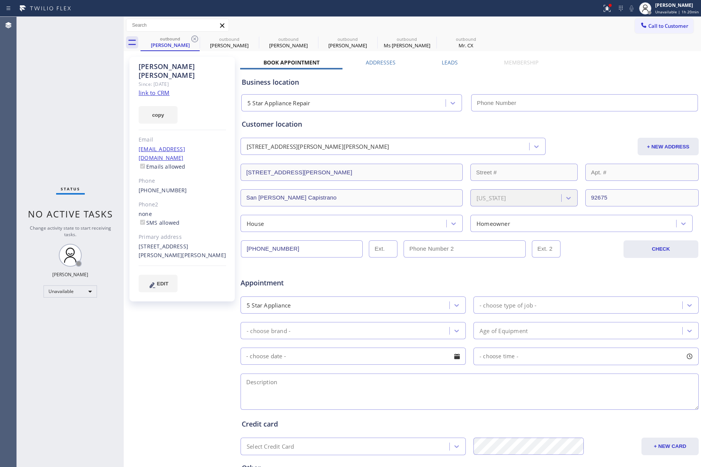
click at [194, 39] on icon at bounding box center [194, 39] width 7 height 7
click at [0, 0] on icon at bounding box center [0, 0] width 0 height 0
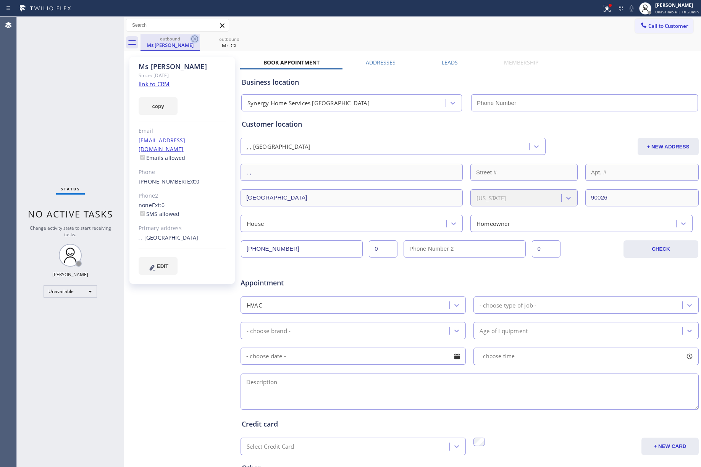
type input "[PHONE_NUMBER]"
click at [192, 42] on icon at bounding box center [194, 38] width 9 height 9
type input "[PHONE_NUMBER]"
click at [641, 24] on icon at bounding box center [643, 25] width 5 height 5
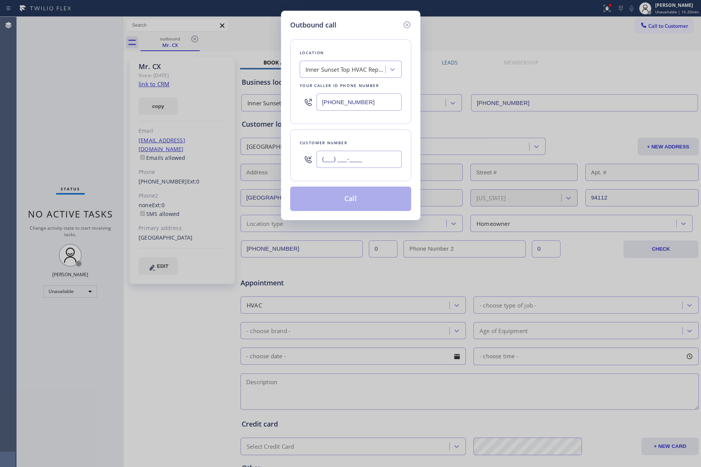
click at [343, 160] on input "(___) ___-____" at bounding box center [358, 159] width 85 height 17
paste input "203) 887-7742"
type input "[PHONE_NUMBER]"
click at [342, 136] on div "Customer number [PHONE_NUMBER]" at bounding box center [350, 155] width 121 height 52
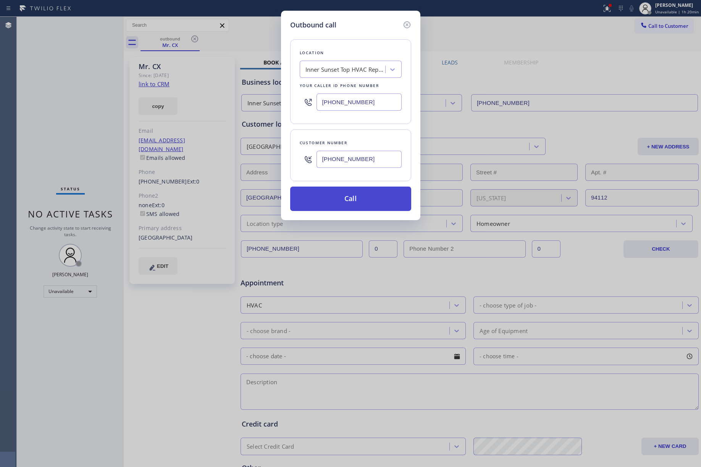
click at [357, 202] on button "Call" at bounding box center [350, 199] width 121 height 24
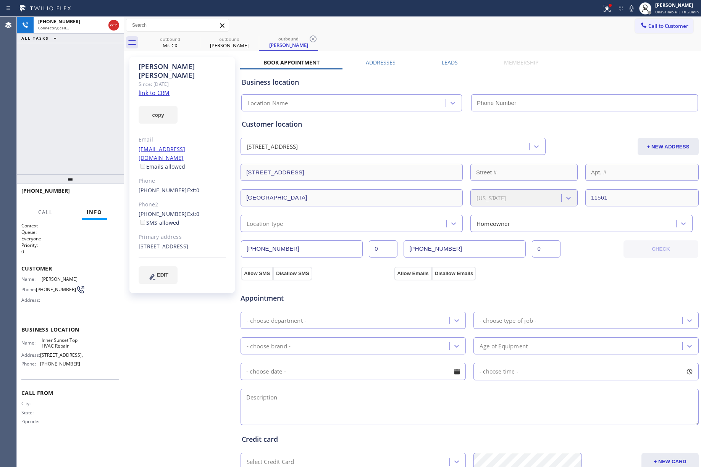
type input "[PHONE_NUMBER]"
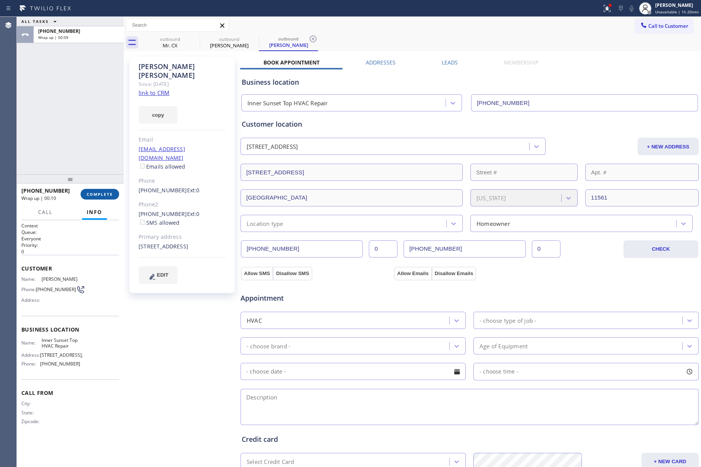
click at [106, 194] on span "COMPLETE" at bounding box center [100, 194] width 26 height 5
click at [78, 137] on div "ALL TASKS ALL TASKS ACTIVE TASKS TASKS IN WRAP UP [PHONE_NUMBER] Wrap up | 00:09" at bounding box center [70, 96] width 107 height 158
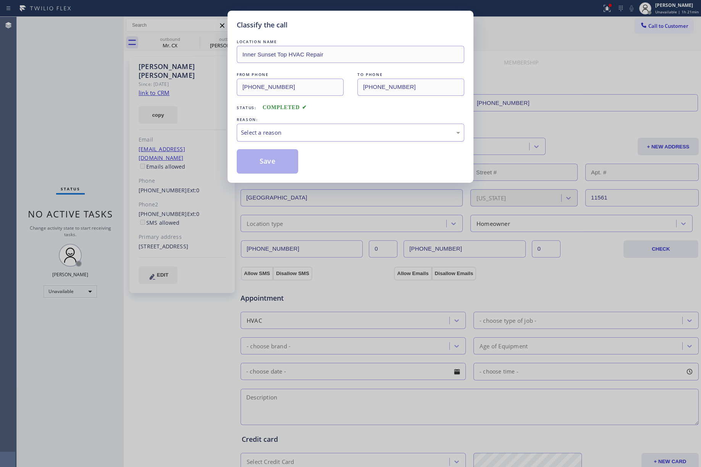
drag, startPoint x: 264, startPoint y: 131, endPoint x: 281, endPoint y: 139, distance: 19.0
click at [266, 131] on div "Select a reason" at bounding box center [350, 132] width 219 height 9
click at [282, 164] on button "Save" at bounding box center [267, 161] width 61 height 24
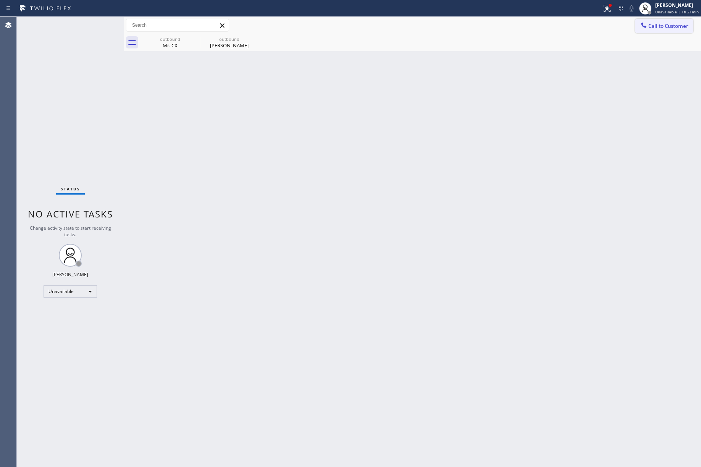
click at [647, 21] on div at bounding box center [643, 25] width 9 height 9
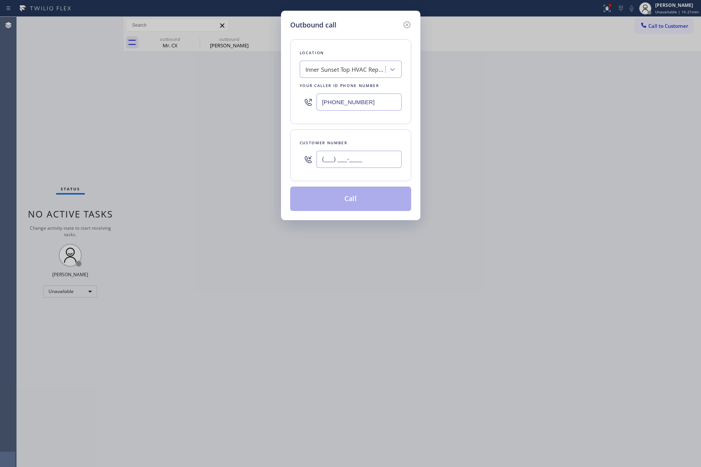
click at [384, 163] on input "(___) ___-____" at bounding box center [358, 159] width 85 height 17
paste input "626) 786-3003"
type input "[PHONE_NUMBER]"
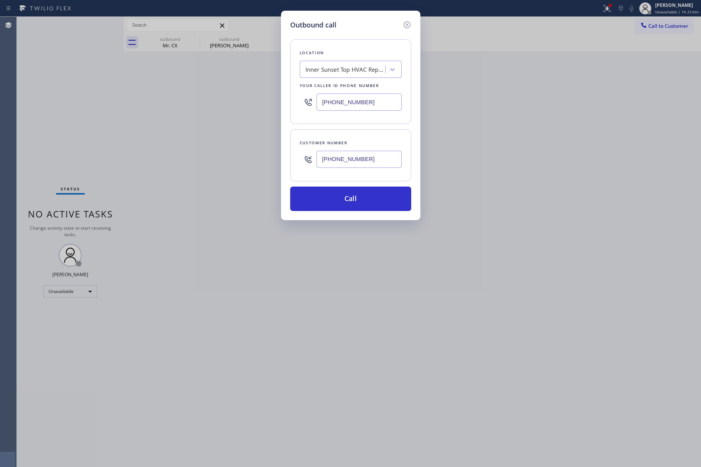
drag, startPoint x: 374, startPoint y: 104, endPoint x: 295, endPoint y: 105, distance: 78.7
click at [295, 105] on div "Location [GEOGRAPHIC_DATA] Top HVAC Repair Your caller id phone number [PHONE_N…" at bounding box center [350, 81] width 121 height 85
paste input "855) 731-4952"
type input "[PHONE_NUMBER]"
click at [528, 139] on div "Outbound call Location [GEOGRAPHIC_DATA] Top HVAC Repair Your caller id phone n…" at bounding box center [350, 233] width 701 height 467
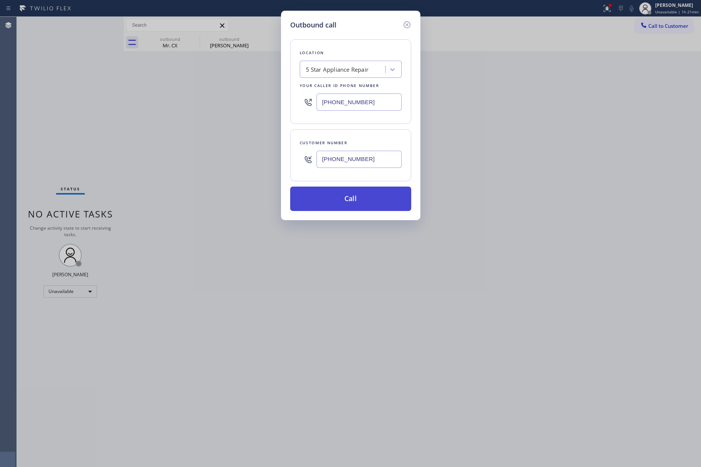
click at [379, 199] on button "Call" at bounding box center [350, 199] width 121 height 24
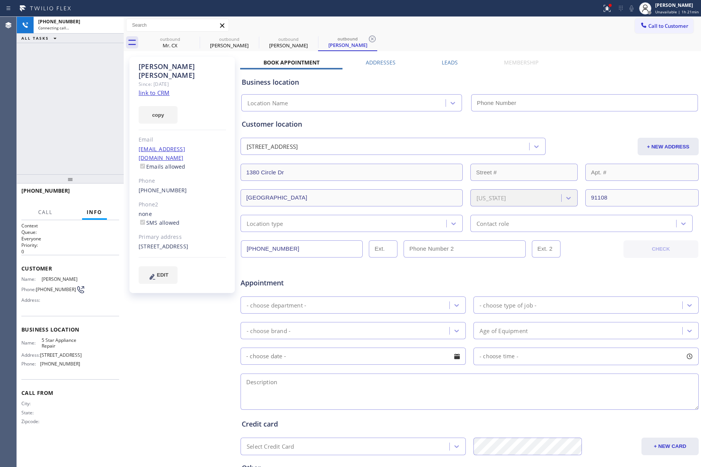
type input "[PHONE_NUMBER]"
click at [37, 106] on div "[PHONE_NUMBER] Connecting call… ALL TASKS ALL TASKS ACTIVE TASKS TASKS IN WRAP …" at bounding box center [70, 96] width 107 height 158
click at [108, 192] on span "HANG UP" at bounding box center [101, 194] width 23 height 5
click at [95, 141] on div "[PHONE_NUMBER] Live | 00:02 ALL TASKS ALL TASKS ACTIVE TASKS TASKS IN WRAP UP" at bounding box center [70, 96] width 107 height 158
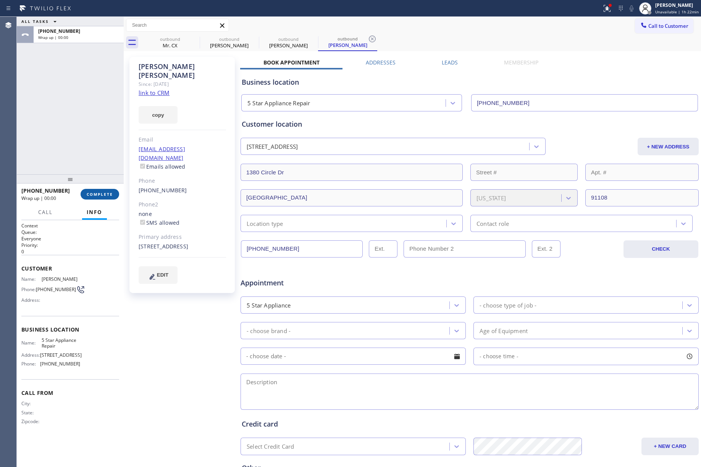
click at [102, 193] on span "COMPLETE" at bounding box center [100, 194] width 26 height 5
click at [87, 147] on div "ALL TASKS ALL TASKS ACTIVE TASKS TASKS IN WRAP UP [PHONE_NUMBER] Wrap up | 00:00" at bounding box center [70, 96] width 107 height 158
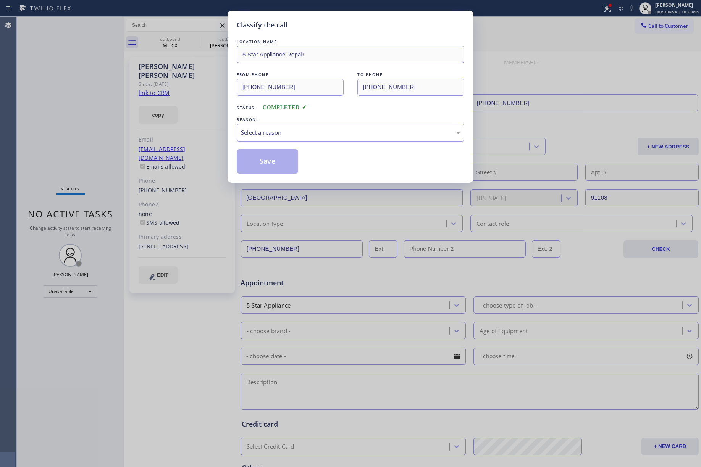
click at [281, 135] on div "Select a reason" at bounding box center [350, 132] width 219 height 9
click at [278, 158] on button "Save" at bounding box center [267, 161] width 61 height 24
click at [631, 55] on div "Classify the call LOCATION NAME 5 Star Appliance Repair FROM PHONE [PHONE_NUMBE…" at bounding box center [350, 233] width 701 height 467
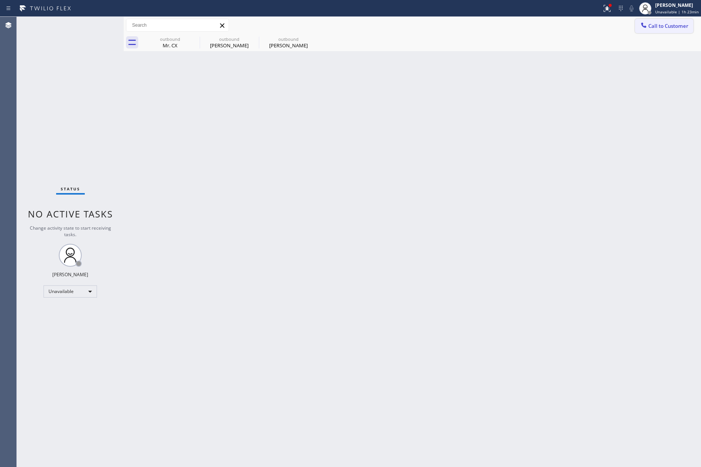
click at [653, 30] on button "Call to Customer" at bounding box center [664, 26] width 58 height 15
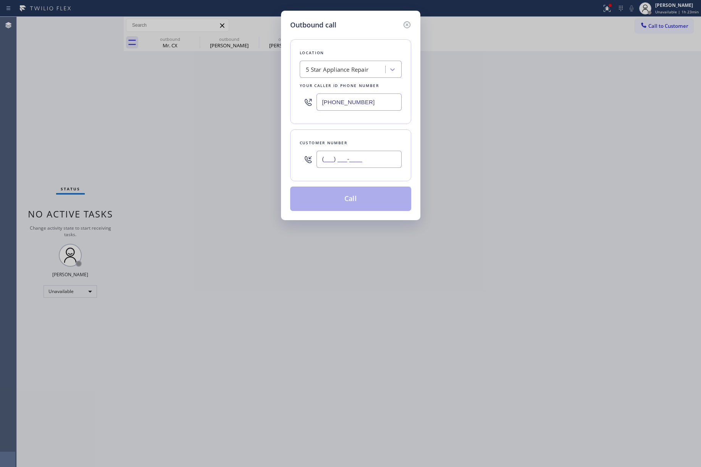
click at [353, 165] on input "(___) ___-____" at bounding box center [358, 159] width 85 height 17
paste input "650) 369-3249"
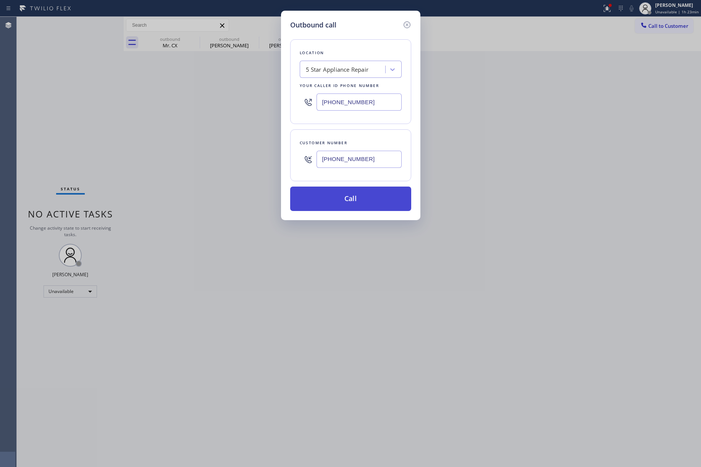
type input "[PHONE_NUMBER]"
click at [355, 197] on button "Call" at bounding box center [350, 199] width 121 height 24
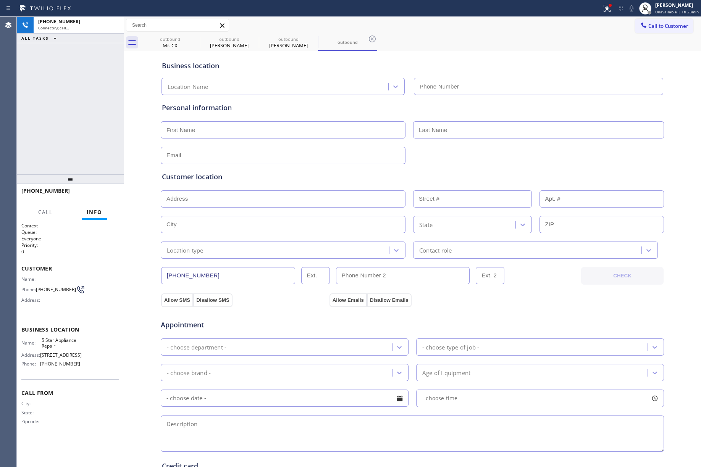
click at [80, 77] on div "[PHONE_NUMBER] Connecting call… ALL TASKS ALL TASKS ACTIVE TASKS TASKS IN WRAP …" at bounding box center [70, 96] width 107 height 158
type input "[PHONE_NUMBER]"
drag, startPoint x: 83, startPoint y: 107, endPoint x: 202, endPoint y: 4, distance: 157.5
click at [83, 107] on div "[PHONE_NUMBER] Connecting call… ALL TASKS ALL TASKS ACTIVE TASKS TASKS IN WRAP …" at bounding box center [70, 96] width 107 height 158
click at [50, 212] on span "Call" at bounding box center [45, 212] width 15 height 7
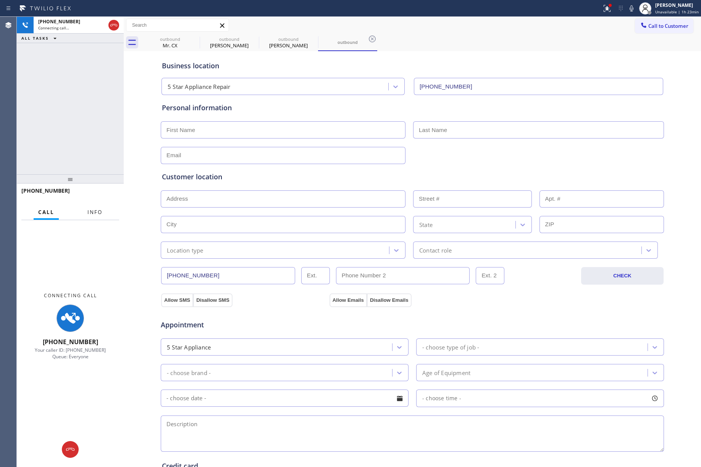
click at [95, 206] on button "Info" at bounding box center [95, 212] width 24 height 15
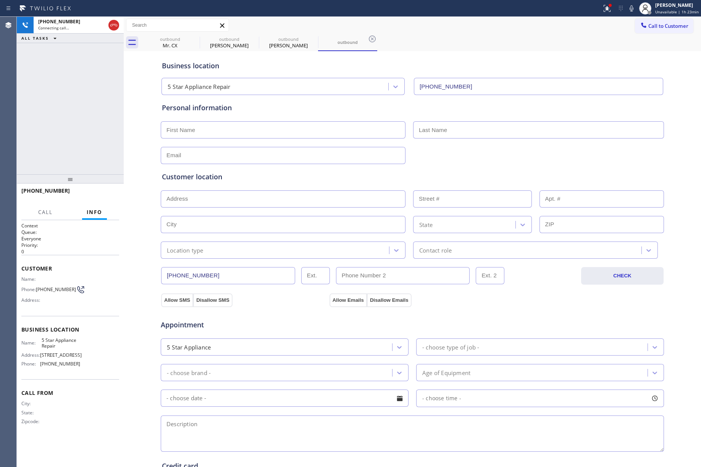
click at [47, 218] on div at bounding box center [46, 219] width 24 height 2
click at [46, 214] on span "Call" at bounding box center [45, 212] width 15 height 7
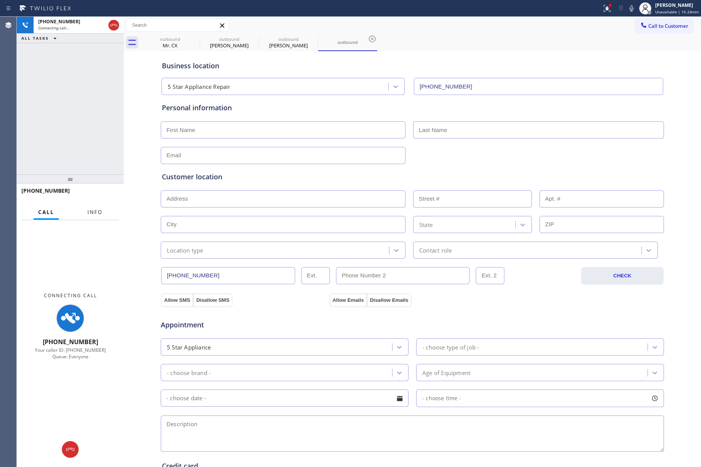
click at [88, 213] on span "Info" at bounding box center [94, 212] width 15 height 7
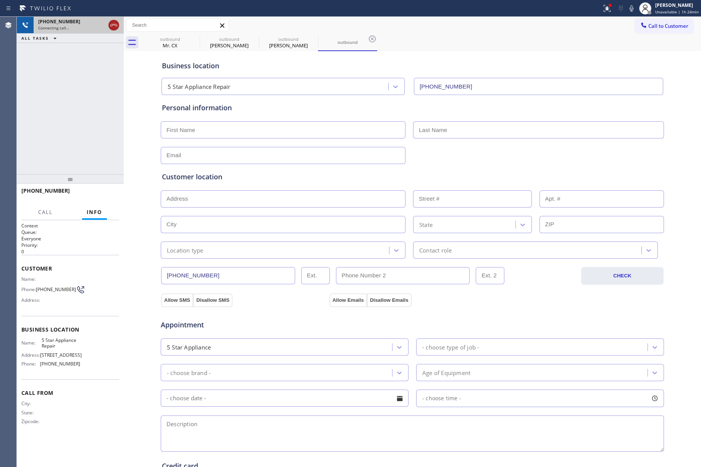
click at [118, 23] on icon at bounding box center [113, 25] width 9 height 9
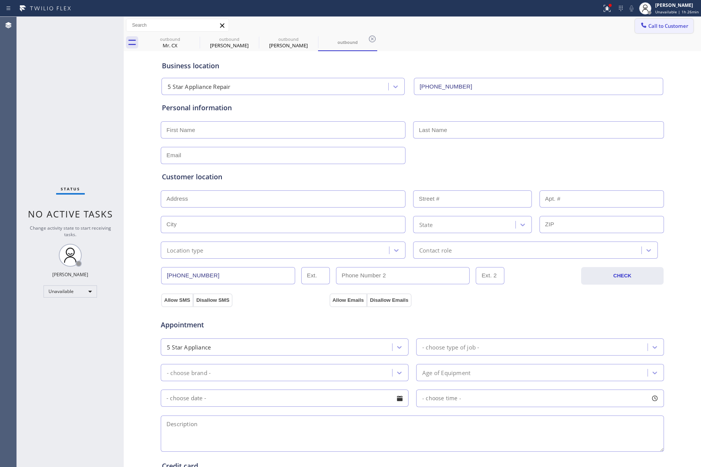
click at [678, 28] on span "Call to Customer" at bounding box center [668, 26] width 40 height 7
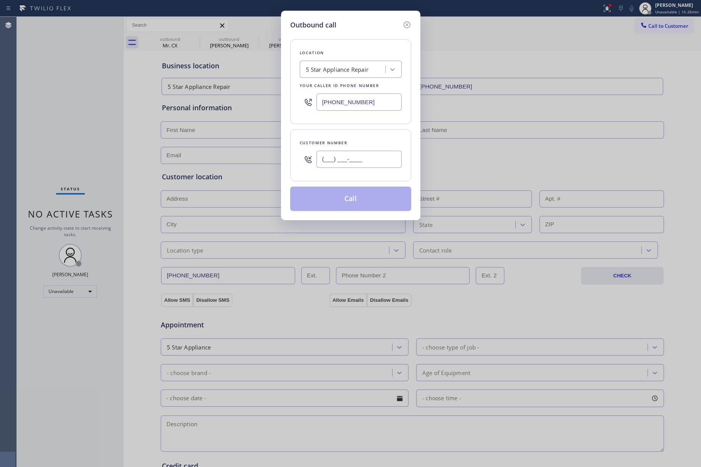
click at [339, 166] on input "(___) ___-____" at bounding box center [358, 159] width 85 height 17
paste input "206) 963-6465"
click at [338, 153] on input "[PHONE_NUMBER]" at bounding box center [358, 159] width 85 height 17
type input "[PHONE_NUMBER]"
click at [349, 200] on button "Call" at bounding box center [350, 199] width 121 height 24
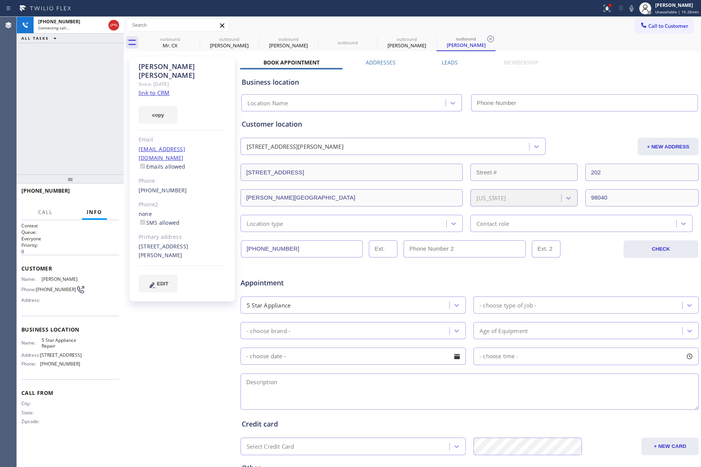
type input "[PHONE_NUMBER]"
drag, startPoint x: 112, startPoint y: 191, endPoint x: 110, endPoint y: 187, distance: 4.3
click at [112, 191] on button "COMPLETE" at bounding box center [100, 194] width 39 height 11
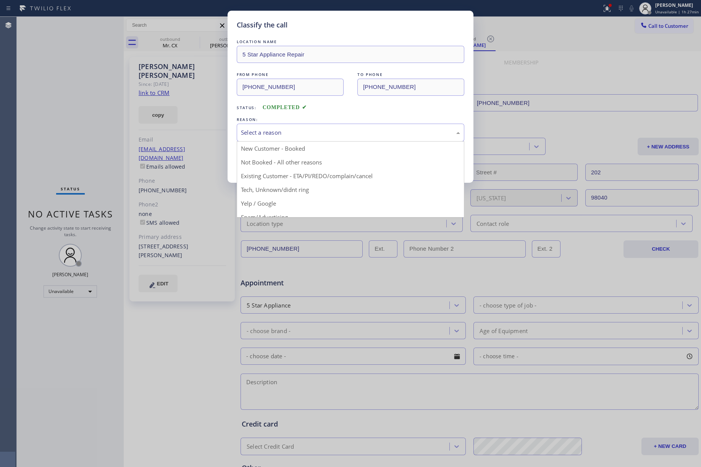
click at [255, 129] on div "Select a reason" at bounding box center [350, 132] width 219 height 9
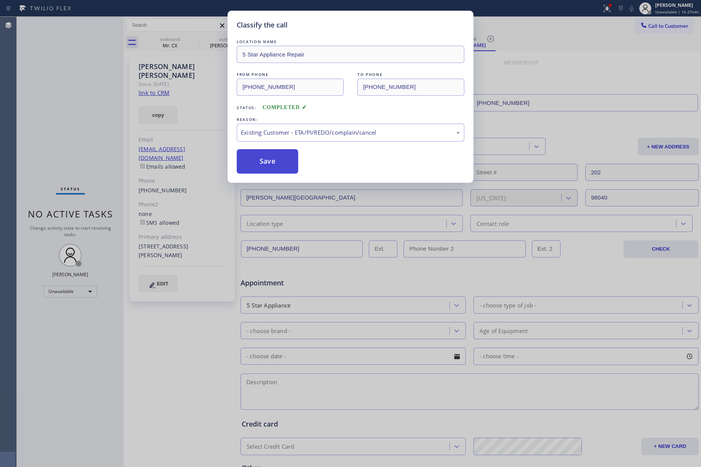
click at [260, 163] on button "Save" at bounding box center [267, 161] width 61 height 24
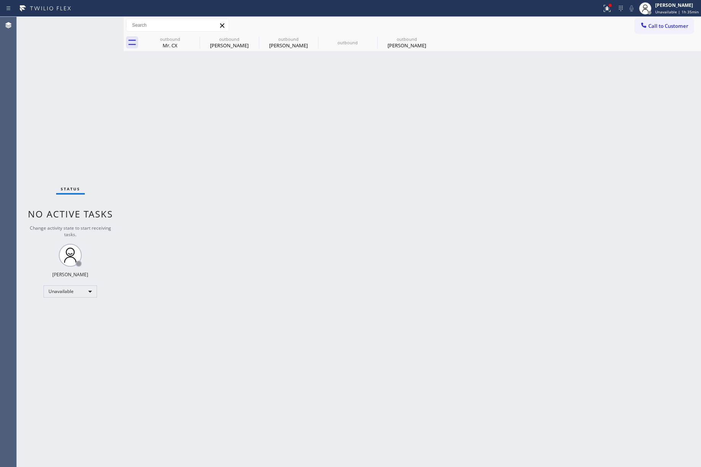
click at [330, 198] on div "Back to Dashboard Change Sender ID Customers Technicians Select a contact Outbo…" at bounding box center [412, 242] width 577 height 450
click at [63, 111] on div "Status No active tasks Change activity state to start receiving tasks. [PERSON_…" at bounding box center [70, 242] width 107 height 450
click at [670, 11] on span "Unavailable | 1h 41min" at bounding box center [677, 11] width 44 height 5
drag, startPoint x: 94, startPoint y: 90, endPoint x: 327, endPoint y: 8, distance: 247.4
click at [95, 89] on div "Status No active tasks Change activity state to start receiving tasks. [PERSON_…" at bounding box center [70, 242] width 107 height 450
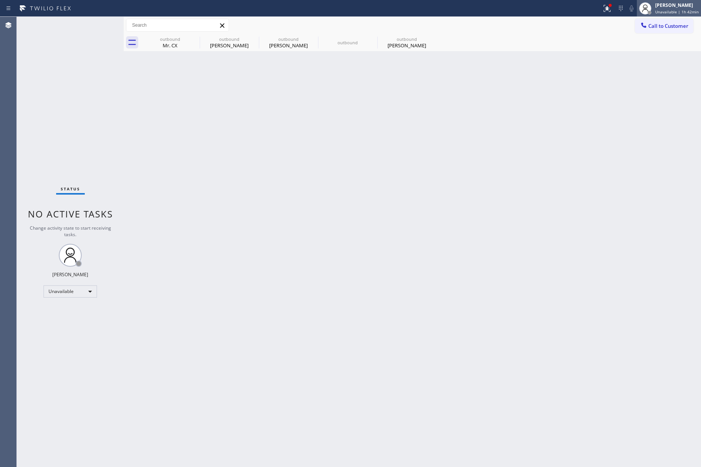
click at [673, 14] on span "Unavailable | 1h 42min" at bounding box center [677, 11] width 44 height 5
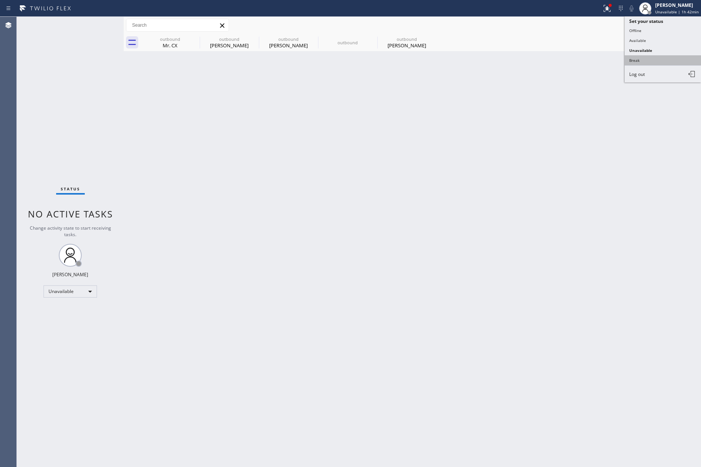
click at [665, 61] on button "Break" at bounding box center [663, 60] width 76 height 10
